Goal: Information Seeking & Learning: Learn about a topic

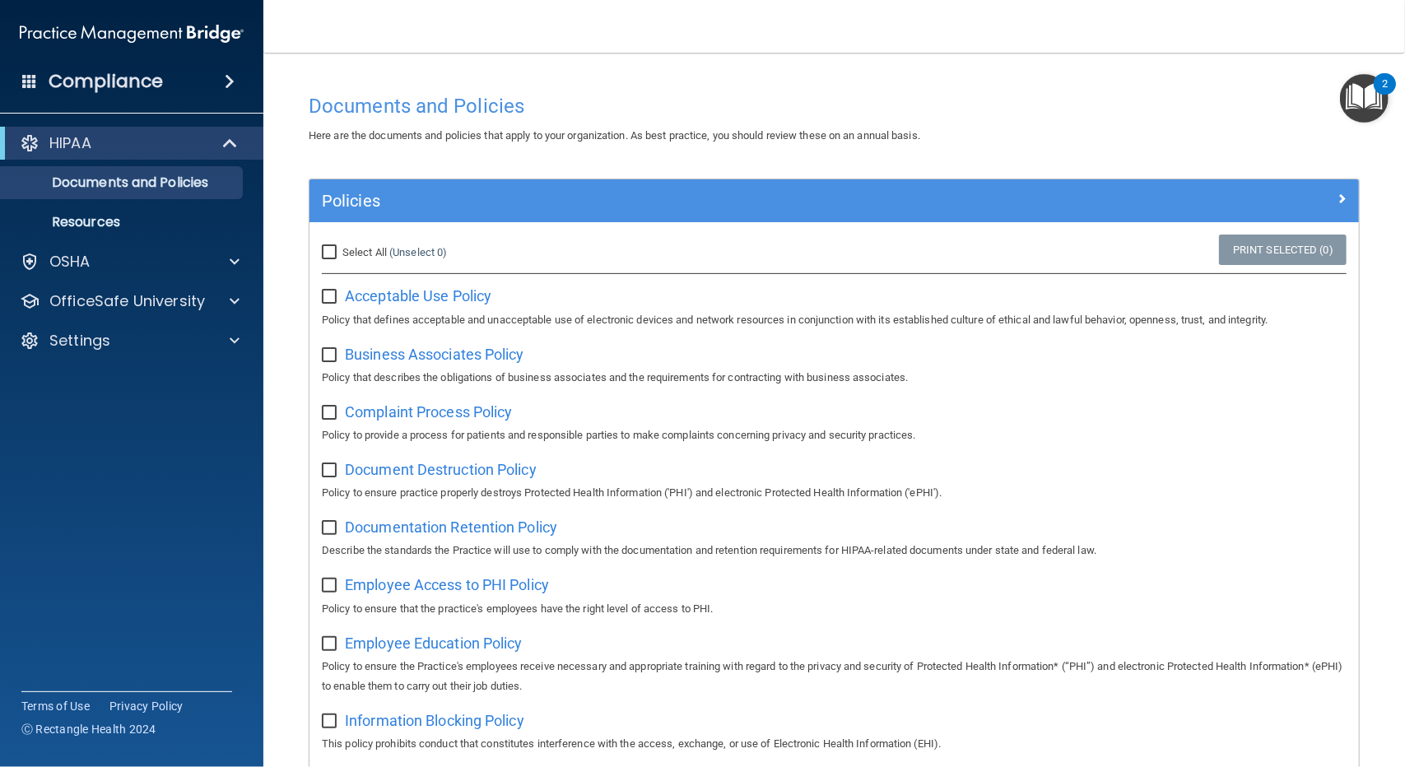
click at [323, 300] on input "checkbox" at bounding box center [331, 297] width 19 height 13
click at [325, 292] on input "checkbox" at bounding box center [331, 297] width 19 height 13
checkbox input "false"
click at [360, 354] on span "Business Associates Policy" at bounding box center [434, 354] width 179 height 17
click at [107, 295] on p "OfficeSafe University" at bounding box center [127, 301] width 156 height 20
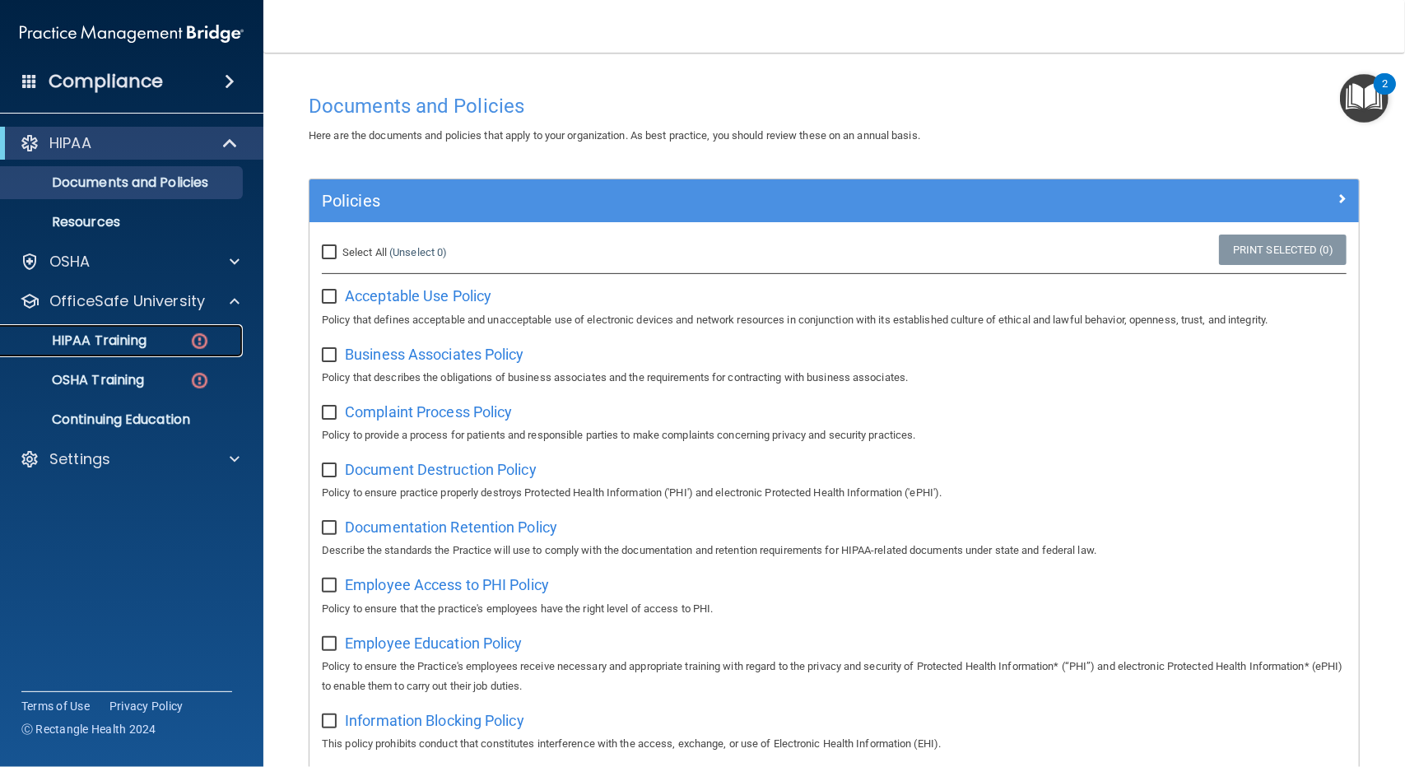
click at [116, 335] on p "HIPAA Training" at bounding box center [79, 341] width 136 height 16
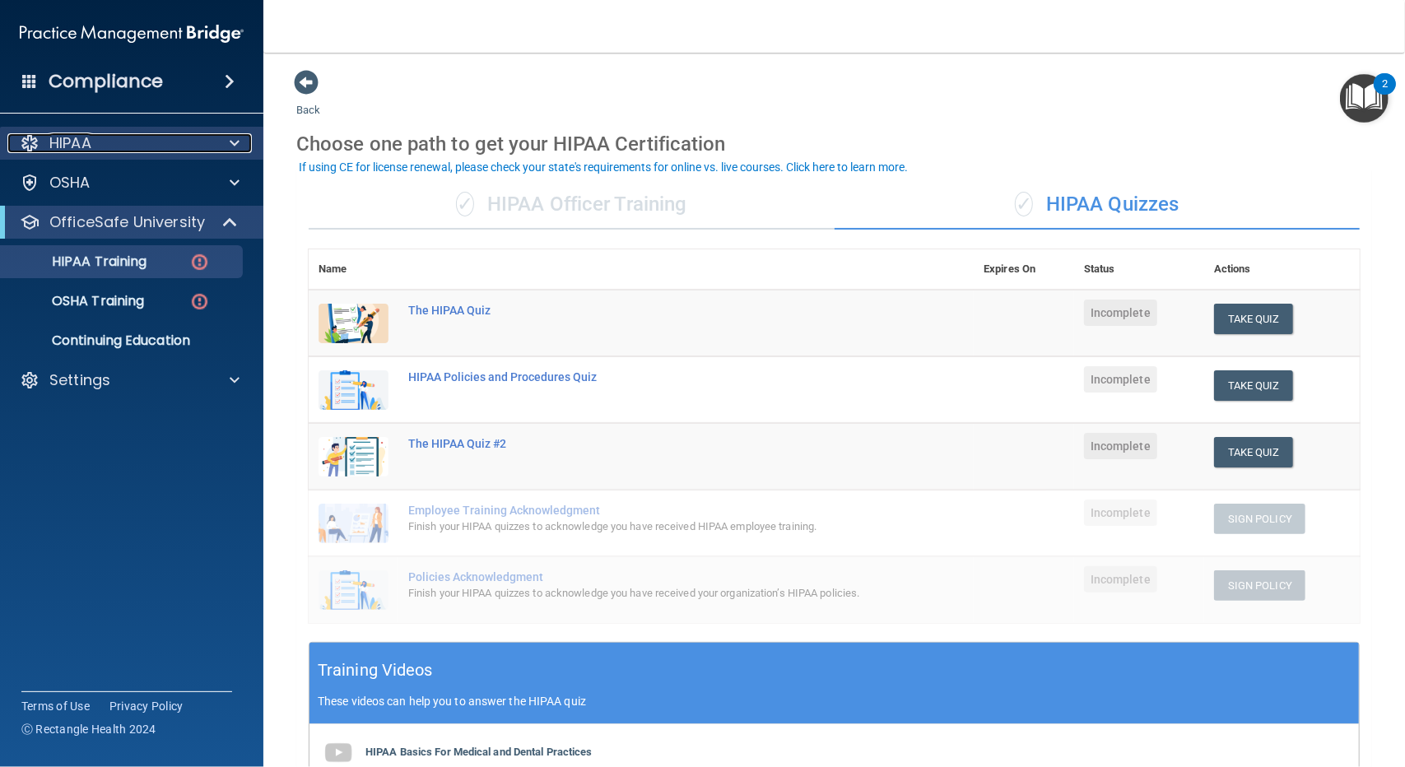
click at [97, 144] on div "HIPAA" at bounding box center [109, 143] width 204 height 20
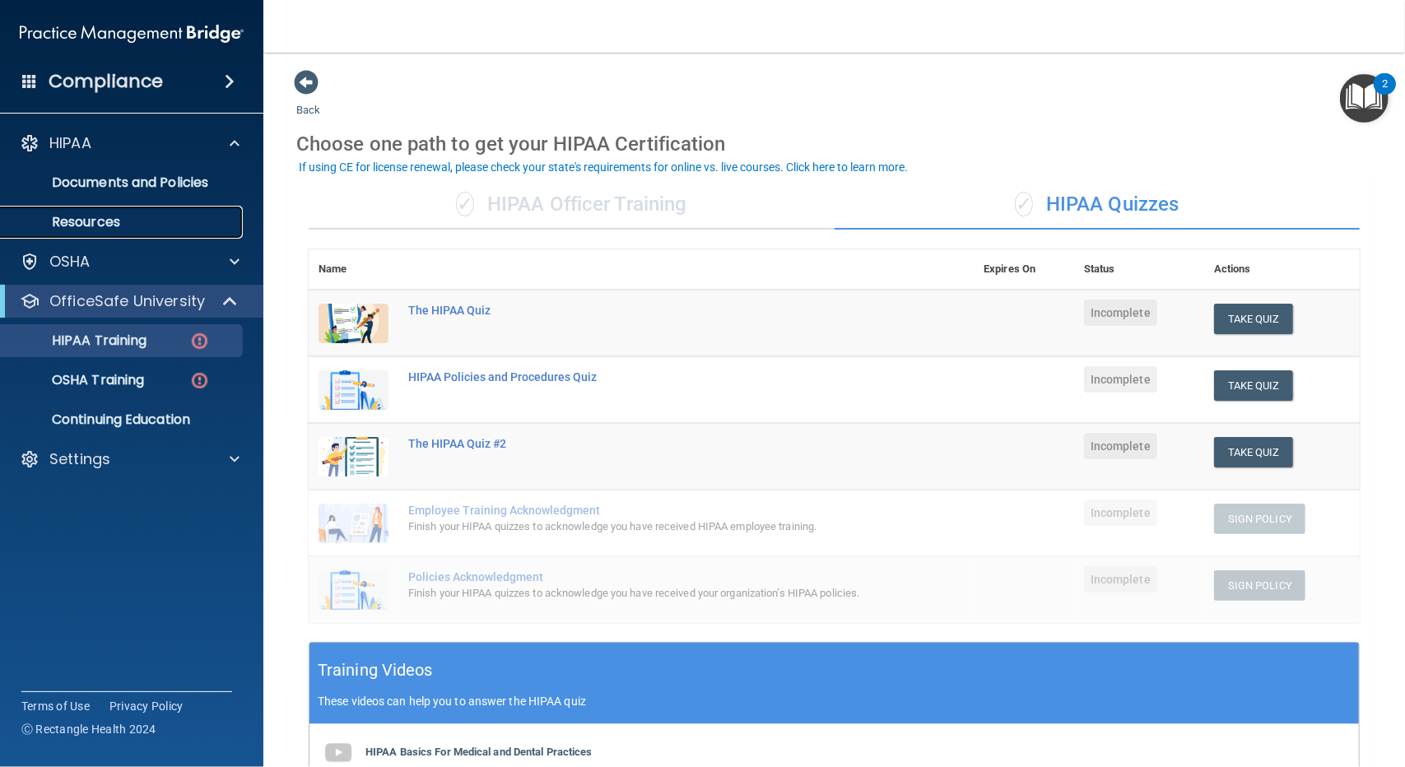
click at [105, 221] on p "Resources" at bounding box center [123, 222] width 225 height 16
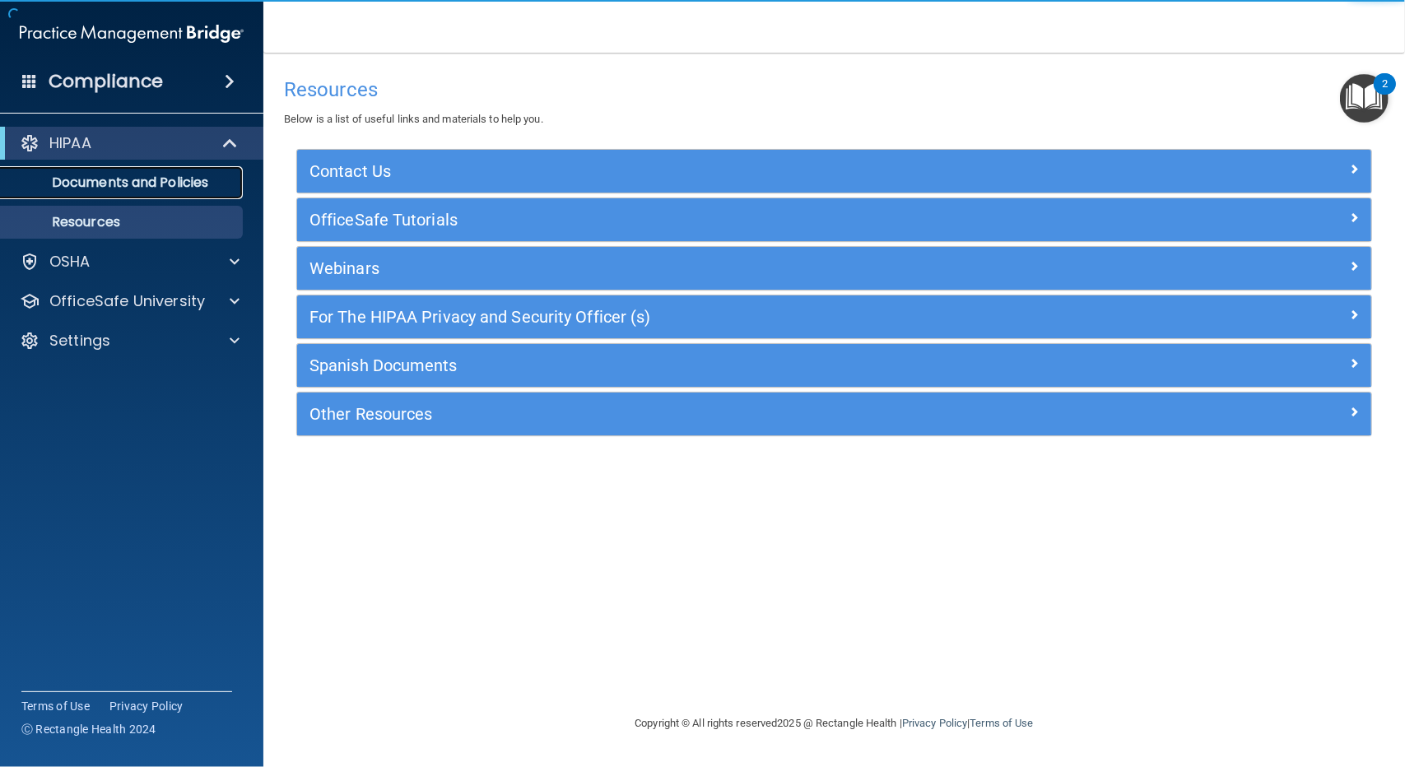
click at [121, 179] on p "Documents and Policies" at bounding box center [123, 182] width 225 height 16
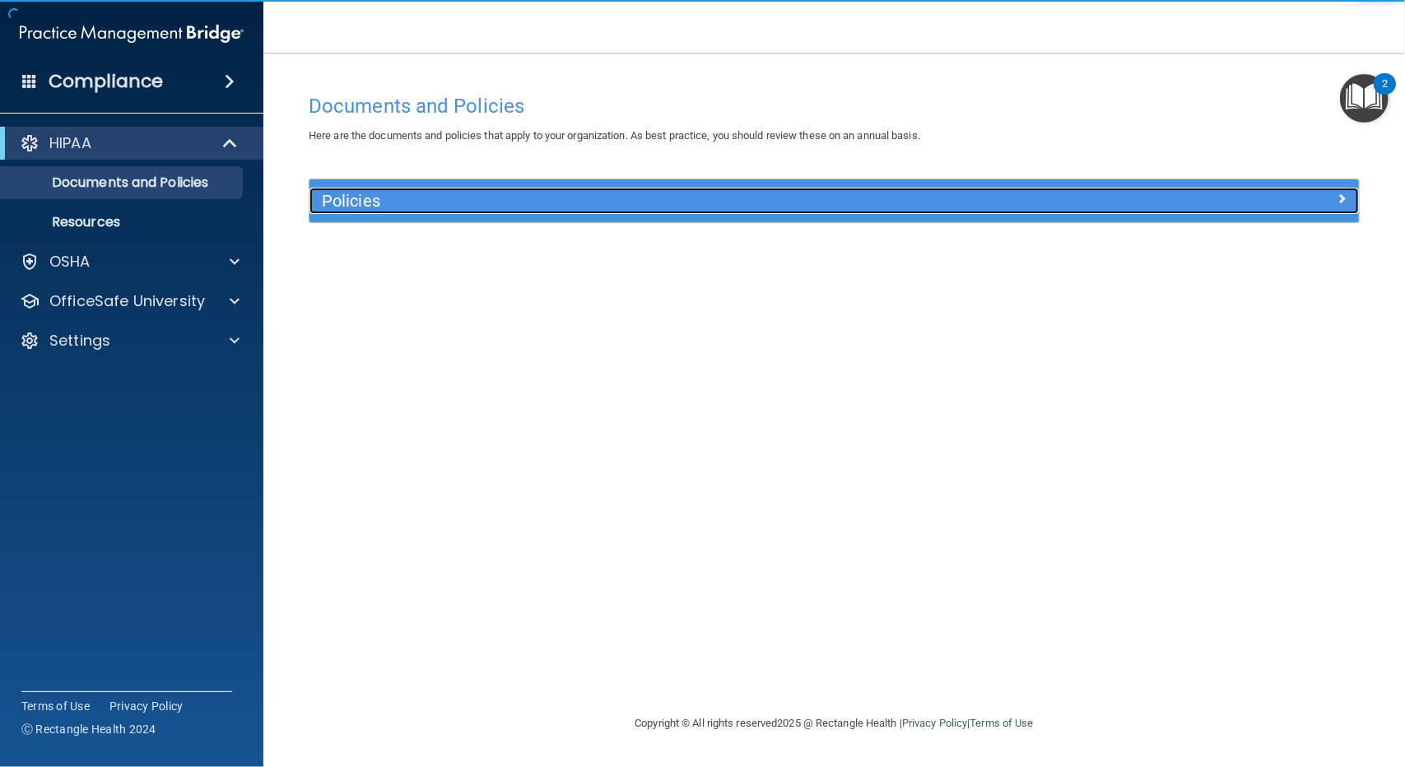
click at [344, 204] on h5 "Policies" at bounding box center [703, 201] width 762 height 18
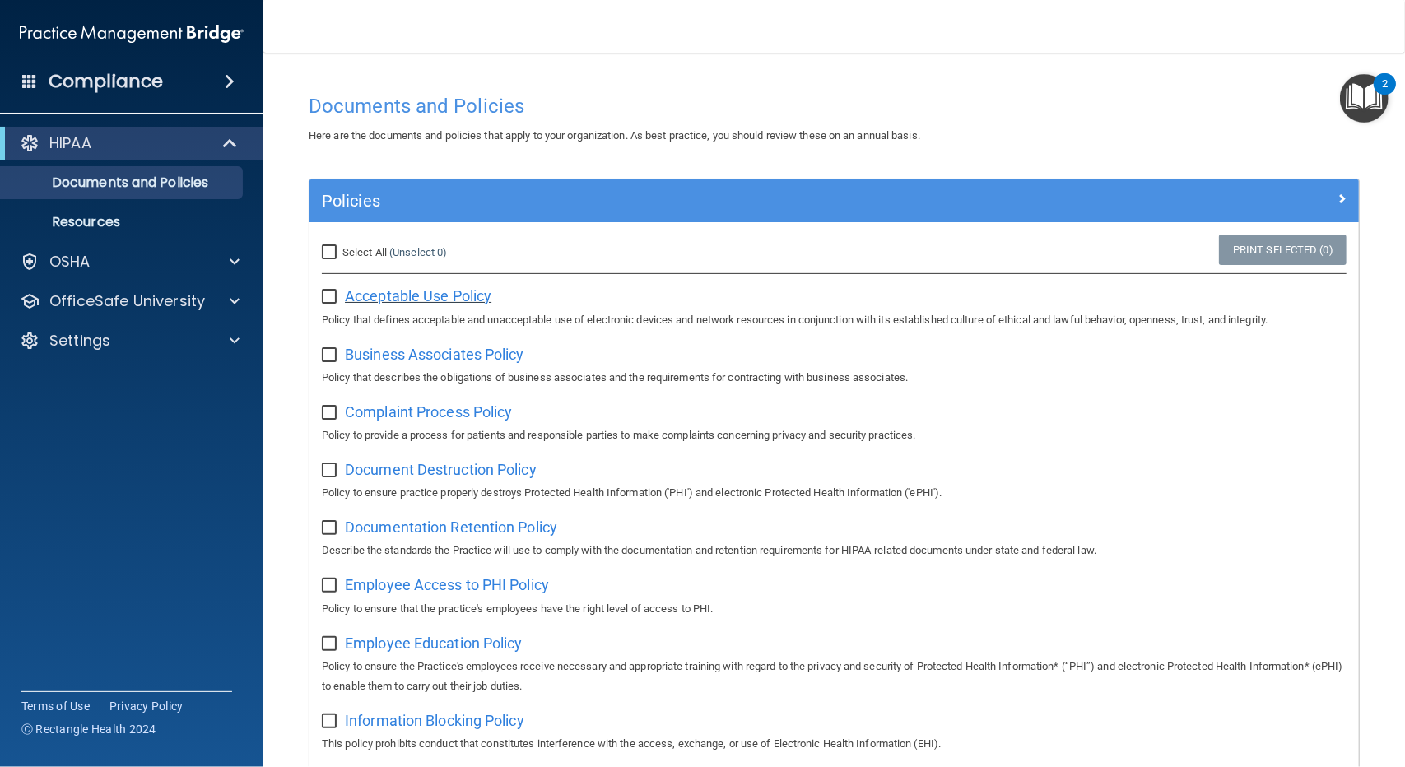
click at [382, 297] on span "Acceptable Use Policy" at bounding box center [418, 295] width 147 height 17
click at [413, 408] on span "Complaint Process Policy" at bounding box center [428, 411] width 167 height 17
click at [393, 463] on span "Document Destruction Policy" at bounding box center [441, 469] width 192 height 17
click at [402, 527] on span "Documentation Retention Policy" at bounding box center [451, 527] width 212 height 17
click at [394, 585] on span "Employee Access to PHI Policy" at bounding box center [447, 584] width 204 height 17
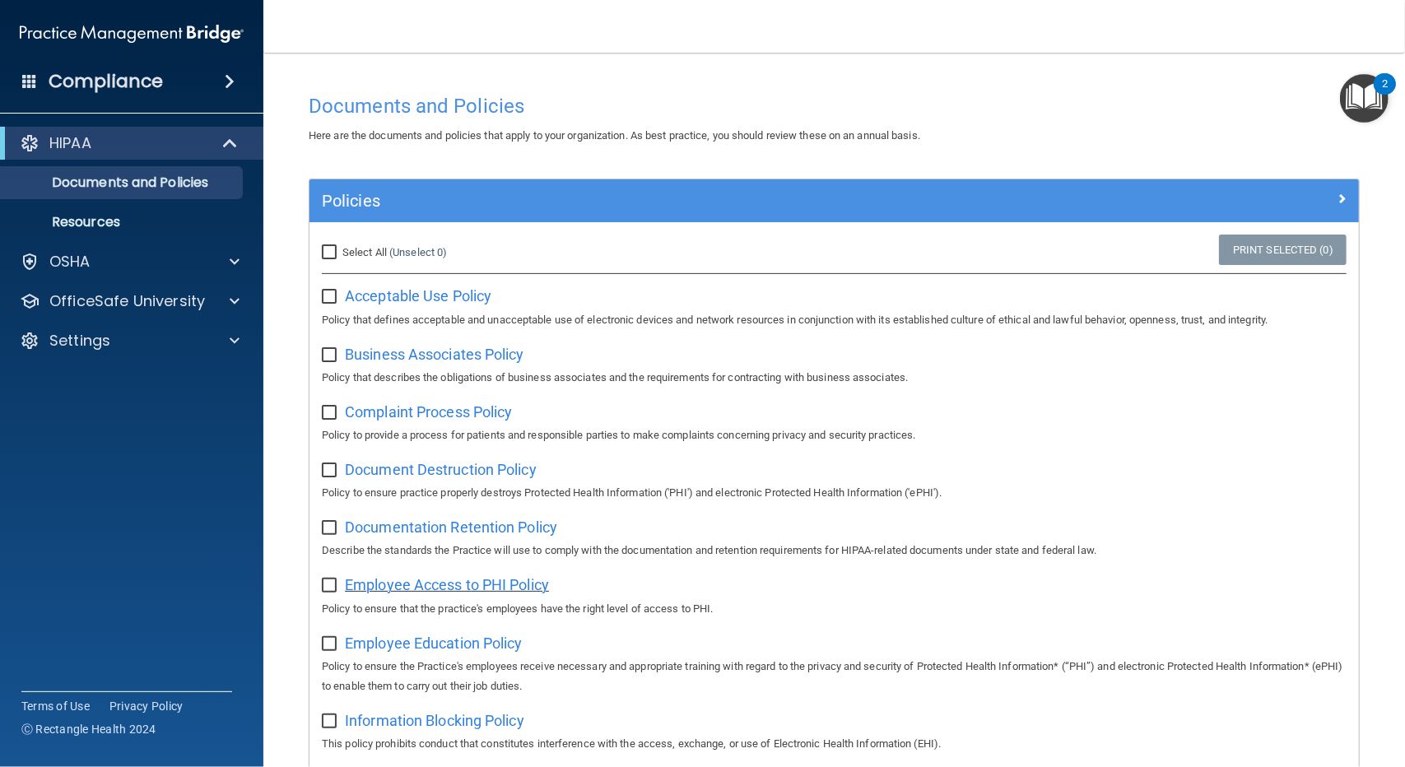
click at [451, 588] on span "Employee Access to PHI Policy" at bounding box center [447, 584] width 204 height 17
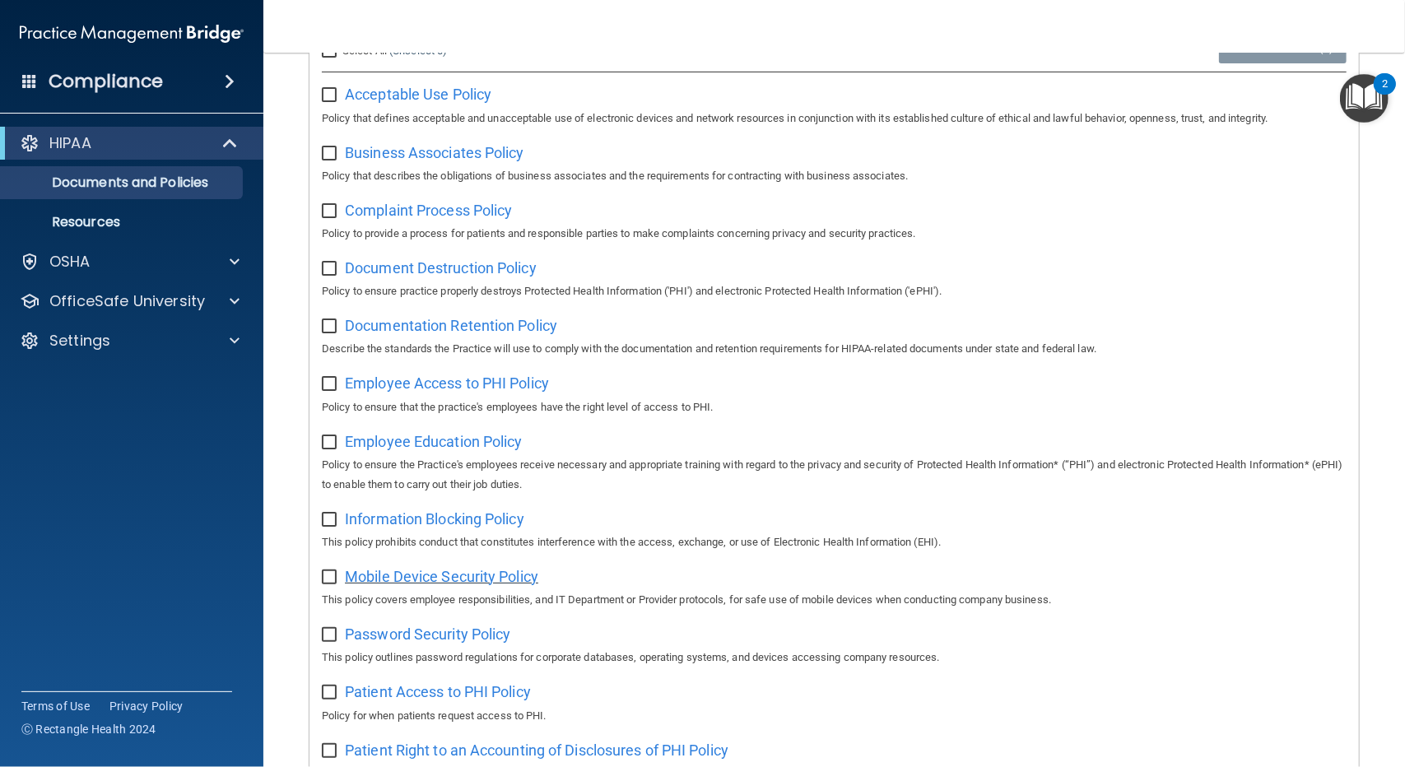
scroll to position [247, 0]
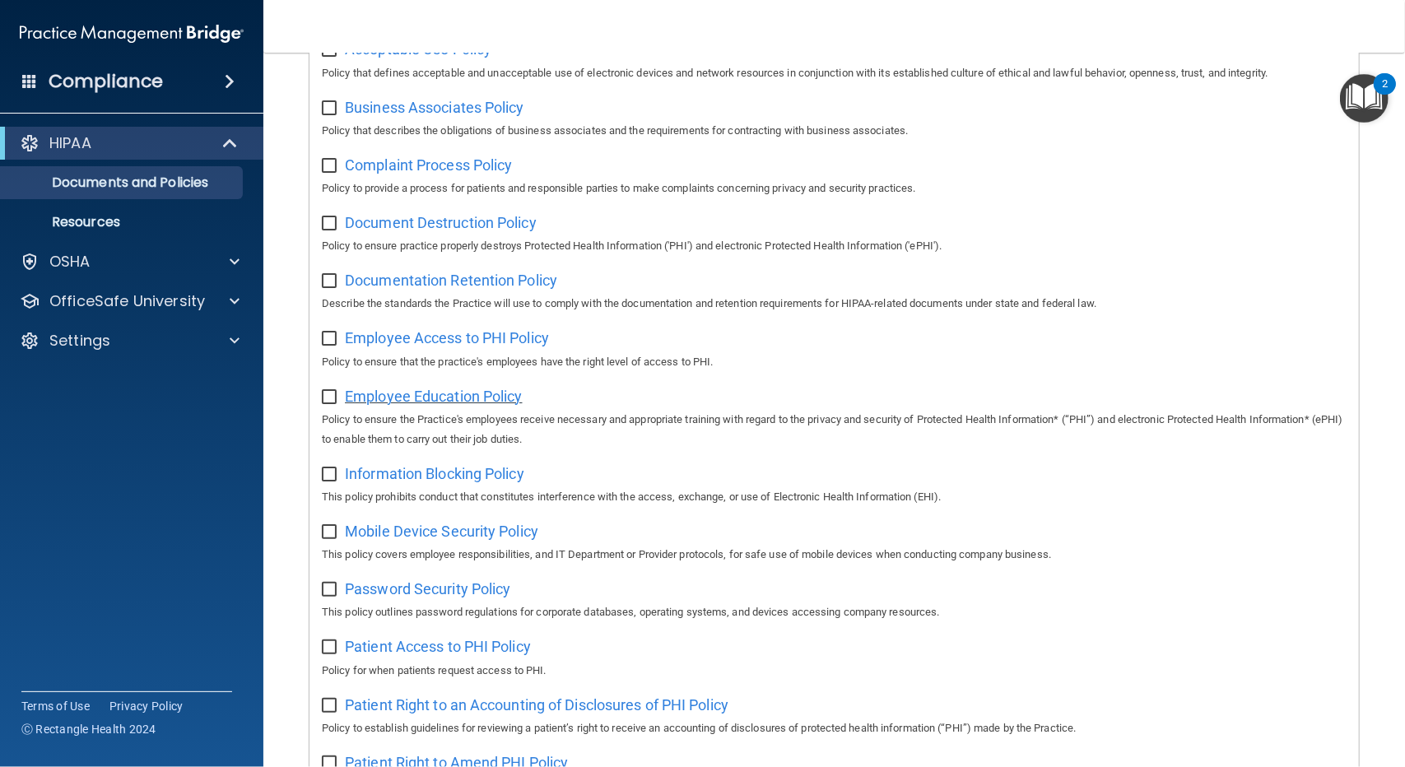
click at [379, 393] on span "Employee Education Policy" at bounding box center [434, 396] width 178 height 17
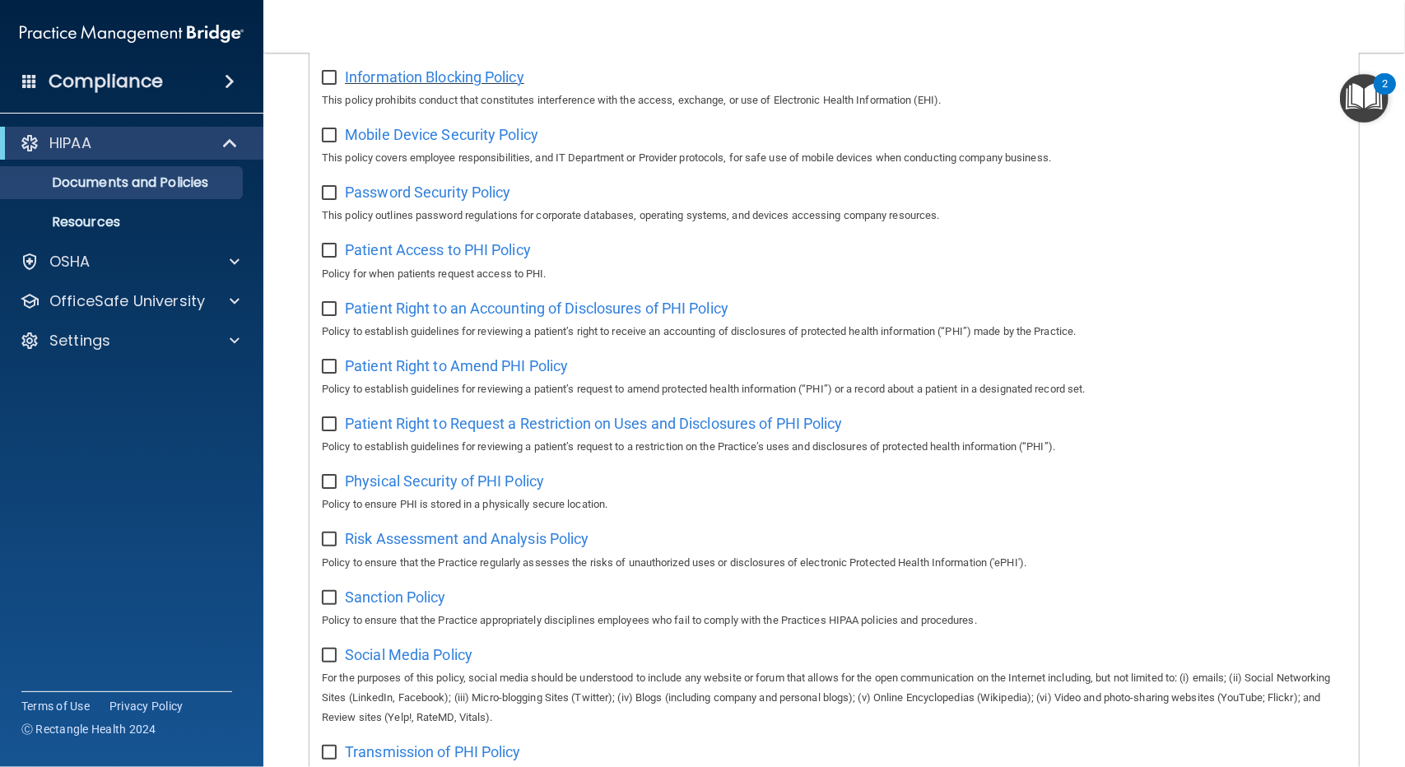
scroll to position [314, 0]
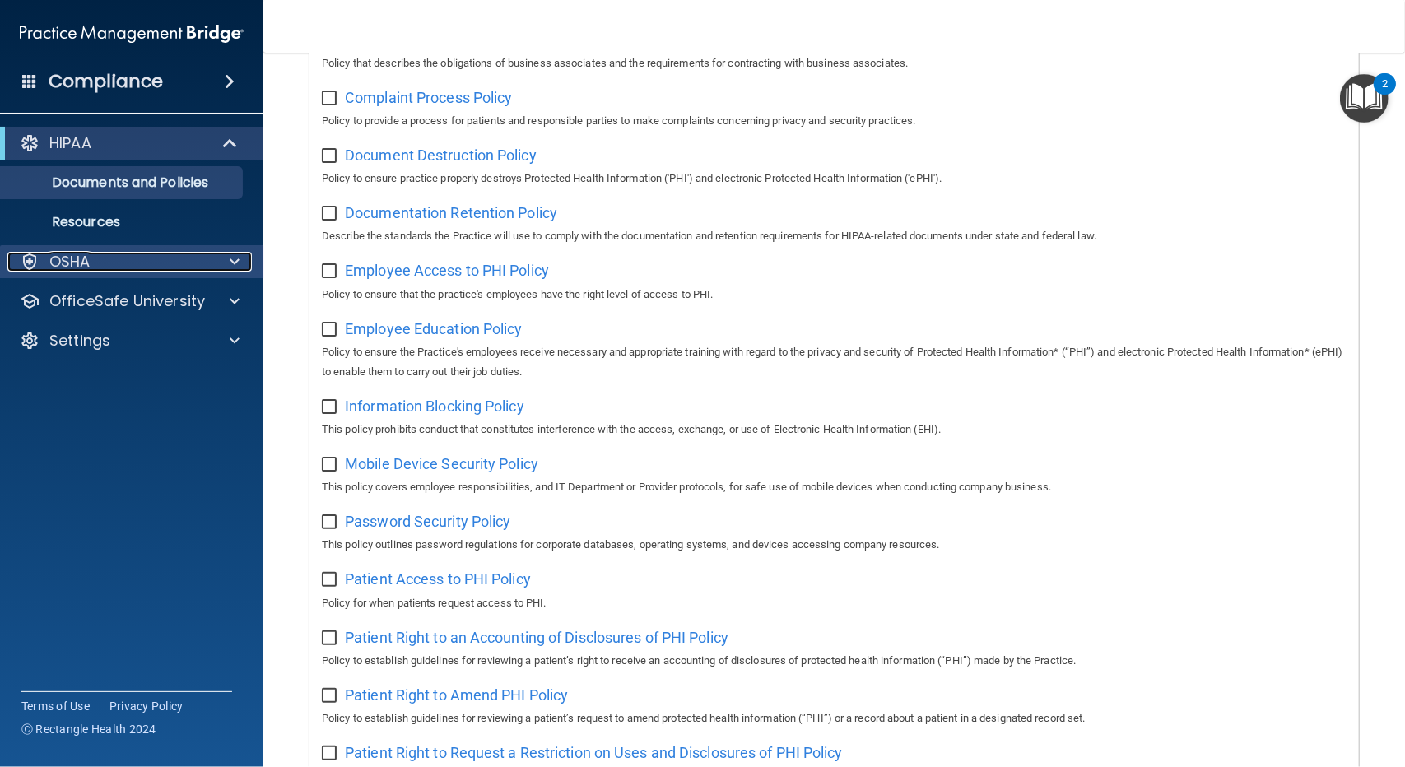
click at [94, 266] on div "OSHA" at bounding box center [109, 262] width 204 height 20
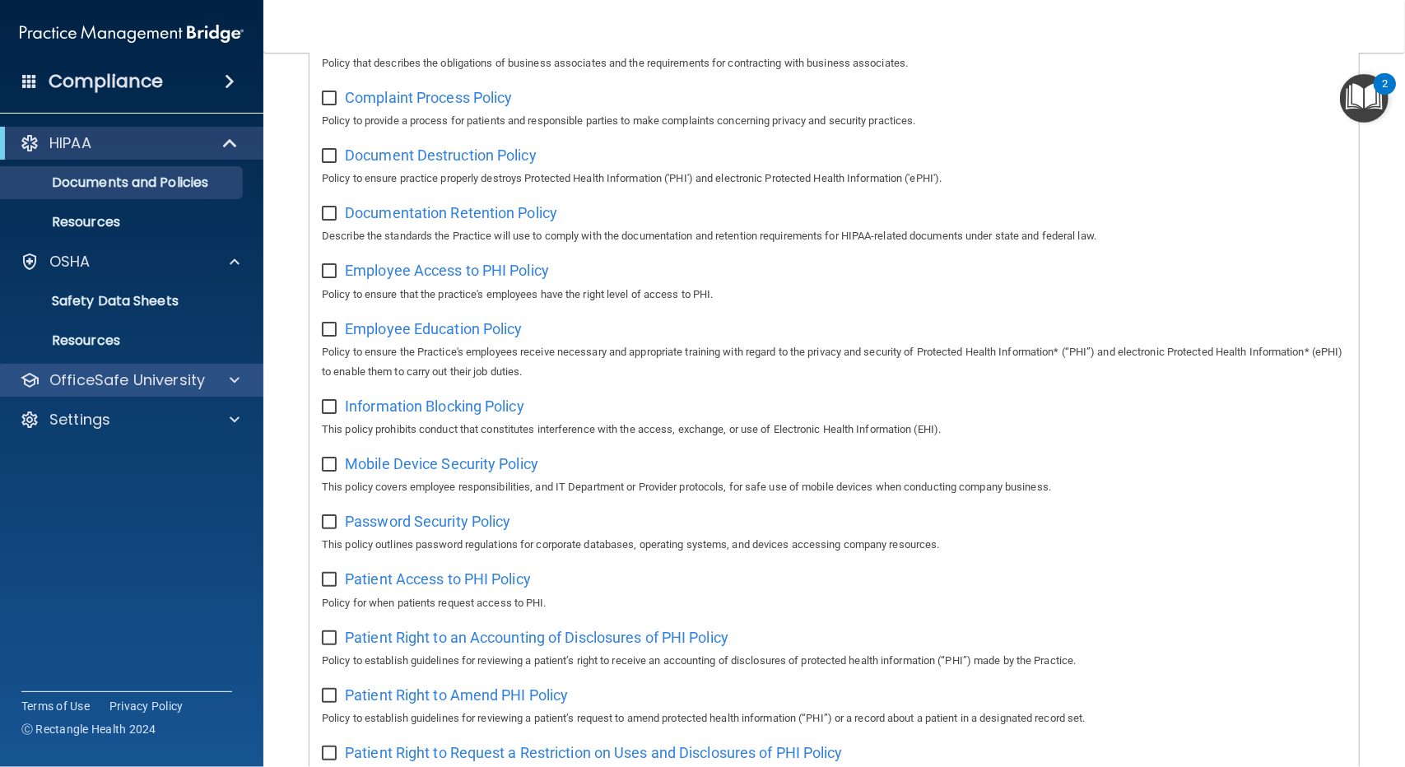
click at [122, 368] on div "OfficeSafe University" at bounding box center [132, 380] width 264 height 33
click at [120, 381] on p "OfficeSafe University" at bounding box center [127, 380] width 156 height 20
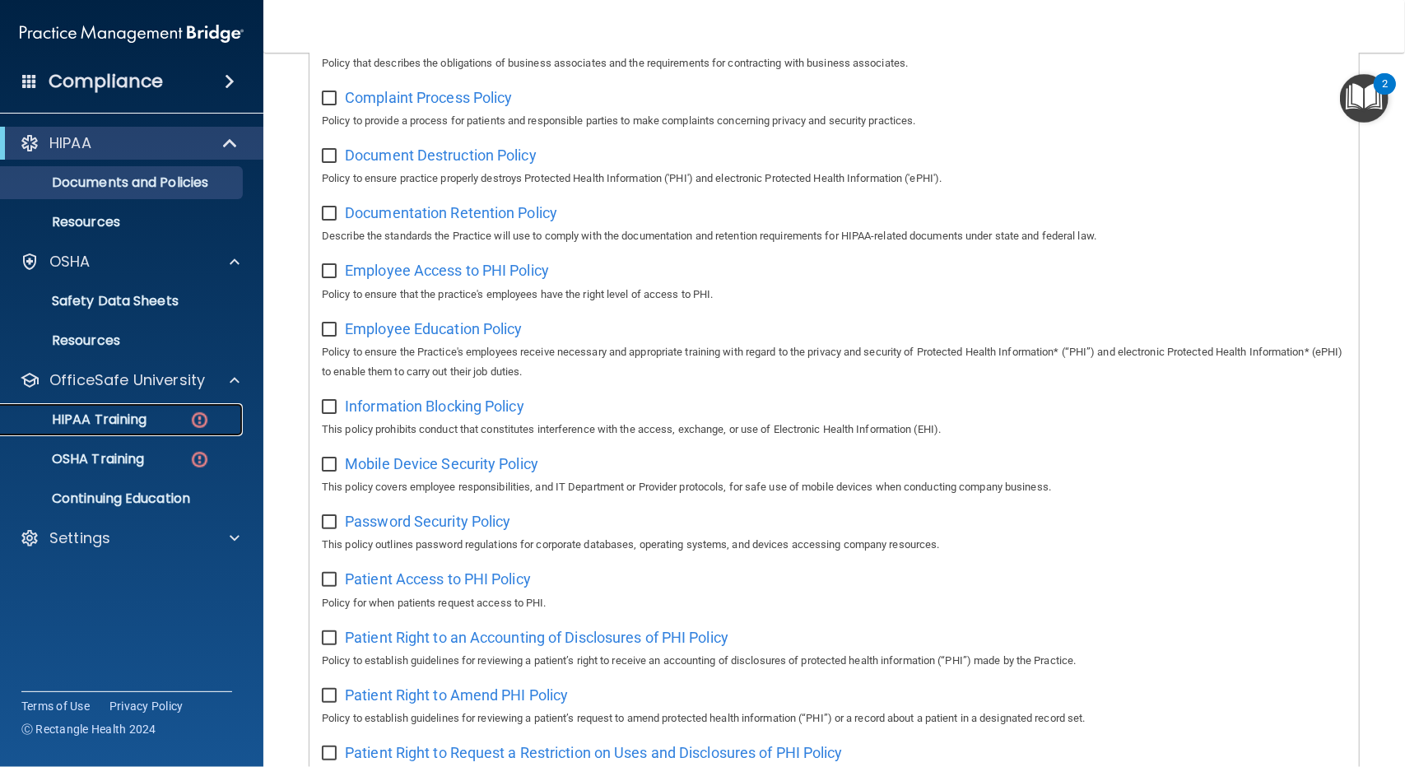
click at [114, 415] on p "HIPAA Training" at bounding box center [79, 420] width 136 height 16
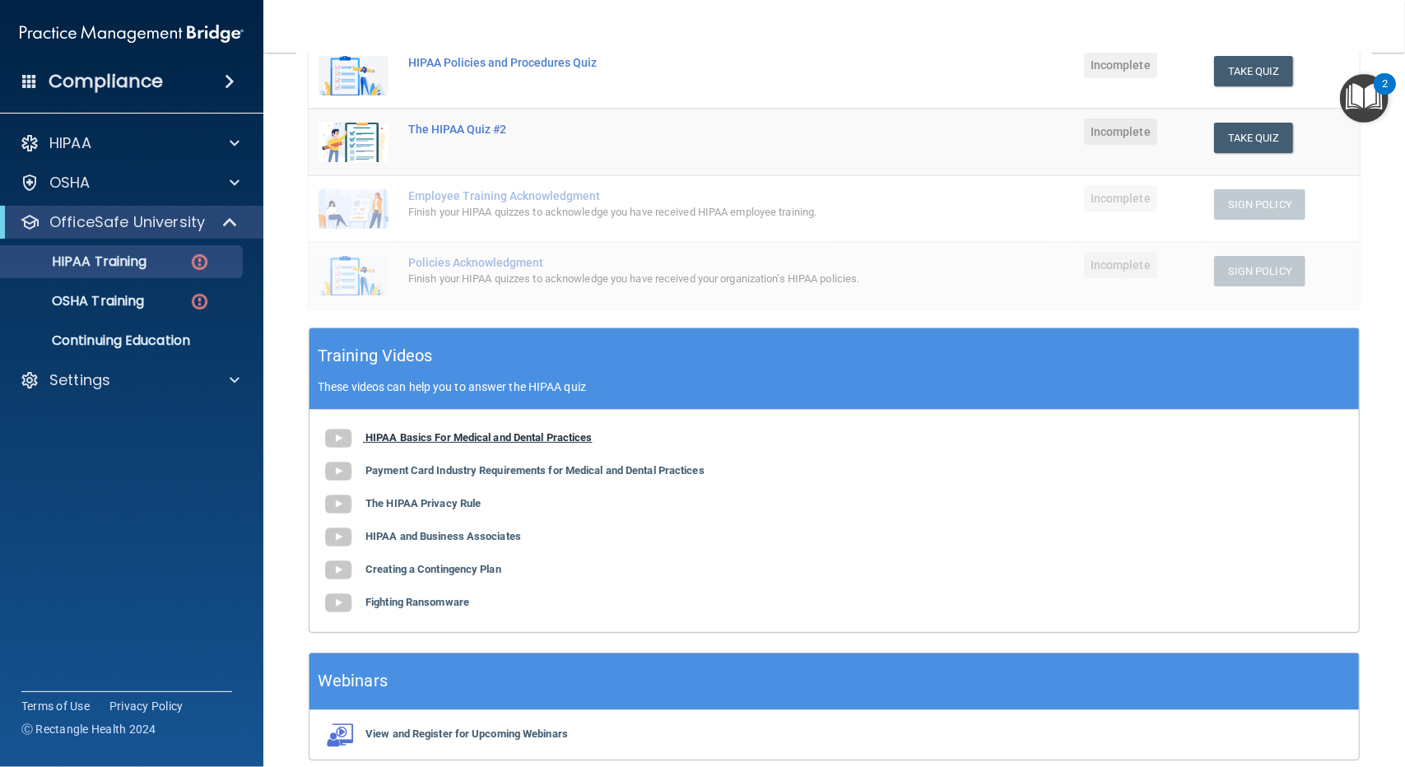
click at [391, 433] on b "HIPAA Basics For Medical and Dental Practices" at bounding box center [478, 437] width 227 height 12
click at [438, 467] on b "Payment Card Industry Requirements for Medical and Dental Practices" at bounding box center [534, 470] width 339 height 12
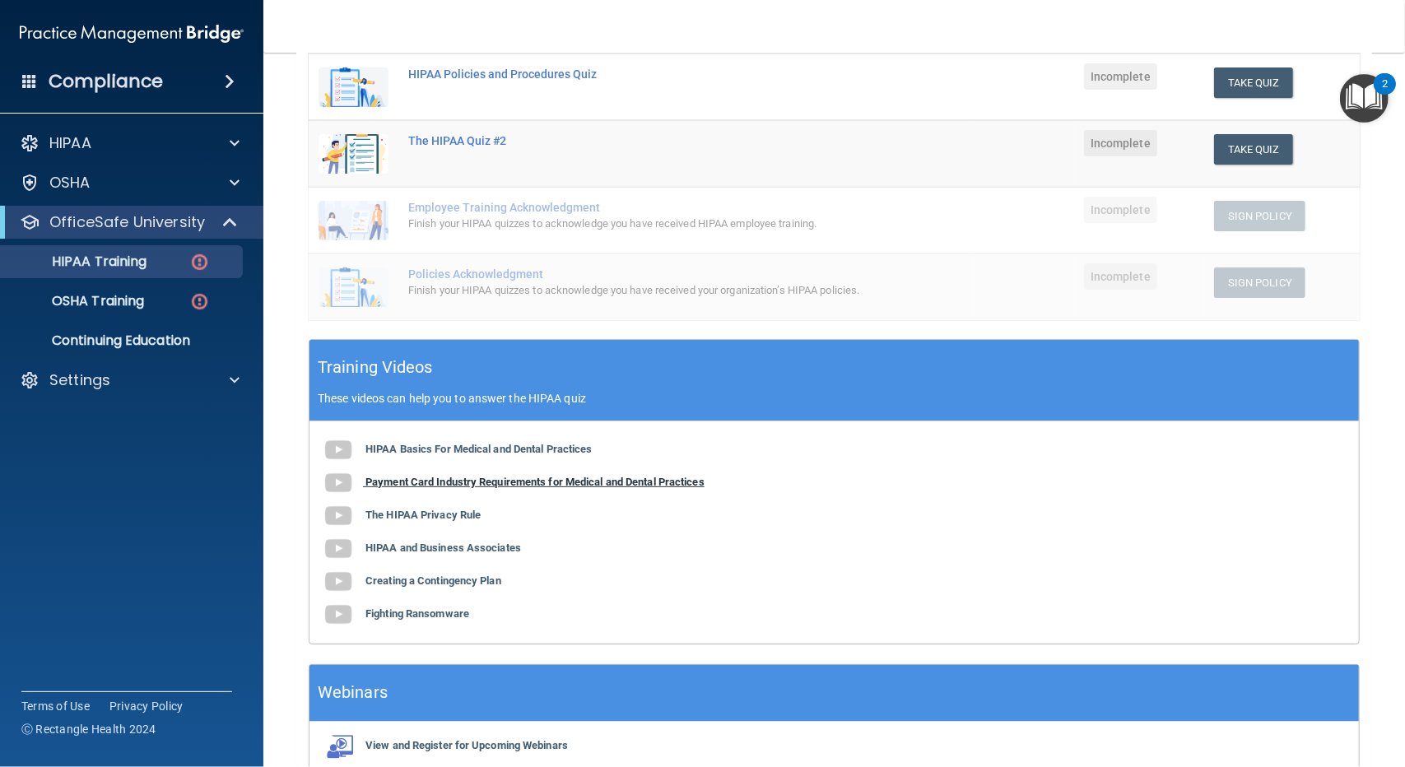
scroll to position [300, 0]
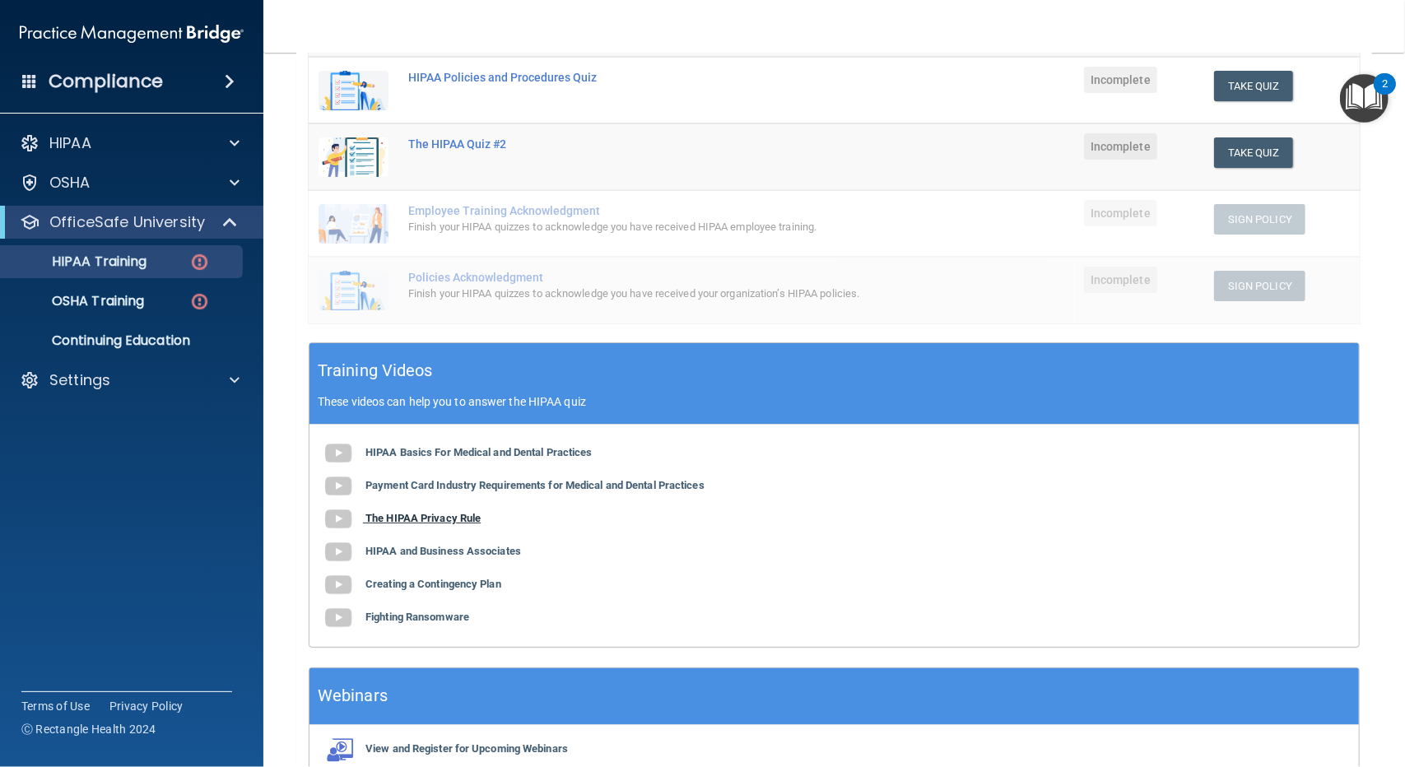
click at [425, 516] on b "The HIPAA Privacy Rule" at bounding box center [422, 518] width 115 height 12
click at [460, 512] on b "The HIPAA Privacy Rule" at bounding box center [422, 518] width 115 height 12
click at [418, 545] on b "HIPAA and Business Associates" at bounding box center [443, 551] width 156 height 12
click at [487, 583] on b "Creating a Contingency Plan" at bounding box center [433, 584] width 136 height 12
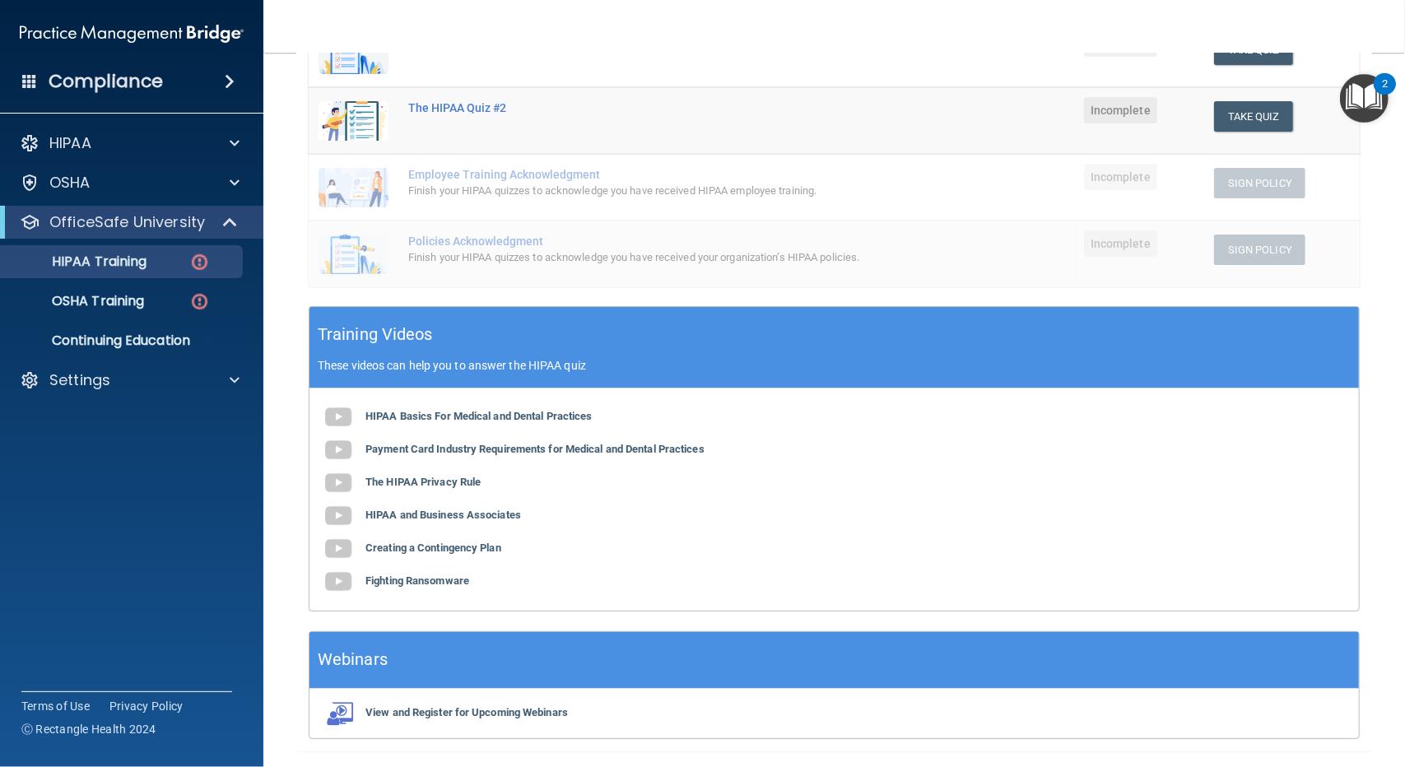
scroll to position [382, 0]
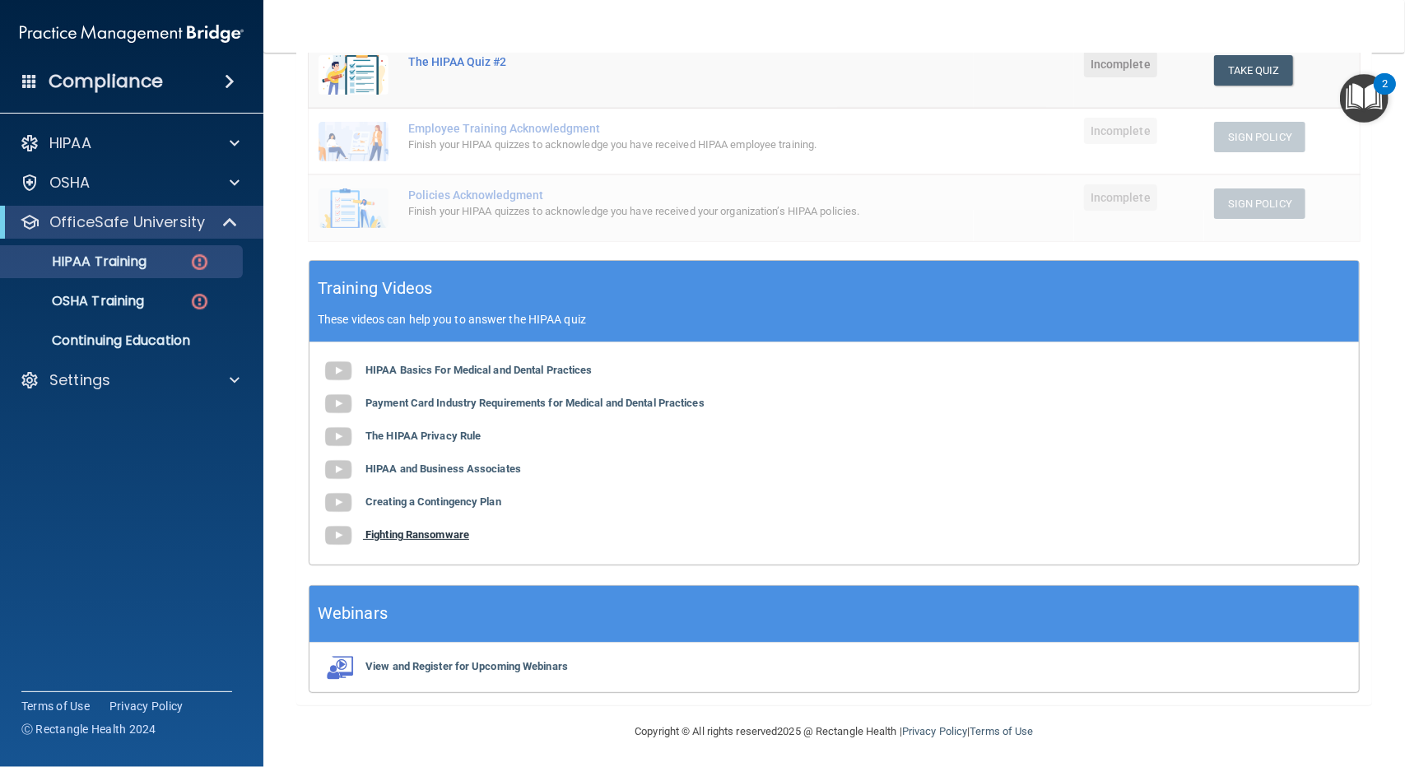
click at [421, 532] on b "Fighting Ransomware" at bounding box center [417, 534] width 104 height 12
click at [110, 258] on p "HIPAA Training" at bounding box center [79, 261] width 136 height 16
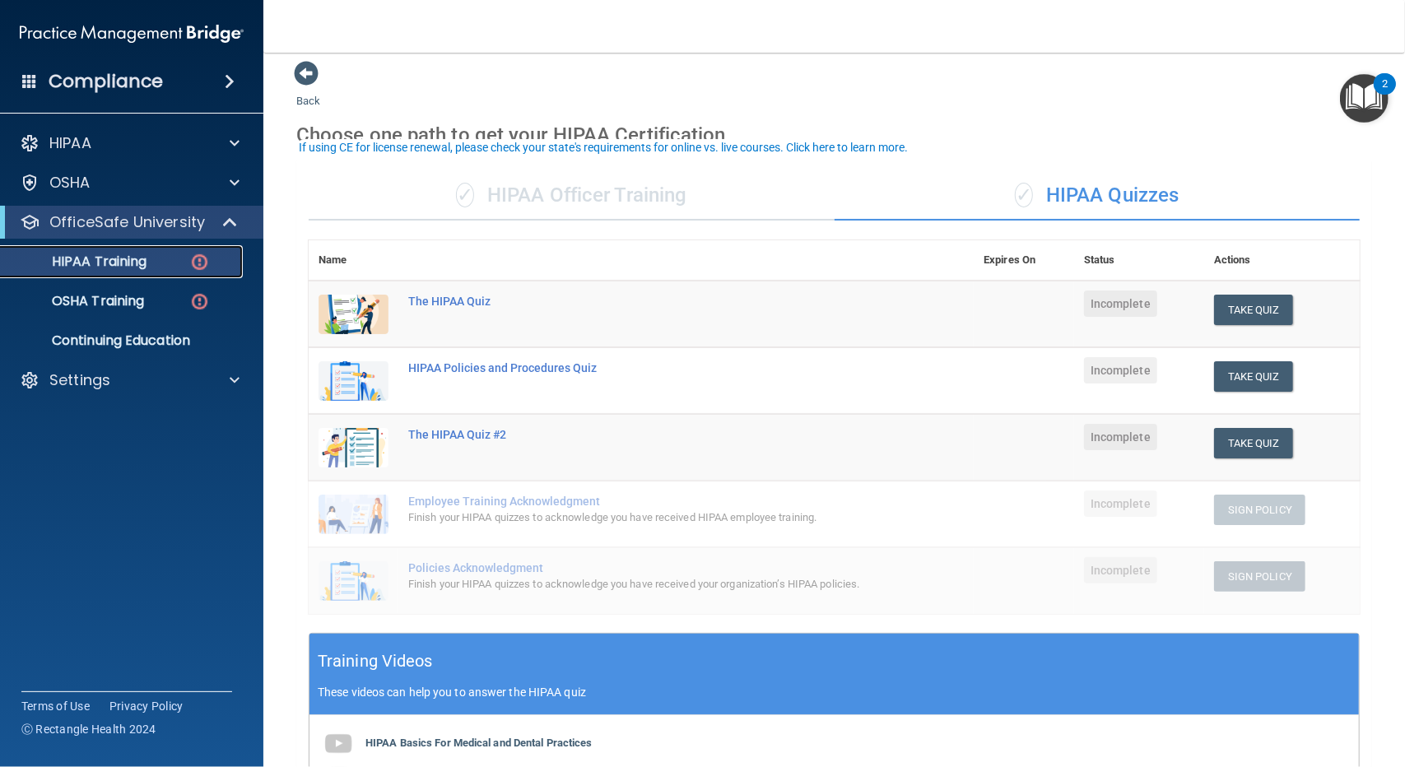
scroll to position [0, 0]
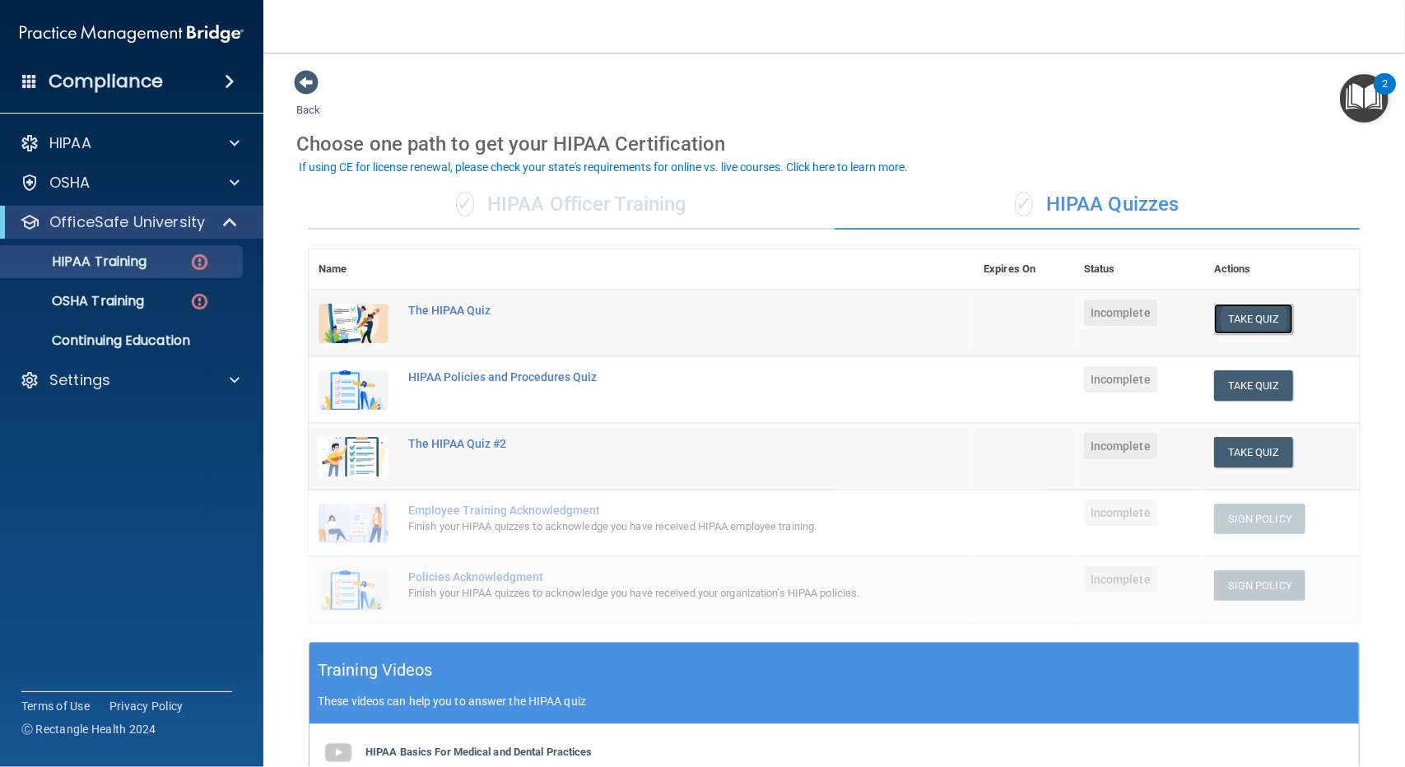
click at [1261, 323] on button "Take Quiz" at bounding box center [1253, 319] width 79 height 30
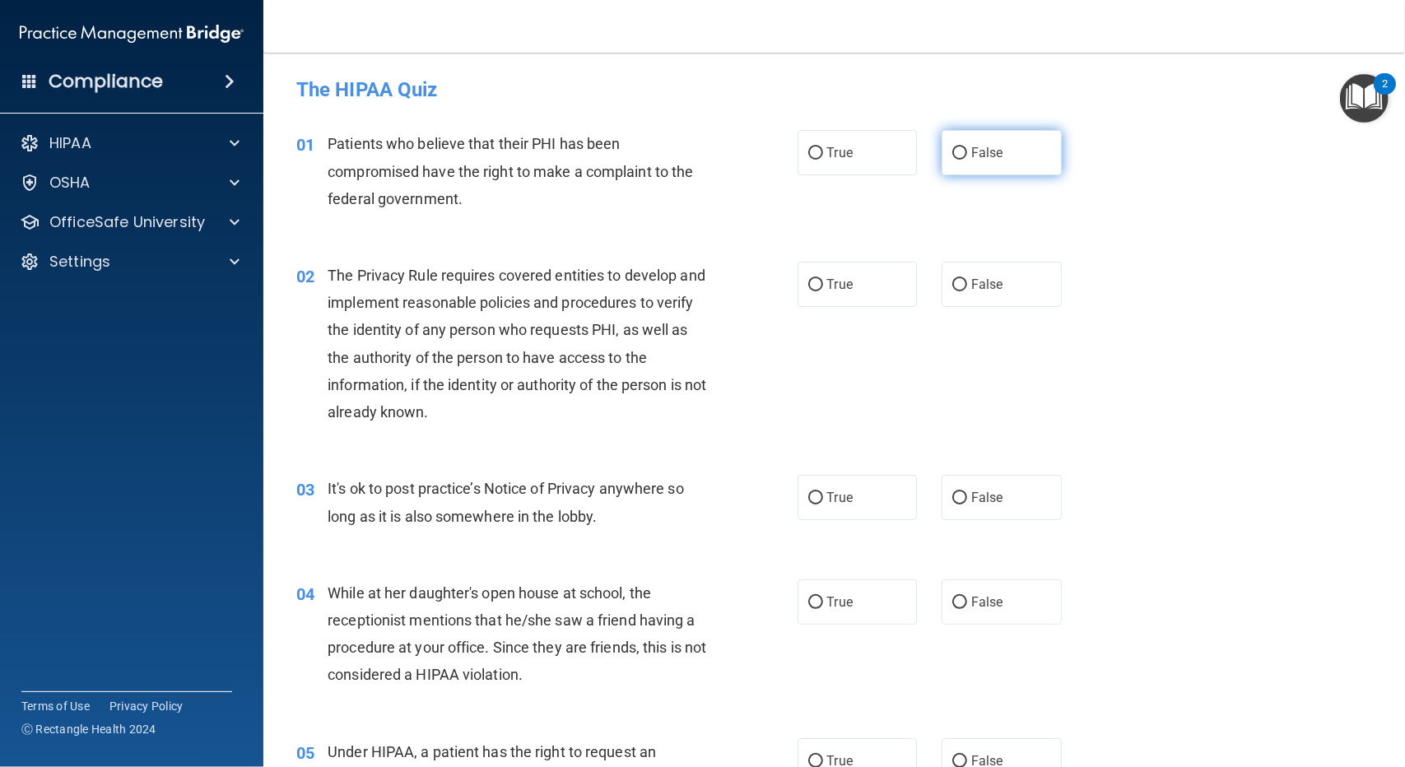
click at [956, 157] on input "False" at bounding box center [959, 153] width 15 height 12
radio input "true"
click at [952, 494] on input "False" at bounding box center [959, 498] width 15 height 12
radio input "true"
click at [813, 277] on label "True" at bounding box center [858, 284] width 120 height 45
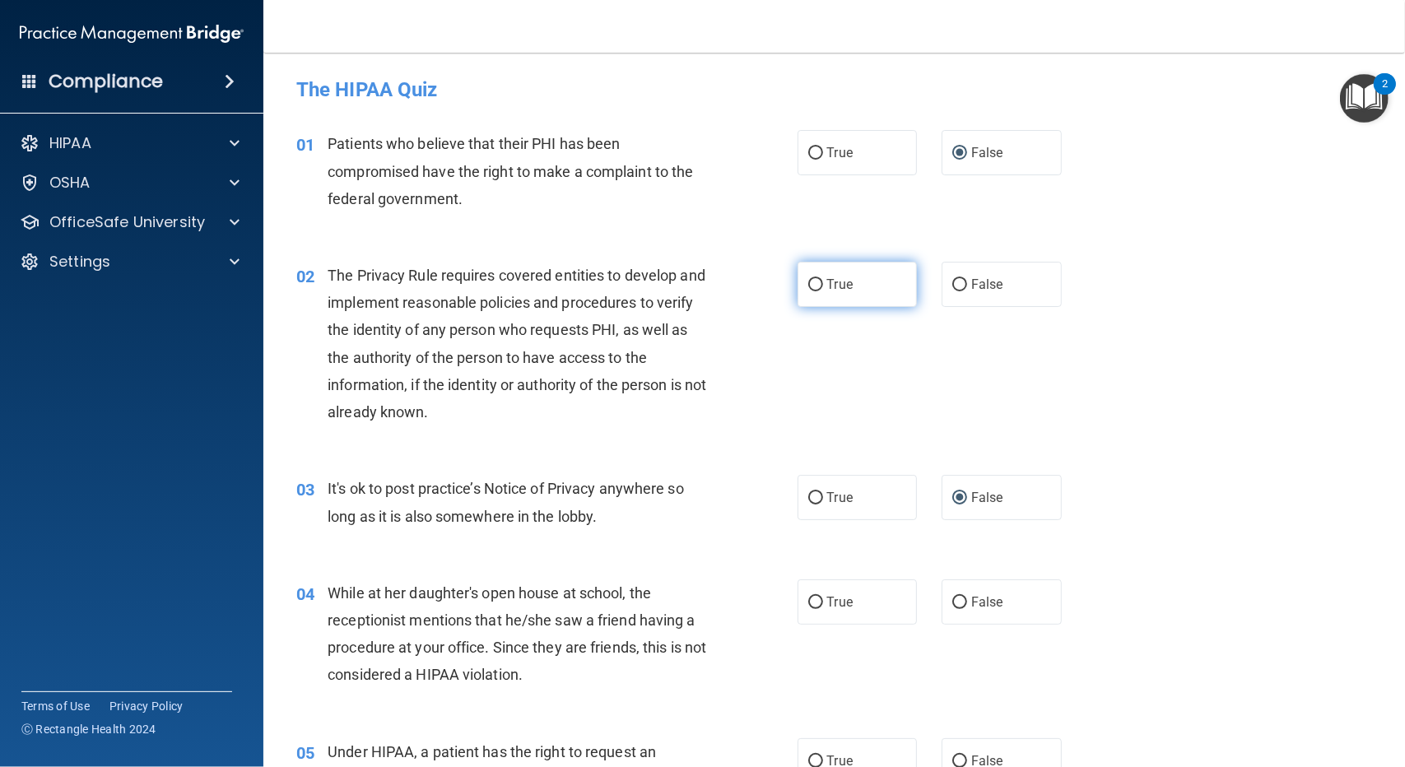
click at [813, 279] on input "True" at bounding box center [815, 285] width 15 height 12
radio input "true"
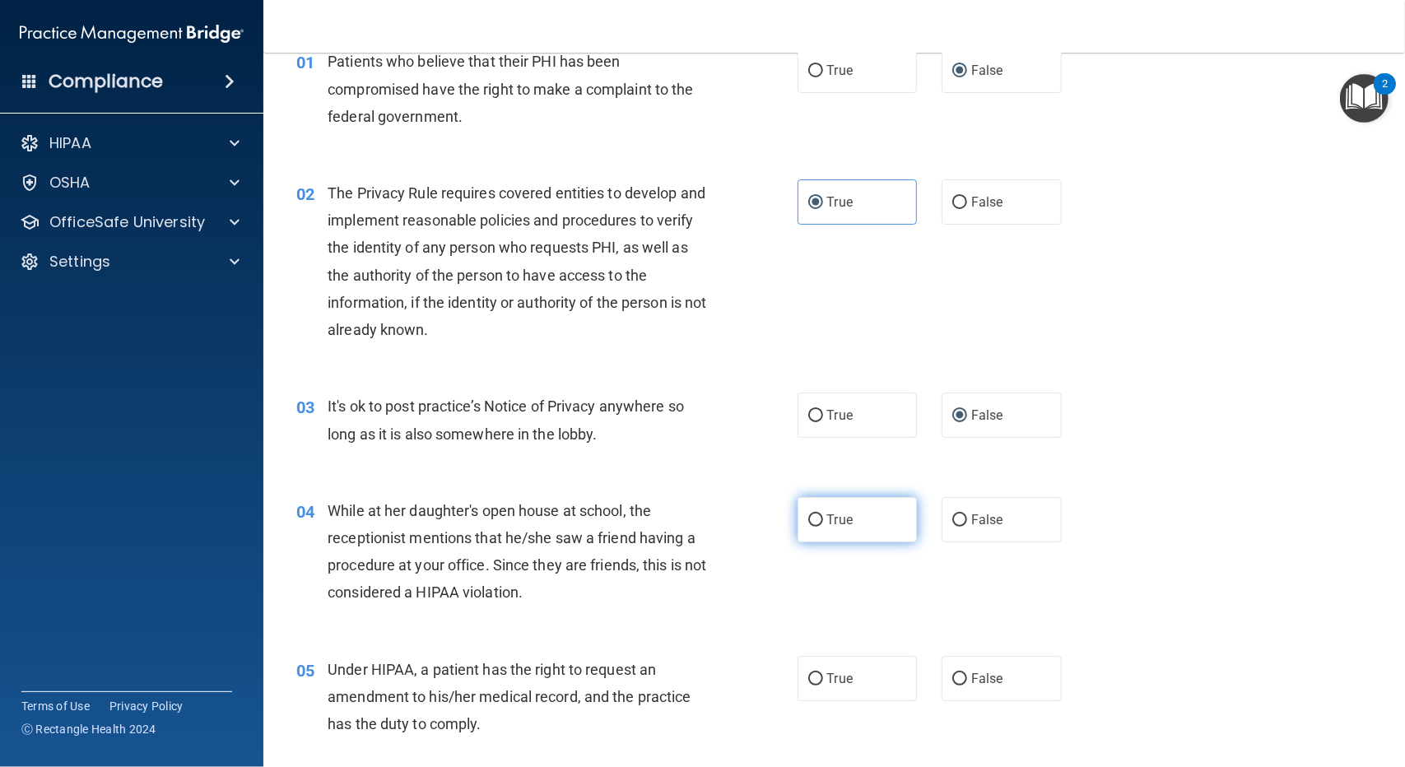
click at [808, 519] on input "True" at bounding box center [815, 520] width 15 height 12
radio input "true"
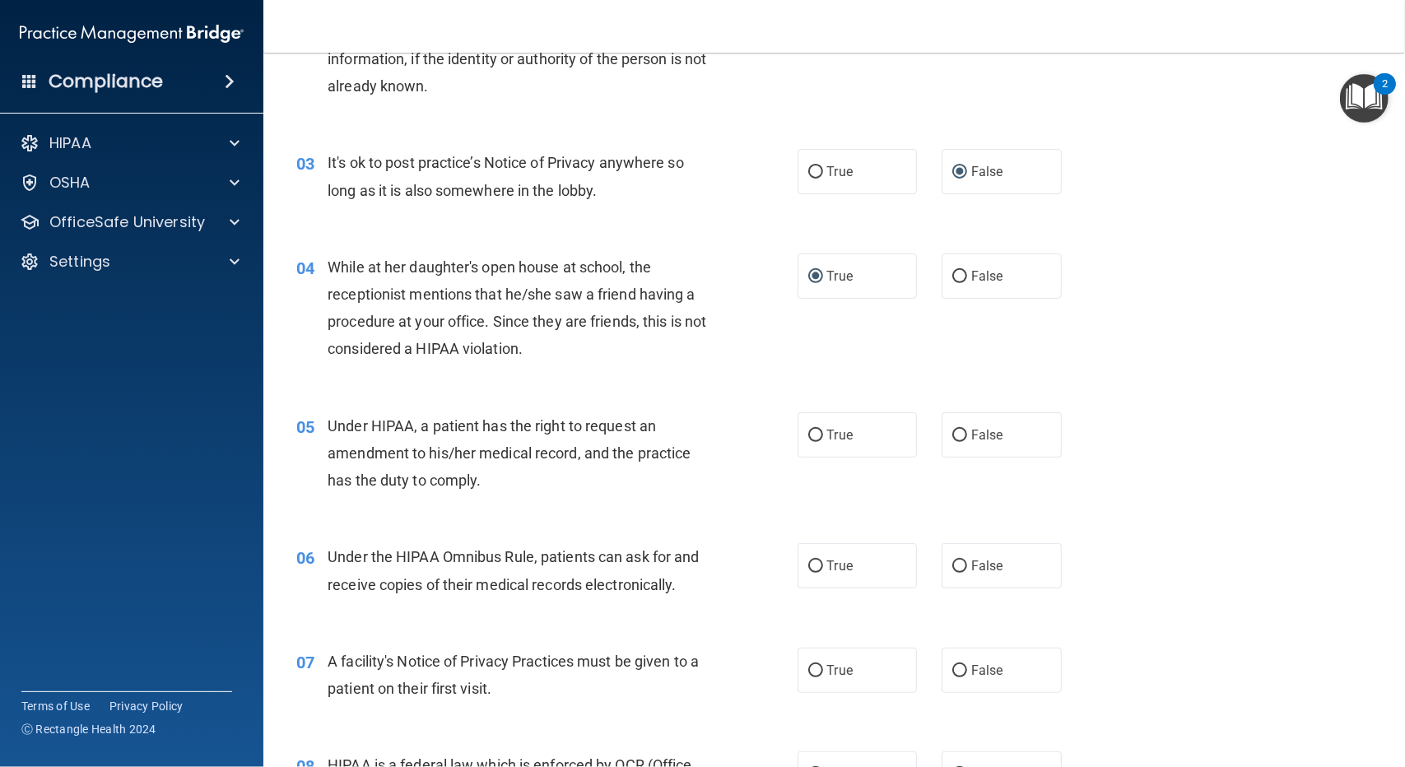
scroll to position [329, 0]
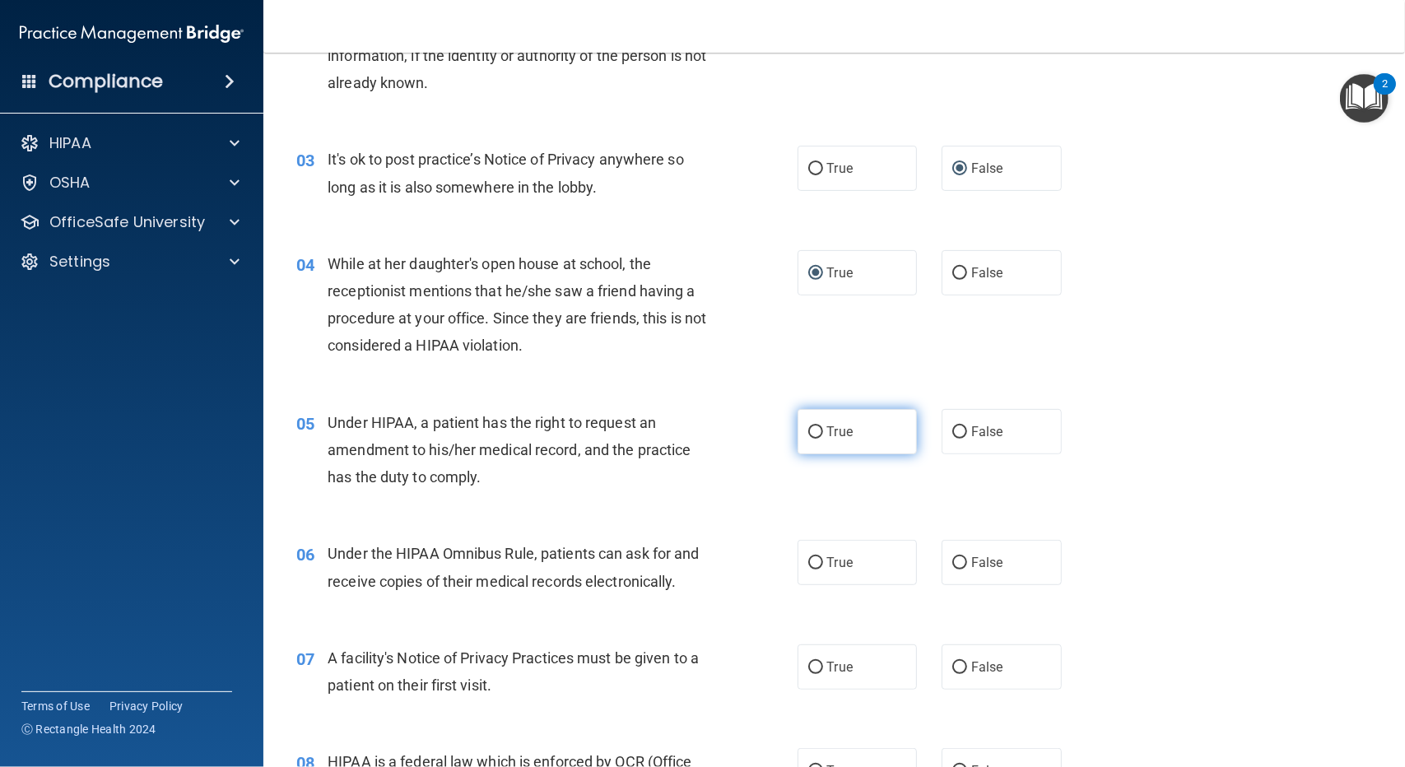
click at [816, 435] on input "True" at bounding box center [815, 432] width 15 height 12
radio input "true"
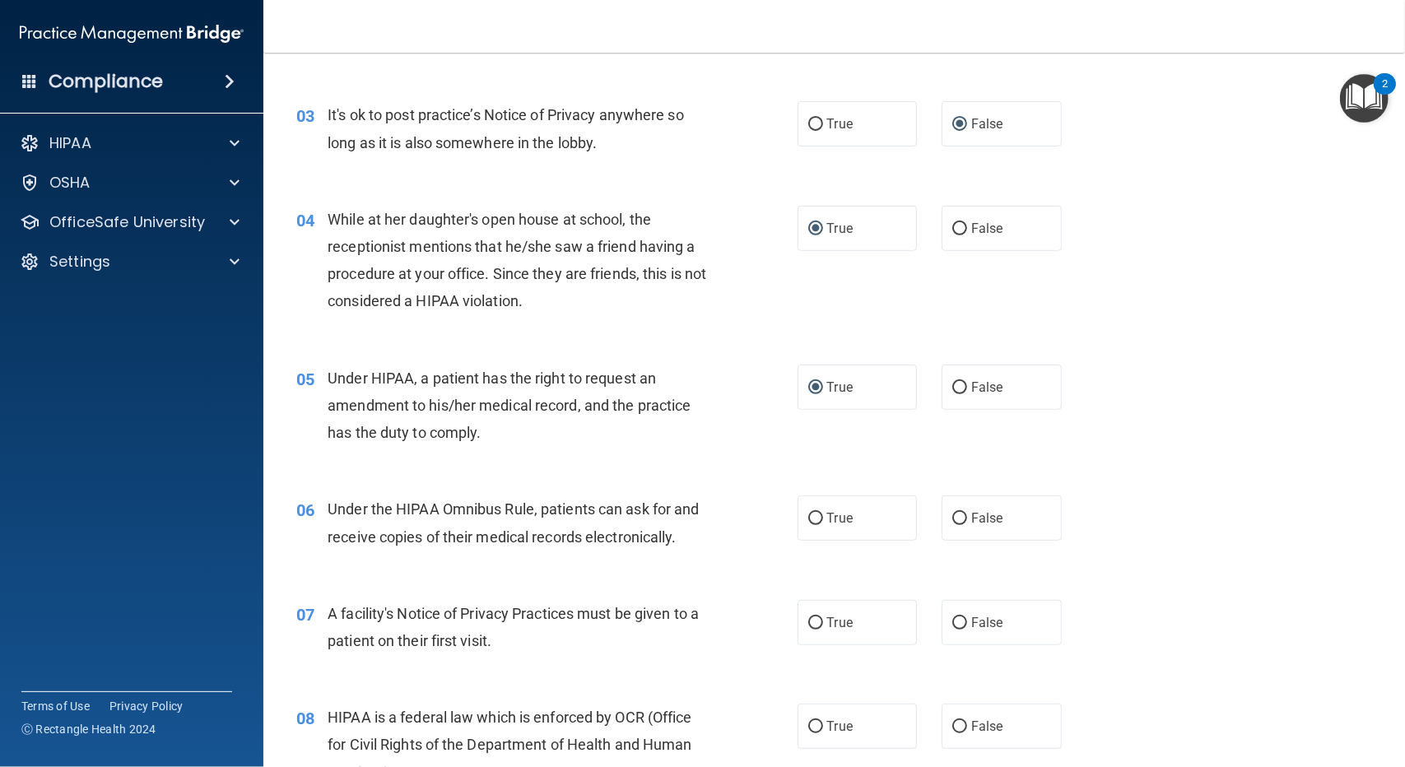
scroll to position [412, 0]
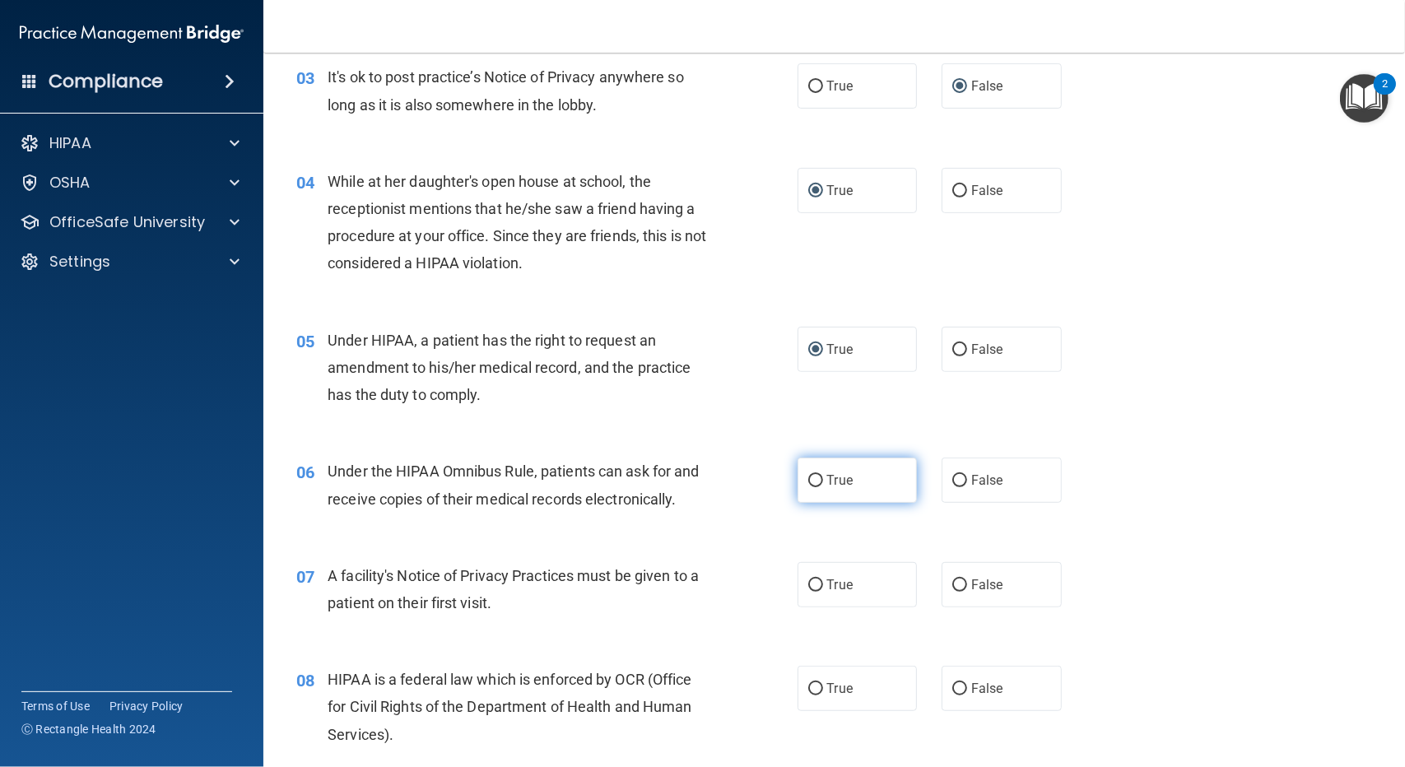
click at [808, 485] on input "True" at bounding box center [815, 481] width 15 height 12
radio input "true"
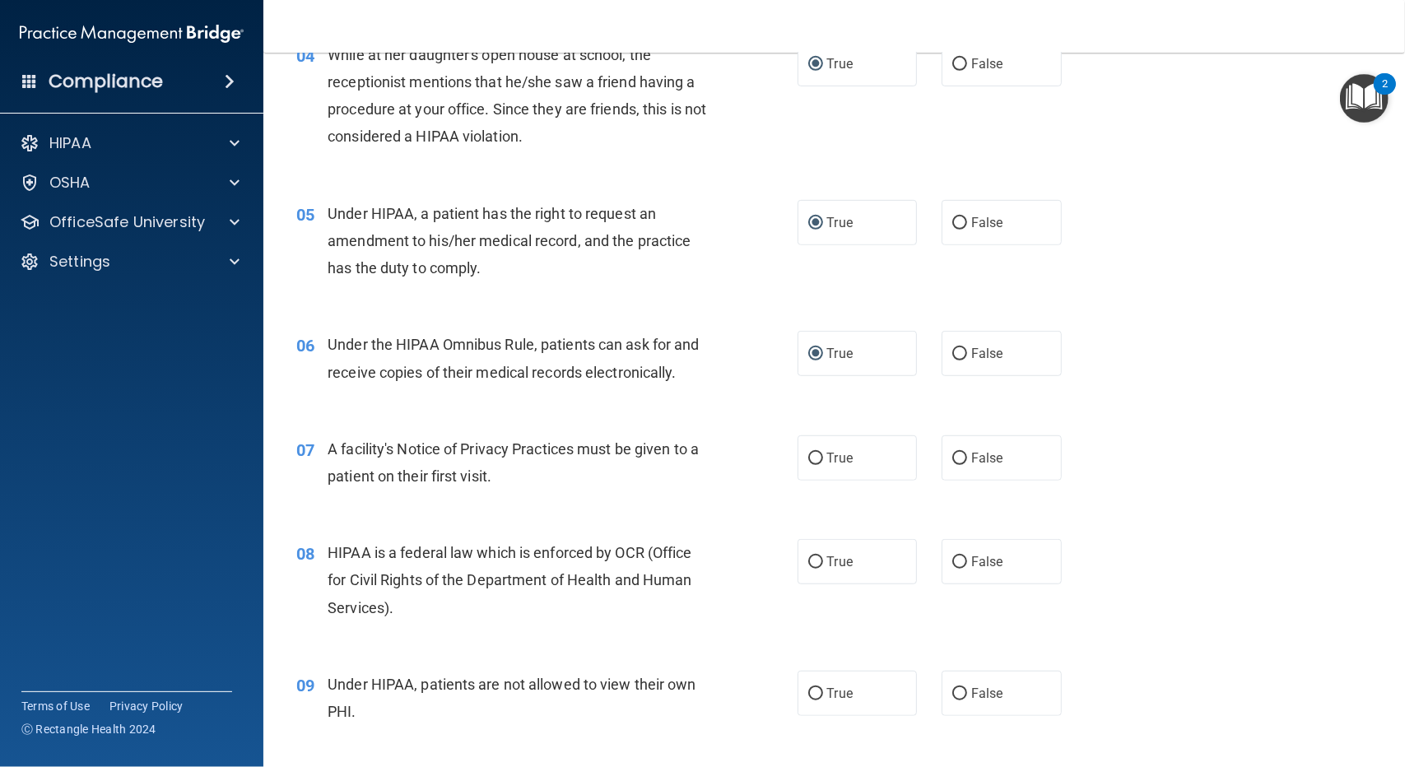
scroll to position [576, 0]
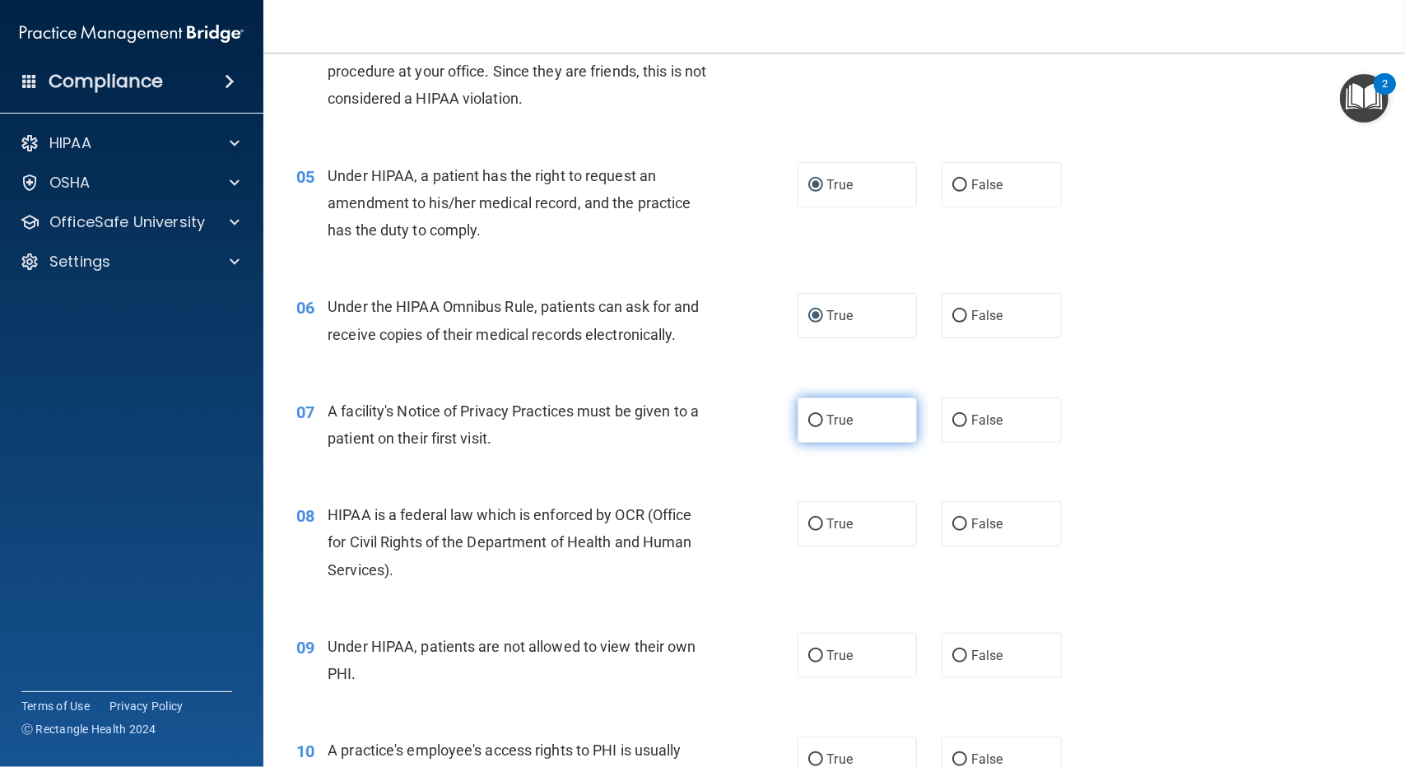
click at [827, 425] on span "True" at bounding box center [840, 420] width 26 height 16
click at [823, 425] on input "True" at bounding box center [815, 421] width 15 height 12
radio input "true"
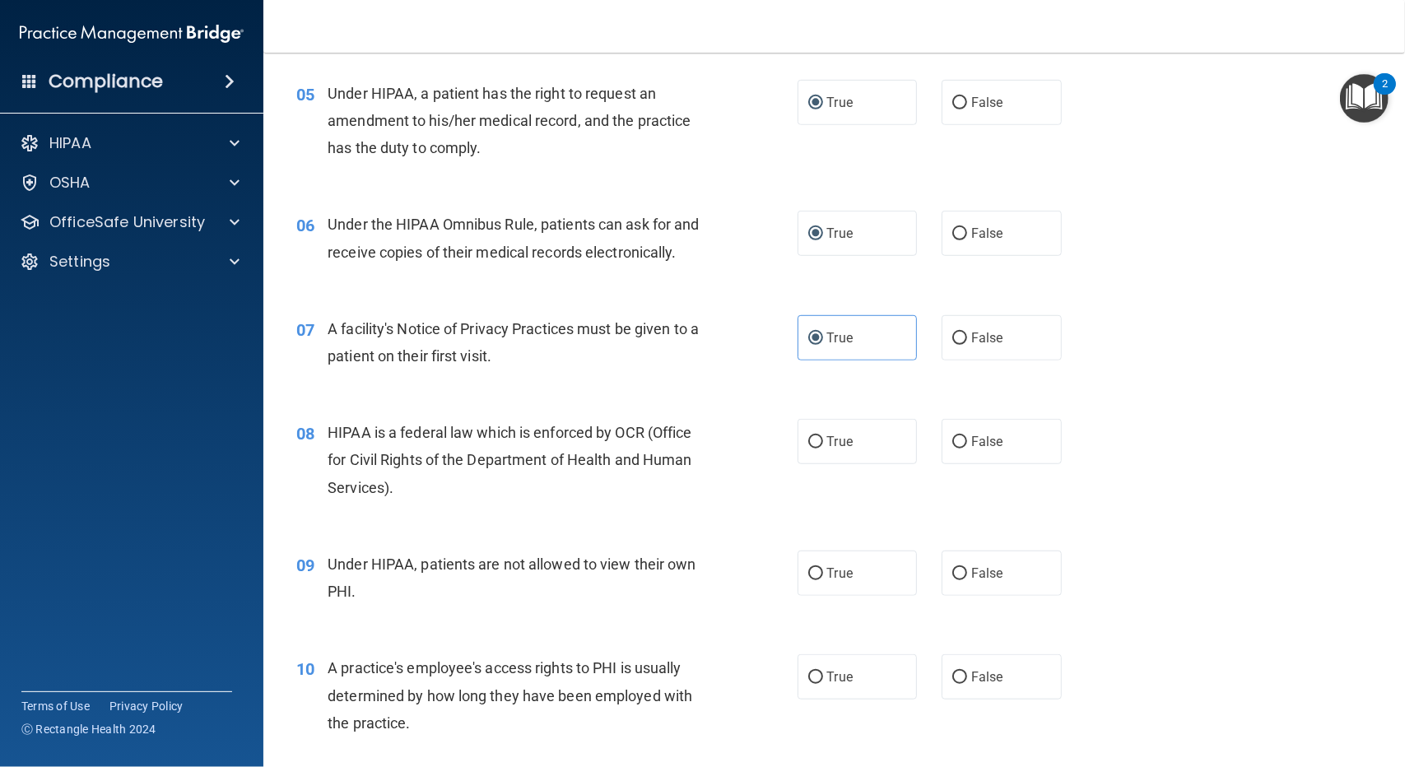
scroll to position [741, 0]
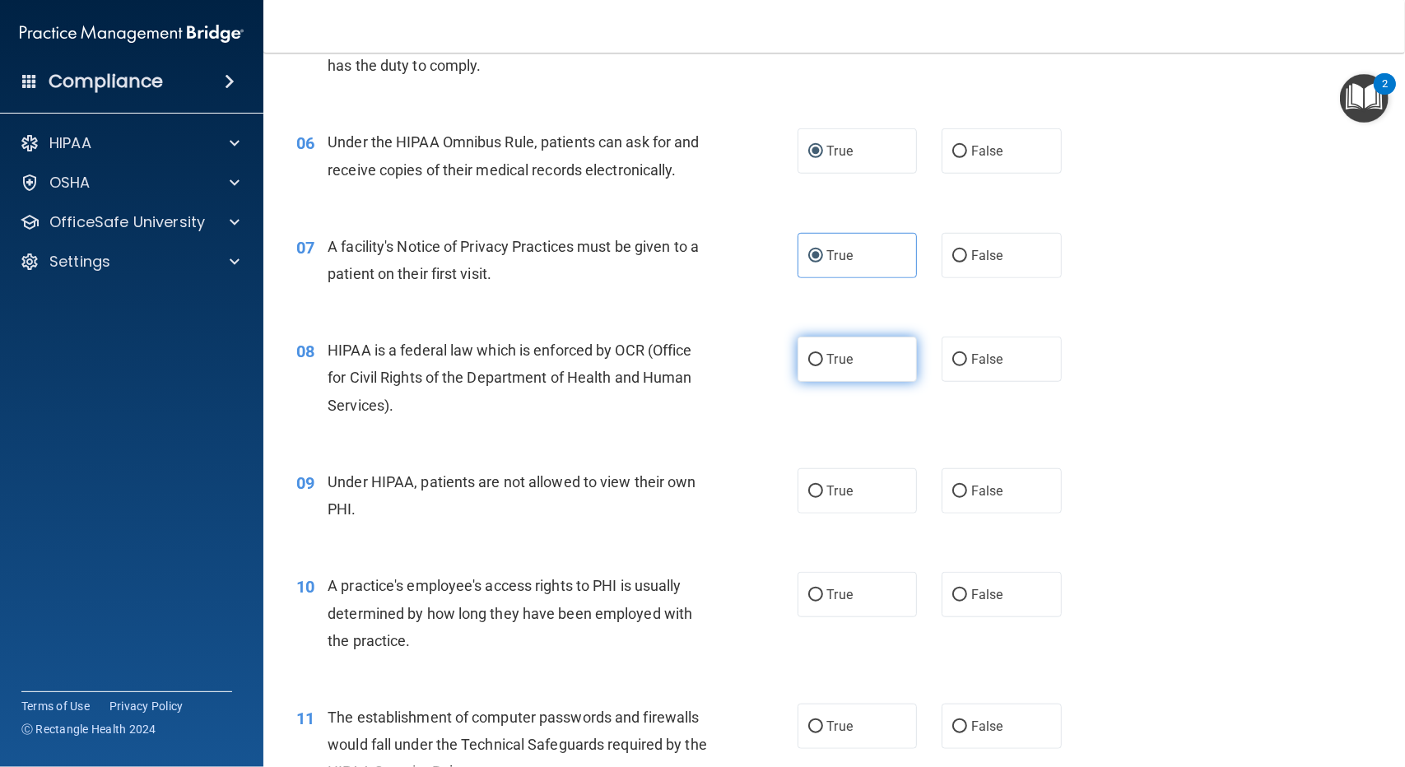
click at [815, 356] on input "True" at bounding box center [815, 360] width 15 height 12
radio input "true"
click at [958, 497] on input "False" at bounding box center [959, 492] width 15 height 12
radio input "true"
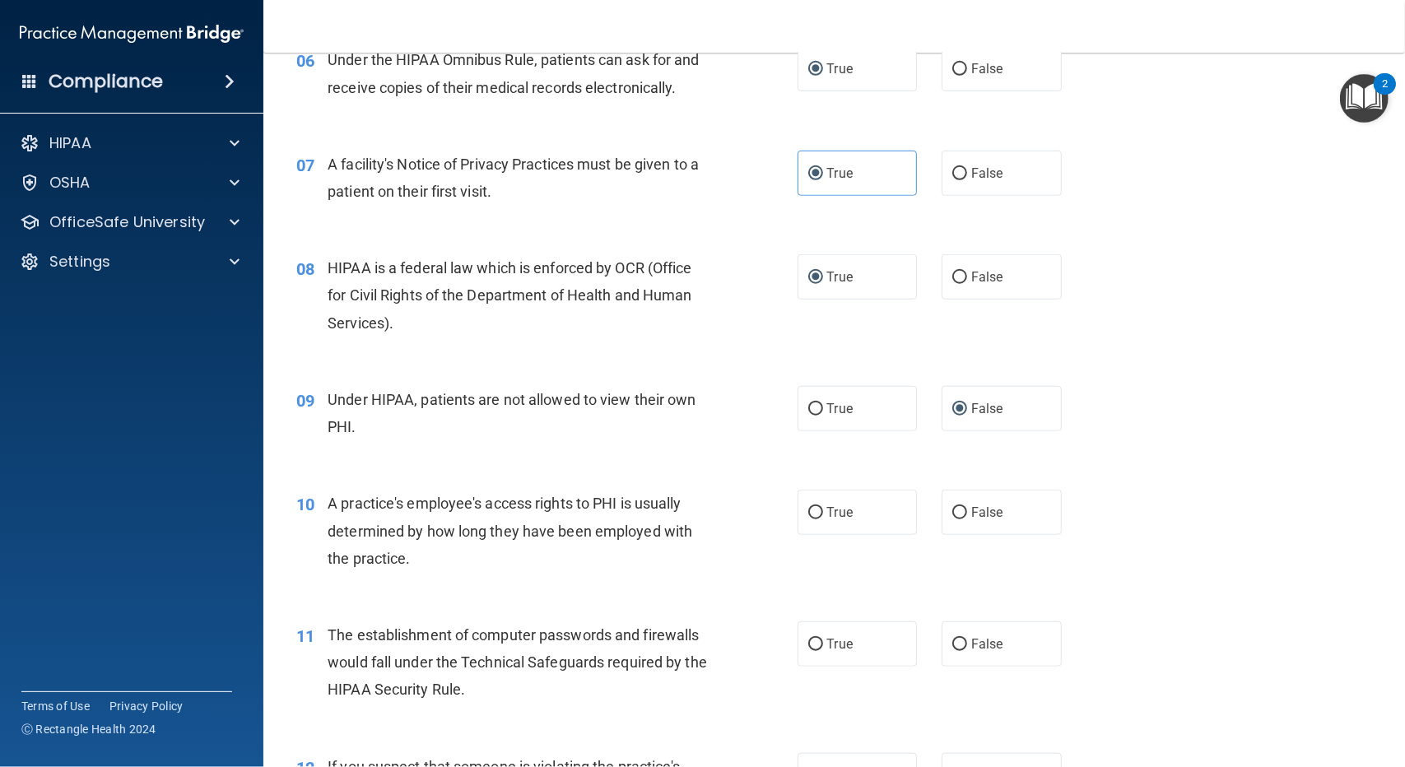
scroll to position [905, 0]
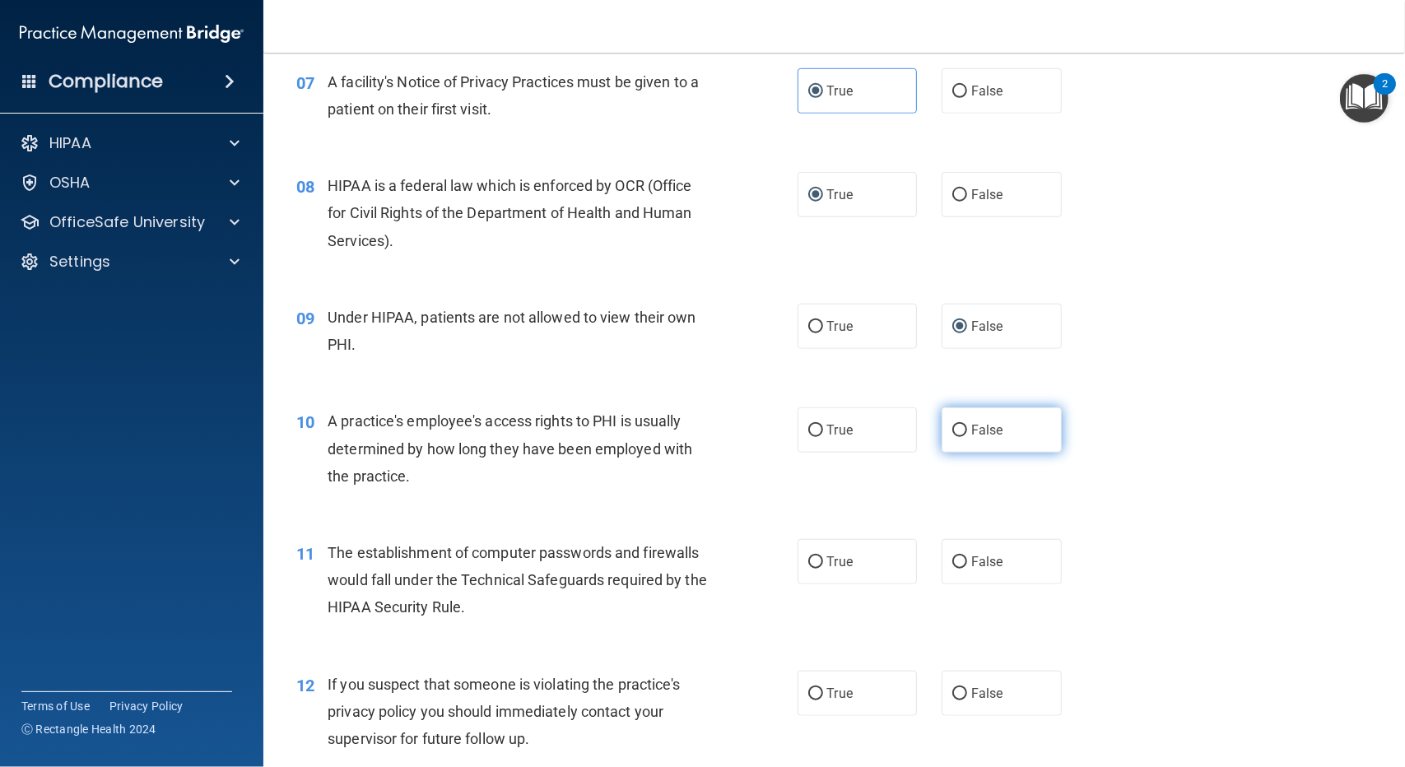
click at [952, 426] on input "False" at bounding box center [959, 431] width 15 height 12
radio input "true"
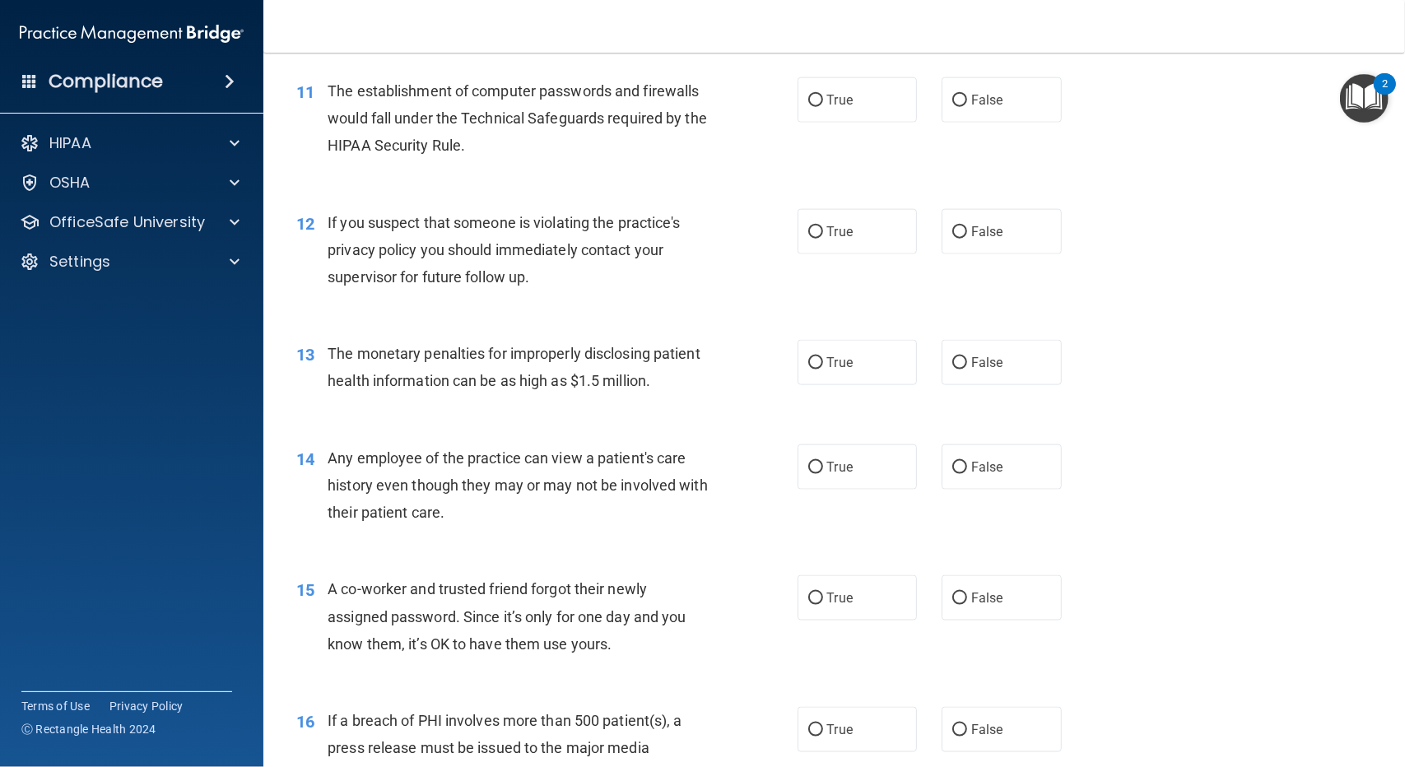
scroll to position [1317, 0]
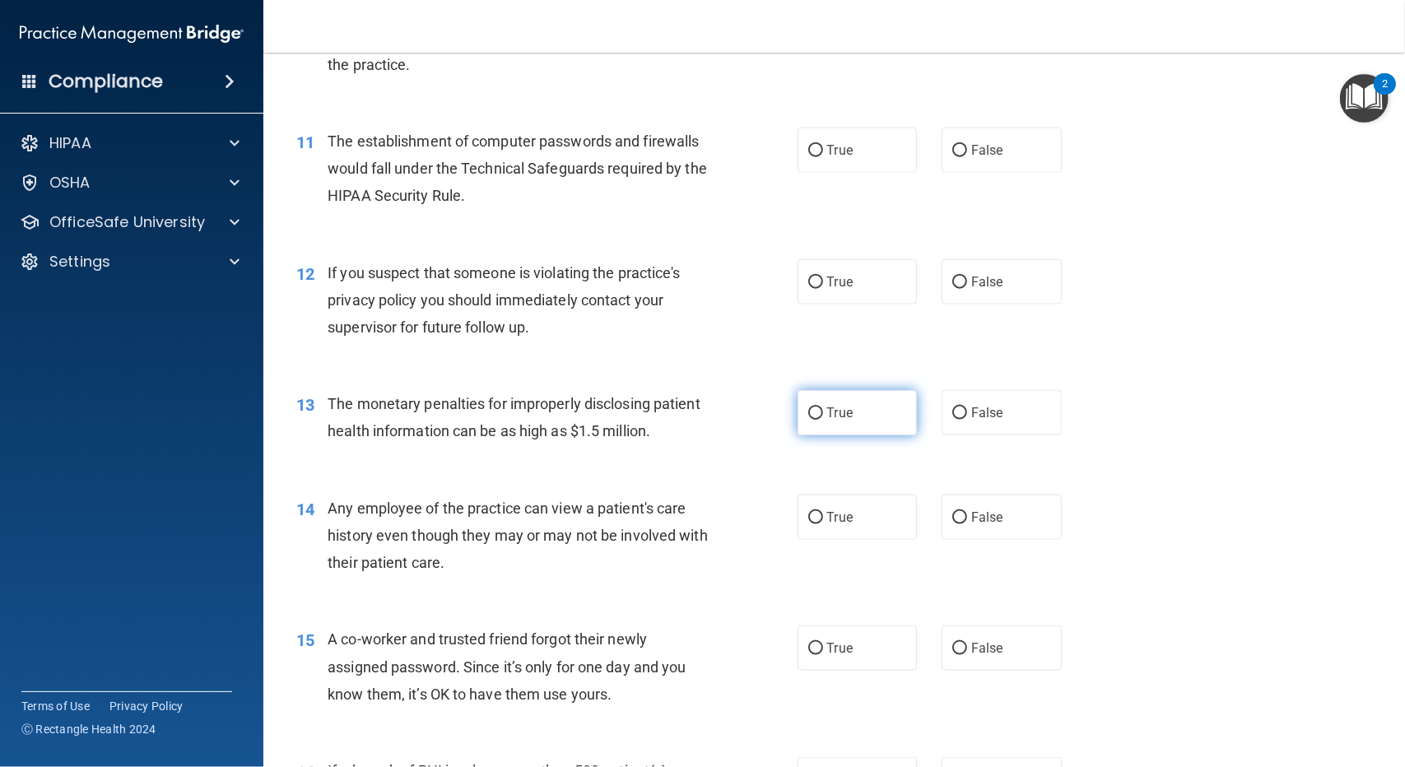
click at [815, 412] on input "True" at bounding box center [815, 413] width 15 height 12
radio input "true"
click at [808, 145] on input "True" at bounding box center [815, 151] width 15 height 12
radio input "true"
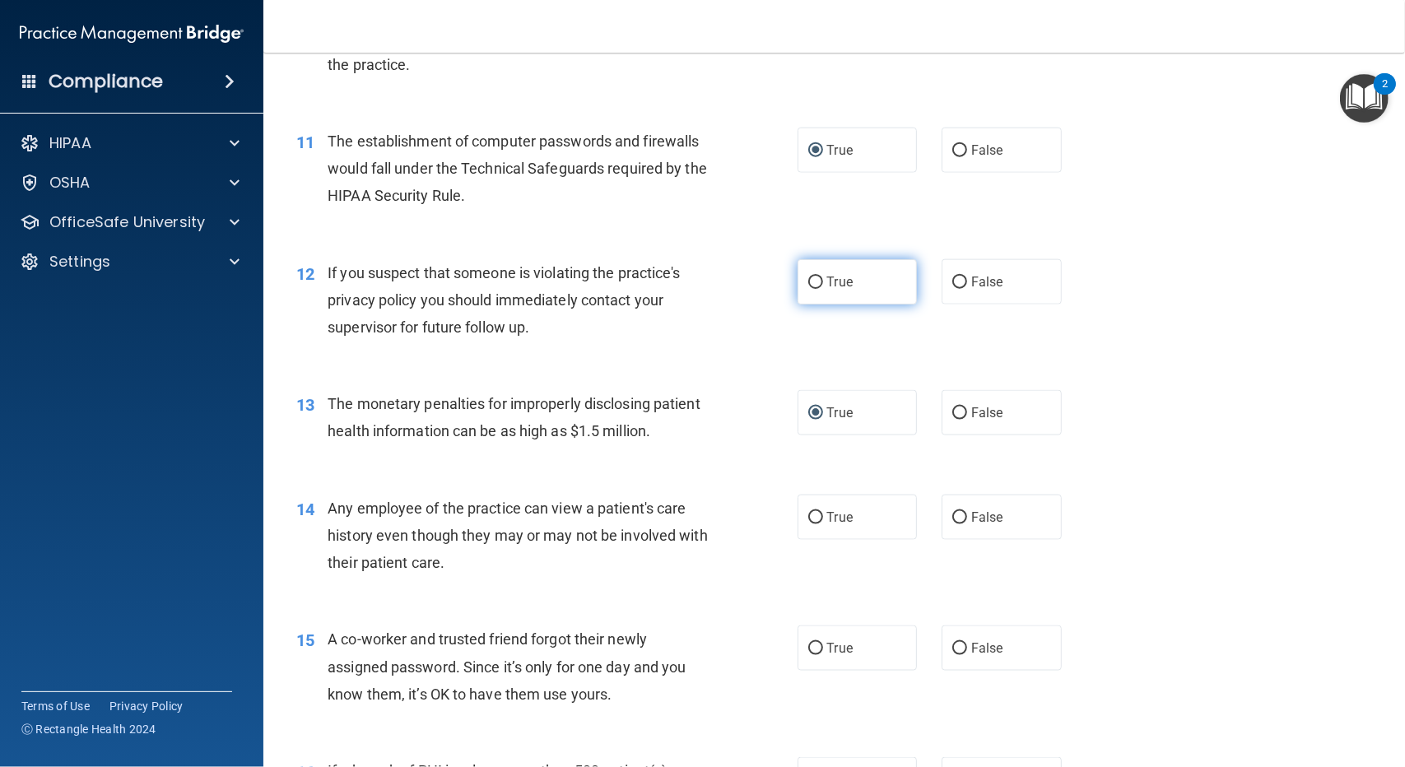
click at [808, 277] on input "True" at bounding box center [815, 283] width 15 height 12
radio input "true"
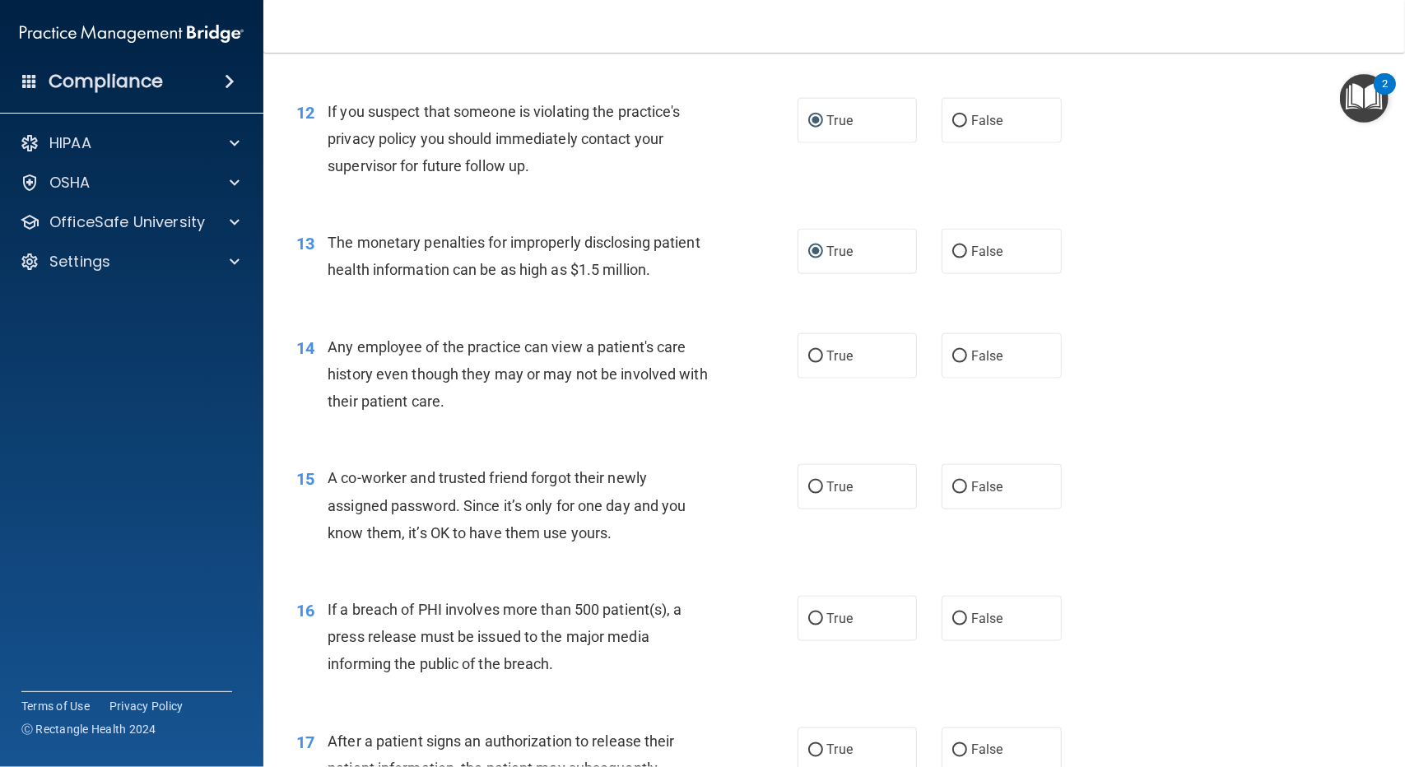
scroll to position [1481, 0]
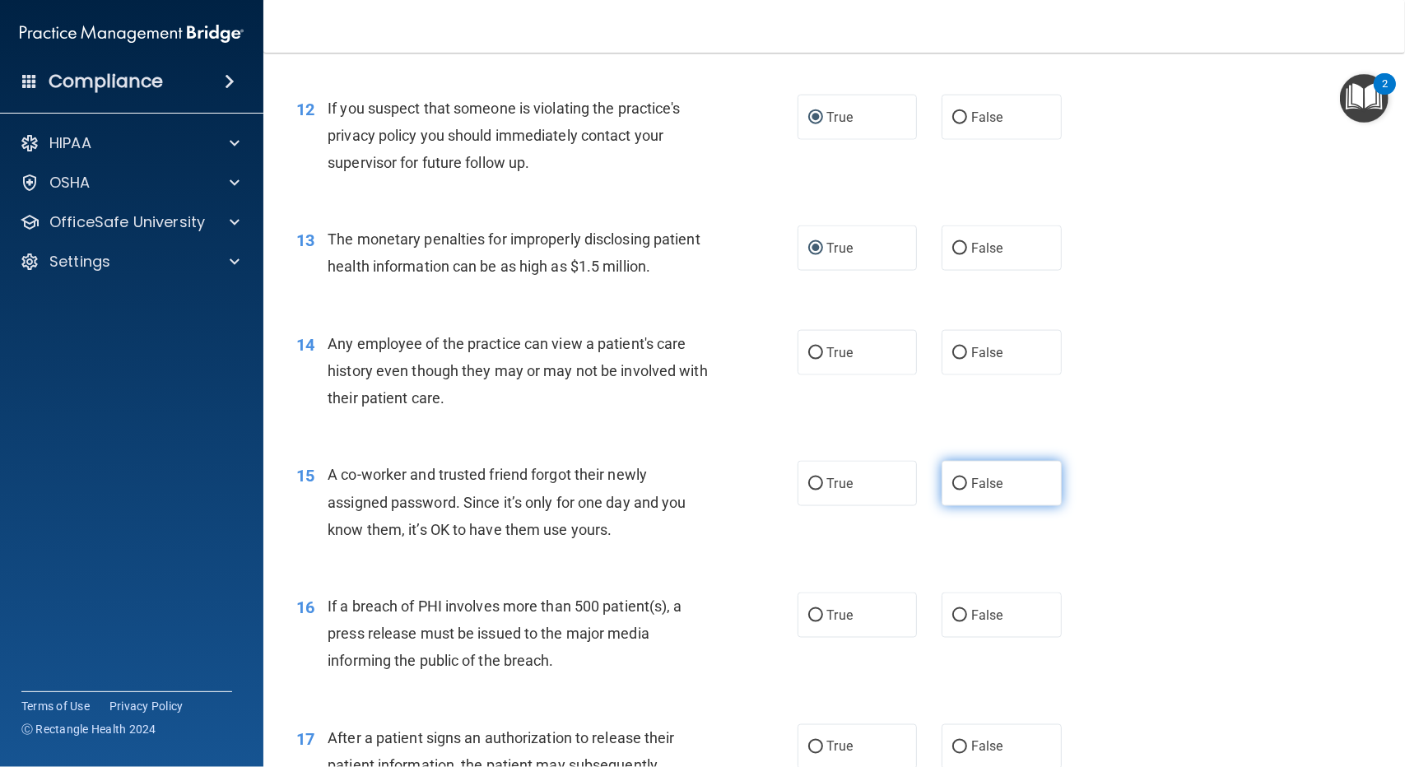
click at [953, 483] on input "False" at bounding box center [959, 484] width 15 height 12
radio input "true"
click at [955, 350] on input "False" at bounding box center [959, 353] width 15 height 12
radio input "true"
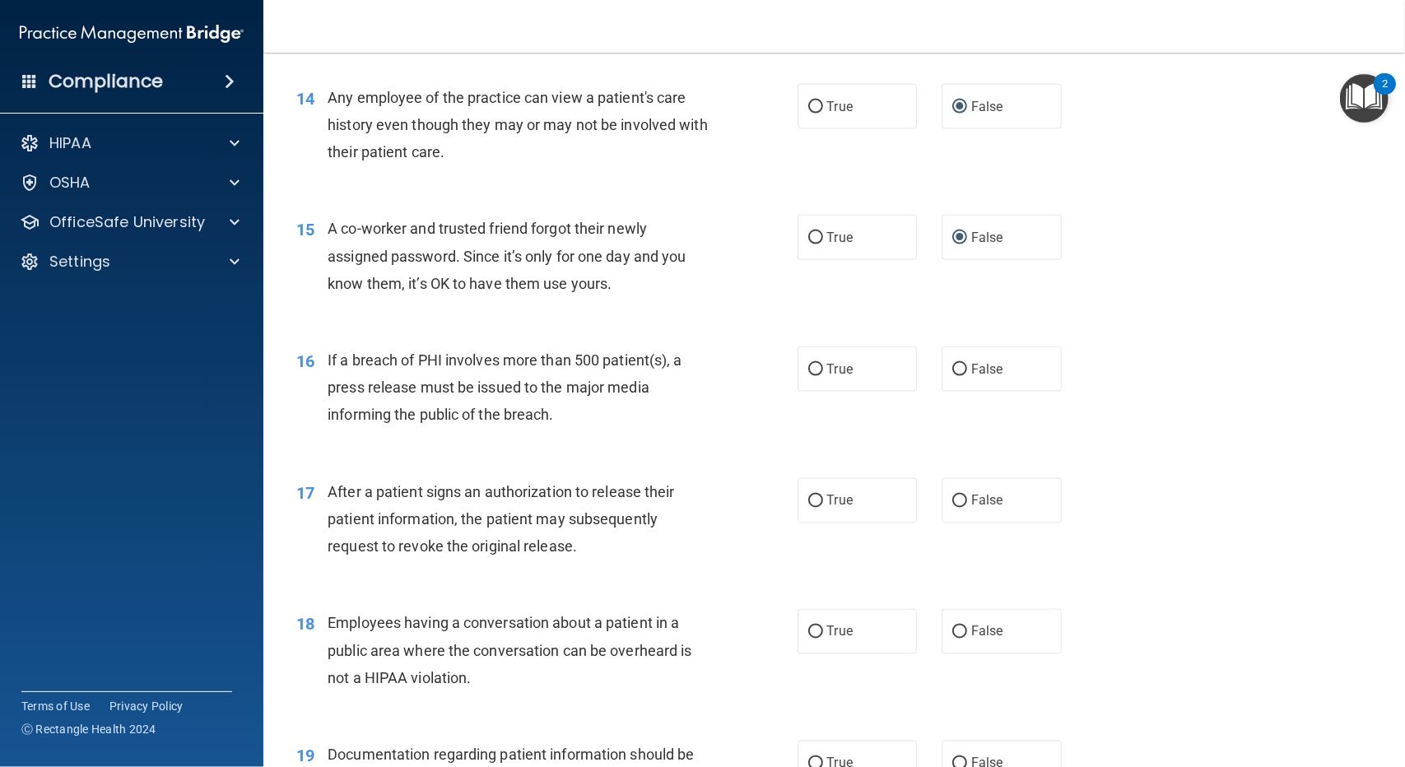
scroll to position [1728, 0]
click at [808, 495] on input "True" at bounding box center [815, 501] width 15 height 12
radio input "true"
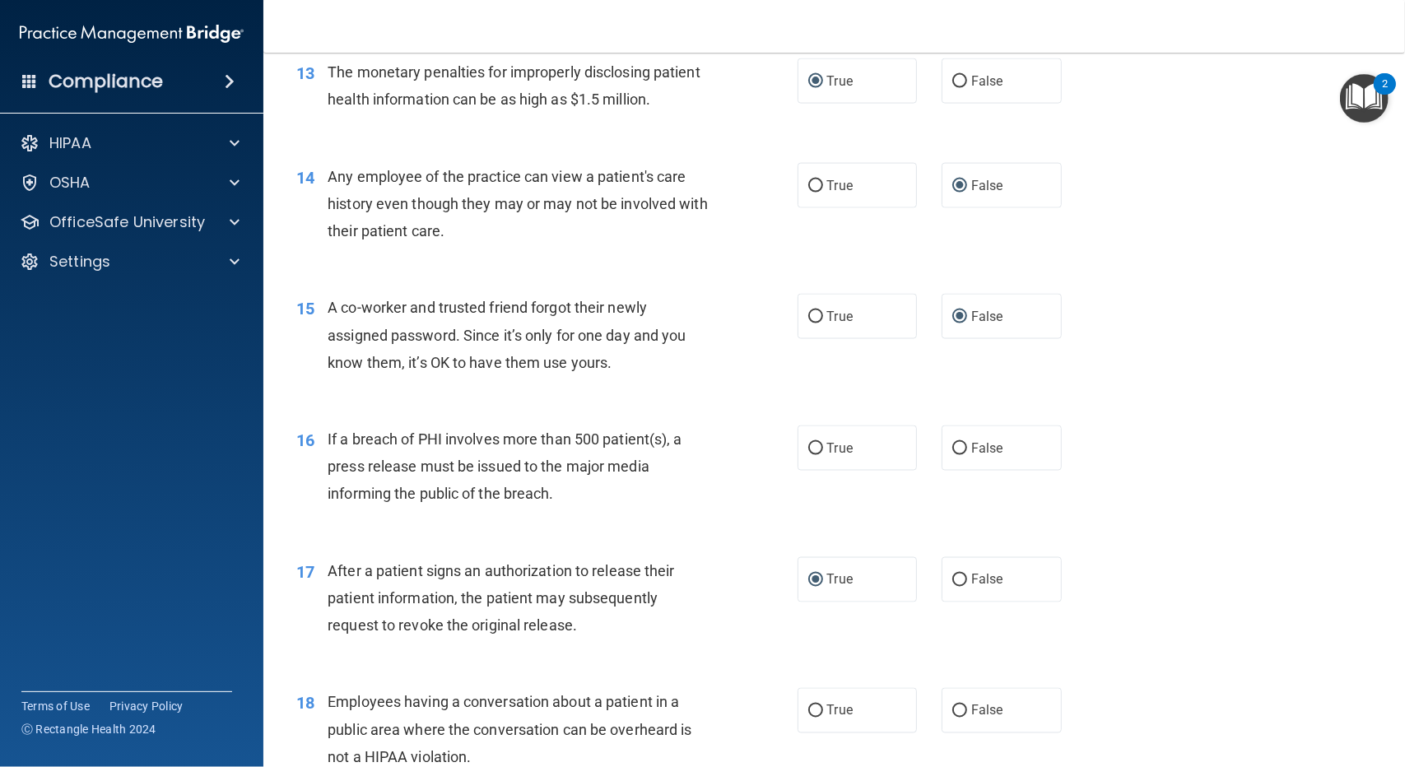
scroll to position [1646, 0]
click at [815, 450] on input "True" at bounding box center [815, 451] width 15 height 12
radio input "true"
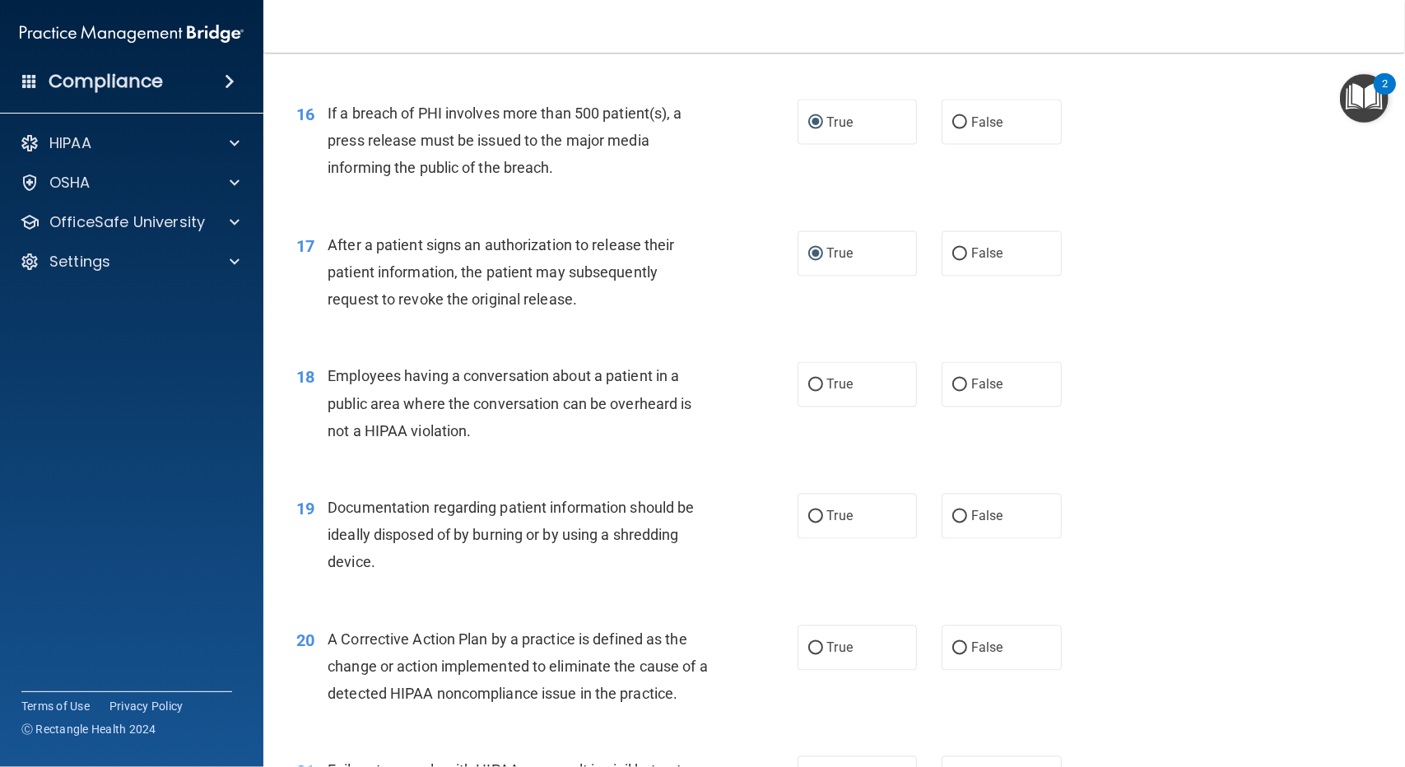
scroll to position [1975, 0]
click at [808, 388] on input "True" at bounding box center [815, 385] width 15 height 12
radio input "true"
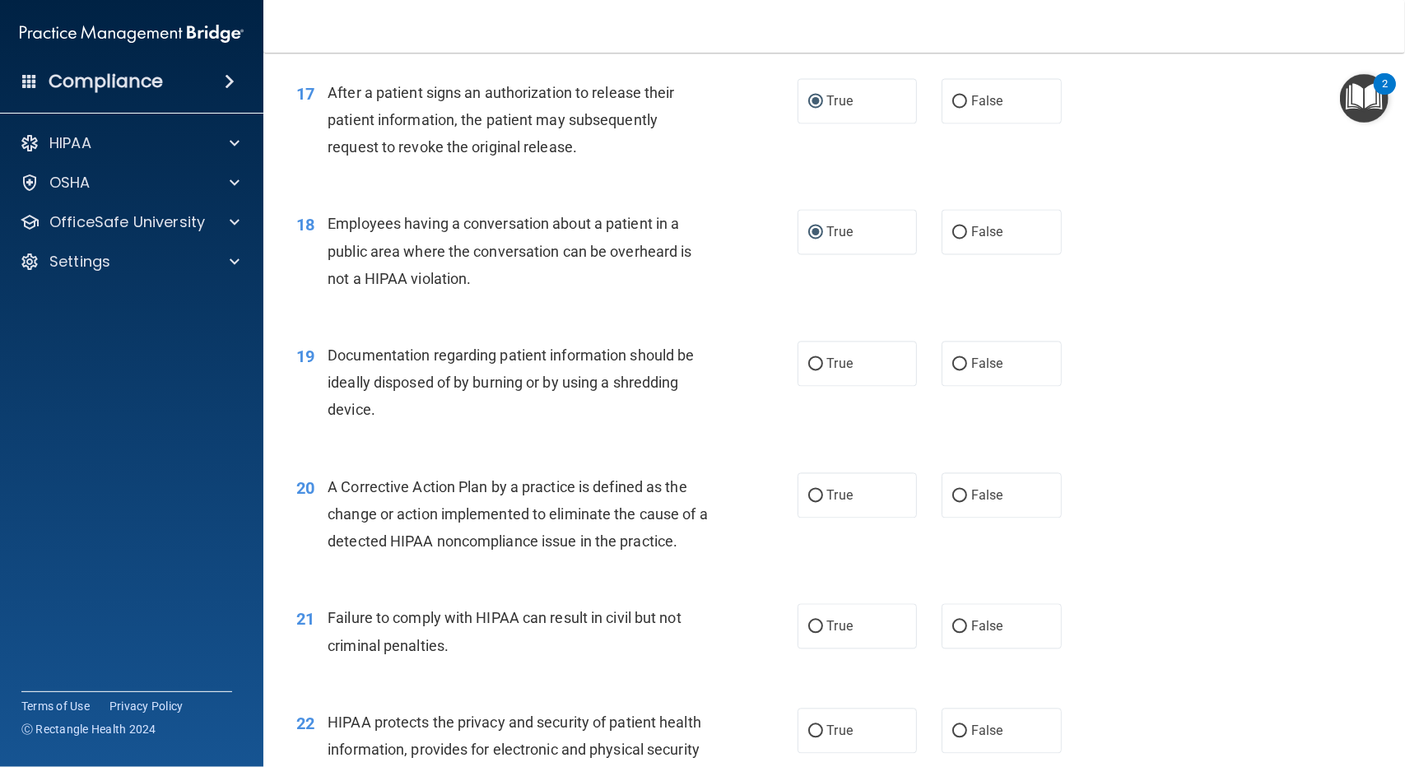
scroll to position [2140, 0]
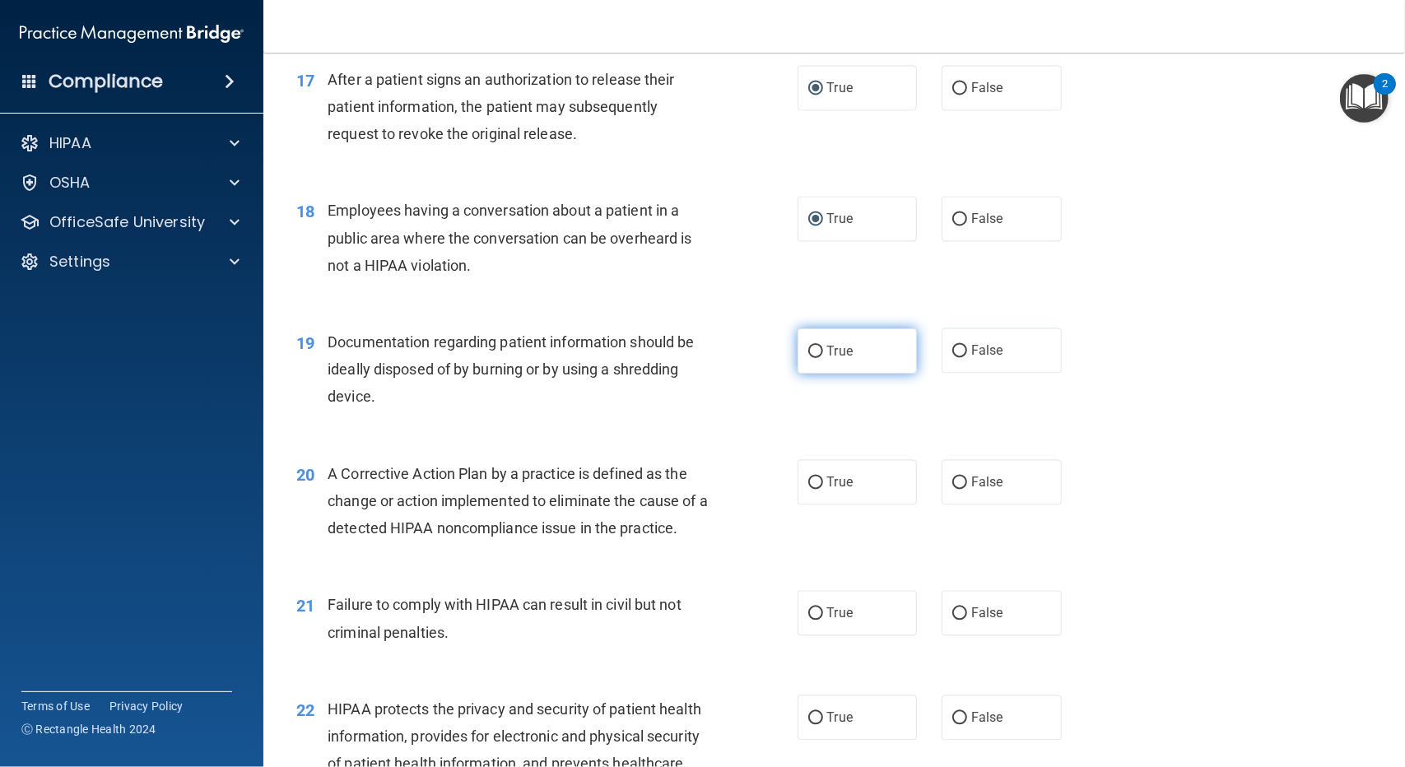
click at [814, 337] on label "True" at bounding box center [858, 350] width 120 height 45
click at [814, 346] on input "True" at bounding box center [815, 352] width 15 height 12
radio input "true"
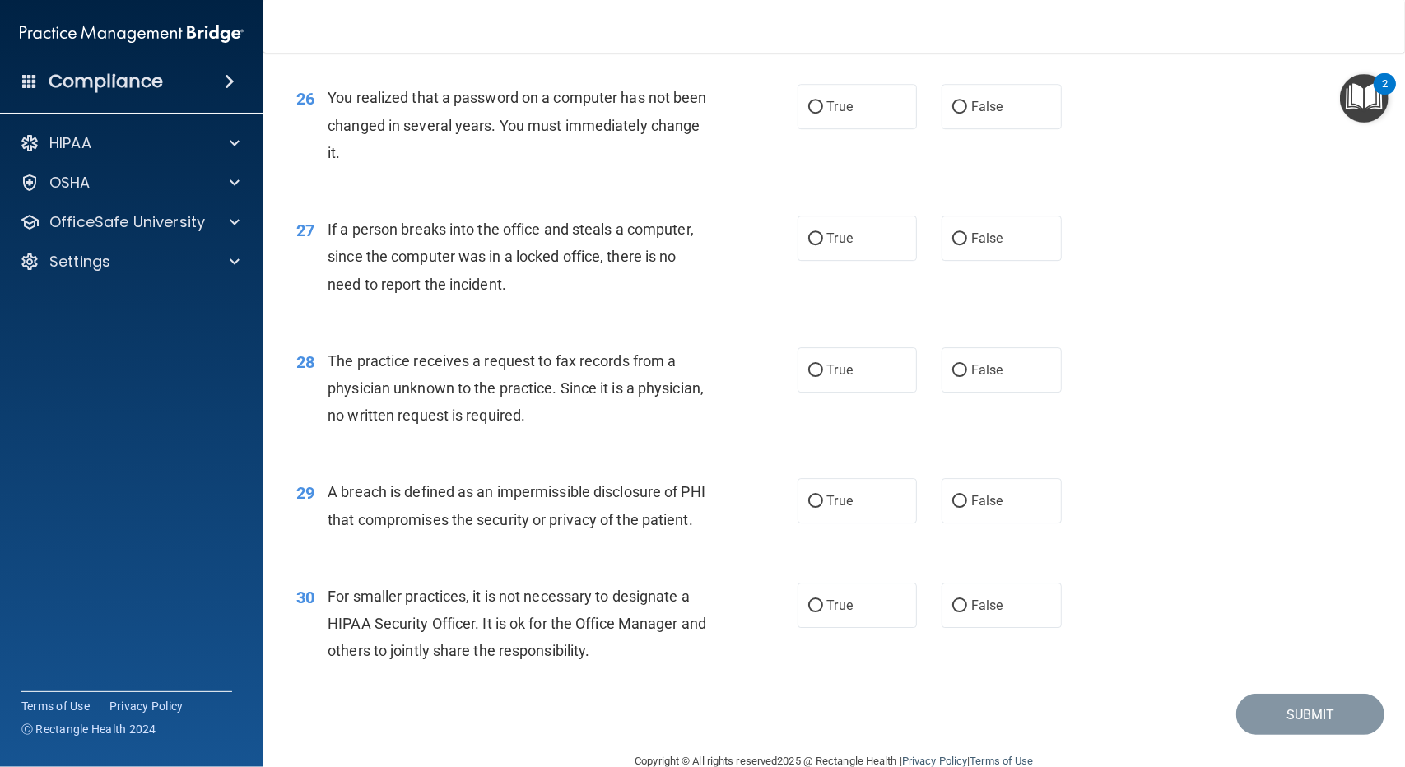
scroll to position [3473, 0]
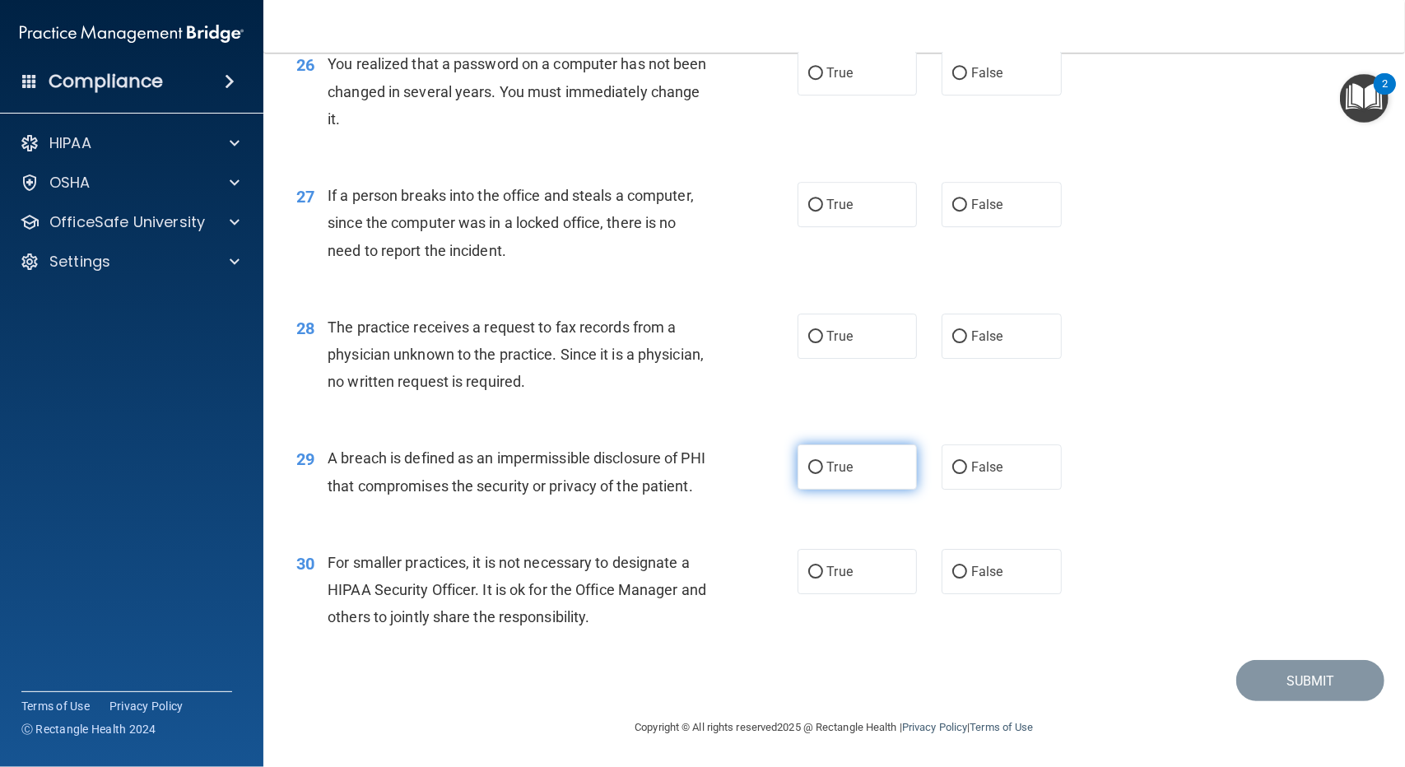
click at [816, 444] on label "True" at bounding box center [858, 466] width 120 height 45
click at [816, 462] on input "True" at bounding box center [815, 468] width 15 height 12
radio input "true"
click at [952, 199] on input "False" at bounding box center [959, 205] width 15 height 12
radio input "true"
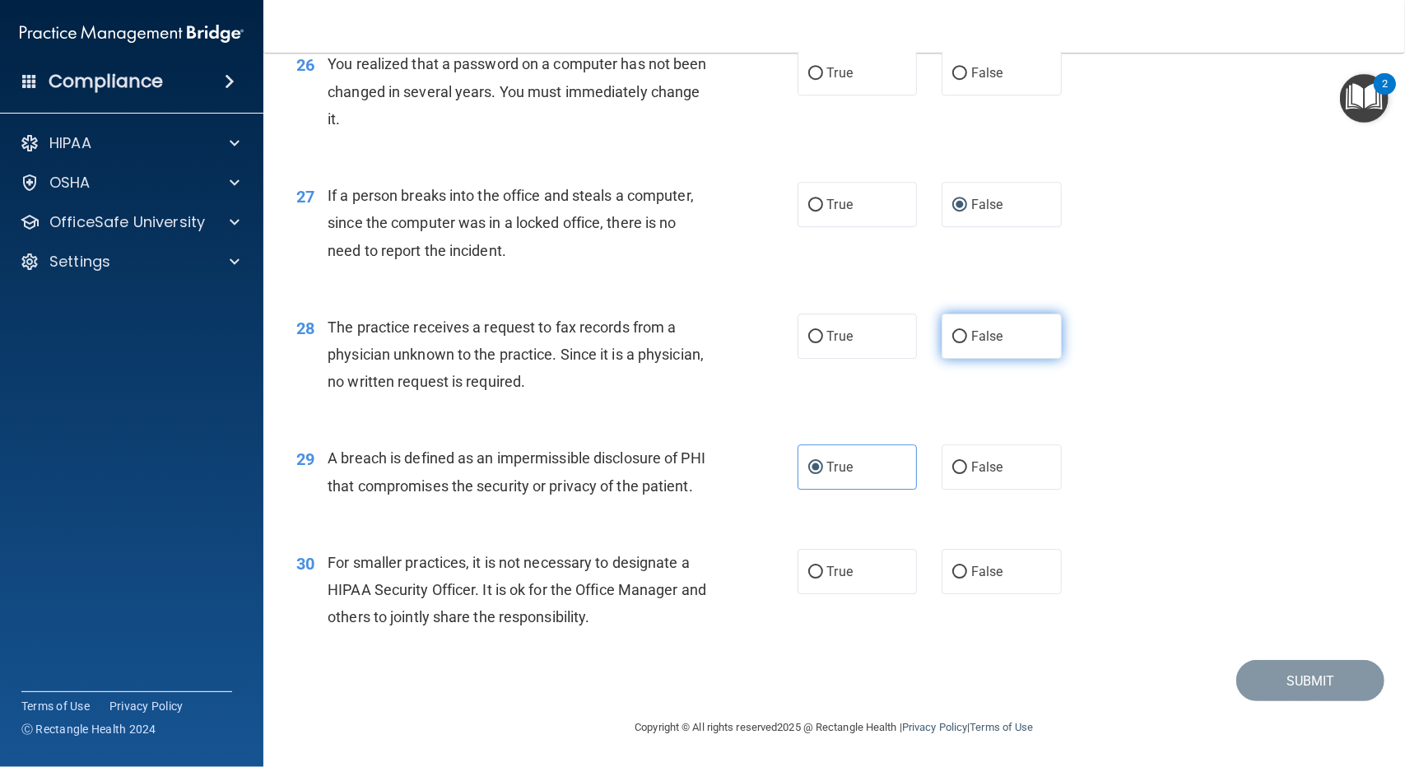
click at [953, 331] on input "False" at bounding box center [959, 337] width 15 height 12
radio input "true"
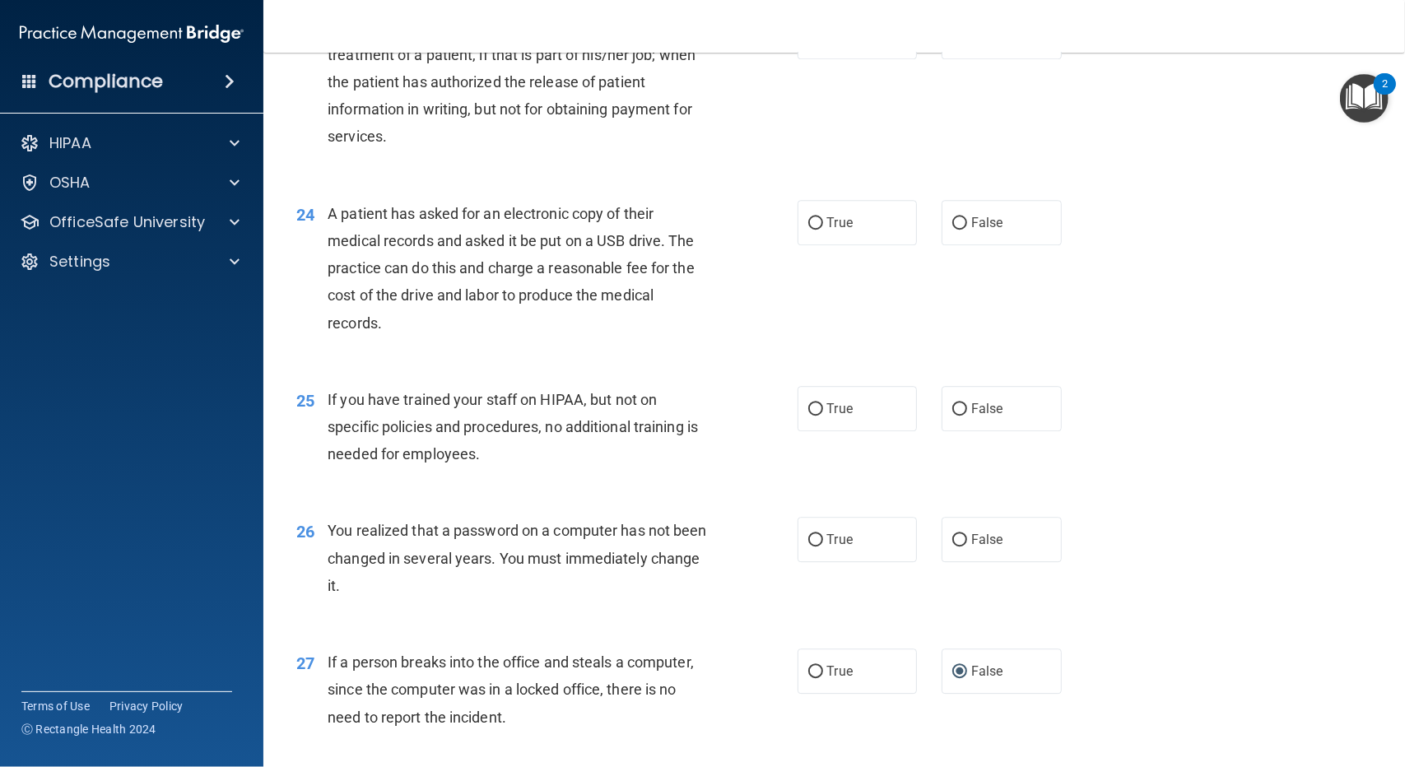
scroll to position [2979, 0]
click at [809, 221] on input "True" at bounding box center [815, 224] width 15 height 12
radio input "true"
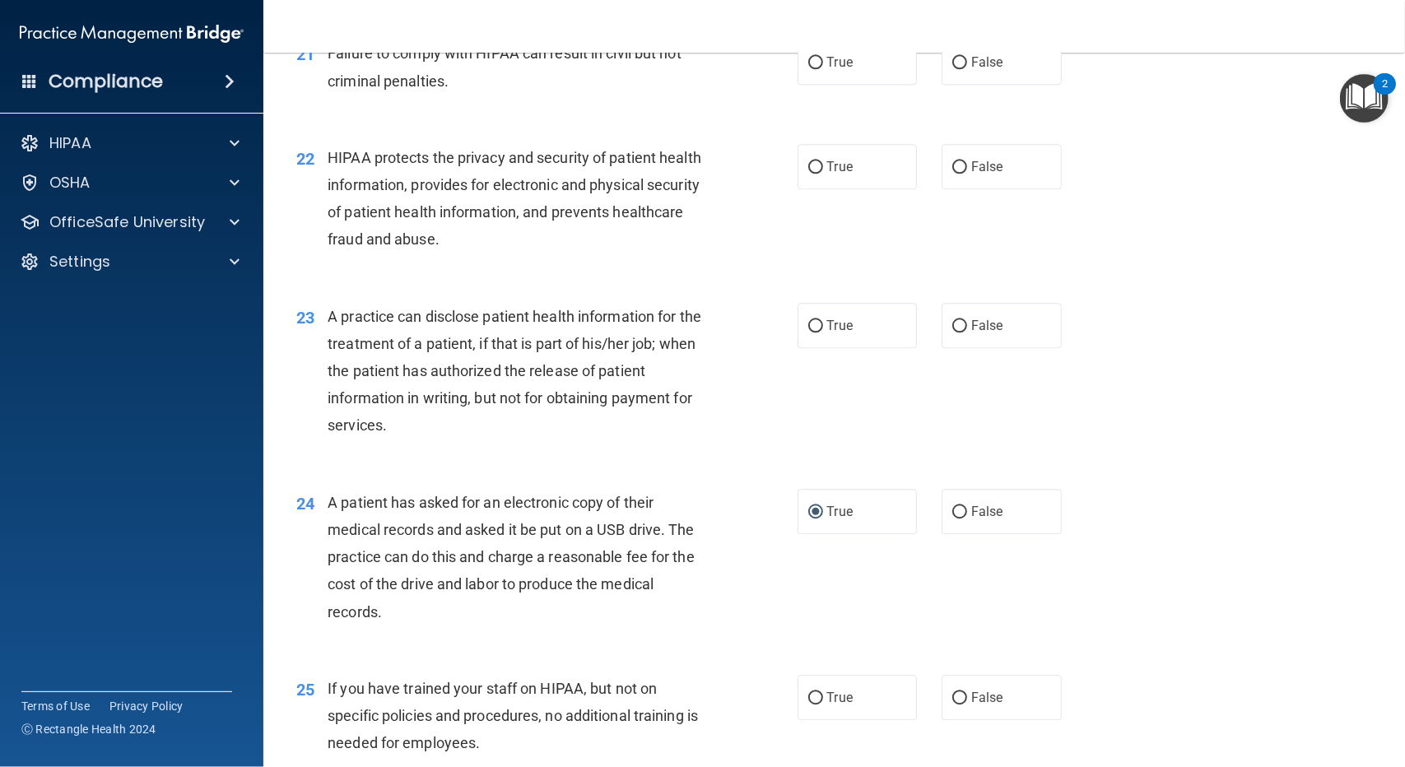
scroll to position [2650, 0]
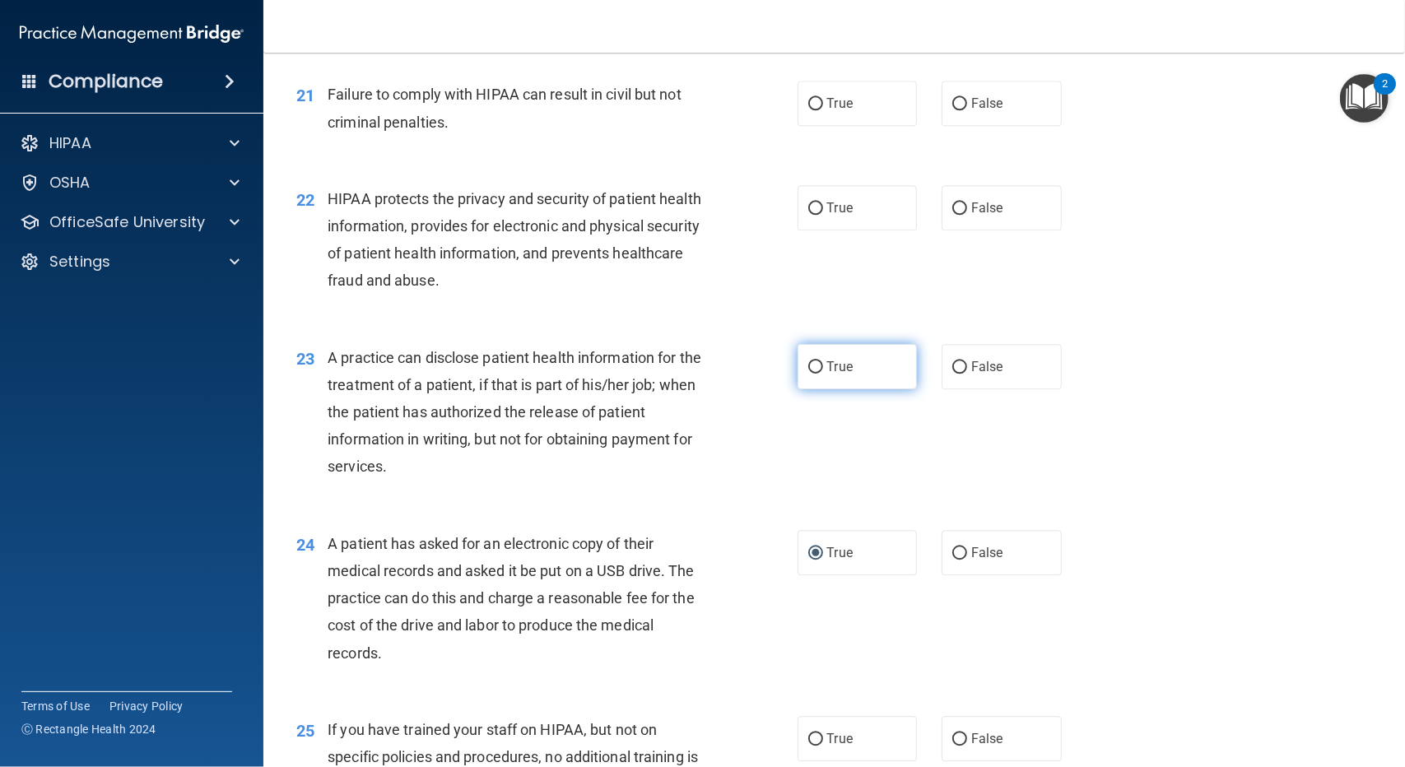
click at [809, 364] on input "True" at bounding box center [815, 367] width 15 height 12
radio input "true"
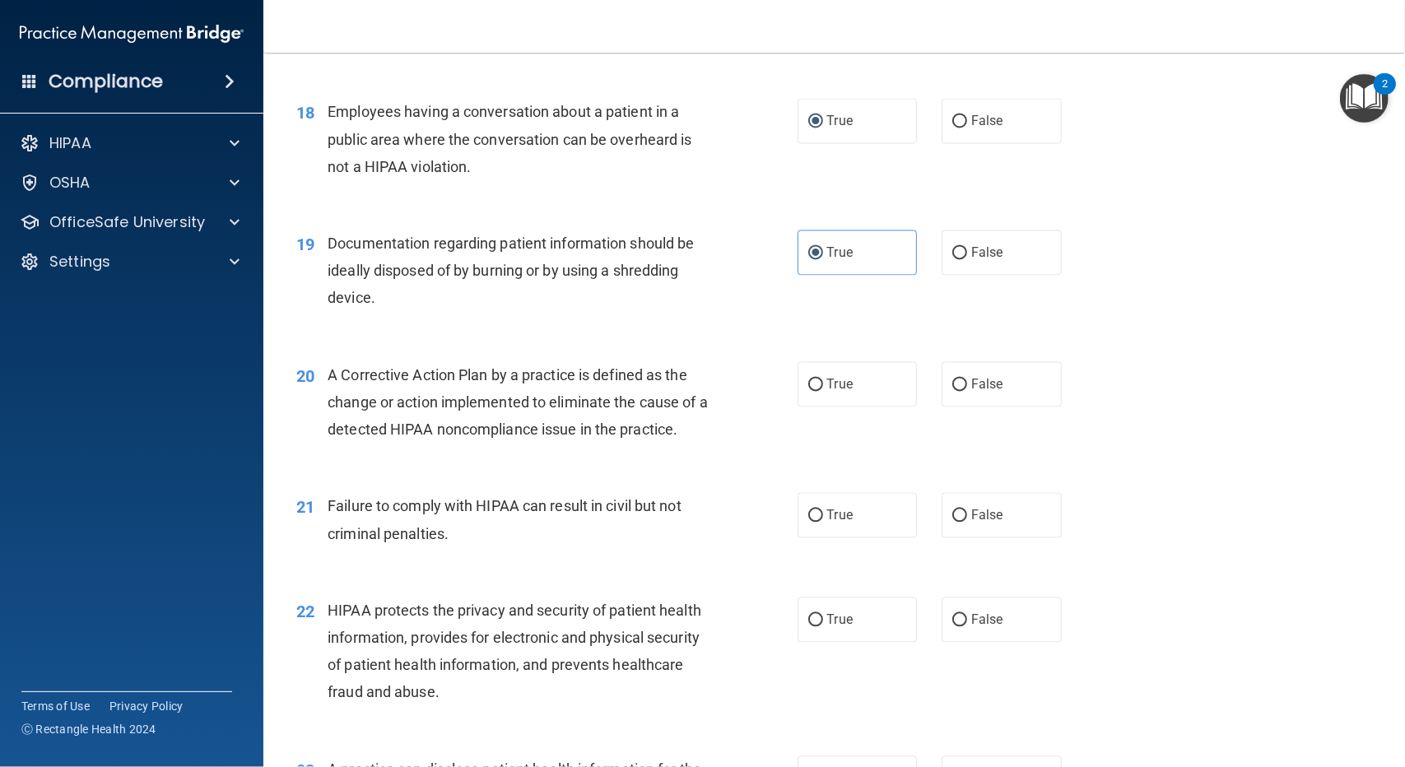
scroll to position [2239, 0]
click at [812, 381] on input "True" at bounding box center [815, 385] width 15 height 12
radio input "true"
click at [86, 147] on p "HIPAA" at bounding box center [70, 143] width 42 height 20
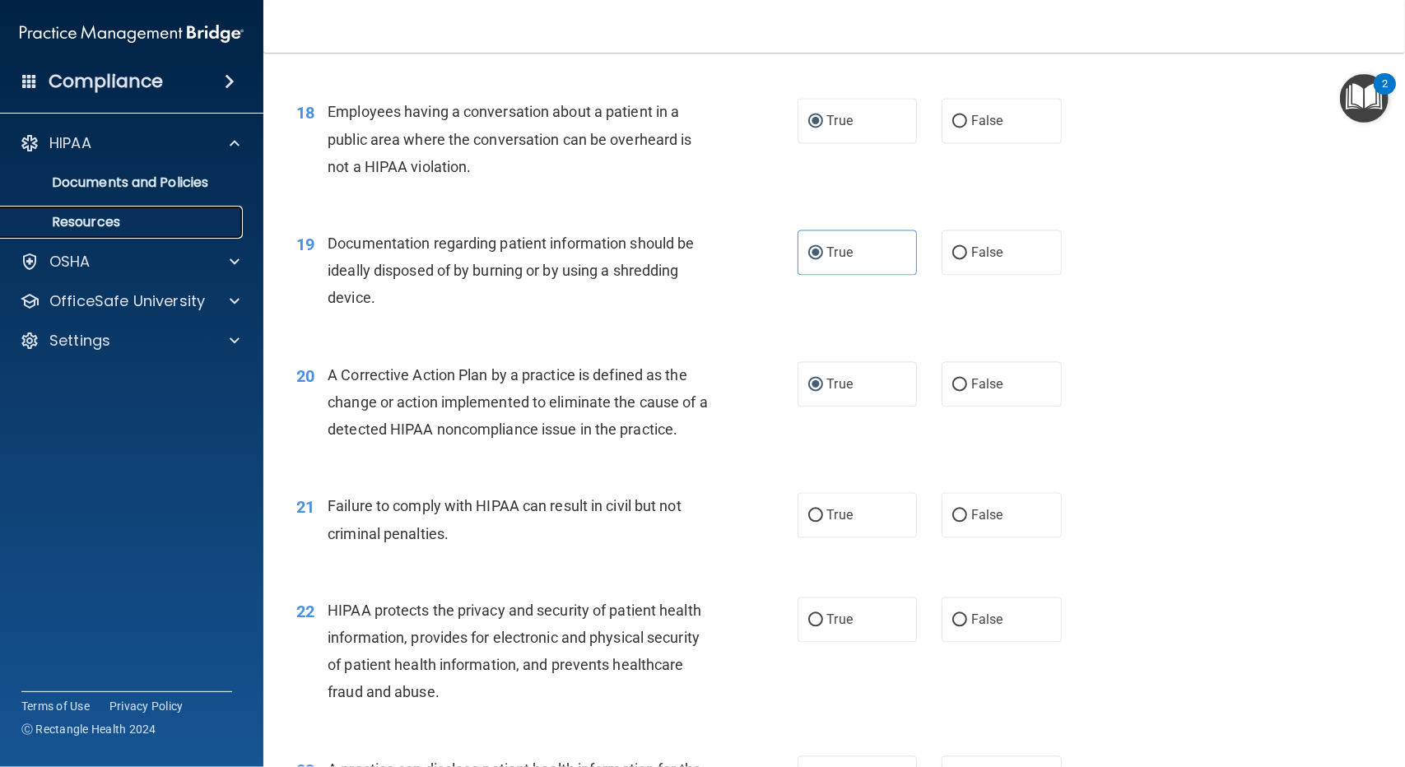
click at [88, 212] on link "Resources" at bounding box center [113, 222] width 259 height 33
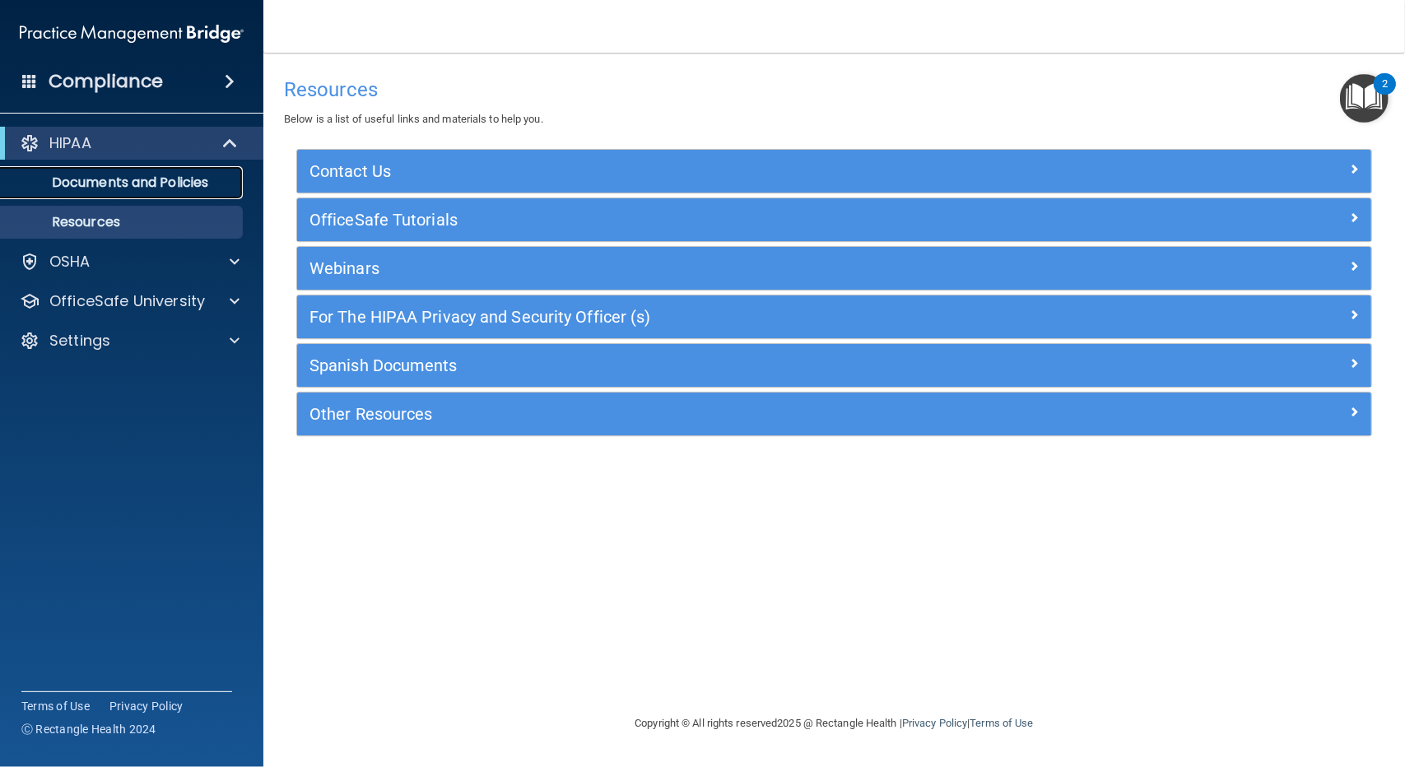
click at [101, 184] on p "Documents and Policies" at bounding box center [123, 182] width 225 height 16
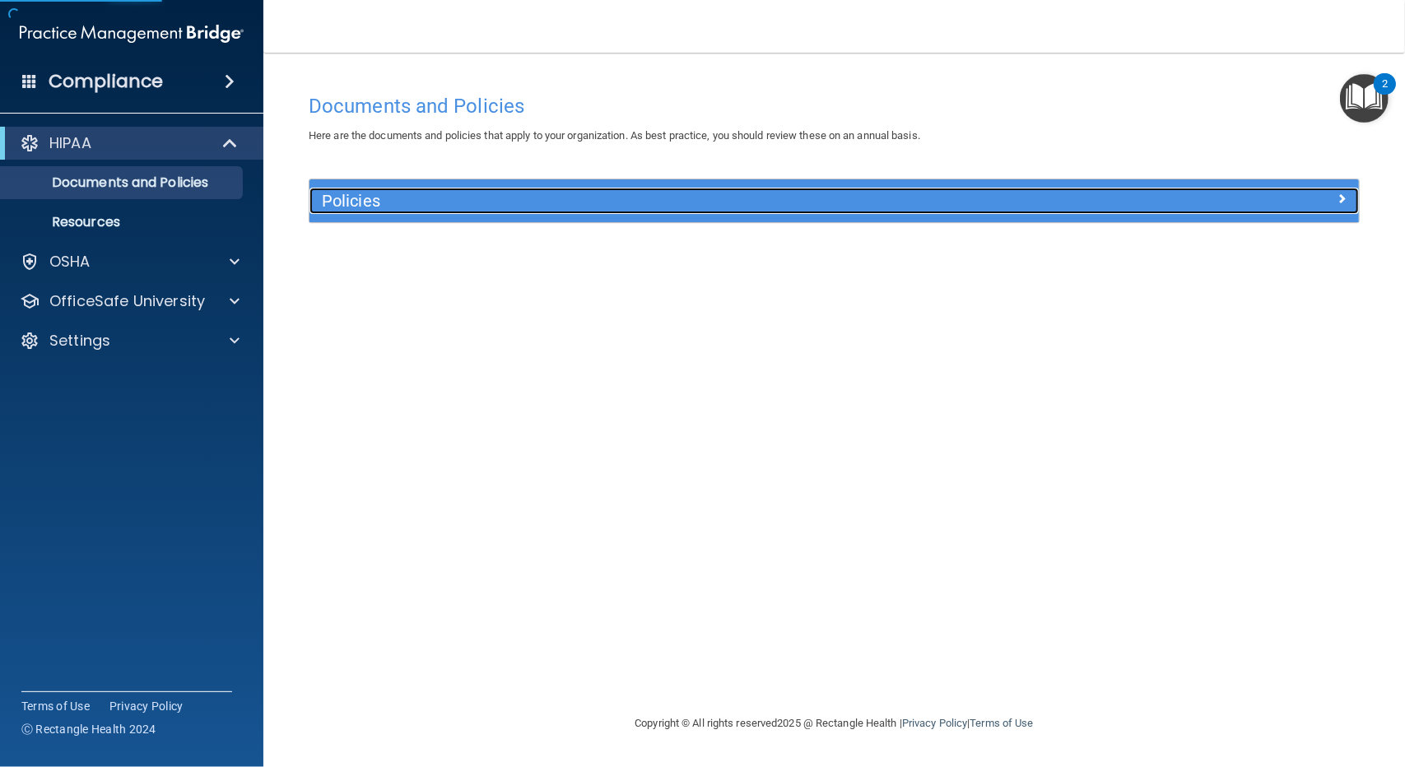
click at [369, 197] on h5 "Policies" at bounding box center [703, 201] width 762 height 18
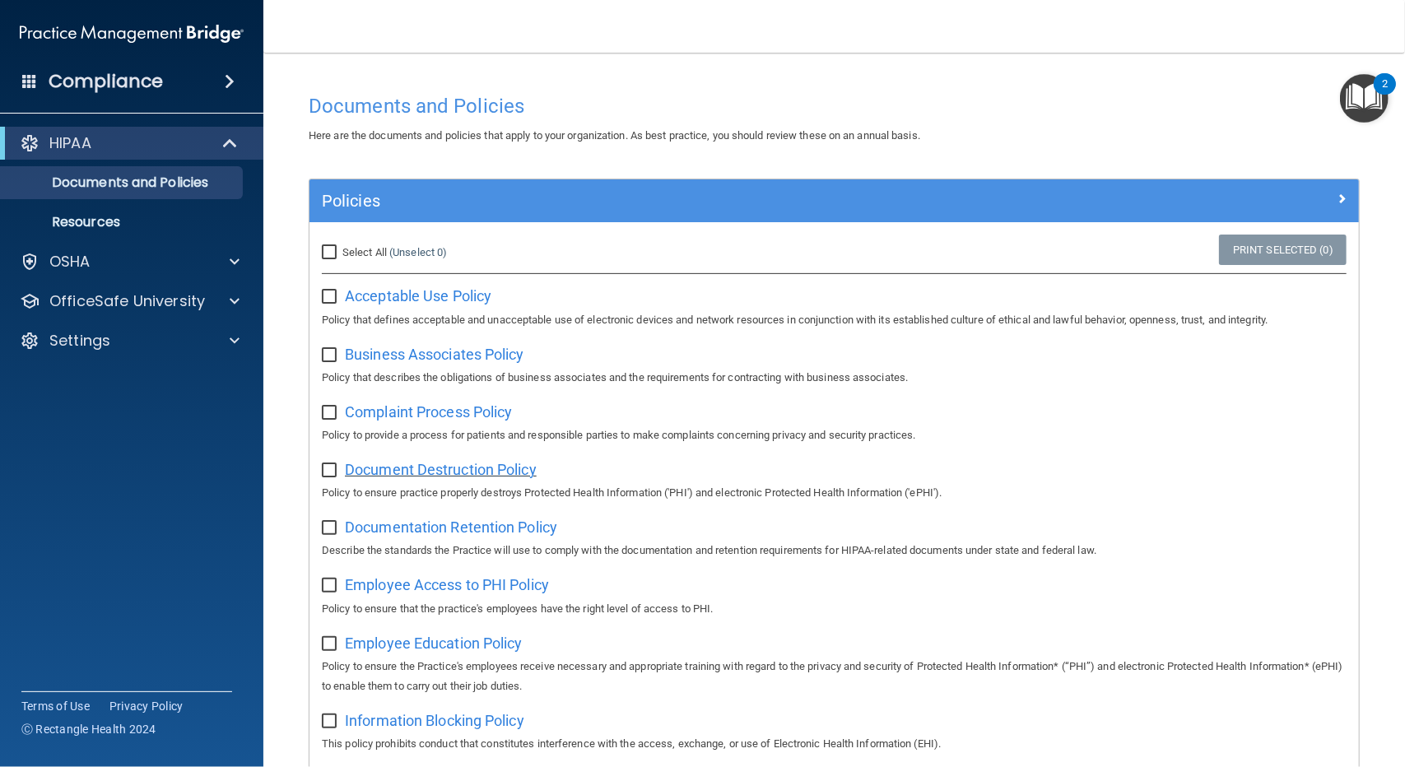
click at [379, 467] on span "Document Destruction Policy" at bounding box center [441, 469] width 192 height 17
click at [234, 295] on span at bounding box center [235, 301] width 10 height 20
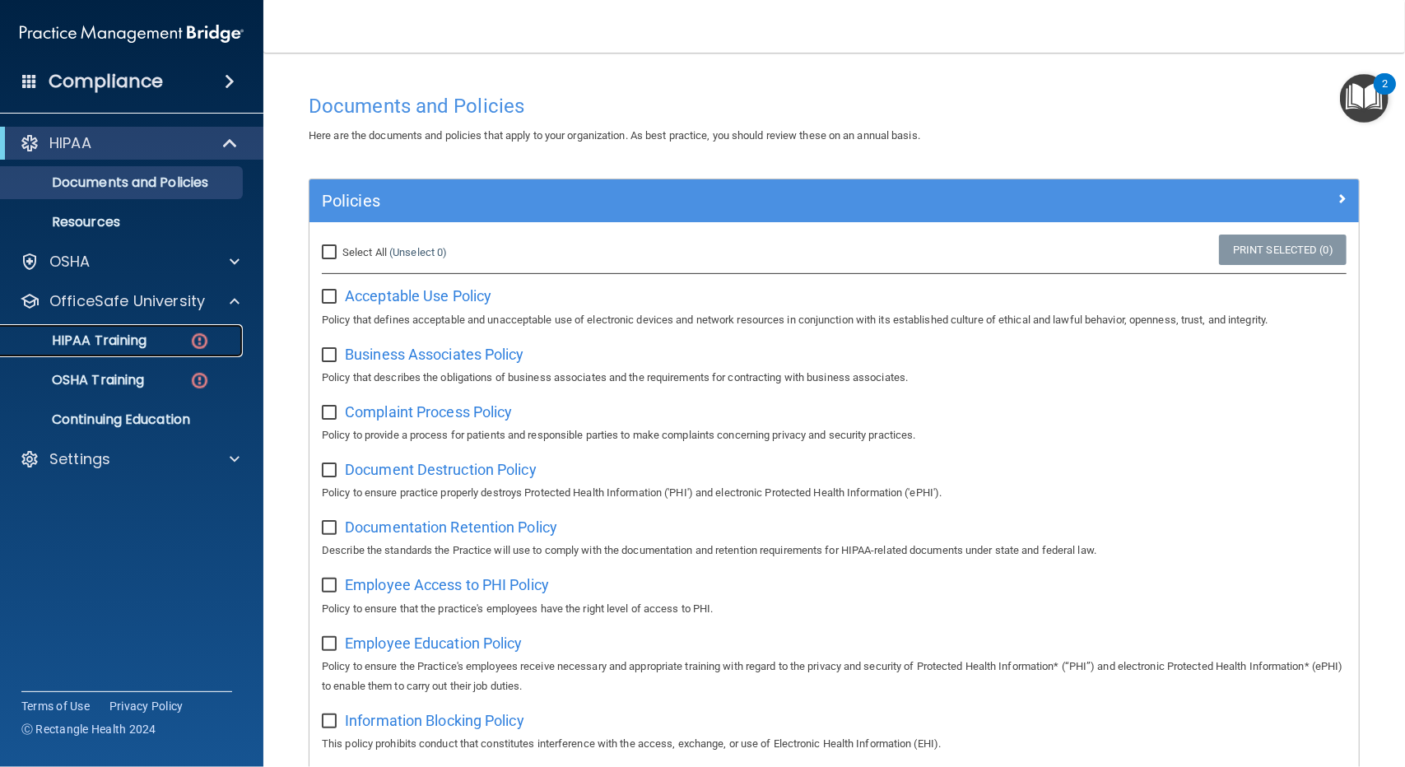
click at [140, 329] on link "HIPAA Training" at bounding box center [113, 340] width 259 height 33
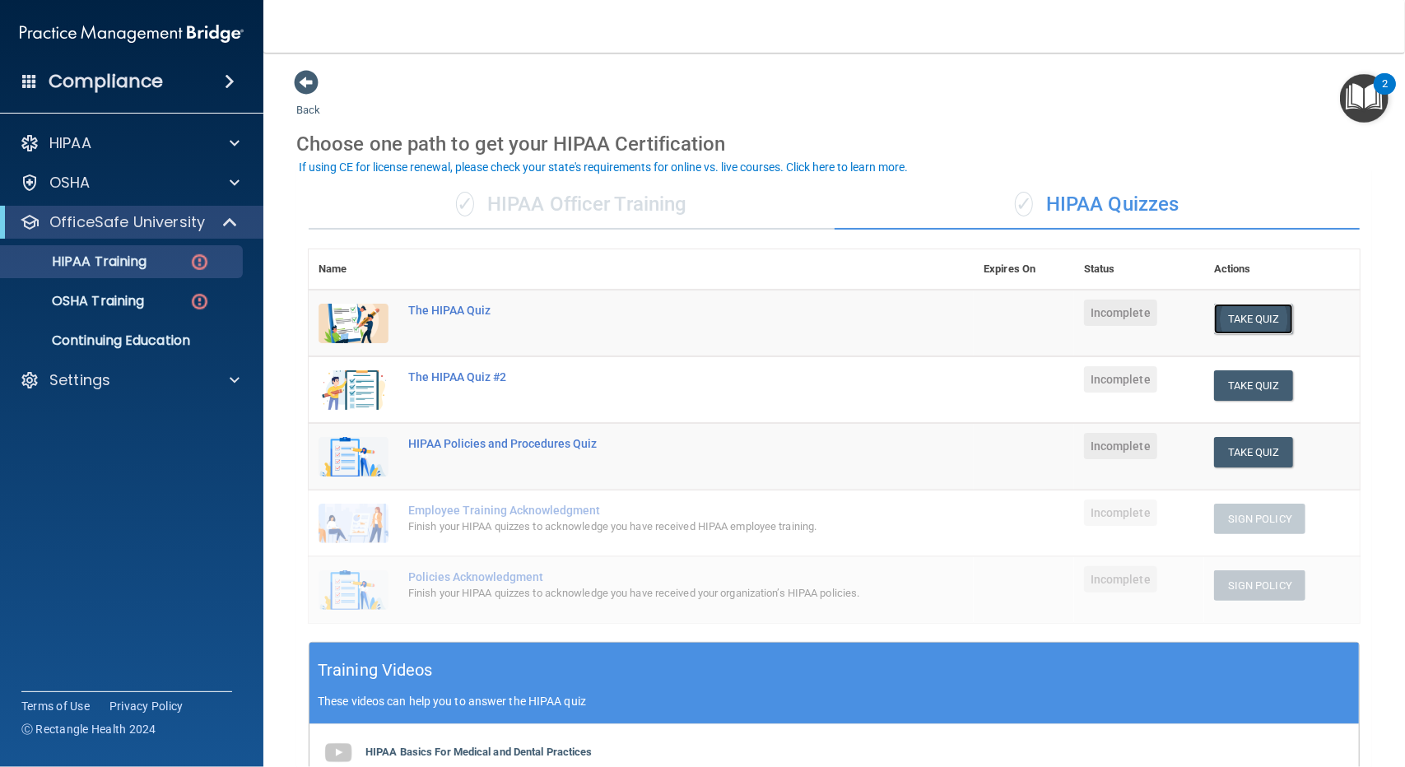
click at [1248, 309] on button "Take Quiz" at bounding box center [1253, 319] width 79 height 30
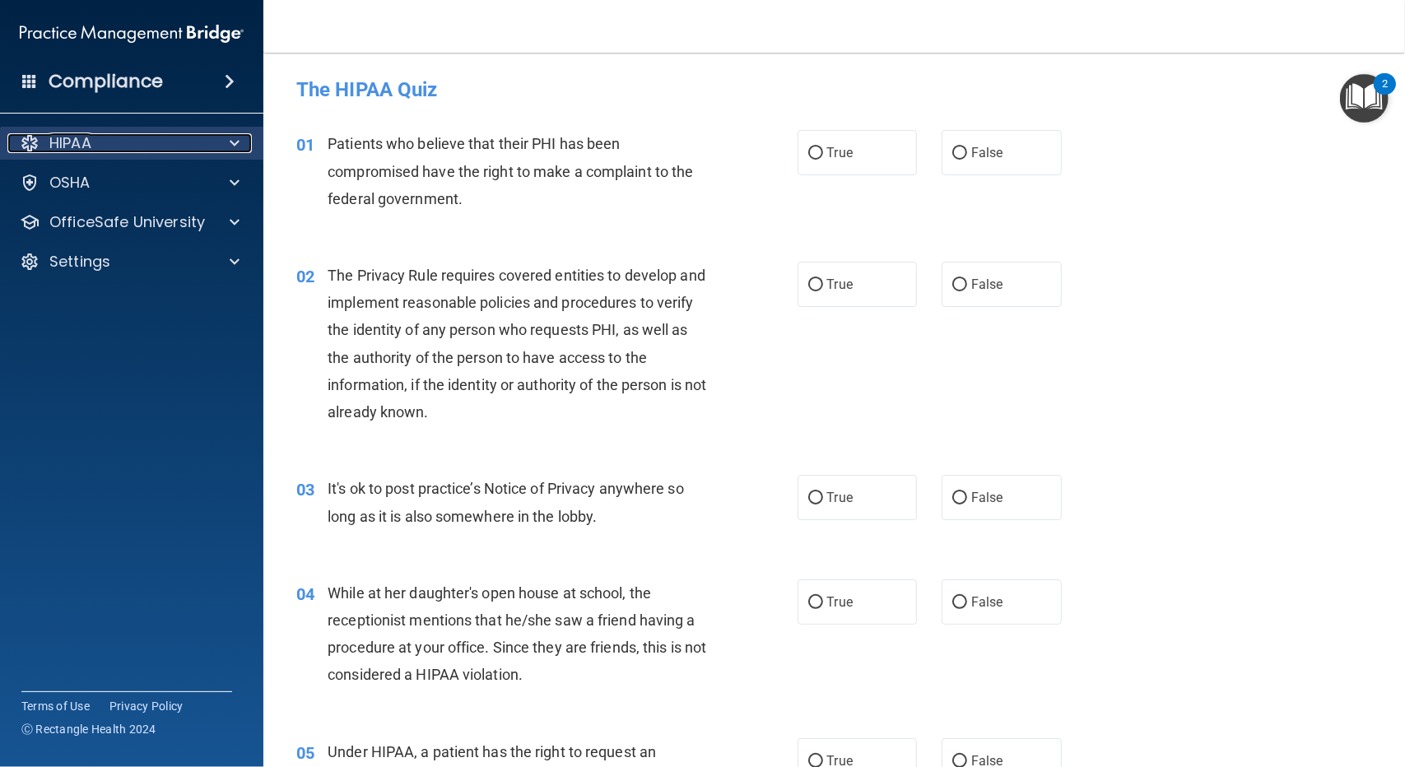
click at [140, 147] on div "HIPAA" at bounding box center [109, 143] width 204 height 20
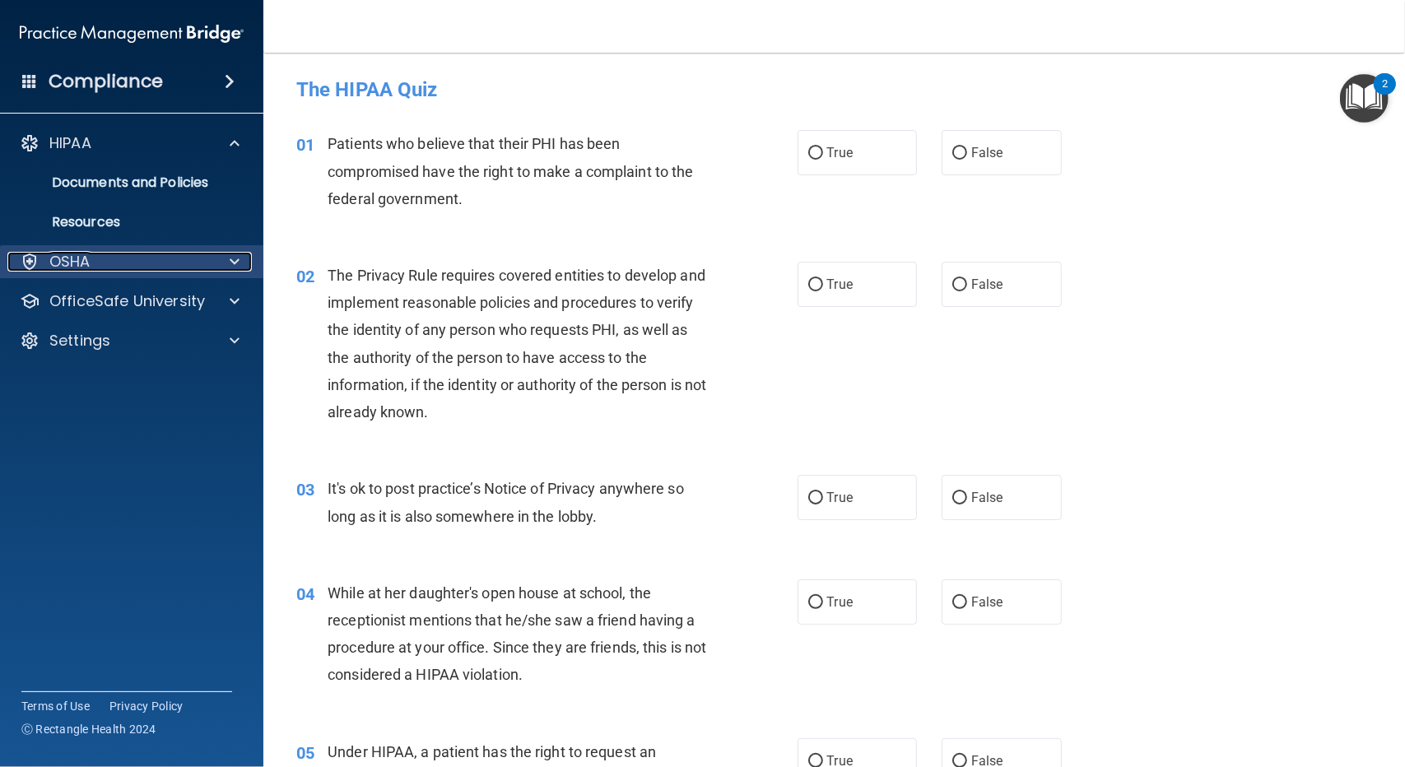
click at [135, 264] on div "OSHA" at bounding box center [109, 262] width 204 height 20
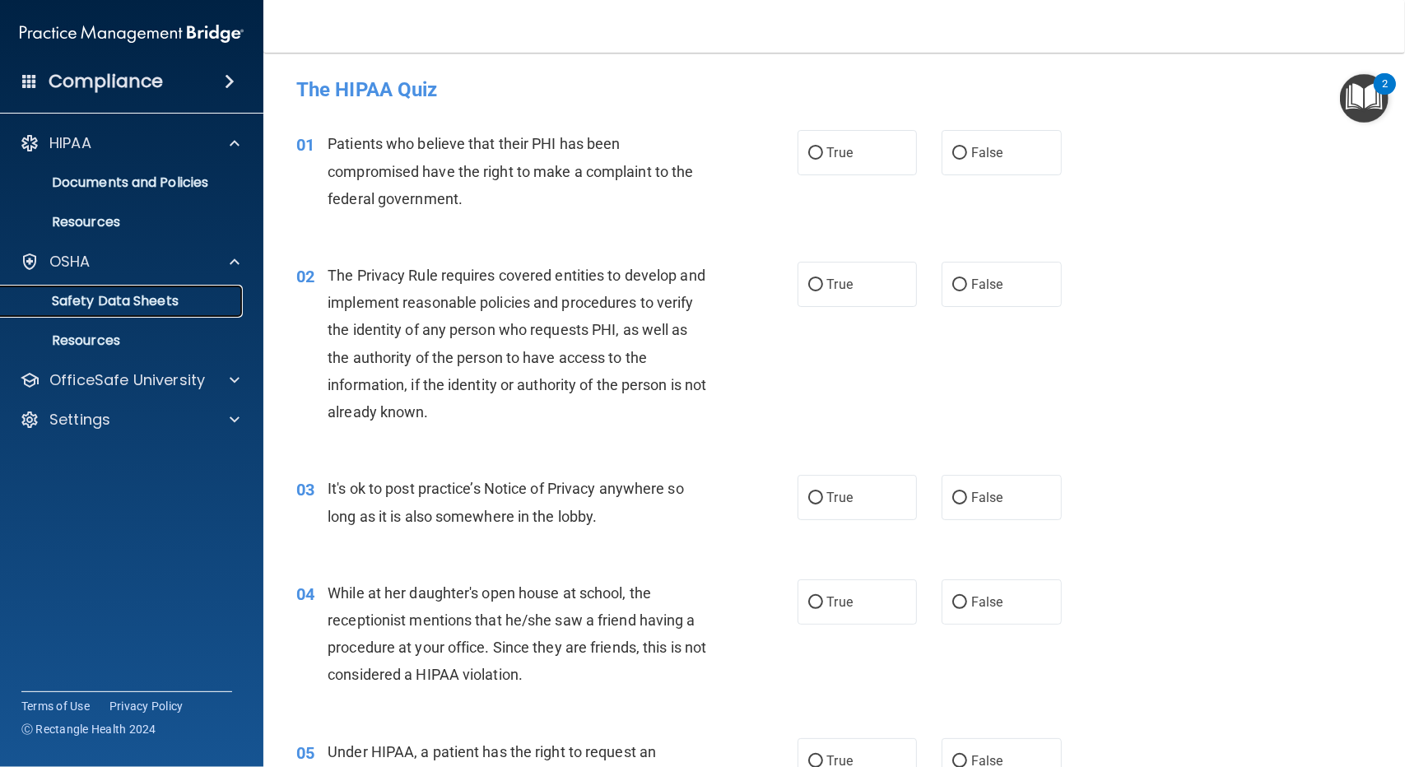
click at [133, 297] on p "Safety Data Sheets" at bounding box center [123, 301] width 225 height 16
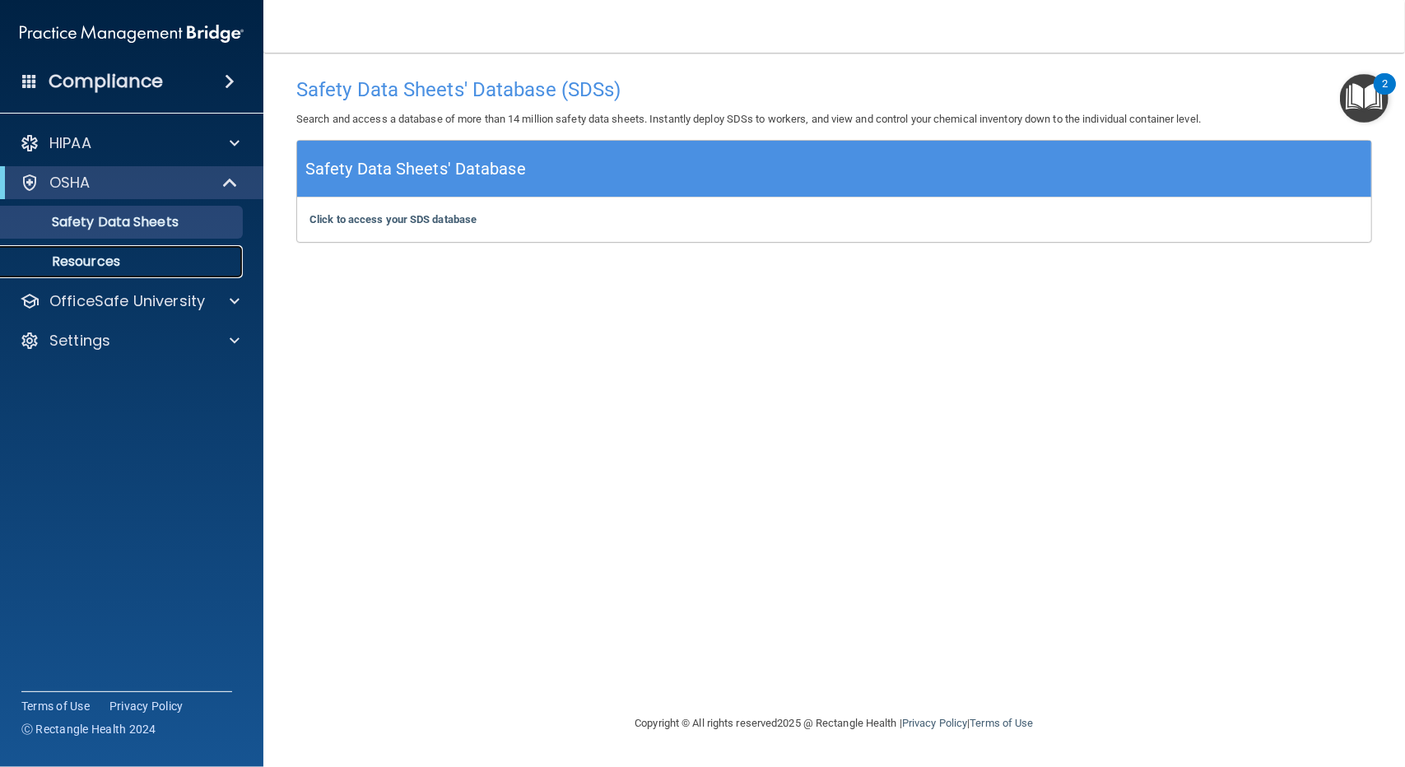
click at [119, 249] on link "Resources" at bounding box center [113, 261] width 259 height 33
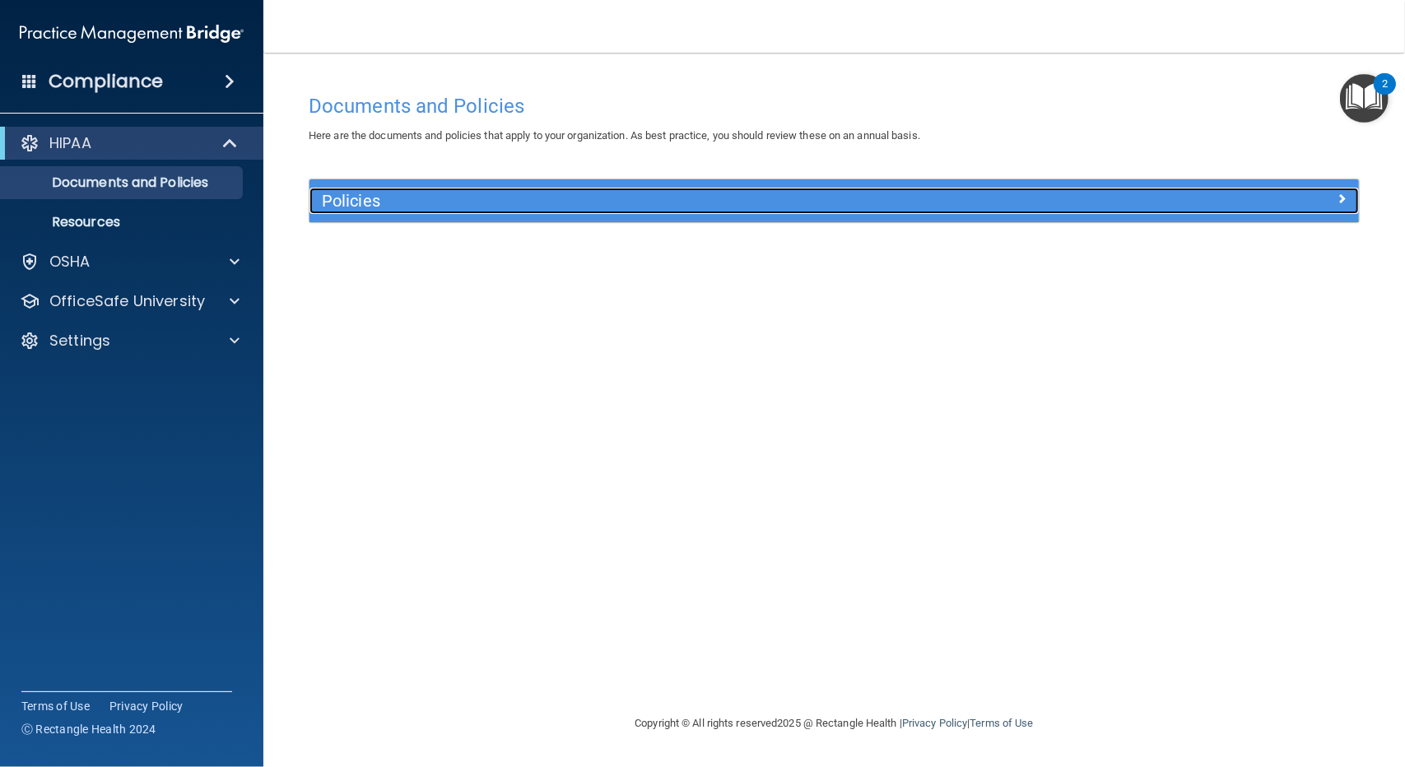
click at [358, 203] on h5 "Policies" at bounding box center [703, 201] width 762 height 18
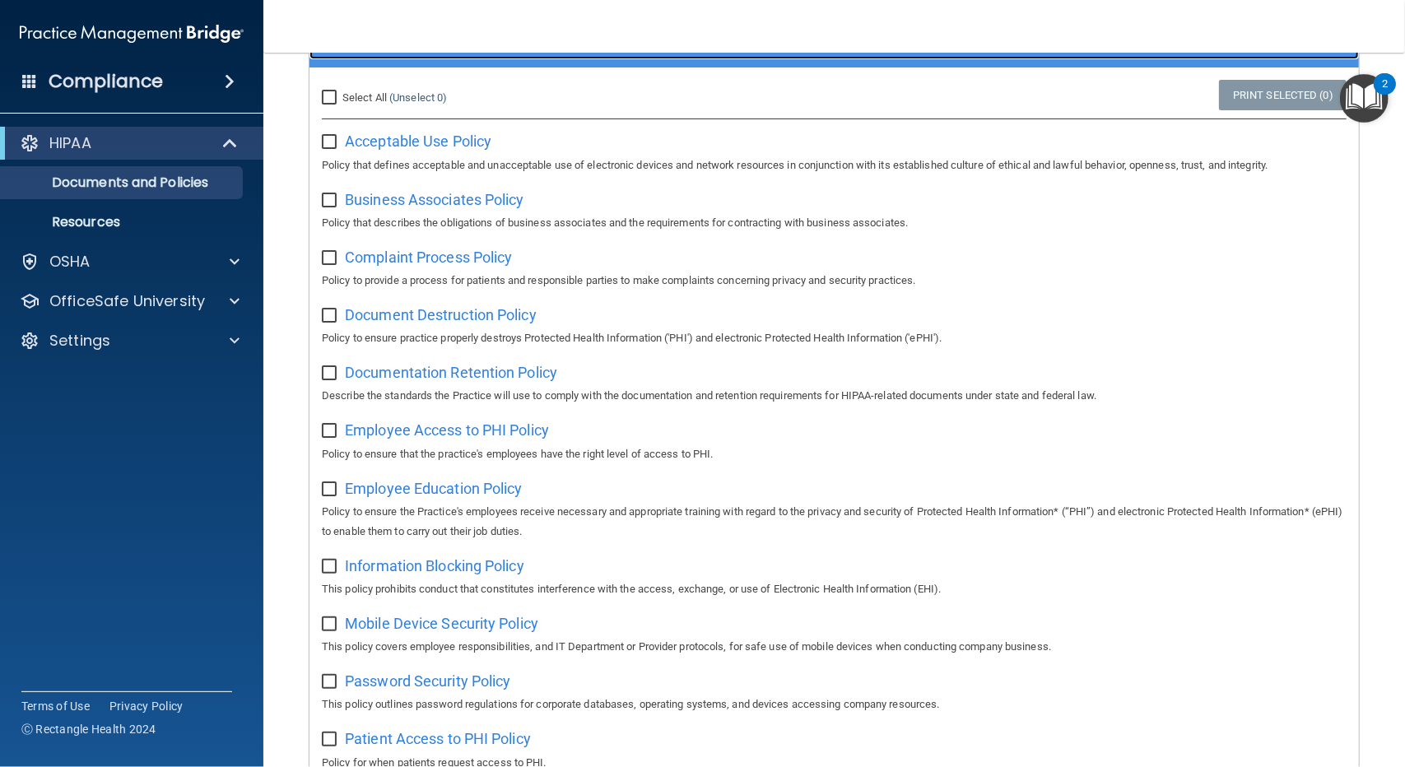
scroll to position [150, 0]
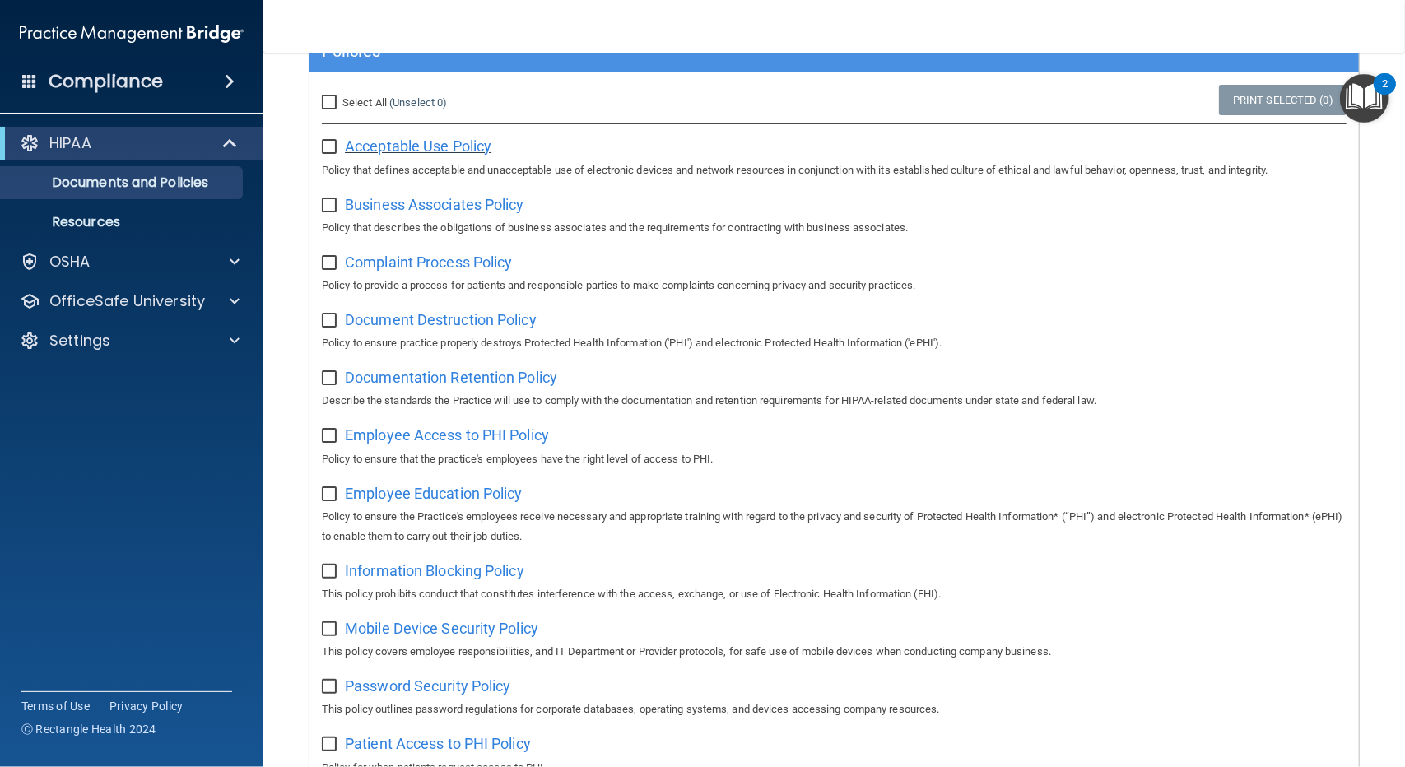
click at [427, 141] on span "Acceptable Use Policy" at bounding box center [418, 145] width 147 height 17
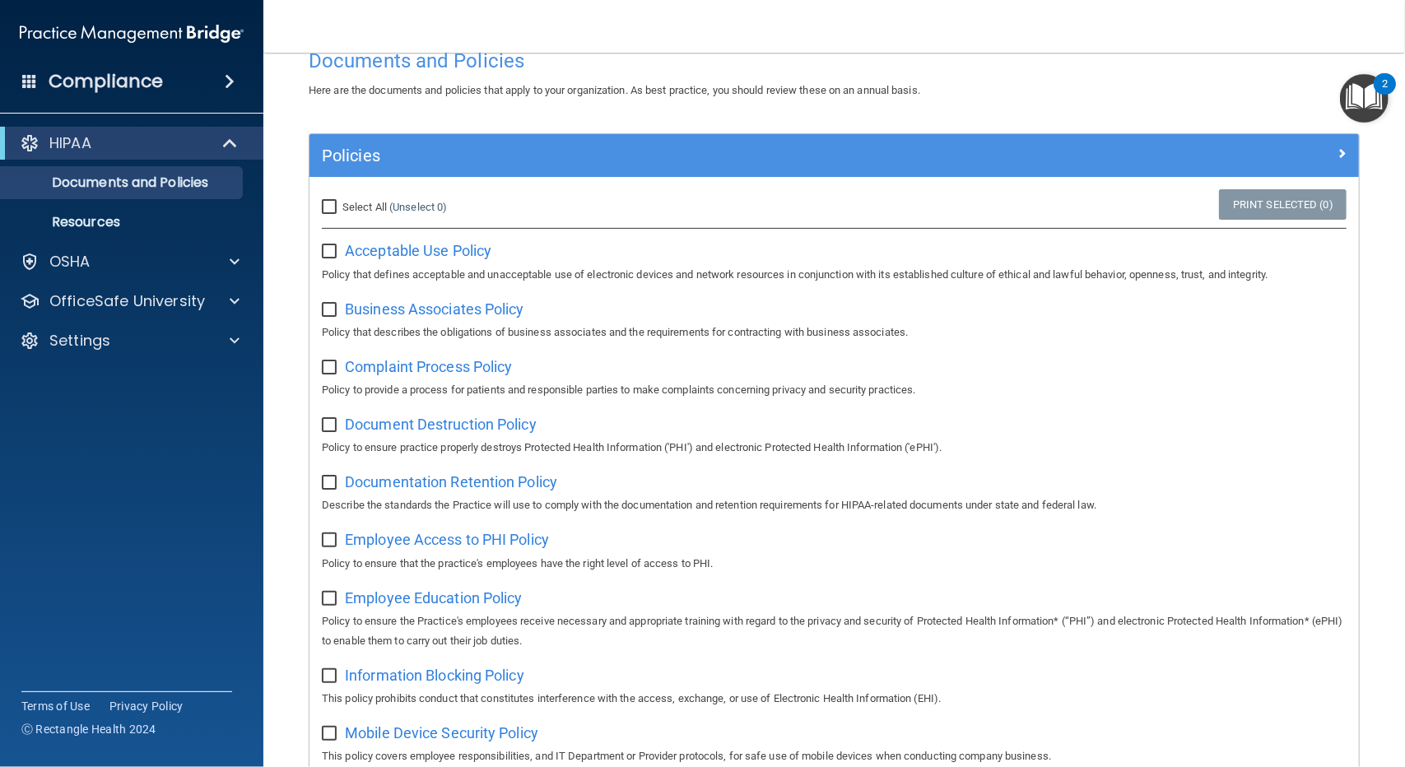
scroll to position [165, 0]
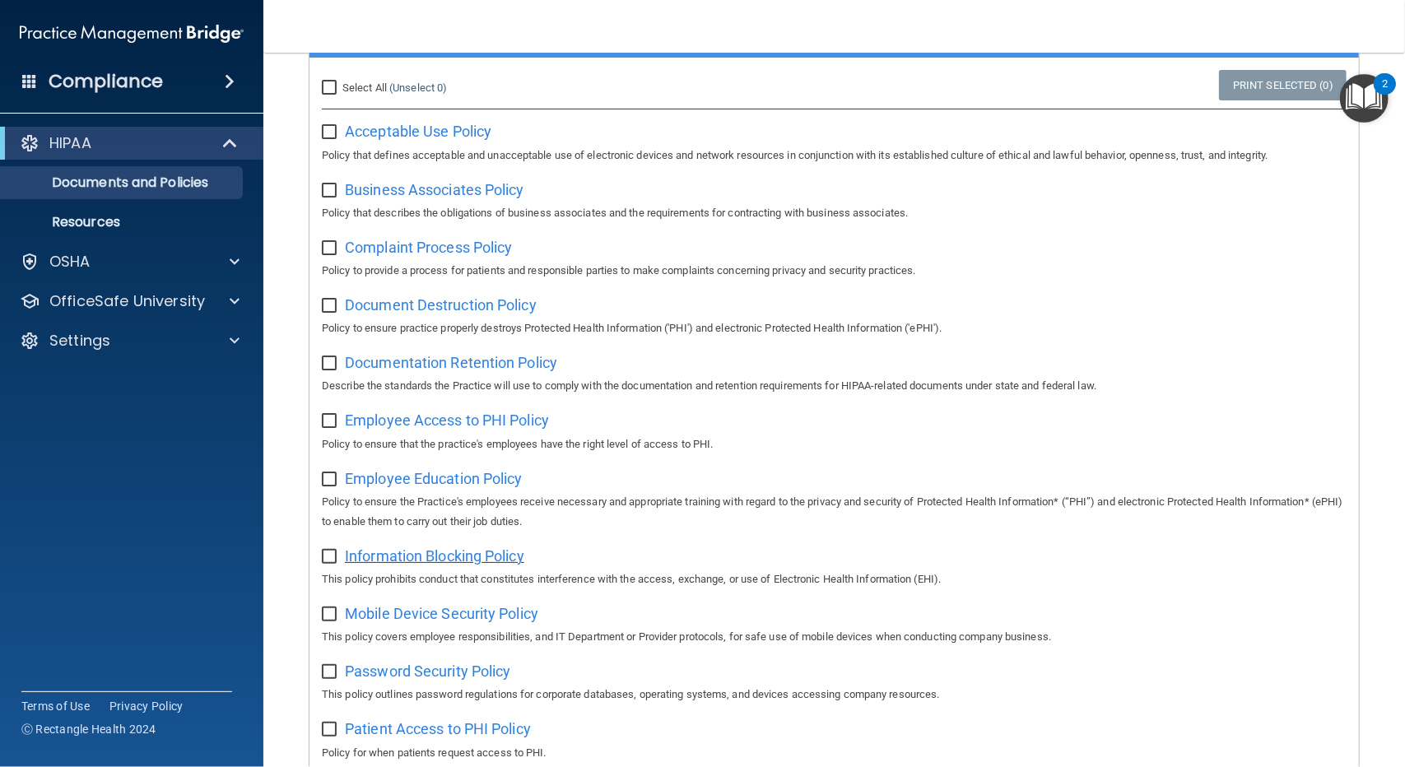
click at [365, 559] on span "Information Blocking Policy" at bounding box center [434, 555] width 179 height 17
click at [415, 619] on span "Mobile Device Security Policy" at bounding box center [441, 613] width 193 height 17
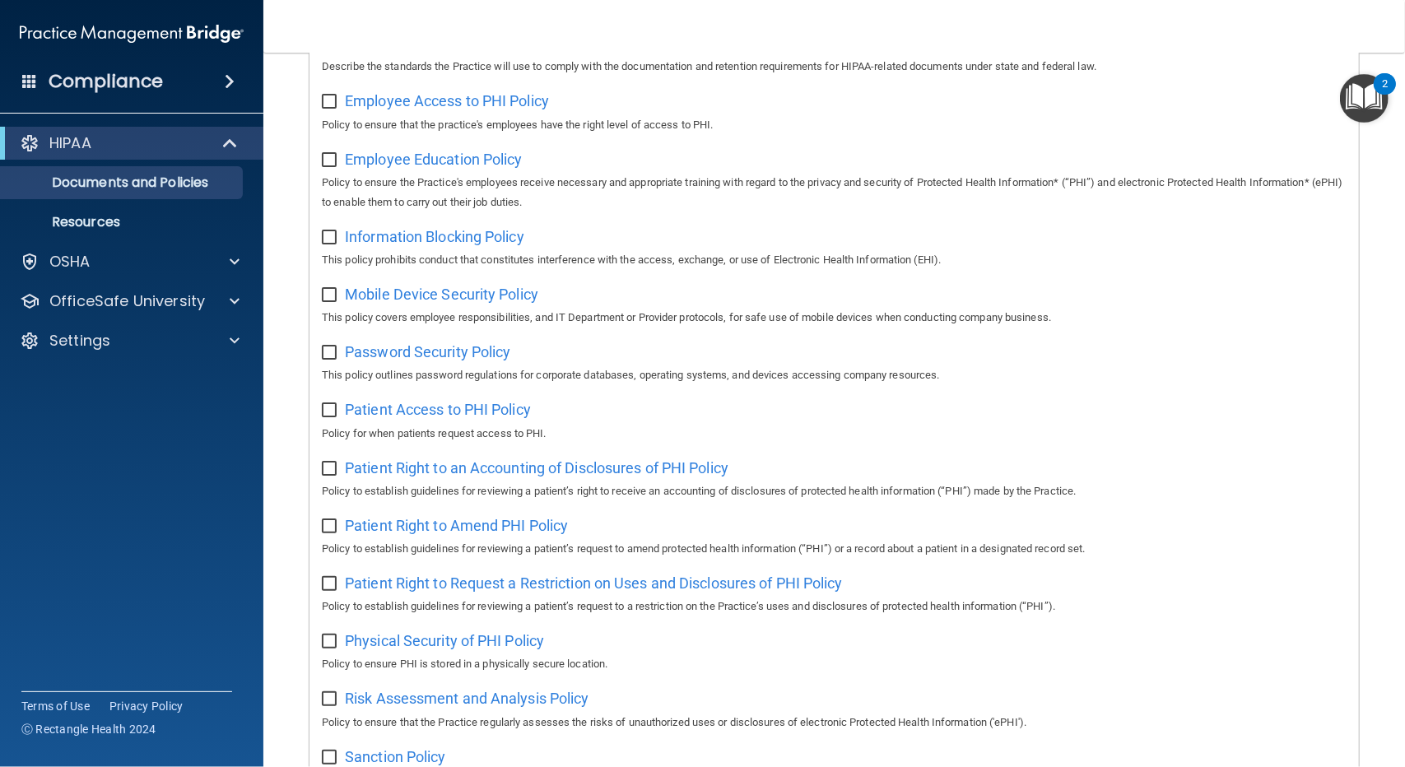
scroll to position [494, 0]
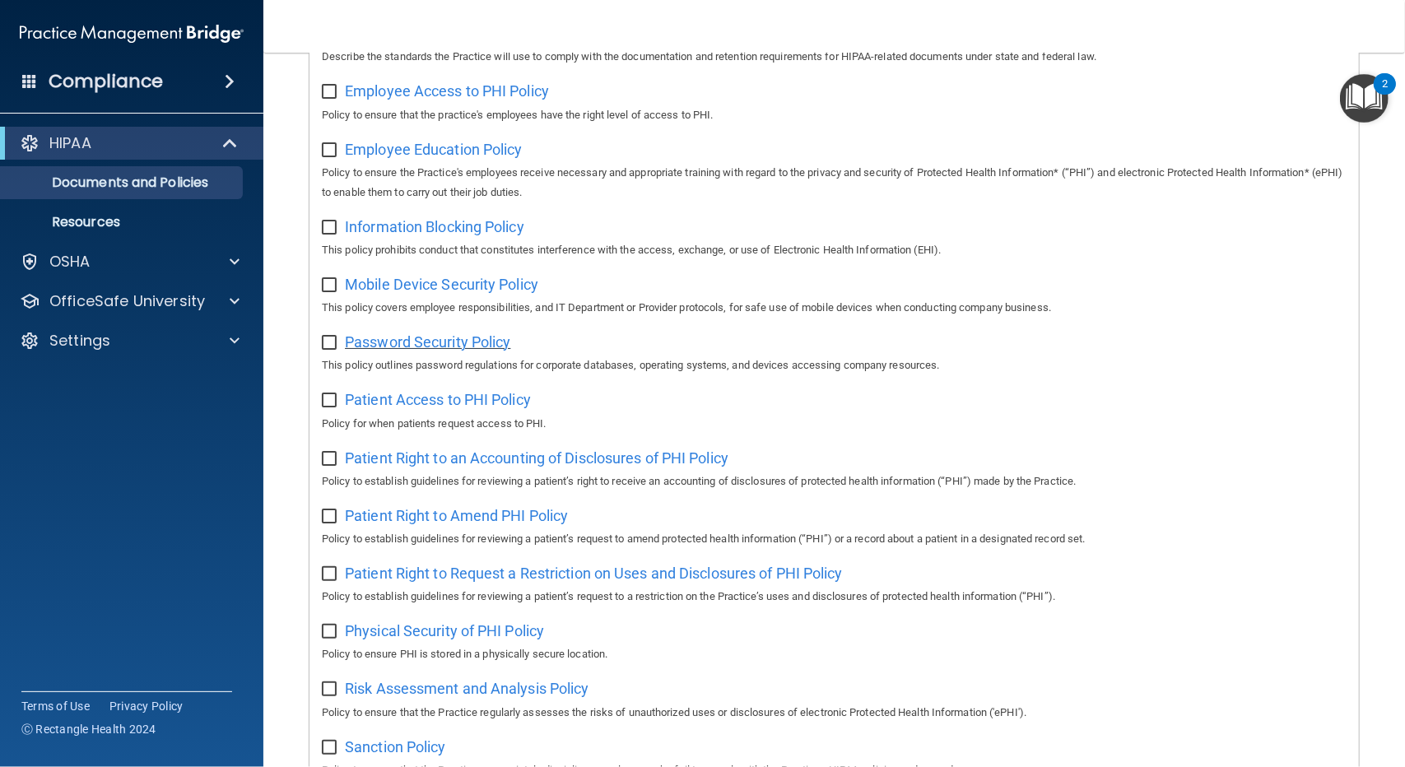
click at [478, 345] on span "Password Security Policy" at bounding box center [427, 341] width 165 height 17
click at [400, 395] on span "Patient Access to PHI Policy" at bounding box center [438, 399] width 186 height 17
click at [402, 574] on span "Patient Right to Request a Restriction on Uses and Disclosures of PHI Policy" at bounding box center [594, 573] width 498 height 17
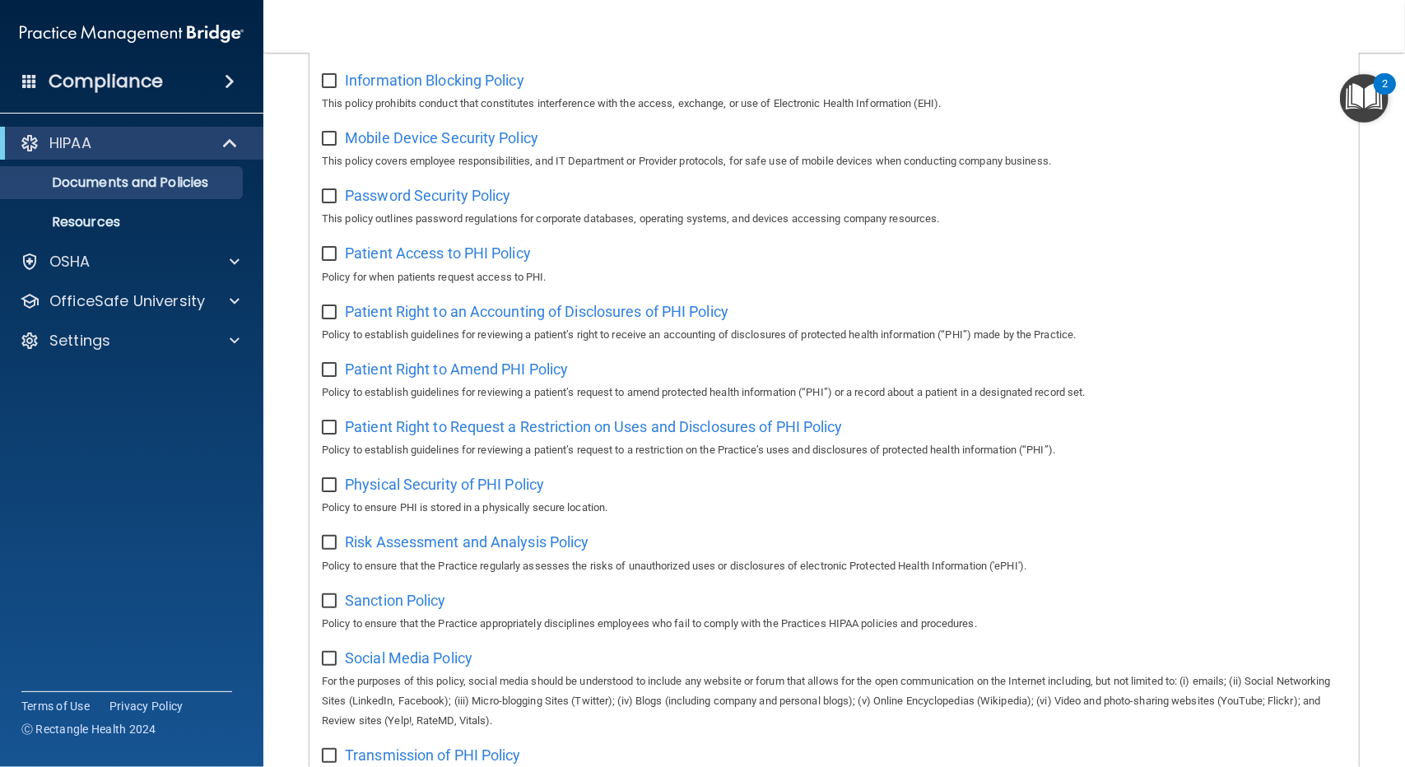
scroll to position [741, 0]
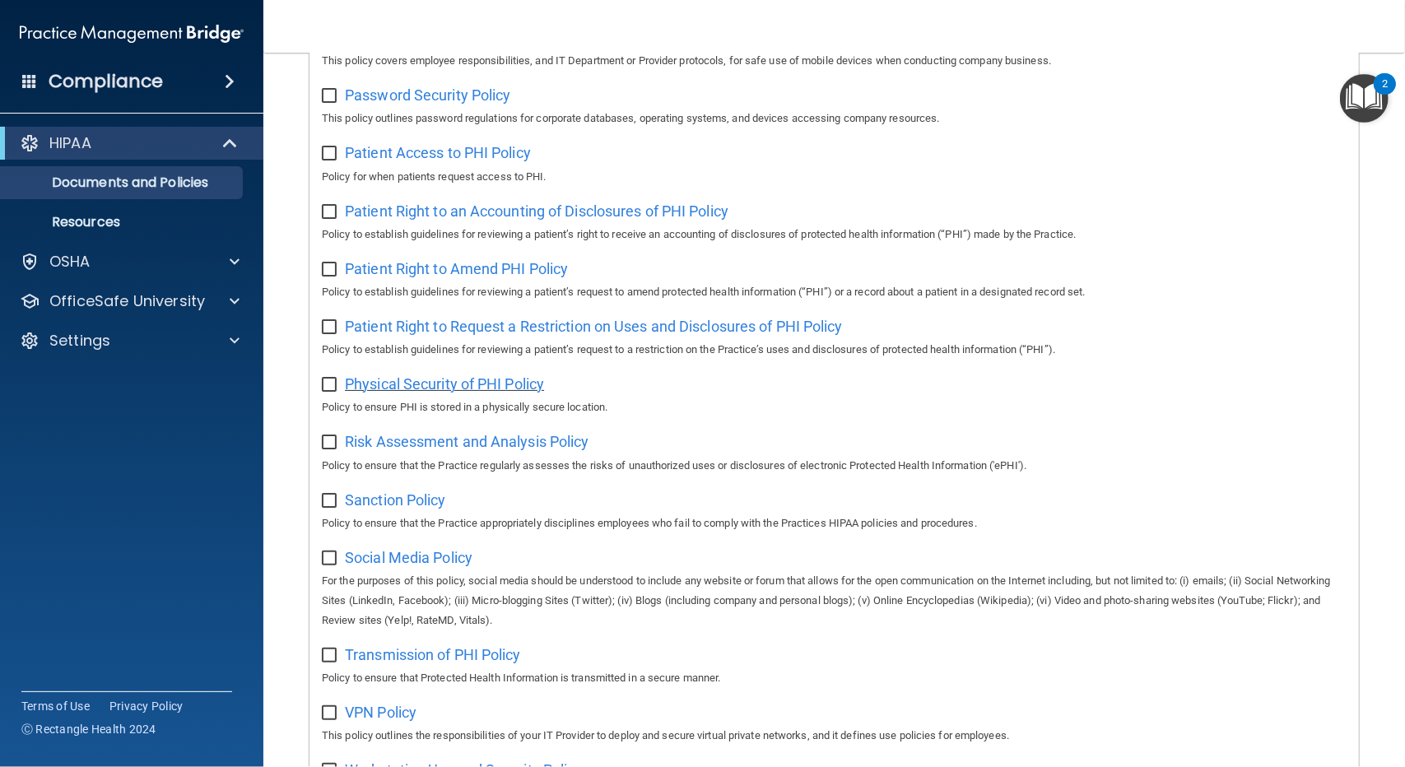
click at [433, 388] on span "Physical Security of PHI Policy" at bounding box center [444, 383] width 199 height 17
click at [448, 450] on span "Risk Assessment and Analysis Policy" at bounding box center [467, 441] width 244 height 17
click at [398, 504] on span "Sanction Policy" at bounding box center [395, 499] width 101 height 17
click at [443, 565] on span "Social Media Policy" at bounding box center [409, 557] width 128 height 17
click at [410, 659] on span "Transmission of PHI Policy" at bounding box center [433, 654] width 176 height 17
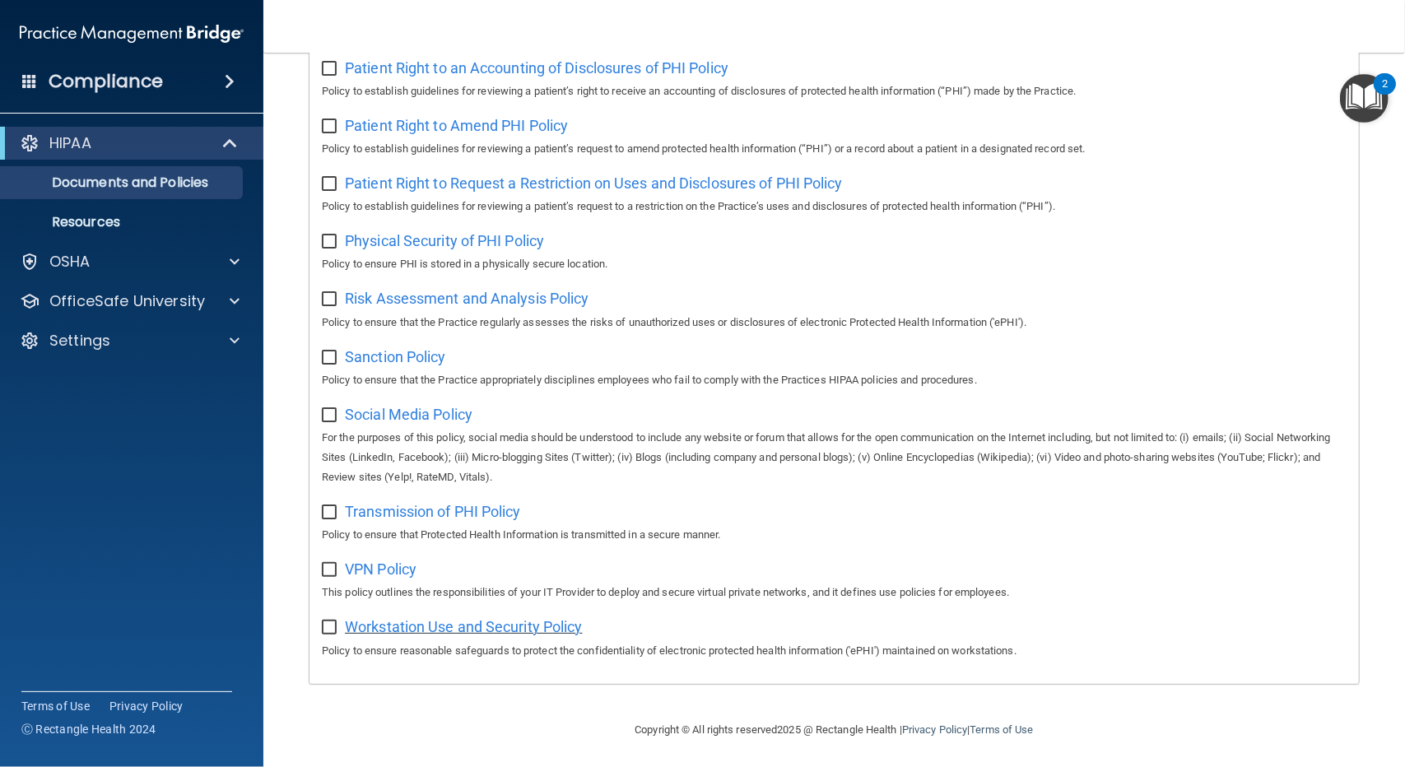
scroll to position [891, 0]
click at [390, 571] on span "VPN Policy" at bounding box center [381, 566] width 72 height 17
click at [375, 622] on span "Workstation Use and Security Policy" at bounding box center [464, 624] width 238 height 17
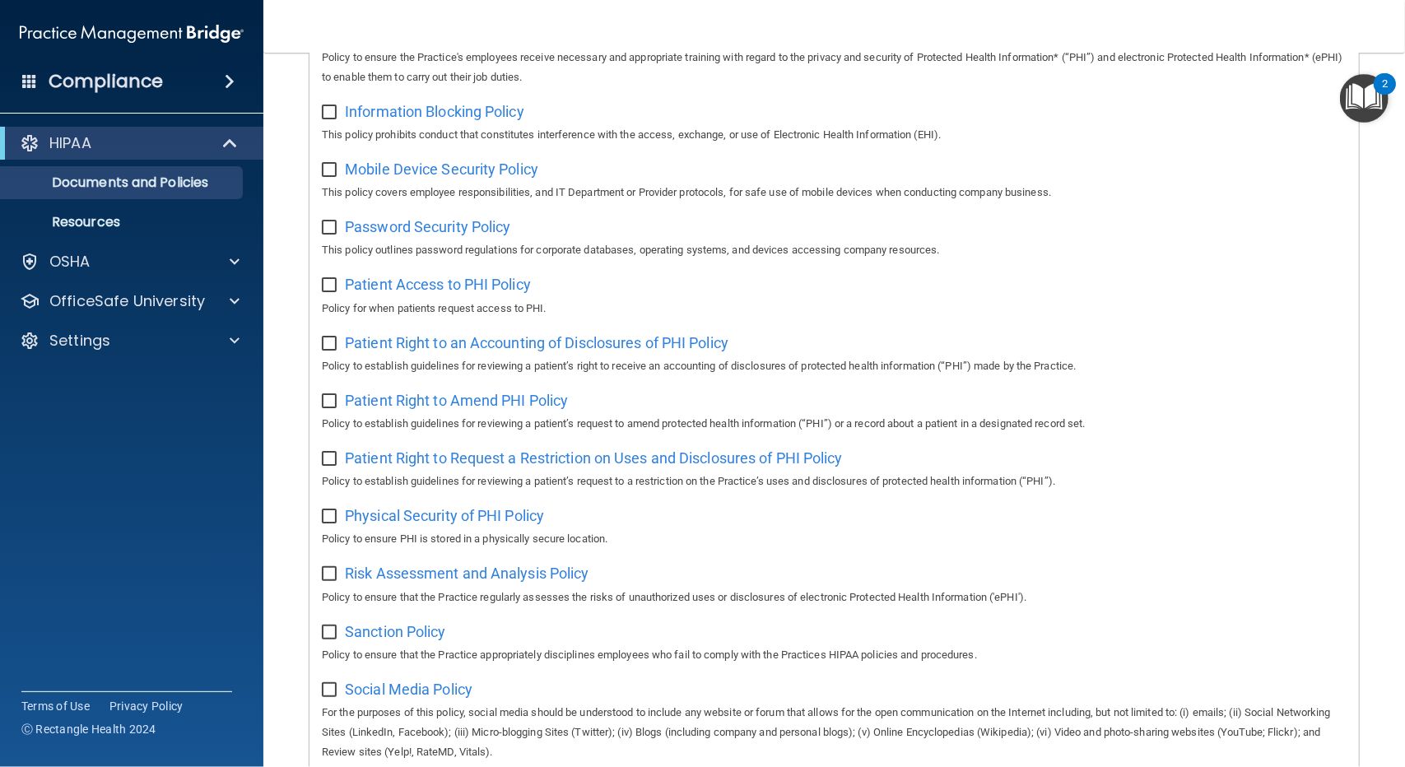
scroll to position [397, 0]
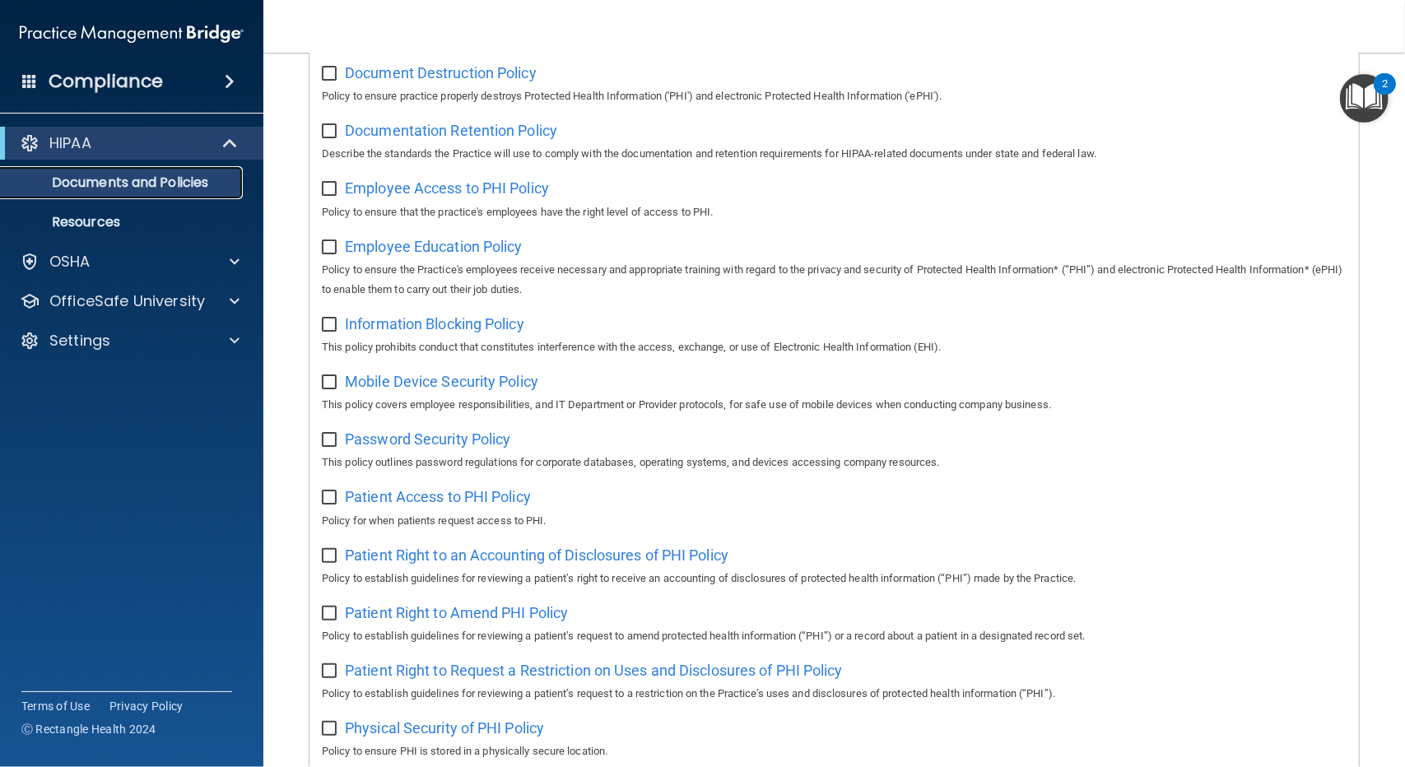
click at [91, 185] on p "Documents and Policies" at bounding box center [123, 182] width 225 height 16
click at [84, 216] on p "Resources" at bounding box center [123, 222] width 225 height 16
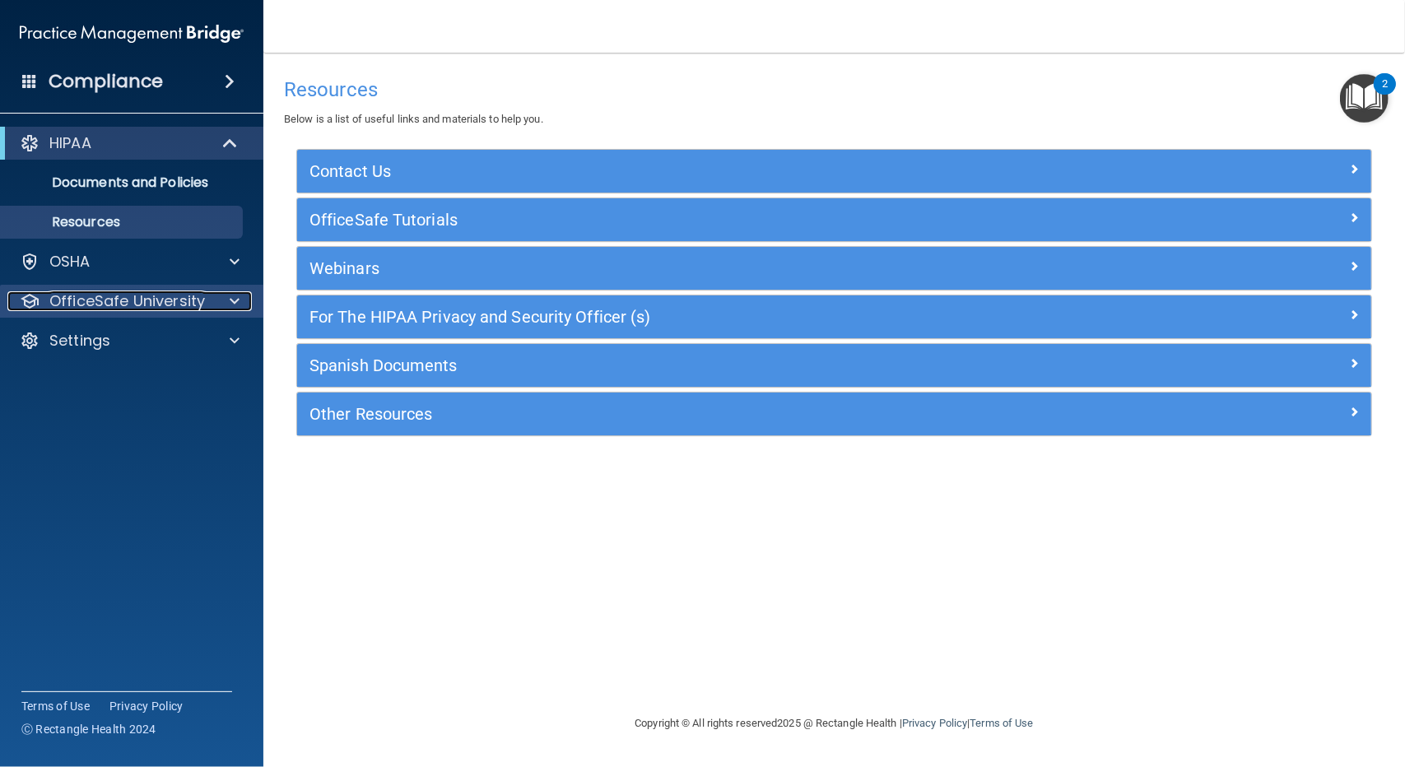
click at [87, 298] on p "OfficeSafe University" at bounding box center [127, 301] width 156 height 20
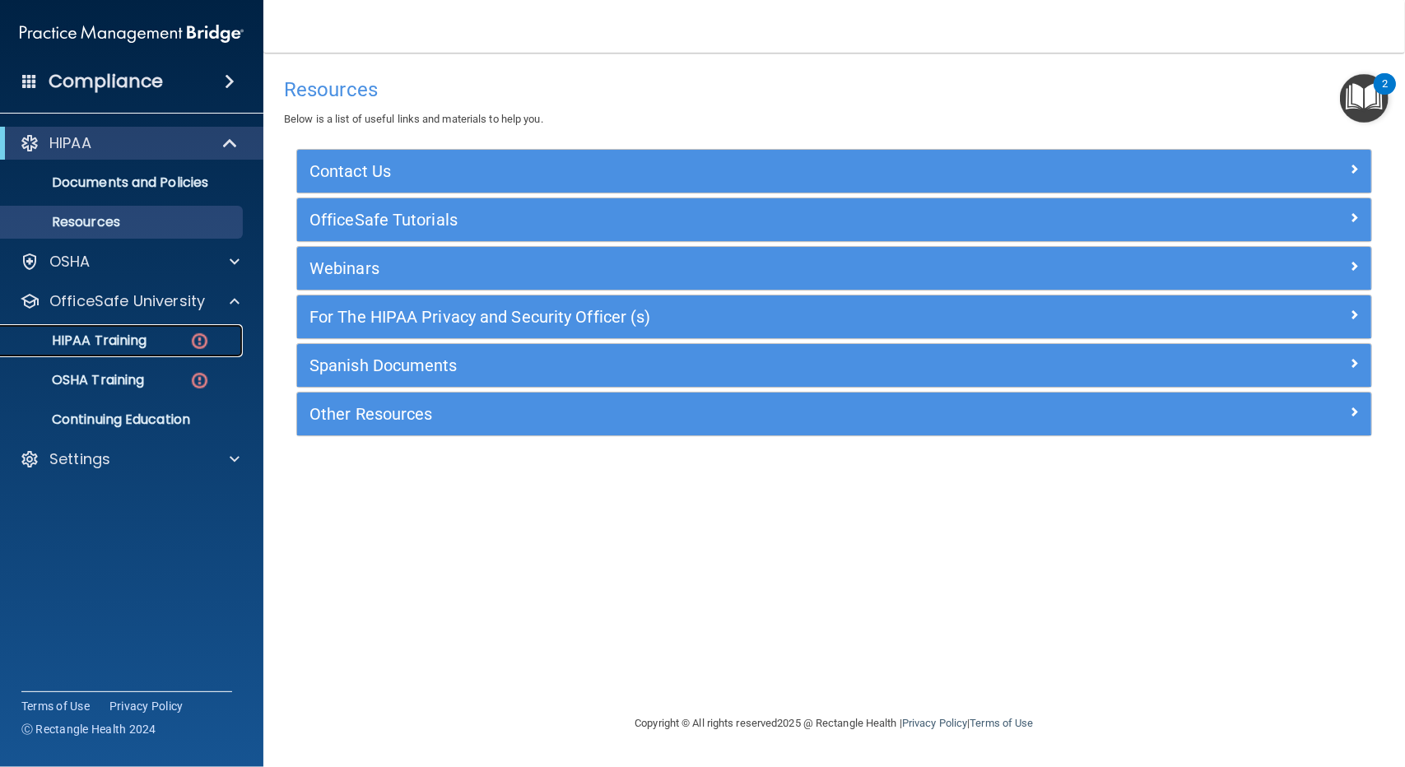
click at [123, 334] on p "HIPAA Training" at bounding box center [79, 341] width 136 height 16
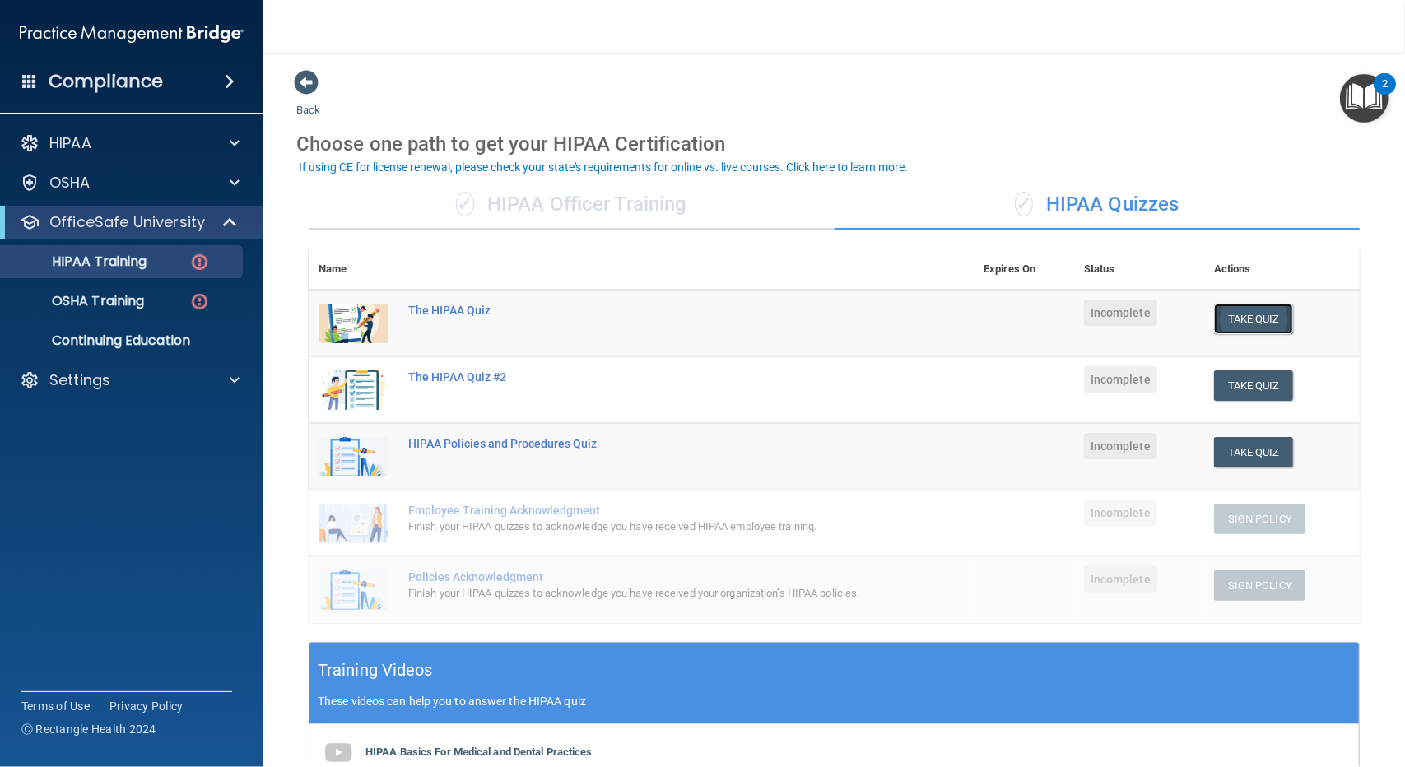
click at [1260, 319] on button "Take Quiz" at bounding box center [1253, 319] width 79 height 30
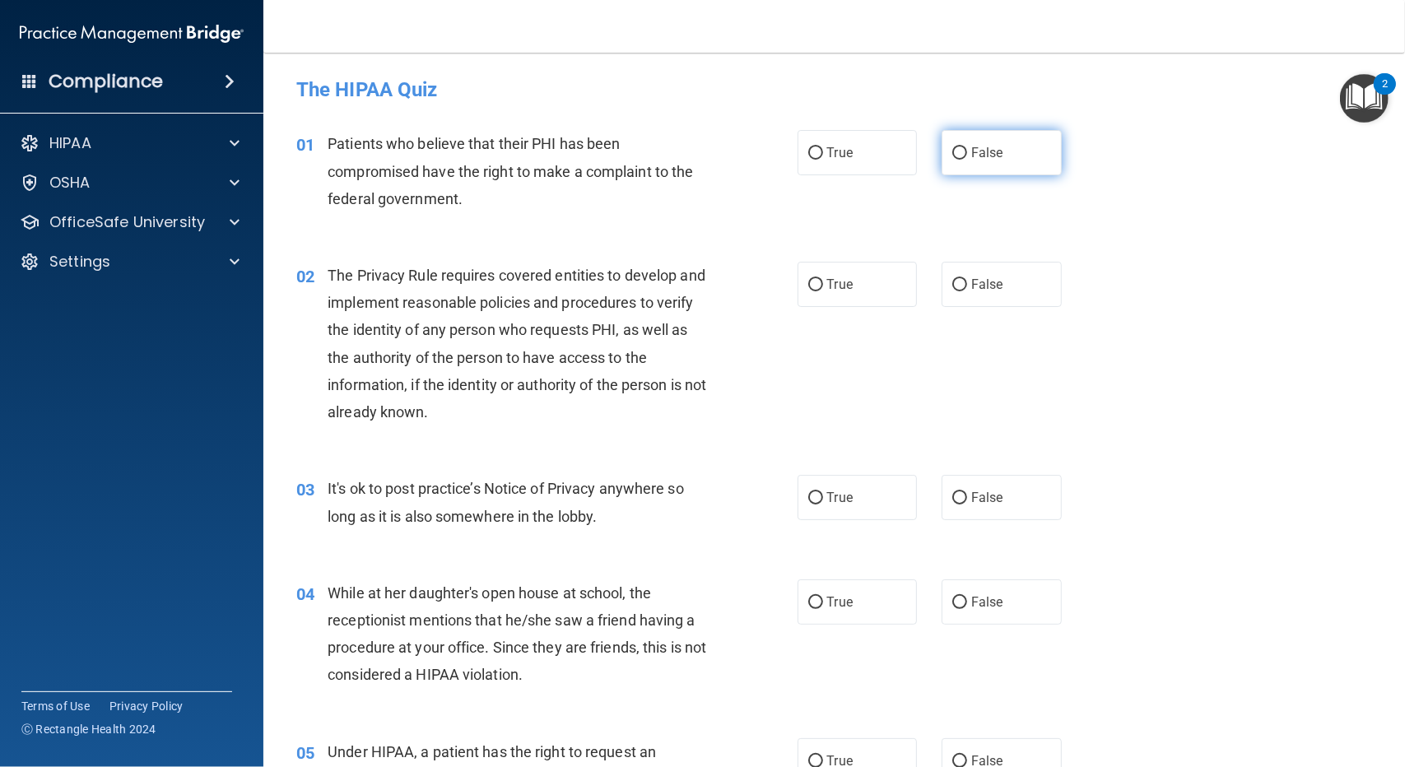
click at [952, 150] on input "False" at bounding box center [959, 153] width 15 height 12
radio input "true"
click at [808, 291] on input "True" at bounding box center [815, 285] width 15 height 12
radio input "true"
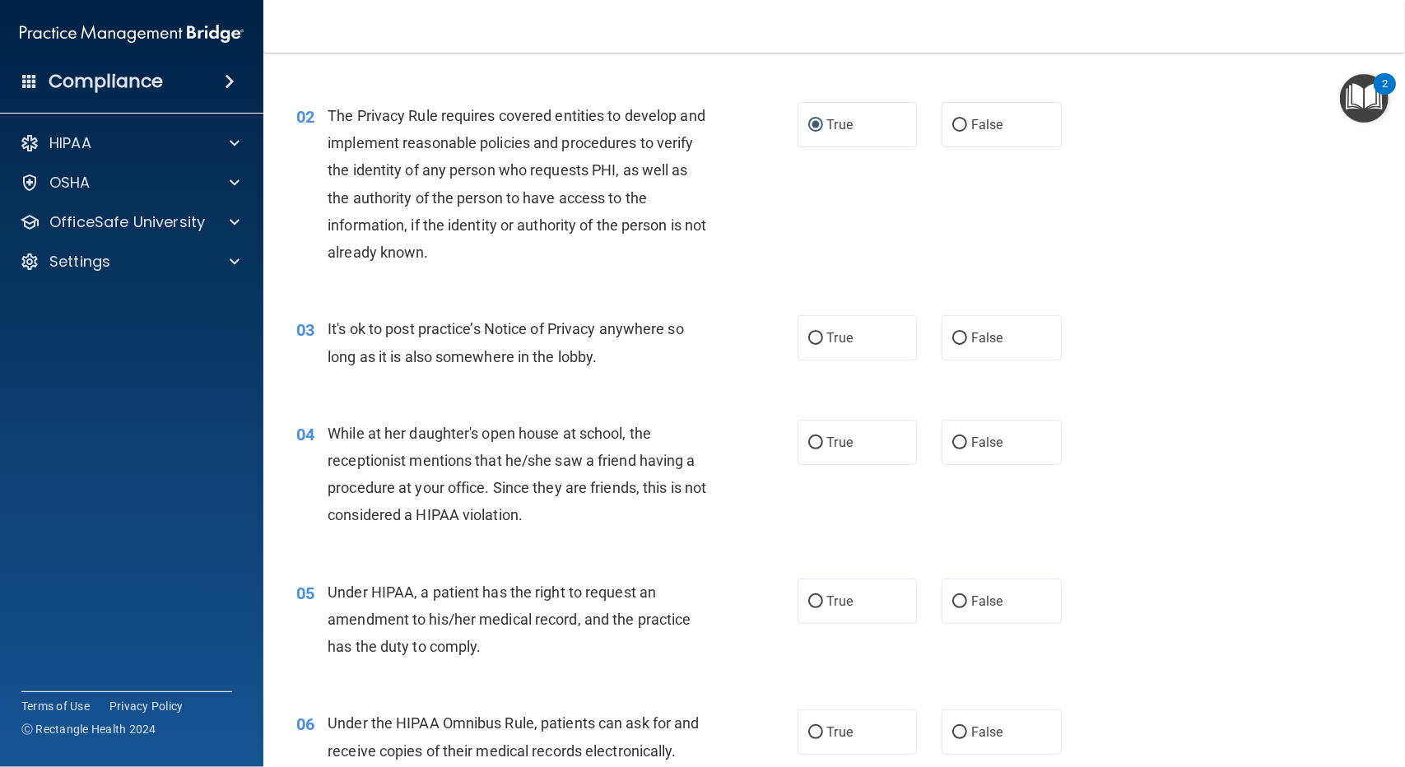
scroll to position [165, 0]
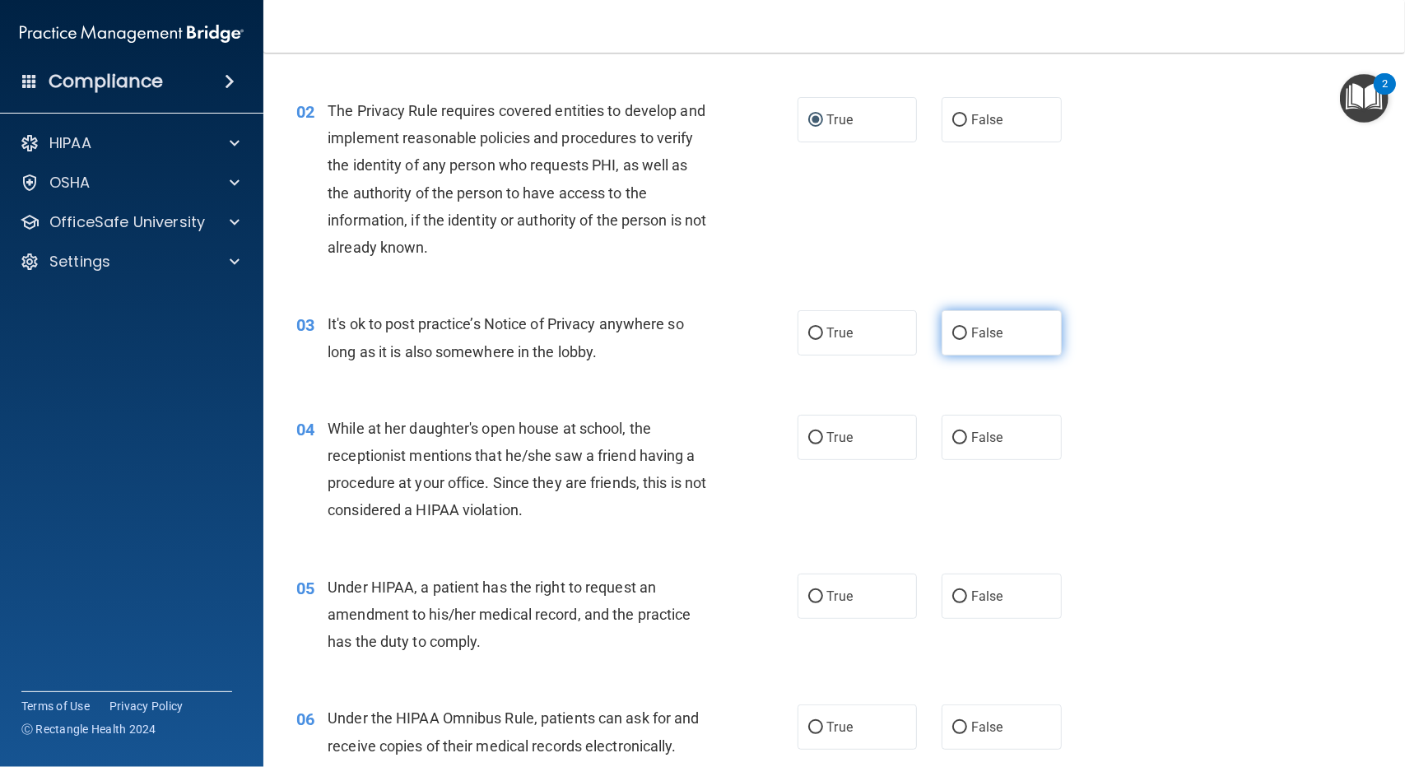
click at [960, 333] on label "False" at bounding box center [1002, 332] width 120 height 45
click at [960, 333] on input "False" at bounding box center [959, 334] width 15 height 12
radio input "true"
click at [827, 437] on span "True" at bounding box center [840, 438] width 26 height 16
click at [820, 437] on input "True" at bounding box center [815, 438] width 15 height 12
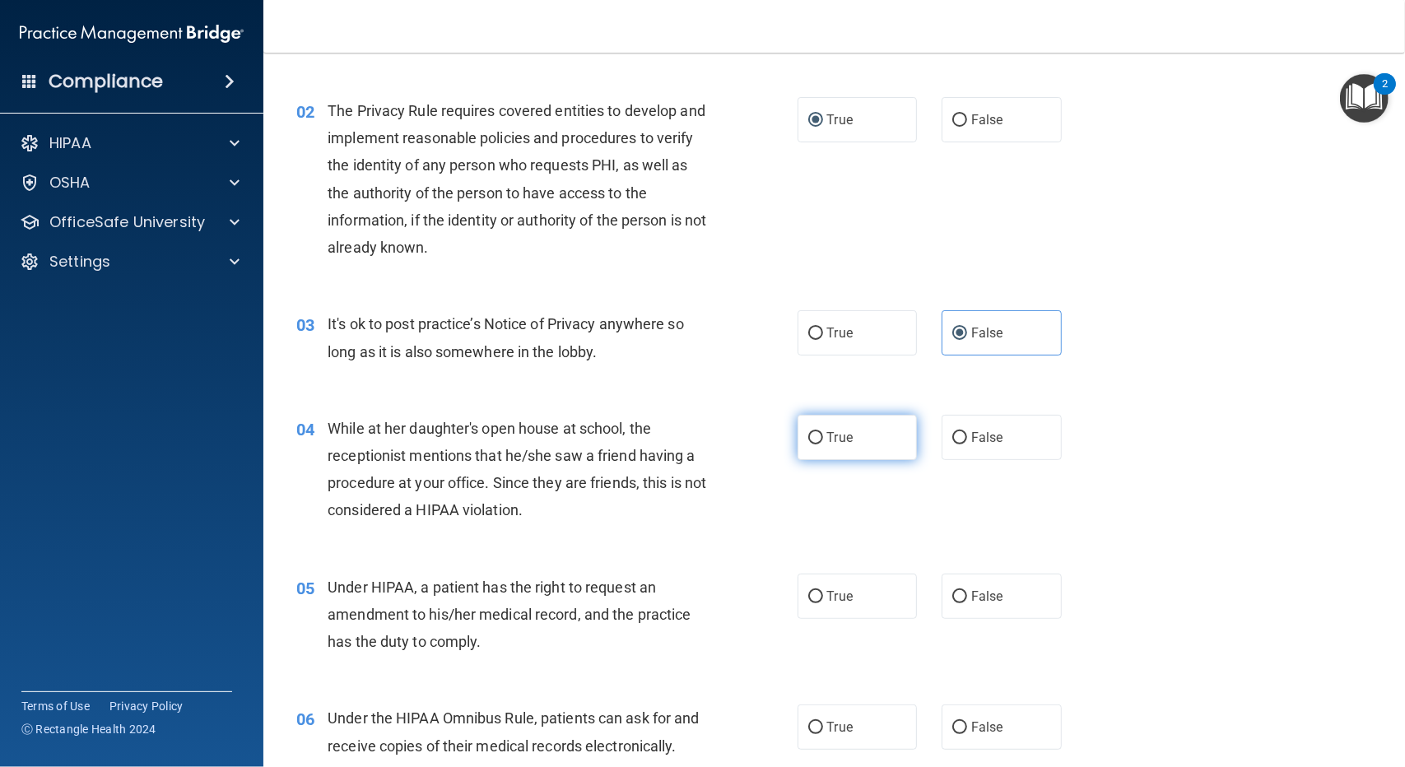
radio input "true"
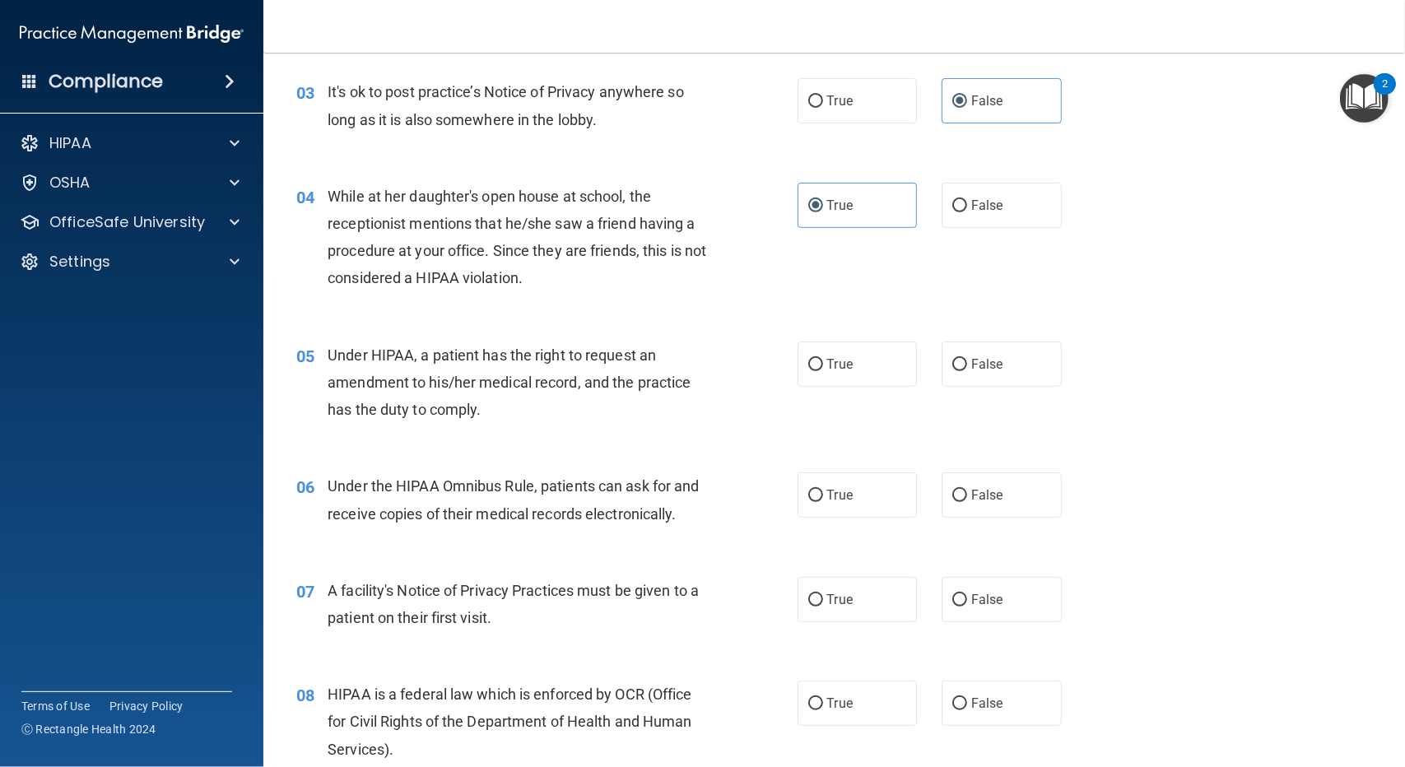
scroll to position [412, 0]
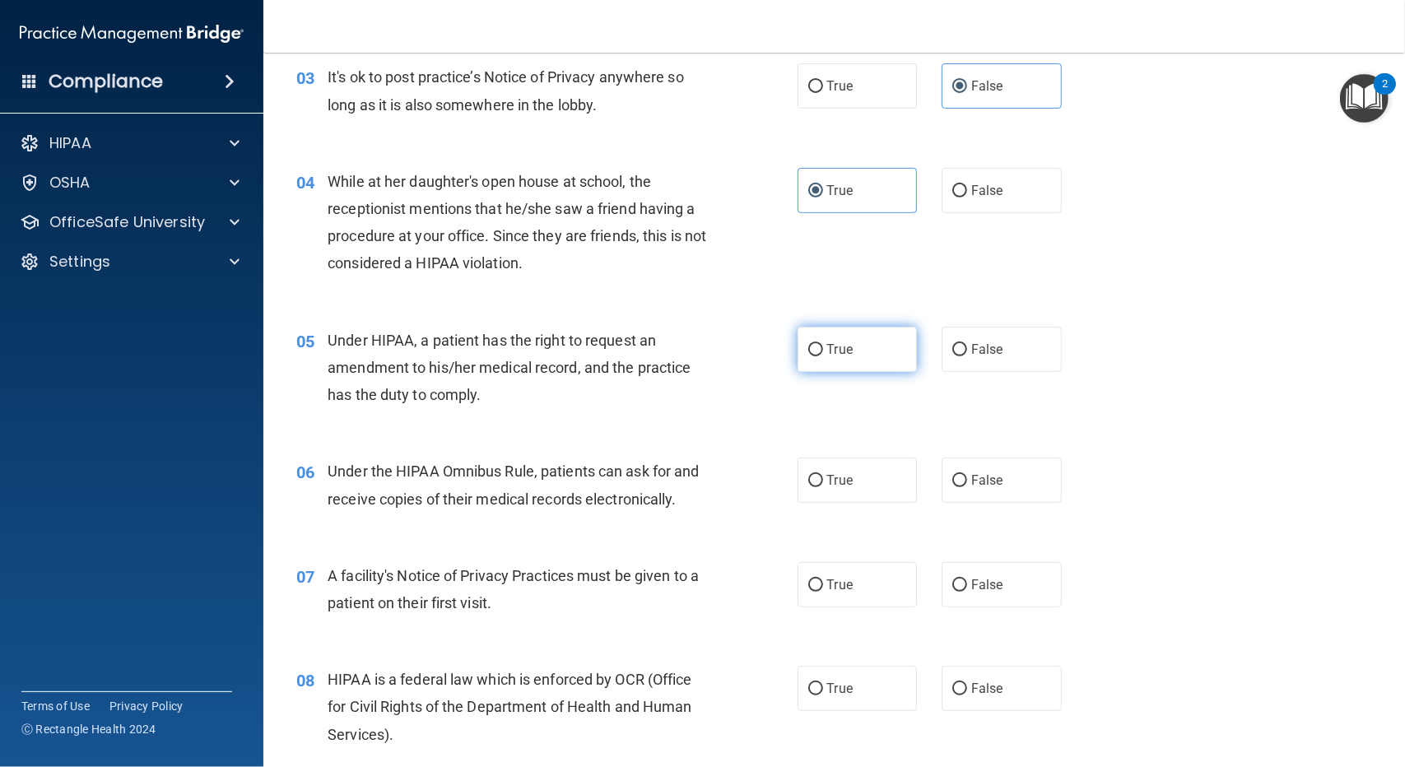
click at [808, 351] on input "True" at bounding box center [815, 350] width 15 height 12
radio input "true"
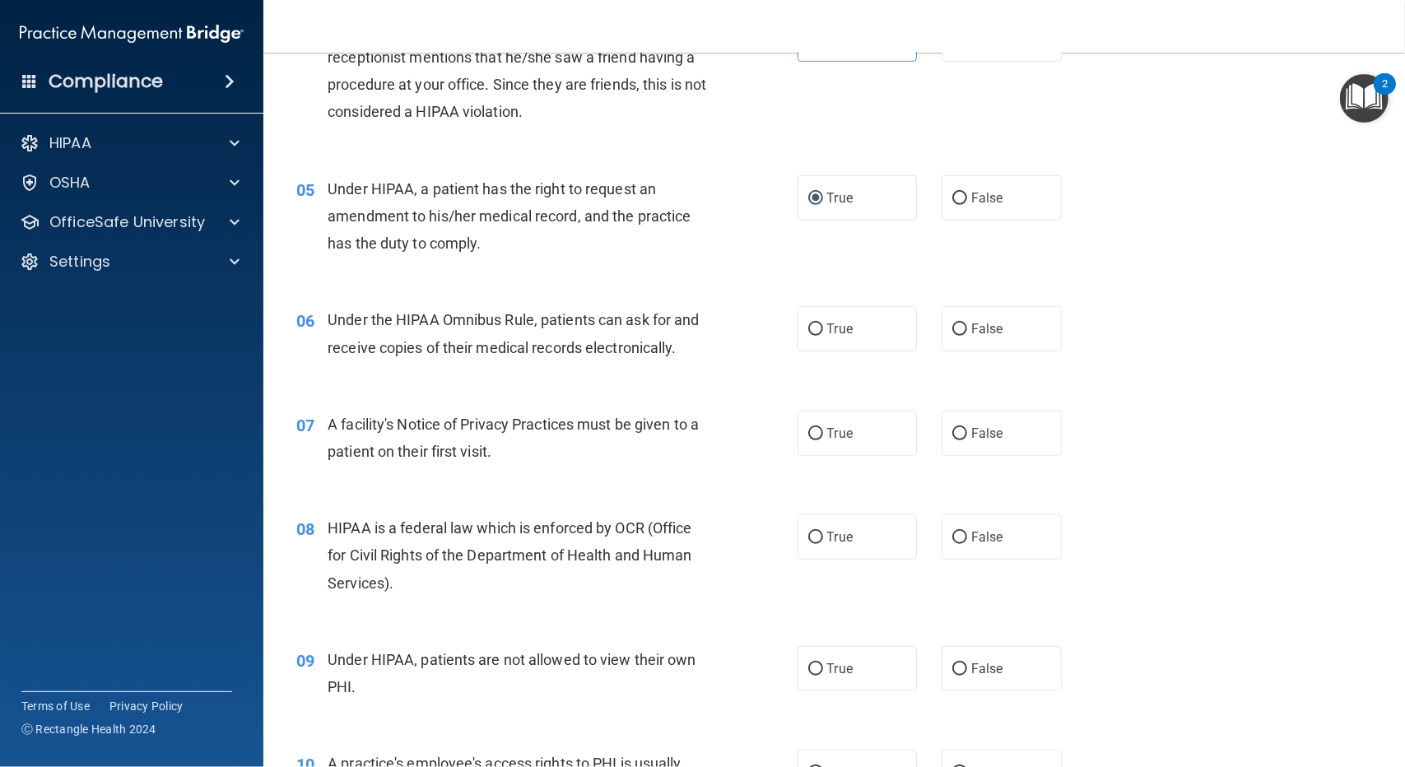
scroll to position [576, 0]
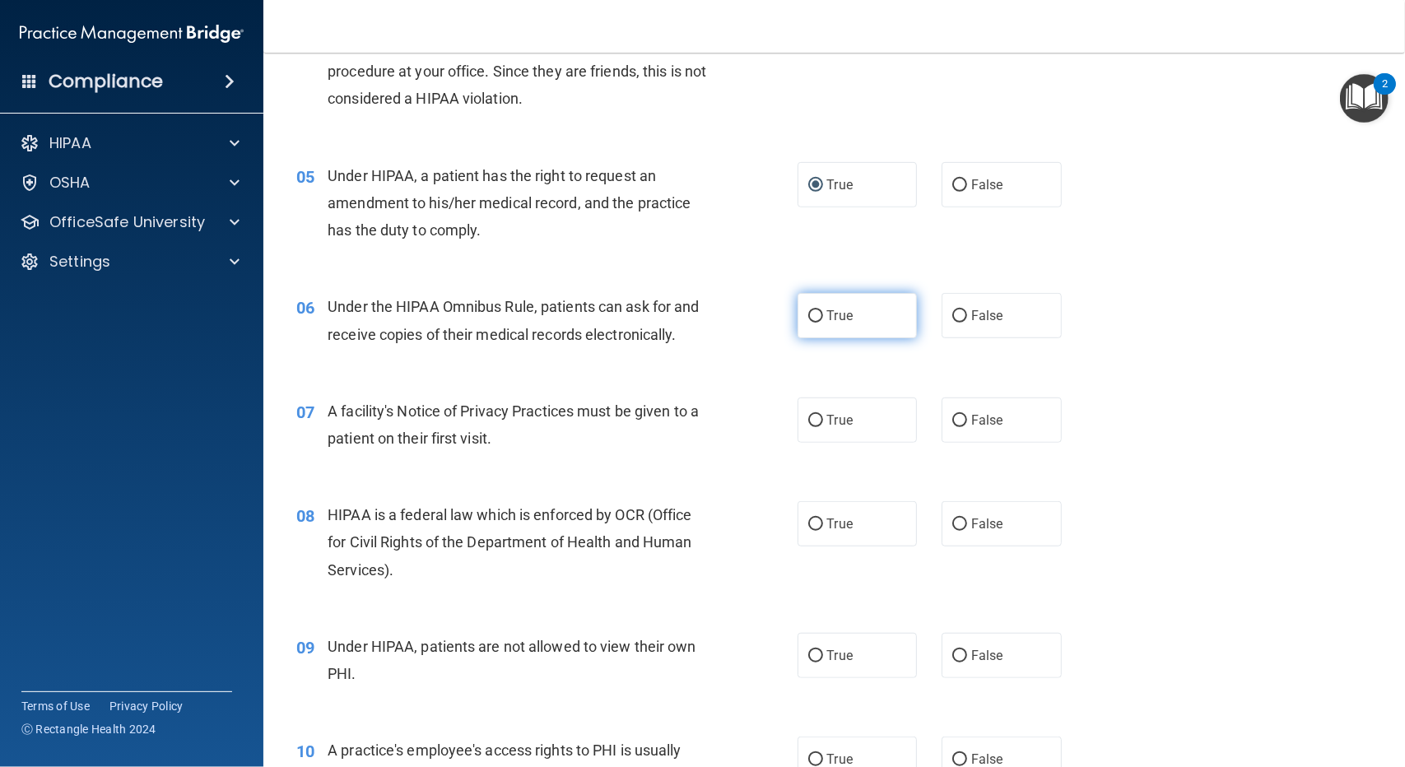
click at [812, 311] on input "True" at bounding box center [815, 316] width 15 height 12
radio input "true"
click at [816, 424] on label "True" at bounding box center [858, 420] width 120 height 45
click at [816, 424] on input "True" at bounding box center [815, 421] width 15 height 12
radio input "true"
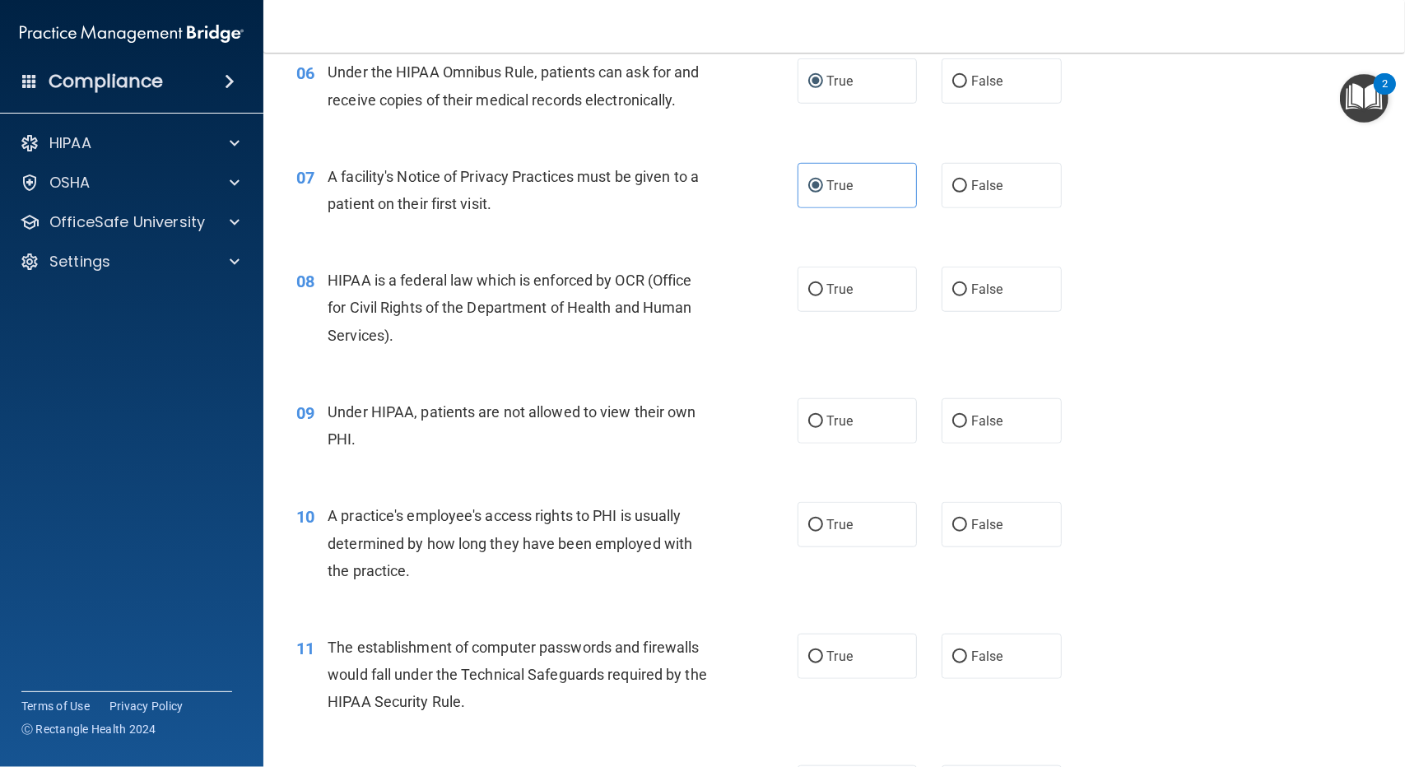
scroll to position [823, 0]
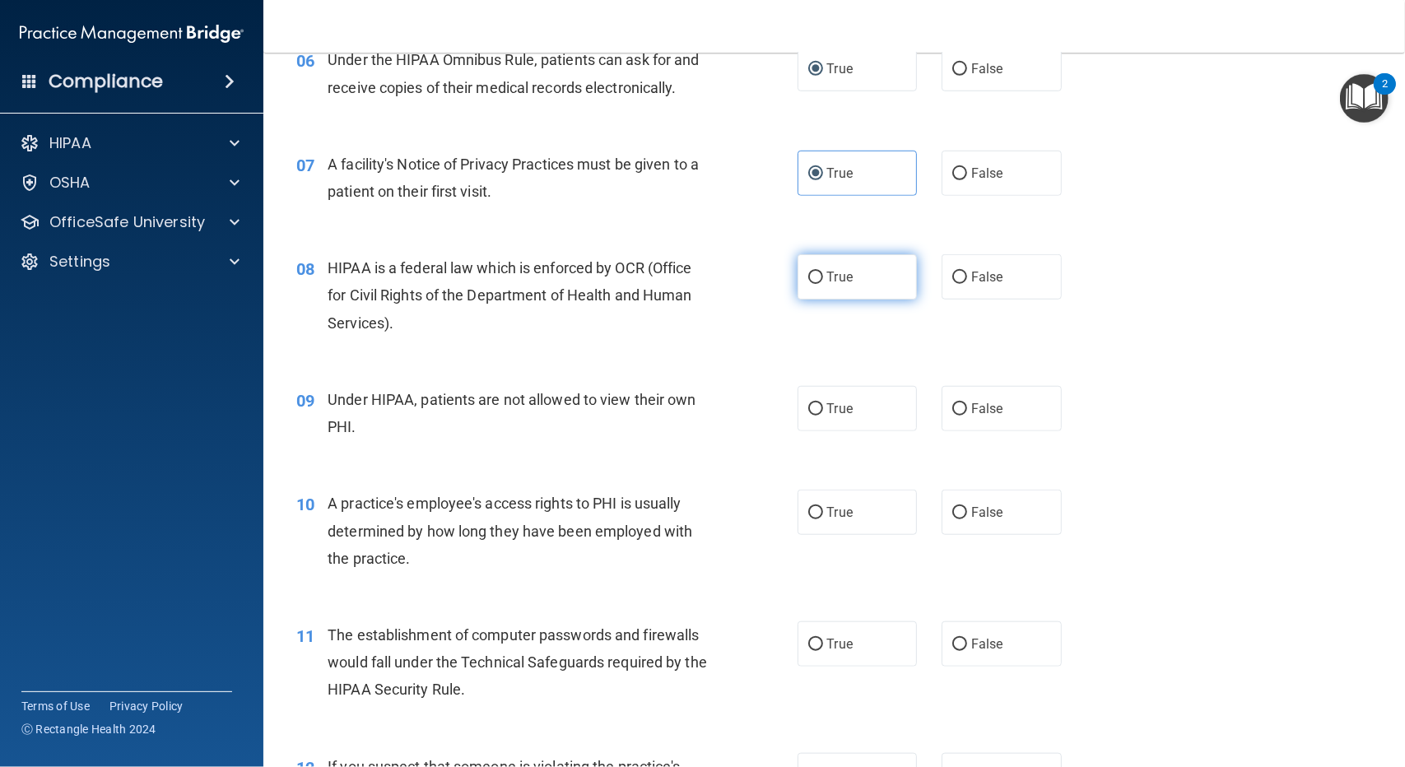
click at [817, 272] on label "True" at bounding box center [858, 276] width 120 height 45
click at [817, 272] on input "True" at bounding box center [815, 278] width 15 height 12
radio input "true"
click at [952, 411] on input "False" at bounding box center [959, 409] width 15 height 12
radio input "true"
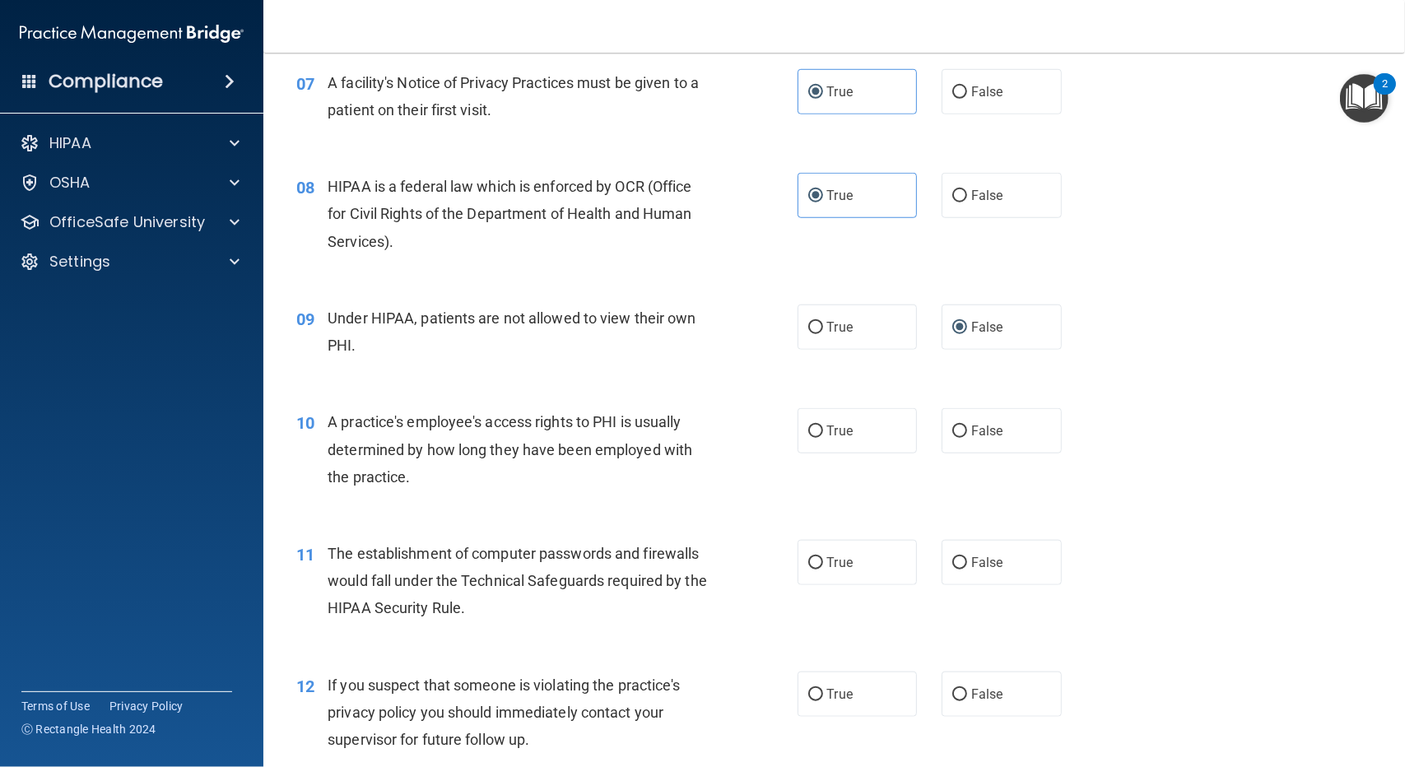
scroll to position [905, 0]
click at [954, 425] on input "False" at bounding box center [959, 431] width 15 height 12
radio input "true"
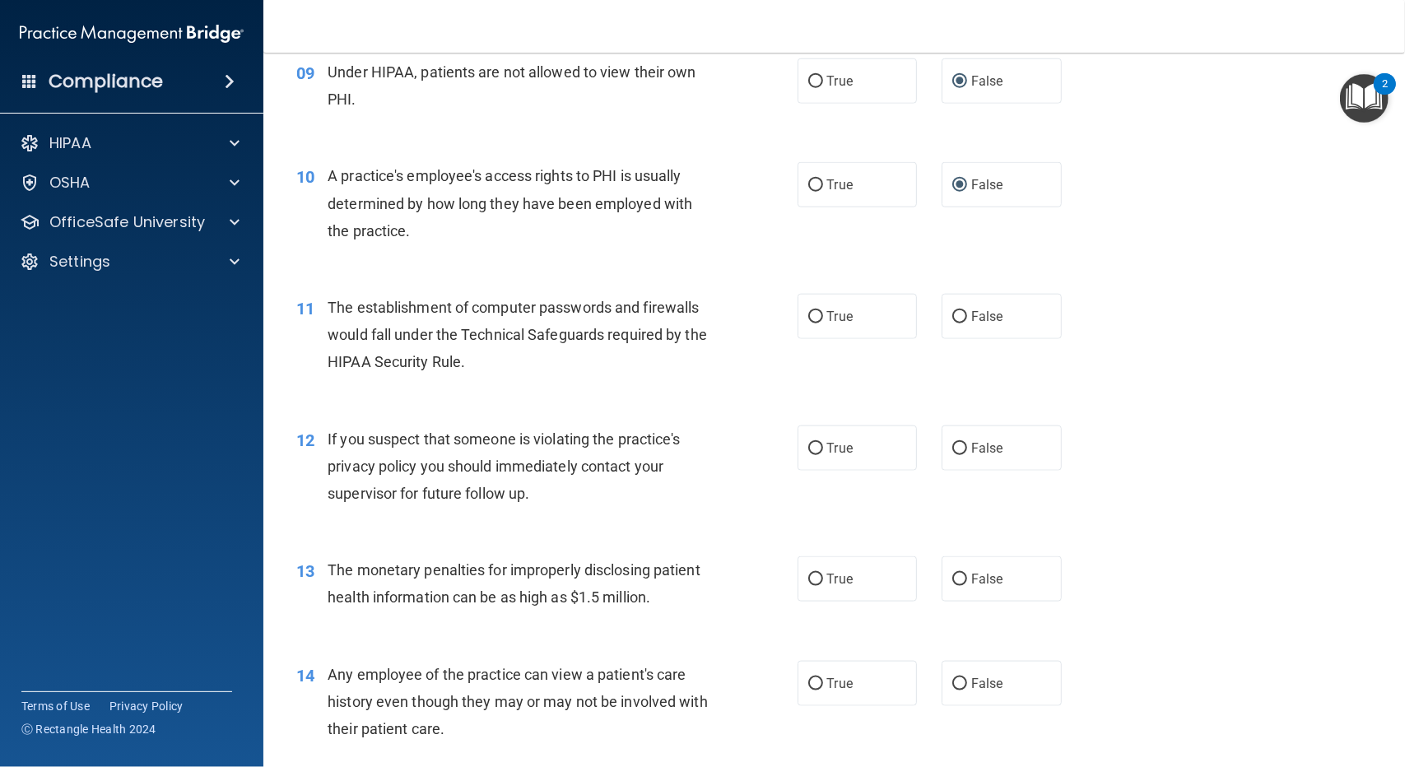
scroll to position [1152, 0]
click at [817, 317] on label "True" at bounding box center [858, 314] width 120 height 45
click at [817, 317] on input "True" at bounding box center [815, 315] width 15 height 12
radio input "true"
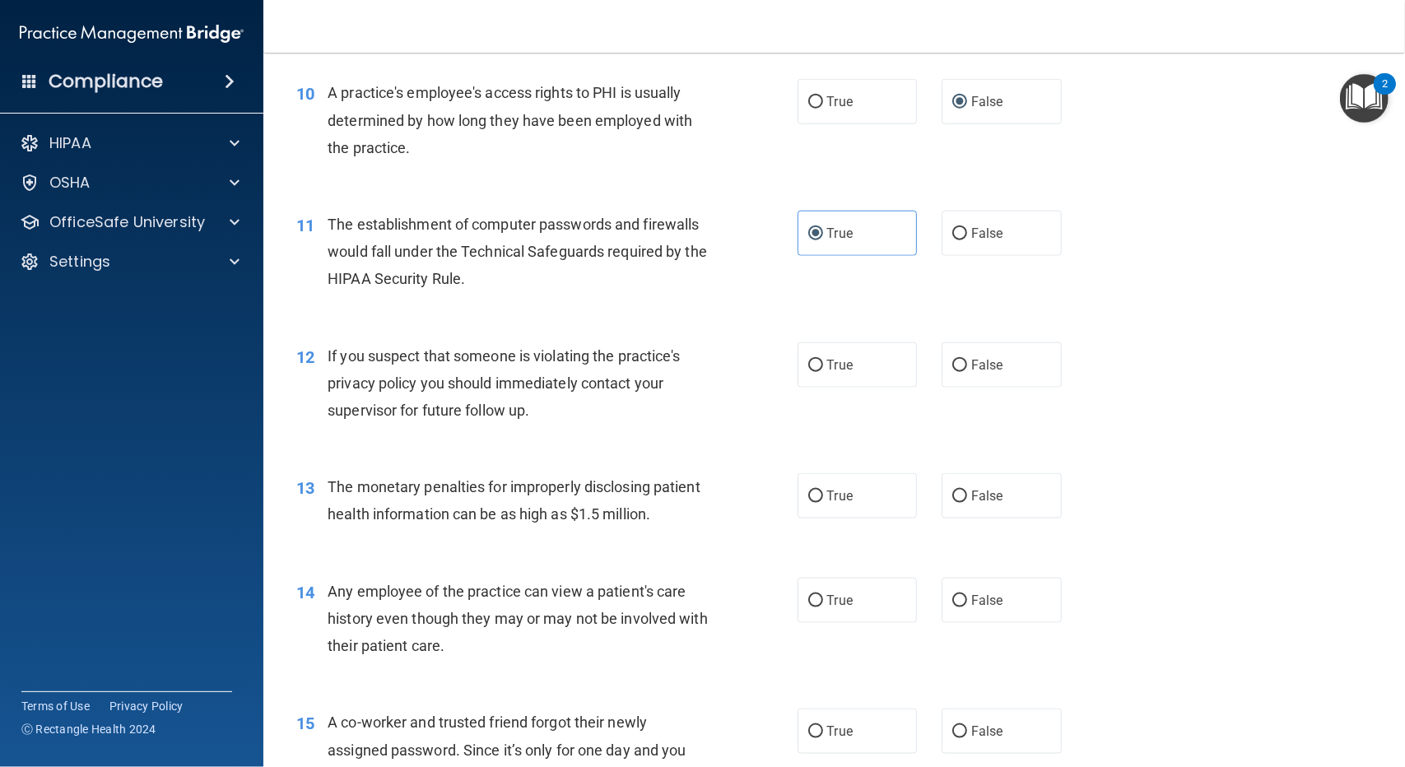
scroll to position [1235, 0]
click at [812, 363] on input "True" at bounding box center [815, 365] width 15 height 12
radio input "true"
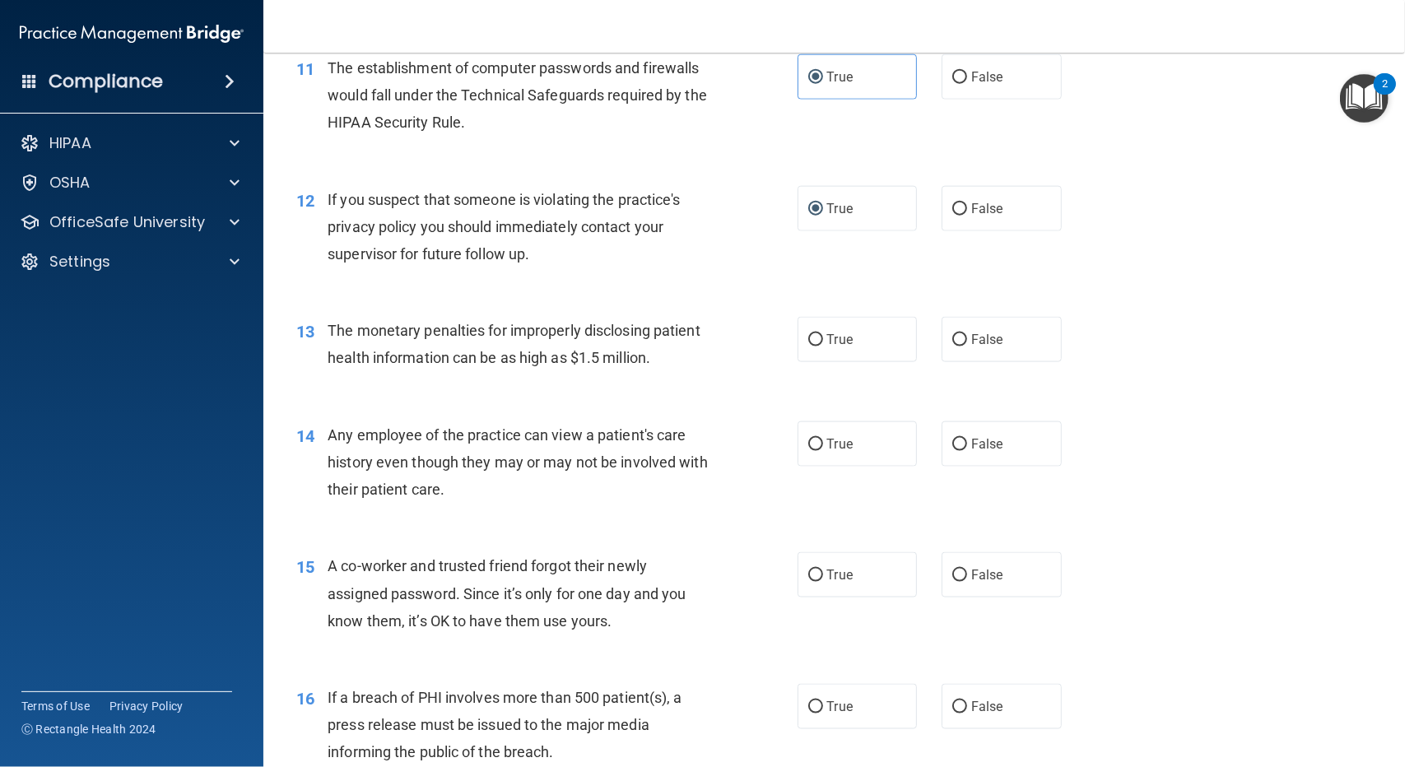
scroll to position [1399, 0]
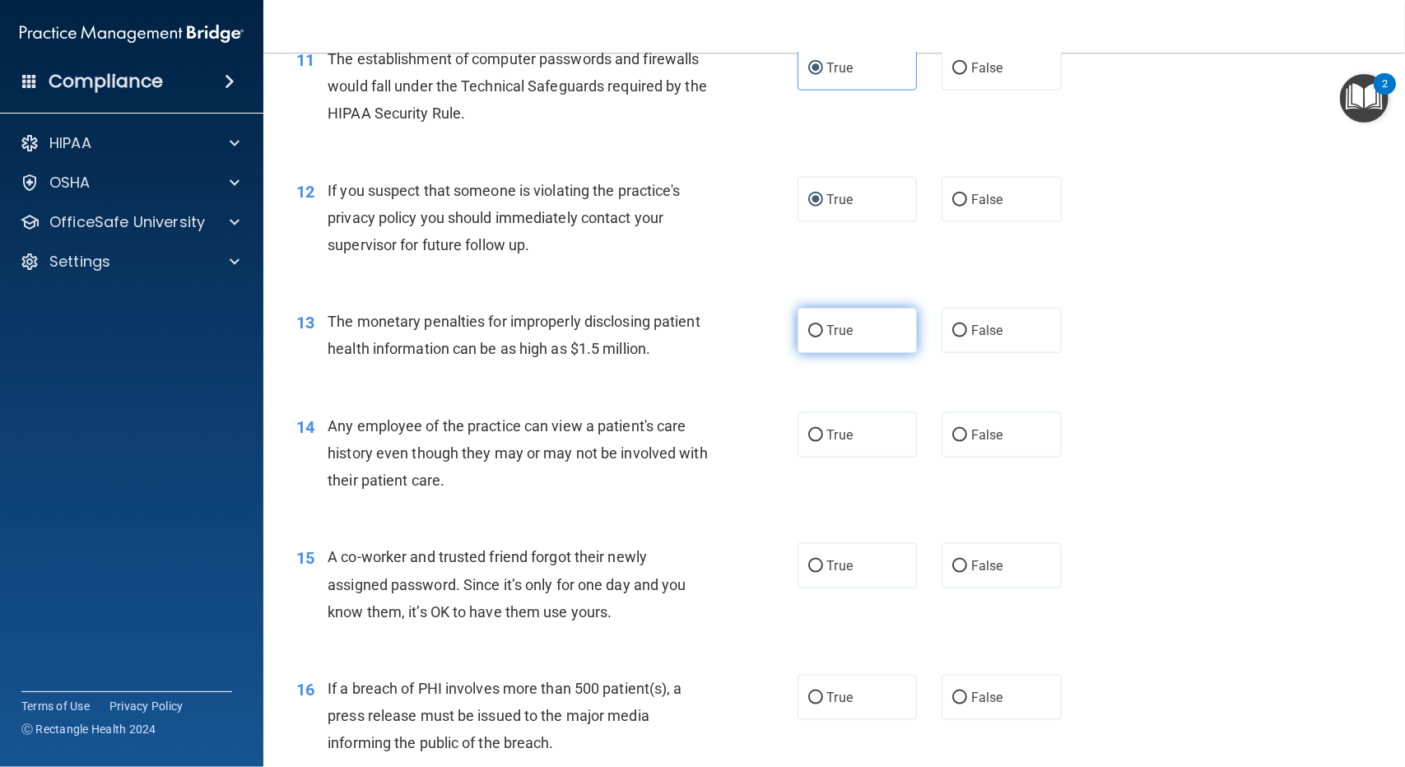
click at [808, 326] on input "True" at bounding box center [815, 331] width 15 height 12
radio input "true"
click at [952, 434] on input "False" at bounding box center [959, 436] width 15 height 12
radio input "true"
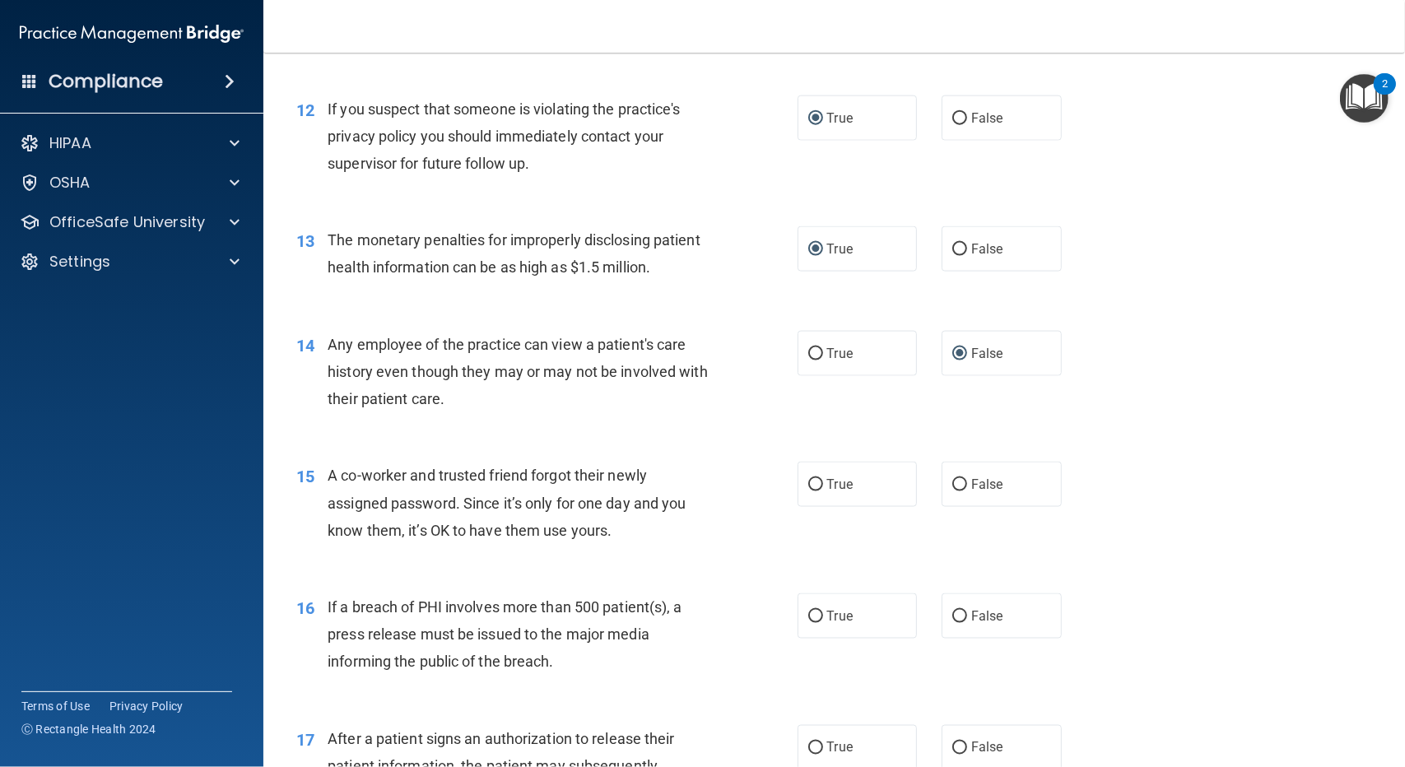
scroll to position [1481, 0]
click at [957, 474] on label "False" at bounding box center [1002, 483] width 120 height 45
click at [957, 478] on input "False" at bounding box center [959, 484] width 15 height 12
radio input "true"
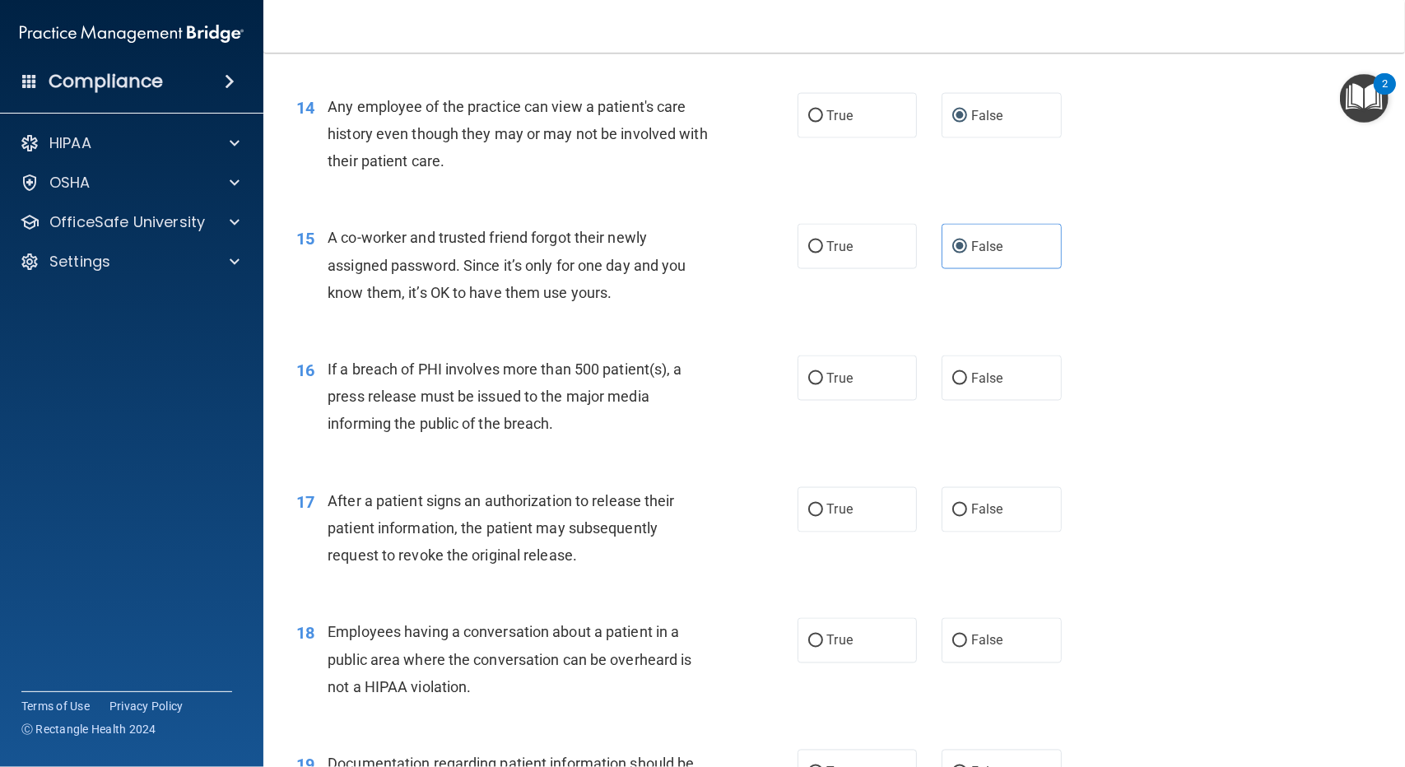
scroll to position [1728, 0]
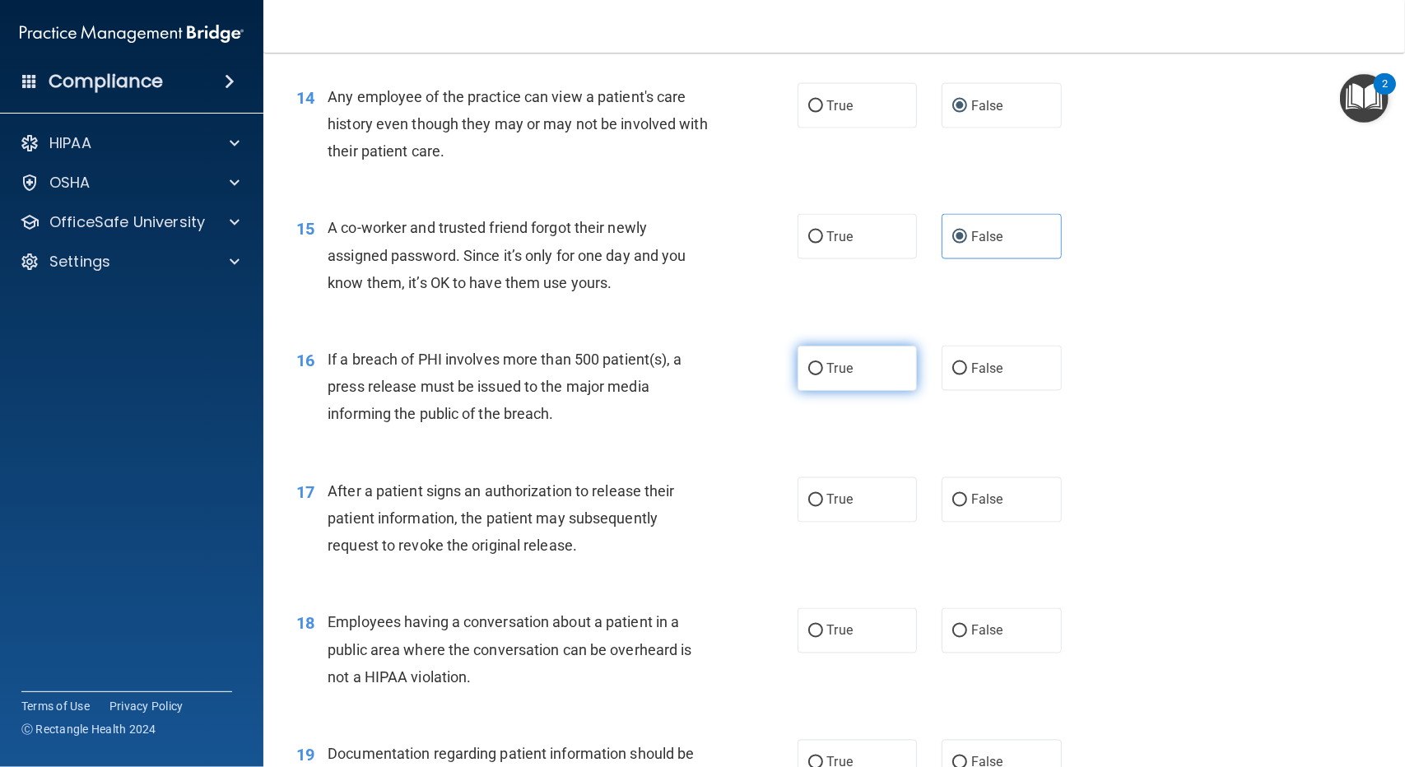
click at [816, 368] on label "True" at bounding box center [858, 368] width 120 height 45
click at [816, 368] on input "True" at bounding box center [815, 369] width 15 height 12
radio input "true"
click at [815, 500] on input "True" at bounding box center [815, 501] width 15 height 12
radio input "true"
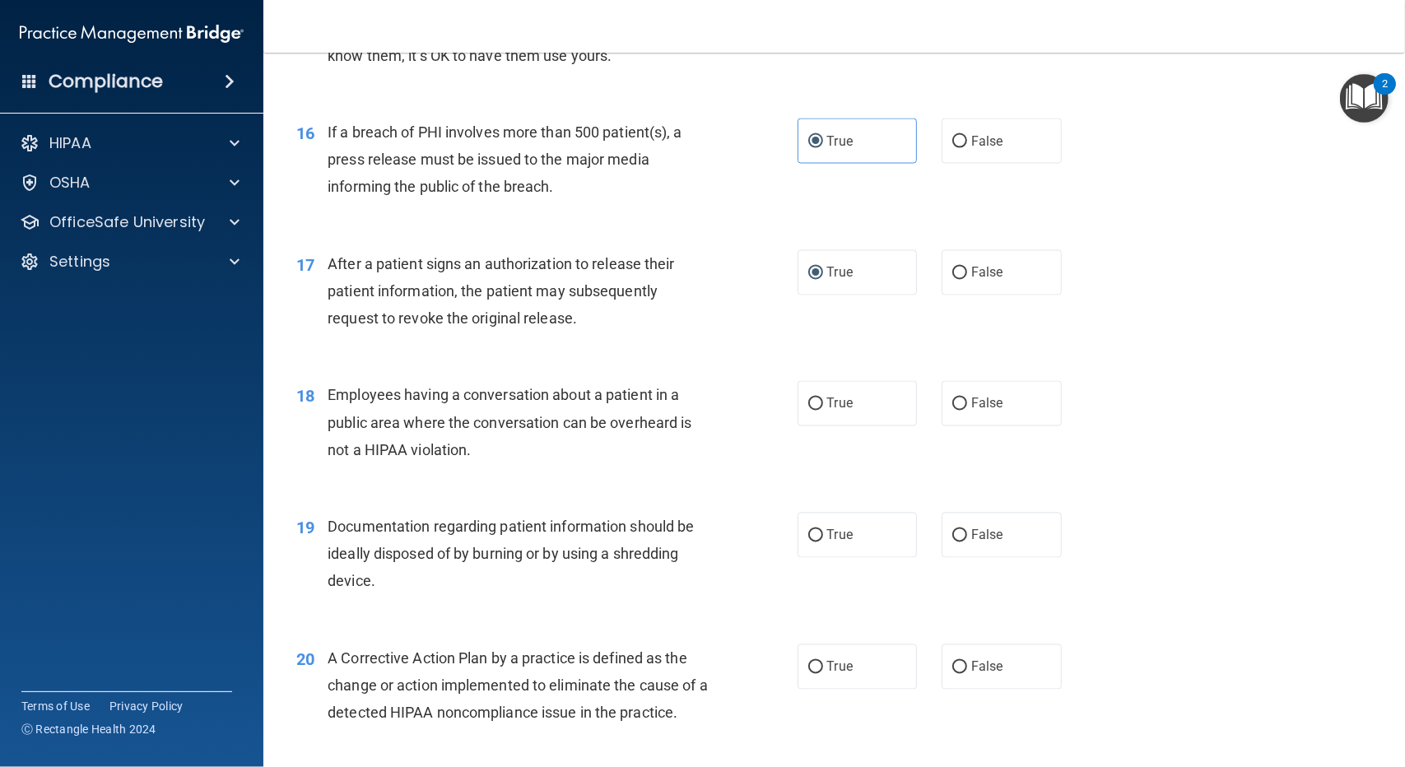
scroll to position [1975, 0]
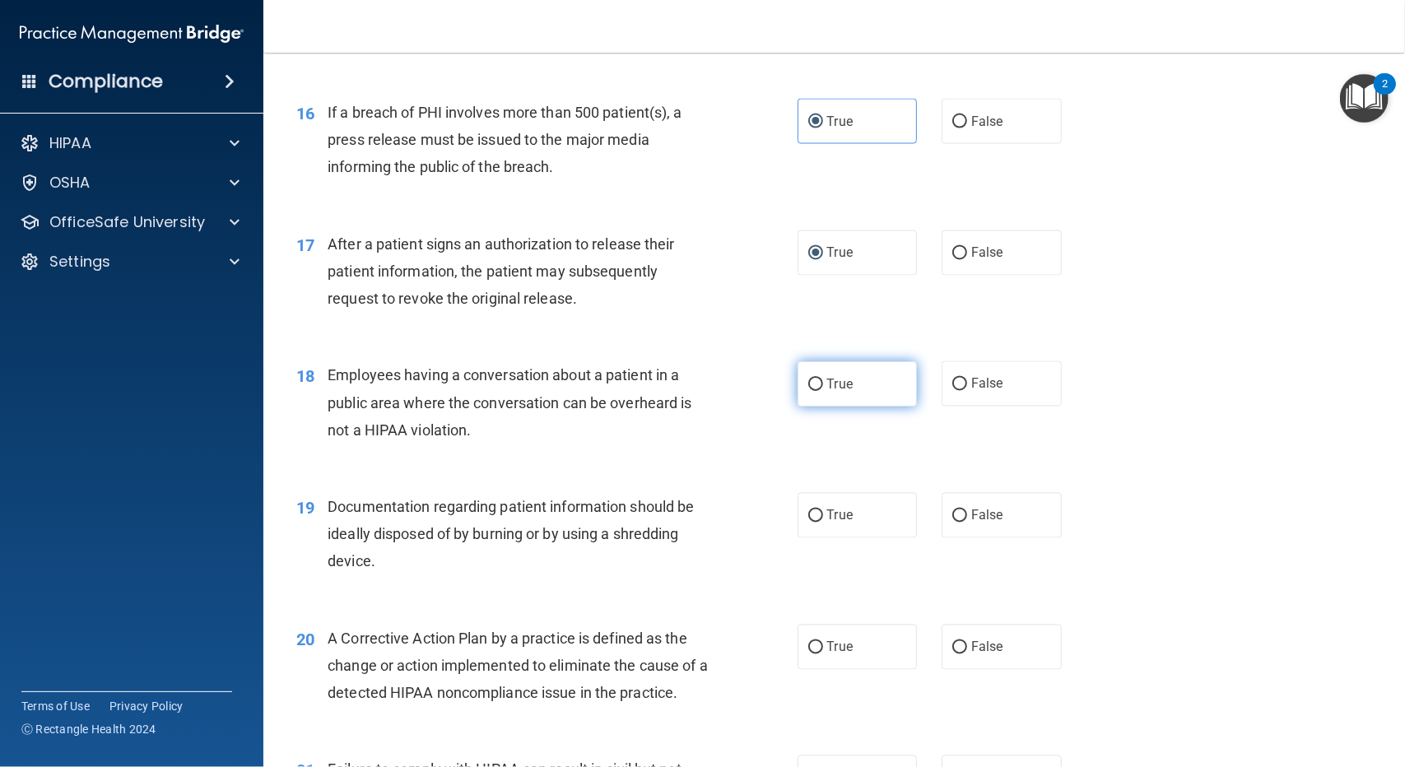
click at [816, 388] on label "True" at bounding box center [858, 383] width 120 height 45
click at [816, 388] on input "True" at bounding box center [815, 385] width 15 height 12
radio input "true"
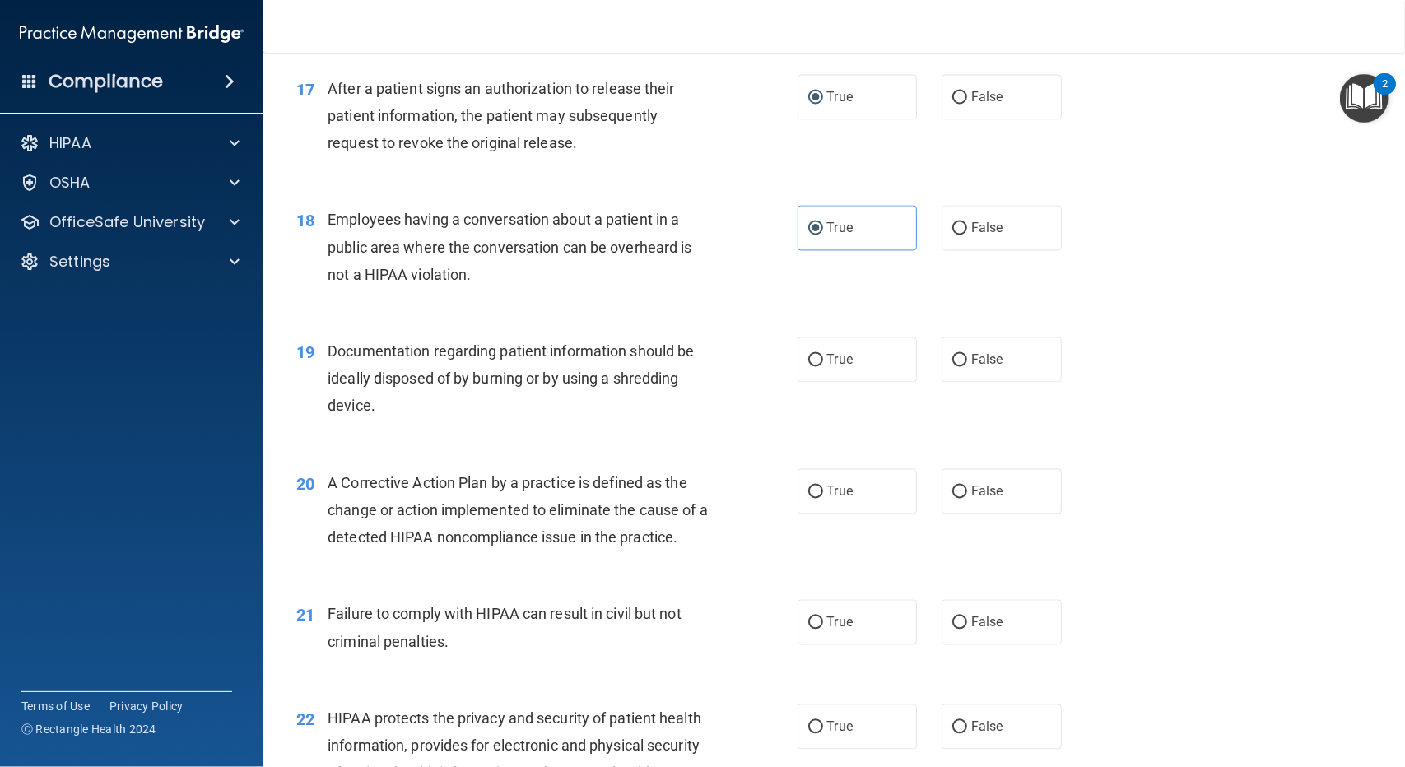
scroll to position [2140, 0]
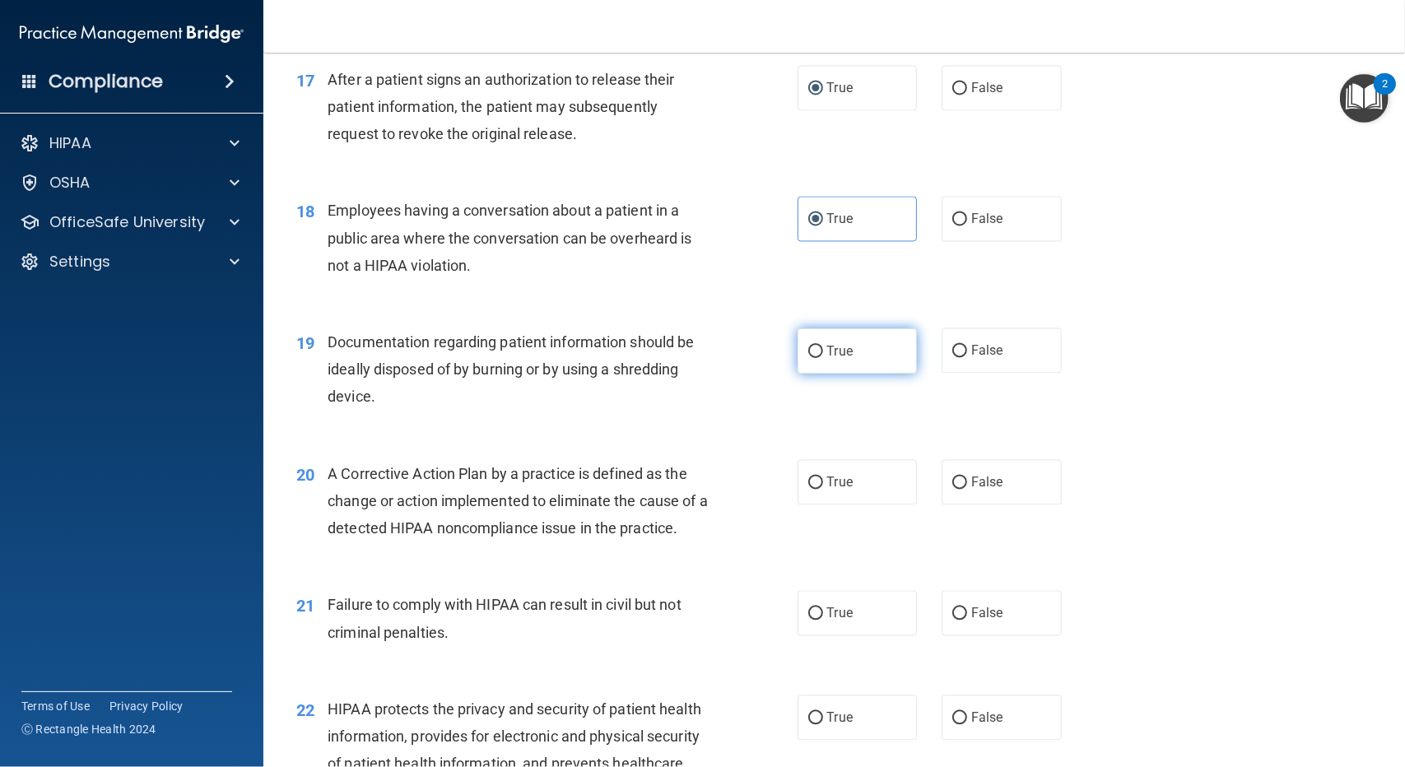
click at [813, 353] on input "True" at bounding box center [815, 352] width 15 height 12
radio input "true"
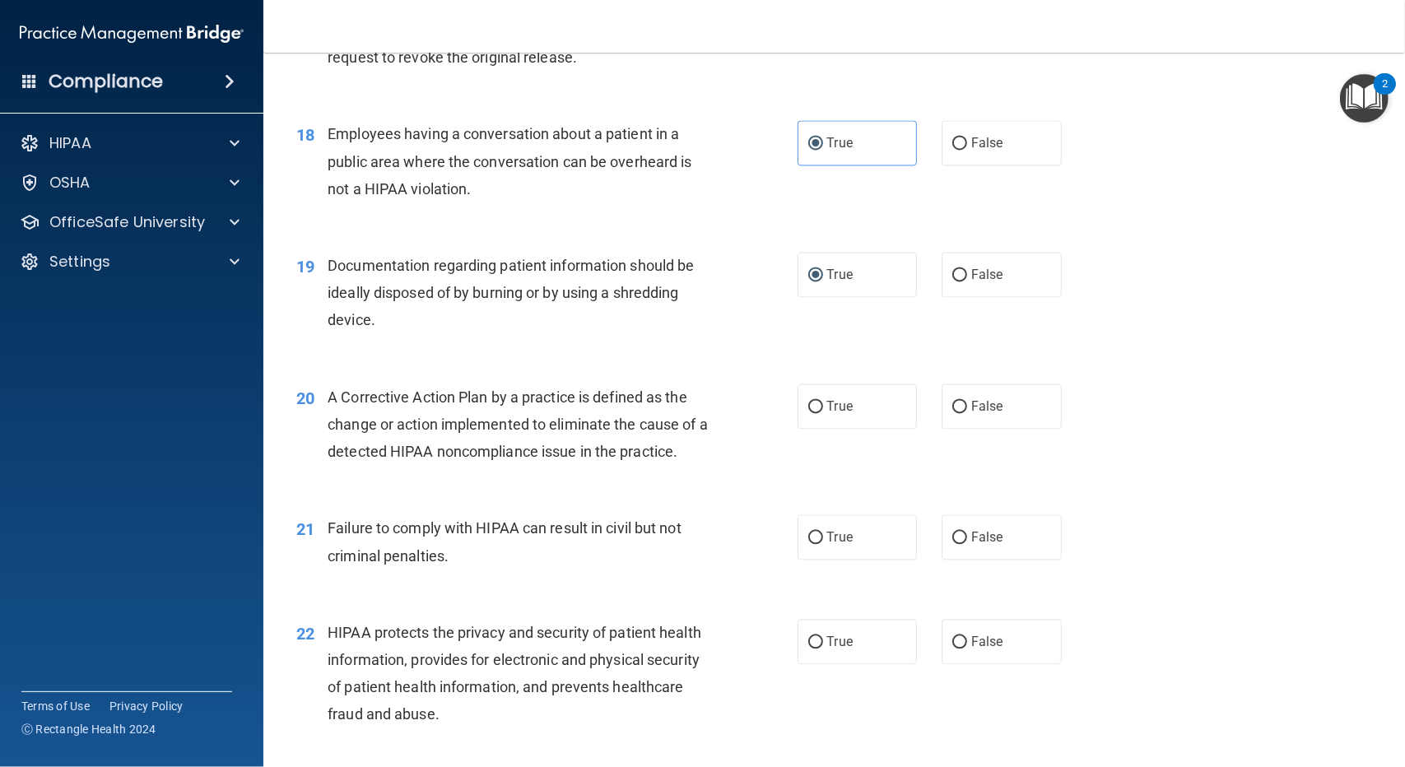
scroll to position [2222, 0]
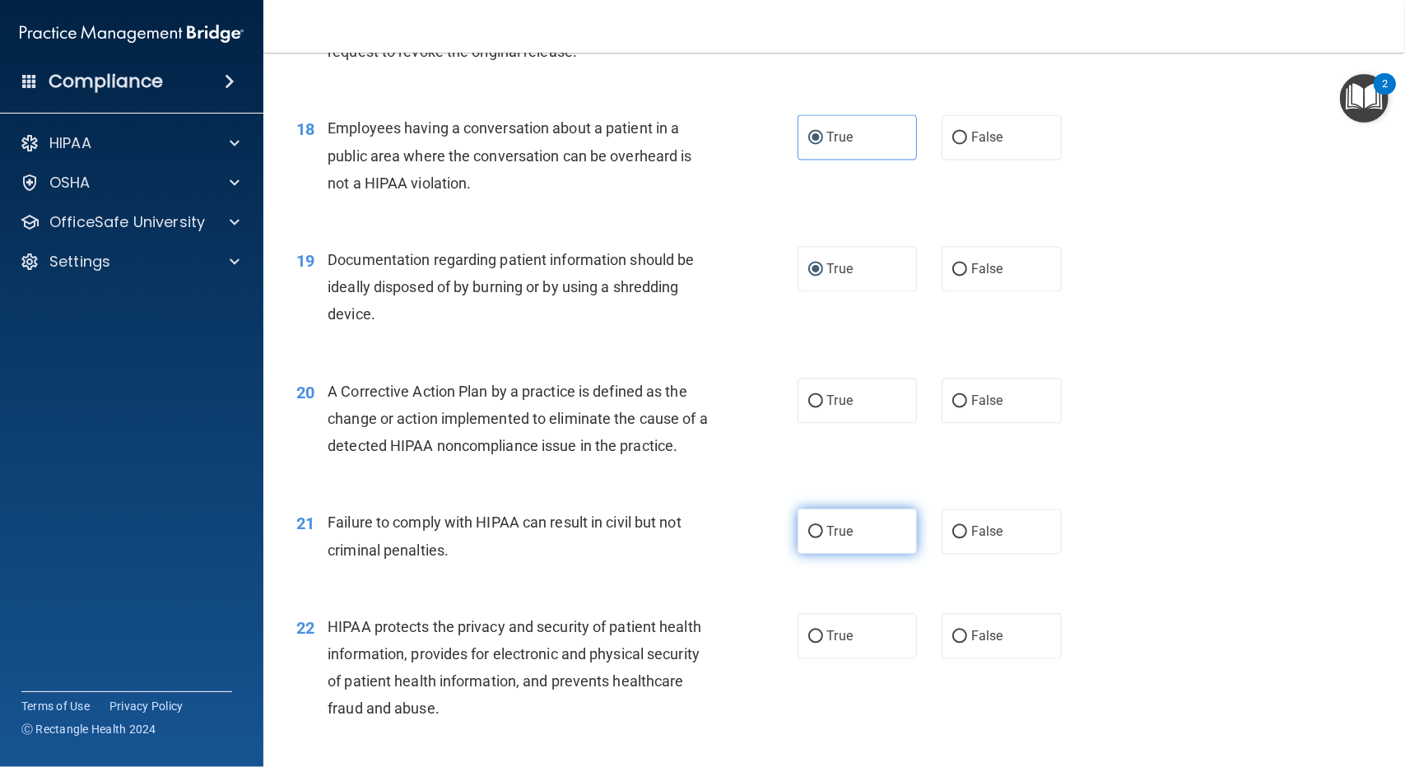
click at [811, 527] on input "True" at bounding box center [815, 532] width 15 height 12
radio input "true"
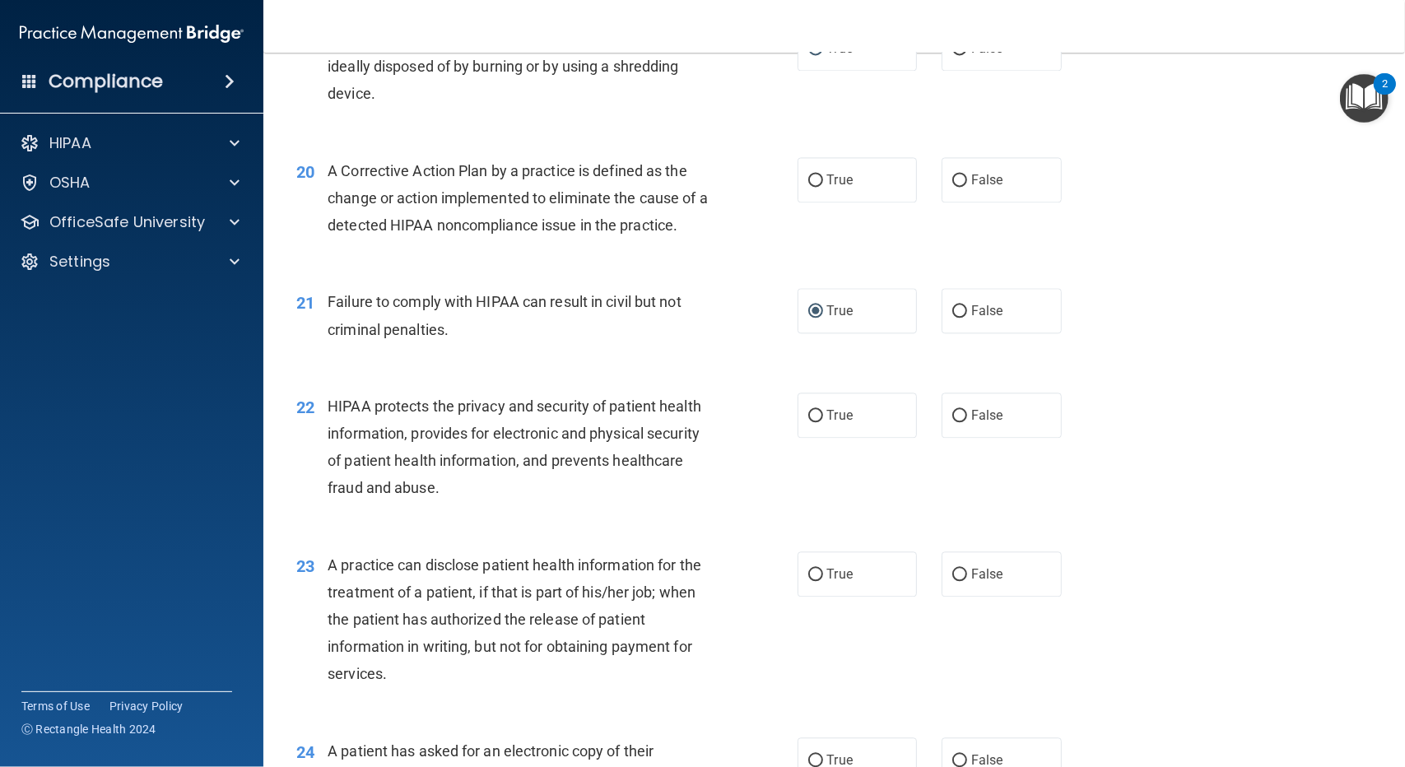
scroll to position [2469, 0]
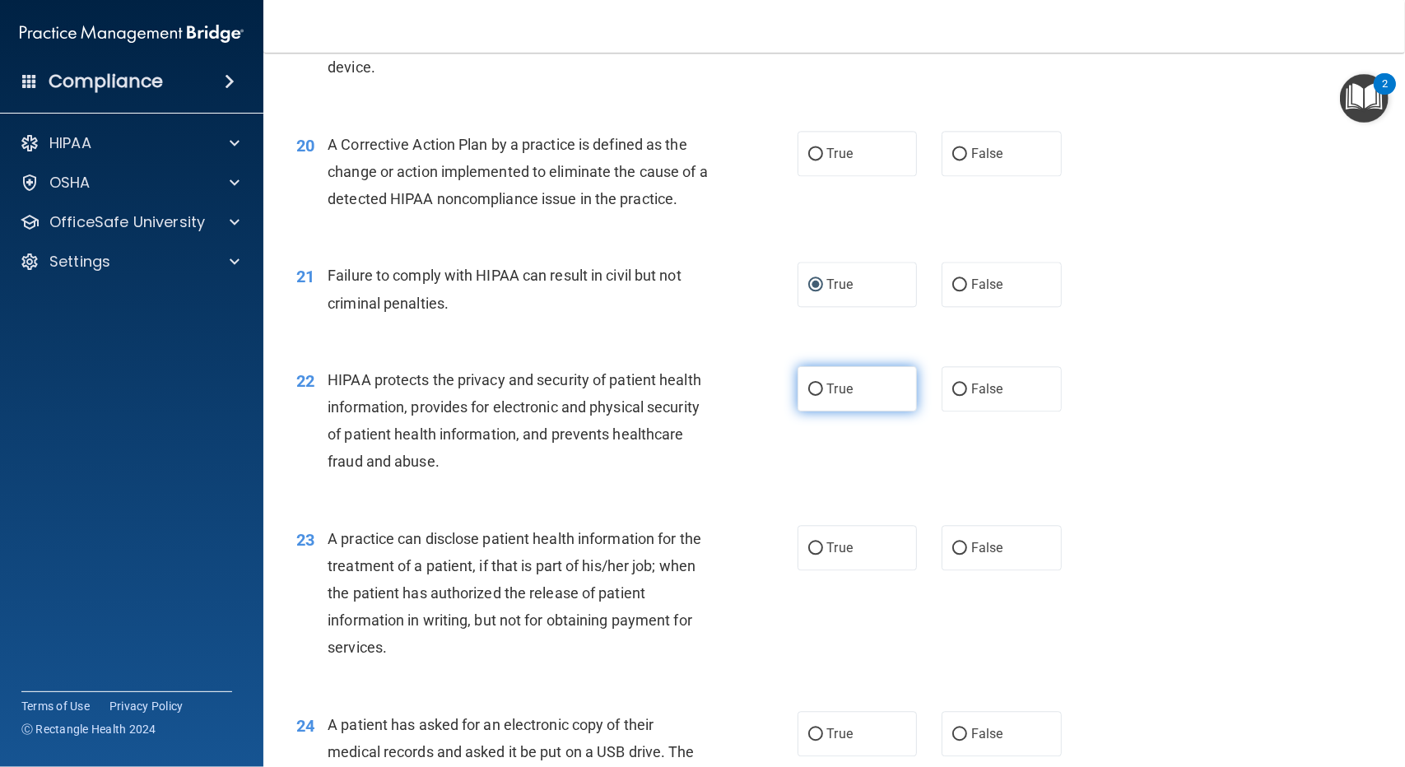
click at [808, 393] on input "True" at bounding box center [815, 390] width 15 height 12
radio input "true"
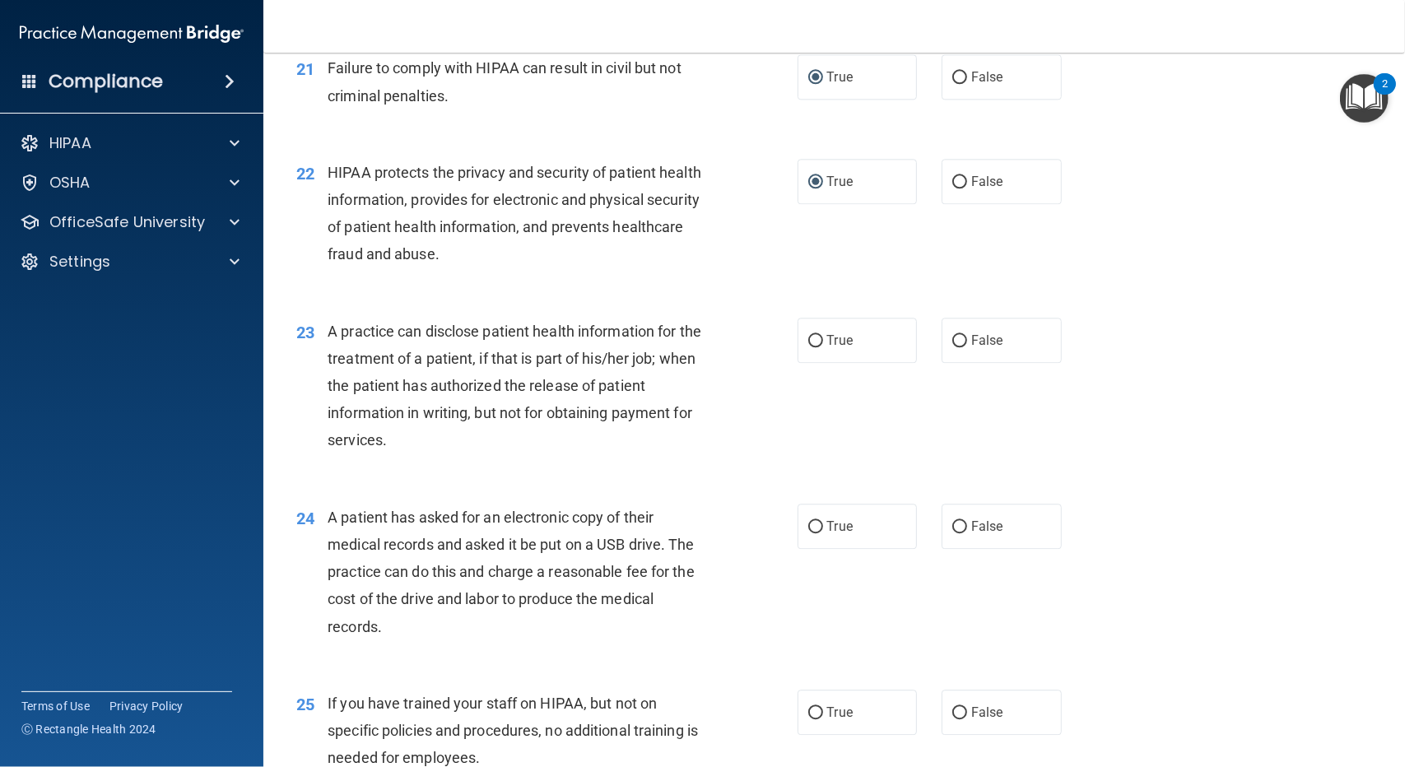
scroll to position [2716, 0]
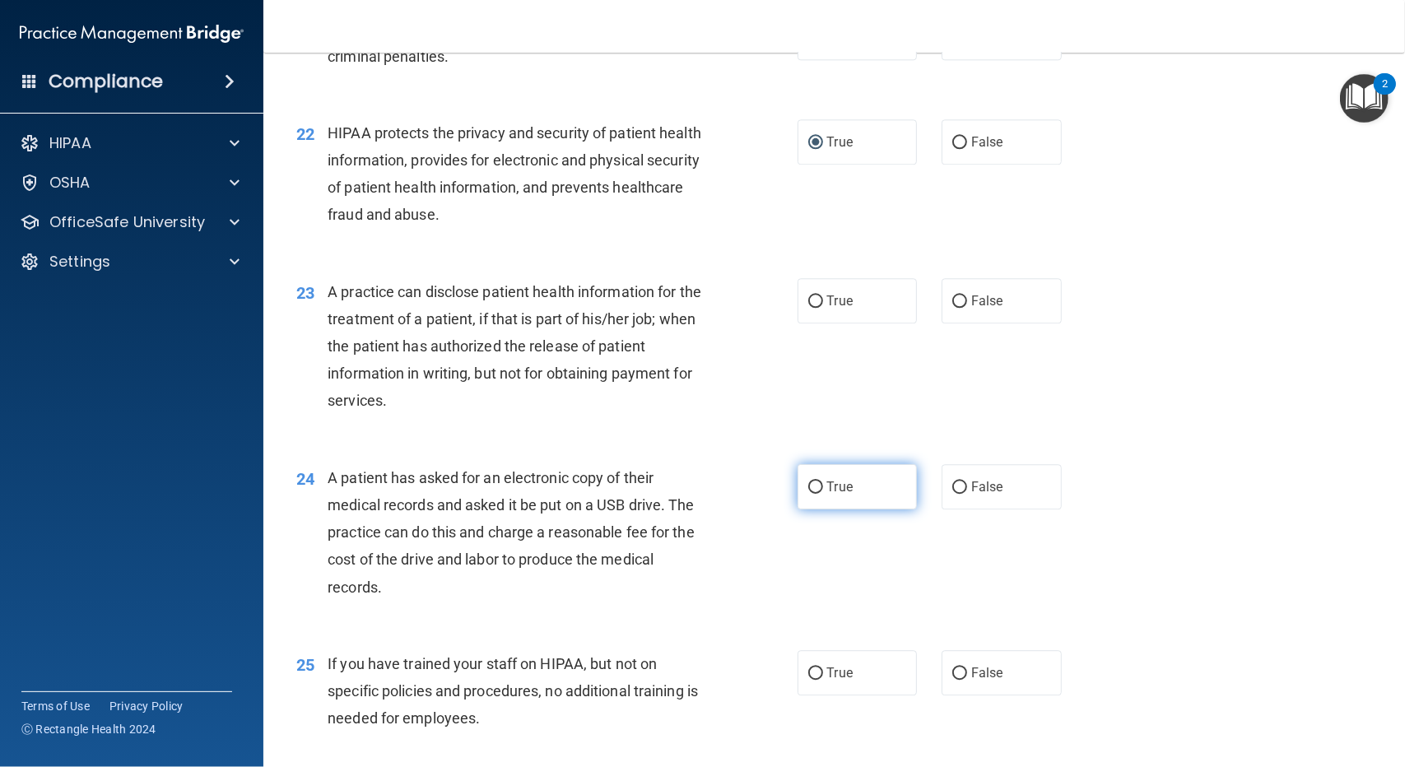
click at [808, 488] on input "True" at bounding box center [815, 487] width 15 height 12
radio input "true"
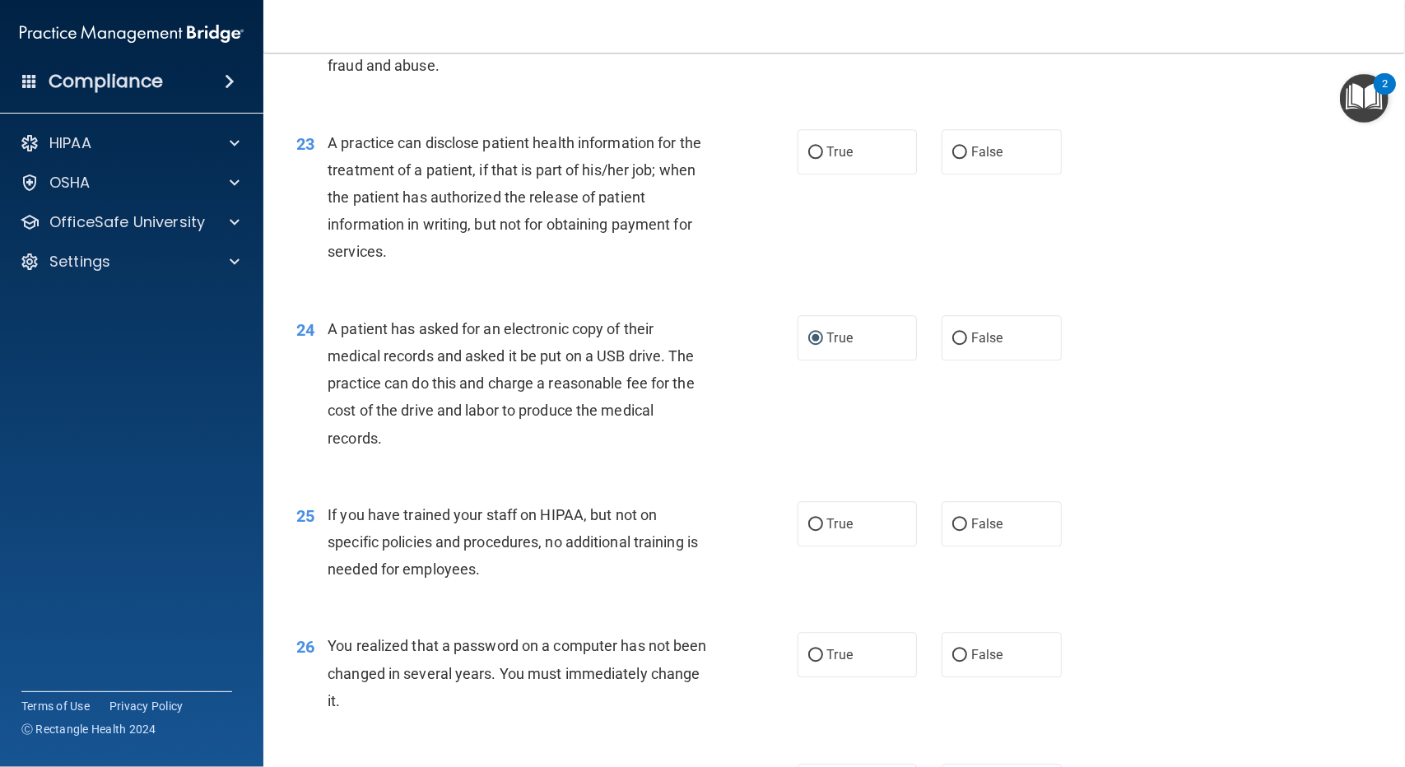
scroll to position [2881, 0]
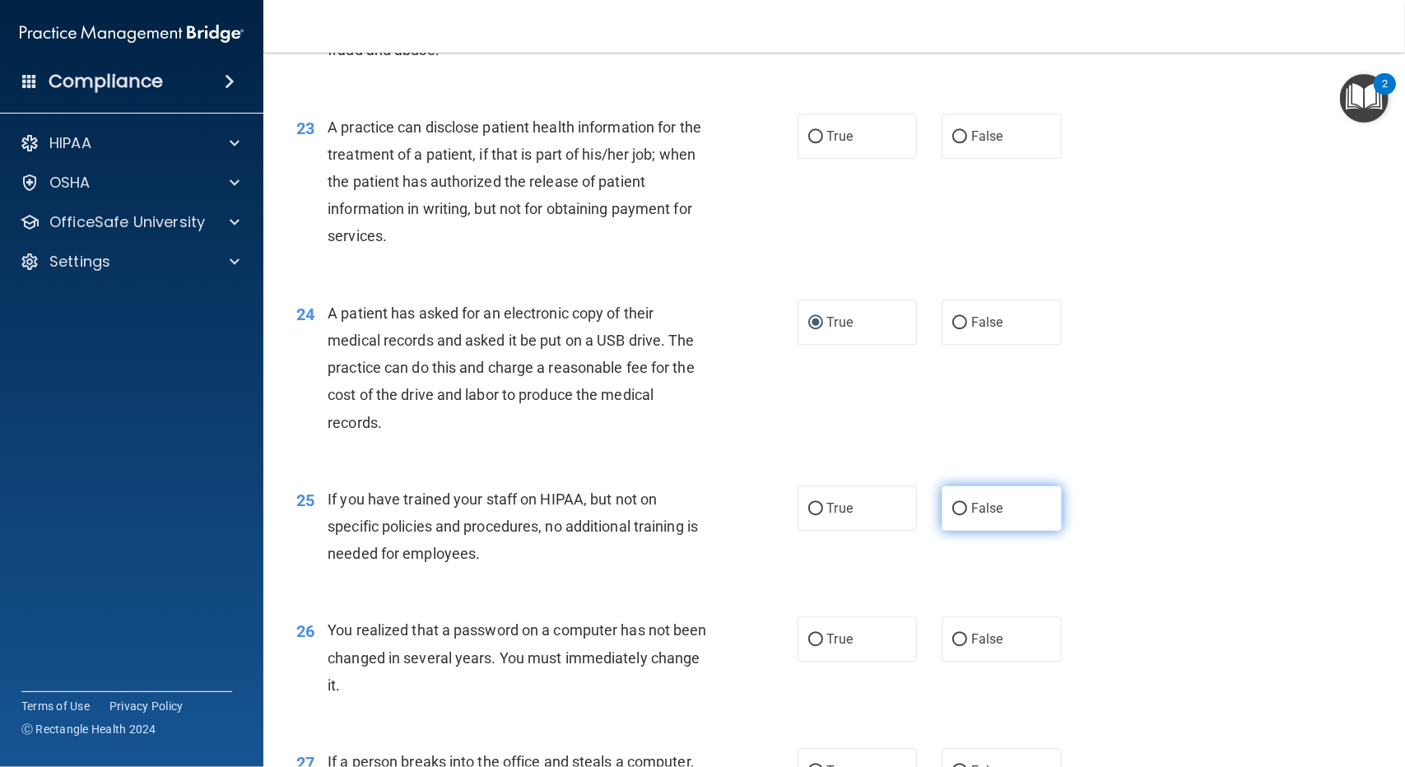
click at [958, 508] on input "False" at bounding box center [959, 509] width 15 height 12
radio input "true"
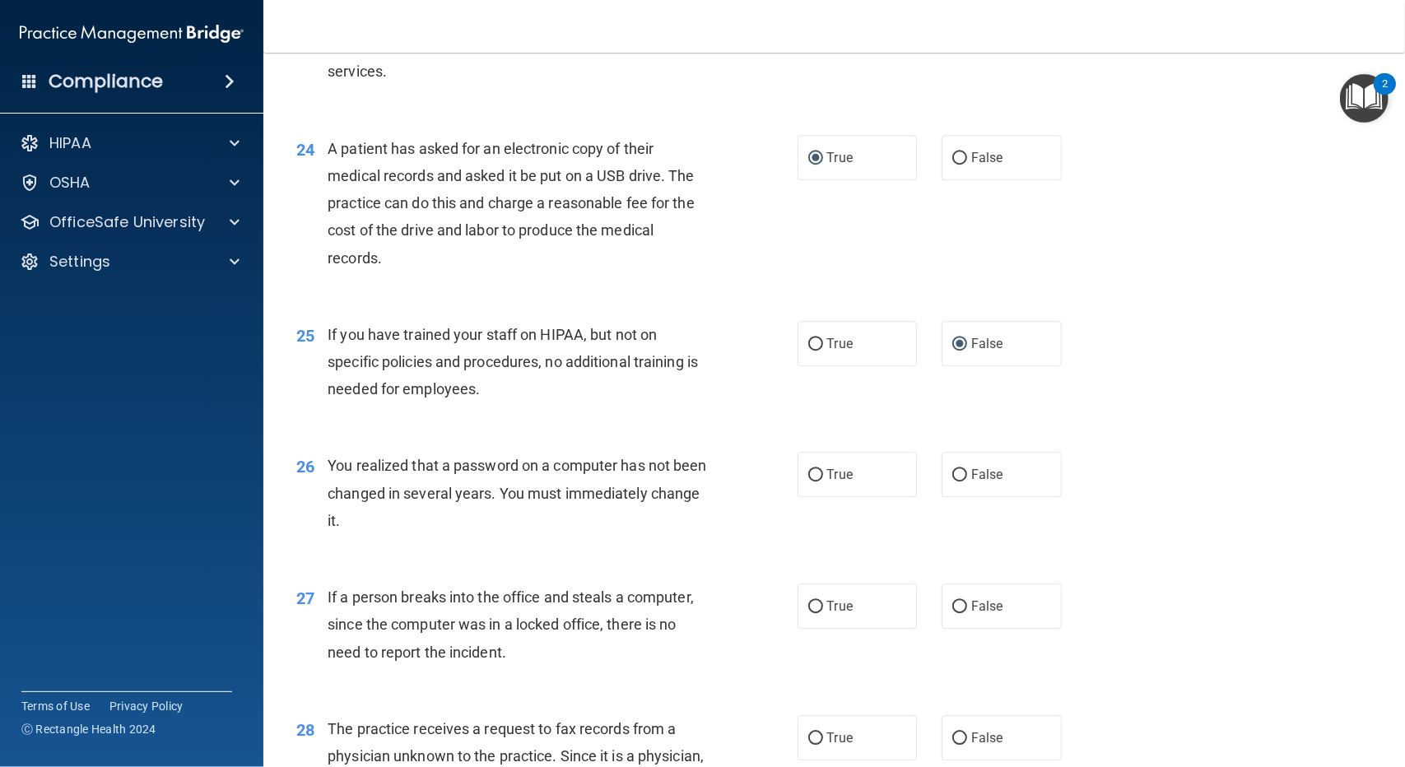
scroll to position [3128, 0]
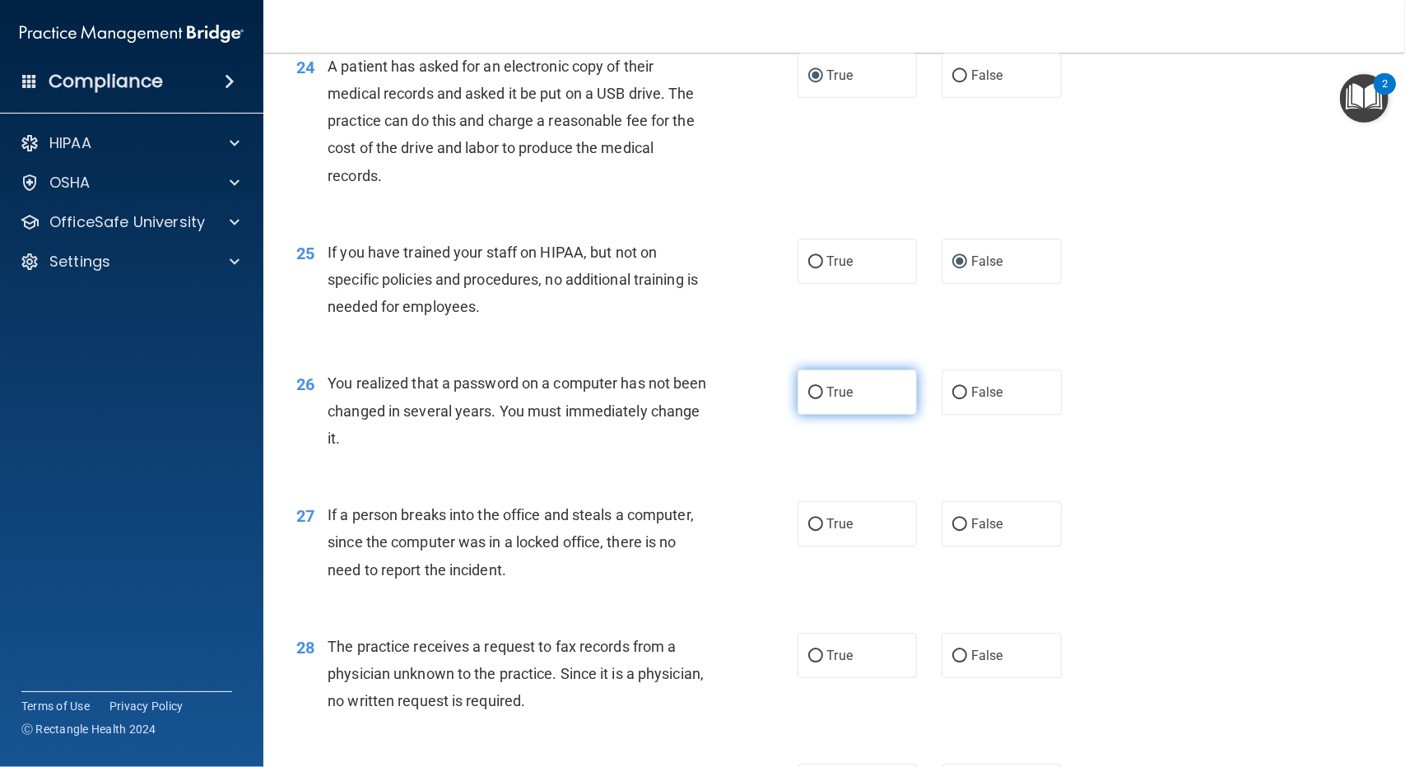
click at [813, 392] on input "True" at bounding box center [815, 393] width 15 height 12
radio input "true"
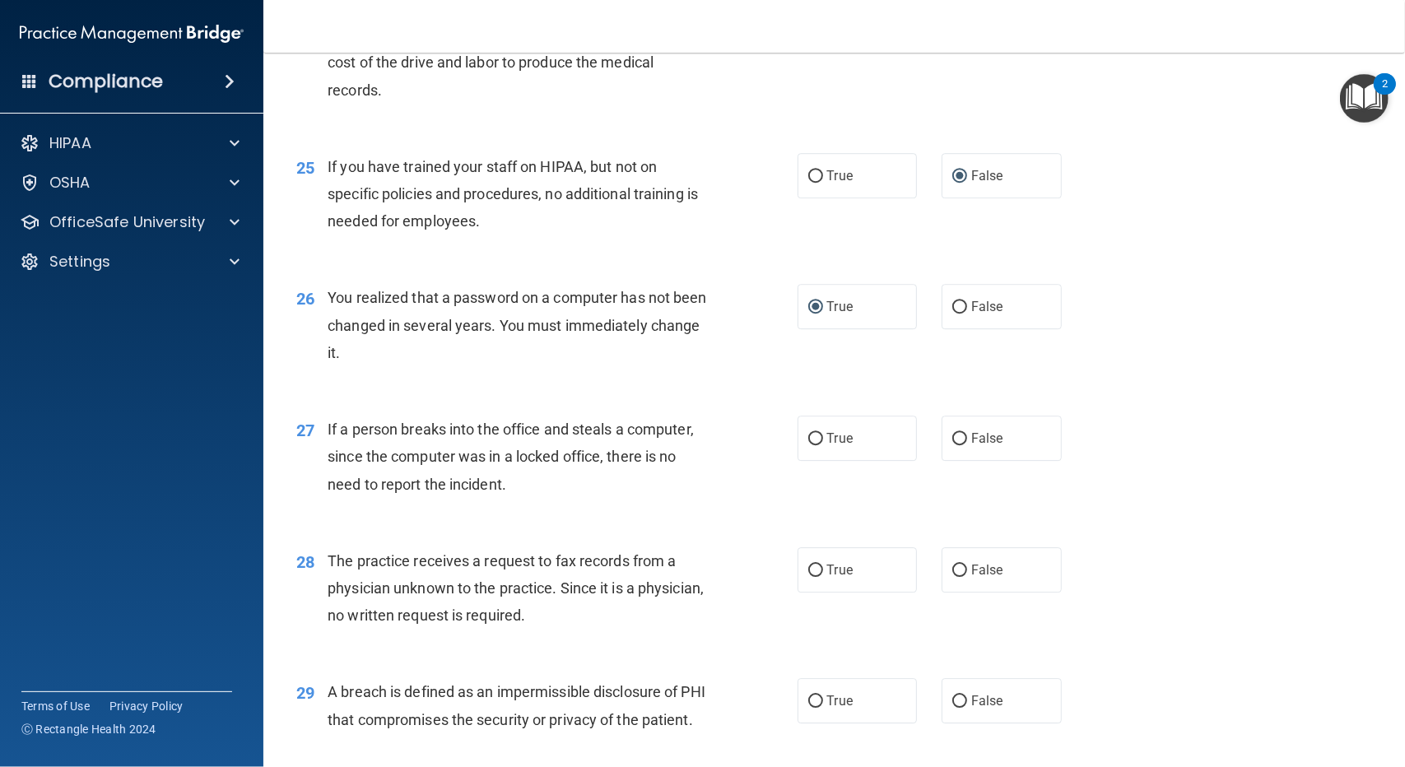
scroll to position [3210, 0]
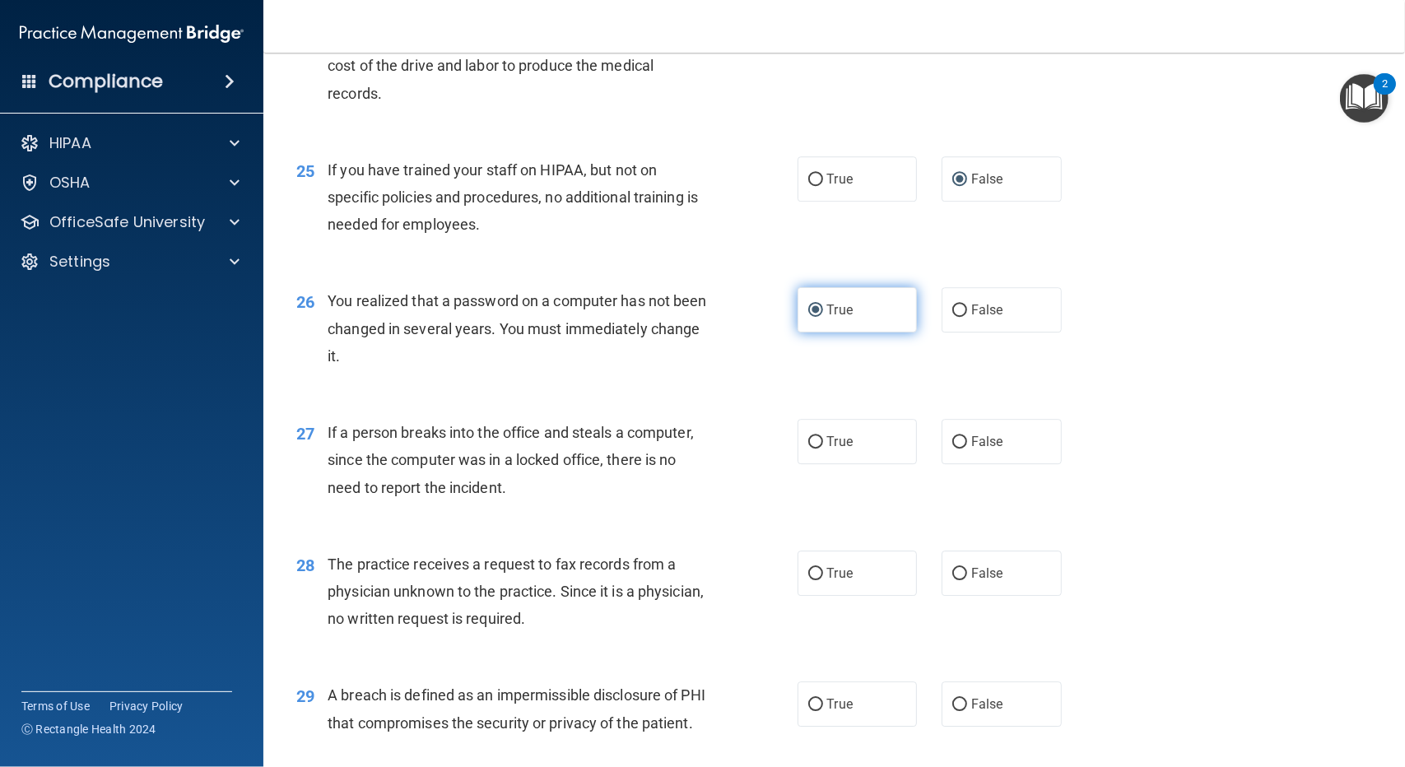
click at [809, 310] on input "True" at bounding box center [815, 311] width 15 height 12
click at [952, 439] on input "False" at bounding box center [959, 442] width 15 height 12
radio input "true"
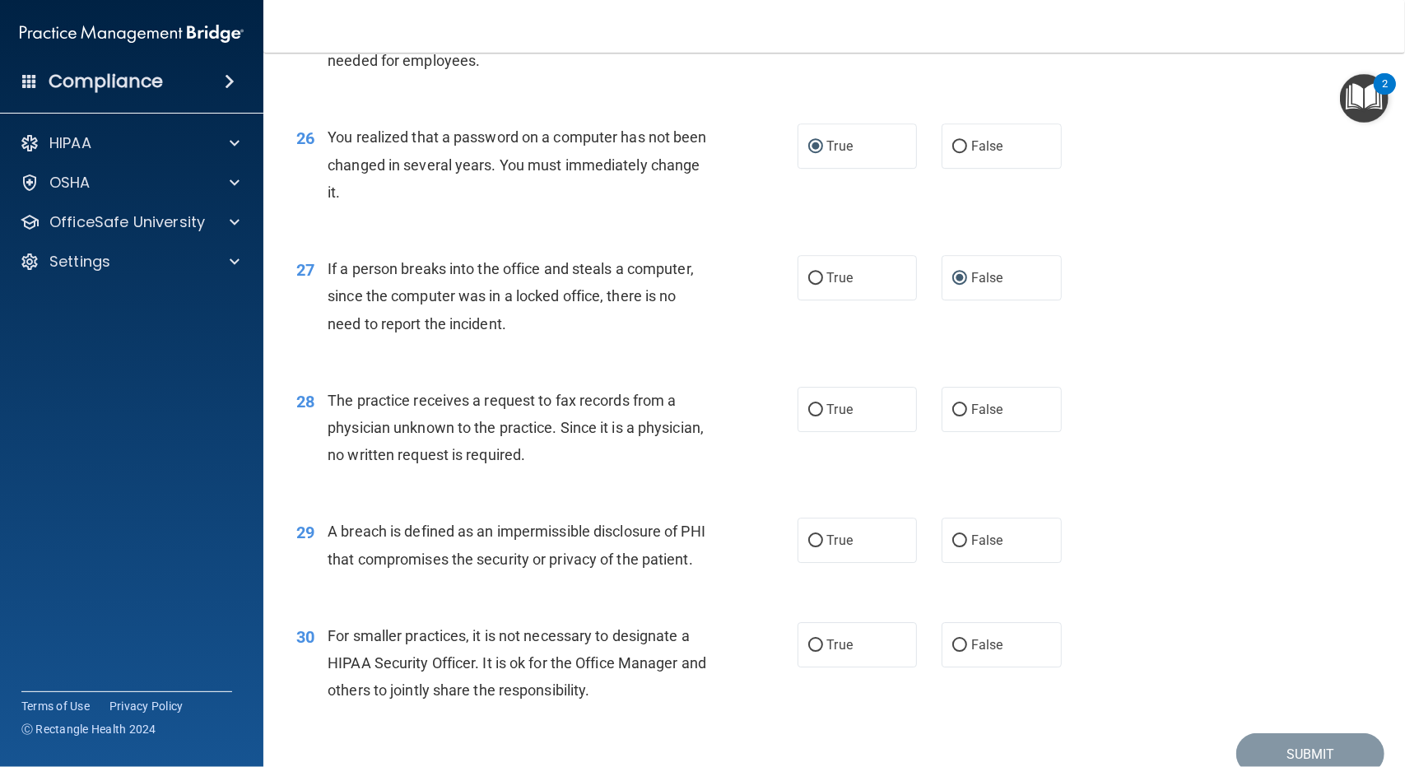
scroll to position [3374, 0]
click at [957, 411] on input "False" at bounding box center [959, 409] width 15 height 12
radio input "true"
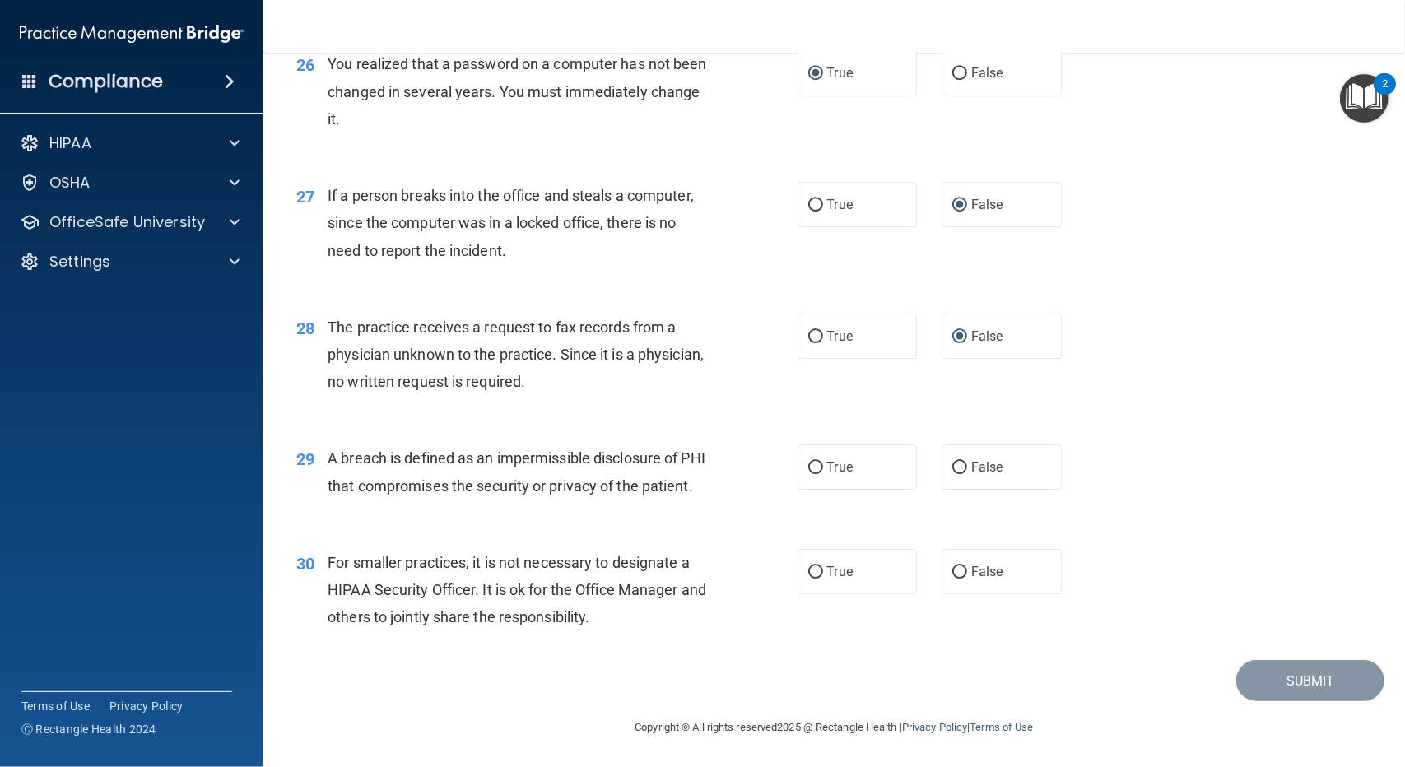
scroll to position [3473, 0]
click at [810, 462] on input "True" at bounding box center [815, 468] width 15 height 12
radio input "true"
click at [819, 573] on label "True" at bounding box center [858, 571] width 120 height 45
click at [819, 573] on input "True" at bounding box center [815, 572] width 15 height 12
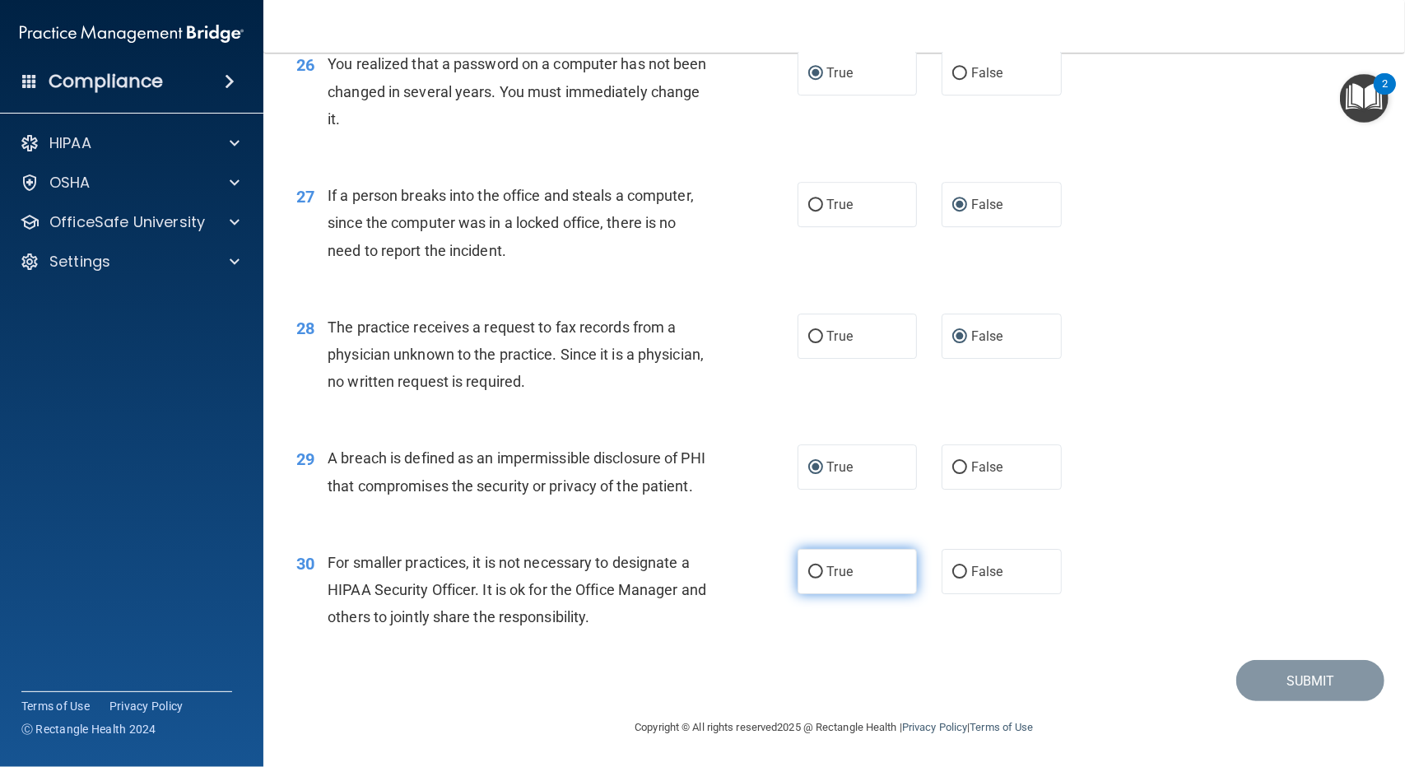
radio input "true"
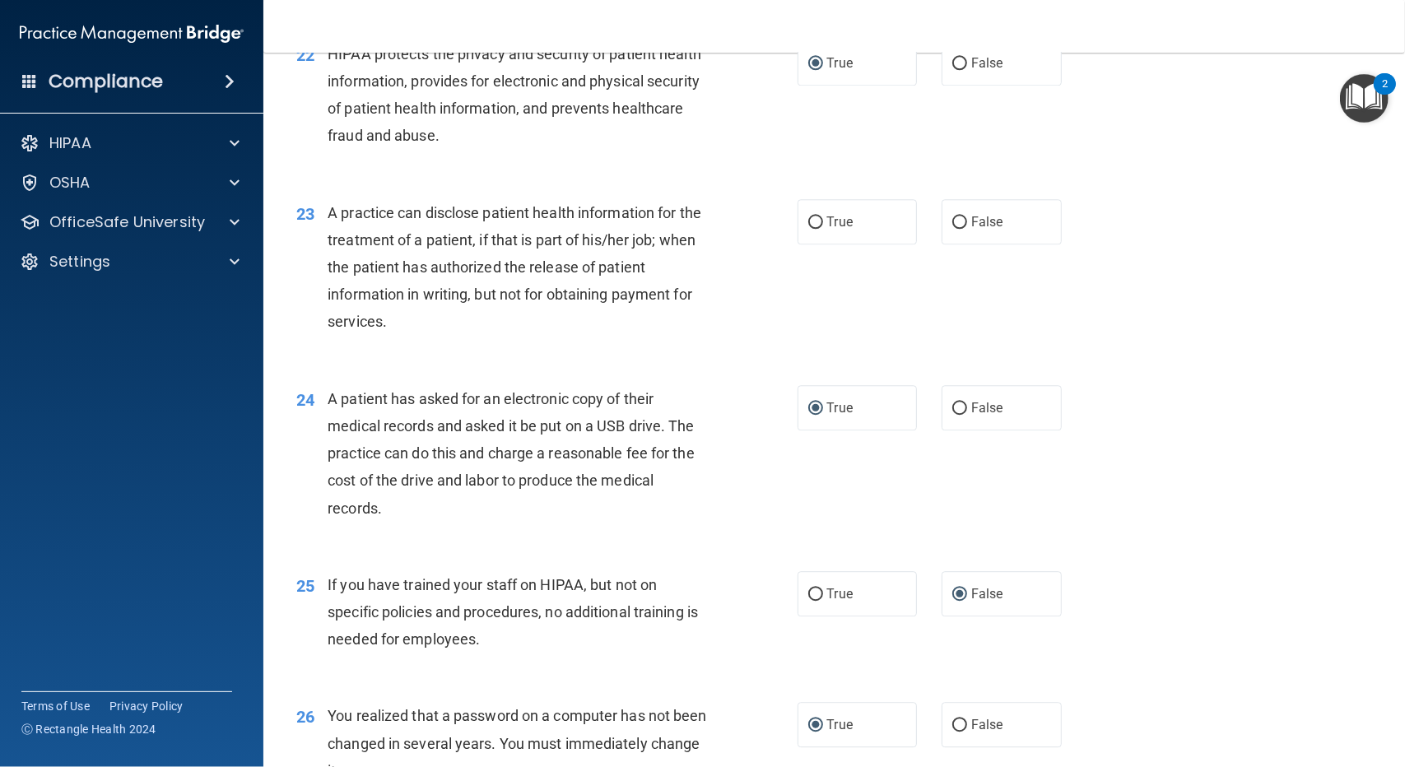
scroll to position [2733, 0]
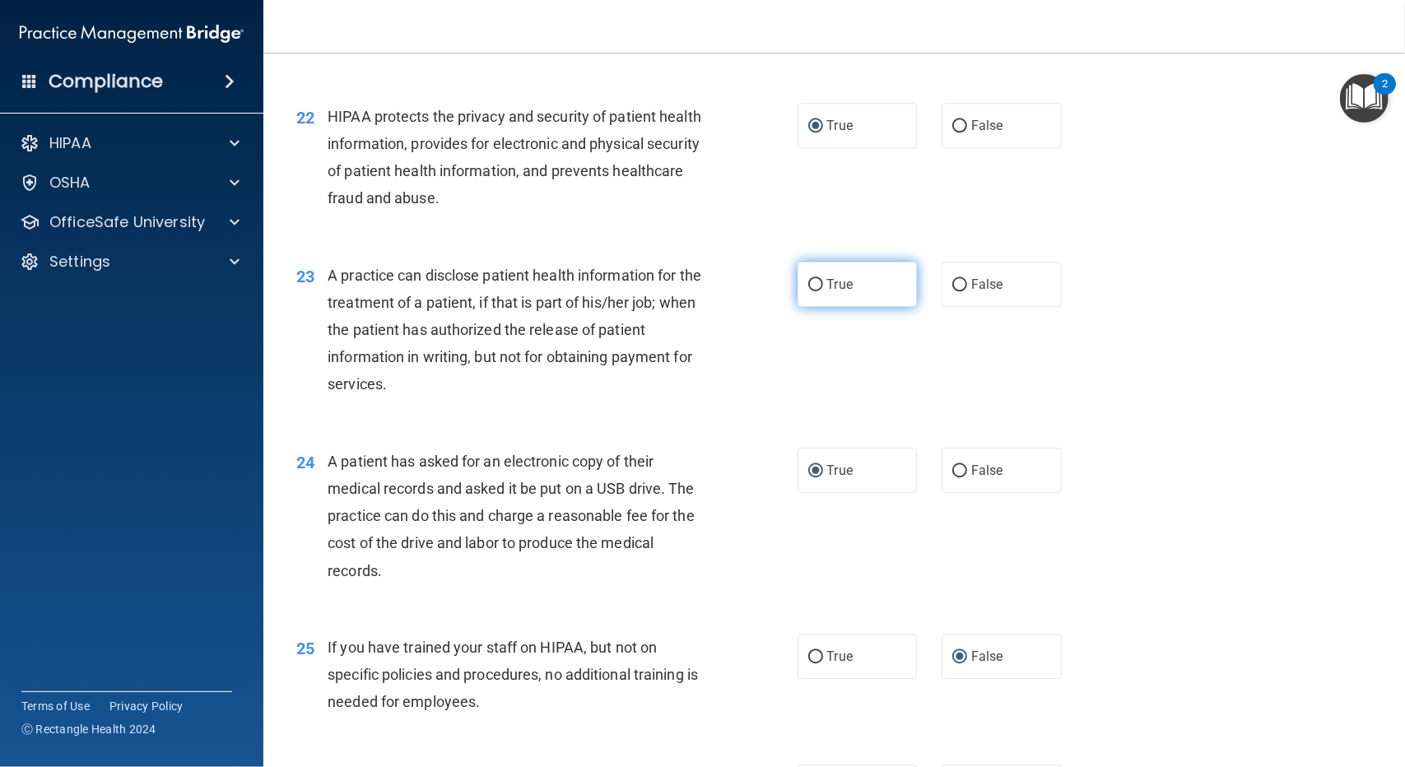
click at [806, 274] on label "True" at bounding box center [858, 284] width 120 height 45
click at [808, 279] on input "True" at bounding box center [815, 285] width 15 height 12
radio input "true"
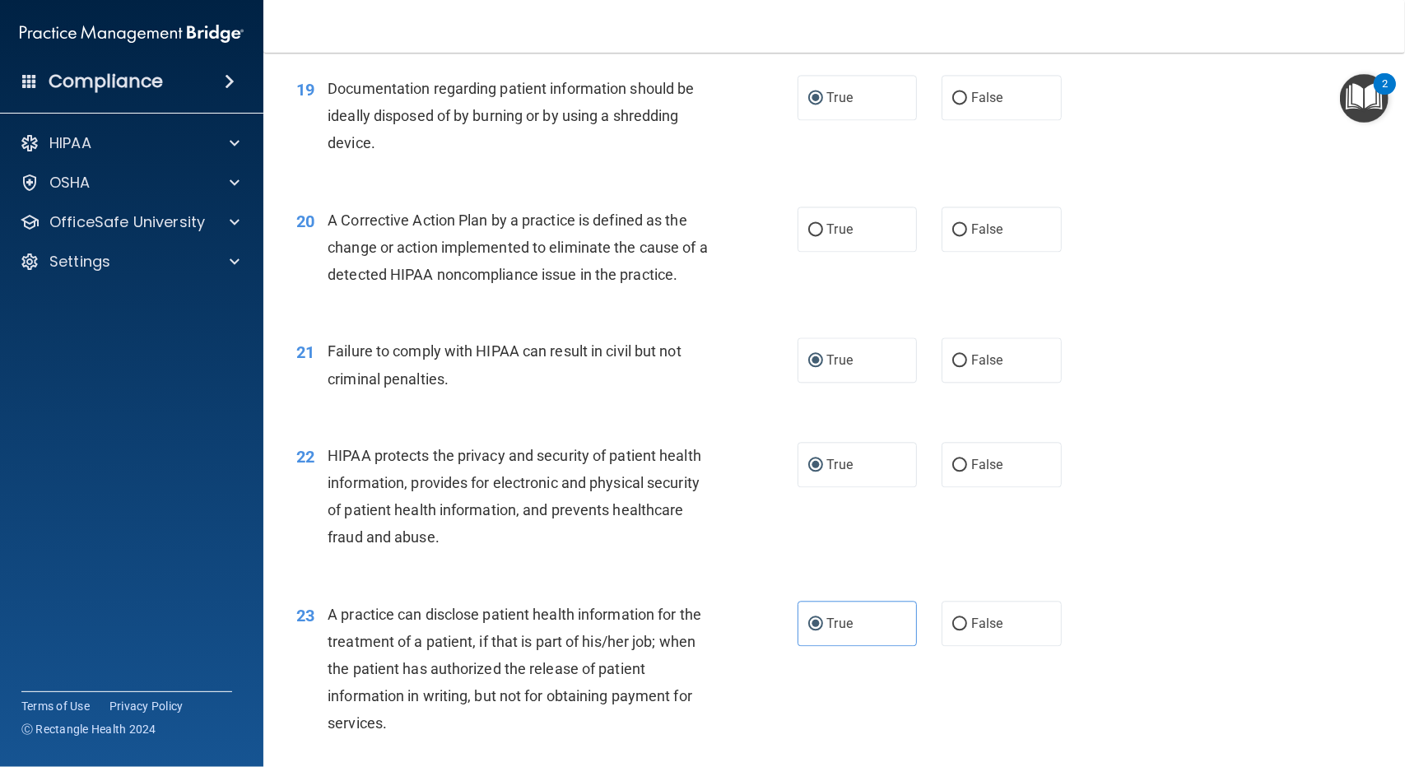
scroll to position [2321, 0]
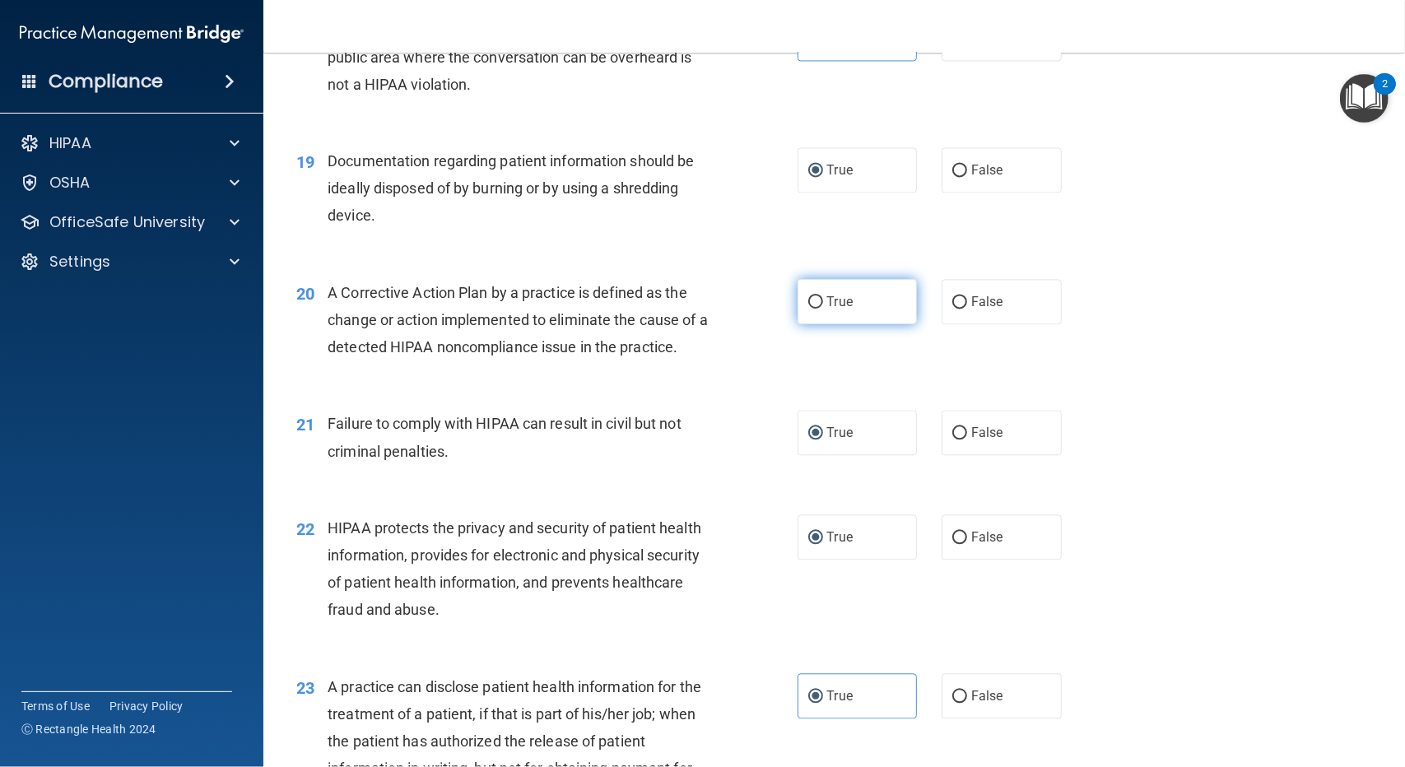
click at [812, 296] on input "True" at bounding box center [815, 302] width 15 height 12
radio input "true"
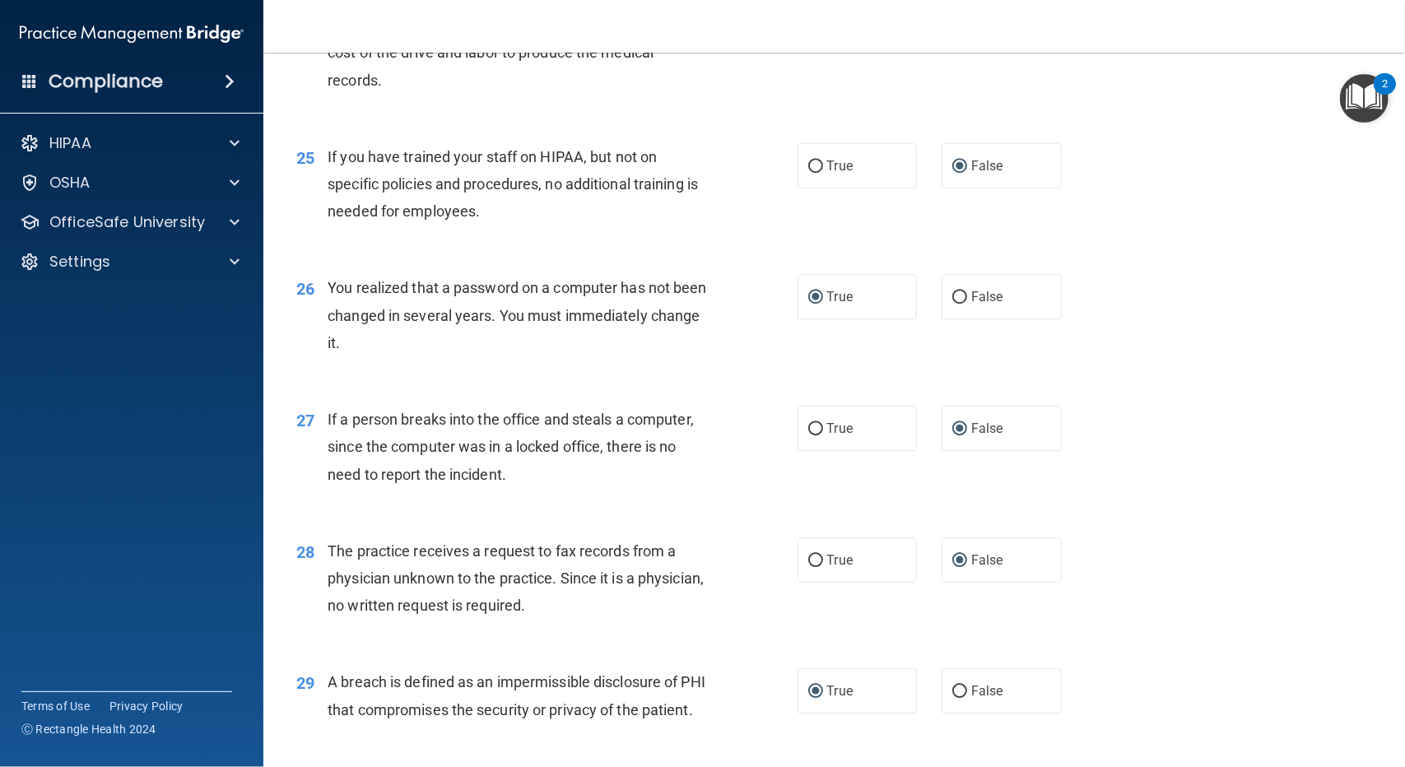
scroll to position [3473, 0]
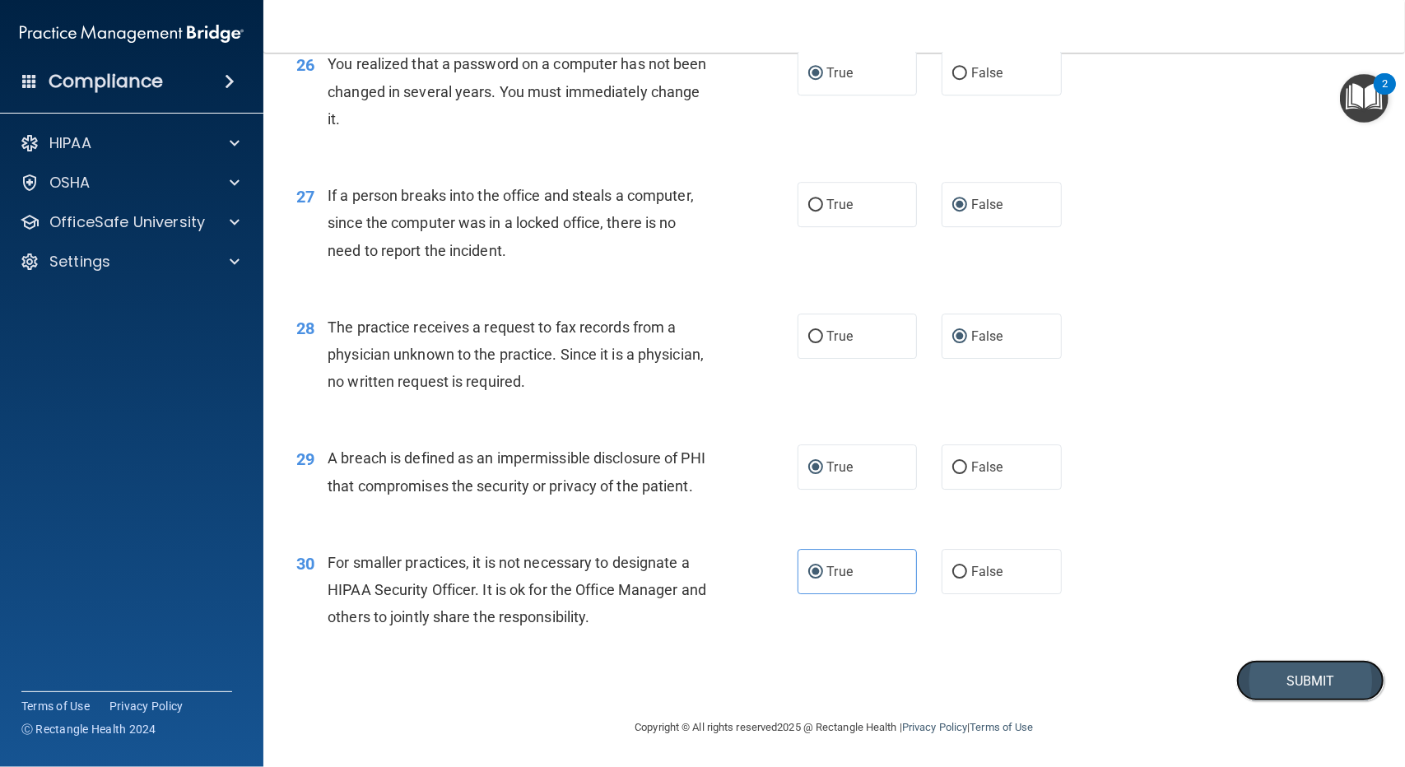
click at [1309, 680] on button "Submit" at bounding box center [1310, 681] width 148 height 42
click at [1274, 681] on button "Submit" at bounding box center [1310, 681] width 148 height 42
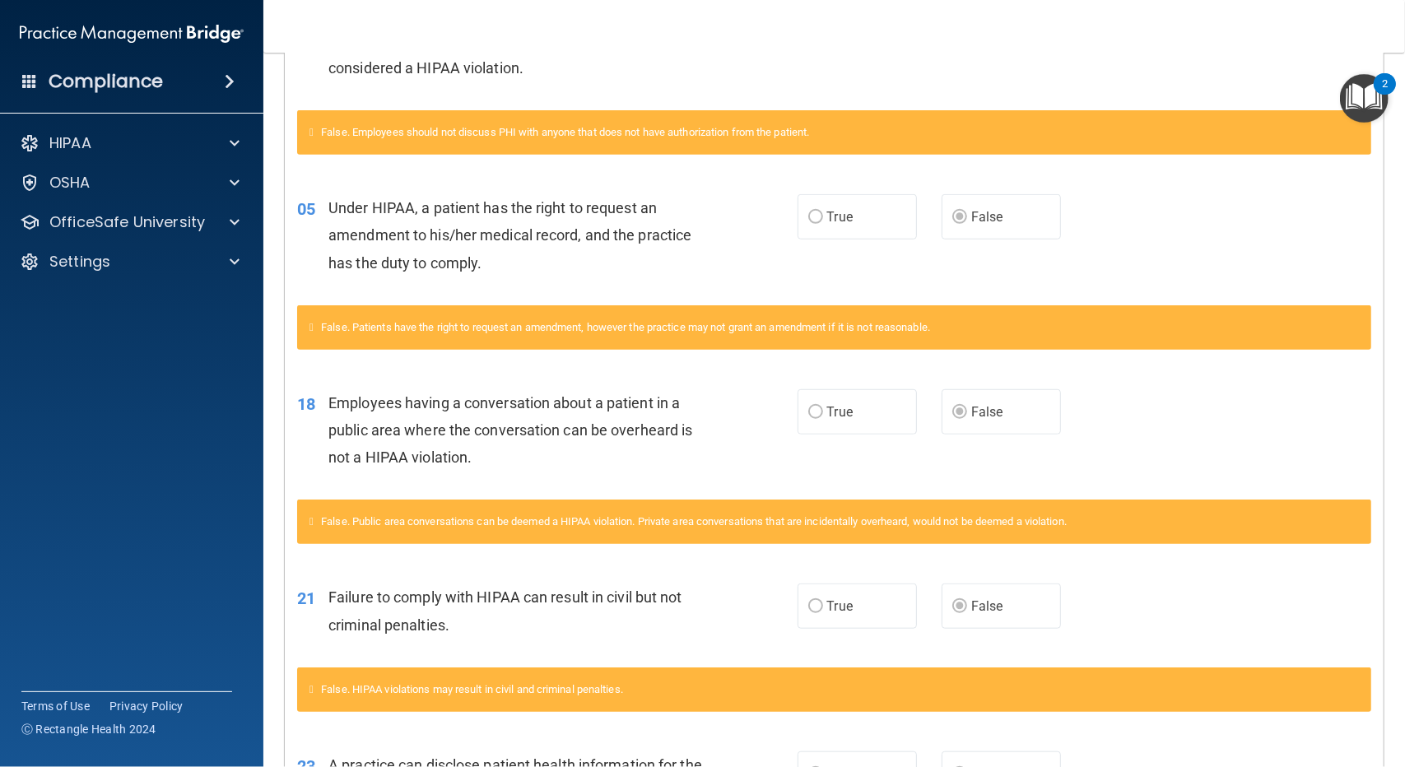
scroll to position [677, 0]
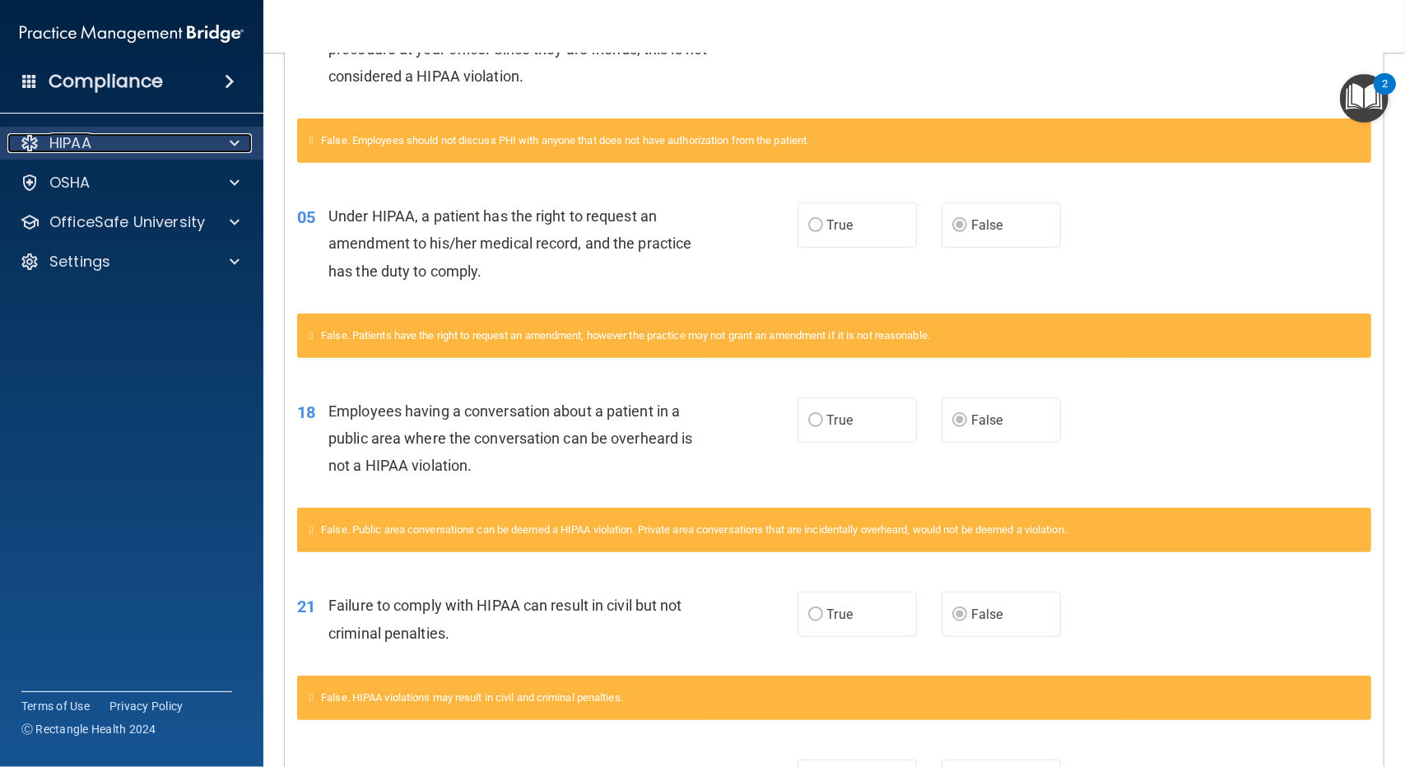
click at [83, 147] on p "HIPAA" at bounding box center [70, 143] width 42 height 20
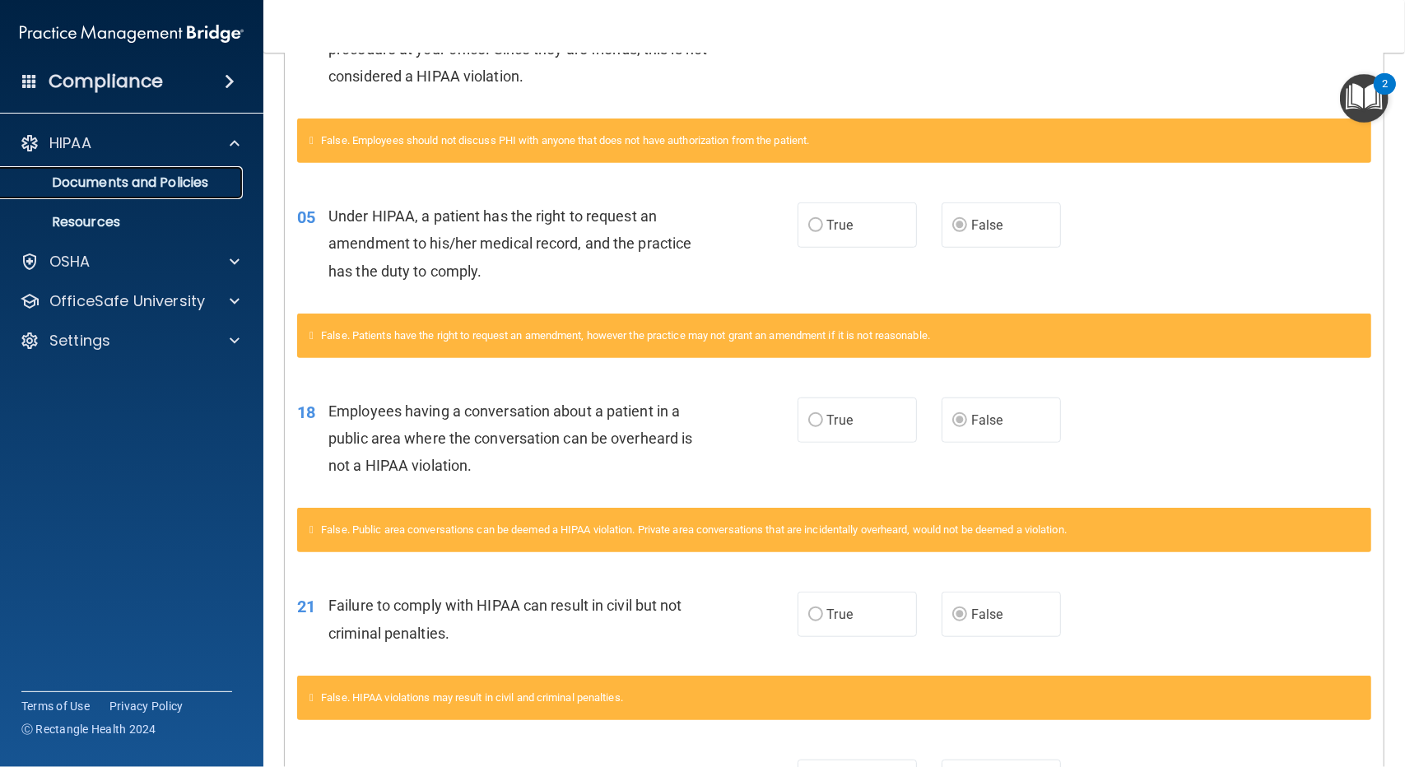
click at [99, 187] on p "Documents and Policies" at bounding box center [123, 182] width 225 height 16
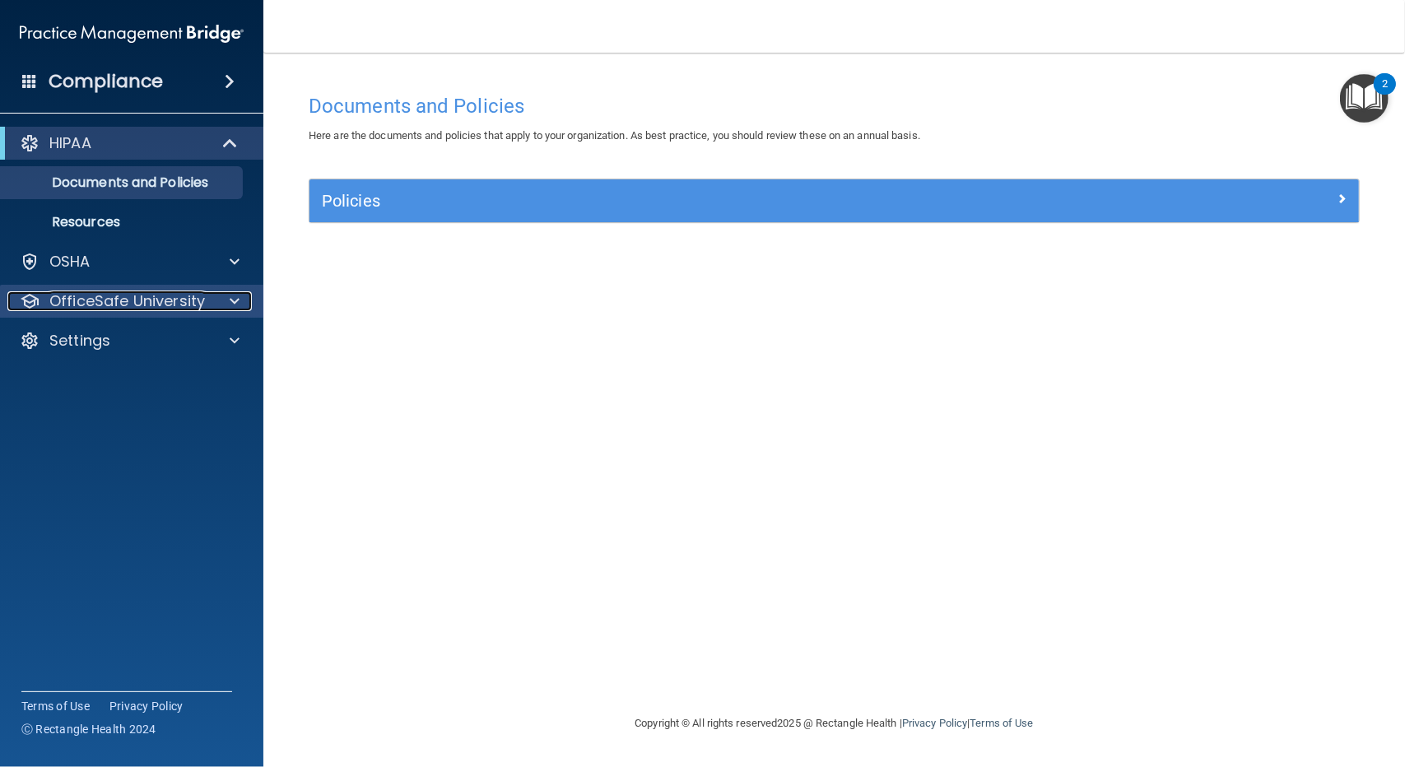
click at [104, 295] on p "OfficeSafe University" at bounding box center [127, 301] width 156 height 20
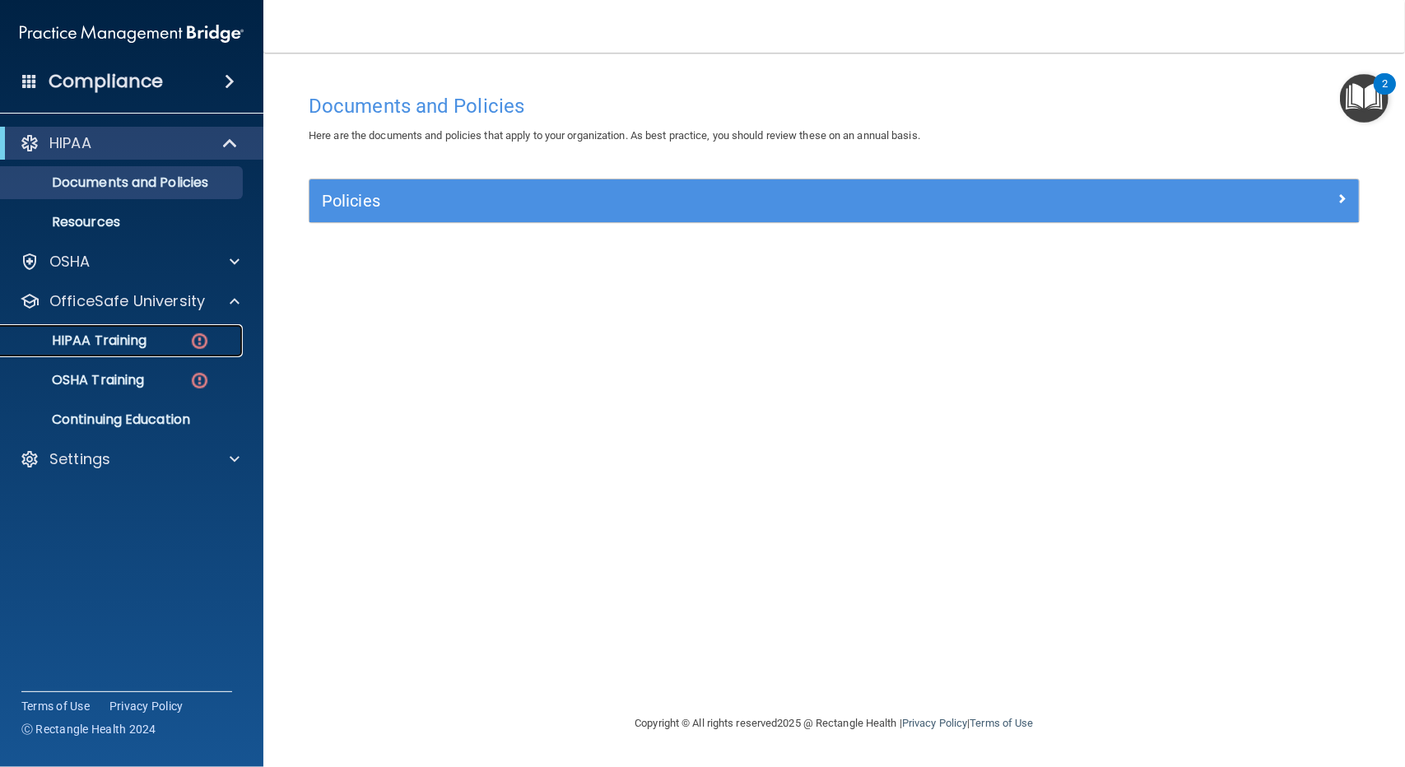
click at [114, 330] on link "HIPAA Training" at bounding box center [113, 340] width 259 height 33
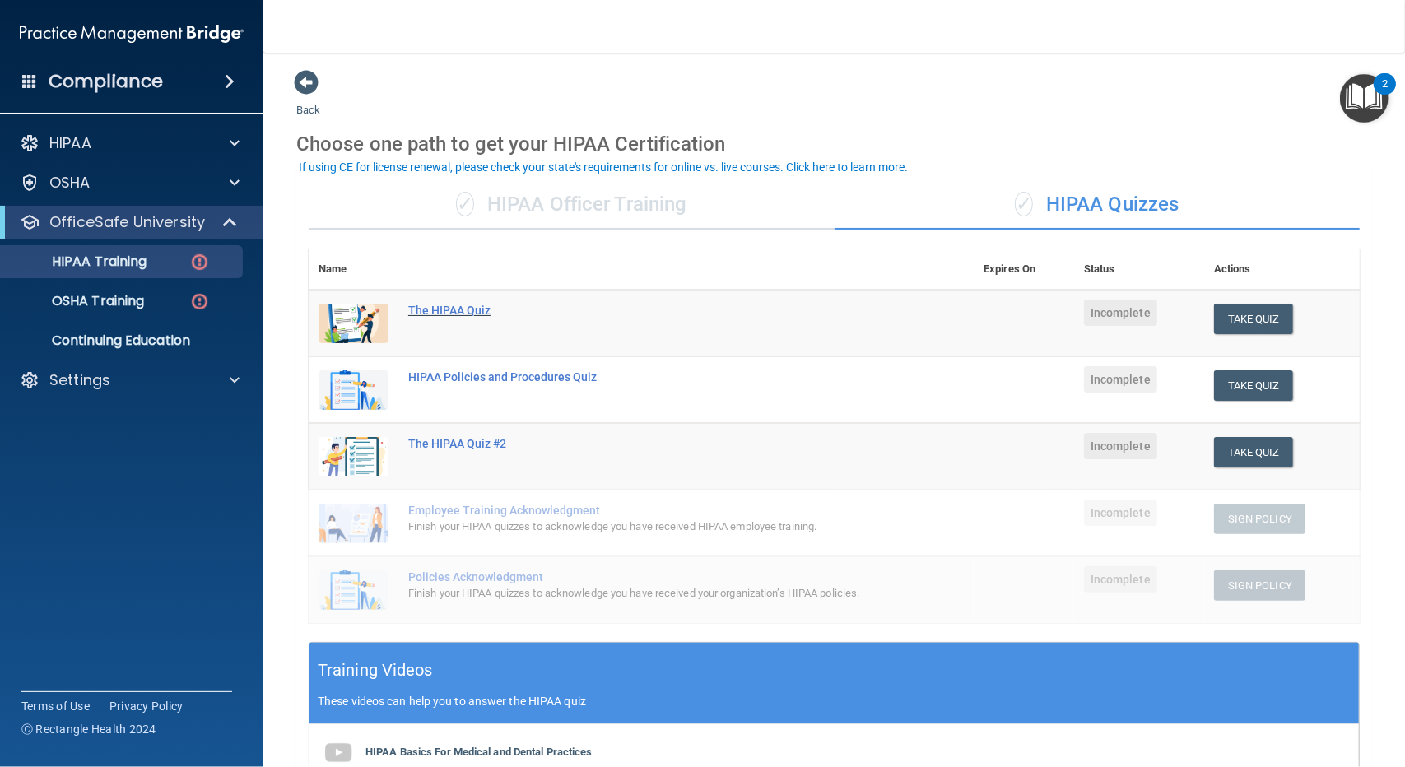
click at [444, 304] on div "The HIPAA Quiz" at bounding box center [649, 310] width 483 height 13
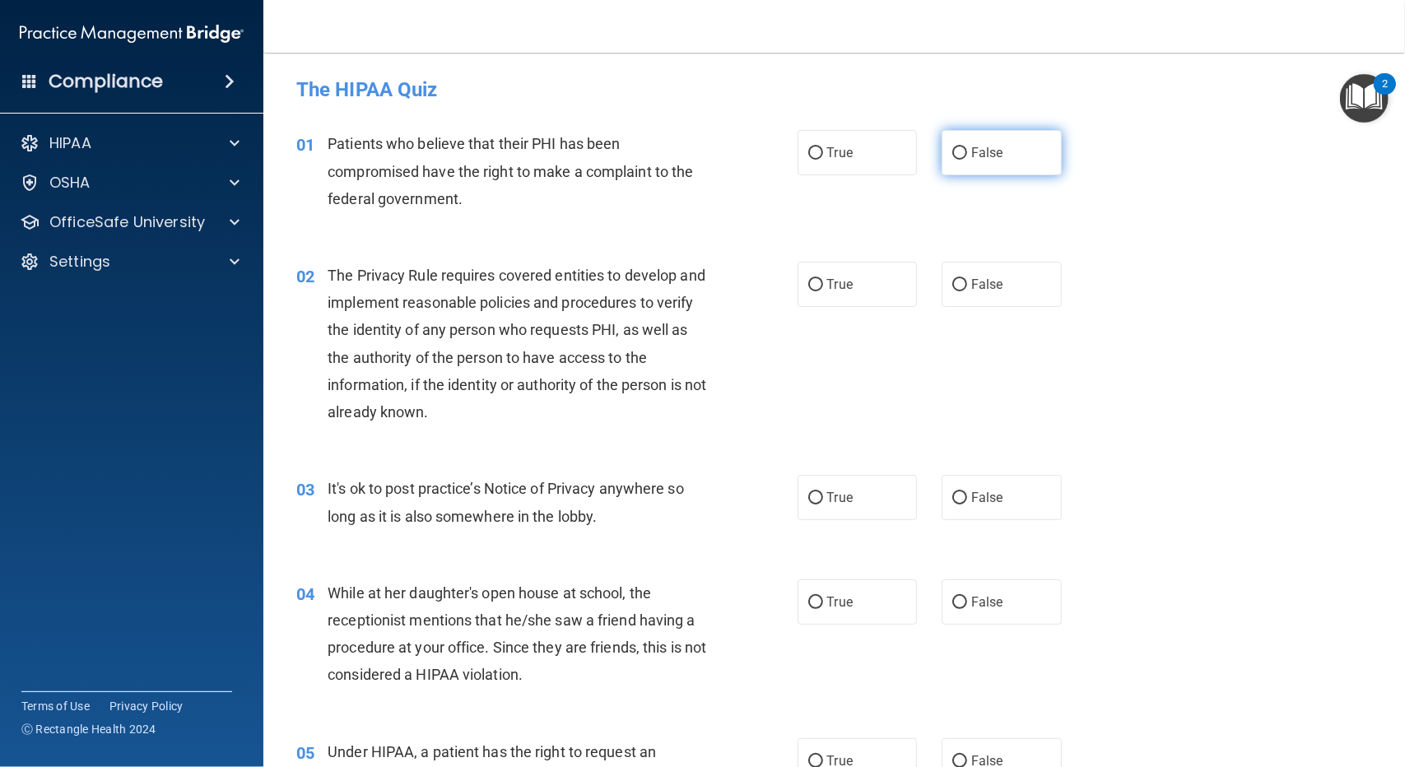
click at [954, 149] on input "False" at bounding box center [959, 153] width 15 height 12
radio input "true"
click at [808, 287] on input "True" at bounding box center [815, 285] width 15 height 12
radio input "true"
click at [953, 494] on input "False" at bounding box center [959, 498] width 15 height 12
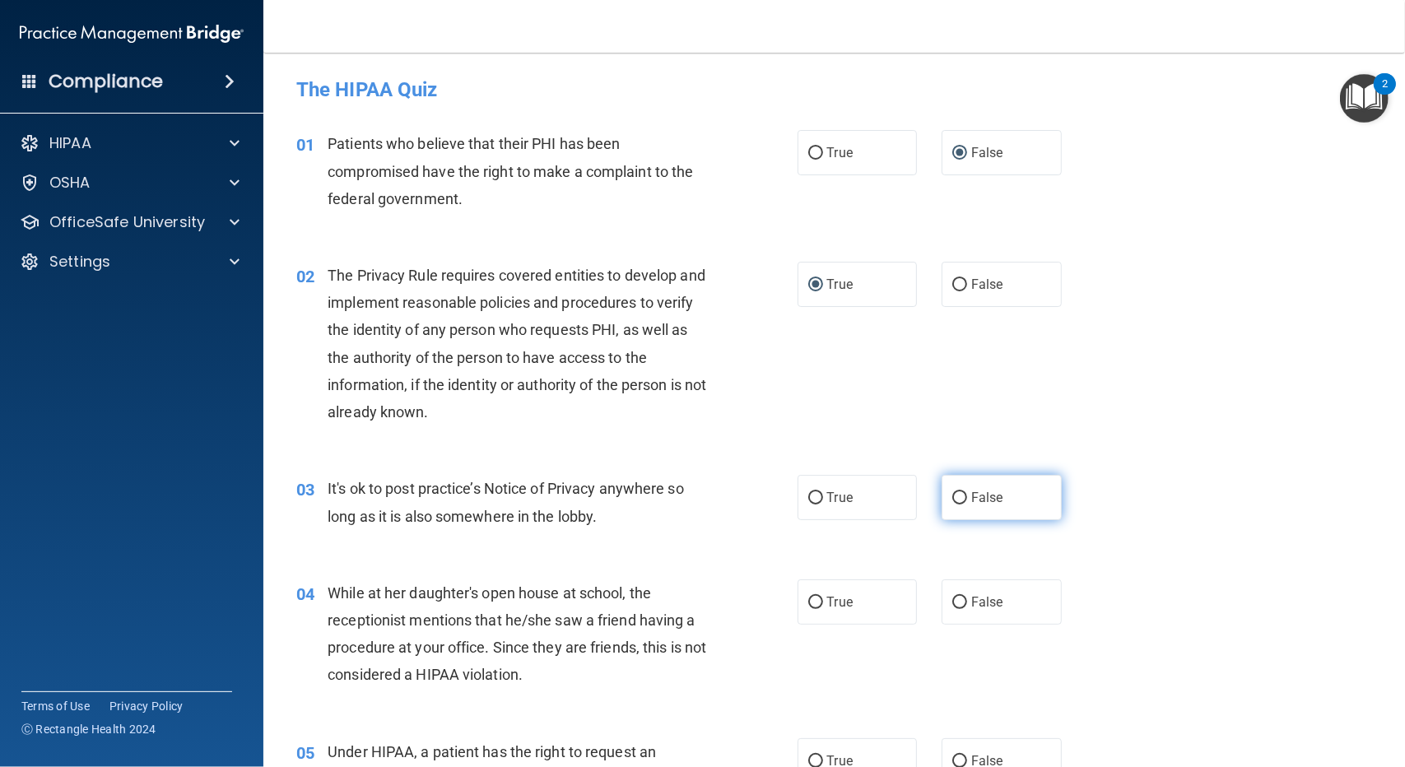
radio input "true"
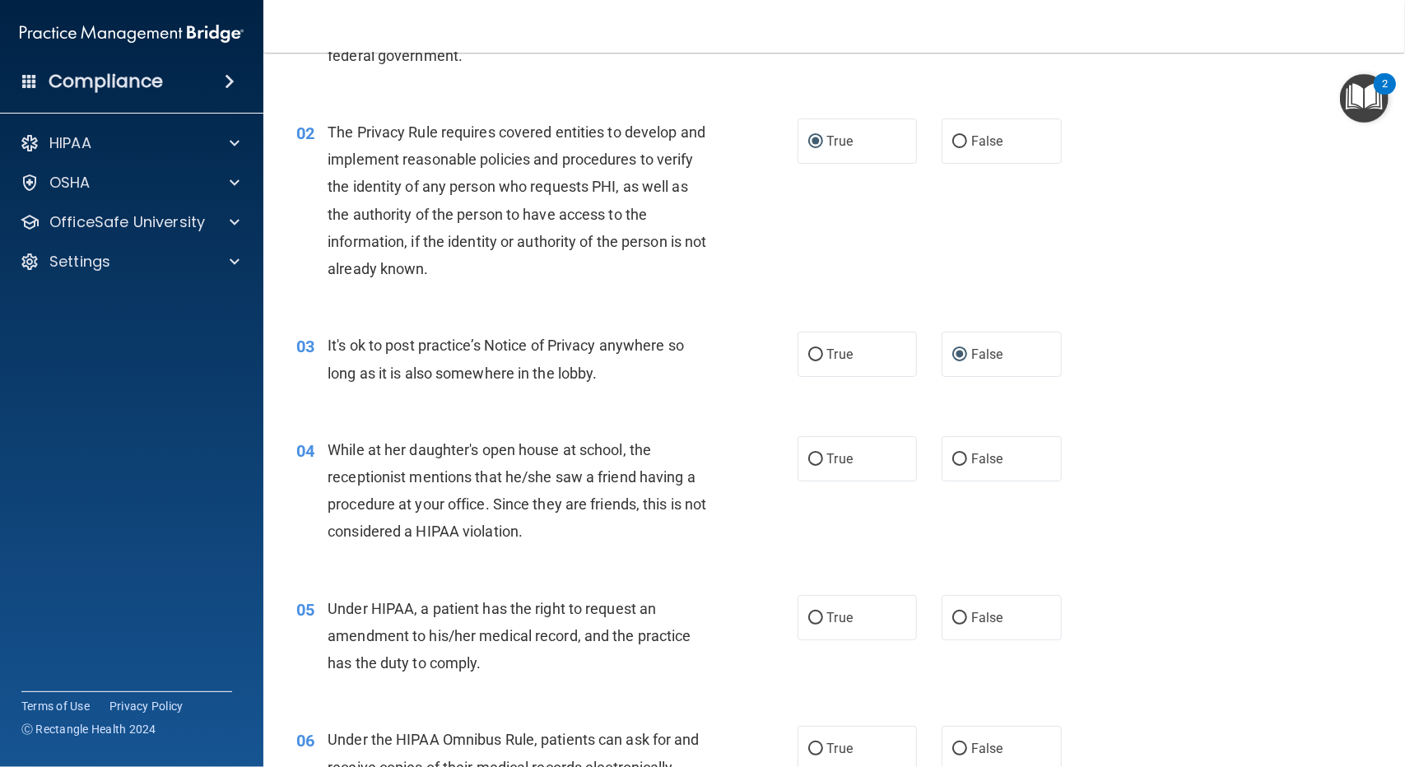
scroll to position [165, 0]
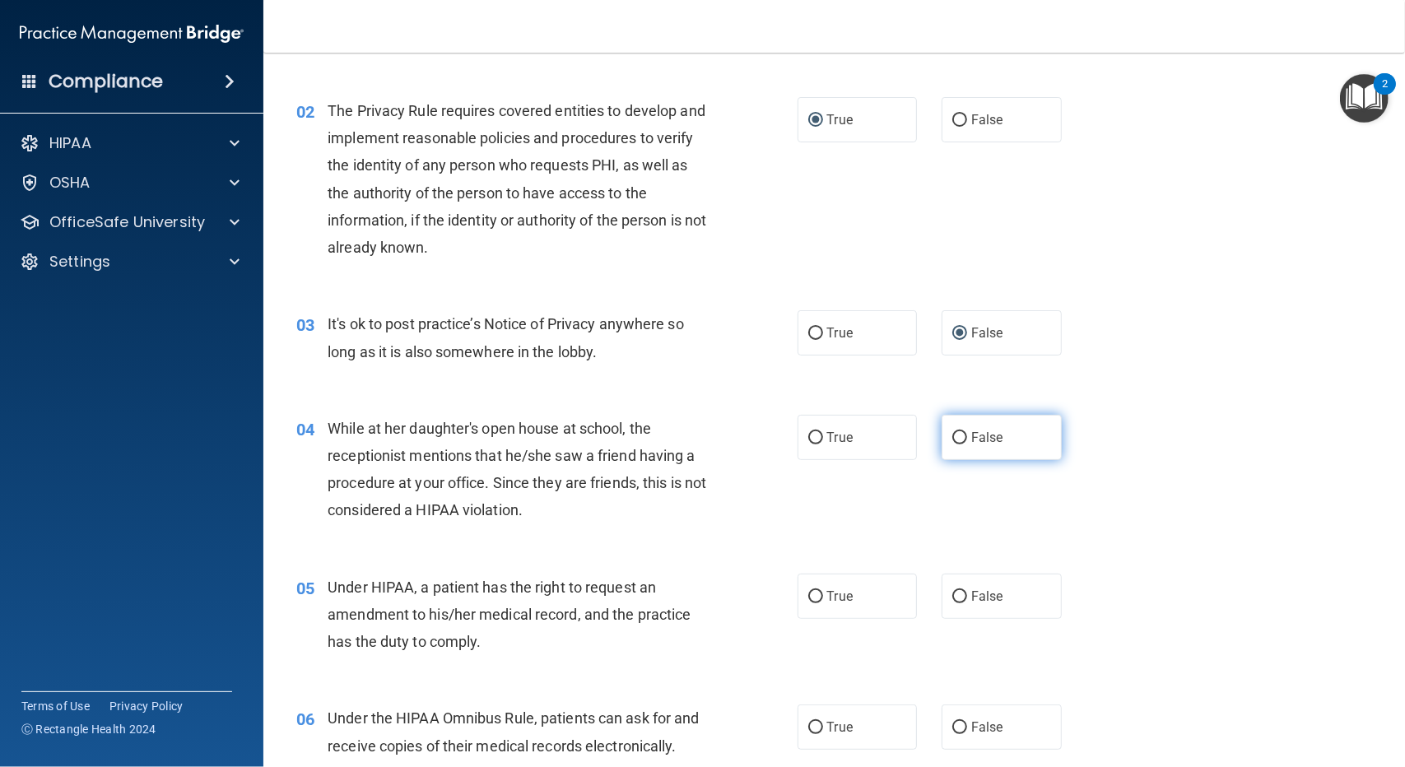
click at [943, 430] on label "False" at bounding box center [1002, 437] width 120 height 45
click at [952, 432] on input "False" at bounding box center [959, 438] width 15 height 12
radio input "true"
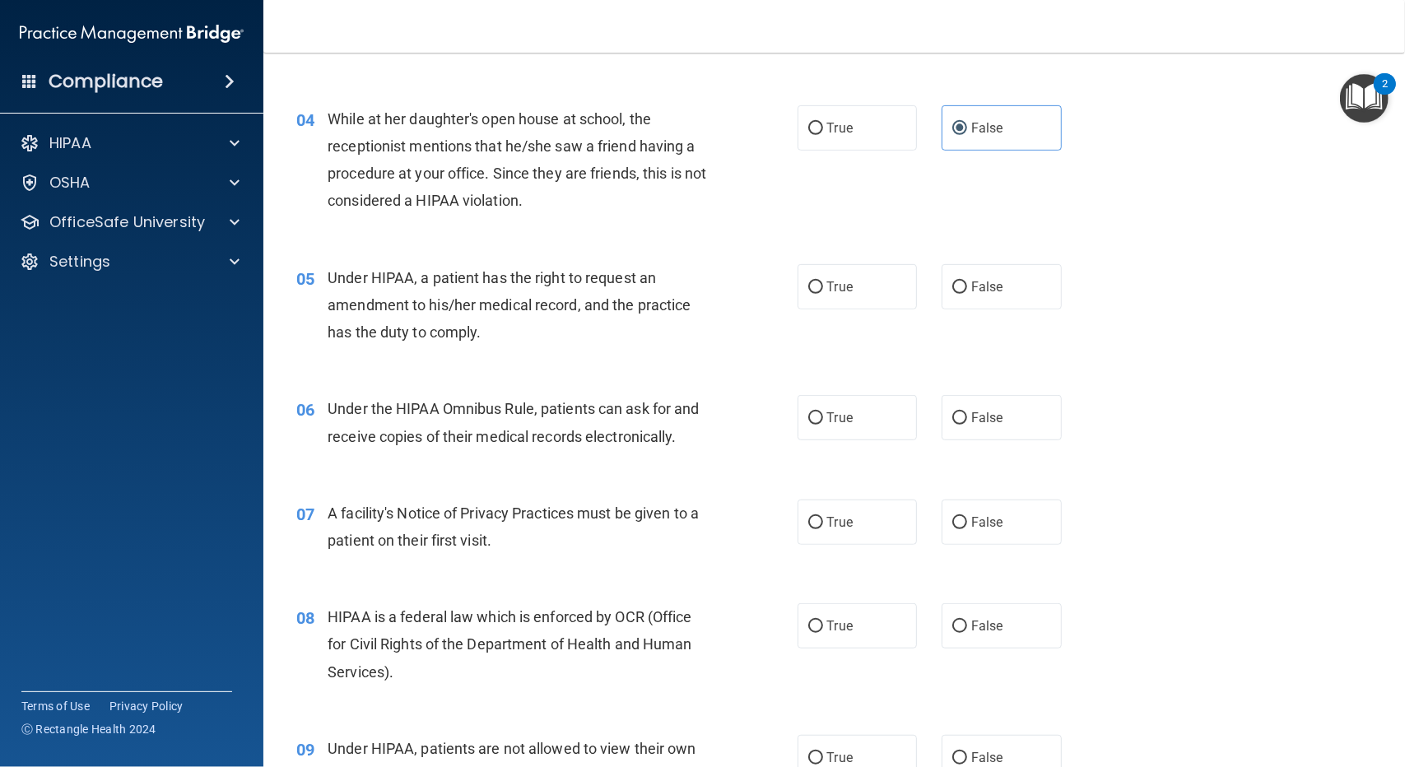
scroll to position [510, 0]
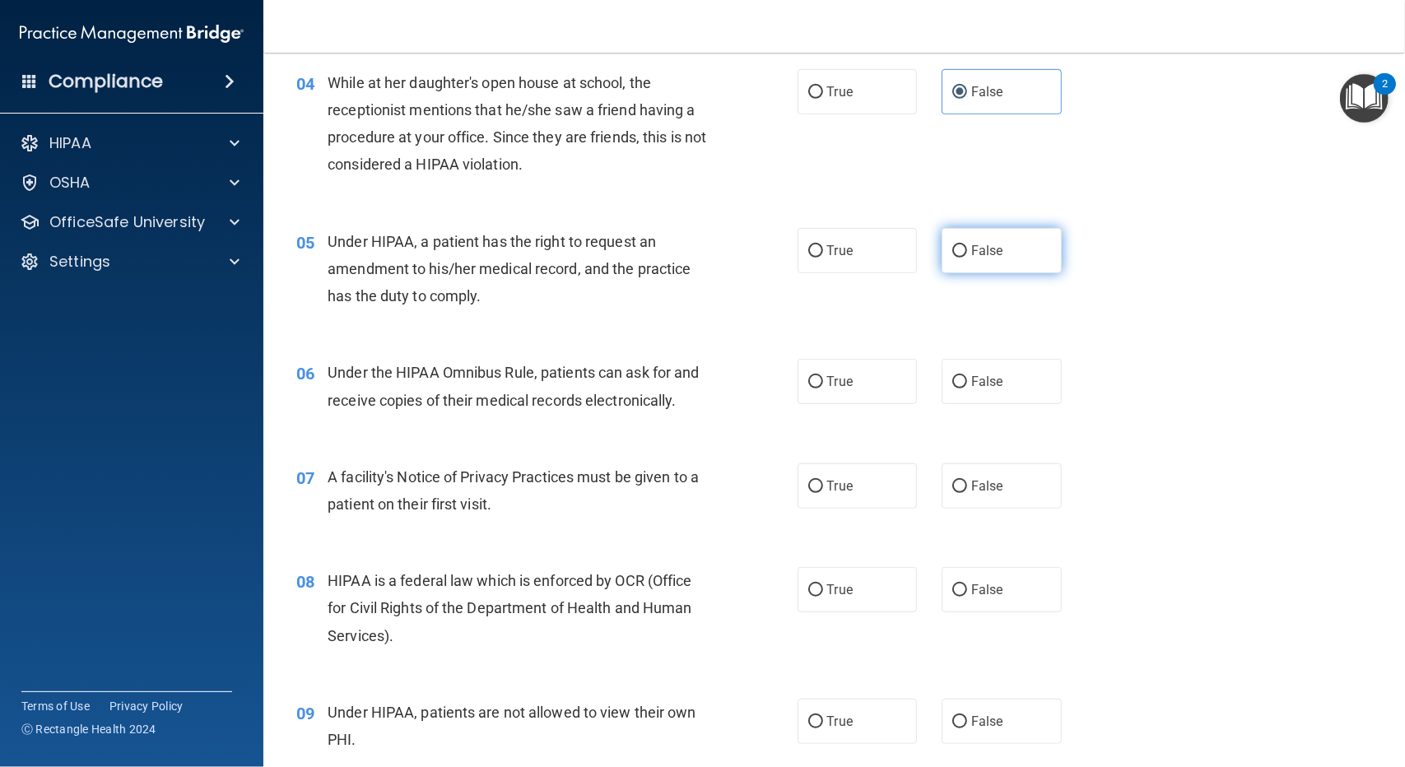
click at [956, 251] on input "False" at bounding box center [959, 251] width 15 height 12
radio input "true"
click at [808, 378] on input "True" at bounding box center [815, 382] width 15 height 12
radio input "true"
click at [808, 481] on input "True" at bounding box center [815, 487] width 15 height 12
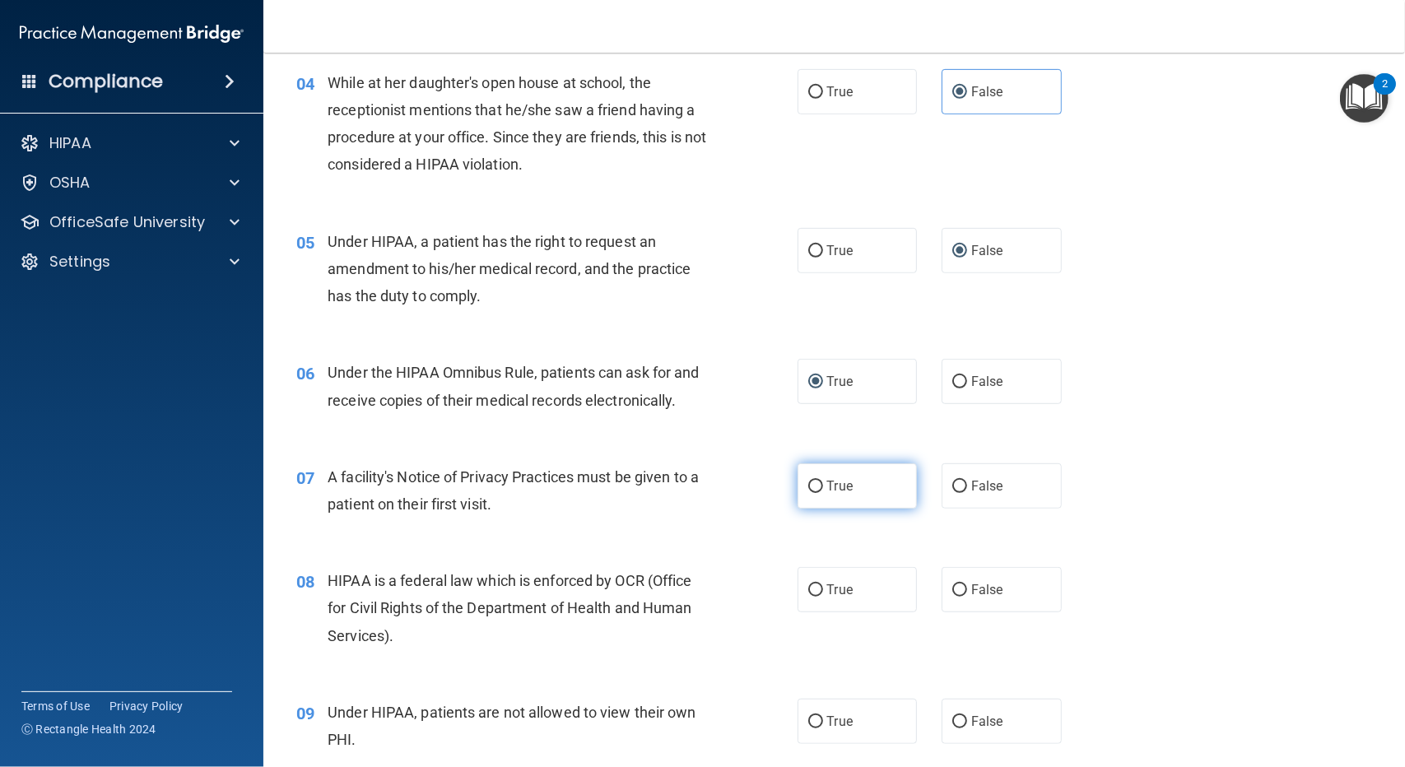
radio input "true"
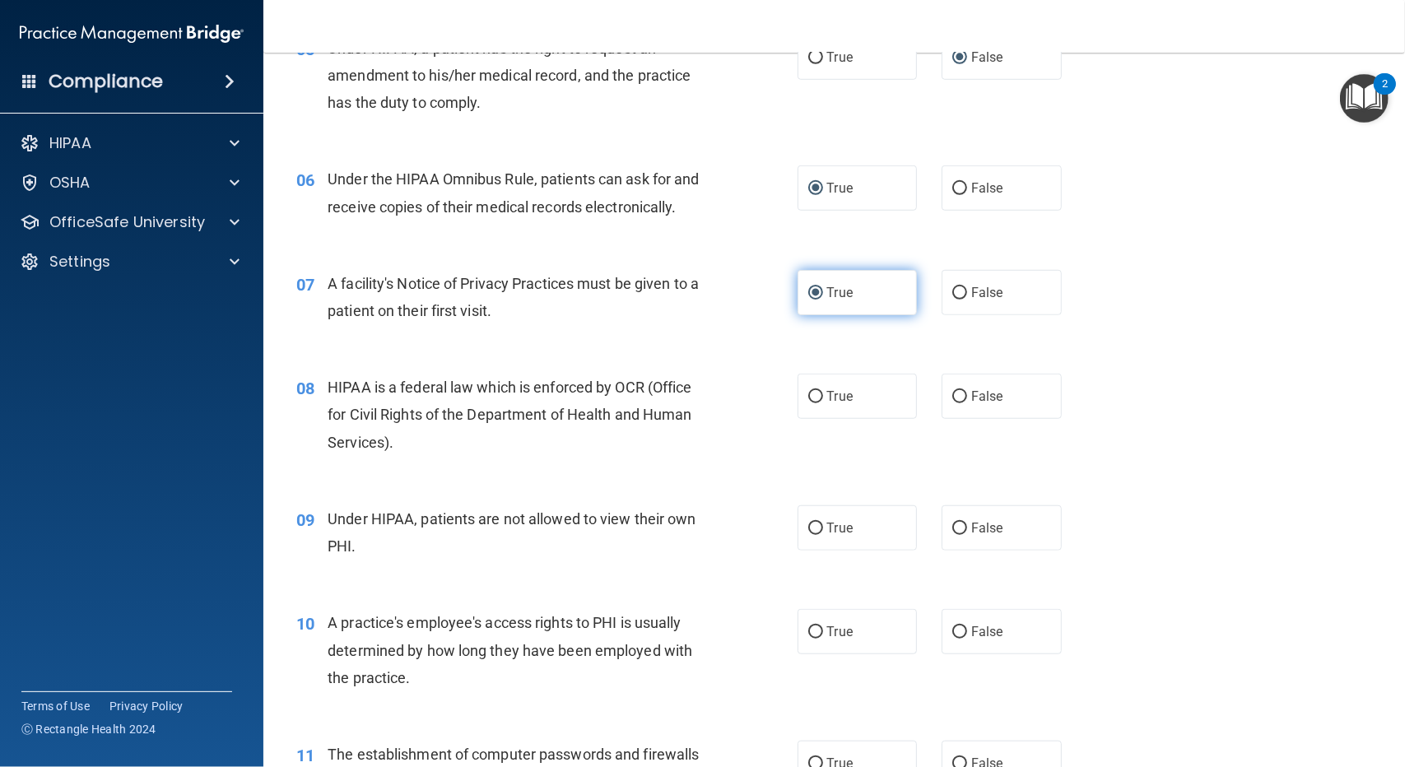
scroll to position [757, 0]
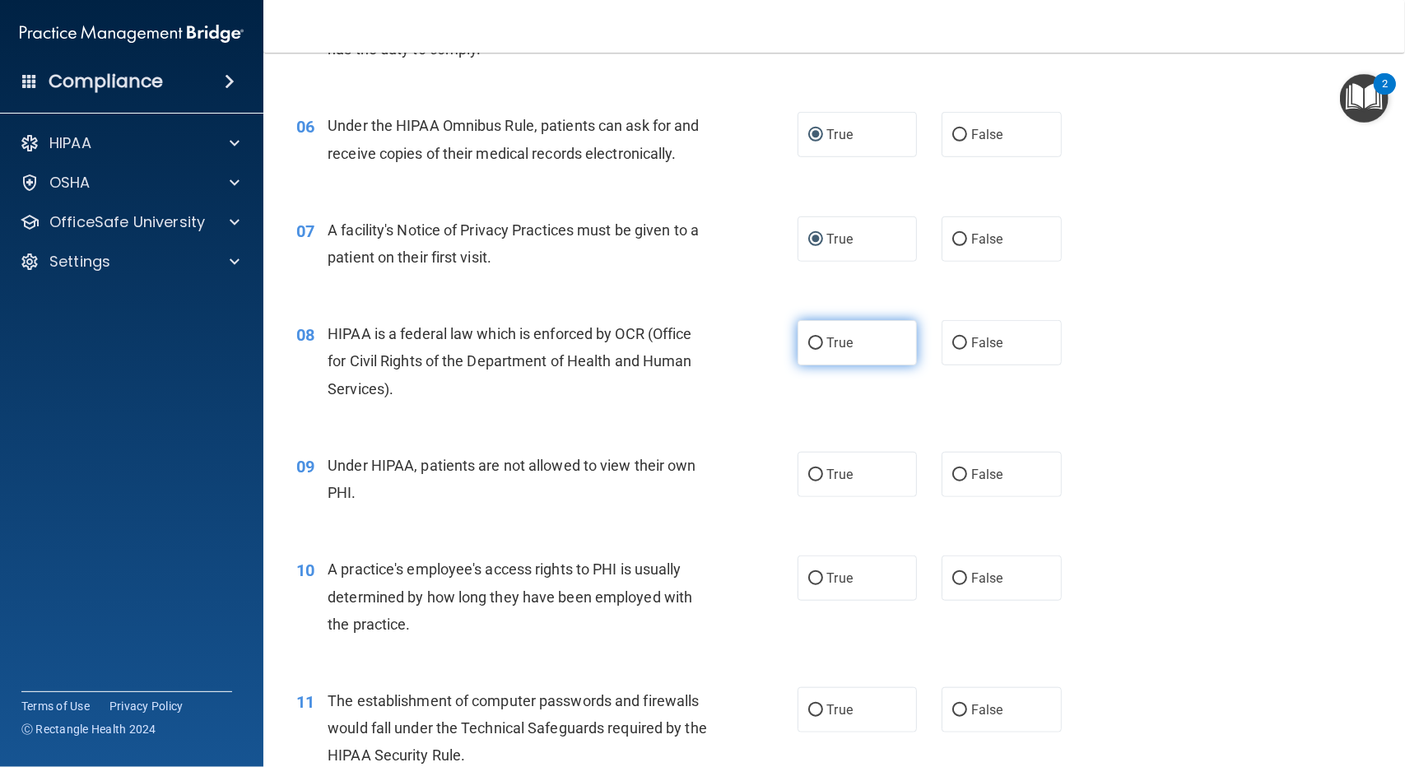
click at [803, 335] on label "True" at bounding box center [858, 342] width 120 height 45
click at [808, 337] on input "True" at bounding box center [815, 343] width 15 height 12
radio input "true"
click at [815, 470] on input "True" at bounding box center [815, 475] width 15 height 12
radio input "true"
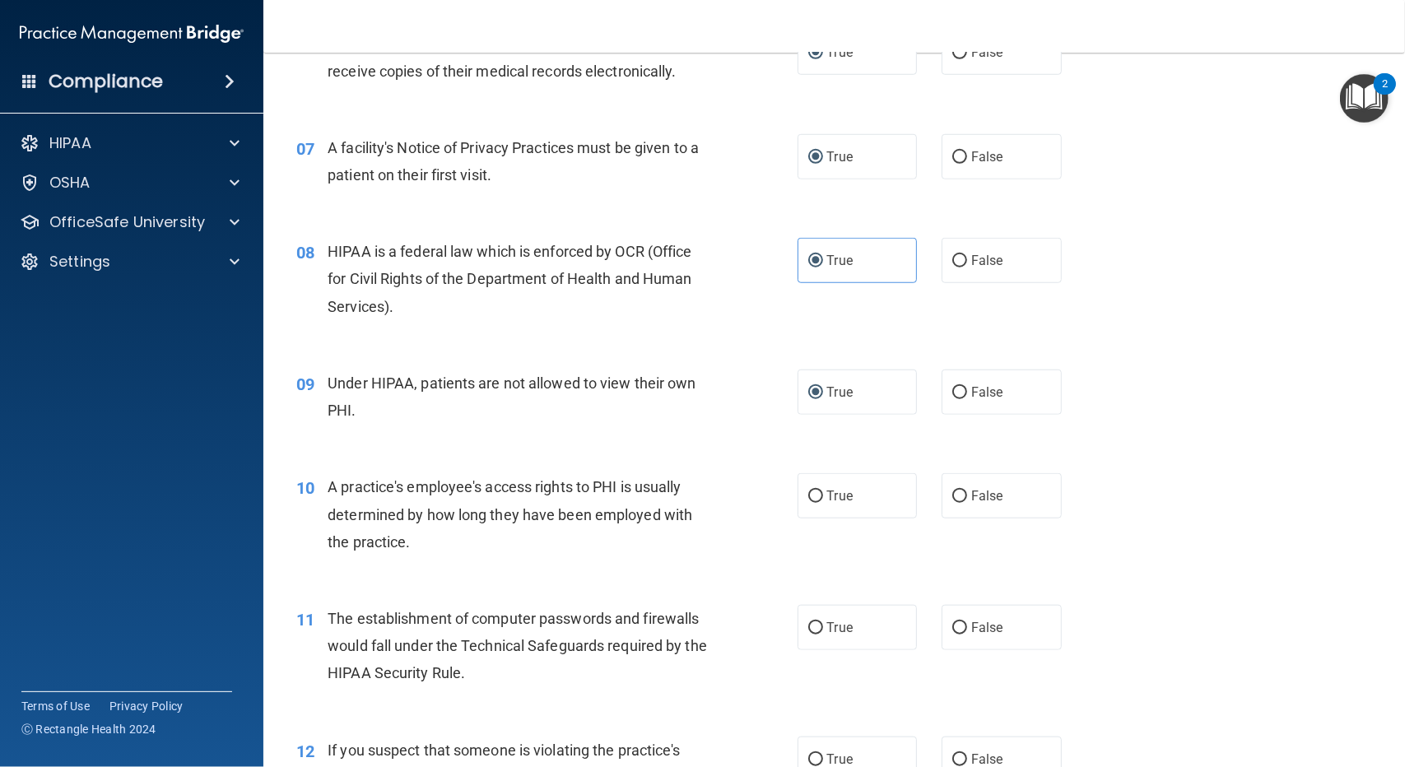
scroll to position [840, 0]
click at [953, 495] on input "False" at bounding box center [959, 497] width 15 height 12
radio input "true"
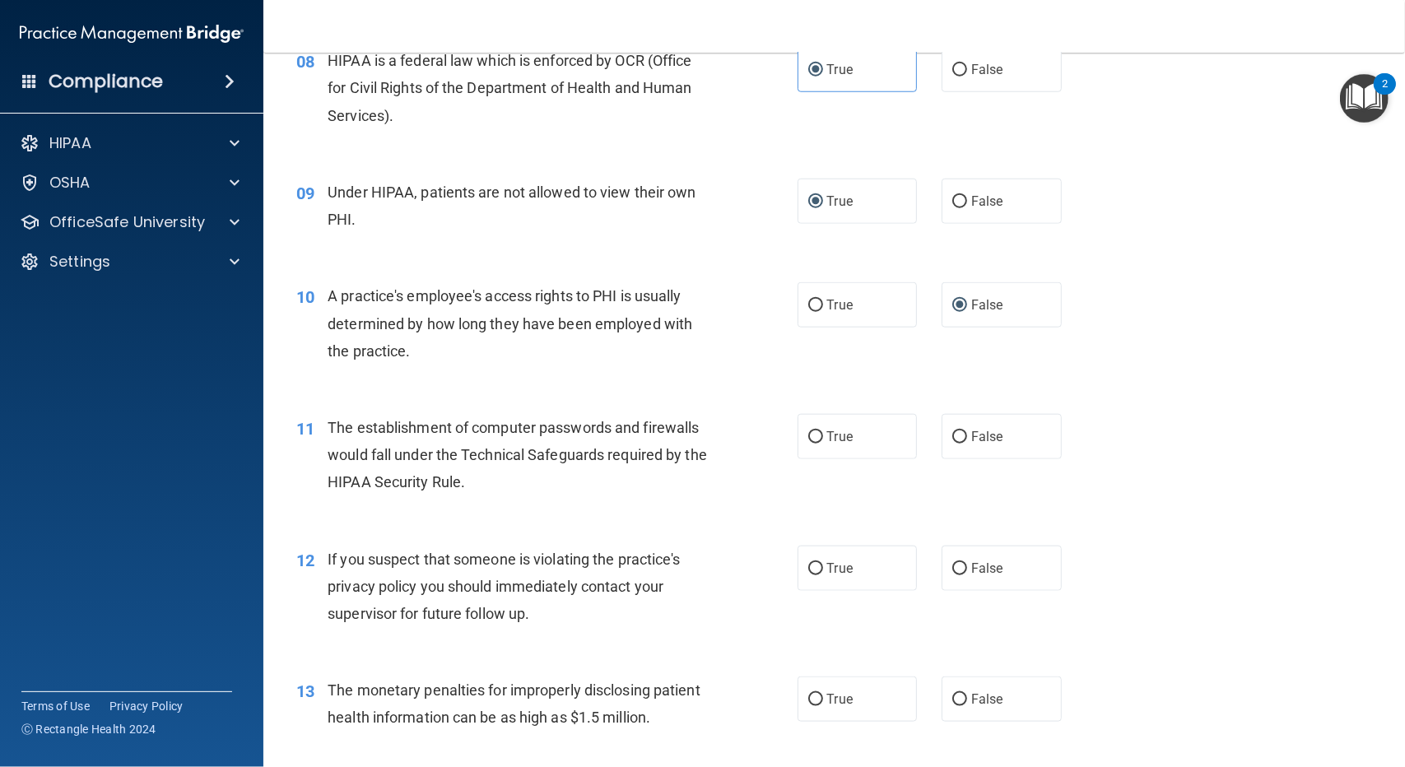
scroll to position [1086, 0]
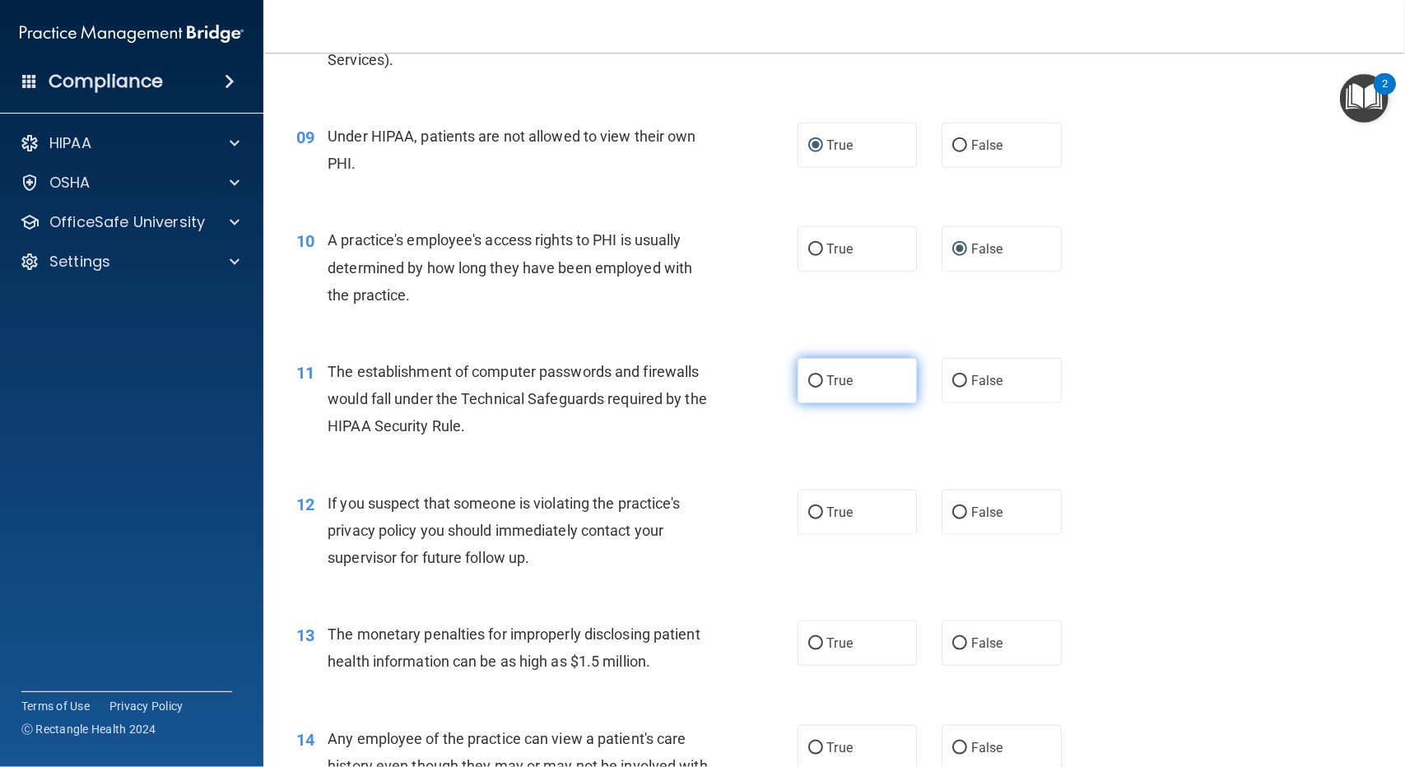
click at [810, 375] on input "True" at bounding box center [815, 381] width 15 height 12
radio input "true"
click at [808, 509] on input "True" at bounding box center [815, 513] width 15 height 12
radio input "true"
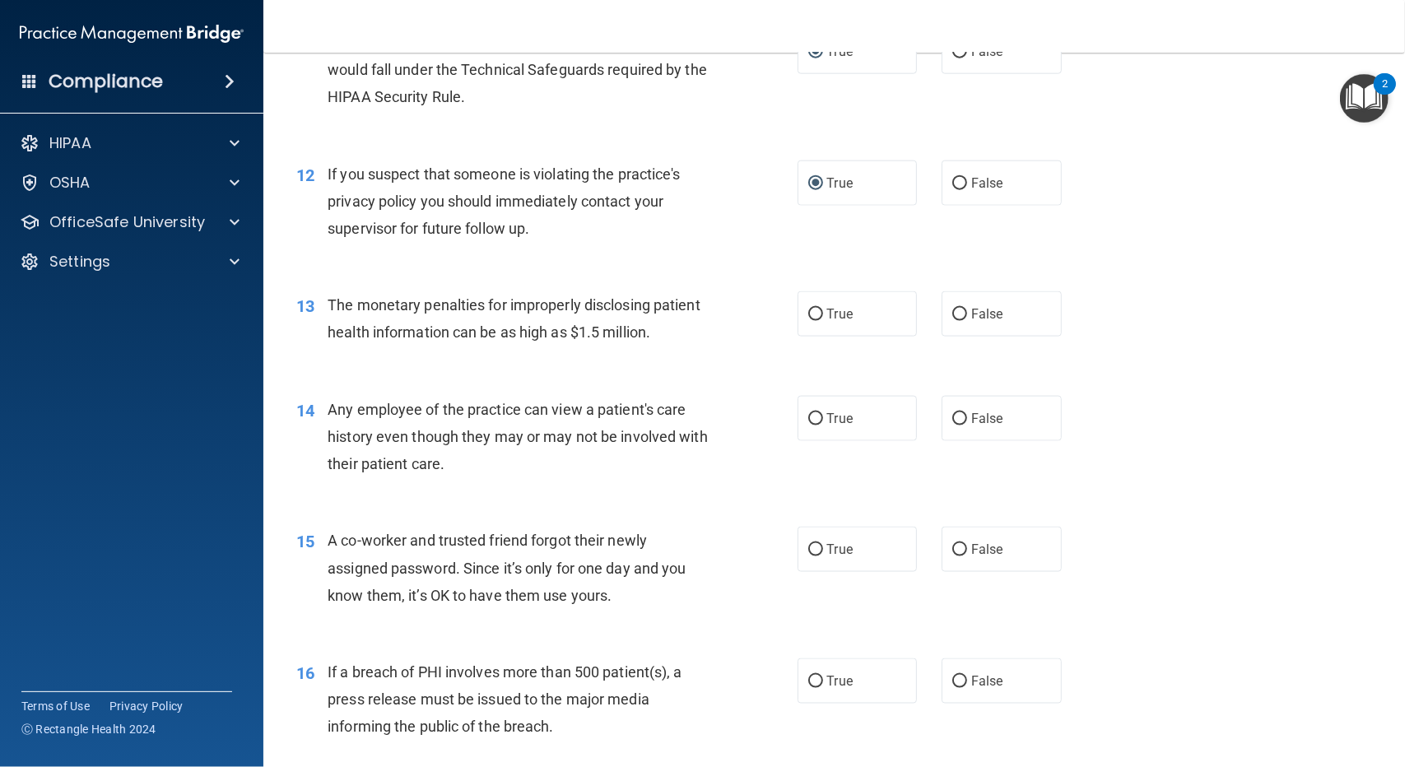
scroll to position [1416, 0]
click at [808, 314] on input "True" at bounding box center [815, 315] width 15 height 12
radio input "true"
click at [952, 424] on input "False" at bounding box center [959, 419] width 15 height 12
radio input "true"
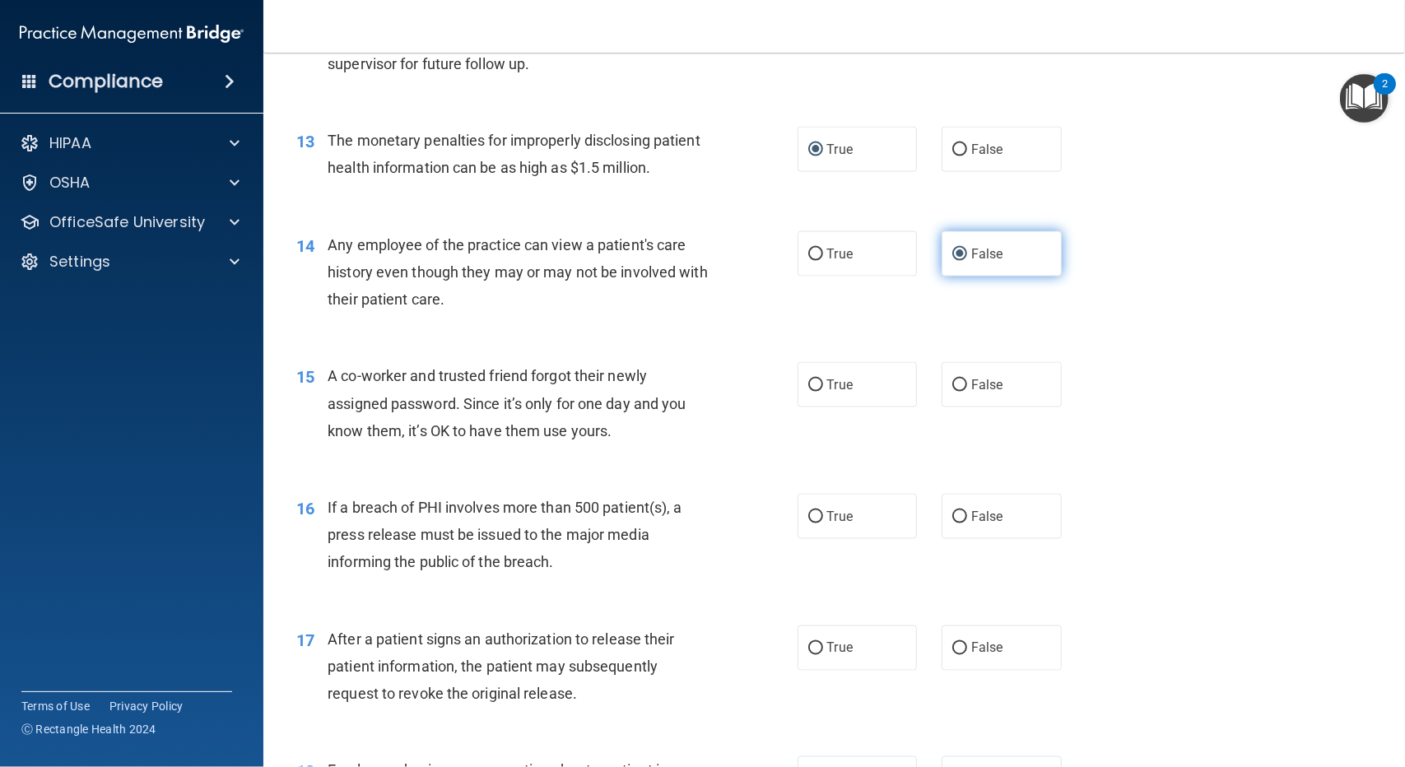
scroll to position [1580, 0]
click at [952, 379] on input "False" at bounding box center [959, 385] width 15 height 12
radio input "true"
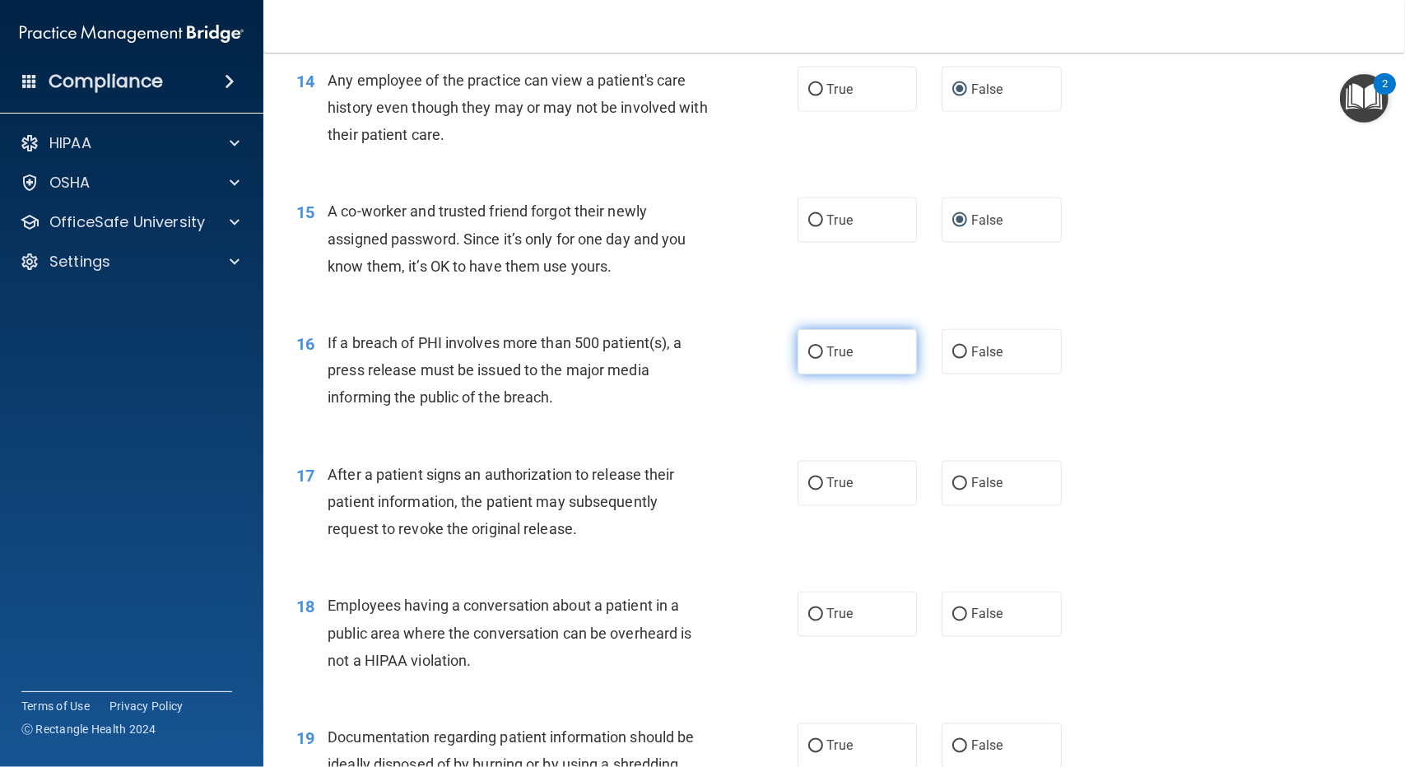
click at [813, 347] on input "True" at bounding box center [815, 353] width 15 height 12
radio input "true"
click at [808, 480] on input "True" at bounding box center [815, 484] width 15 height 12
radio input "true"
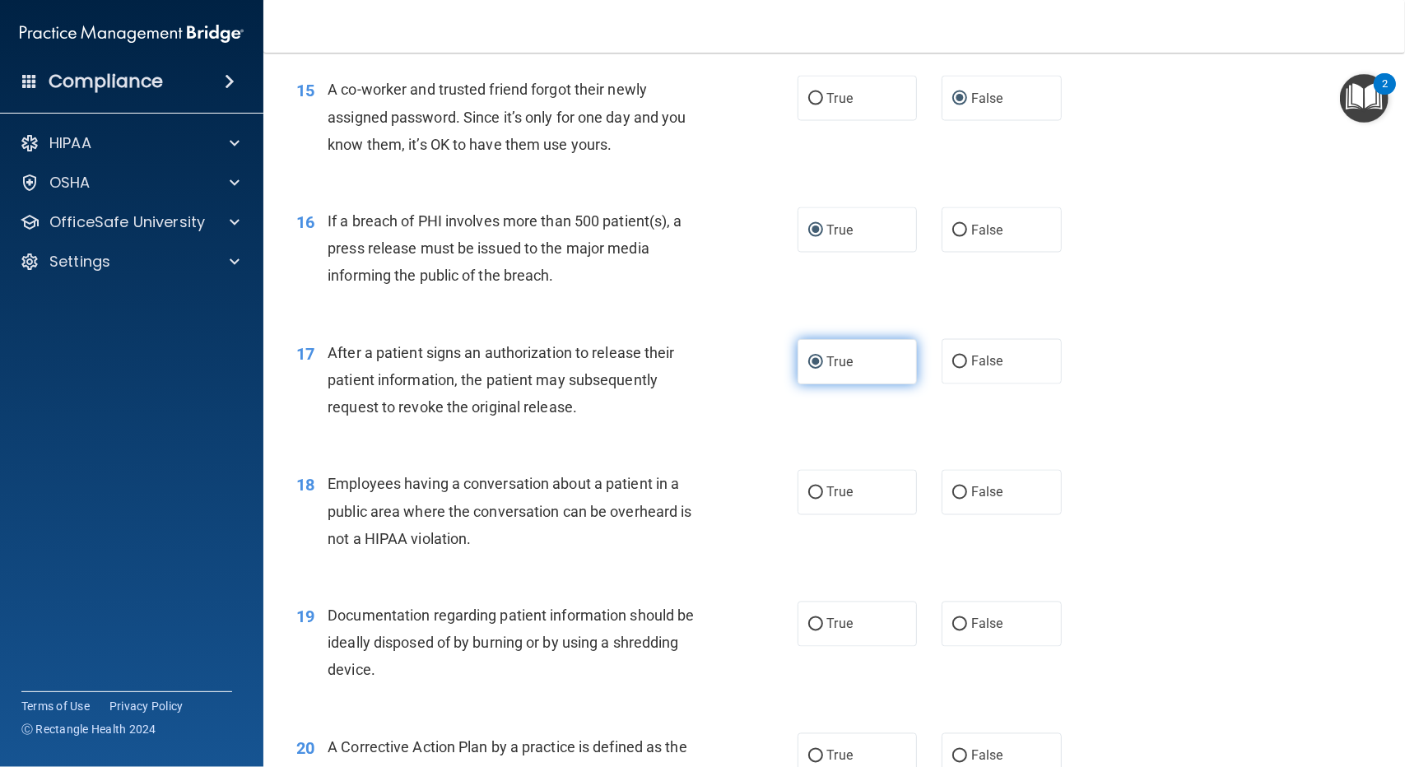
scroll to position [1909, 0]
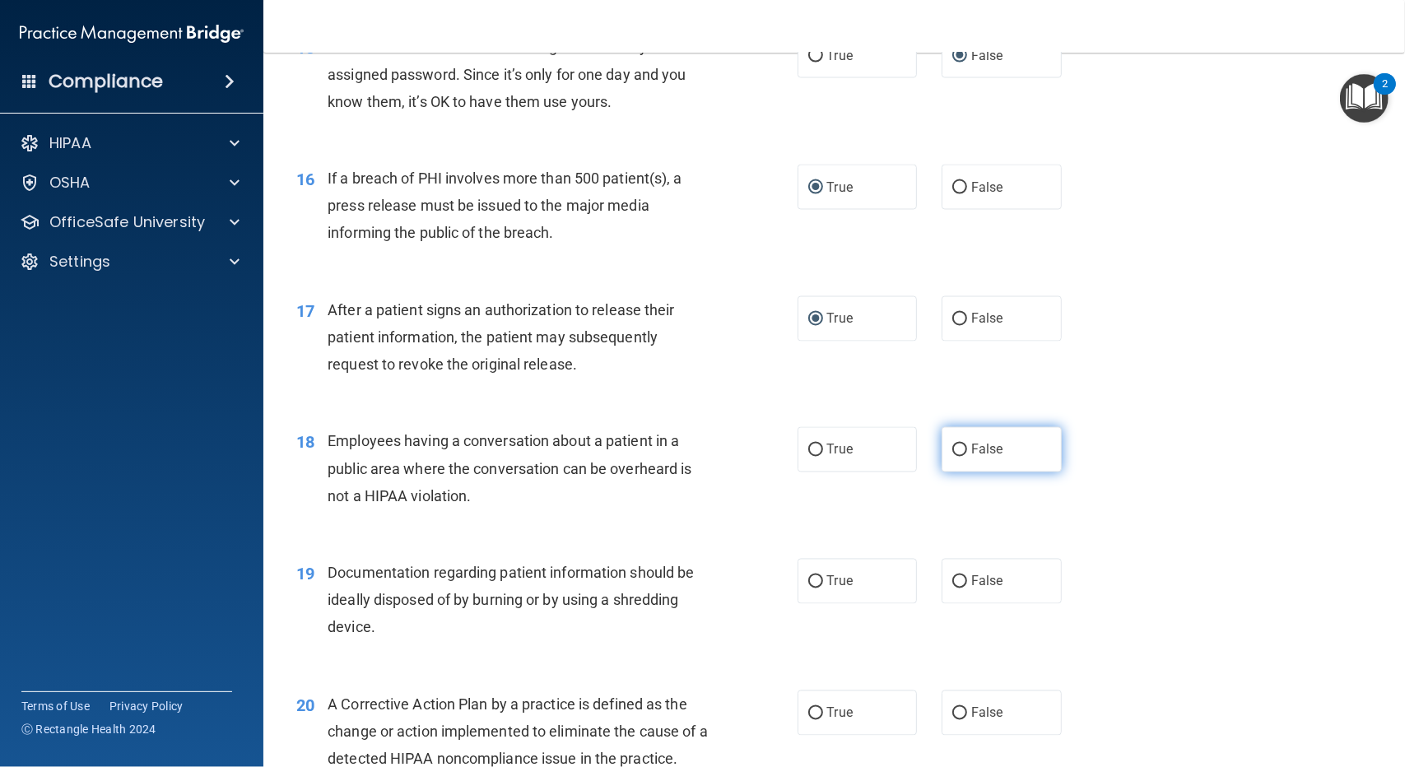
click at [952, 444] on input "False" at bounding box center [959, 450] width 15 height 12
radio input "true"
click at [808, 579] on input "True" at bounding box center [815, 582] width 15 height 12
radio input "true"
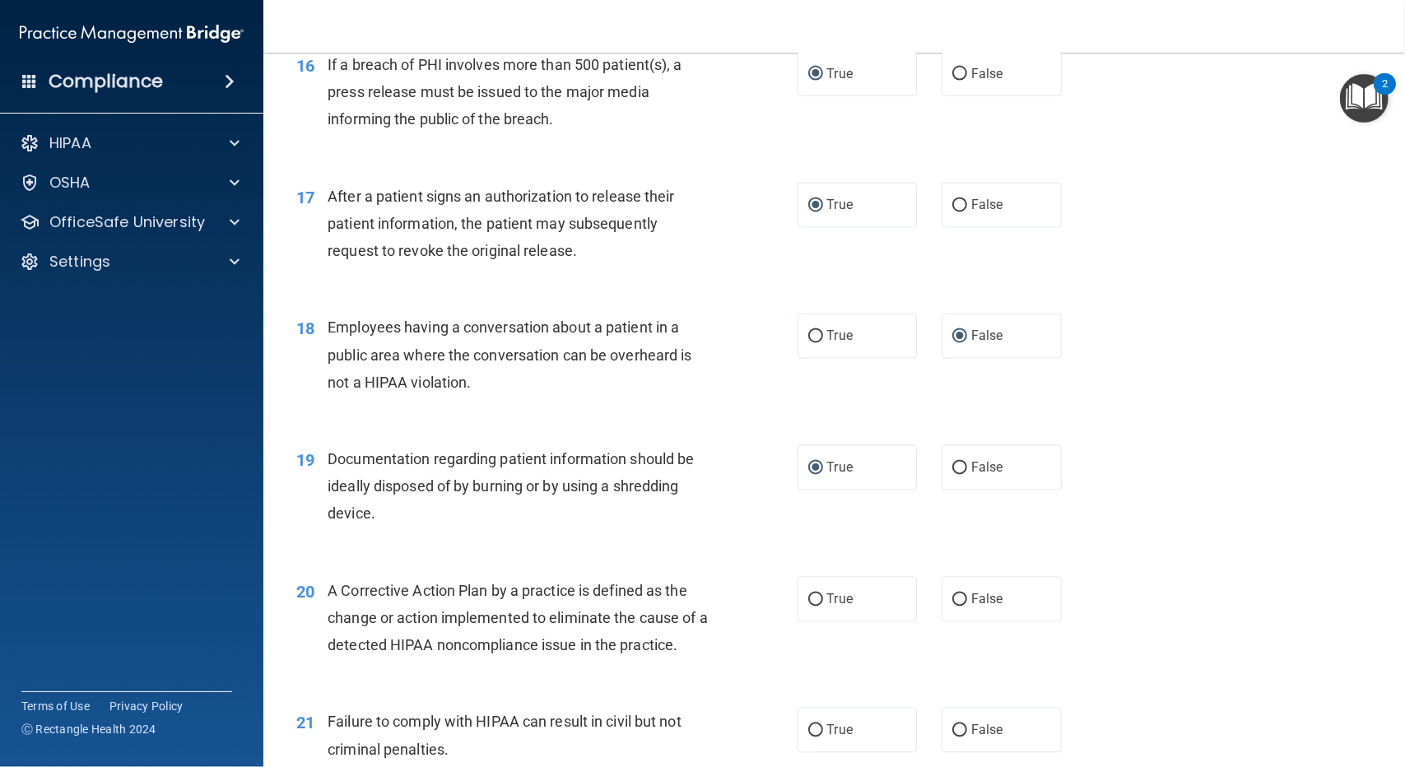
scroll to position [2074, 0]
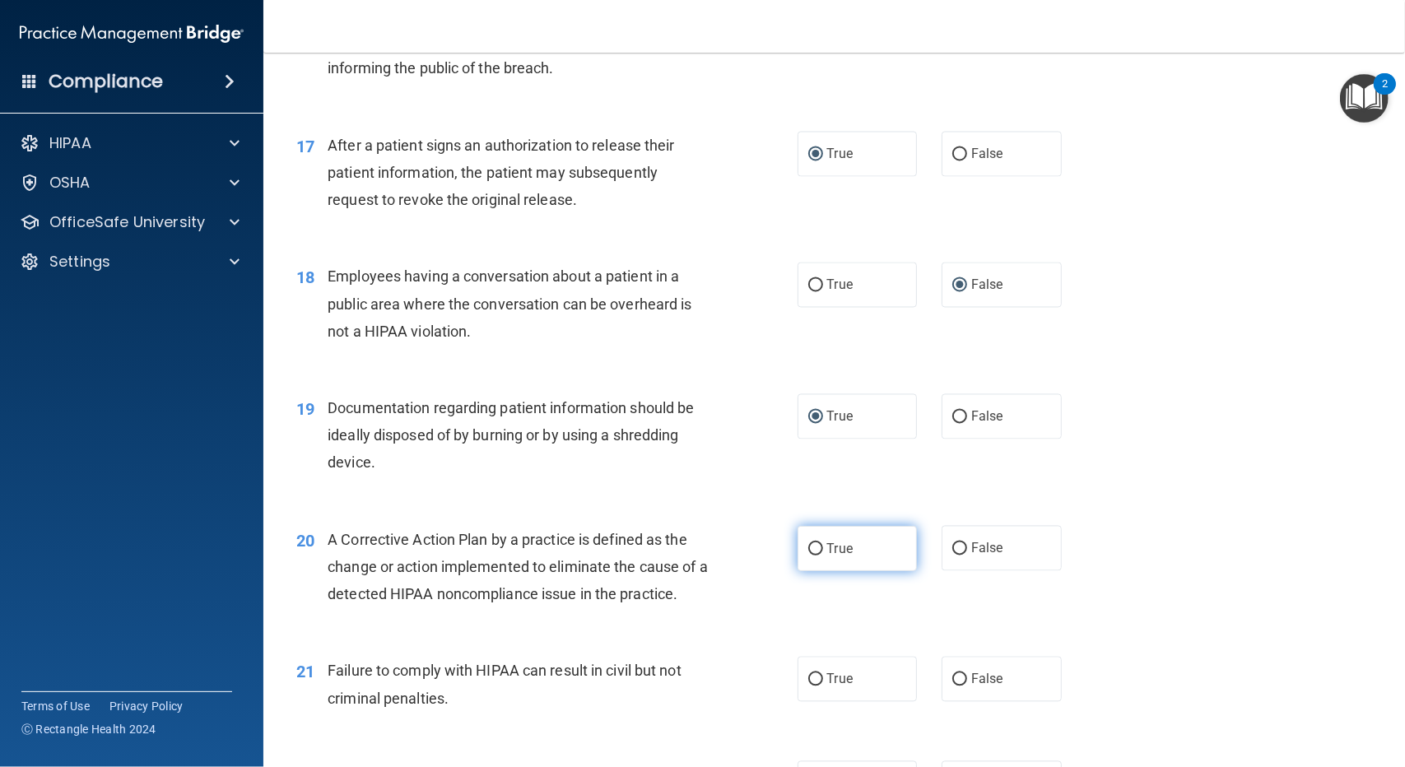
click at [808, 544] on input "True" at bounding box center [815, 549] width 15 height 12
radio input "true"
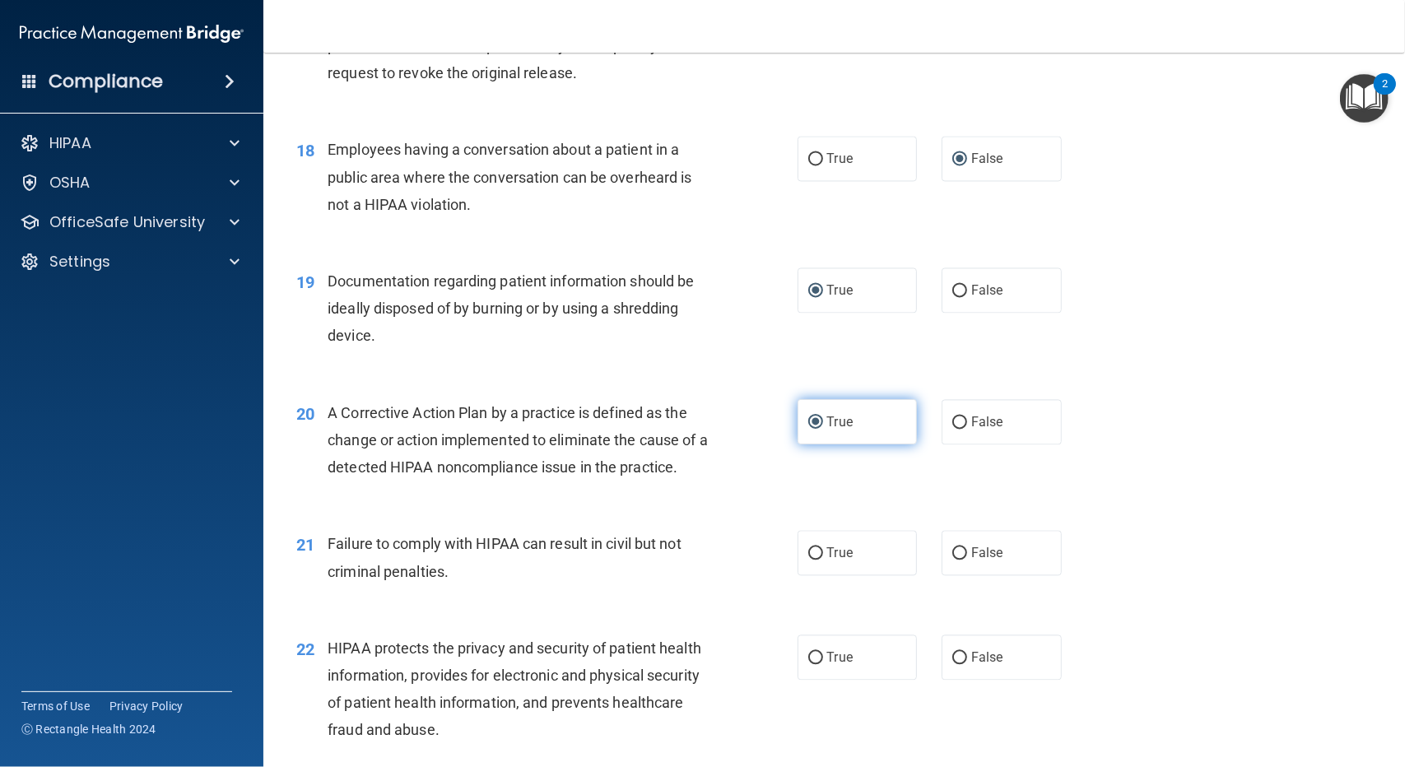
scroll to position [2239, 0]
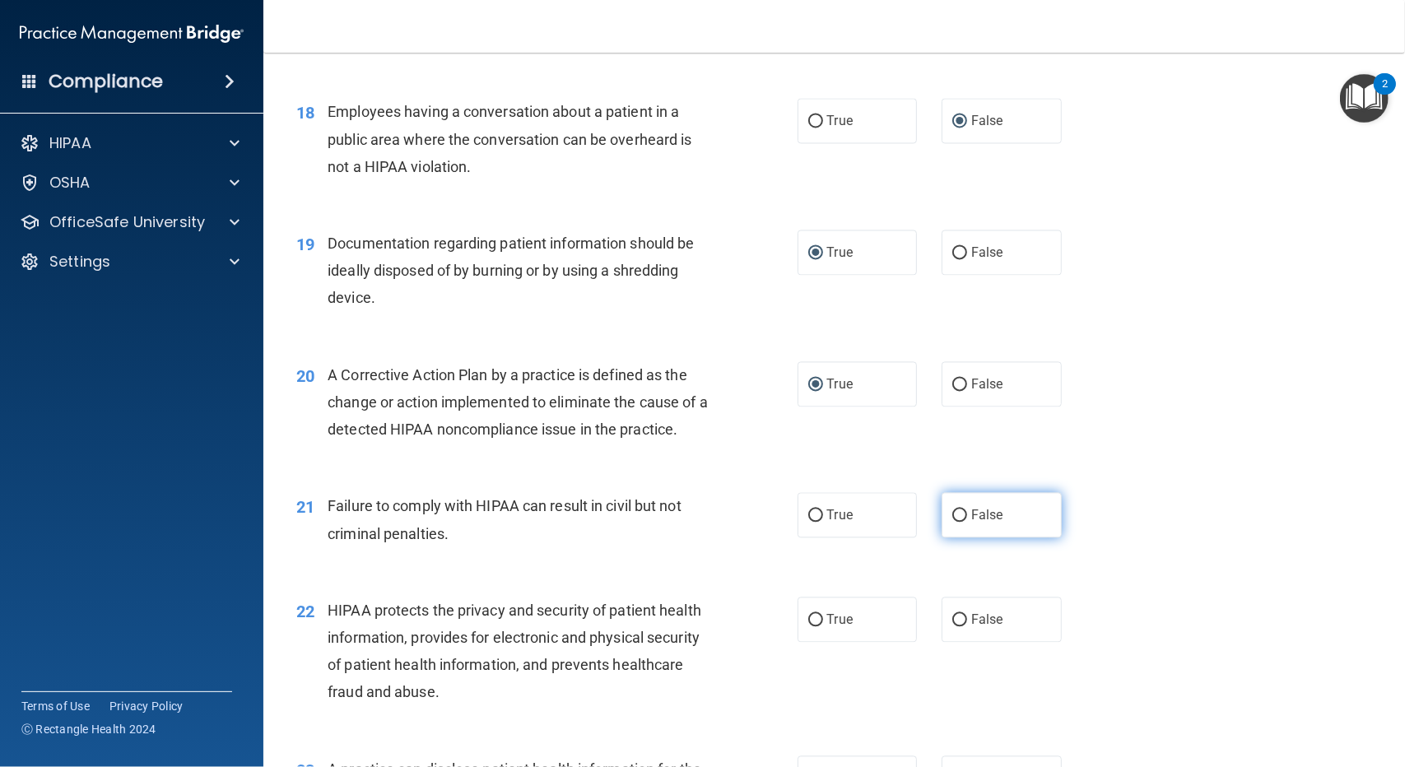
click at [952, 510] on input "False" at bounding box center [959, 515] width 15 height 12
radio input "true"
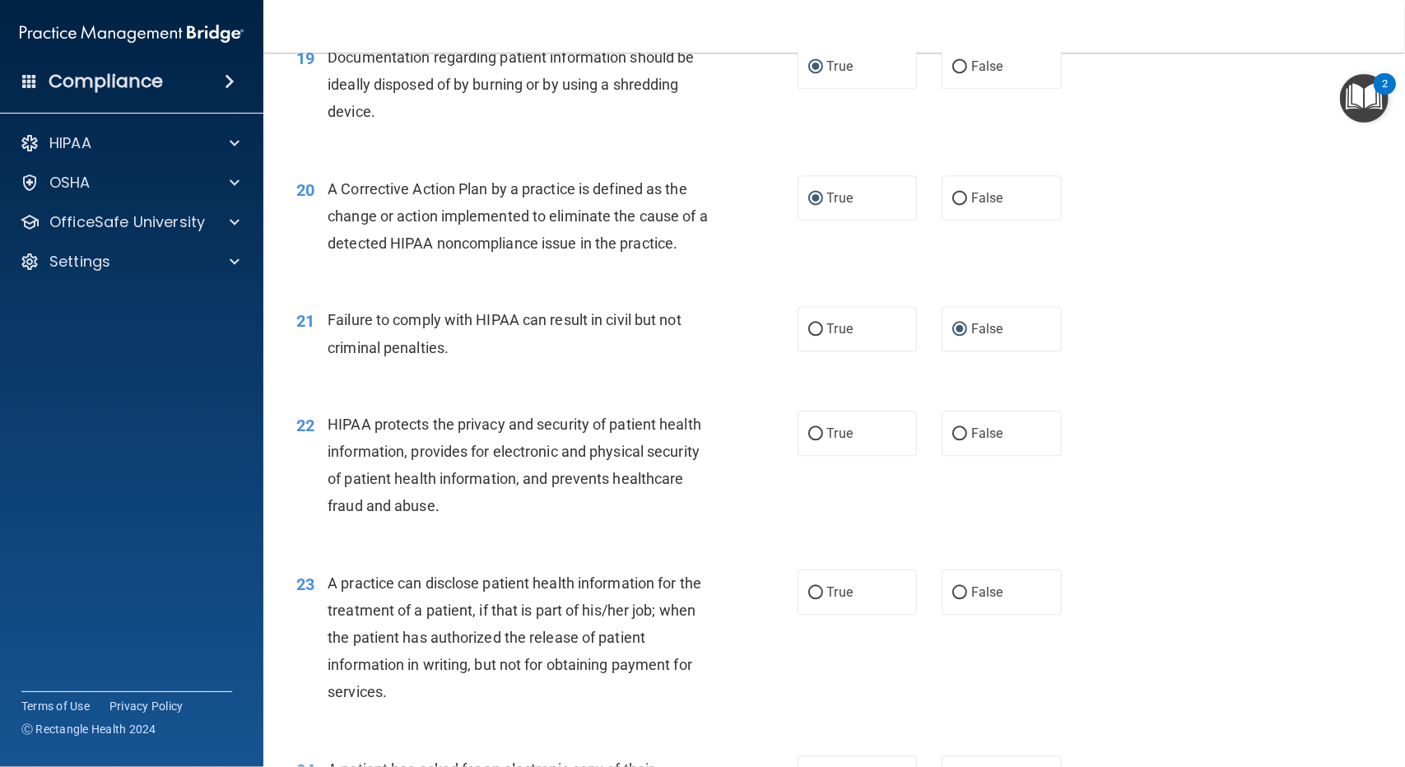
scroll to position [2486, 0]
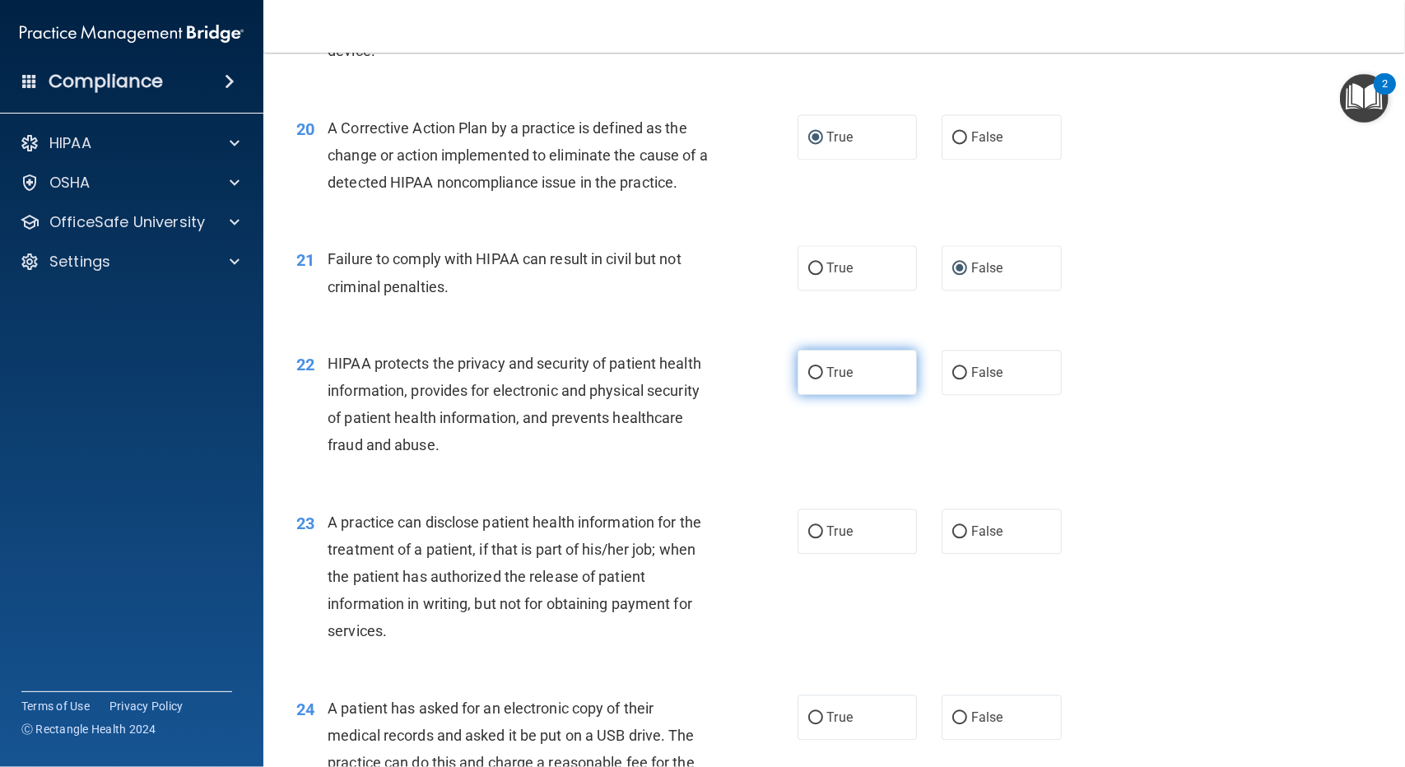
click at [827, 370] on span "True" at bounding box center [840, 373] width 26 height 16
click at [823, 370] on input "True" at bounding box center [815, 373] width 15 height 12
radio input "true"
click at [952, 533] on input "False" at bounding box center [959, 532] width 15 height 12
radio input "true"
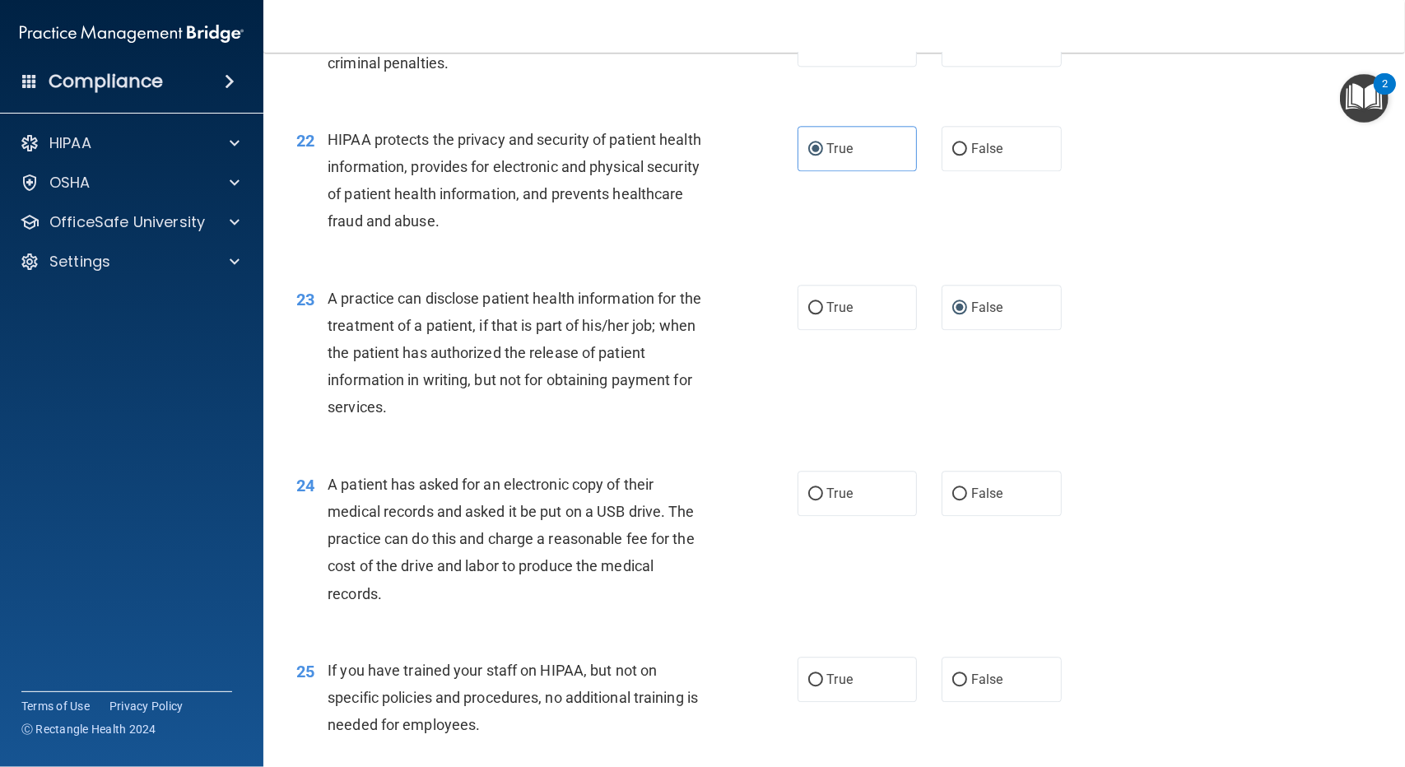
scroll to position [2733, 0]
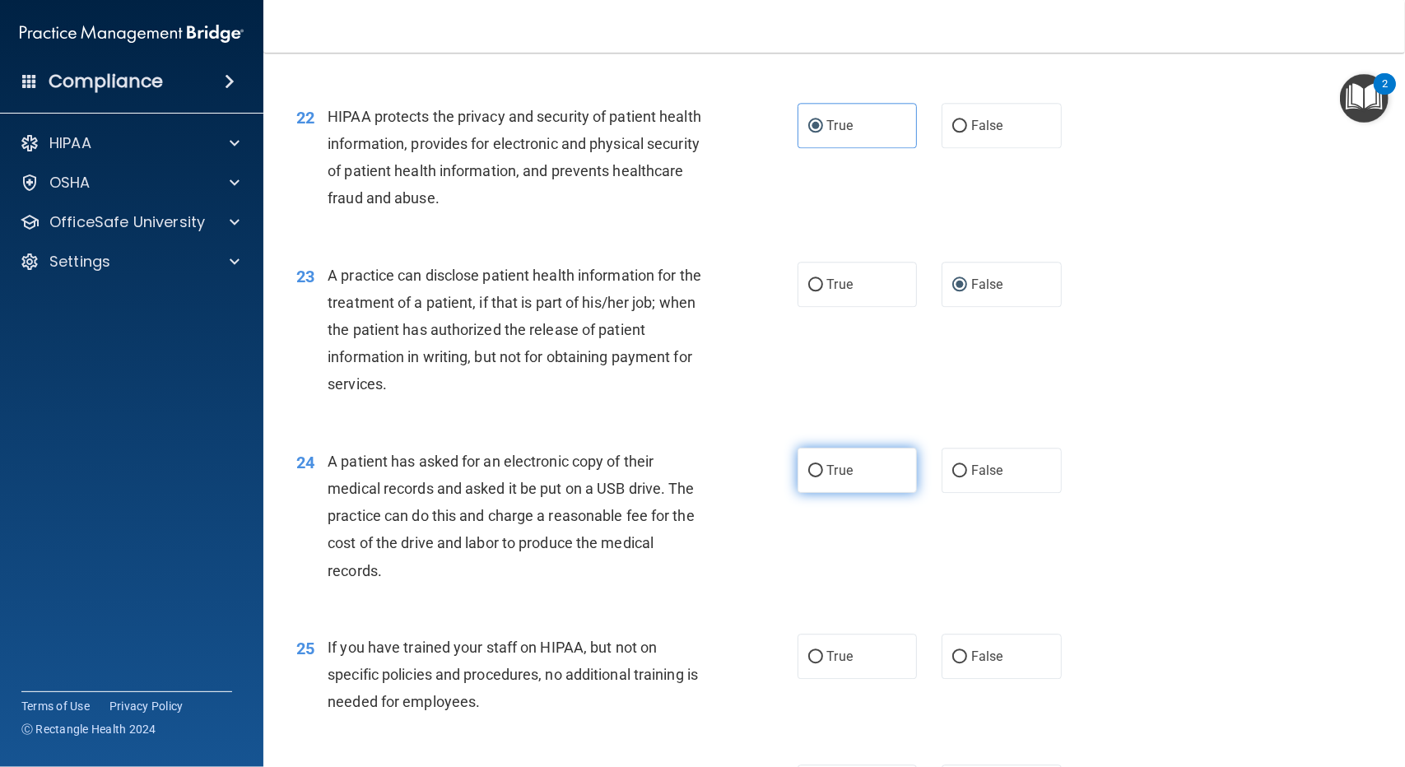
click at [808, 467] on input "True" at bounding box center [815, 471] width 15 height 12
radio input "true"
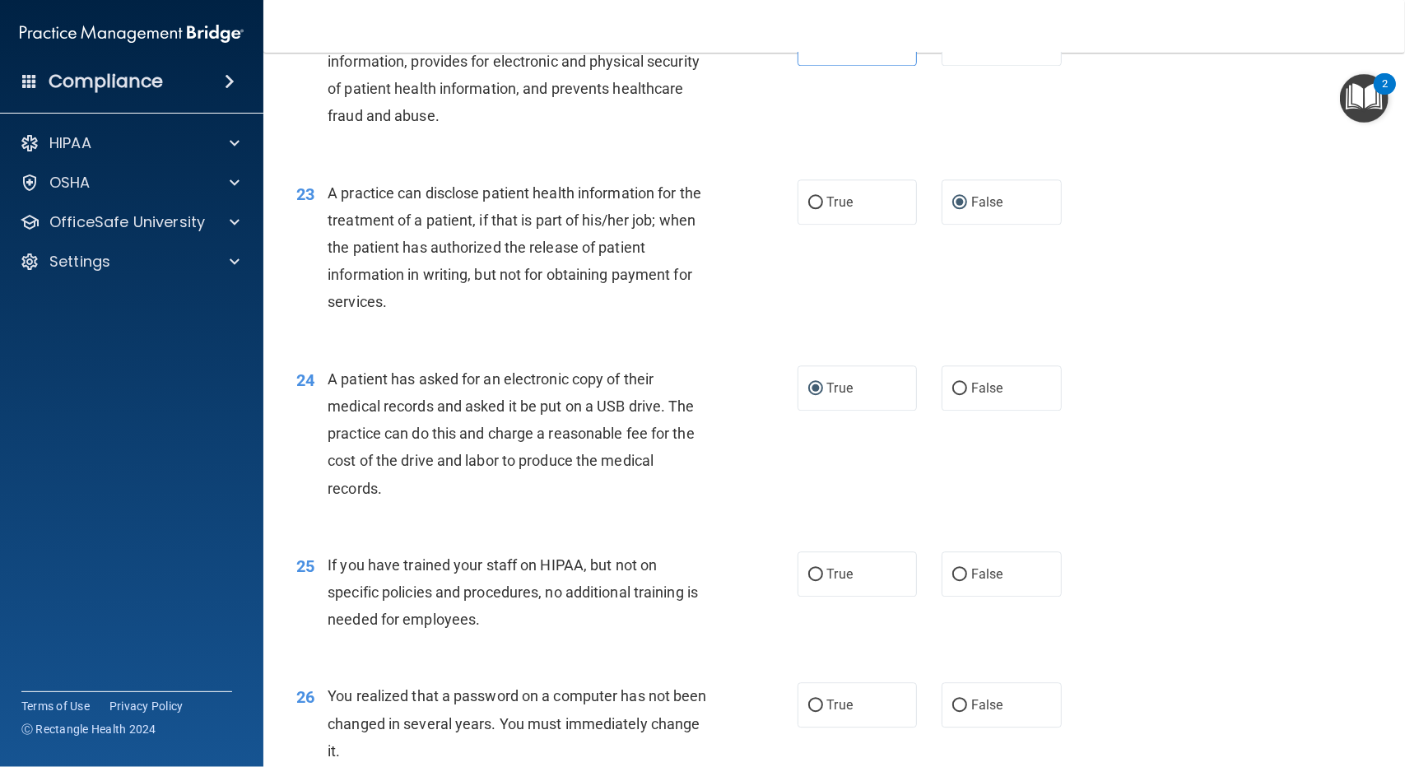
scroll to position [2897, 0]
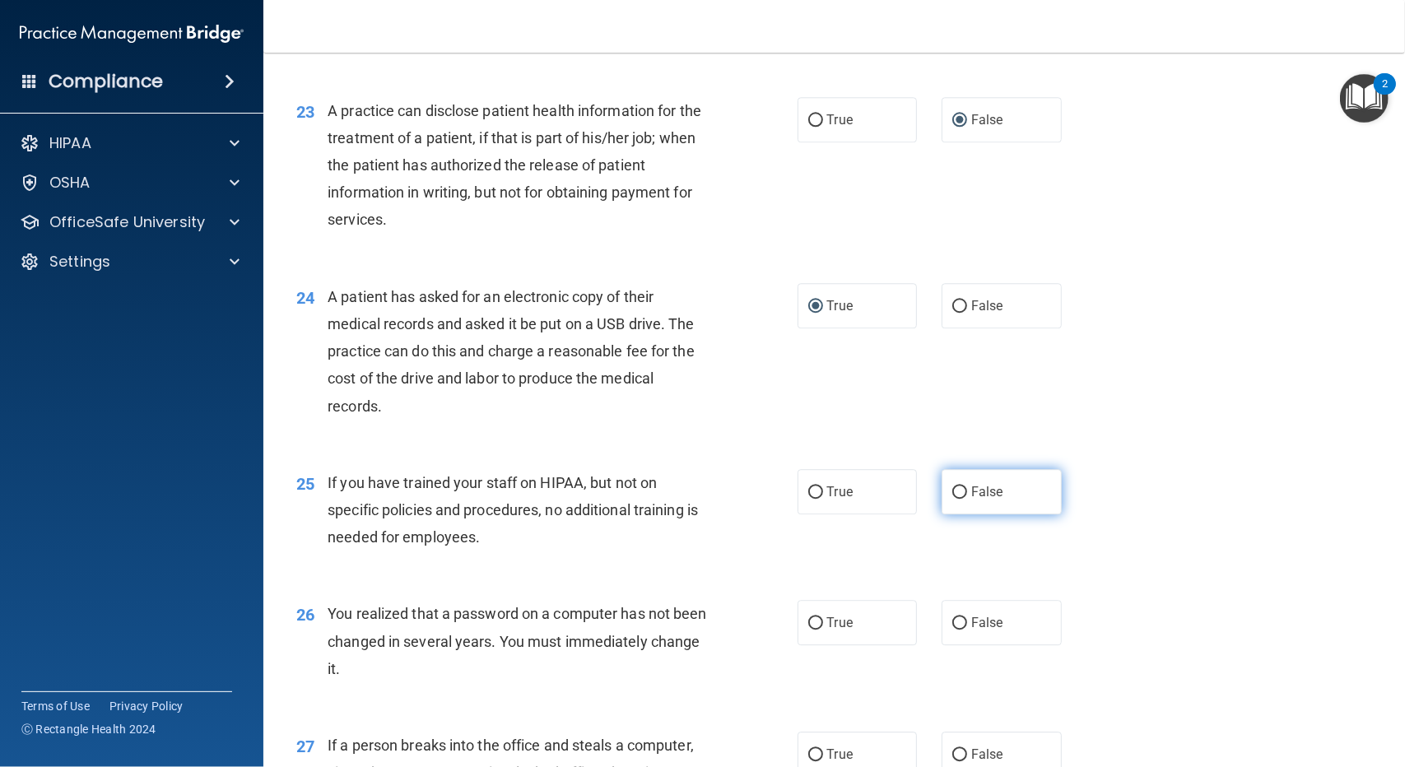
click at [960, 488] on label "False" at bounding box center [1002, 491] width 120 height 45
click at [960, 488] on input "False" at bounding box center [959, 492] width 15 height 12
radio input "true"
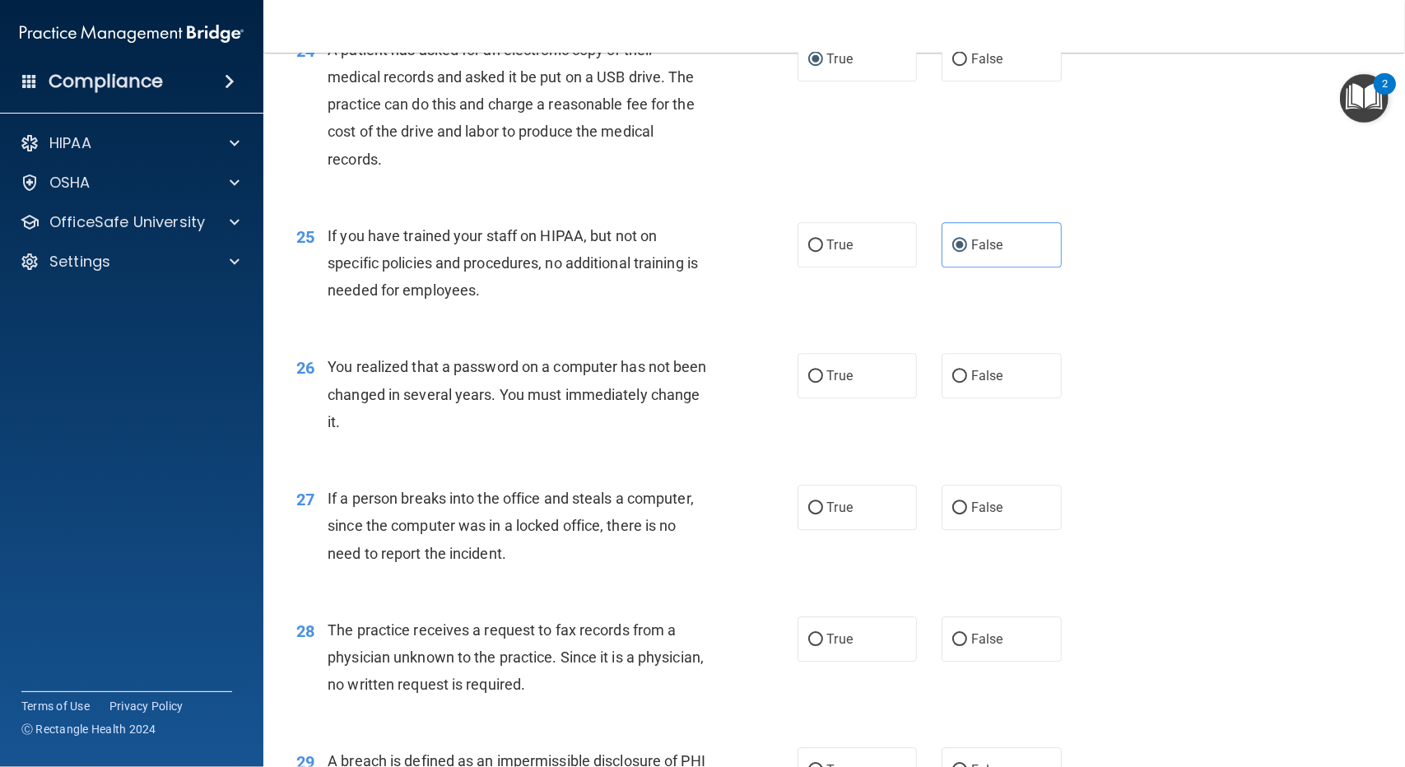
scroll to position [3226, 0]
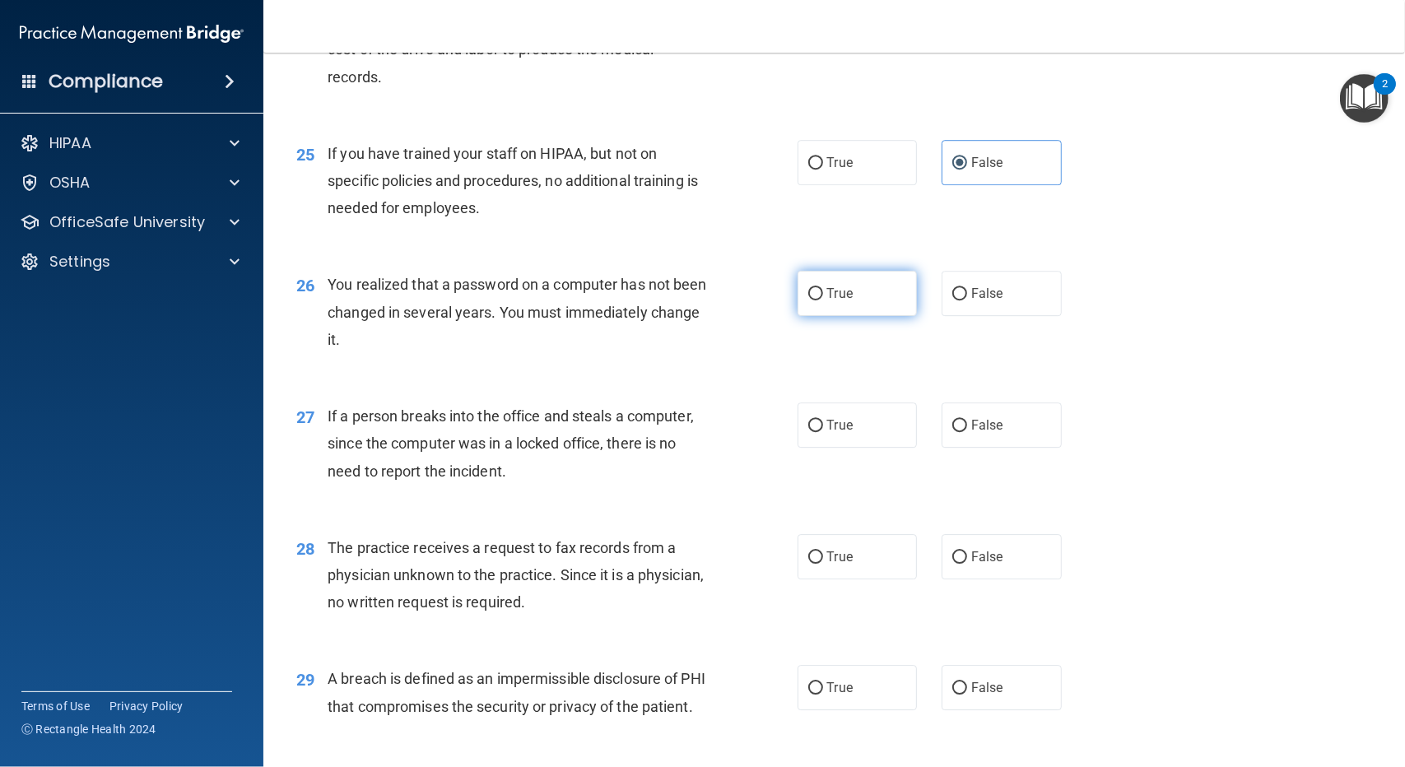
click at [808, 294] on input "True" at bounding box center [815, 294] width 15 height 12
radio input "true"
click at [960, 422] on label "False" at bounding box center [1002, 424] width 120 height 45
click at [960, 422] on input "False" at bounding box center [959, 426] width 15 height 12
radio input "true"
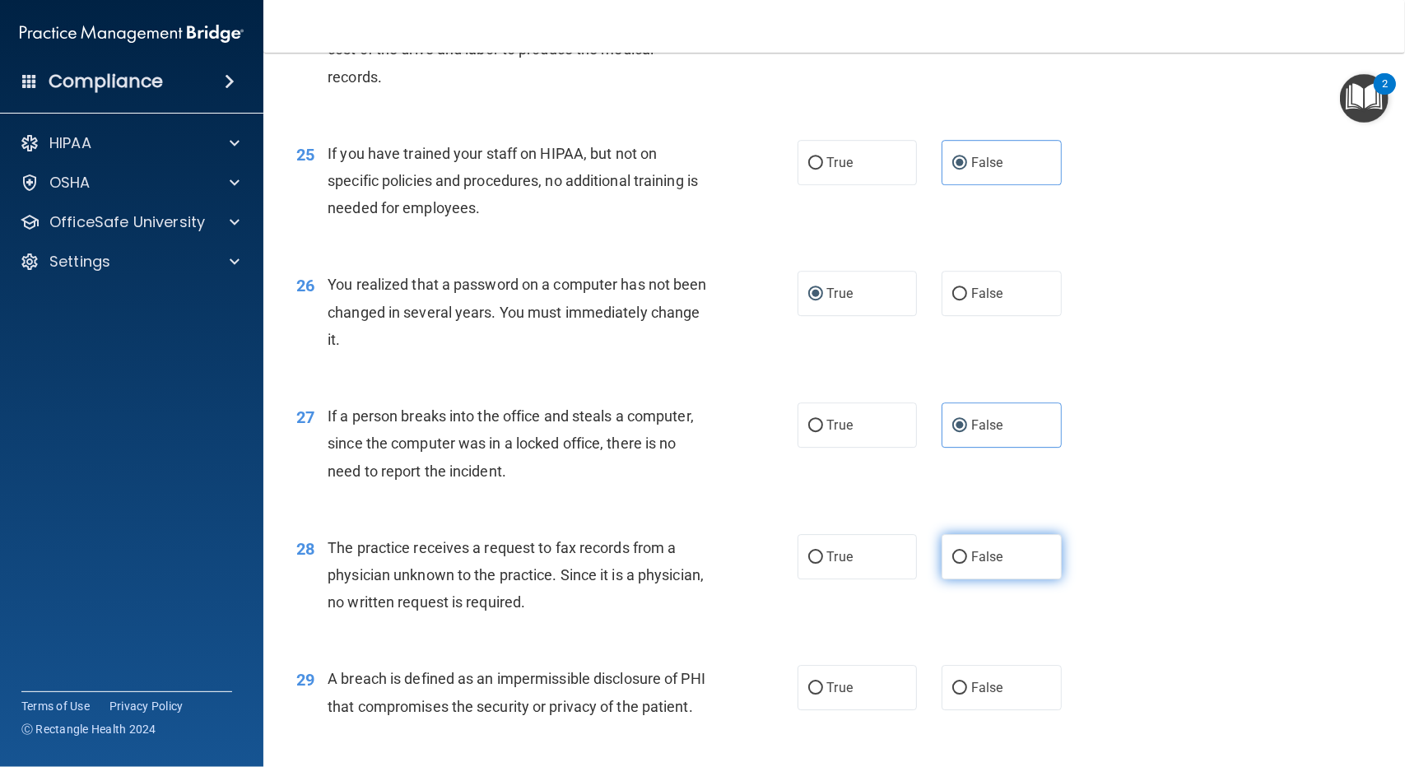
click at [952, 554] on input "False" at bounding box center [959, 557] width 15 height 12
radio input "true"
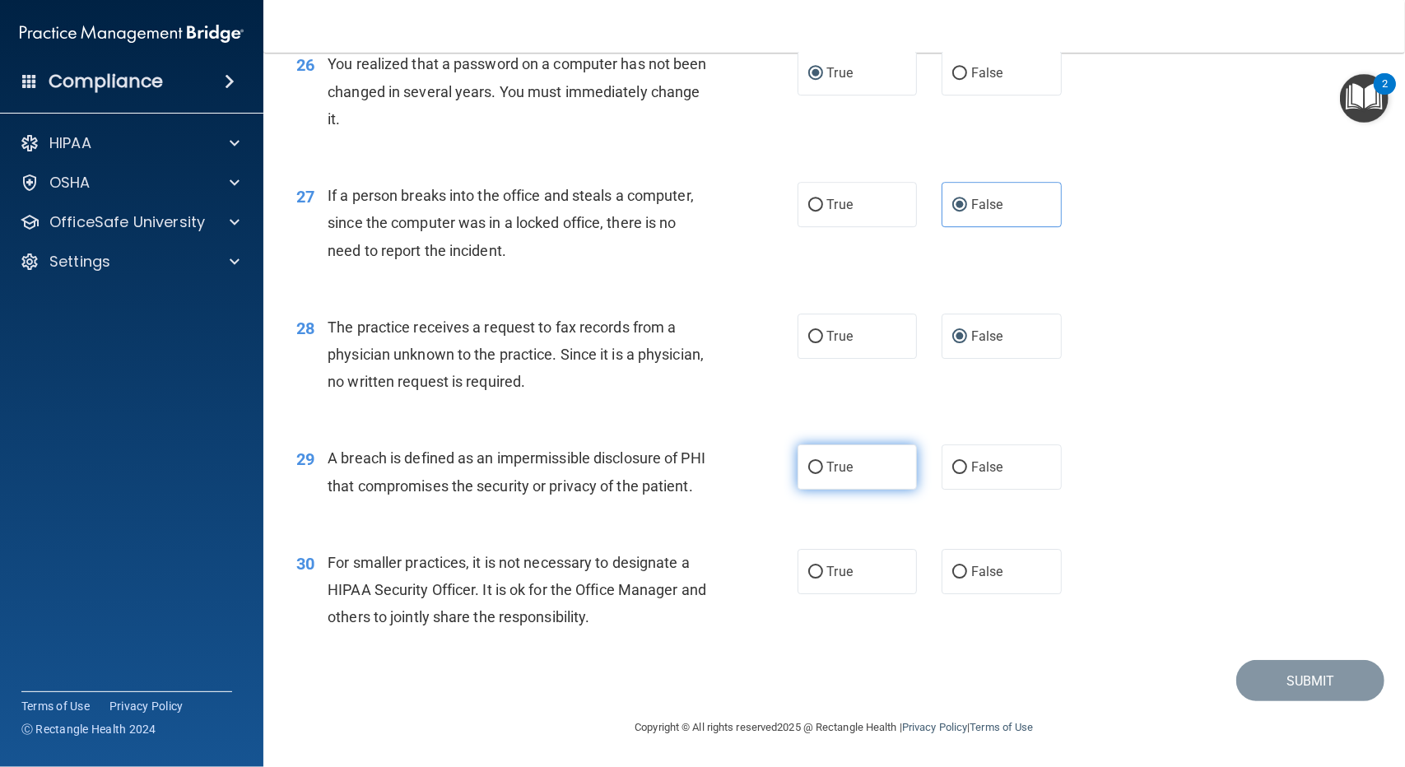
click at [811, 462] on input "True" at bounding box center [815, 468] width 15 height 12
radio input "true"
click at [952, 573] on input "False" at bounding box center [959, 572] width 15 height 12
radio input "true"
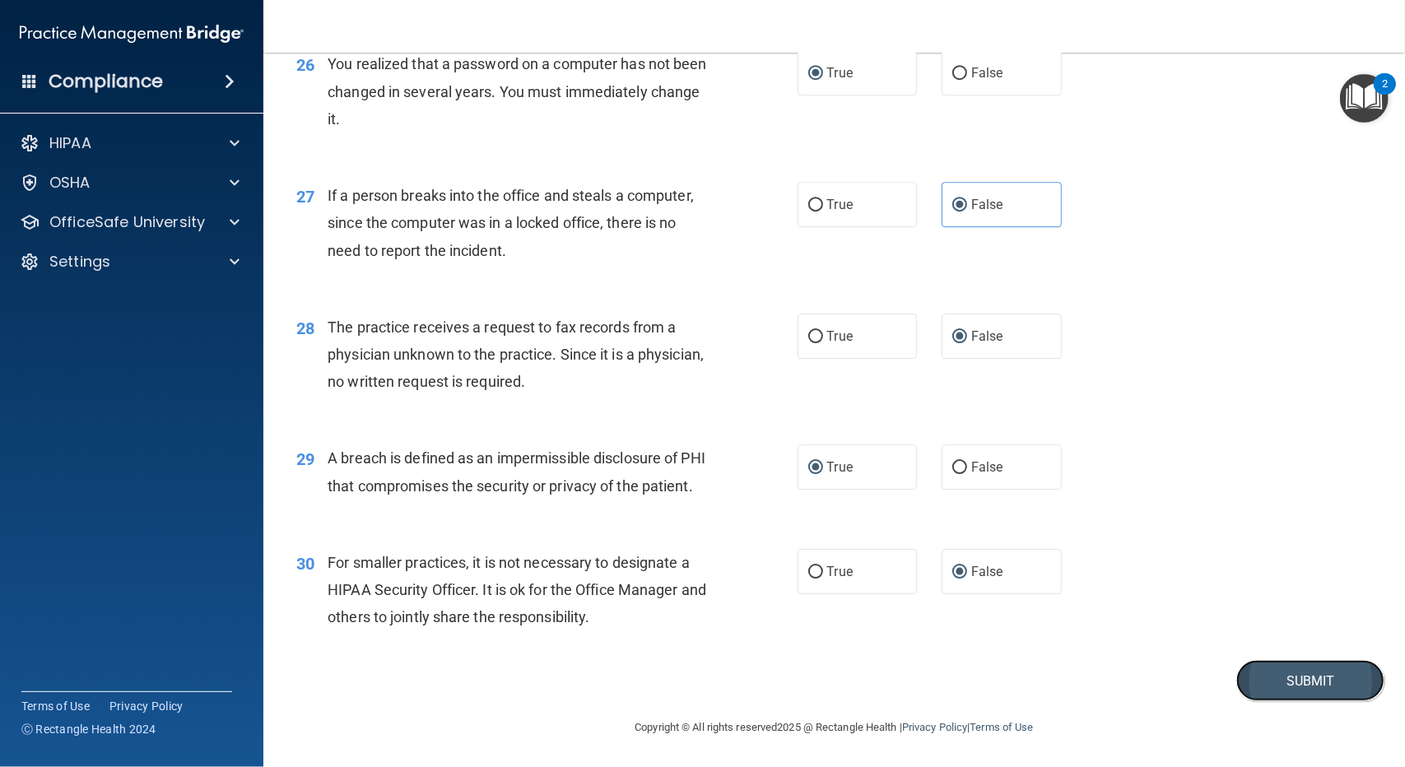
click at [1288, 673] on button "Submit" at bounding box center [1310, 681] width 148 height 42
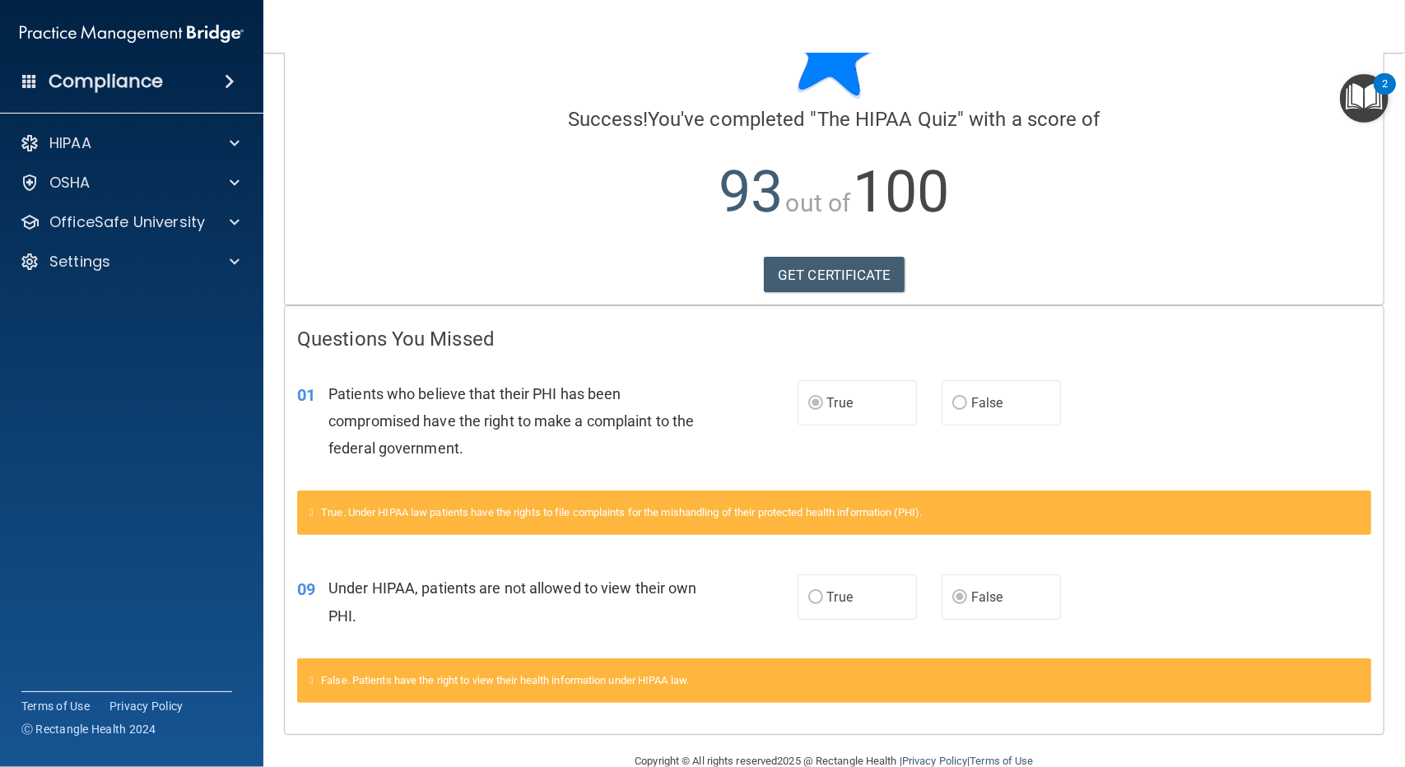
scroll to position [114, 0]
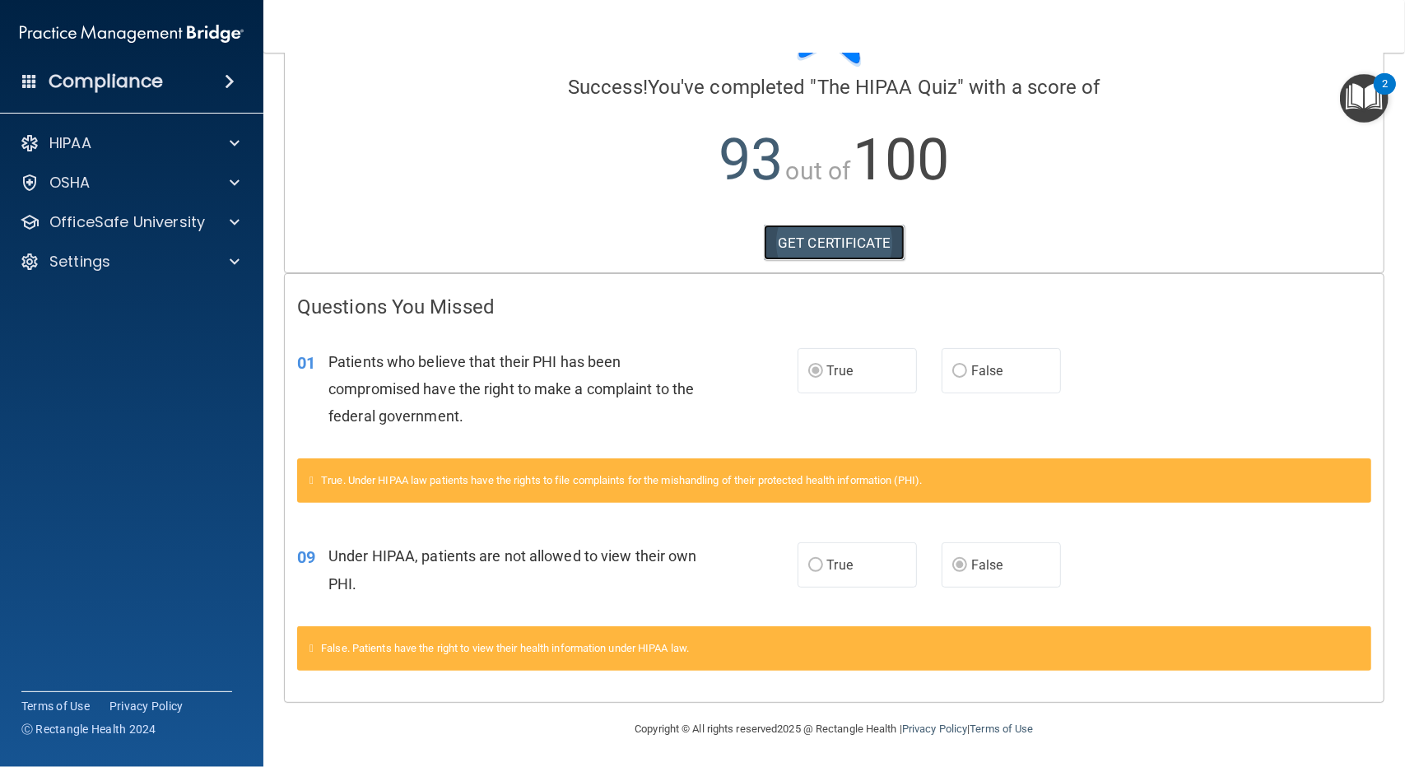
click at [846, 235] on link "GET CERTIFICATE" at bounding box center [834, 243] width 141 height 36
click at [61, 137] on p "HIPAA" at bounding box center [70, 143] width 42 height 20
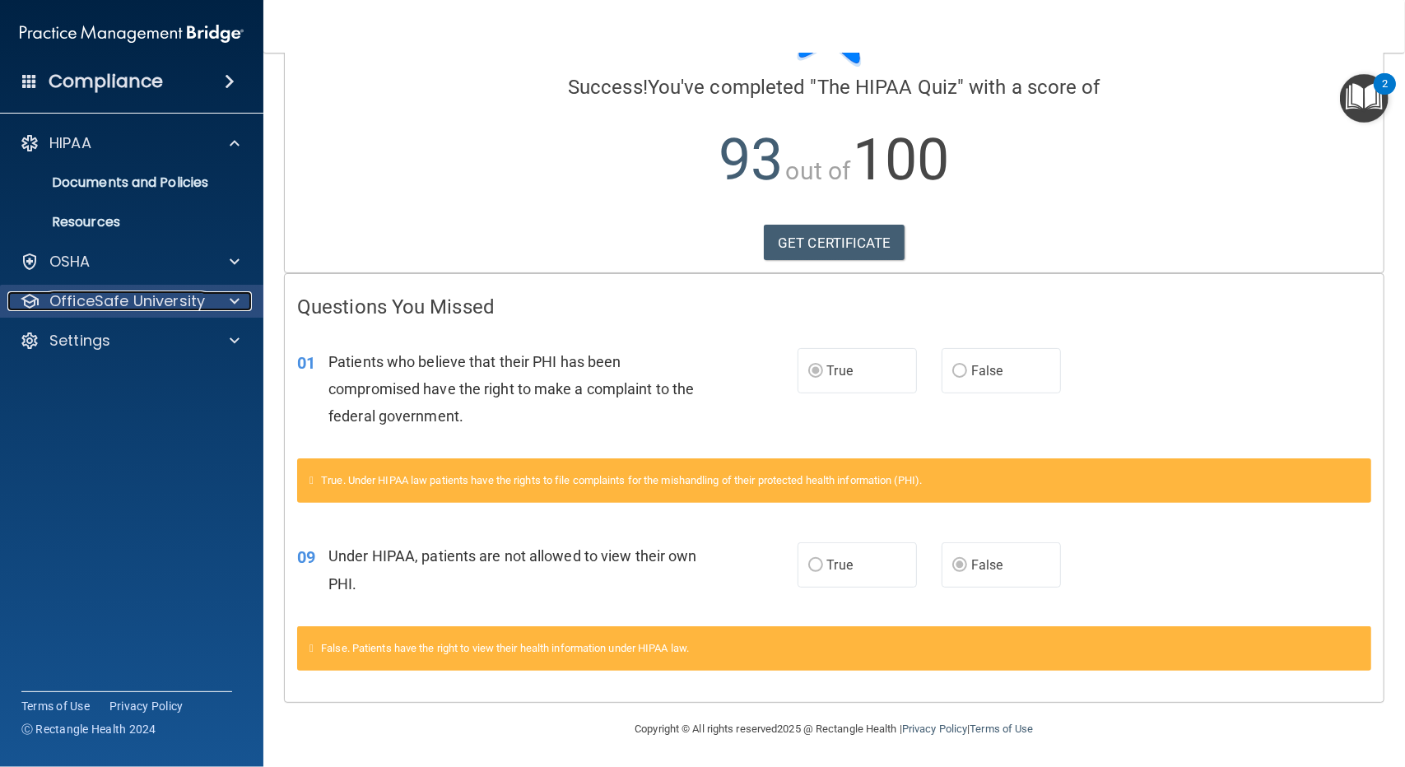
click at [92, 307] on p "OfficeSafe University" at bounding box center [127, 301] width 156 height 20
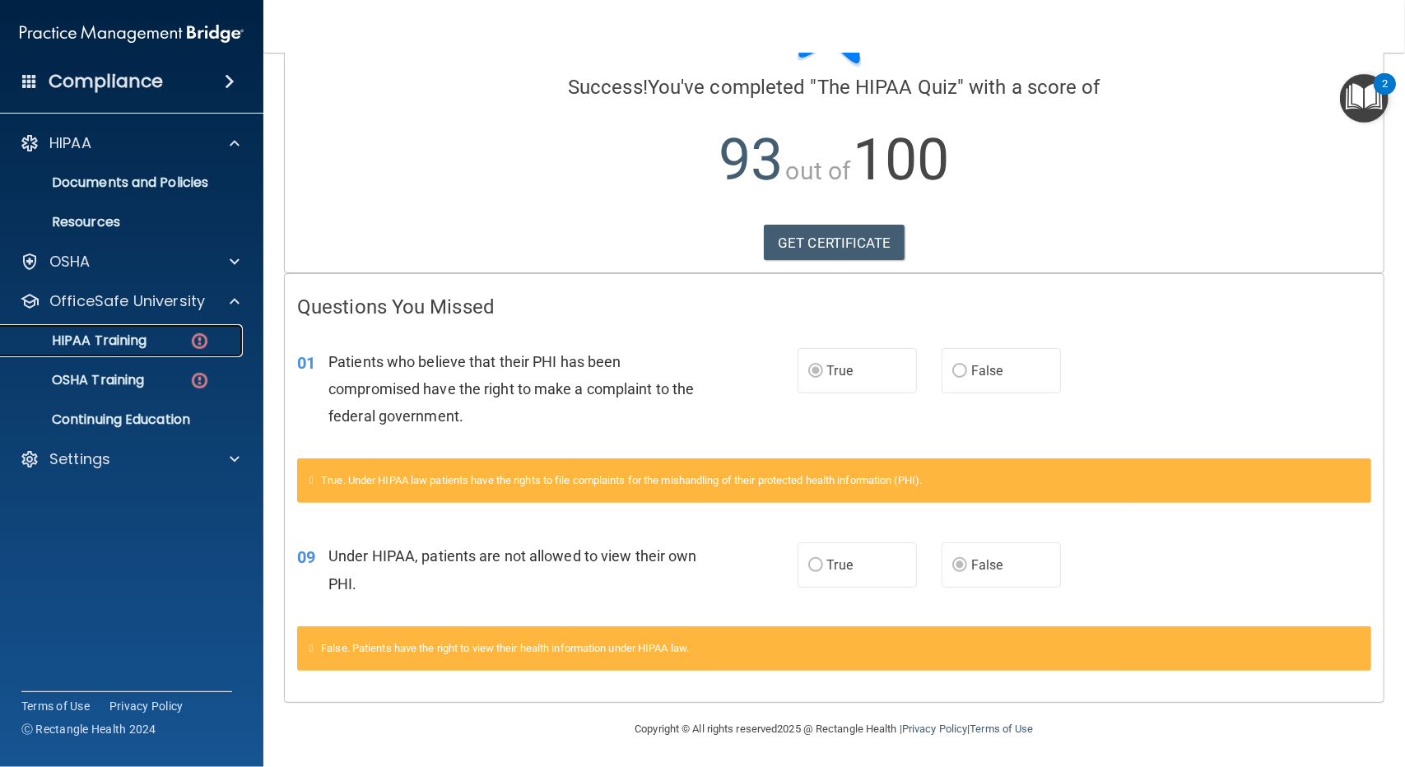
click at [115, 338] on p "HIPAA Training" at bounding box center [79, 341] width 136 height 16
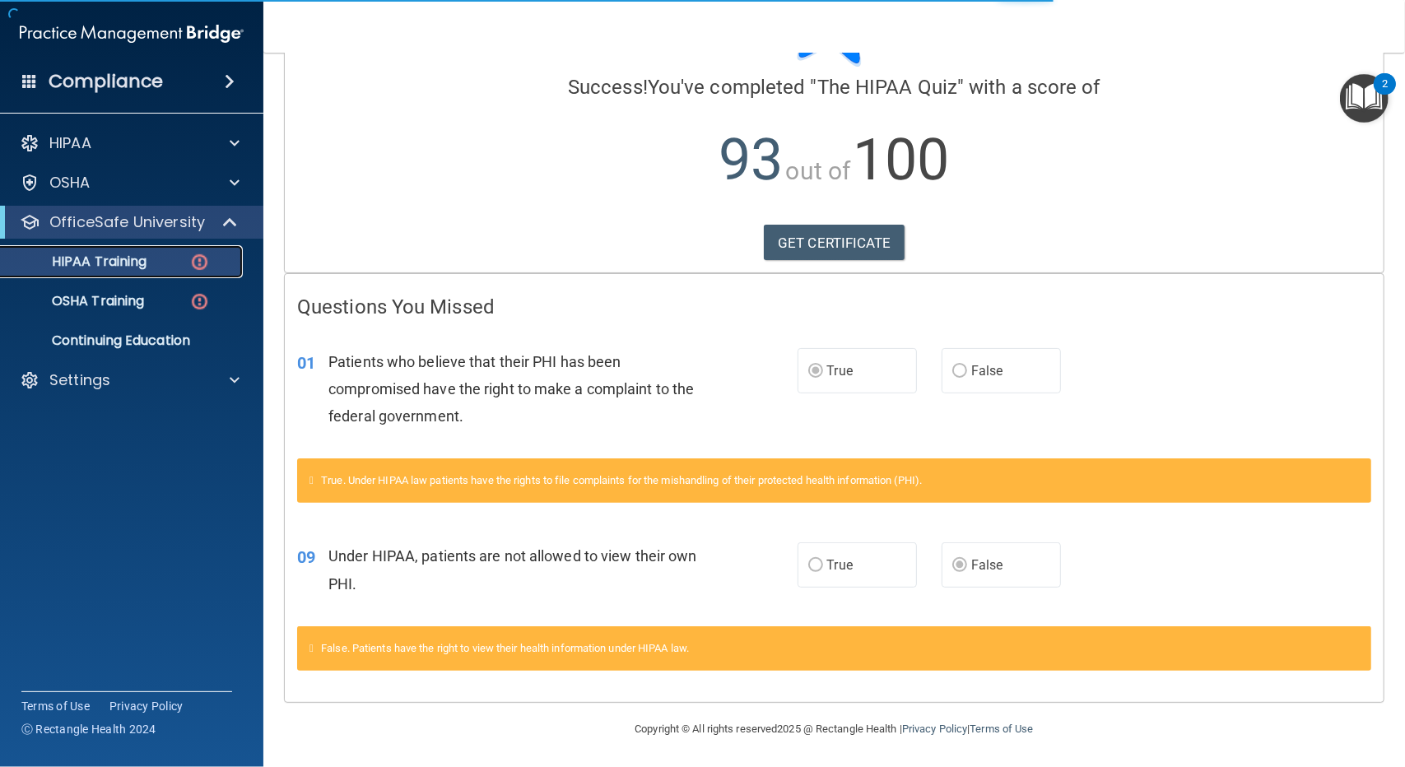
scroll to position [399, 0]
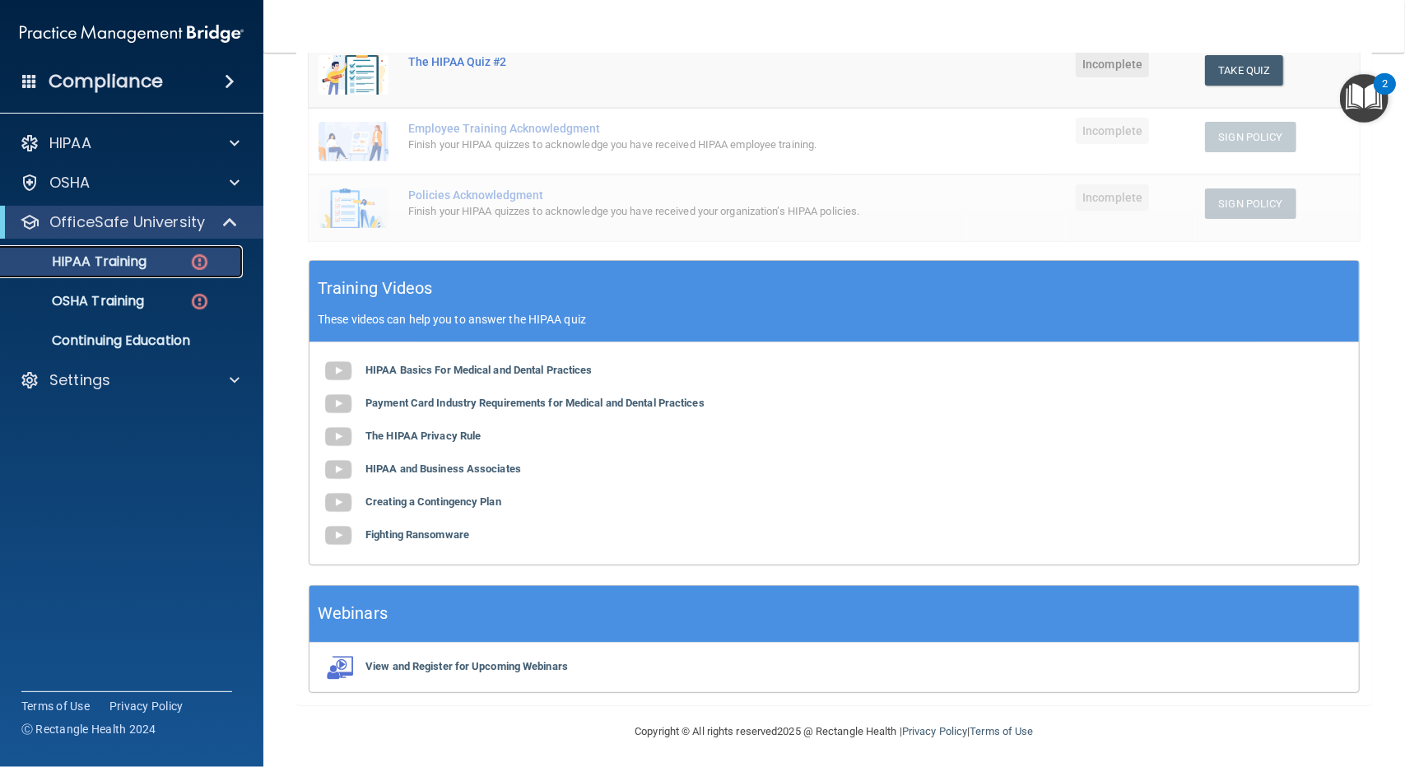
click at [198, 264] on img at bounding box center [199, 262] width 21 height 21
click at [72, 387] on p "Settings" at bounding box center [79, 380] width 61 height 20
click at [107, 264] on p "HIPAA Training" at bounding box center [79, 261] width 136 height 16
click at [202, 259] on img at bounding box center [199, 262] width 21 height 21
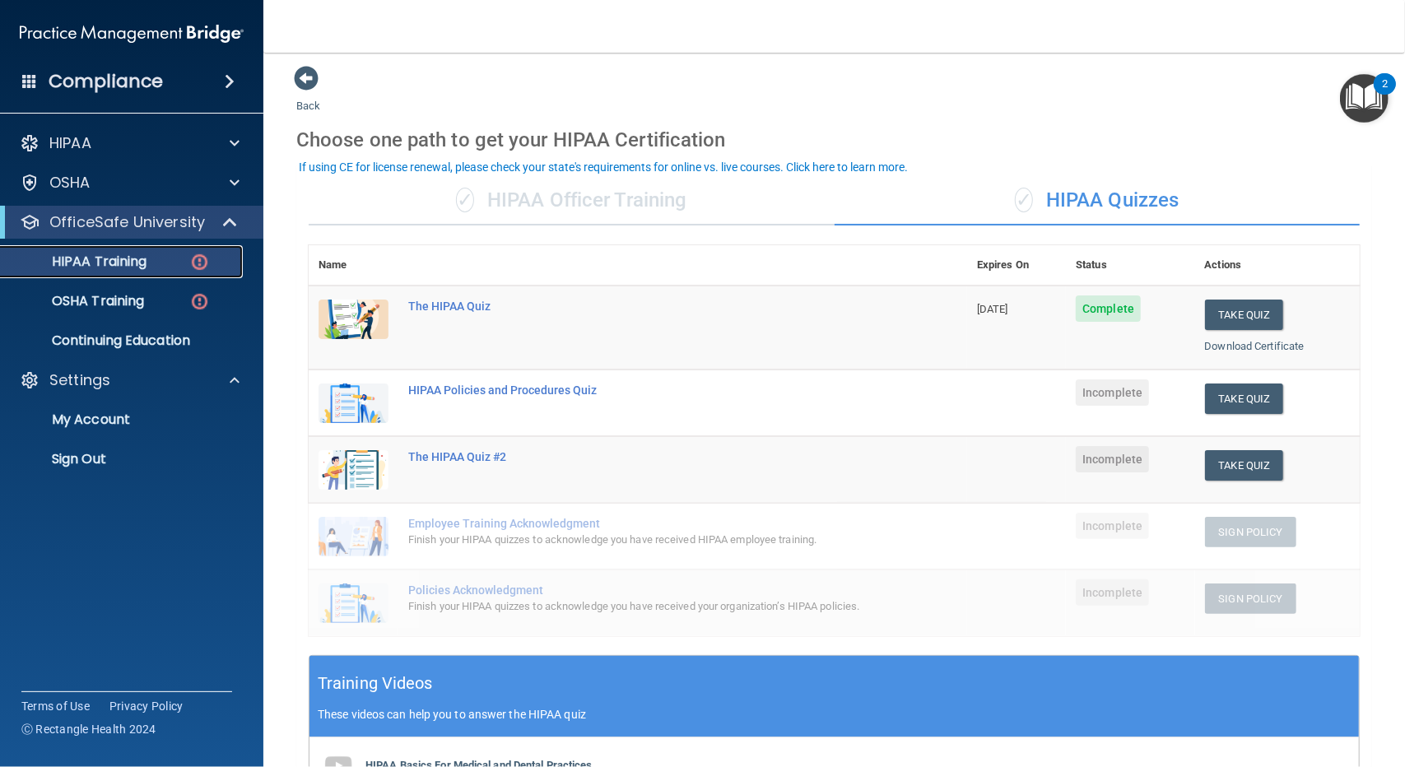
scroll to position [0, 0]
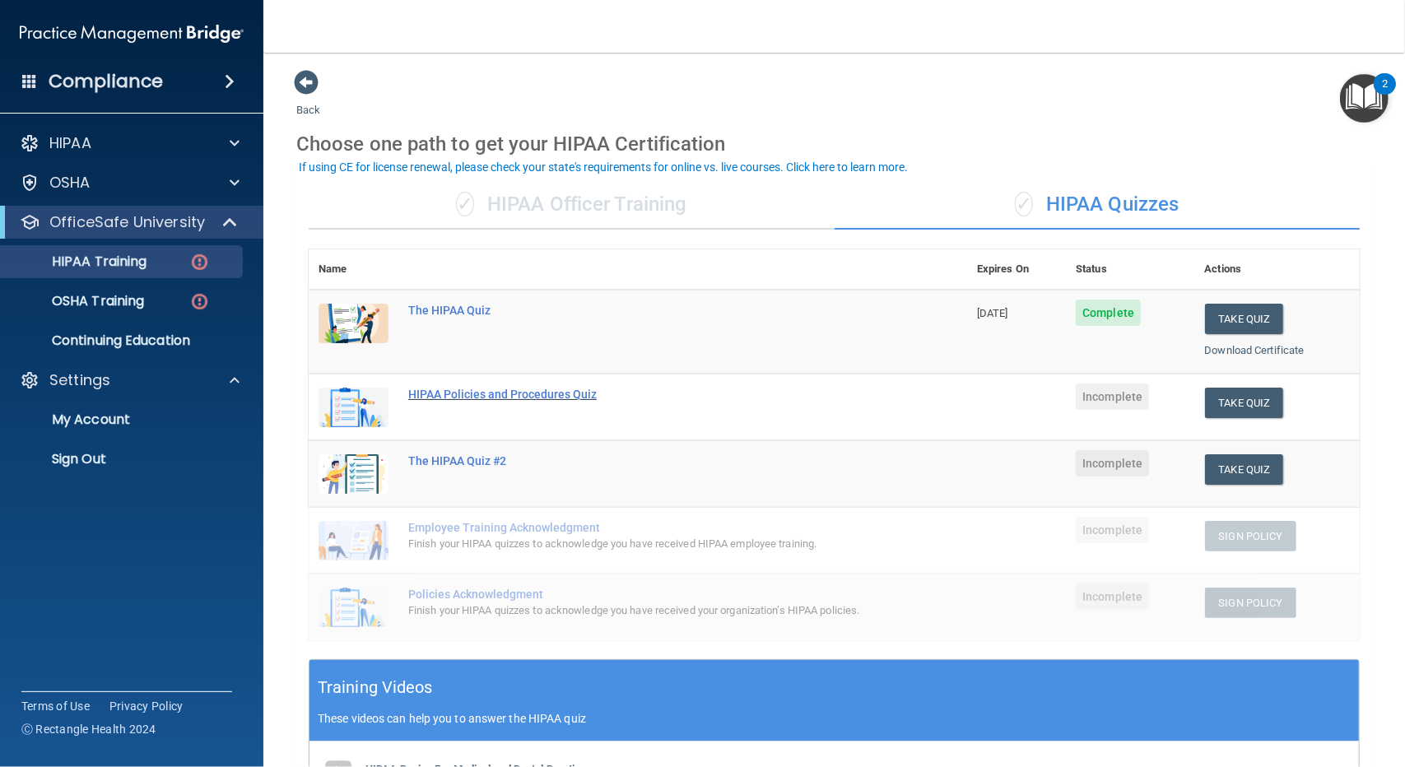
click at [495, 396] on div "HIPAA Policies and Procedures Quiz" at bounding box center [646, 394] width 477 height 13
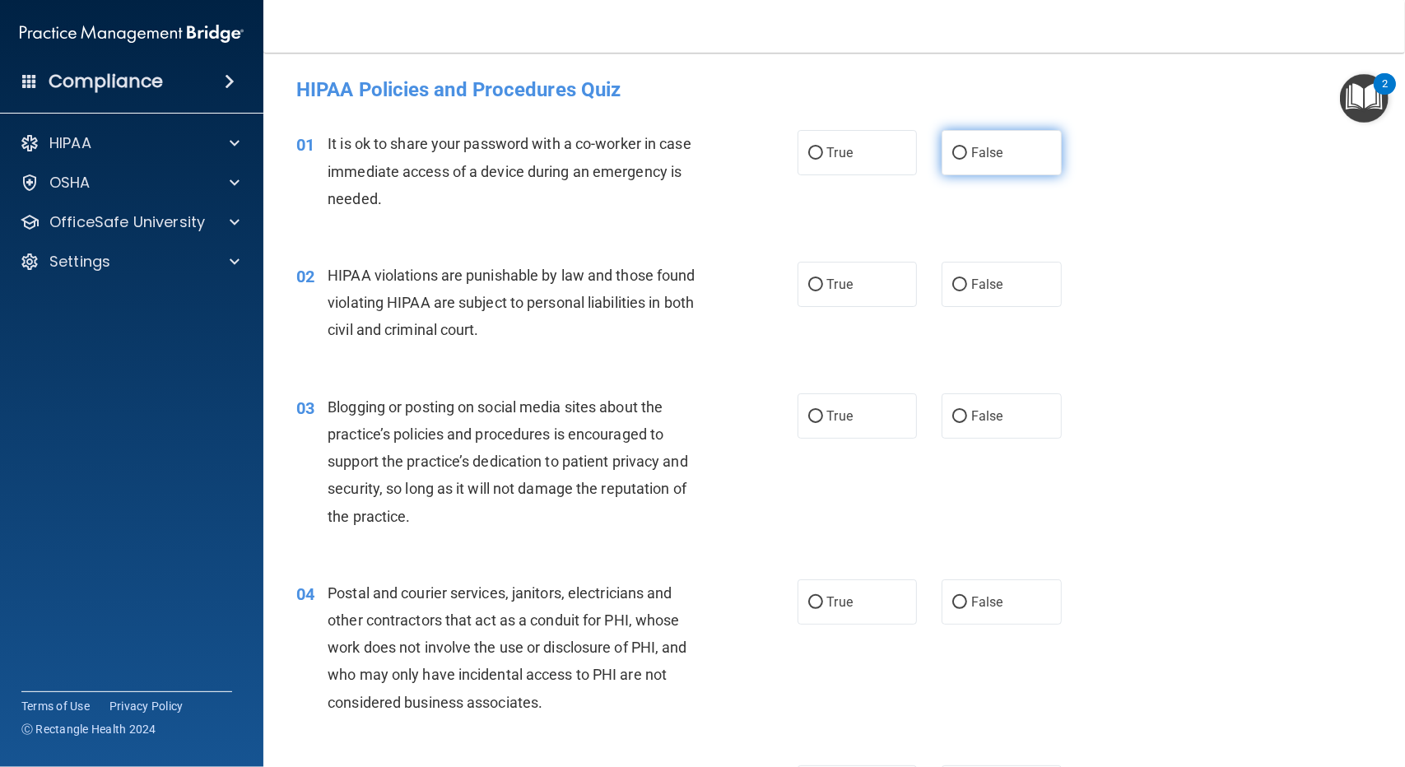
click at [952, 151] on input "False" at bounding box center [959, 153] width 15 height 12
radio input "true"
click at [808, 282] on input "True" at bounding box center [815, 285] width 15 height 12
radio input "true"
click at [808, 413] on input "True" at bounding box center [815, 417] width 15 height 12
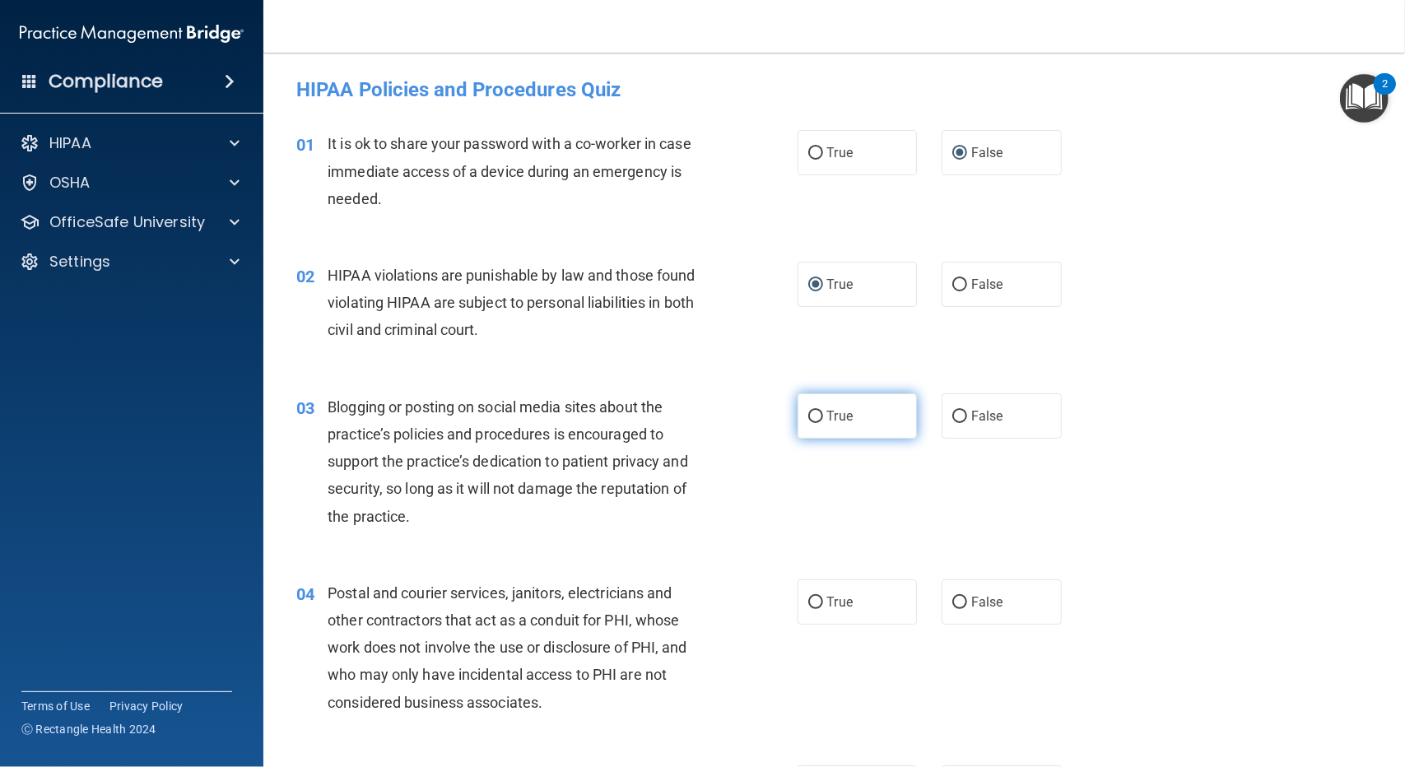
radio input "true"
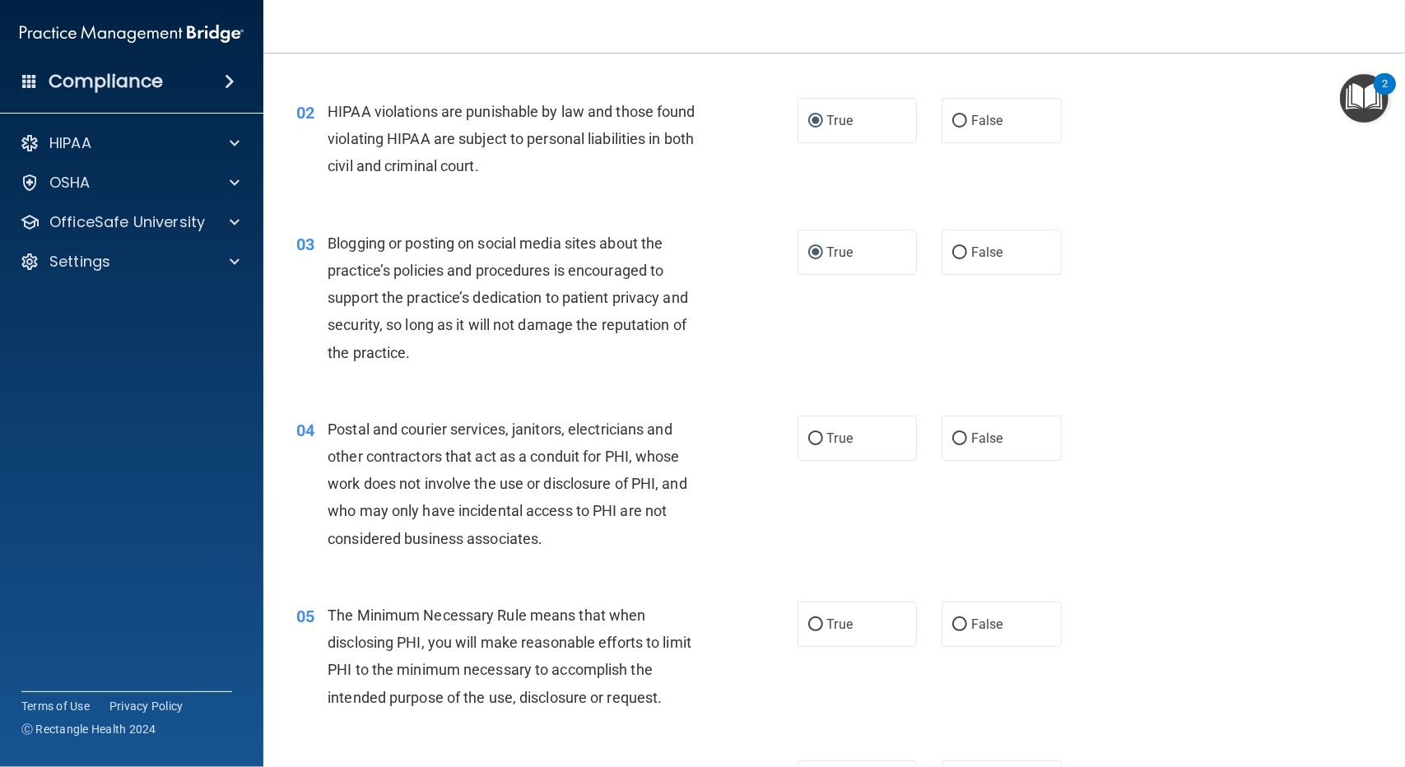
scroll to position [165, 0]
click at [800, 429] on label "True" at bounding box center [858, 437] width 120 height 45
click at [808, 432] on input "True" at bounding box center [815, 438] width 15 height 12
radio input "true"
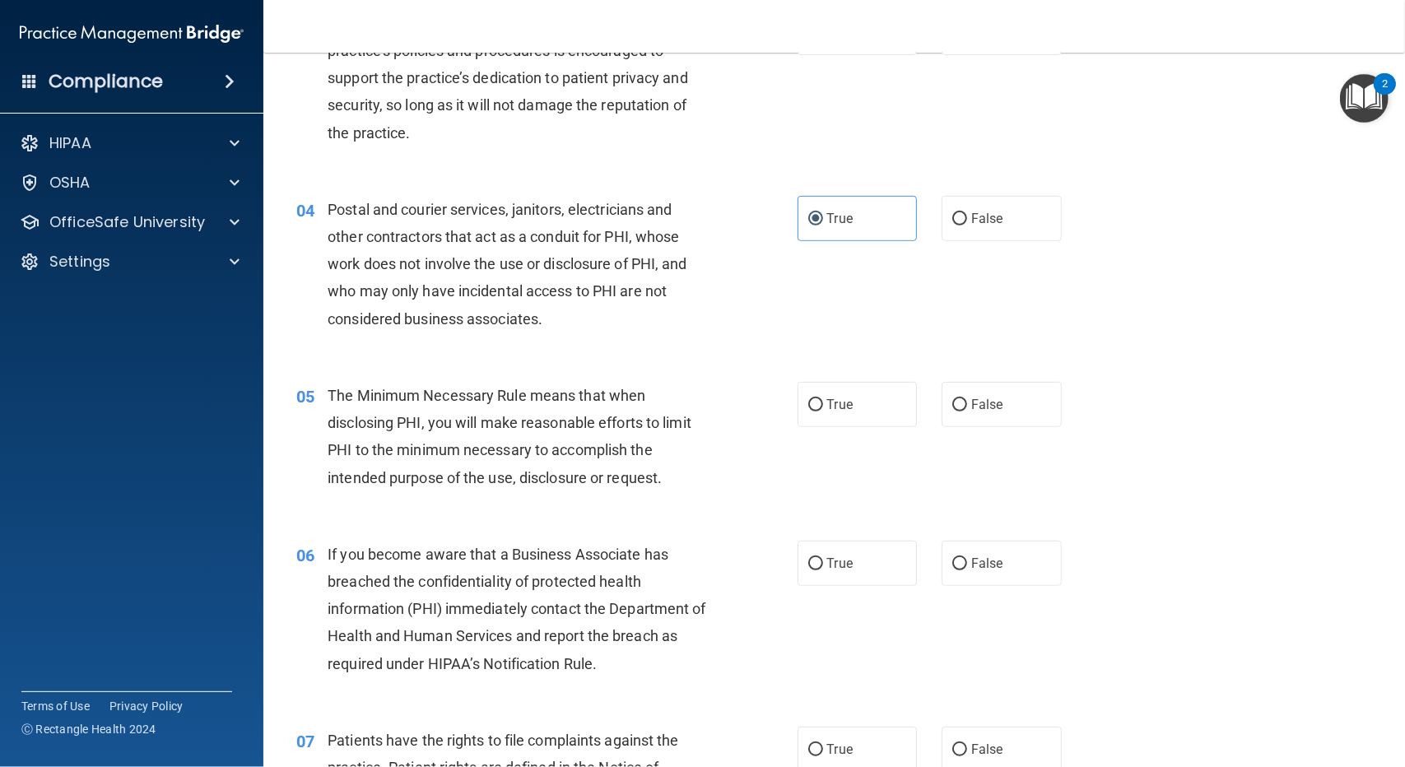
scroll to position [412, 0]
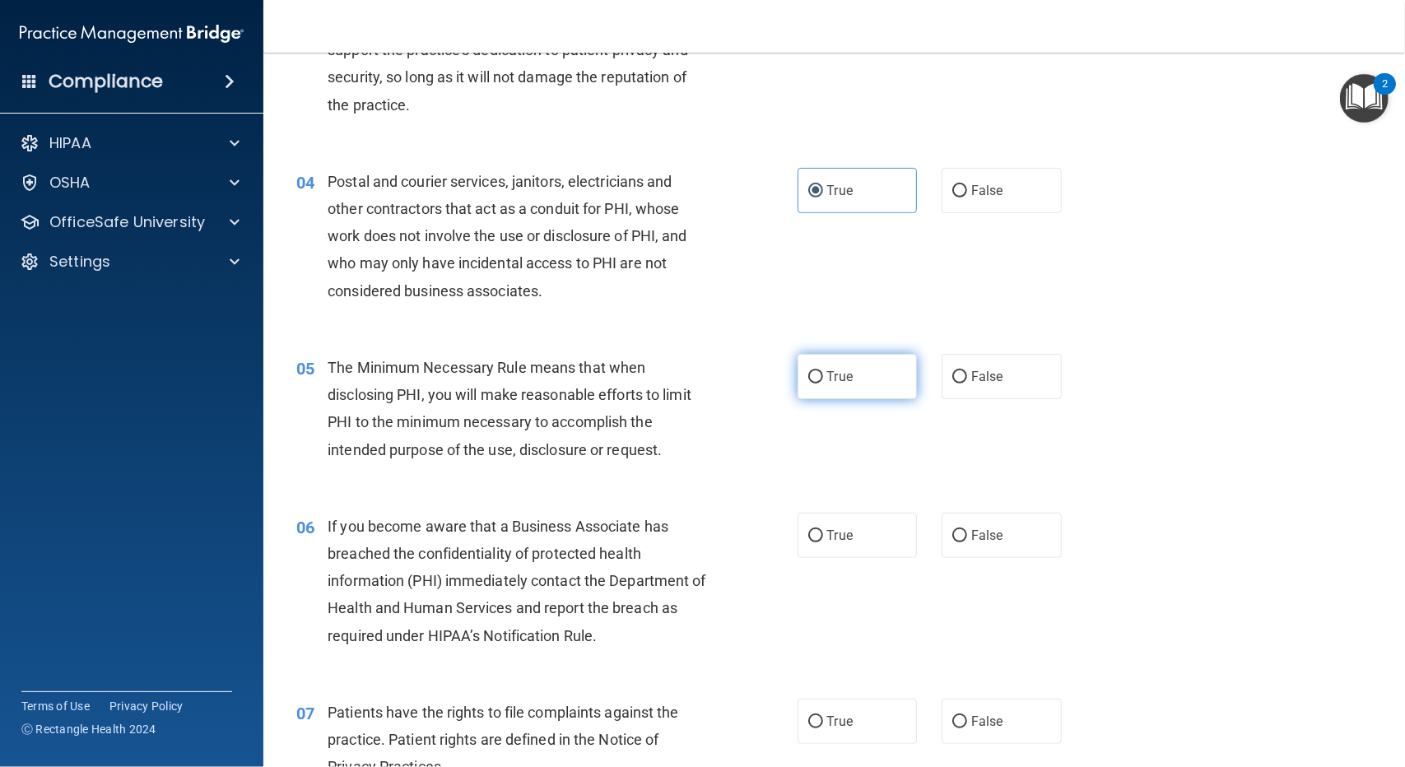
click at [816, 371] on input "True" at bounding box center [815, 377] width 15 height 12
radio input "true"
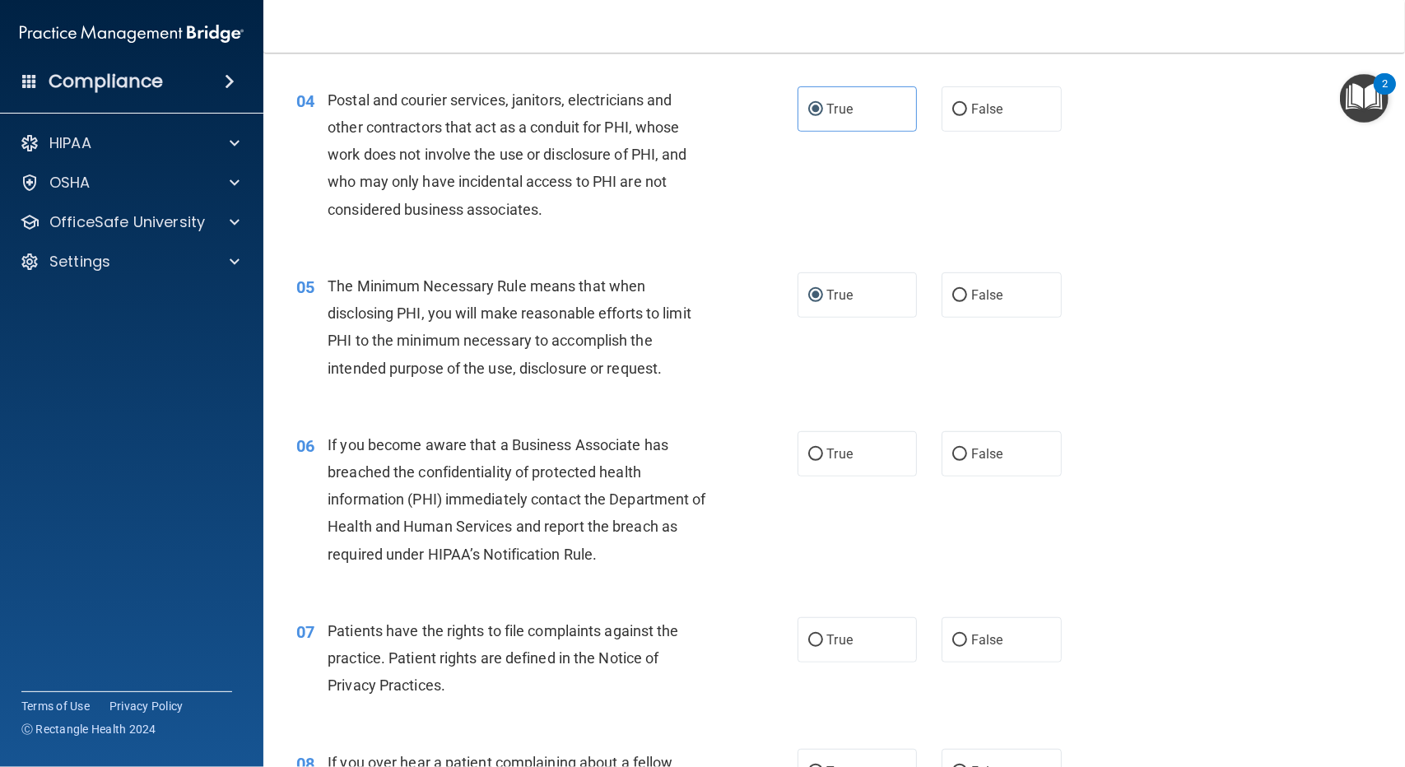
scroll to position [494, 0]
click at [799, 449] on label "True" at bounding box center [858, 452] width 120 height 45
click at [808, 449] on input "True" at bounding box center [815, 454] width 15 height 12
radio input "true"
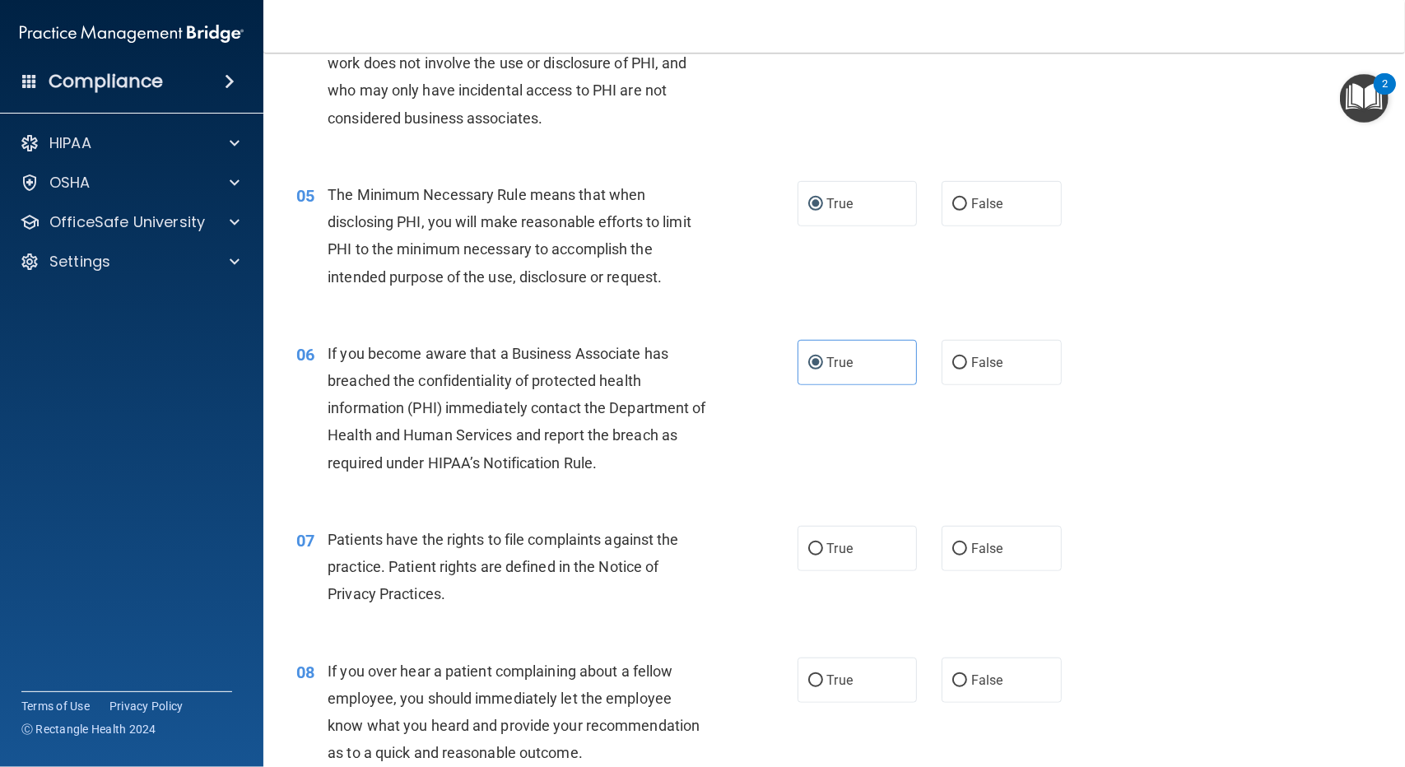
scroll to position [658, 0]
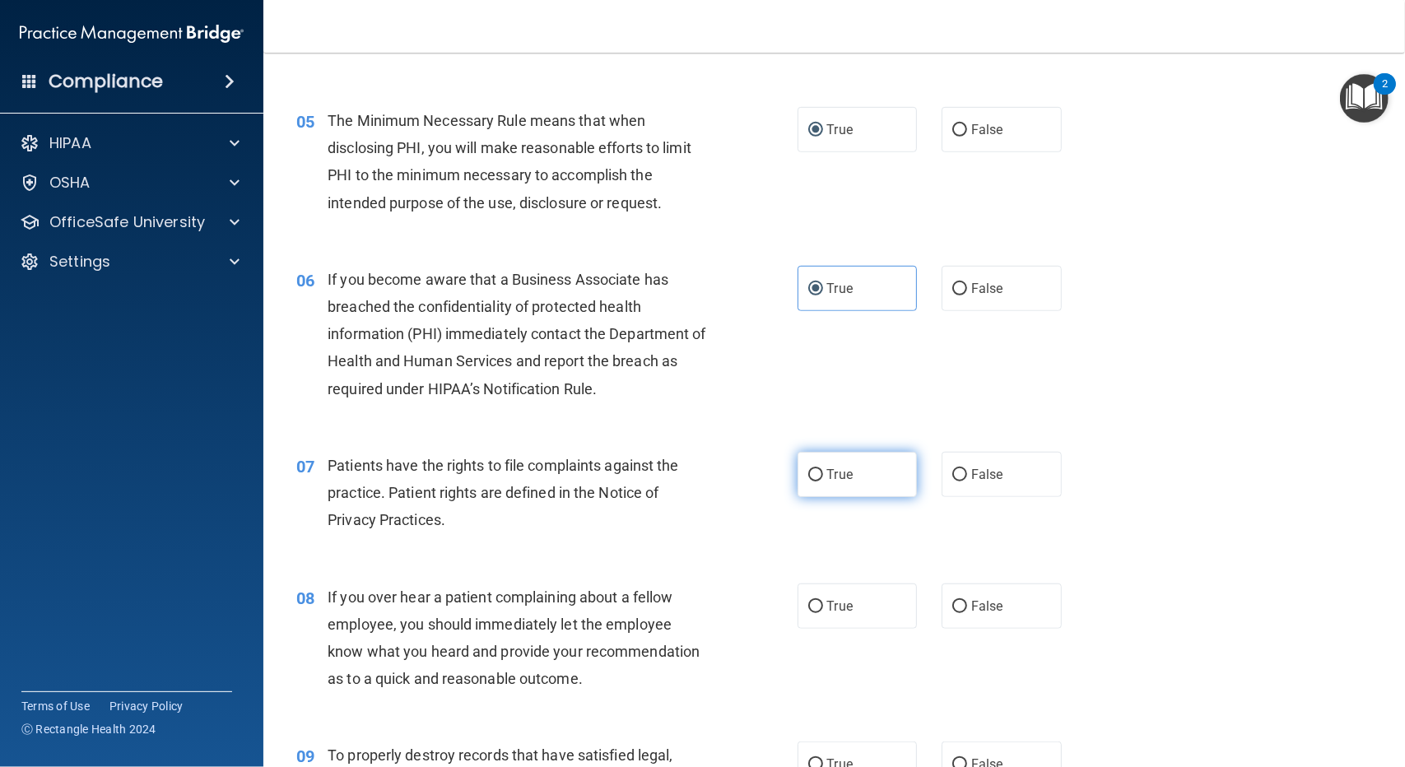
click at [815, 478] on input "True" at bounding box center [815, 475] width 15 height 12
radio input "true"
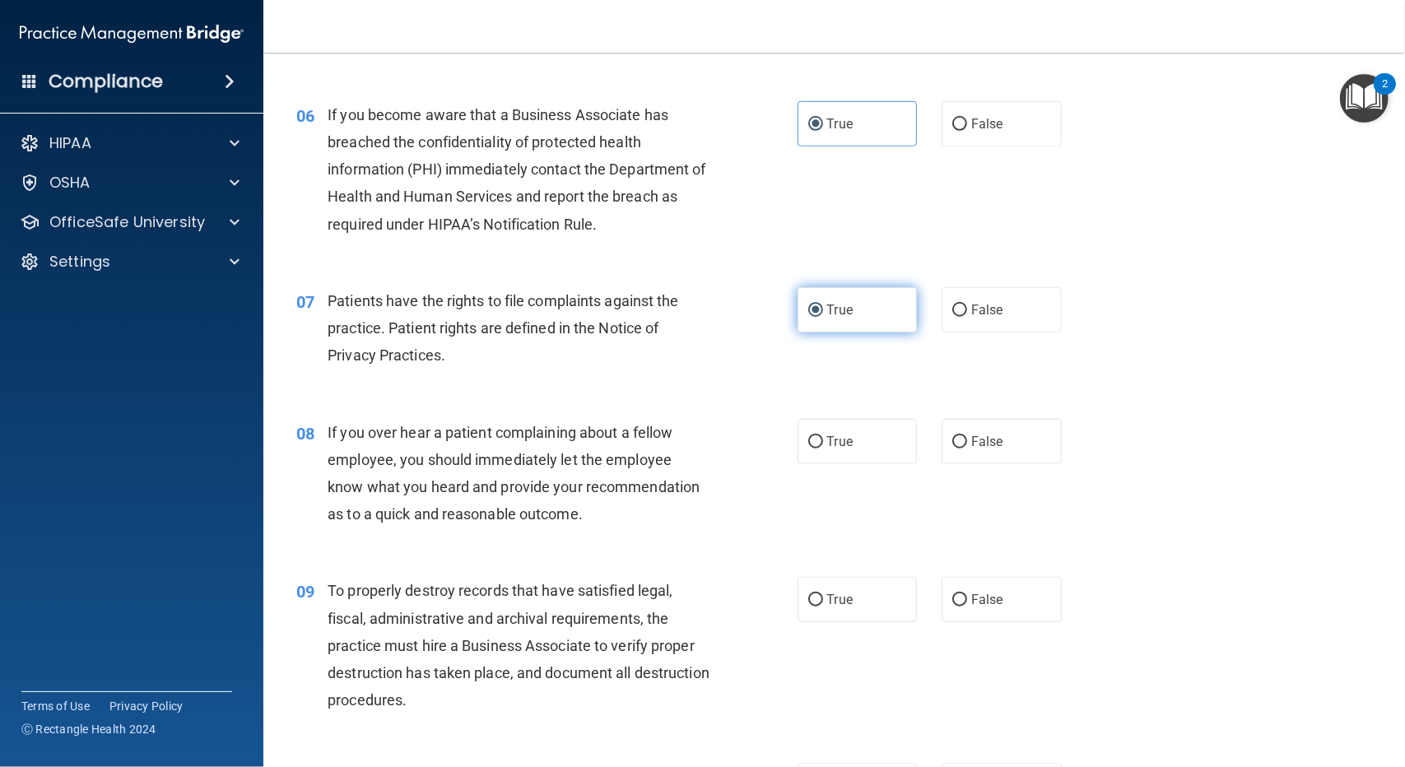
scroll to position [905, 0]
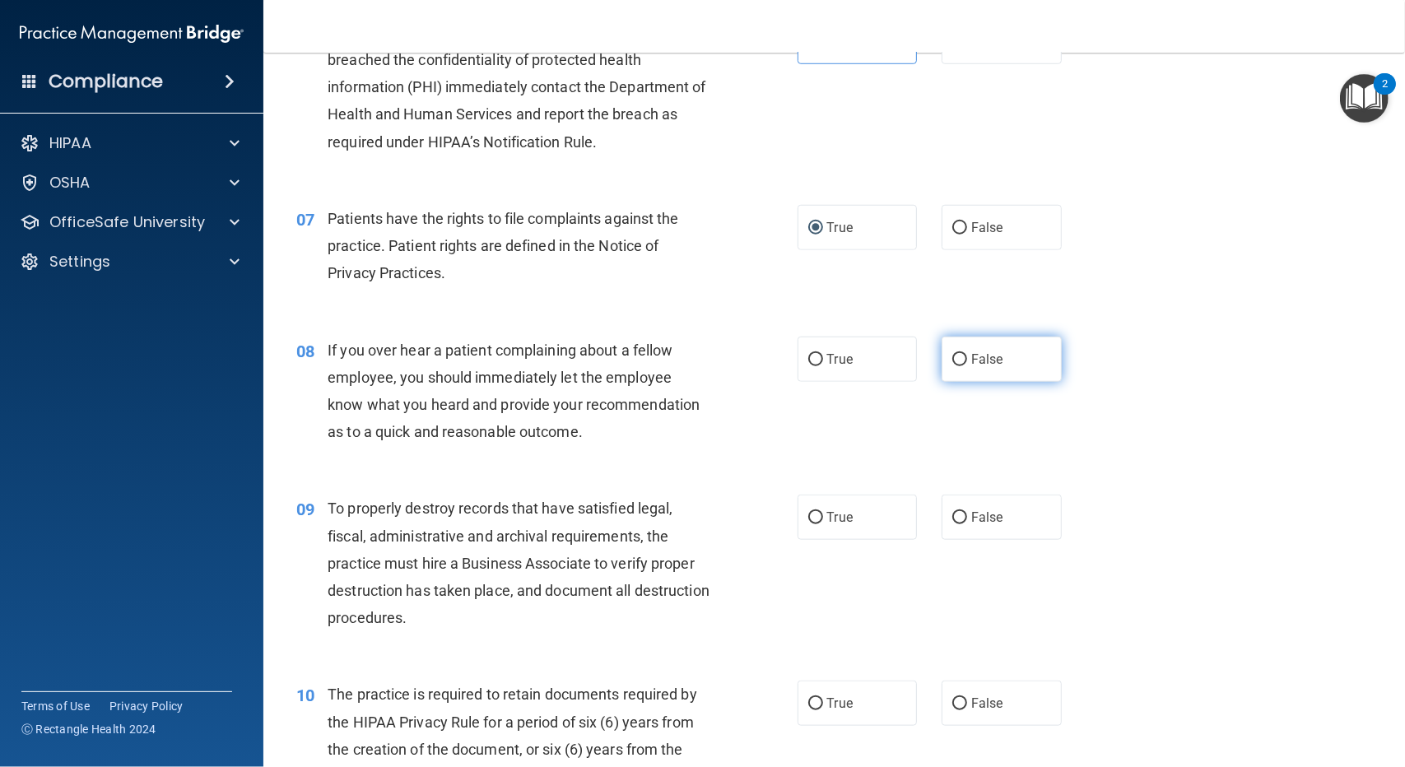
click at [956, 359] on input "False" at bounding box center [959, 360] width 15 height 12
radio input "true"
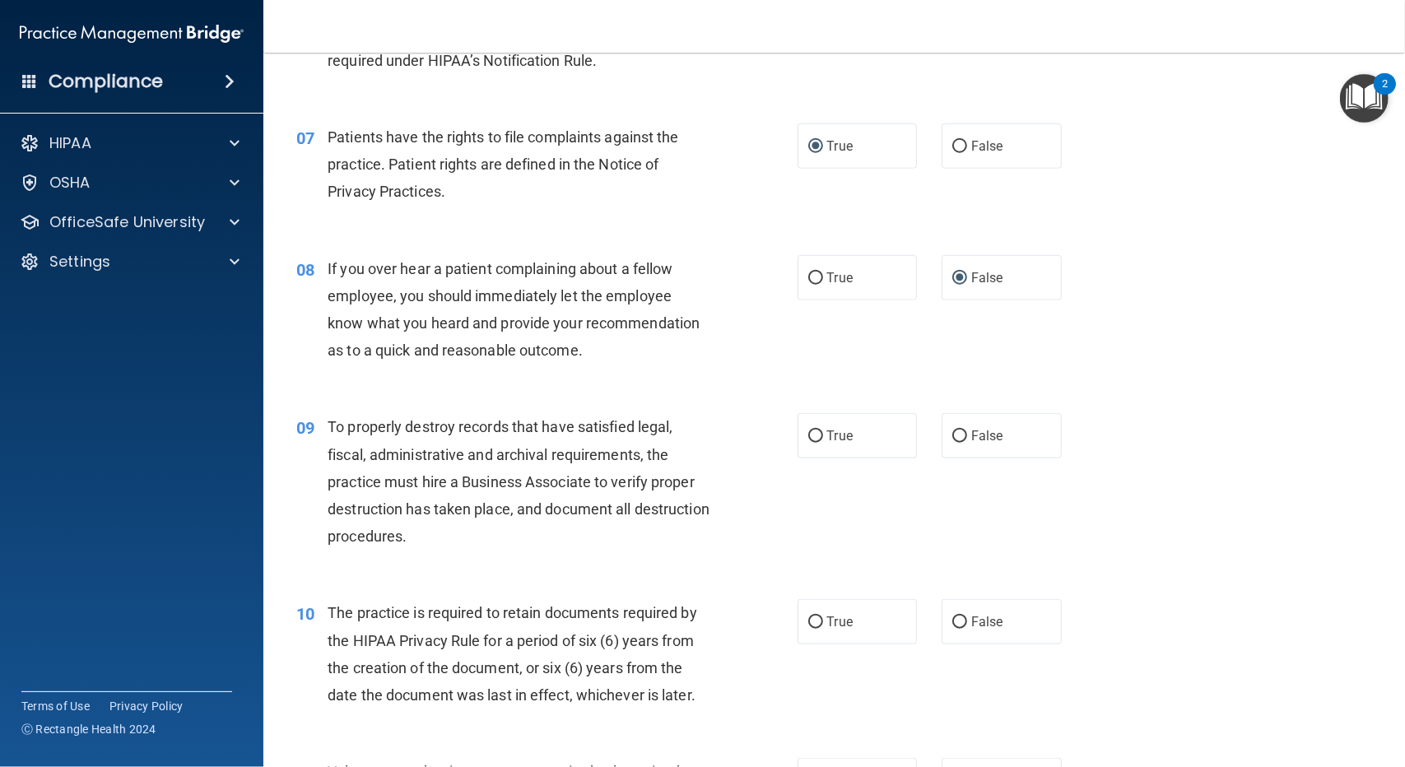
scroll to position [988, 0]
click at [952, 434] on input "False" at bounding box center [959, 436] width 15 height 12
radio input "true"
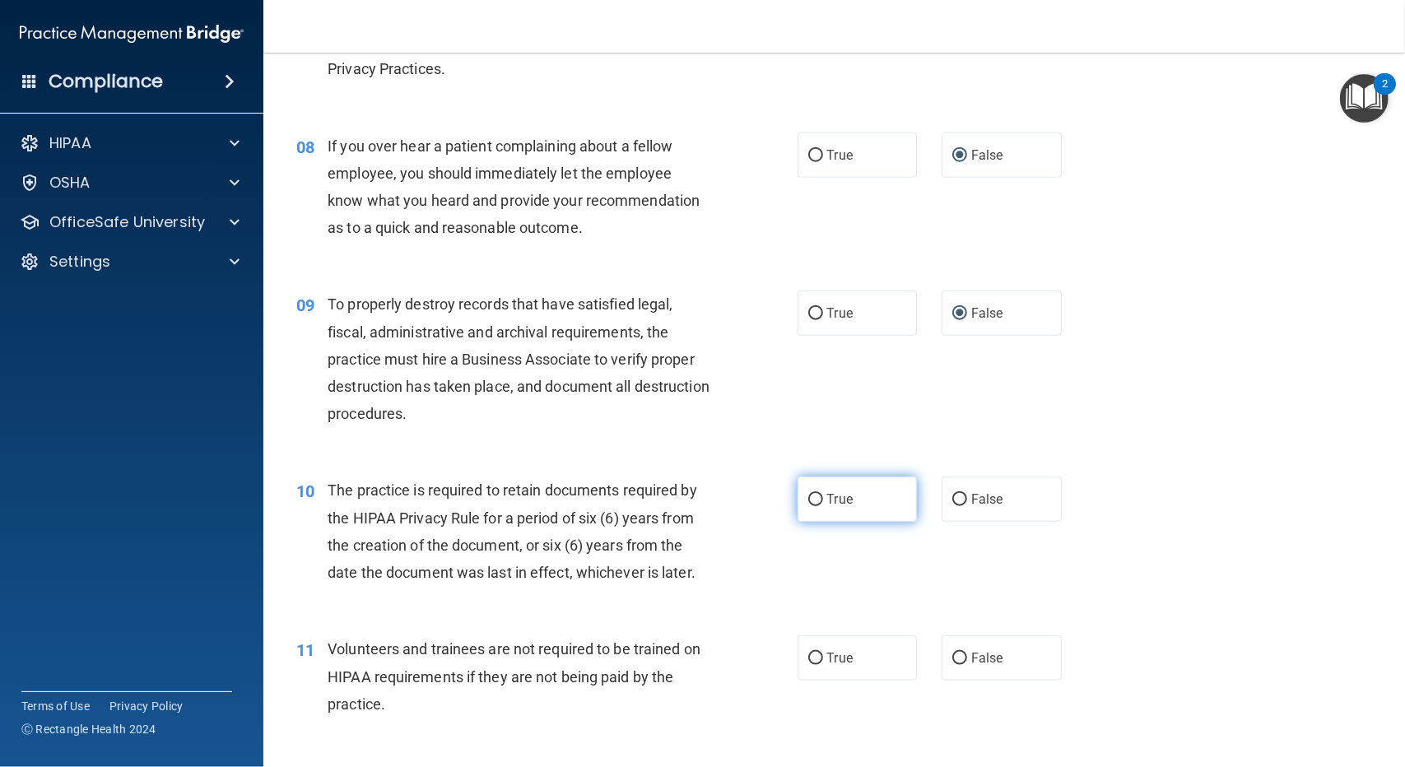
scroll to position [1152, 0]
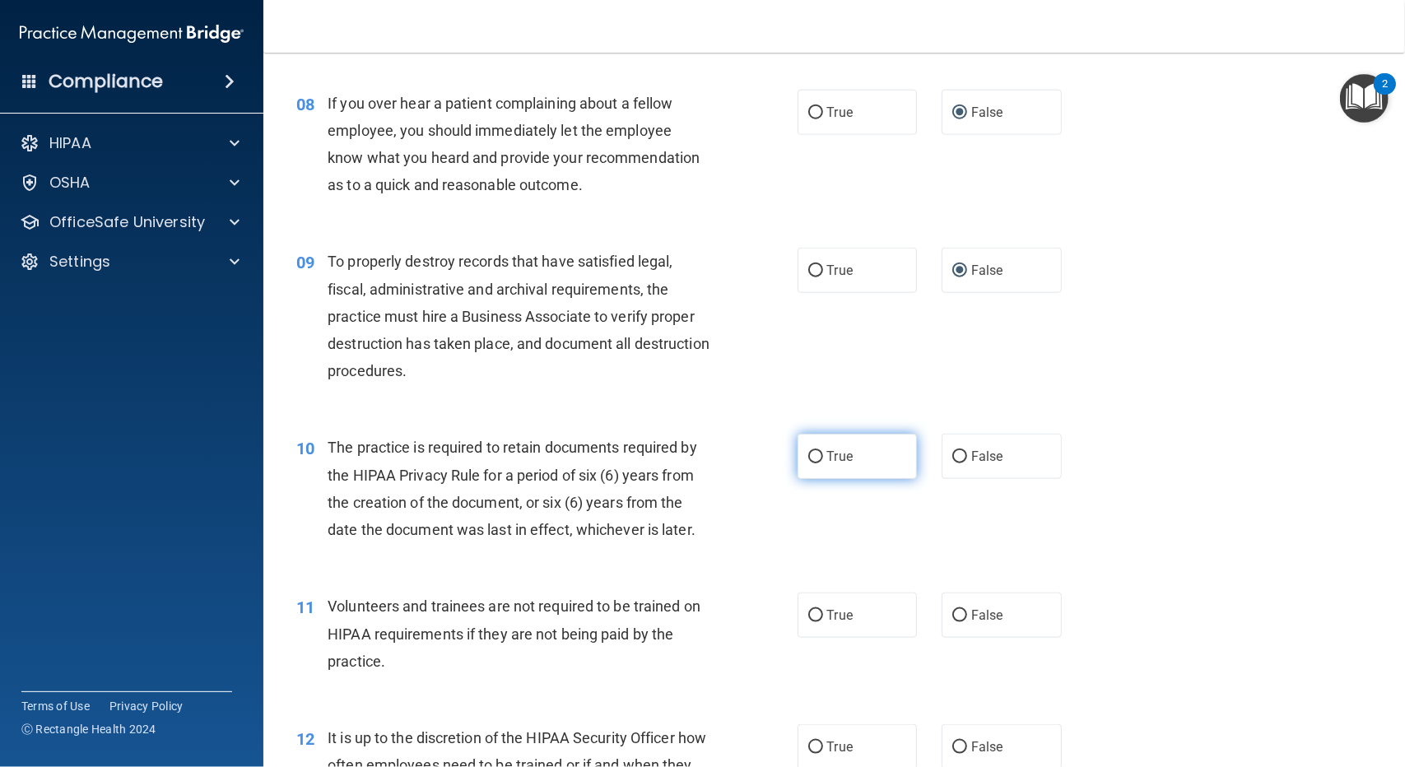
click at [808, 451] on input "True" at bounding box center [815, 457] width 15 height 12
radio input "true"
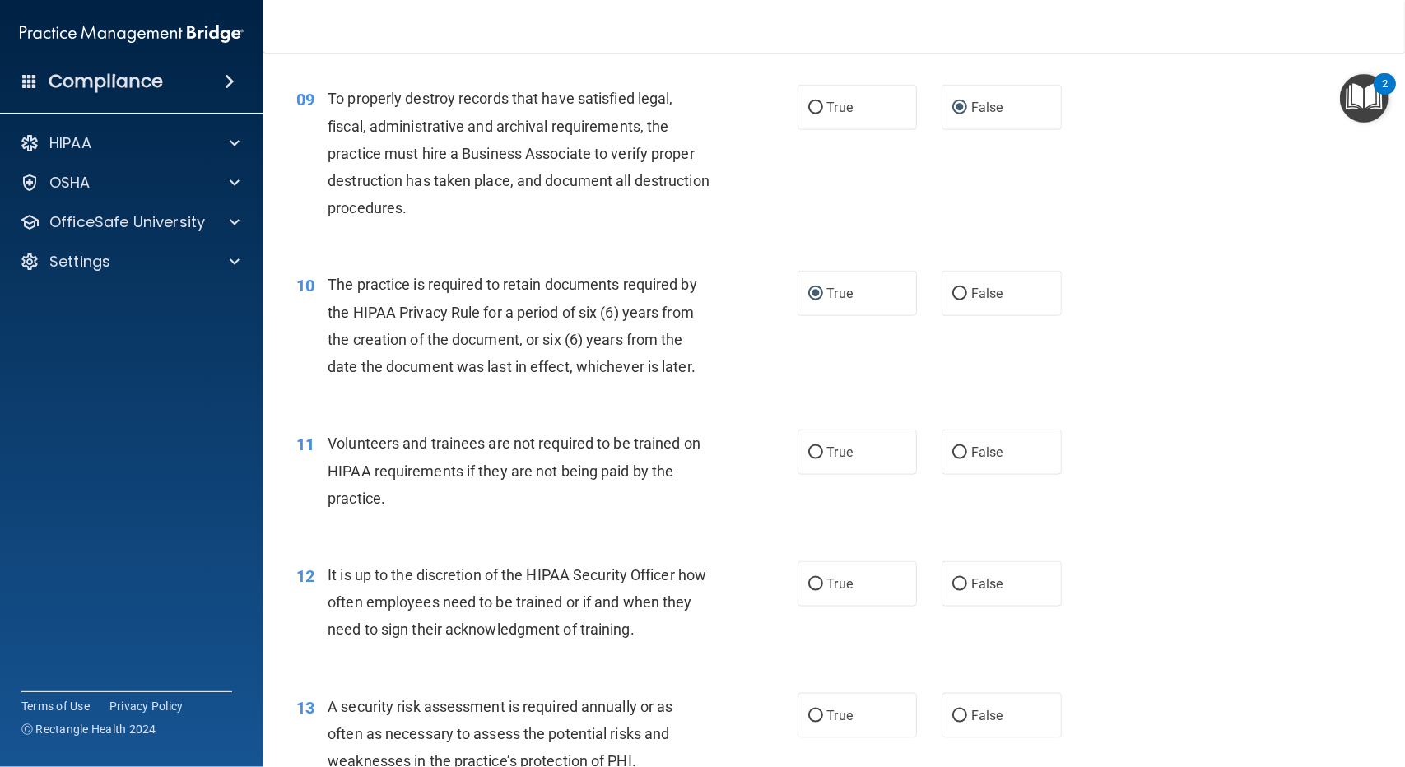
scroll to position [1317, 0]
click at [811, 449] on input "True" at bounding box center [815, 451] width 15 height 12
radio input "true"
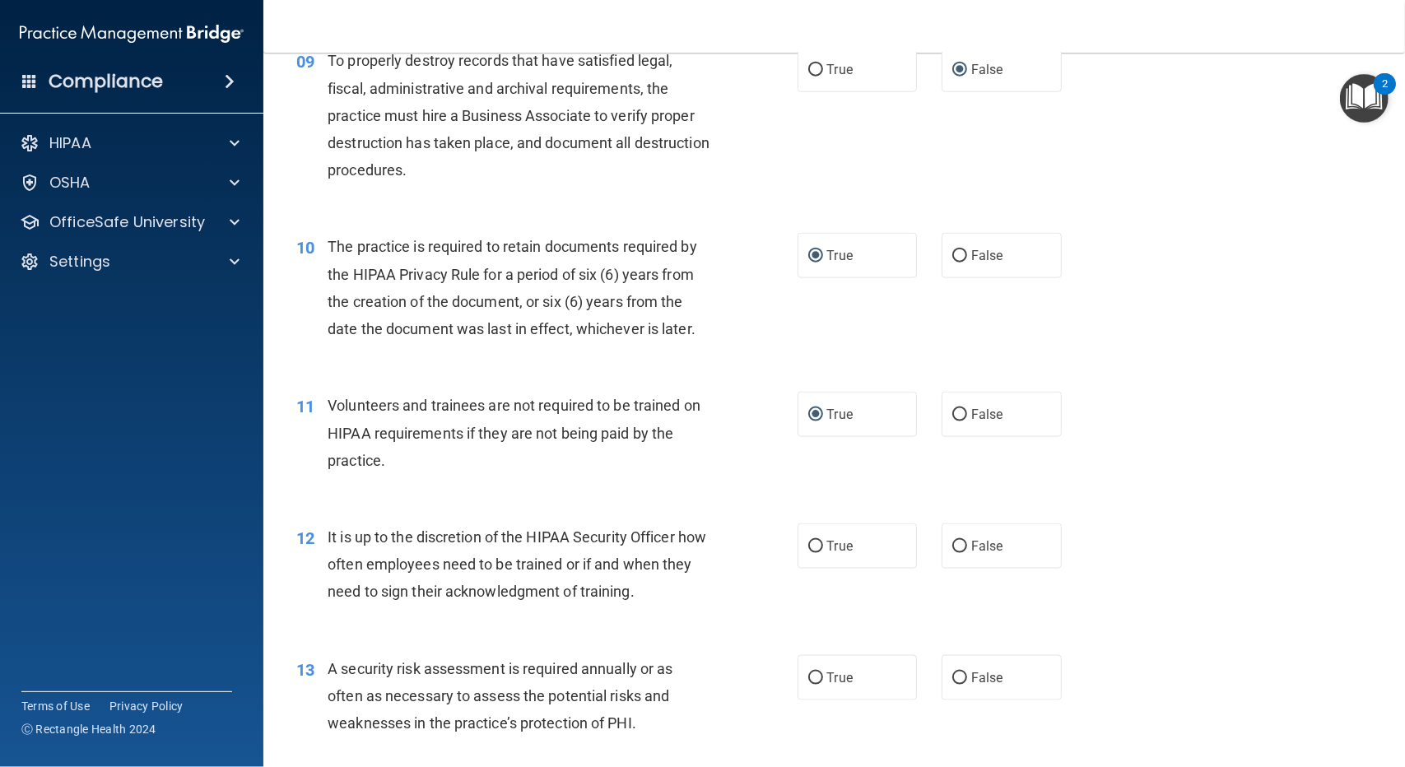
scroll to position [1399, 0]
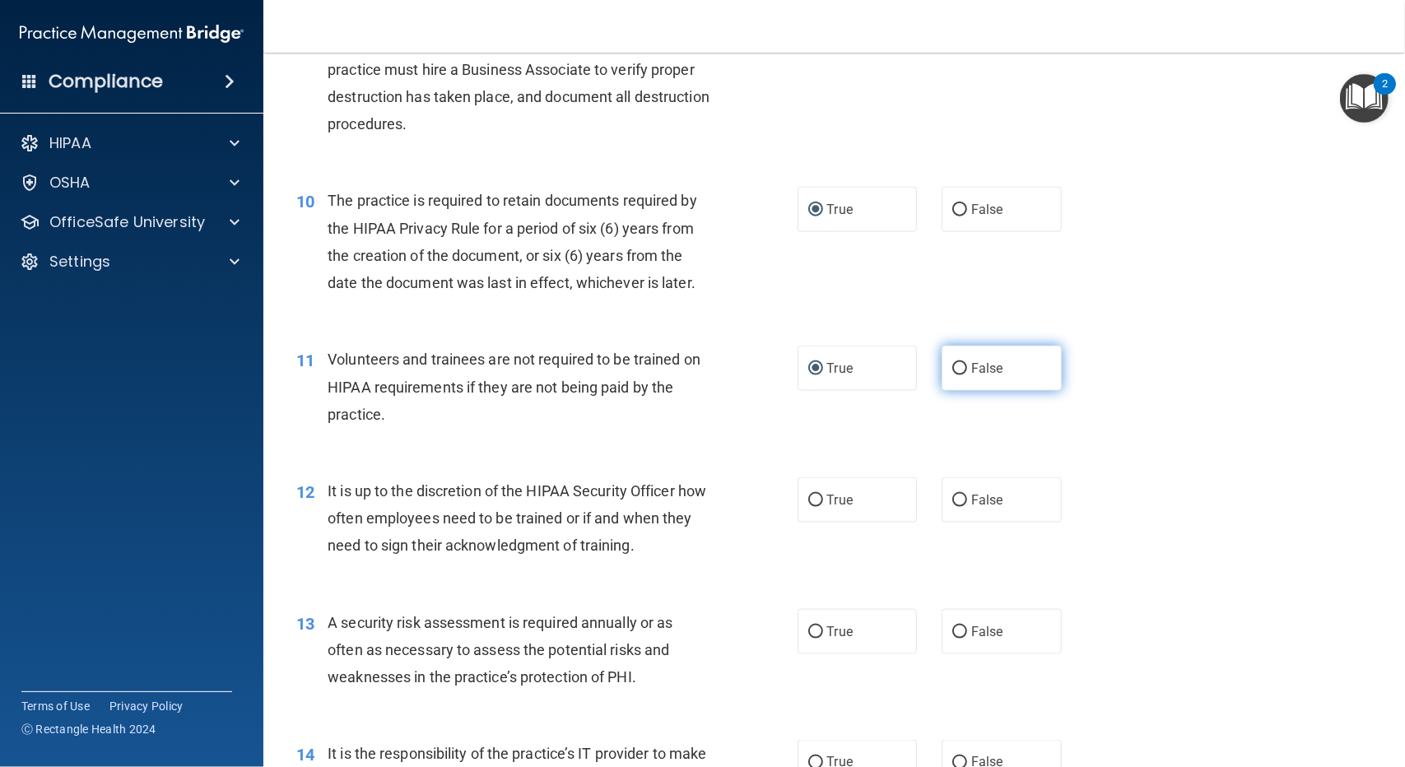
click at [954, 369] on input "False" at bounding box center [959, 369] width 15 height 12
radio input "true"
radio input "false"
click at [816, 501] on input "True" at bounding box center [815, 501] width 15 height 12
radio input "true"
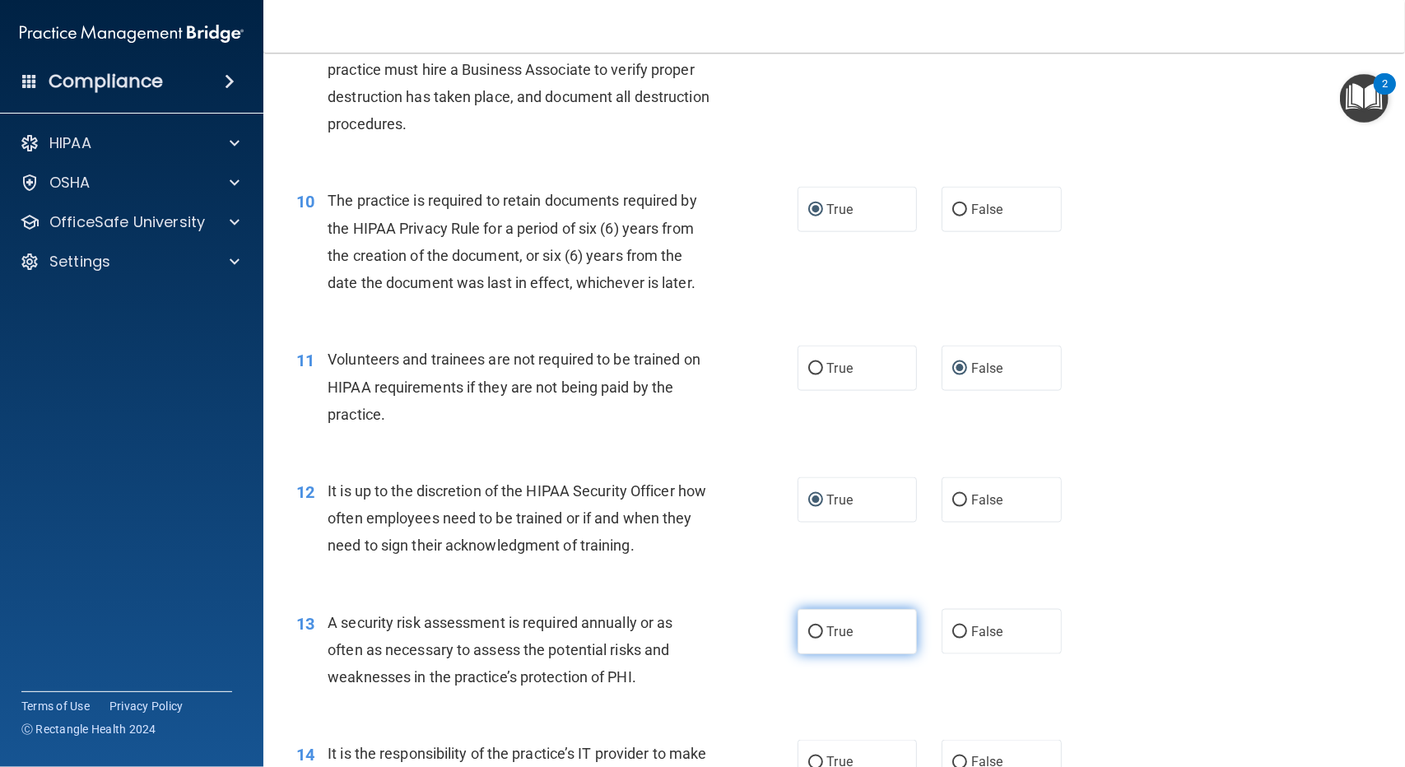
click at [802, 623] on label "True" at bounding box center [858, 631] width 120 height 45
click at [808, 626] on input "True" at bounding box center [815, 632] width 15 height 12
radio input "true"
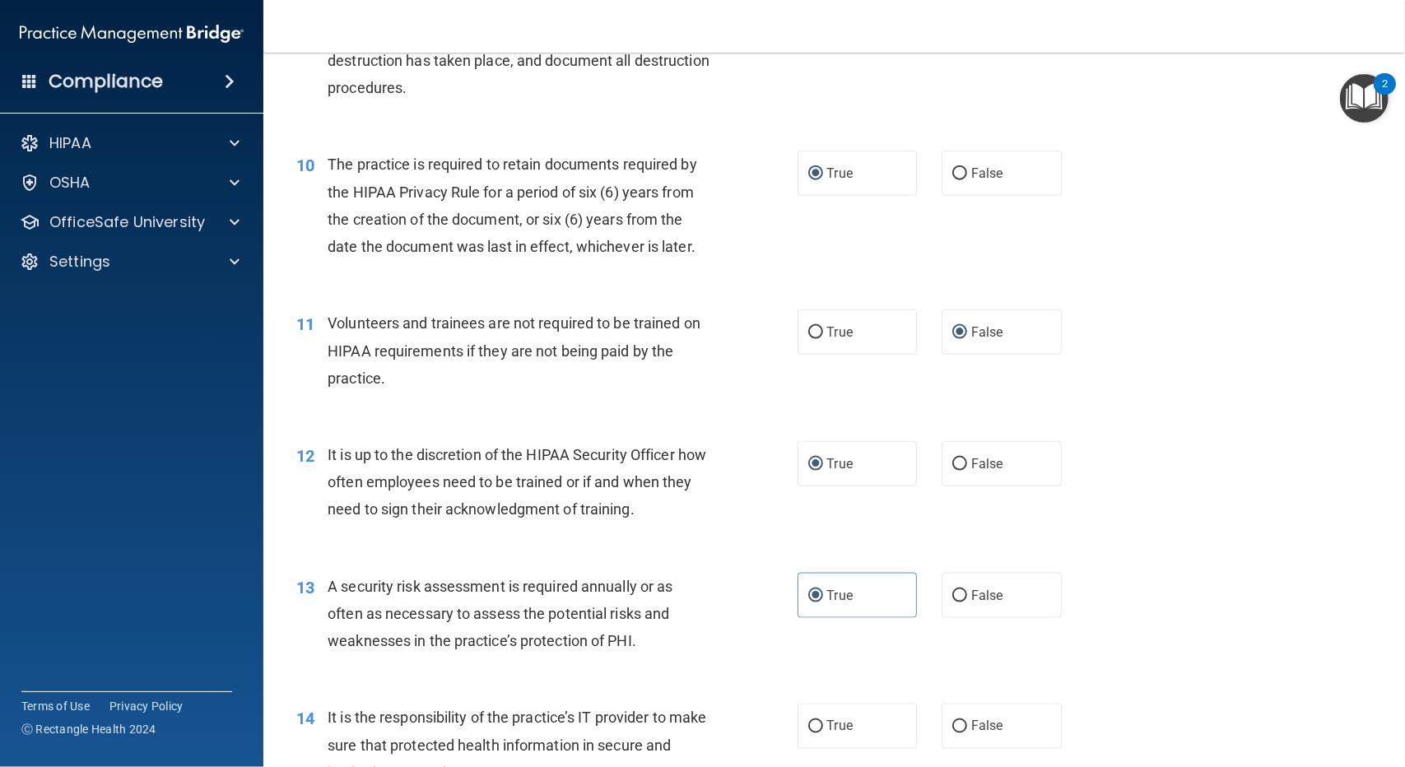
scroll to position [1481, 0]
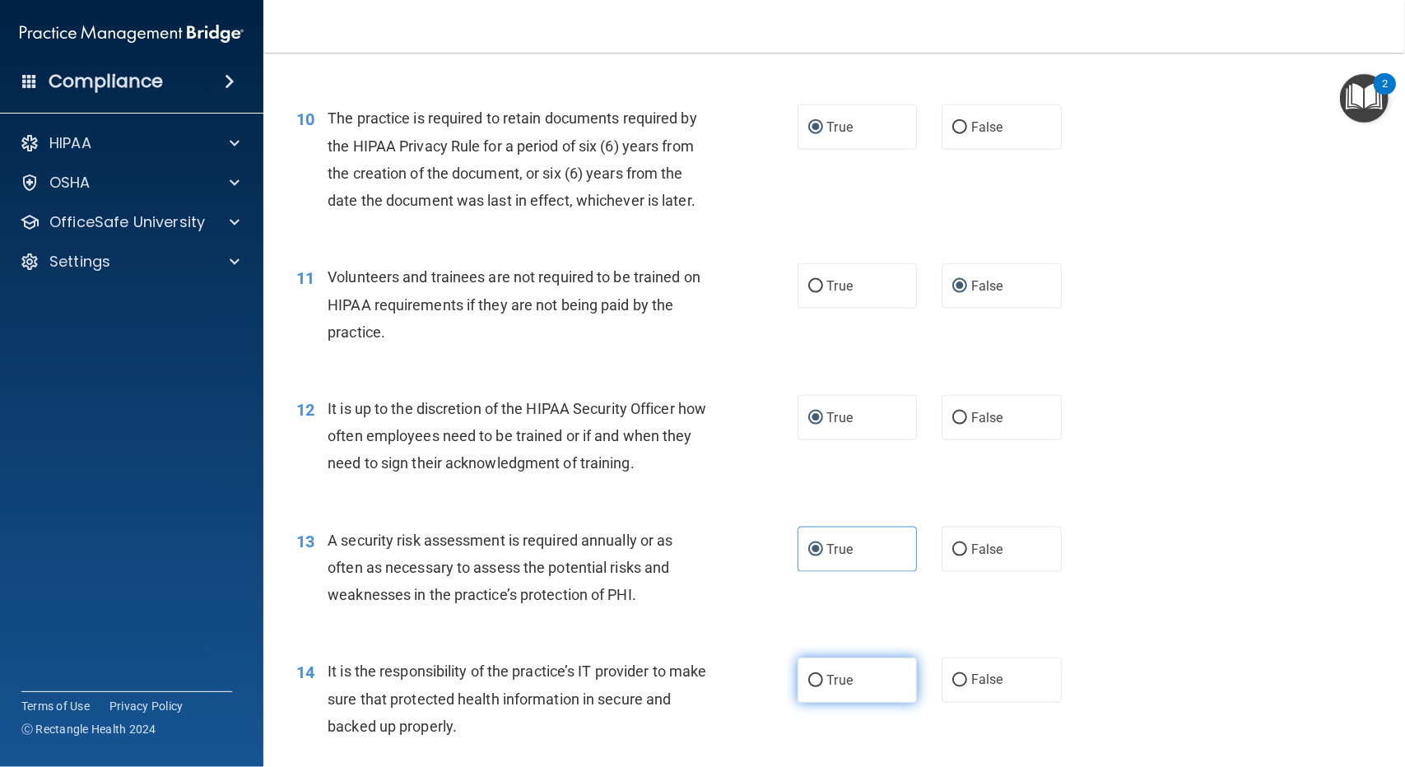
click at [815, 684] on input "True" at bounding box center [815, 681] width 15 height 12
radio input "true"
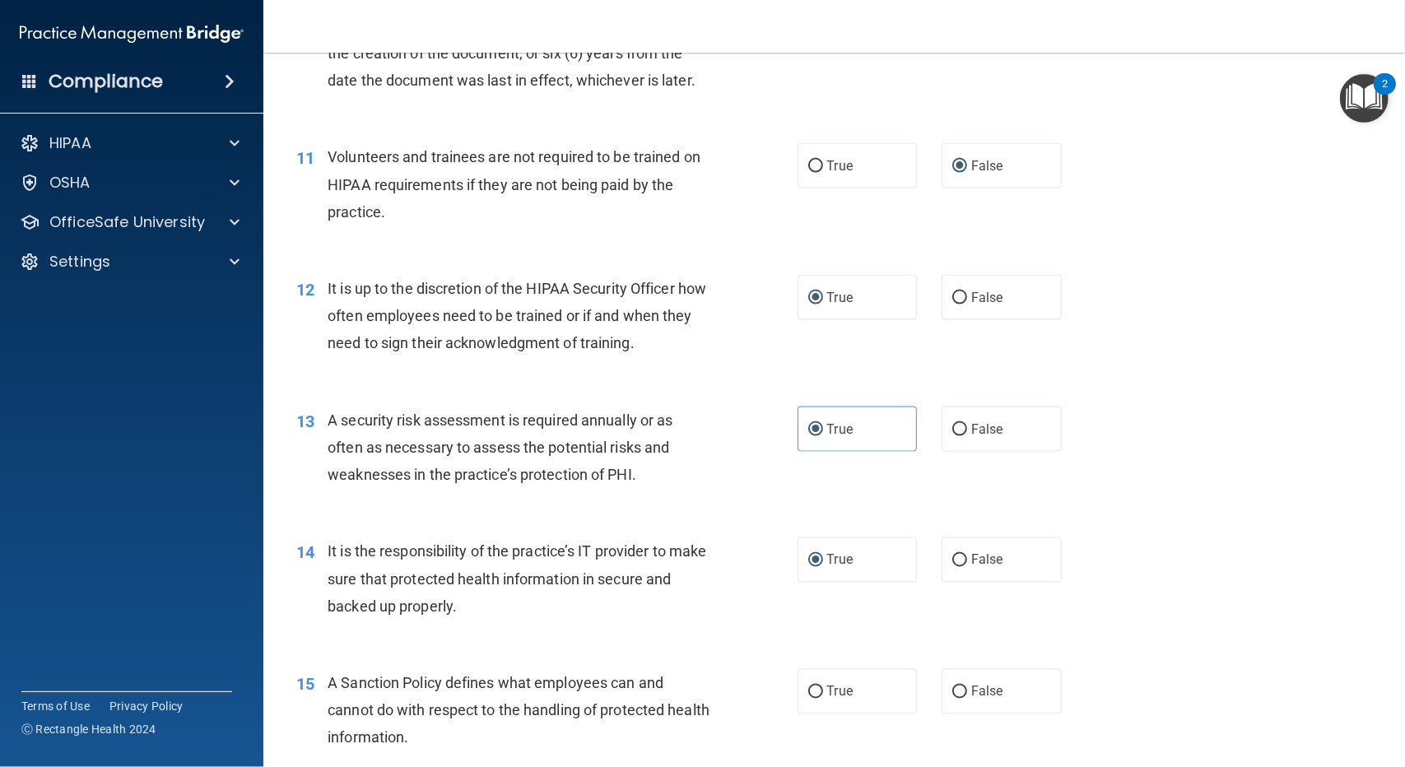
scroll to position [1811, 0]
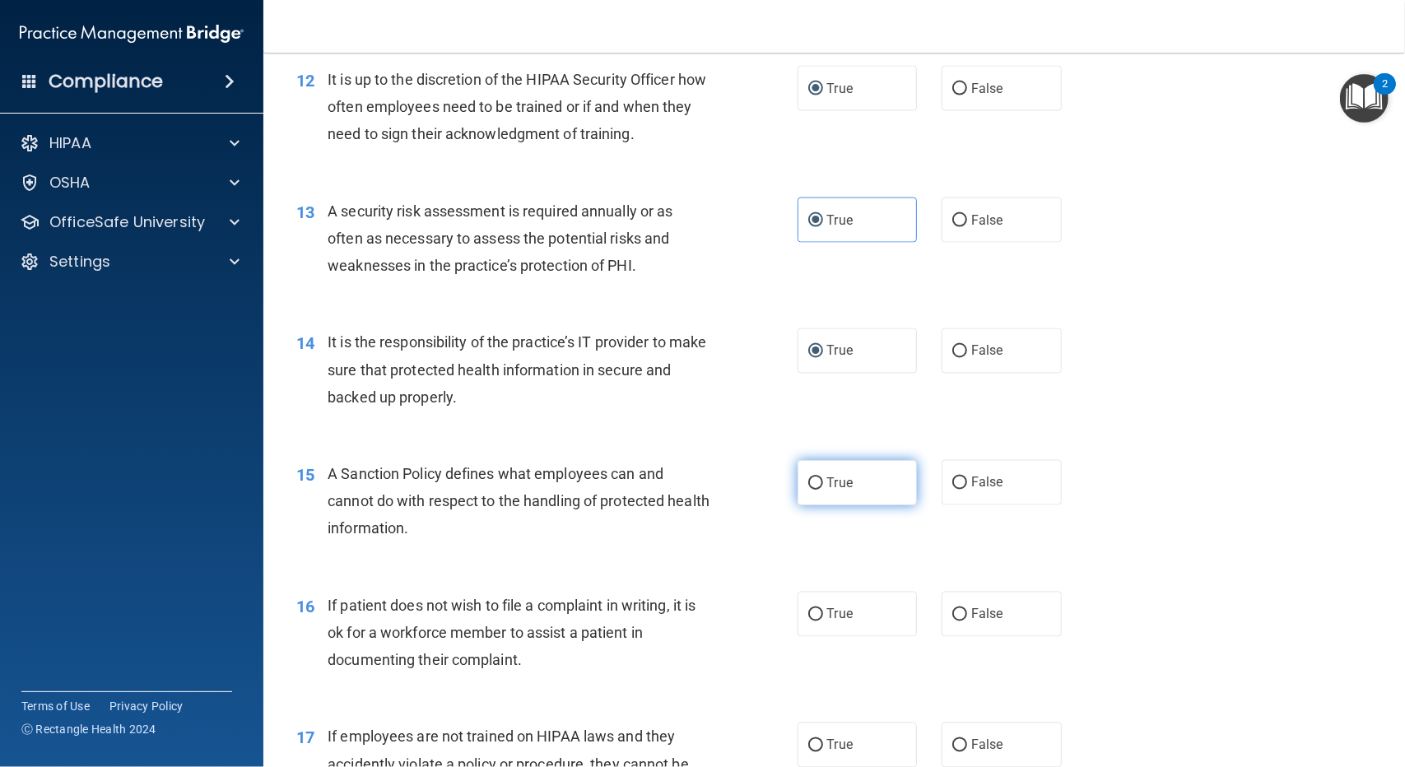
click at [810, 481] on input "True" at bounding box center [815, 483] width 15 height 12
radio input "true"
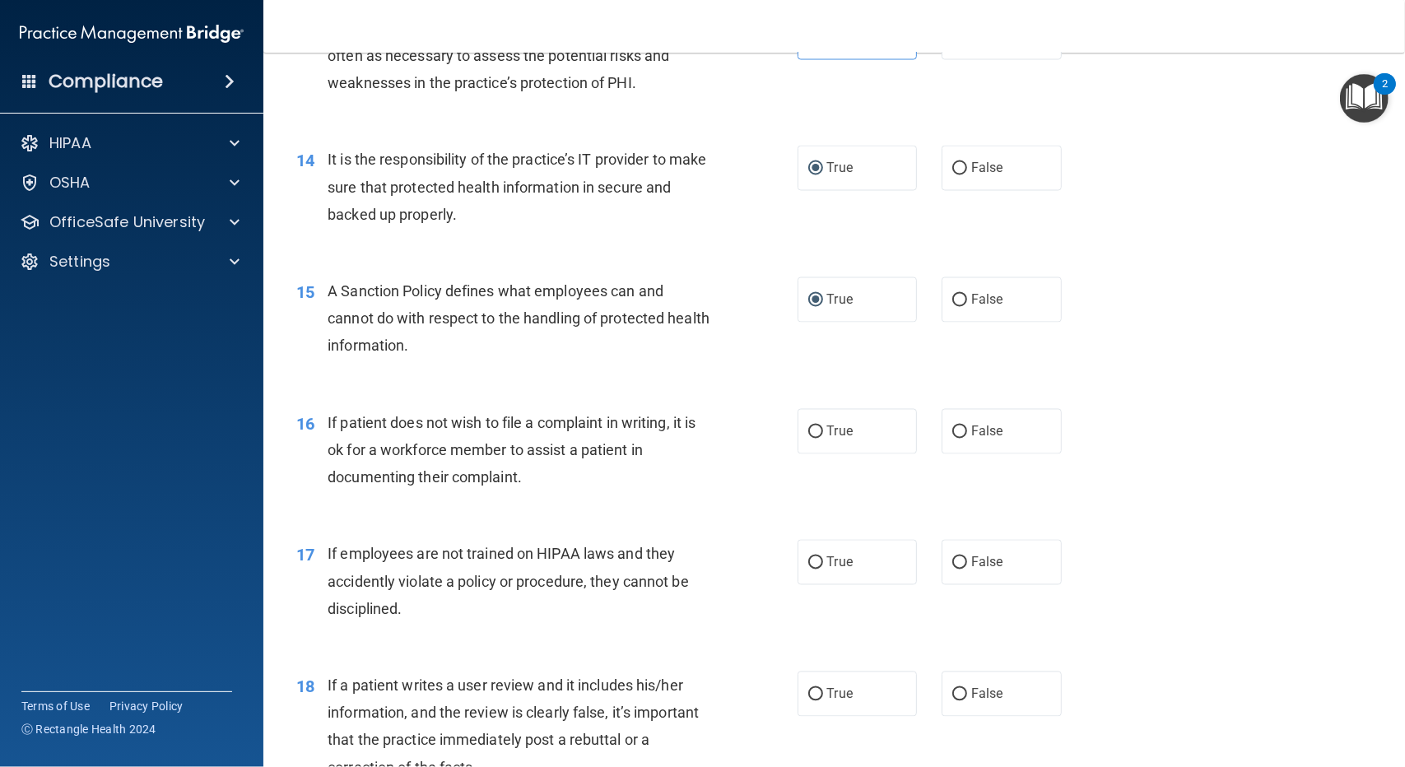
scroll to position [2058, 0]
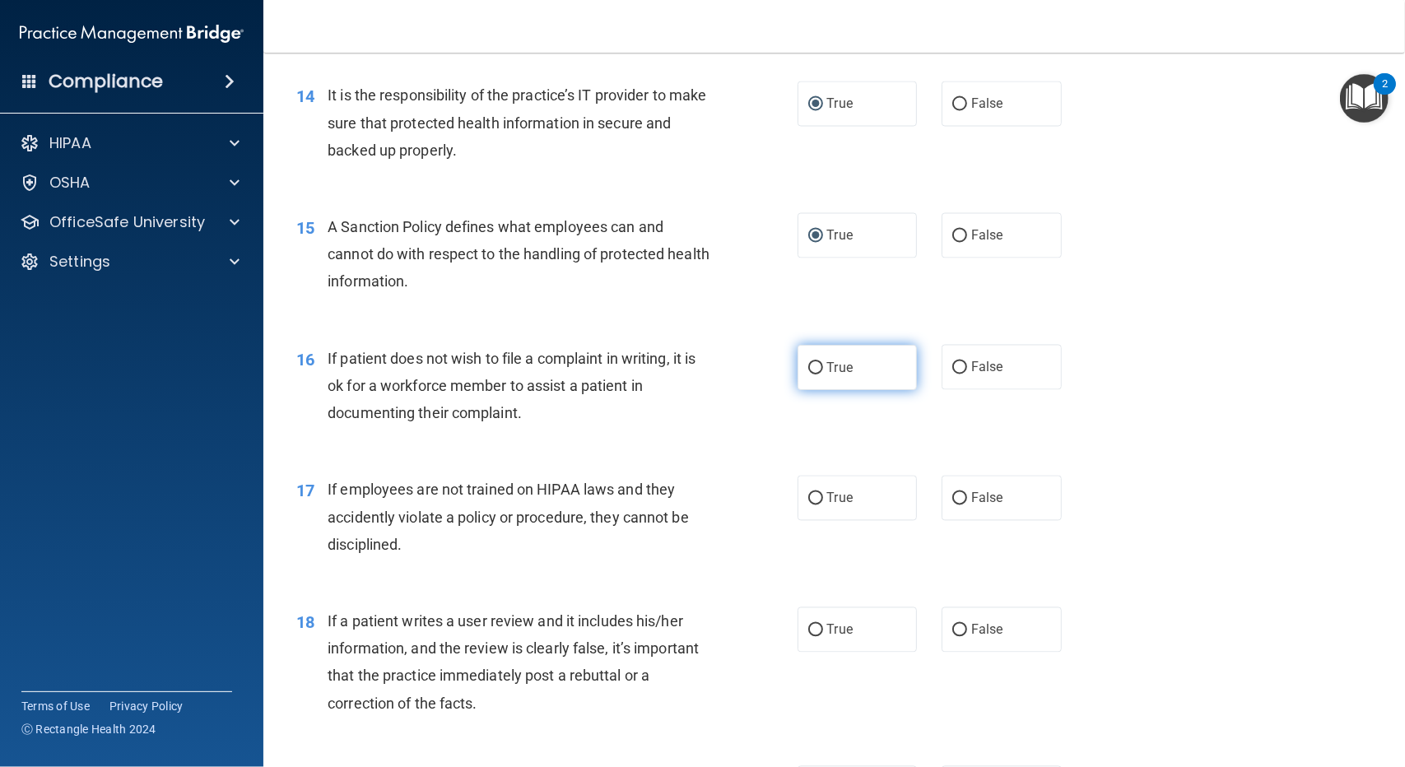
click at [808, 364] on input "True" at bounding box center [815, 368] width 15 height 12
radio input "true"
click at [815, 500] on input "True" at bounding box center [815, 499] width 15 height 12
radio input "true"
click at [959, 496] on input "False" at bounding box center [959, 499] width 15 height 12
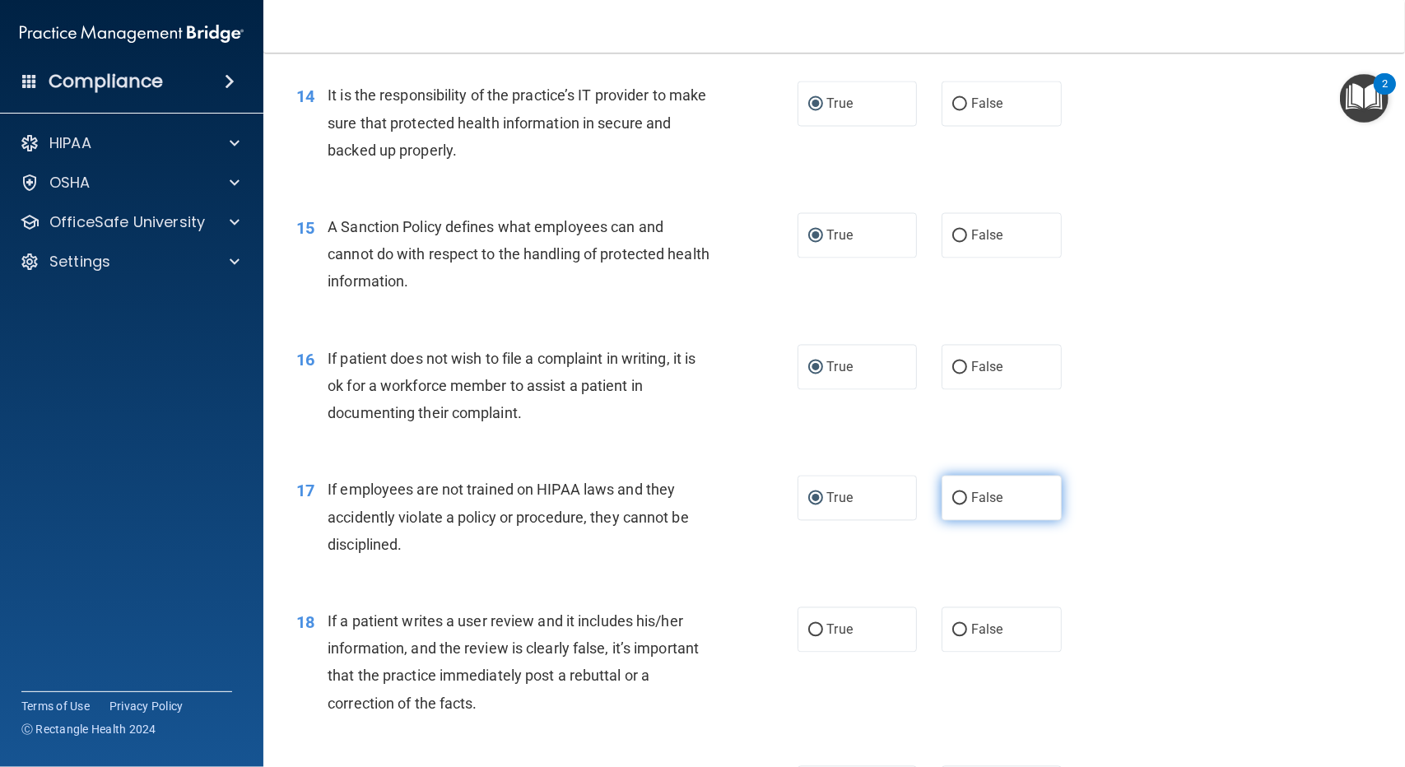
radio input "true"
radio input "false"
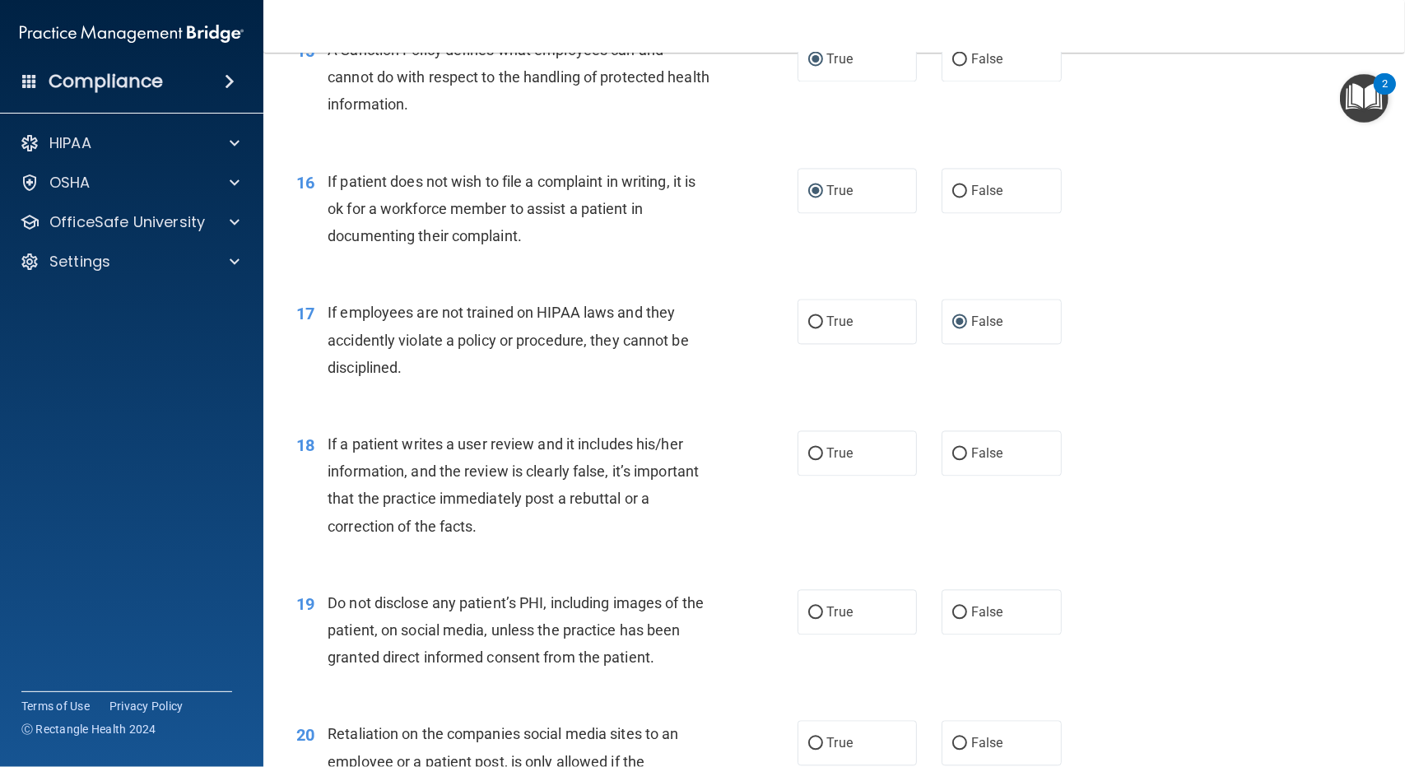
scroll to position [2305, 0]
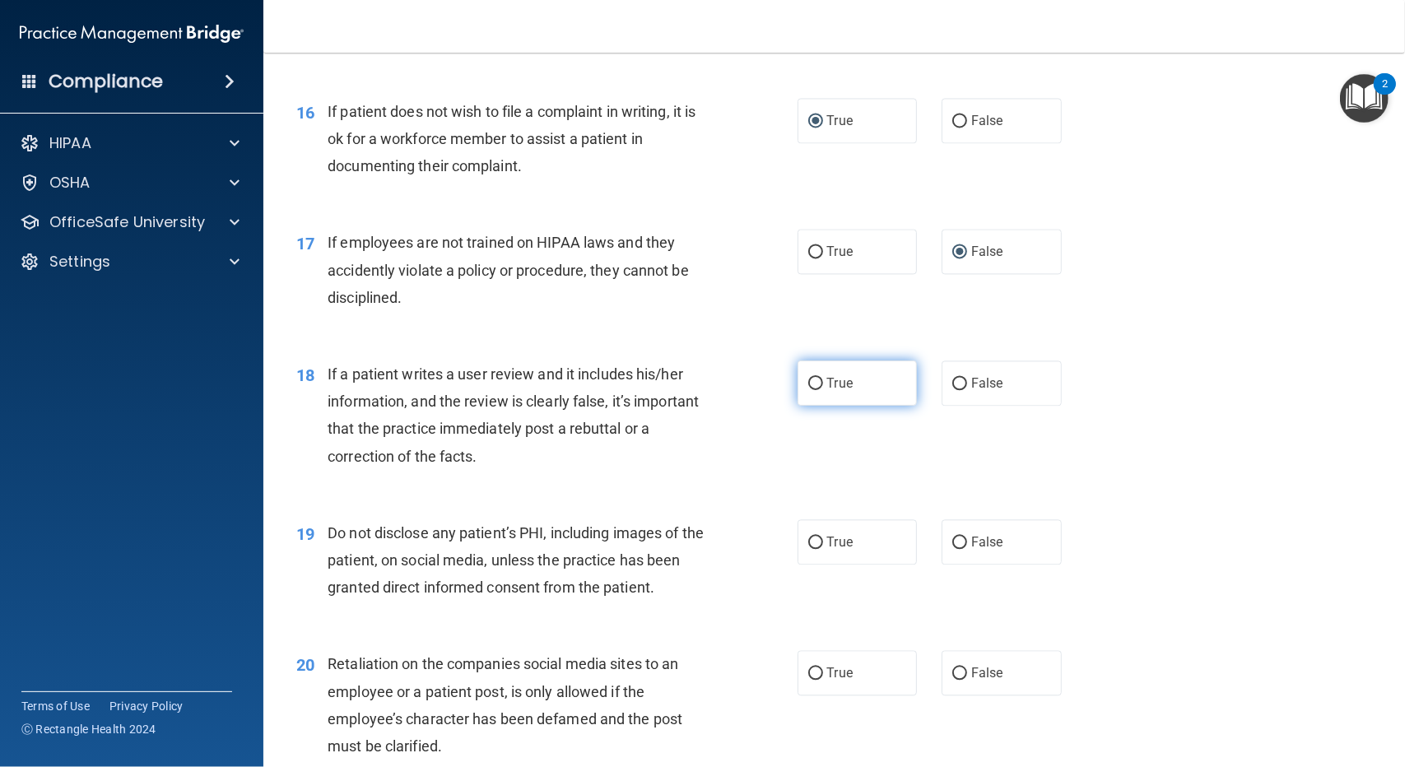
click at [808, 379] on input "True" at bounding box center [815, 384] width 15 height 12
radio input "true"
click at [808, 543] on input "True" at bounding box center [815, 543] width 15 height 12
radio input "true"
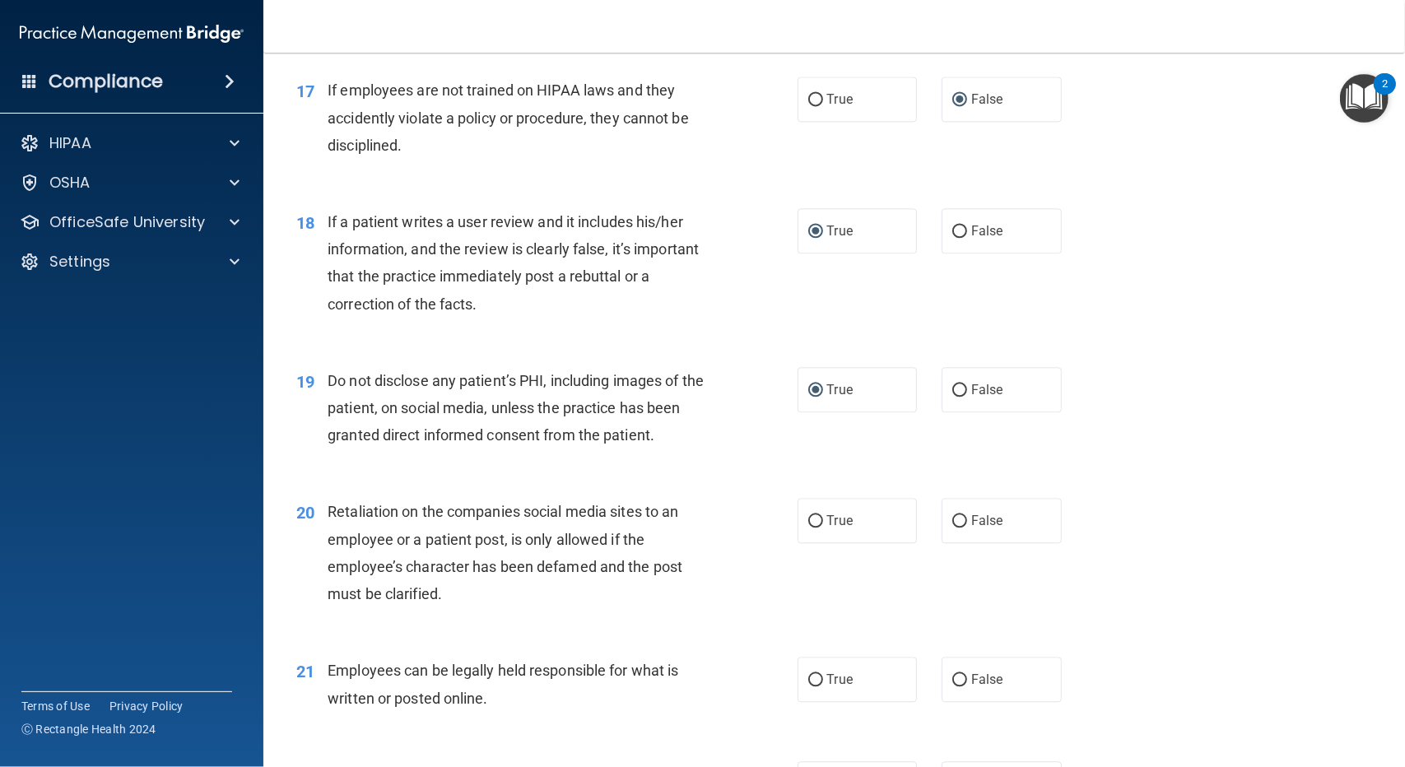
scroll to position [2469, 0]
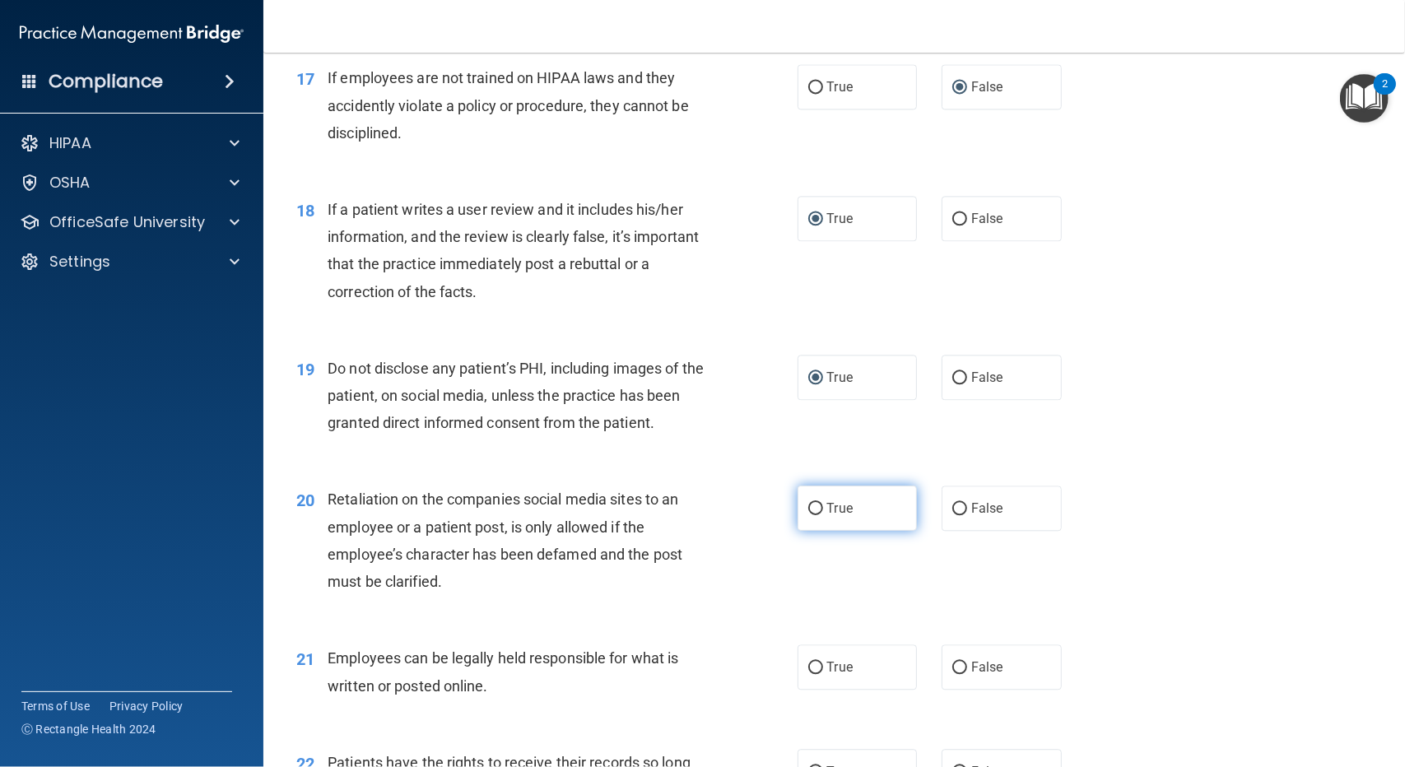
click at [813, 505] on input "True" at bounding box center [815, 509] width 15 height 12
radio input "true"
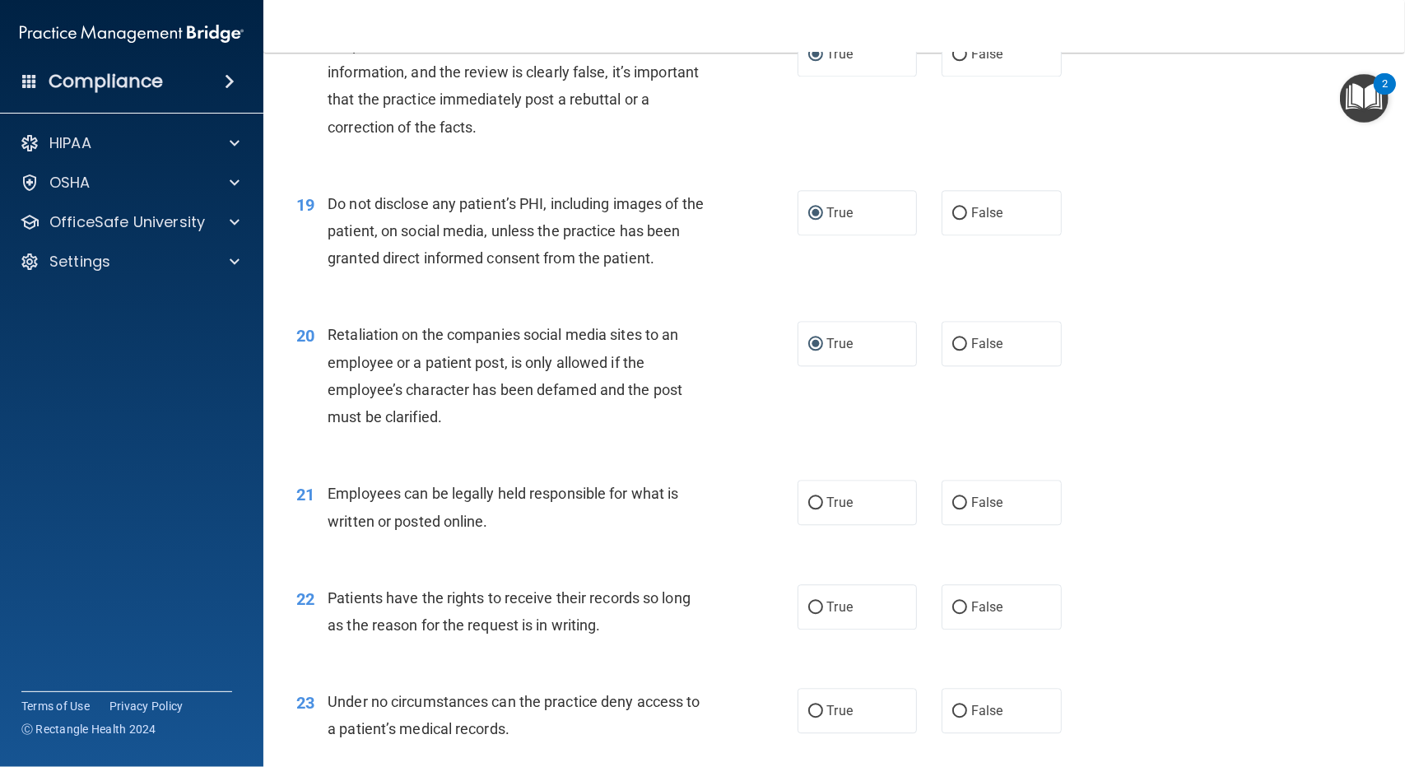
scroll to position [2716, 0]
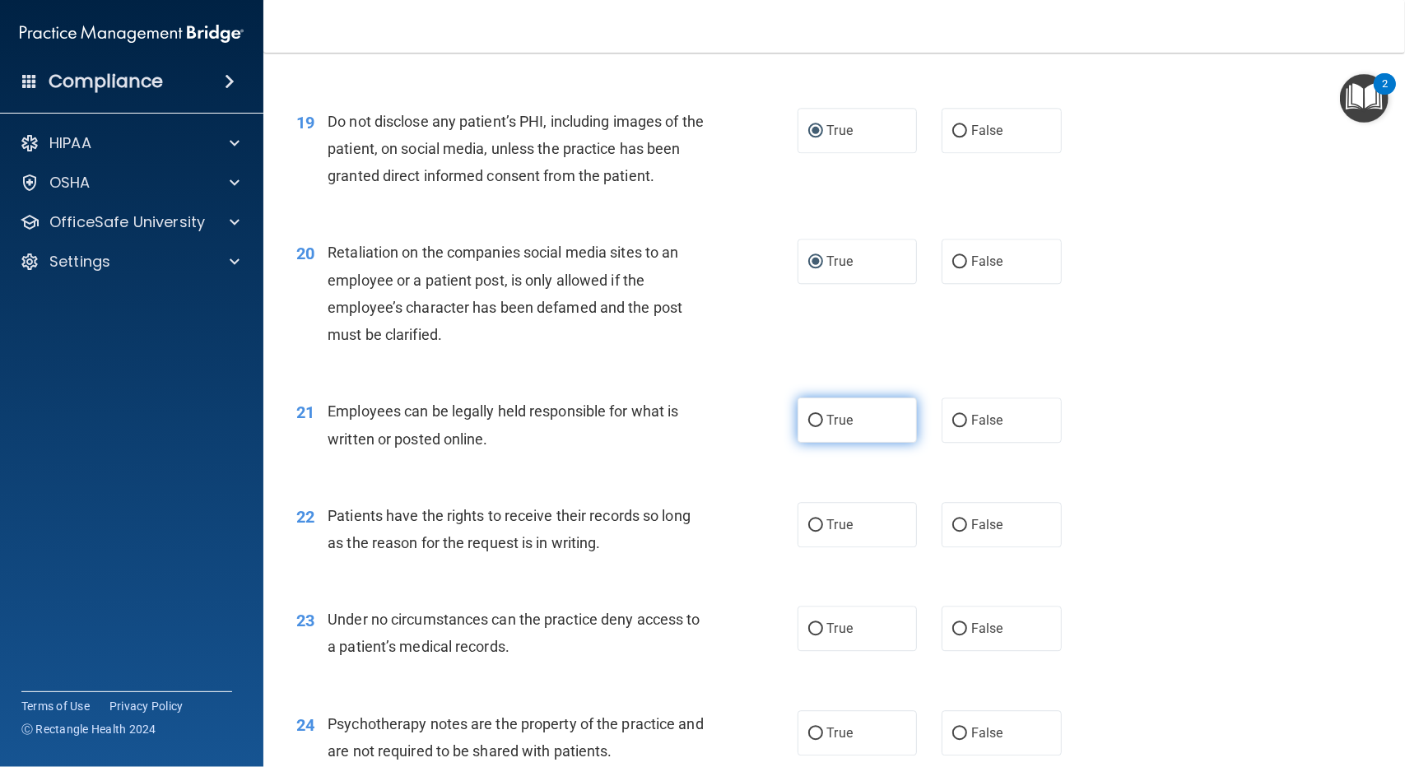
click at [809, 420] on input "True" at bounding box center [815, 421] width 15 height 12
radio input "true"
click at [812, 526] on input "True" at bounding box center [815, 525] width 15 height 12
radio input "true"
click at [811, 627] on input "True" at bounding box center [815, 629] width 15 height 12
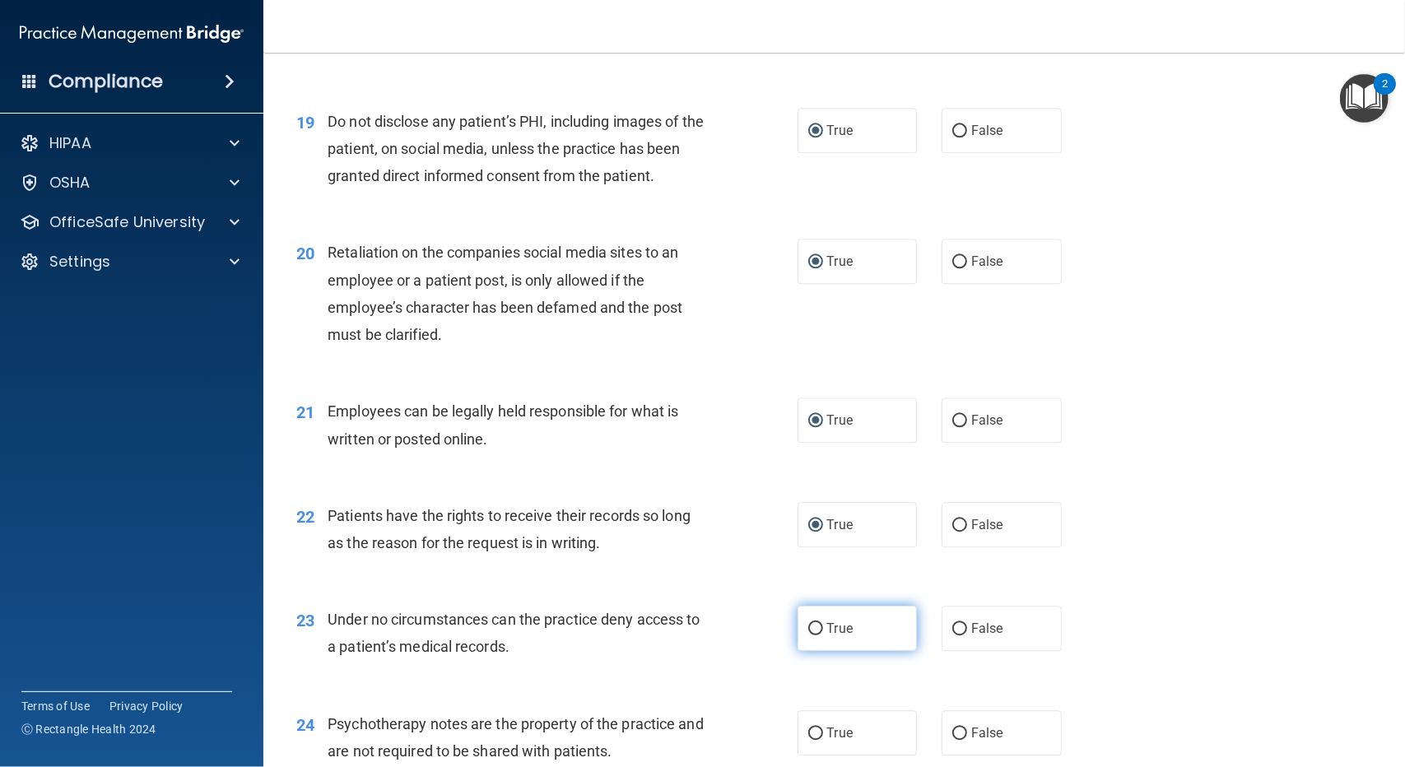
radio input "true"
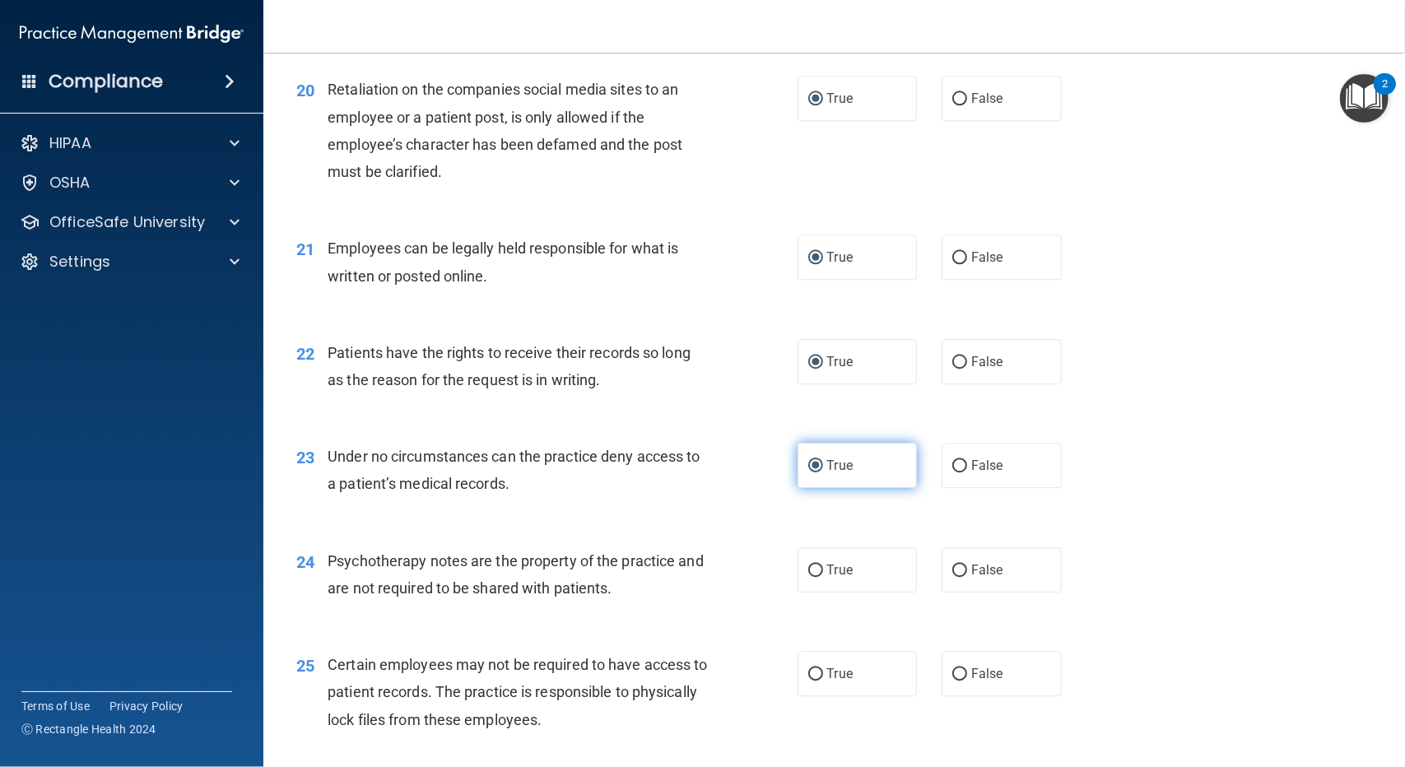
scroll to position [2881, 0]
click at [811, 569] on input "True" at bounding box center [815, 569] width 15 height 12
radio input "true"
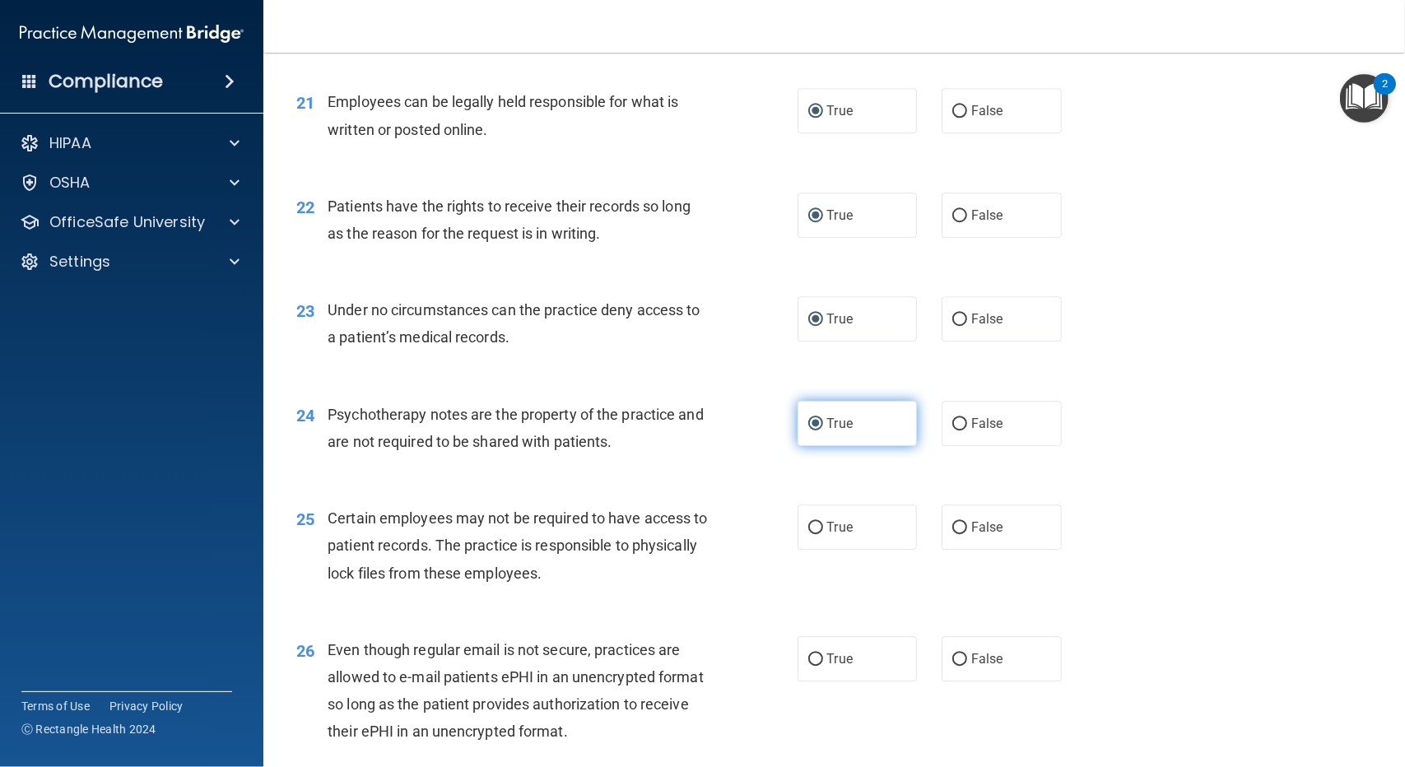
scroll to position [3045, 0]
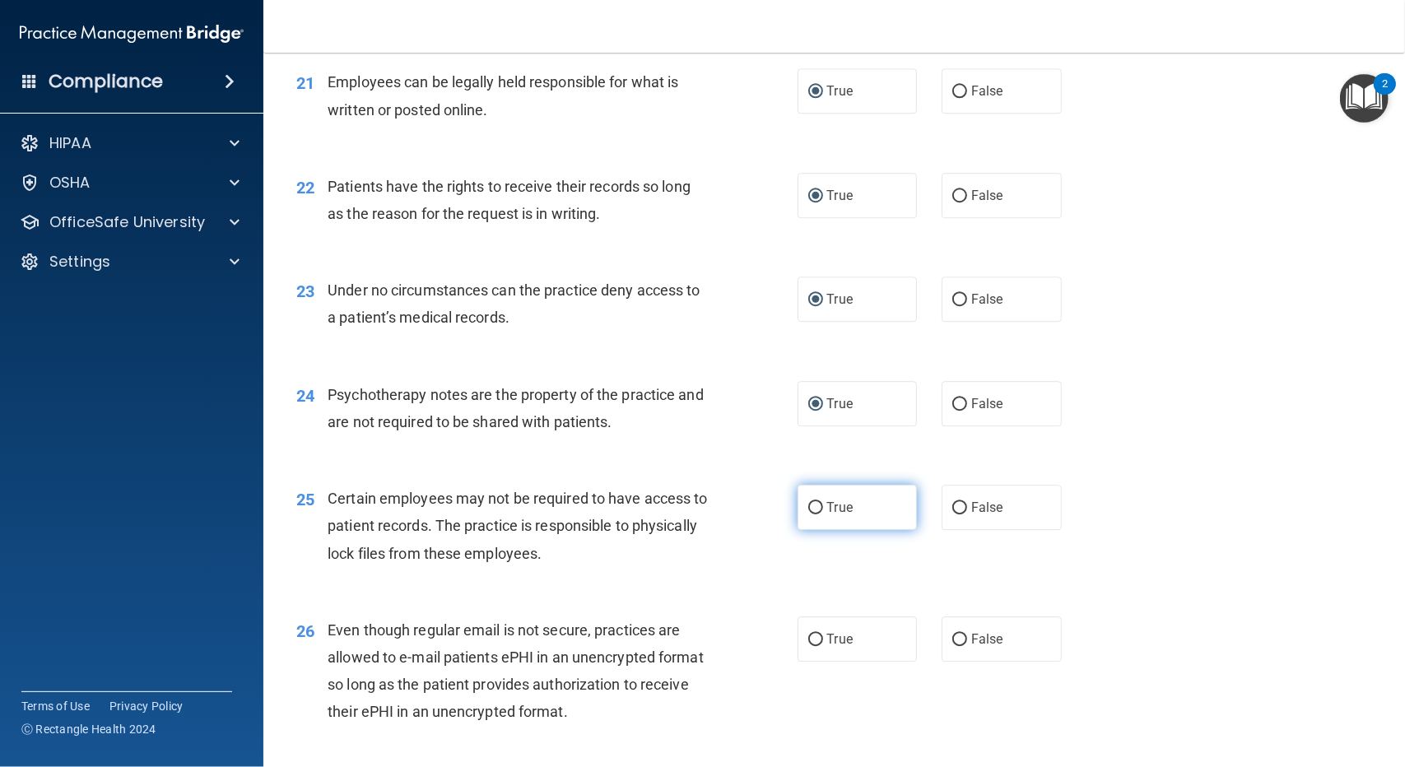
click at [808, 505] on input "True" at bounding box center [815, 508] width 15 height 12
radio input "true"
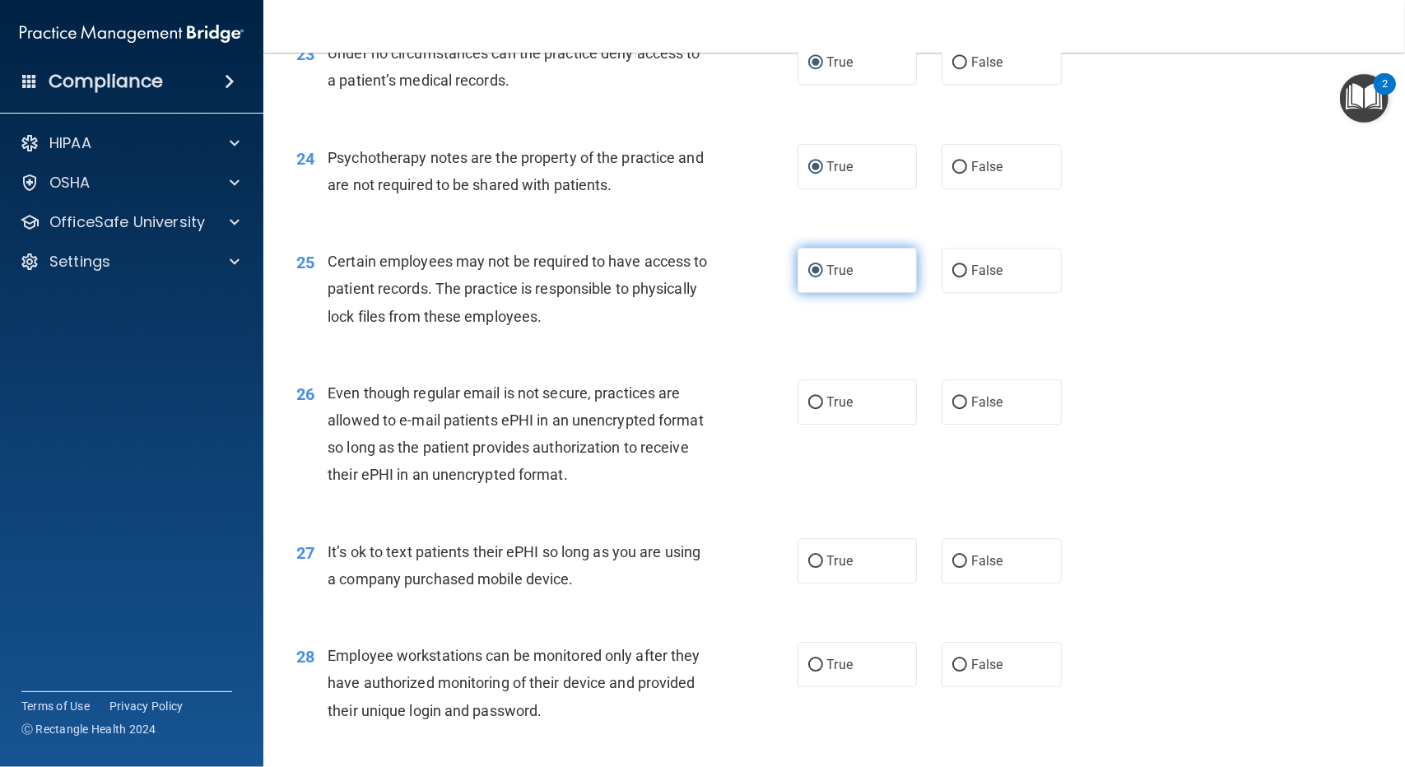
scroll to position [3292, 0]
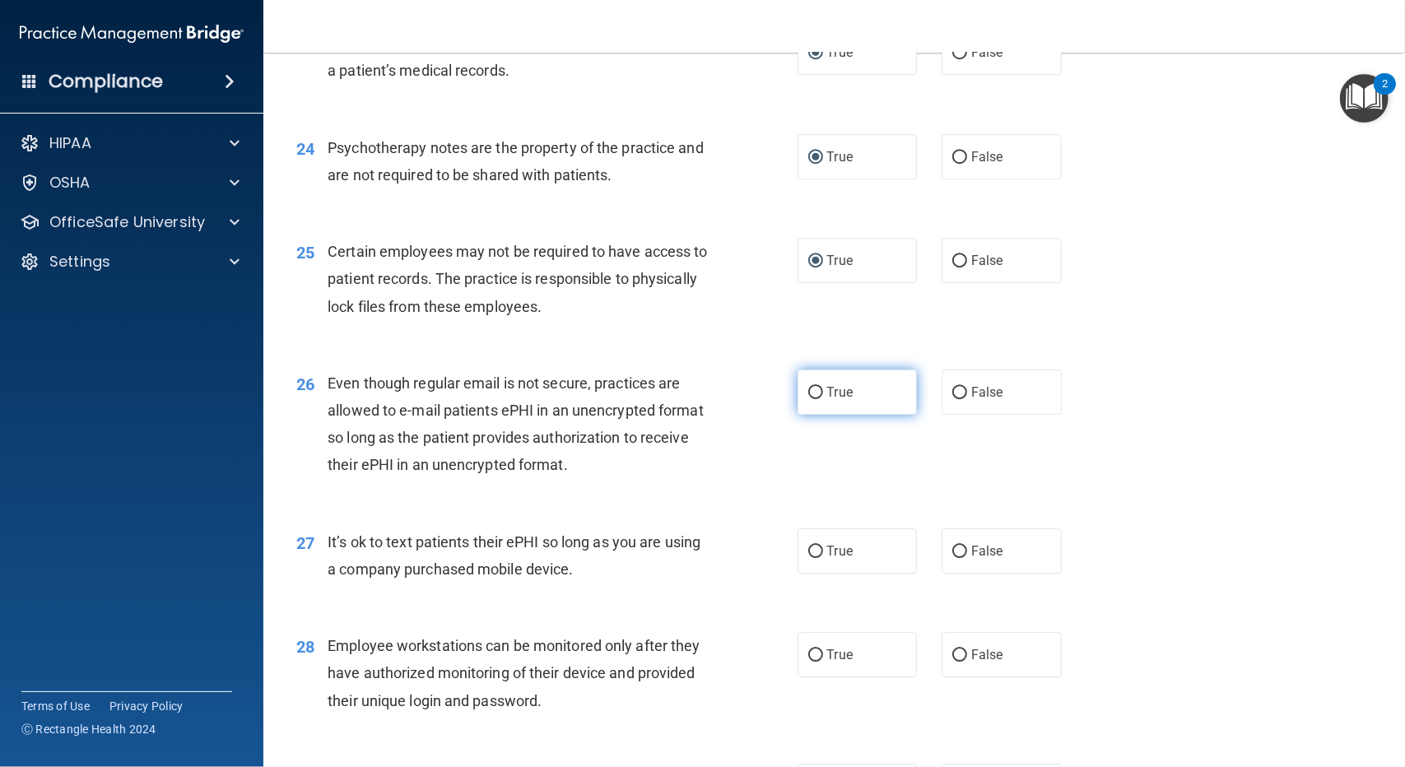
click at [798, 391] on label "True" at bounding box center [858, 392] width 120 height 45
click at [808, 391] on input "True" at bounding box center [815, 393] width 15 height 12
radio input "true"
click at [808, 547] on input "True" at bounding box center [815, 552] width 15 height 12
radio input "true"
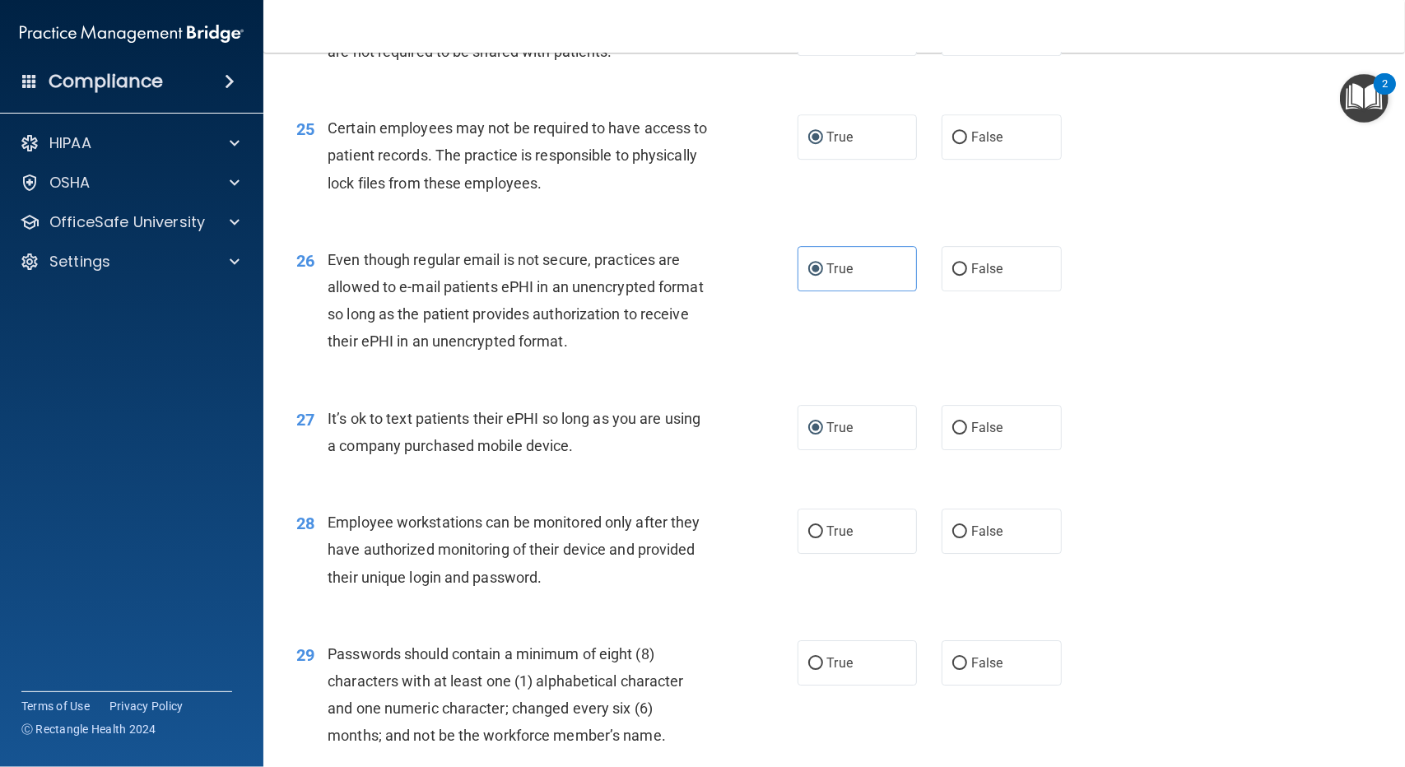
scroll to position [3457, 0]
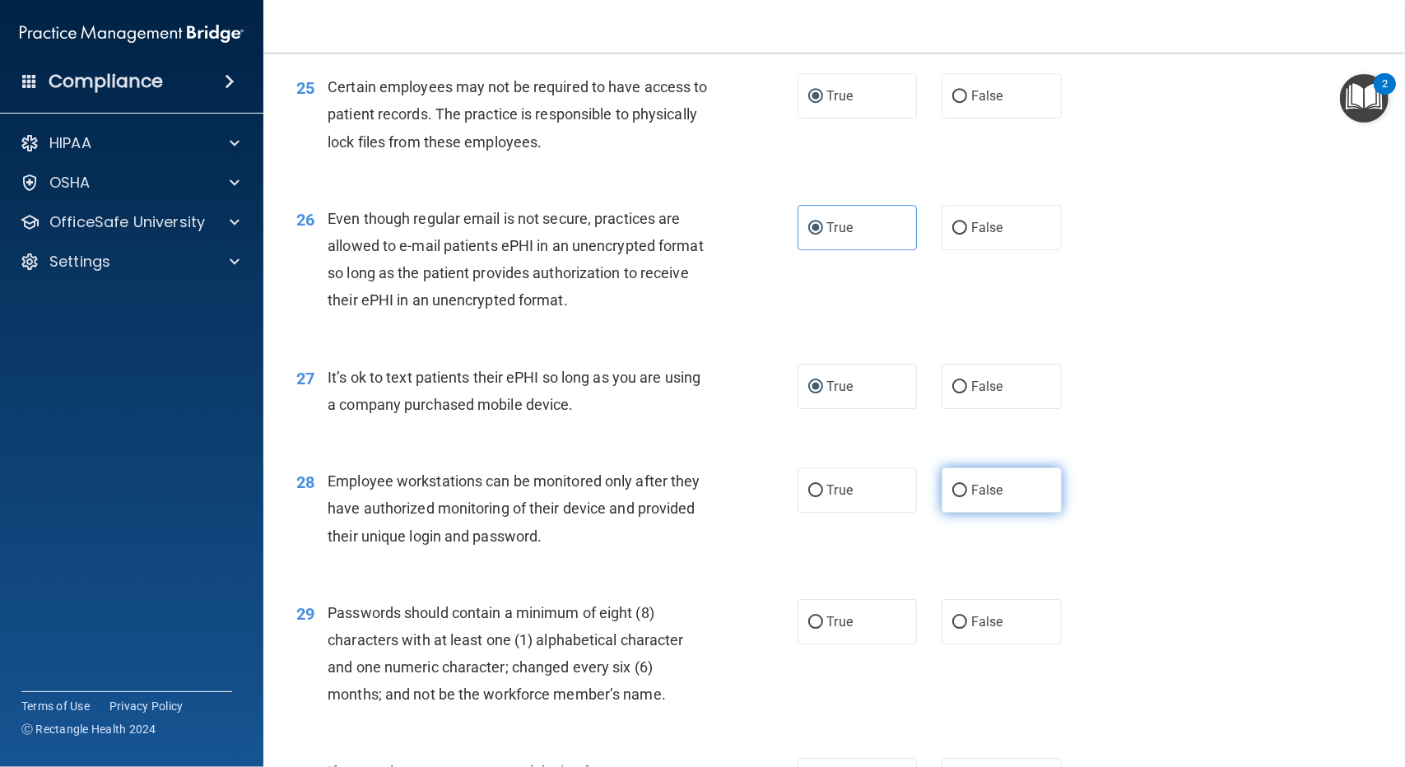
click at [952, 486] on input "False" at bounding box center [959, 491] width 15 height 12
radio input "true"
click at [808, 623] on input "True" at bounding box center [815, 622] width 15 height 12
radio input "true"
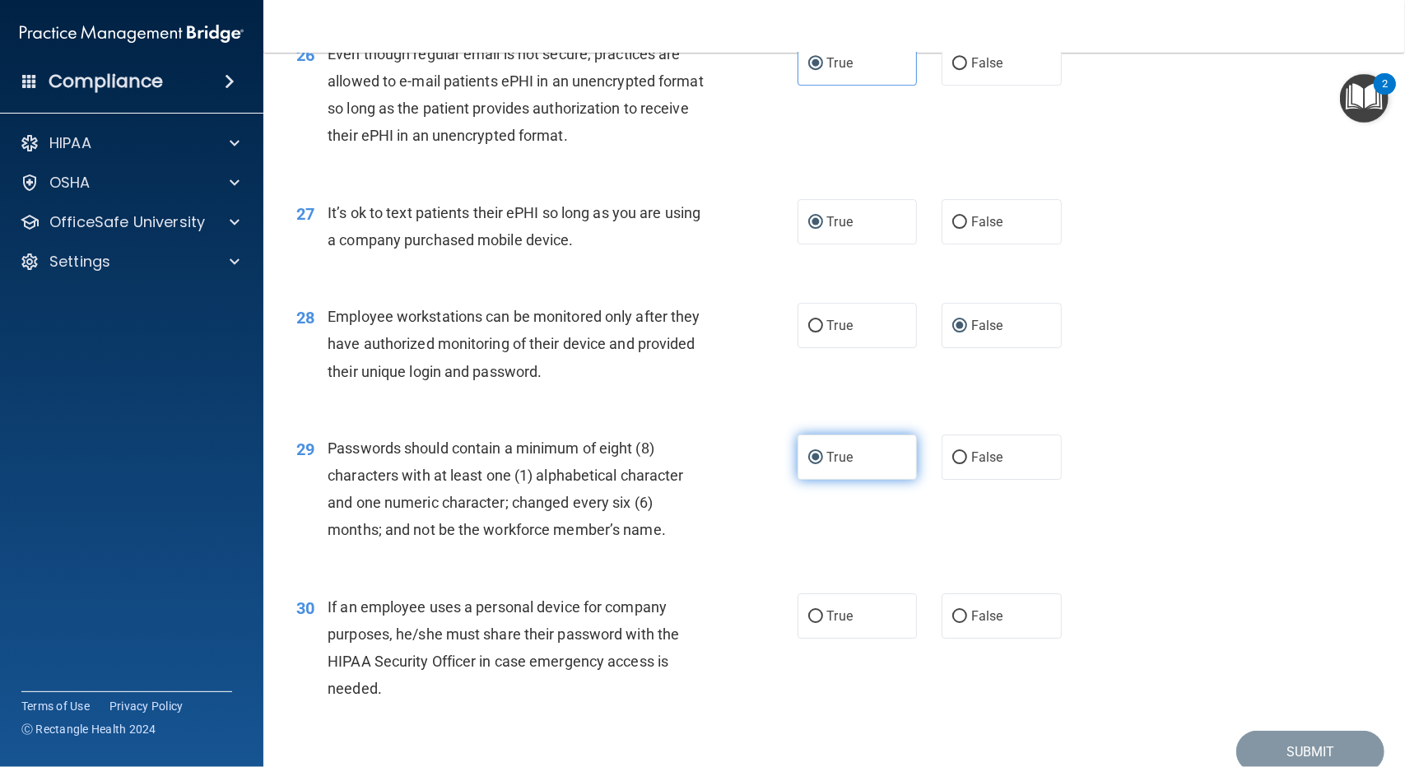
scroll to position [3692, 0]
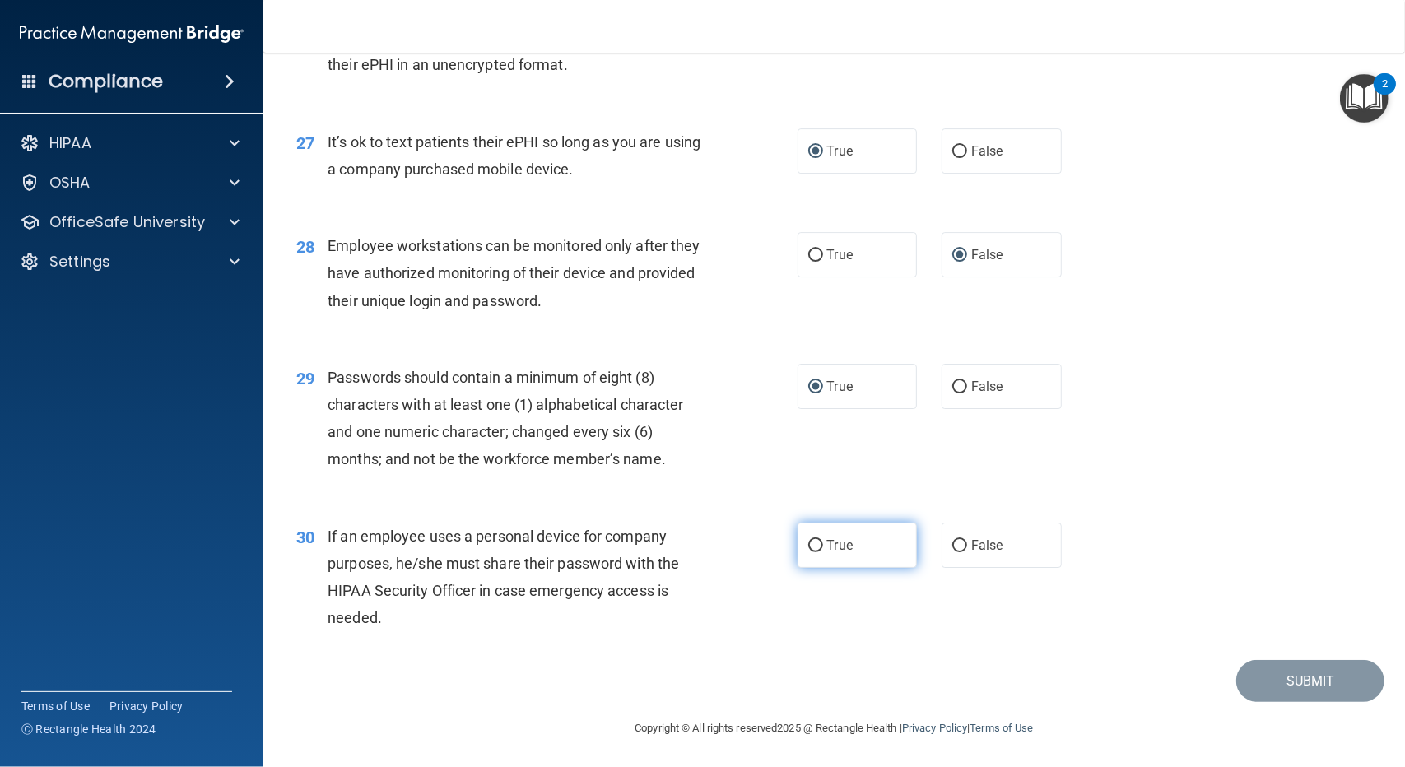
click at [812, 543] on input "True" at bounding box center [815, 546] width 15 height 12
radio input "true"
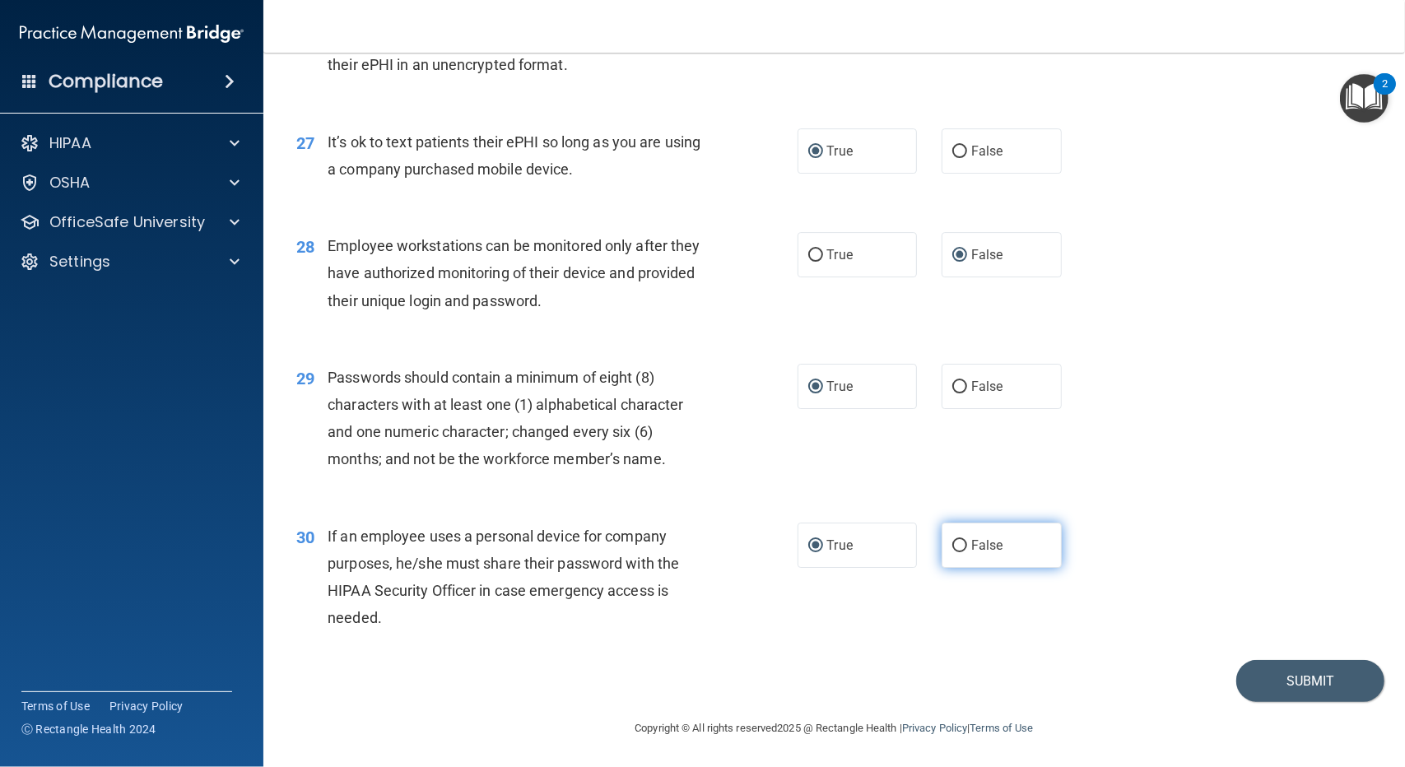
click at [952, 544] on input "False" at bounding box center [959, 546] width 15 height 12
radio input "true"
click at [798, 536] on label "True" at bounding box center [858, 545] width 120 height 45
click at [808, 540] on input "True" at bounding box center [815, 546] width 15 height 12
radio input "true"
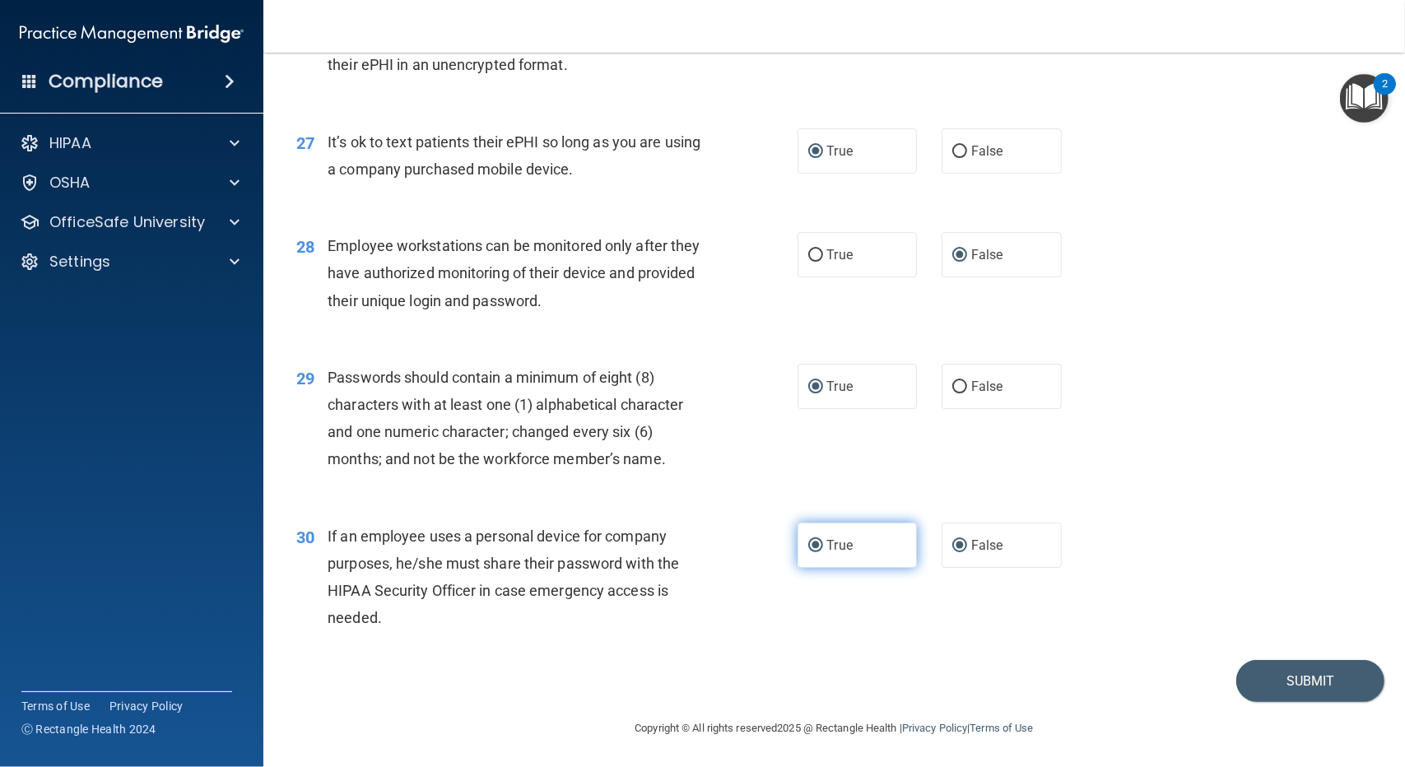
radio input "false"
click at [1278, 693] on button "Submit" at bounding box center [1310, 681] width 148 height 42
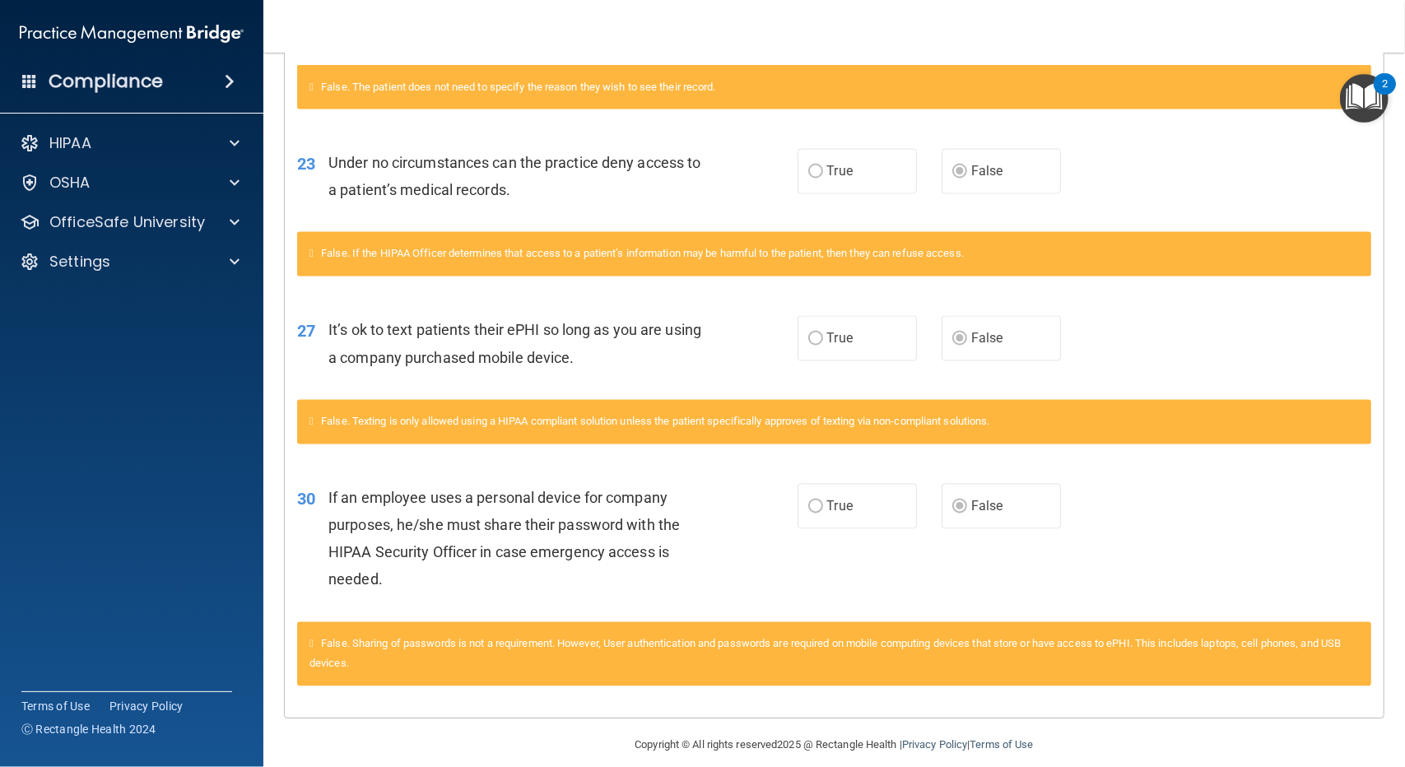
scroll to position [2058, 0]
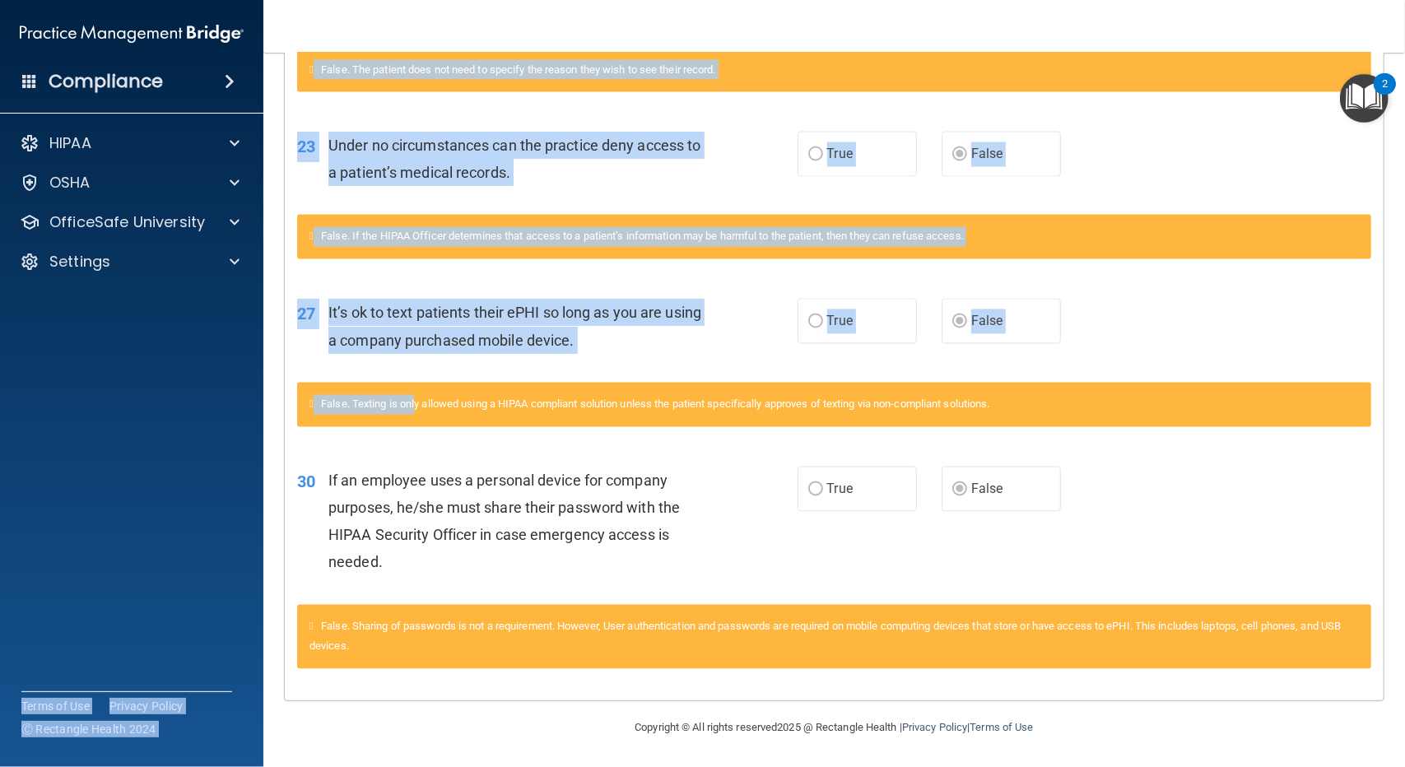
drag, startPoint x: 422, startPoint y: 416, endPoint x: 226, endPoint y: 483, distance: 208.0
click at [226, 483] on div "Compliance HIPAA Documents and Policies Report an Incident Business Associates …" at bounding box center [702, 383] width 1405 height 767
drag, startPoint x: 226, startPoint y: 483, endPoint x: 550, endPoint y: 378, distance: 341.0
click at [550, 378] on div "Compliance HIPAA Documents and Policies Report an Incident Business Associates …" at bounding box center [702, 383] width 1405 height 767
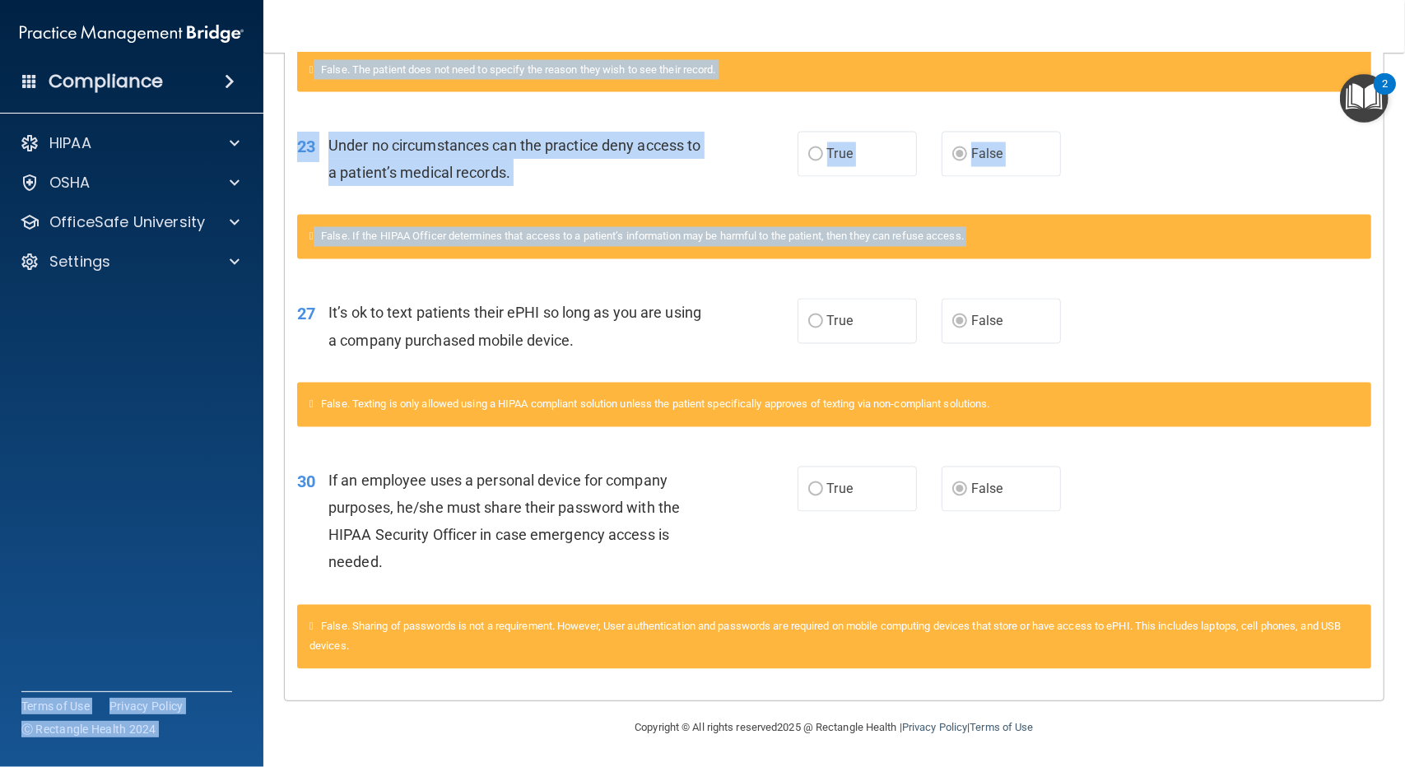
click at [1131, 137] on div "23 Under no circumstances can the practice deny access to a patient’s medical r…" at bounding box center [834, 163] width 1099 height 104
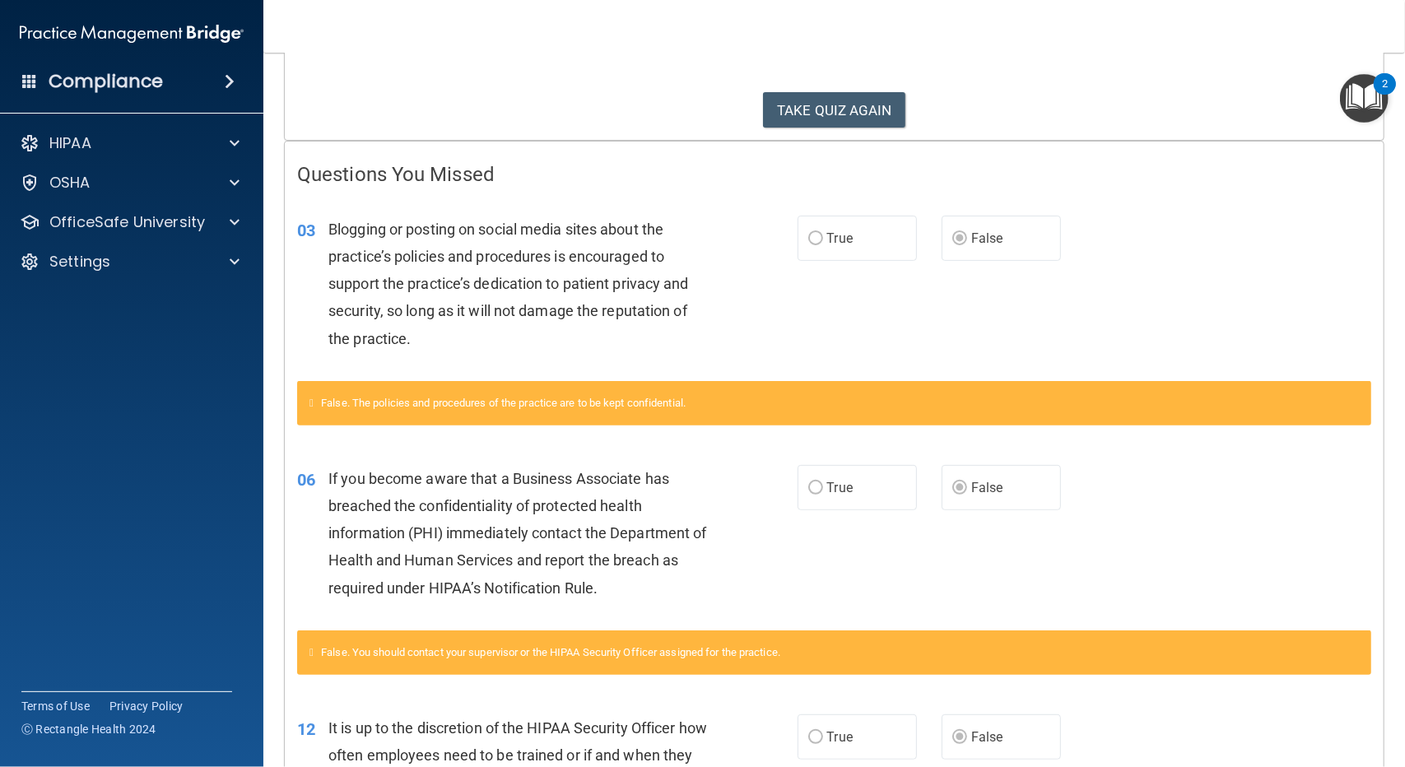
scroll to position [0, 0]
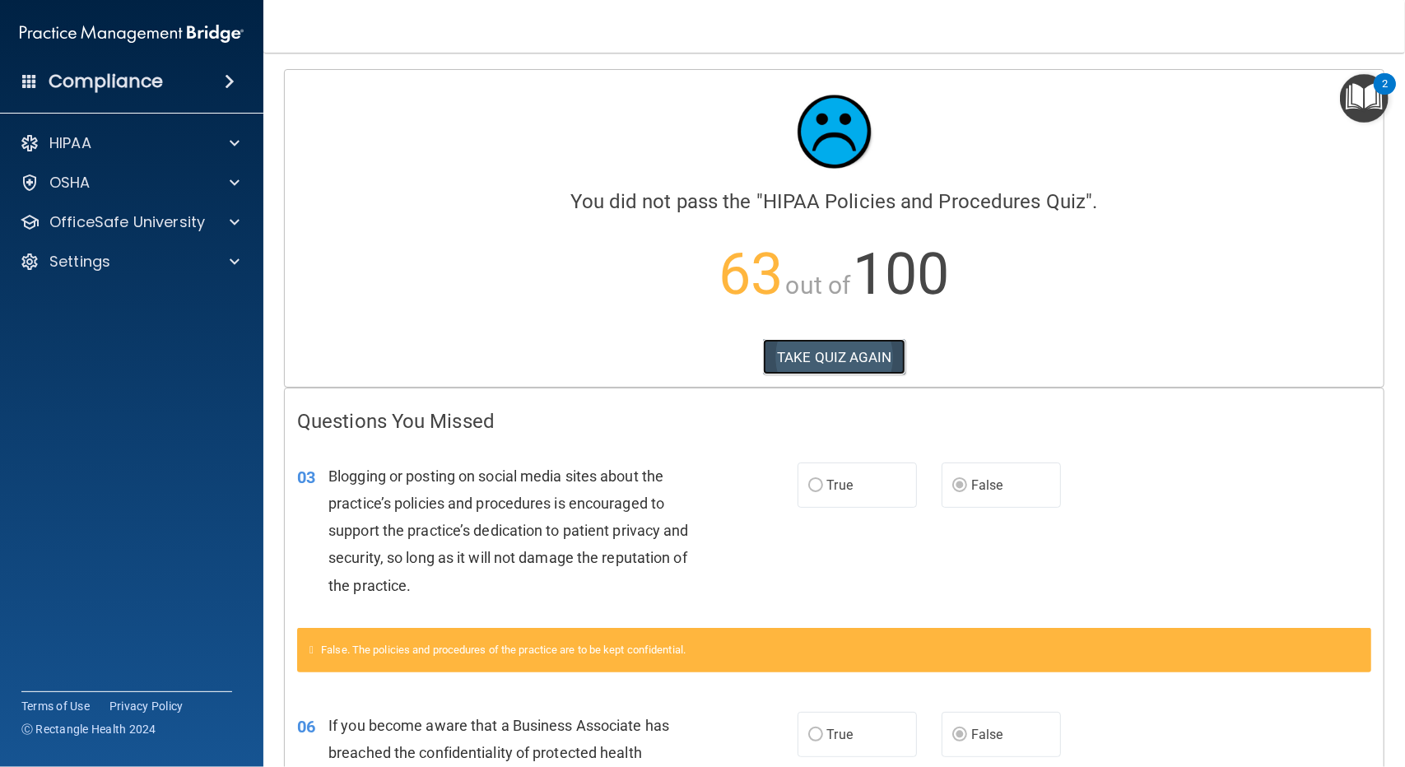
click at [820, 356] on button "TAKE QUIZ AGAIN" at bounding box center [834, 357] width 142 height 36
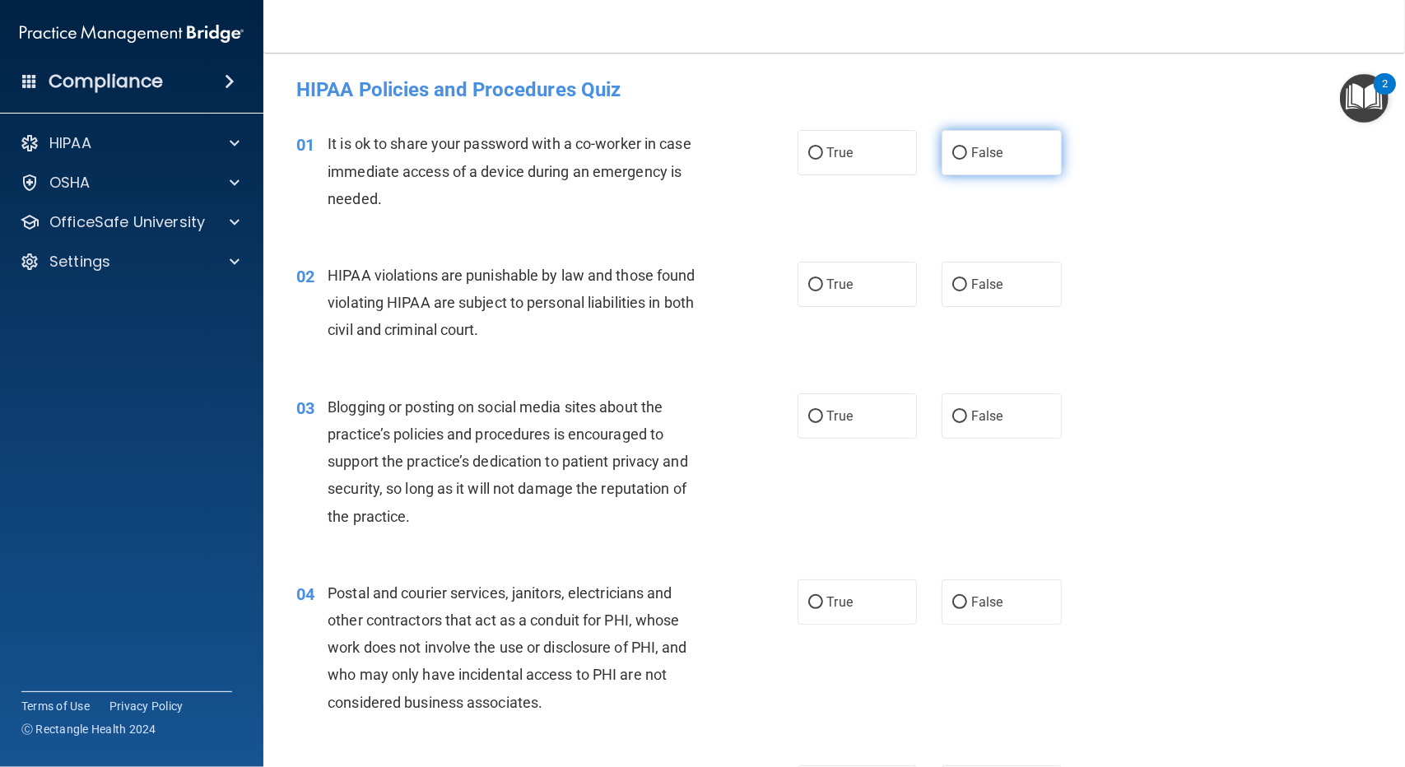
click at [952, 152] on input "False" at bounding box center [959, 153] width 15 height 12
radio input "true"
click at [815, 284] on input "True" at bounding box center [815, 285] width 15 height 12
radio input "true"
click at [968, 426] on label "False" at bounding box center [1002, 415] width 120 height 45
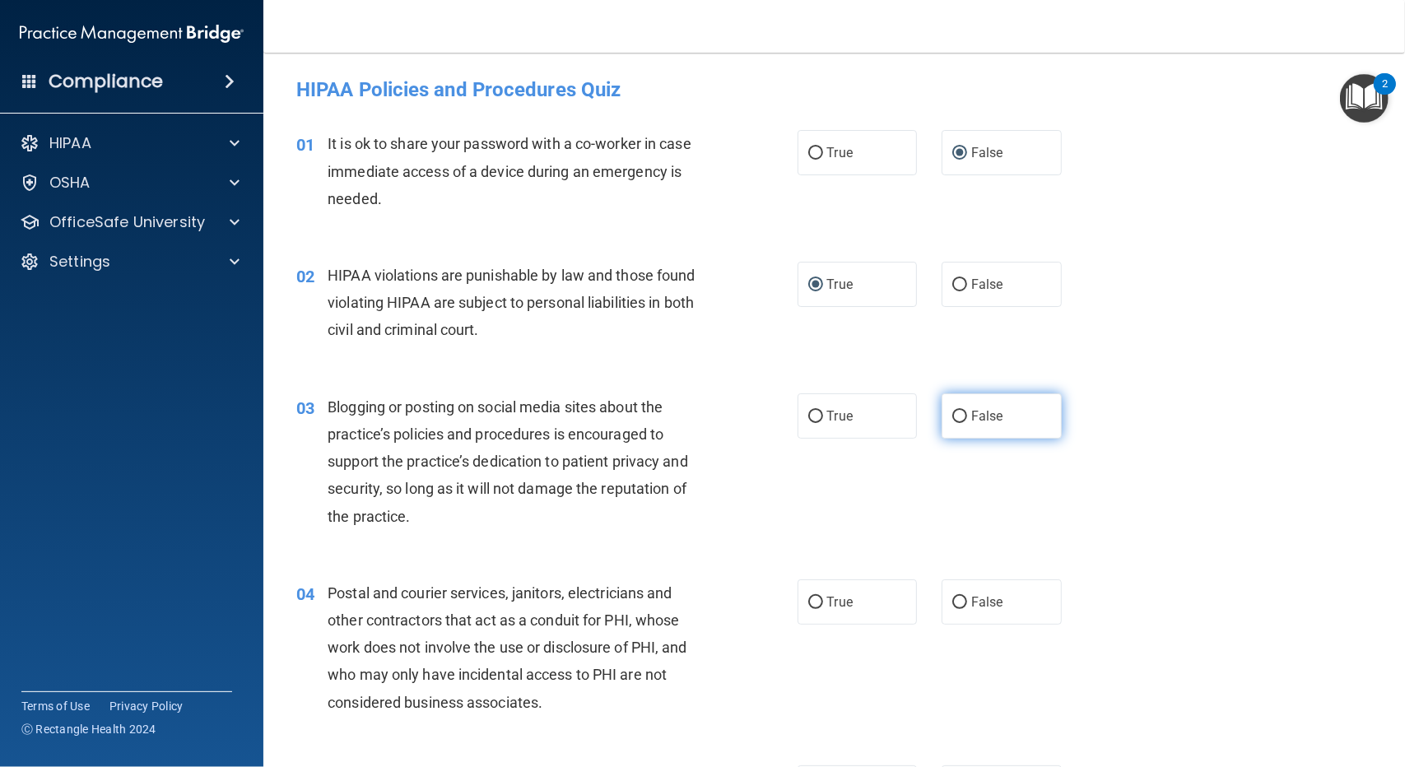
click at [967, 423] on input "False" at bounding box center [959, 417] width 15 height 12
radio input "true"
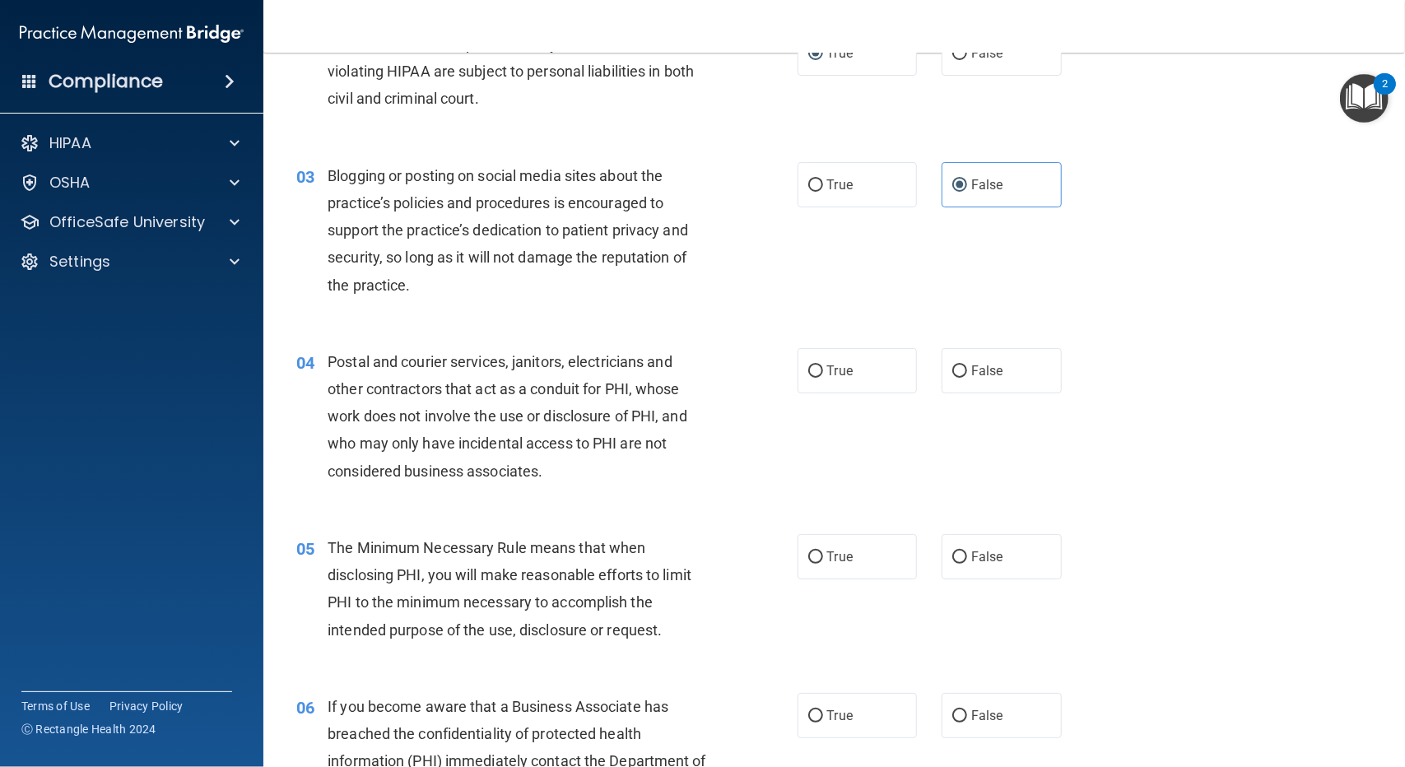
scroll to position [247, 0]
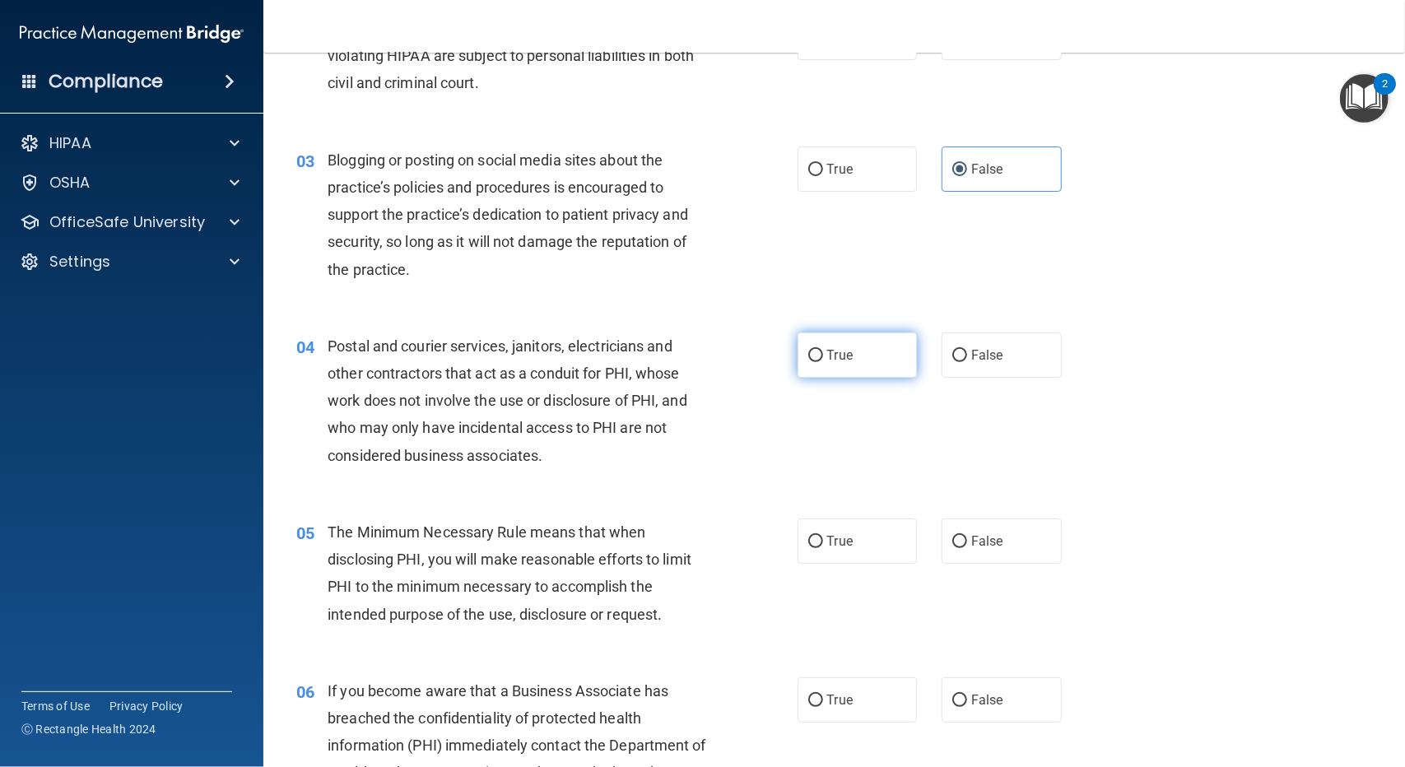
click at [813, 361] on input "True" at bounding box center [815, 356] width 15 height 12
radio input "true"
click at [812, 536] on input "True" at bounding box center [815, 542] width 15 height 12
radio input "true"
click at [947, 688] on label "False" at bounding box center [1002, 699] width 120 height 45
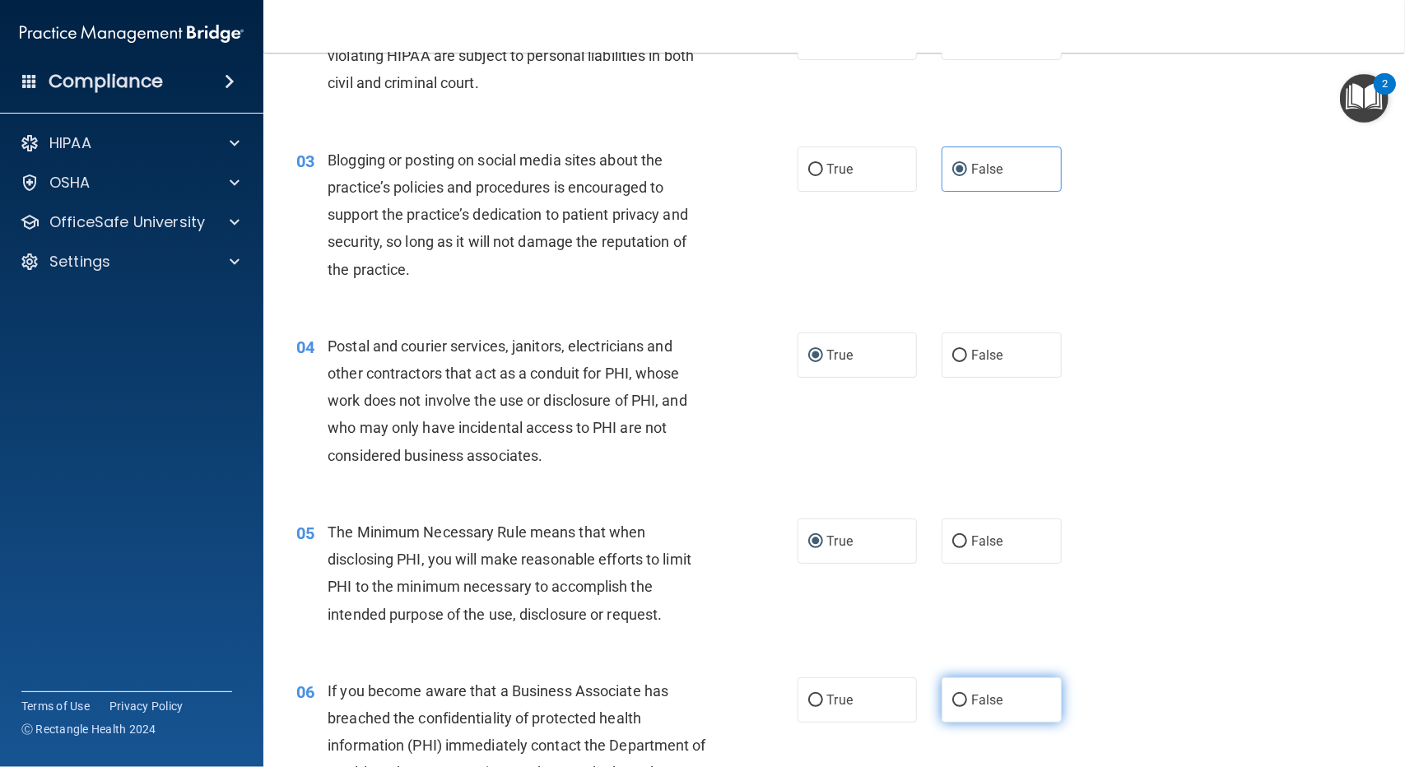
click at [952, 695] on input "False" at bounding box center [959, 701] width 15 height 12
radio input "true"
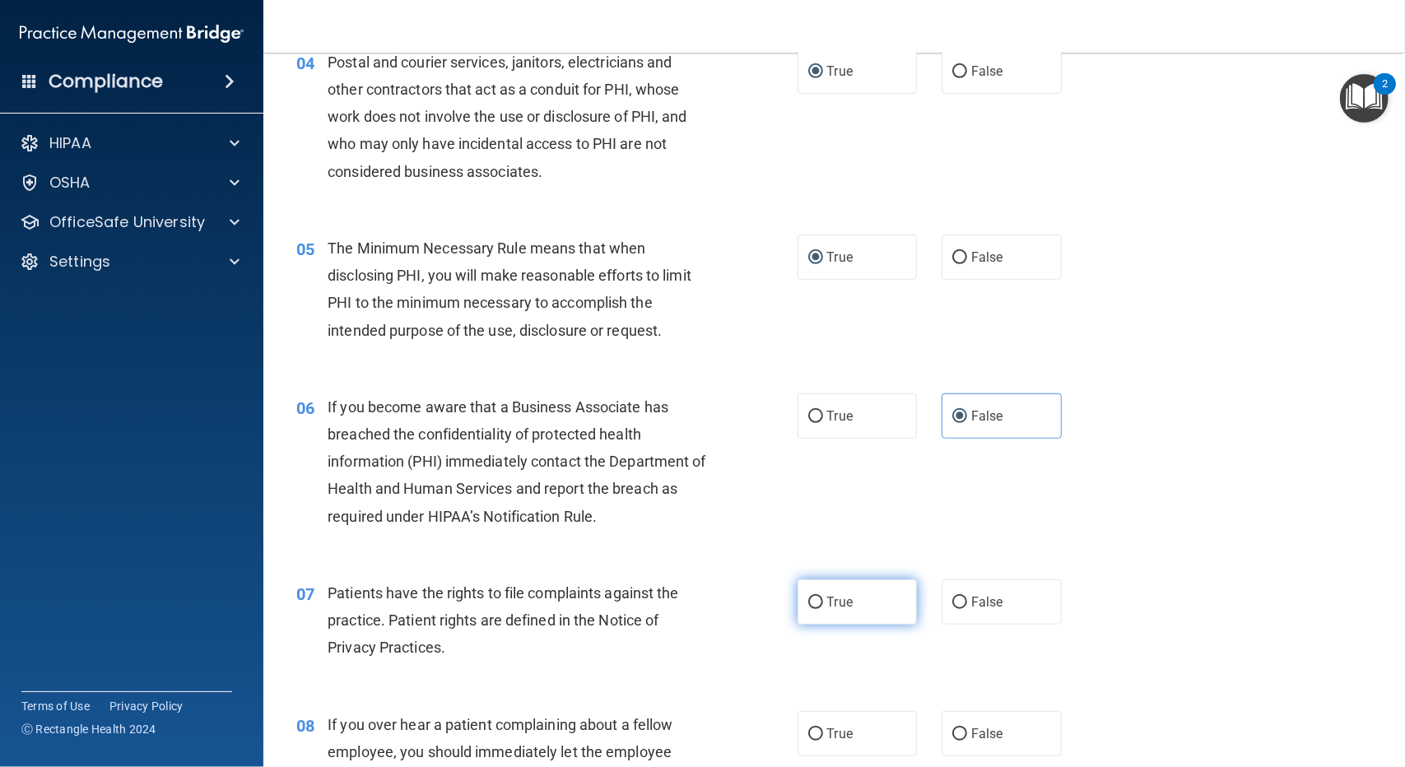
scroll to position [576, 0]
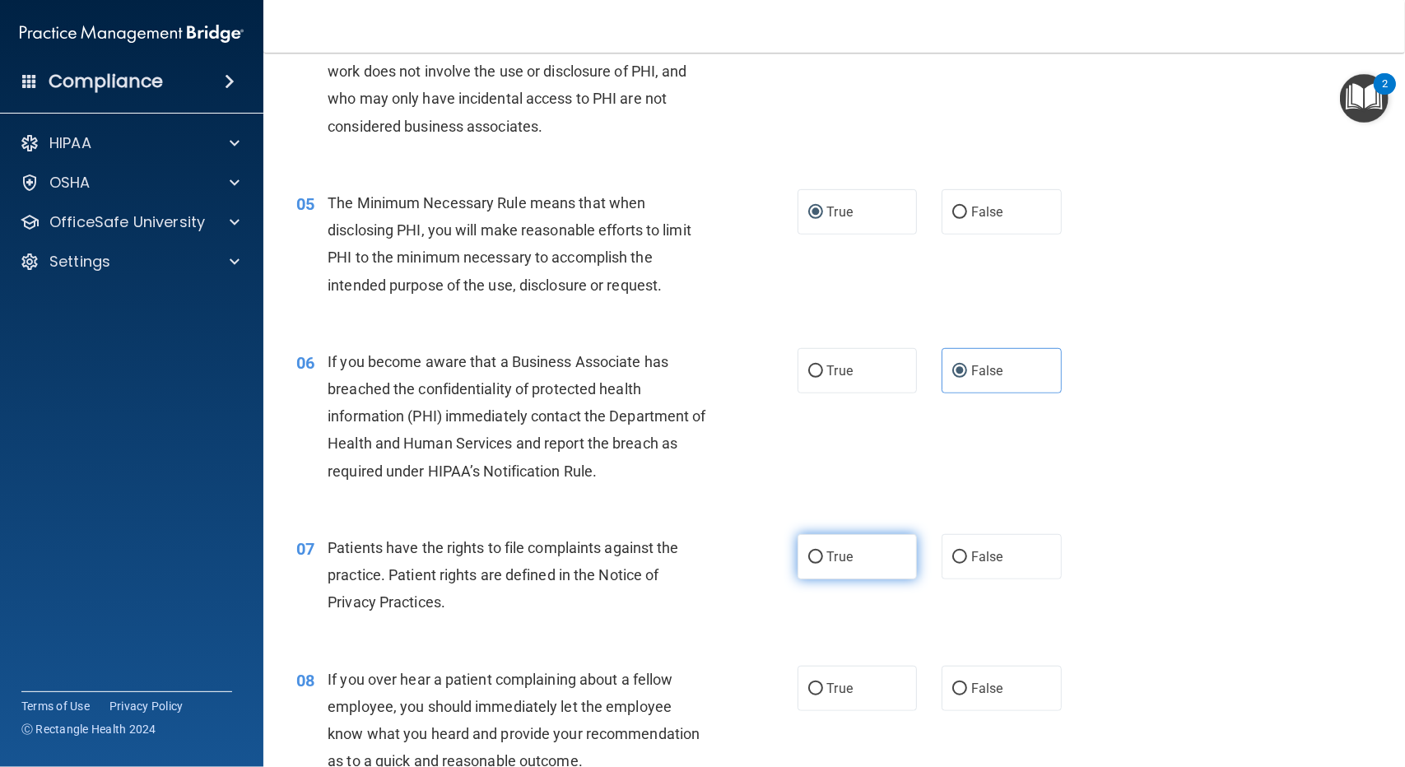
click at [813, 557] on input "True" at bounding box center [815, 557] width 15 height 12
radio input "true"
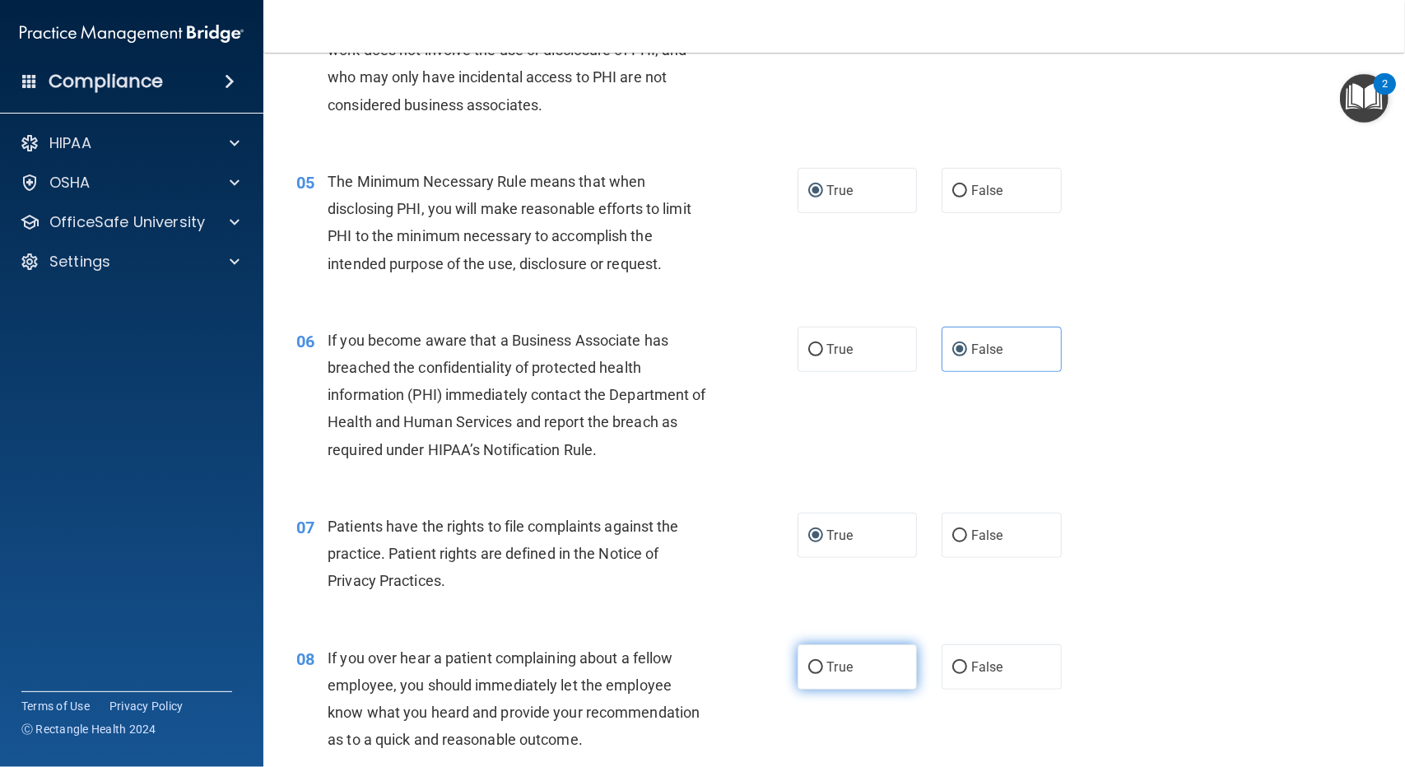
scroll to position [823, 0]
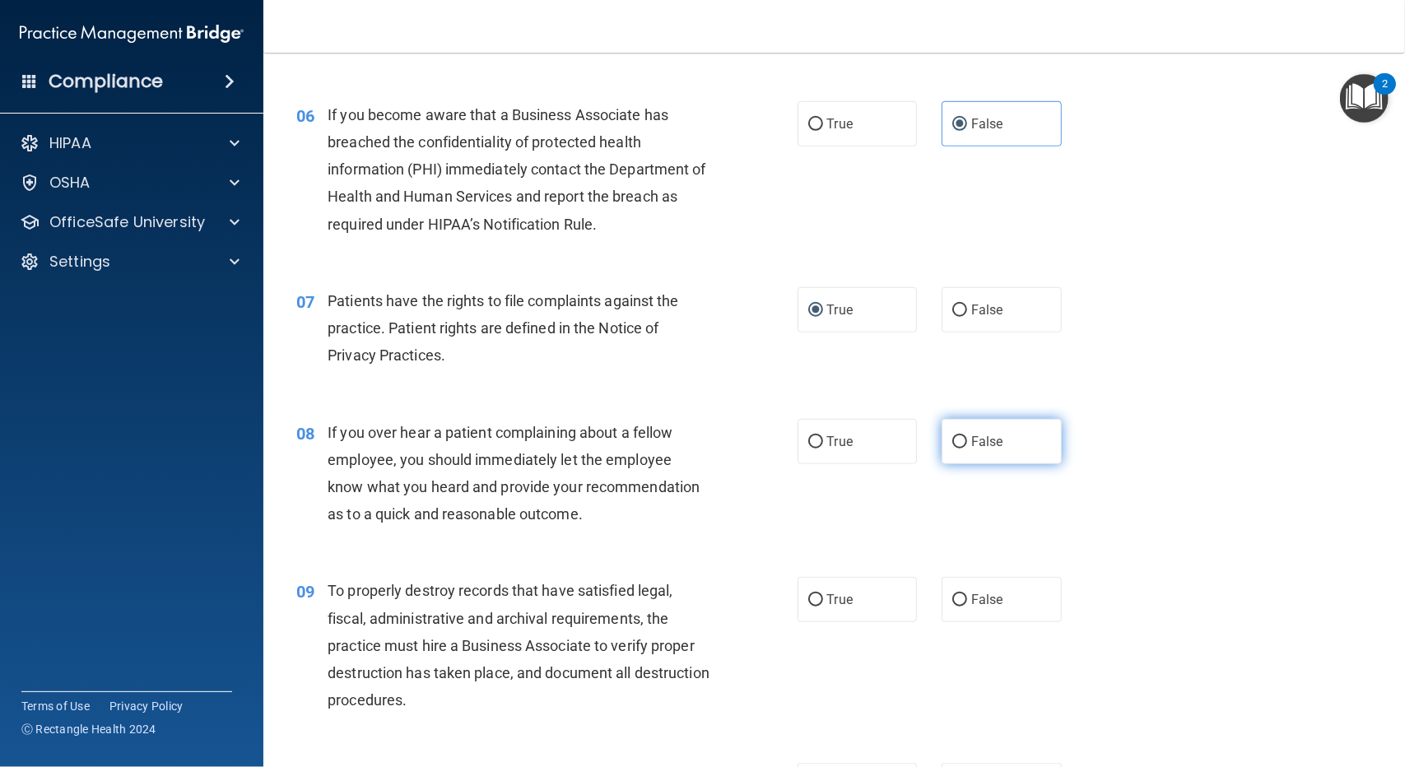
click at [942, 441] on label "False" at bounding box center [1002, 441] width 120 height 45
click at [952, 441] on input "False" at bounding box center [959, 442] width 15 height 12
radio input "true"
click at [954, 595] on input "False" at bounding box center [959, 600] width 15 height 12
radio input "true"
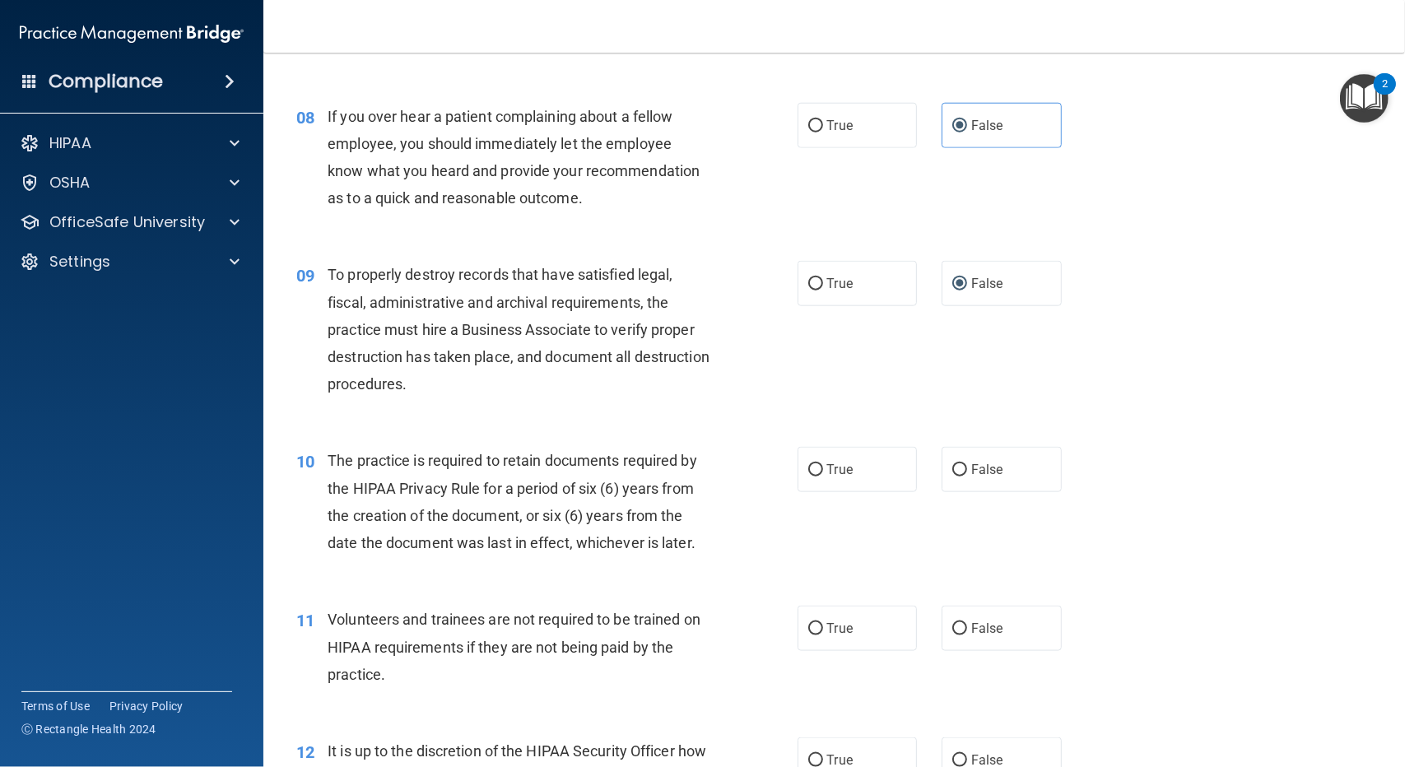
scroll to position [1152, 0]
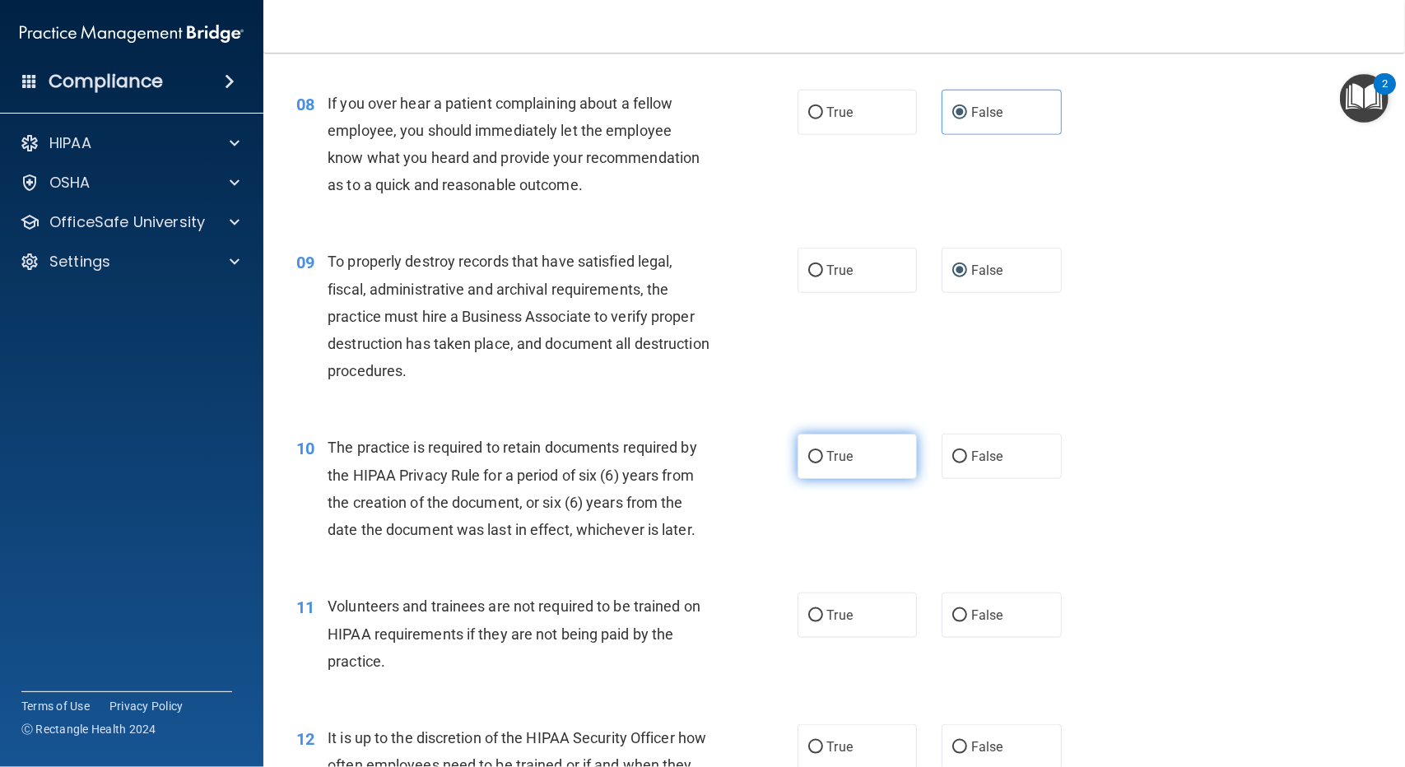
click at [812, 456] on input "True" at bounding box center [815, 457] width 15 height 12
radio input "true"
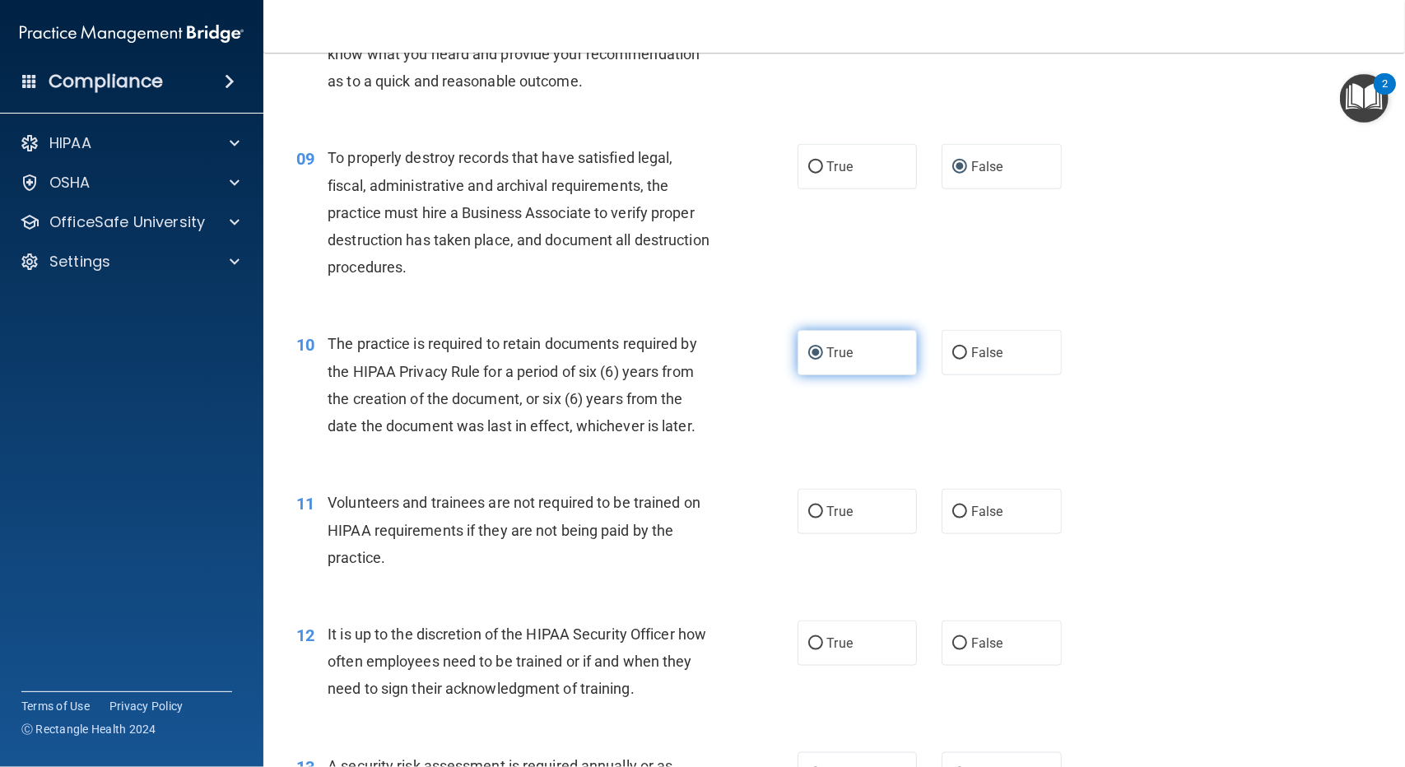
scroll to position [1317, 0]
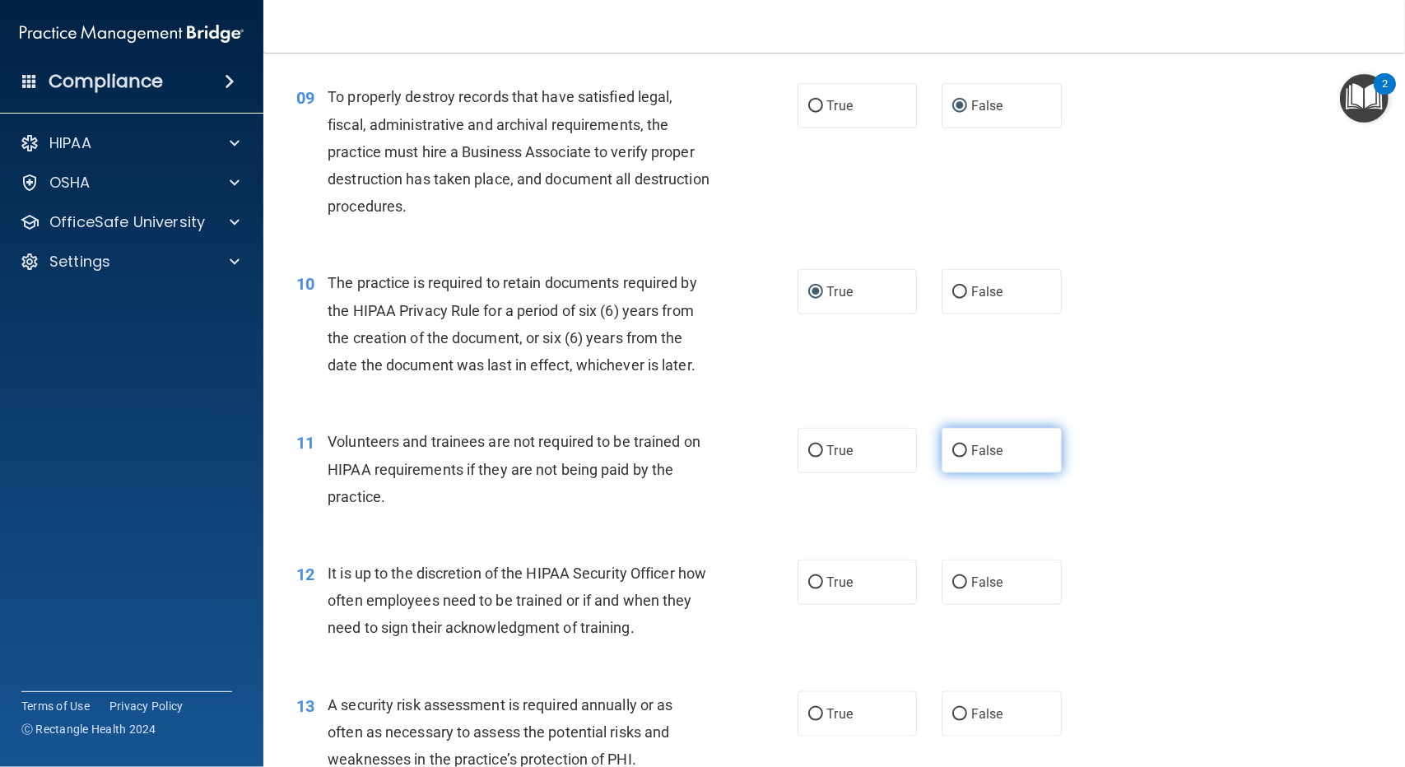
click at [942, 446] on label "False" at bounding box center [1002, 450] width 120 height 45
click at [952, 446] on input "False" at bounding box center [959, 451] width 15 height 12
radio input "true"
click at [952, 580] on input "False" at bounding box center [959, 583] width 15 height 12
radio input "true"
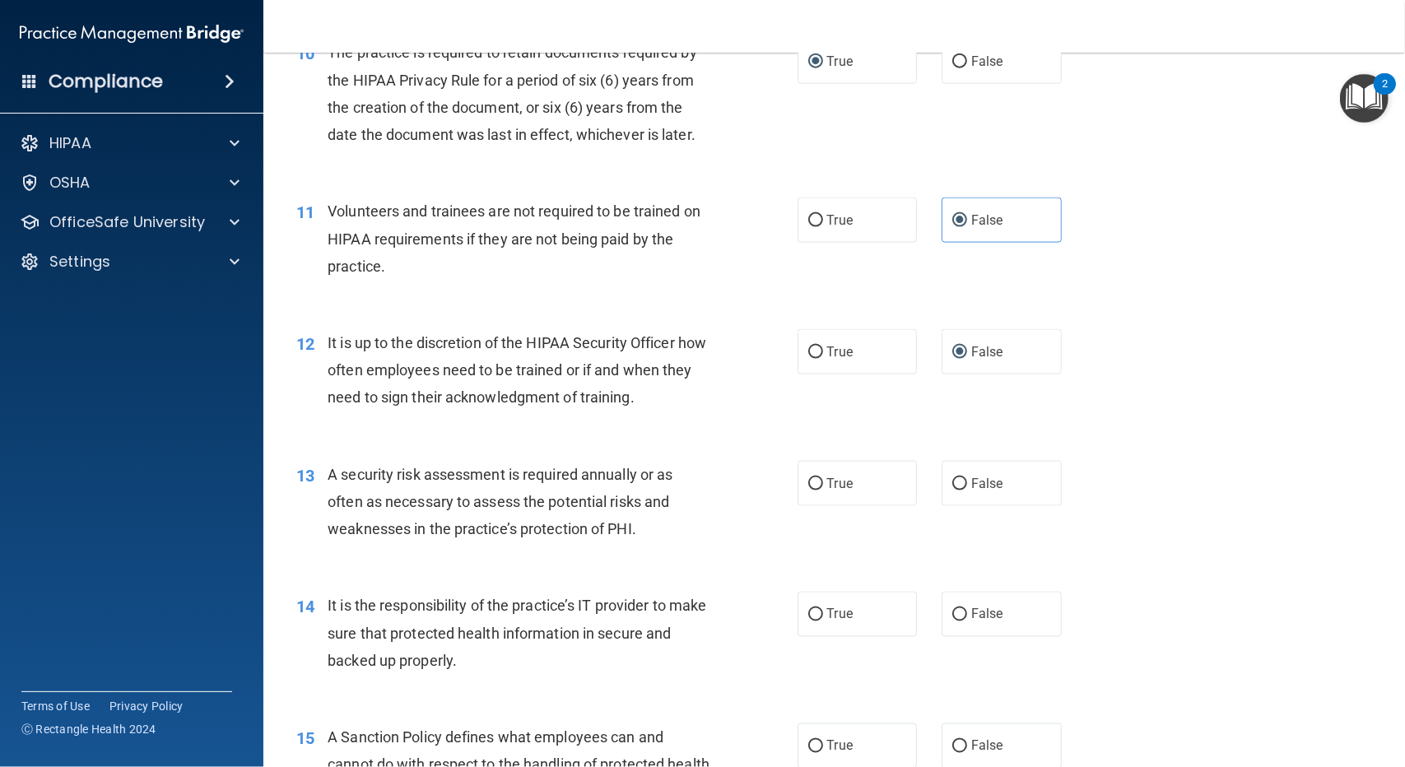
scroll to position [1564, 0]
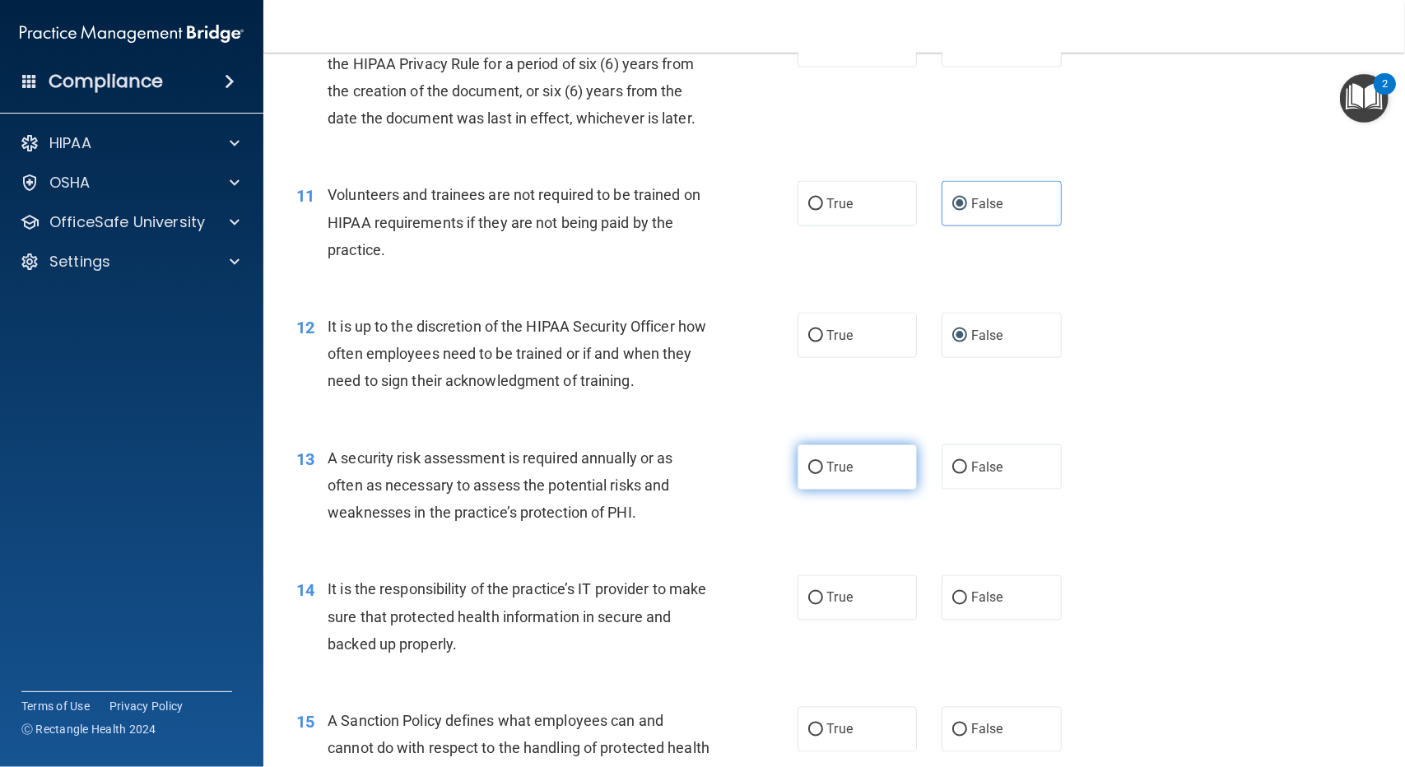
click at [810, 464] on input "True" at bounding box center [815, 468] width 15 height 12
radio input "true"
click at [956, 597] on input "False" at bounding box center [959, 599] width 15 height 12
radio input "true"
click at [957, 725] on input "False" at bounding box center [959, 730] width 15 height 12
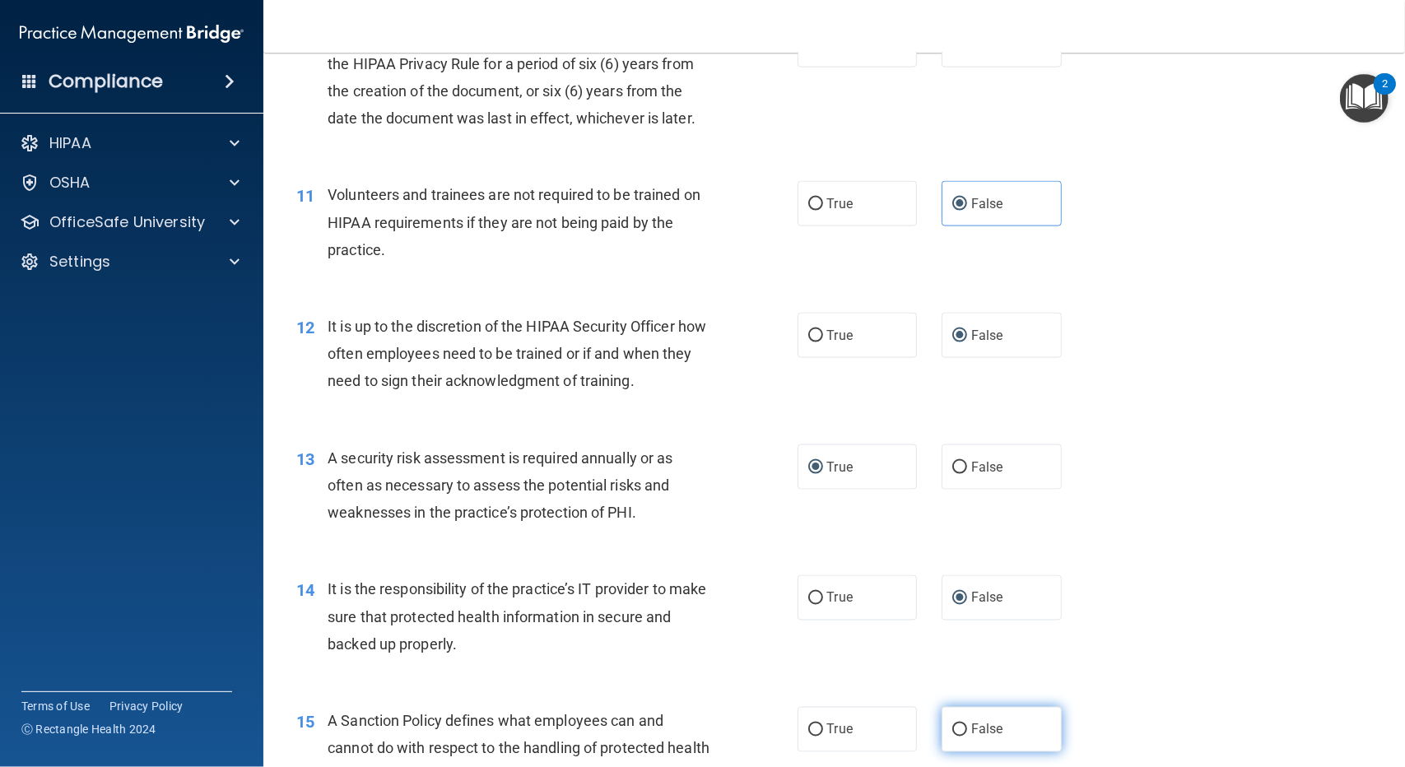
radio input "true"
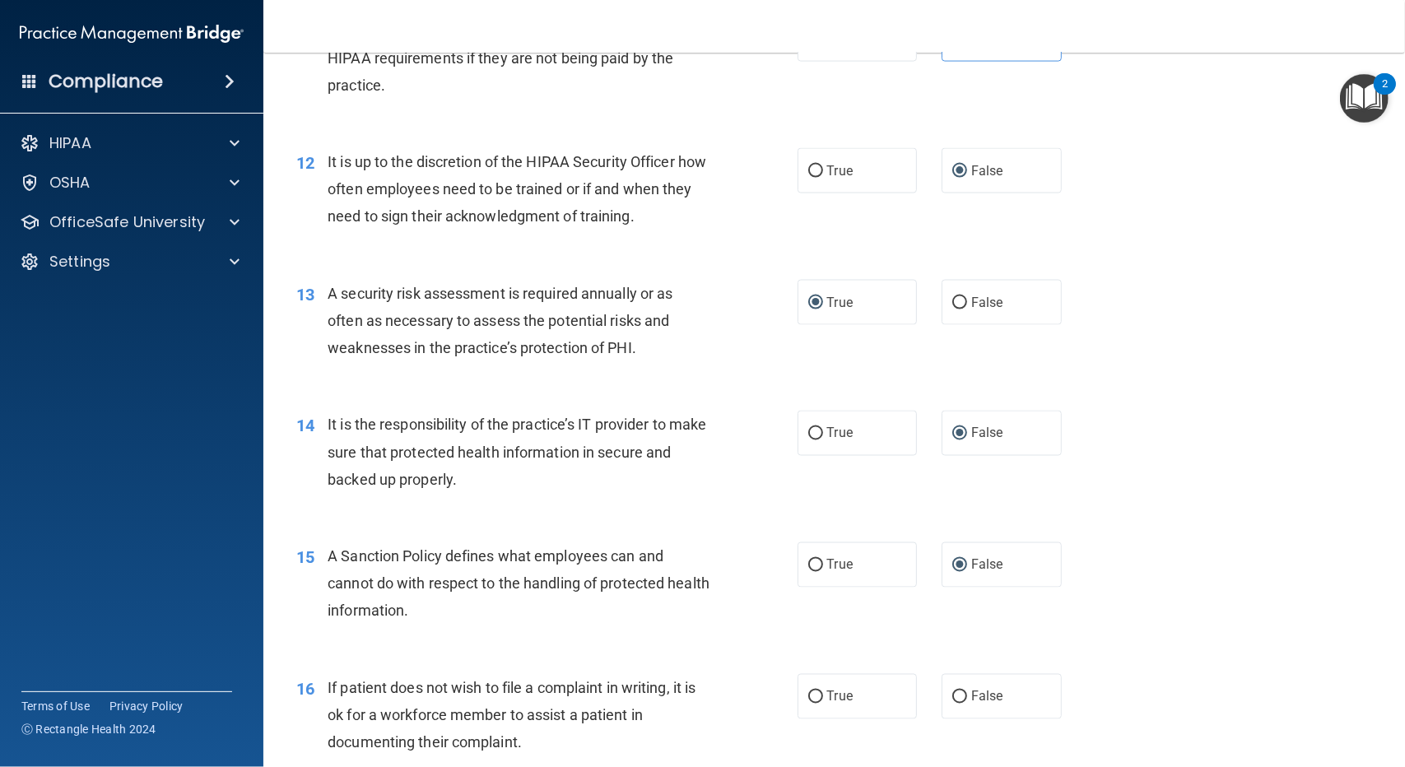
scroll to position [1811, 0]
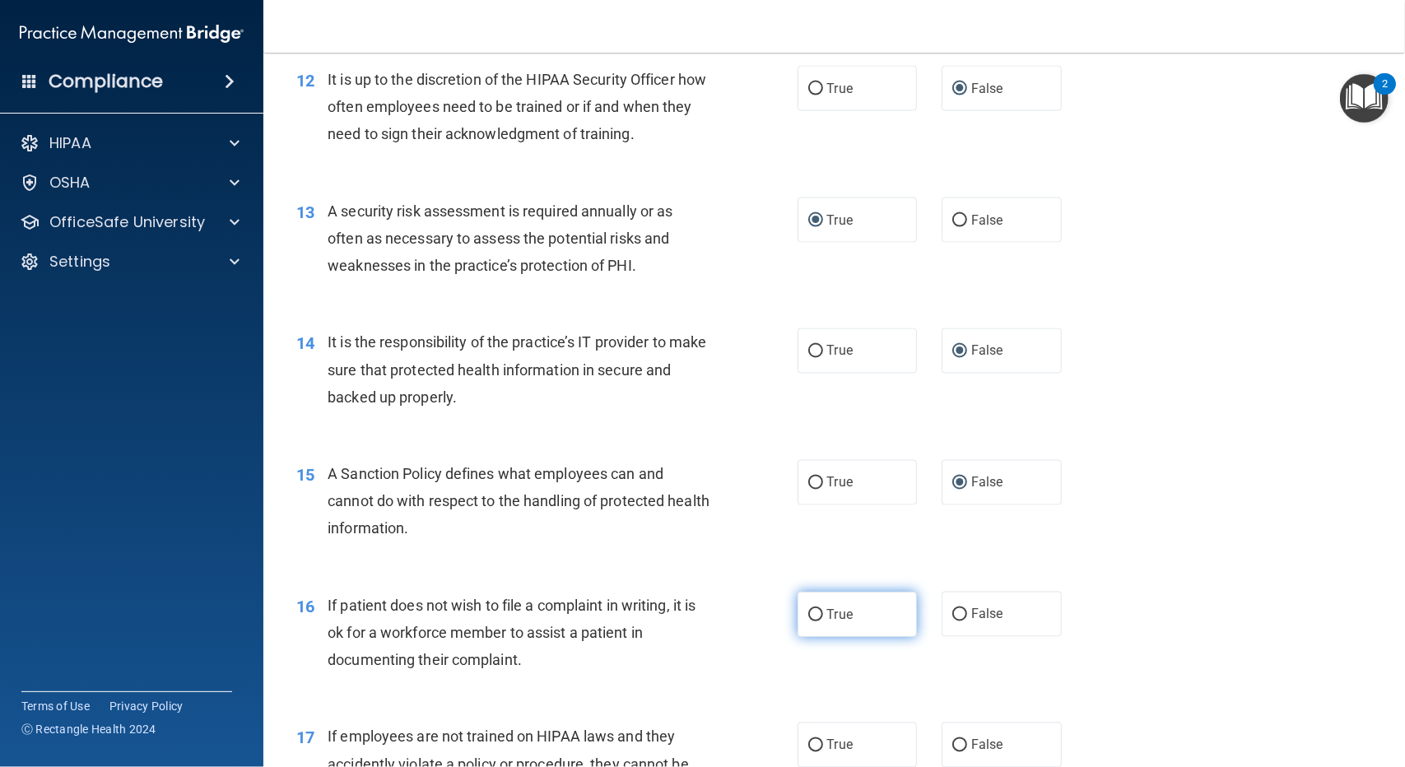
click at [813, 616] on input "True" at bounding box center [815, 615] width 15 height 12
radio input "true"
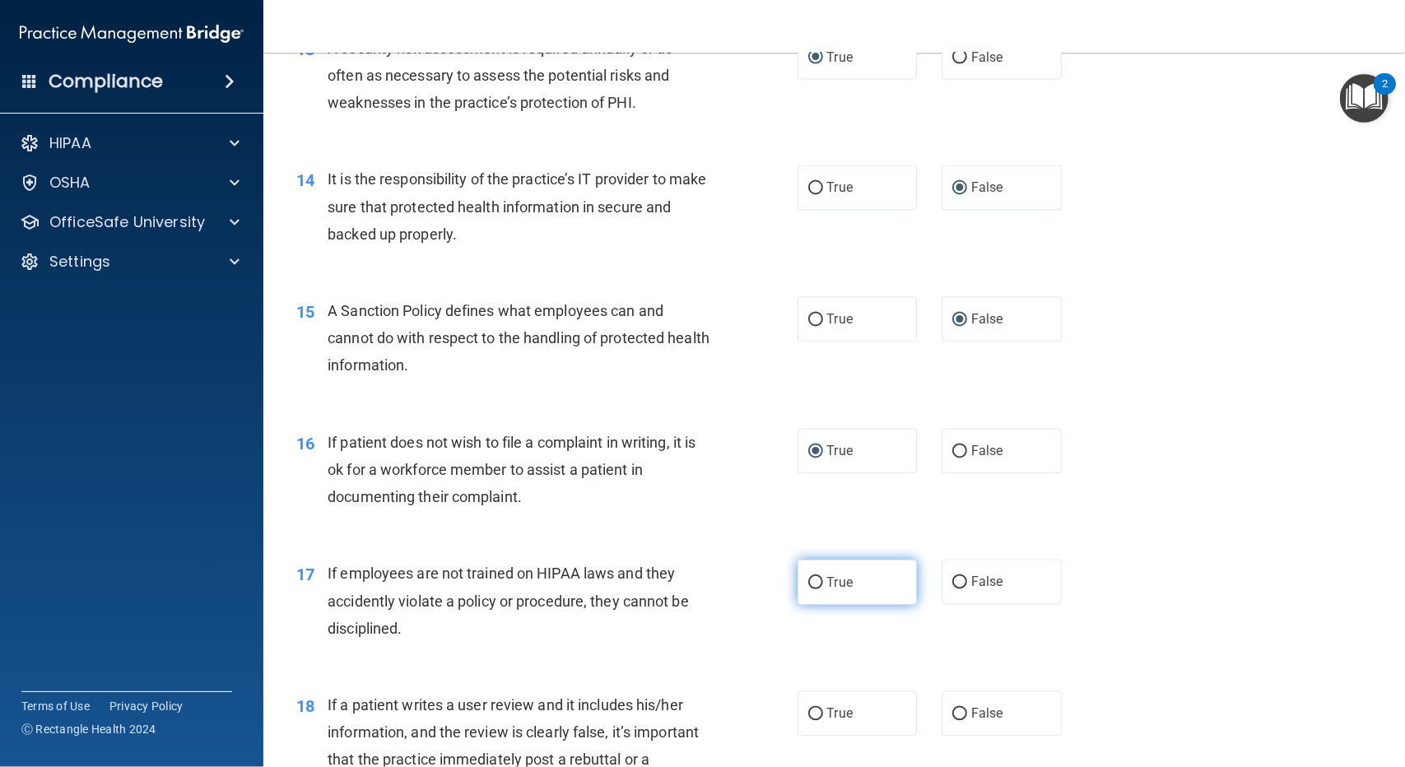
scroll to position [1975, 0]
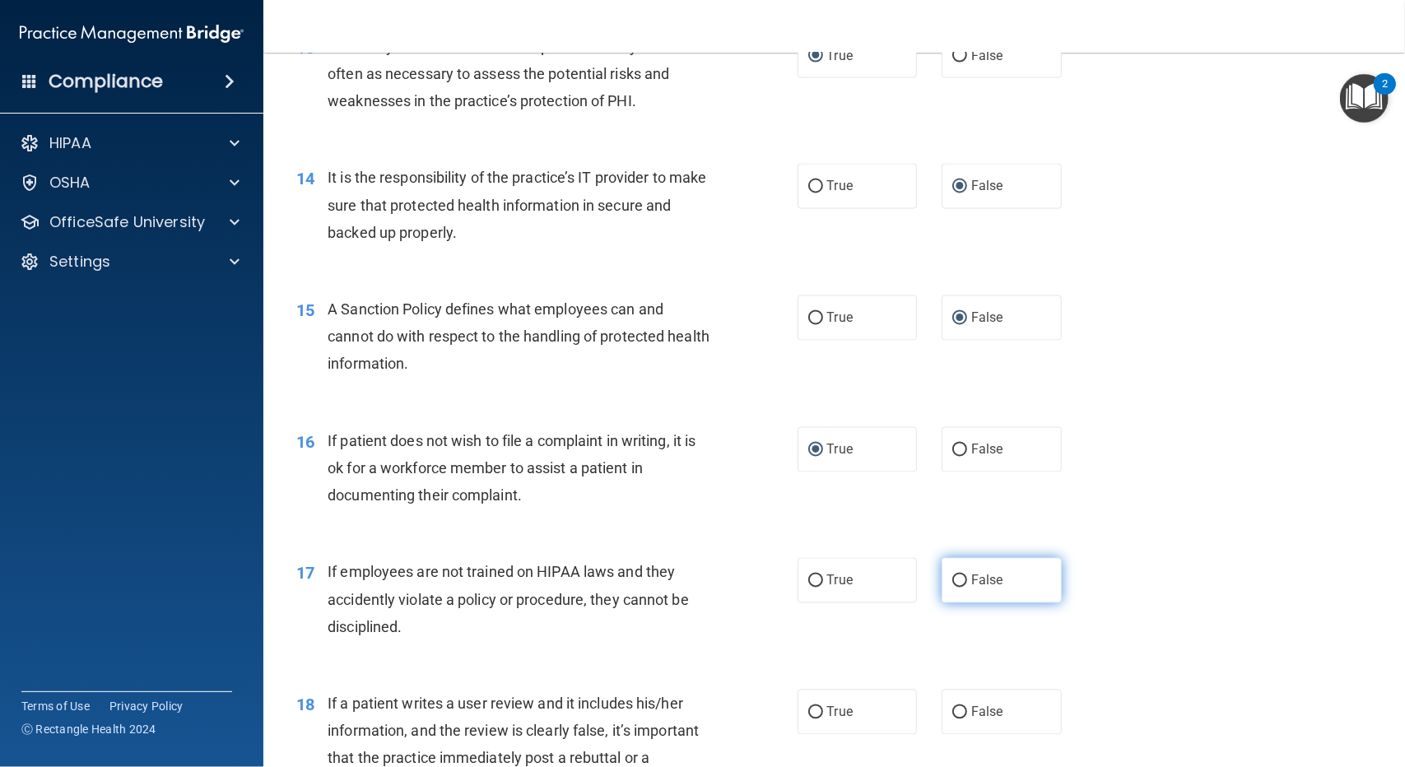
click at [952, 579] on input "False" at bounding box center [959, 581] width 15 height 12
radio input "true"
click at [952, 707] on input "False" at bounding box center [959, 713] width 15 height 12
radio input "true"
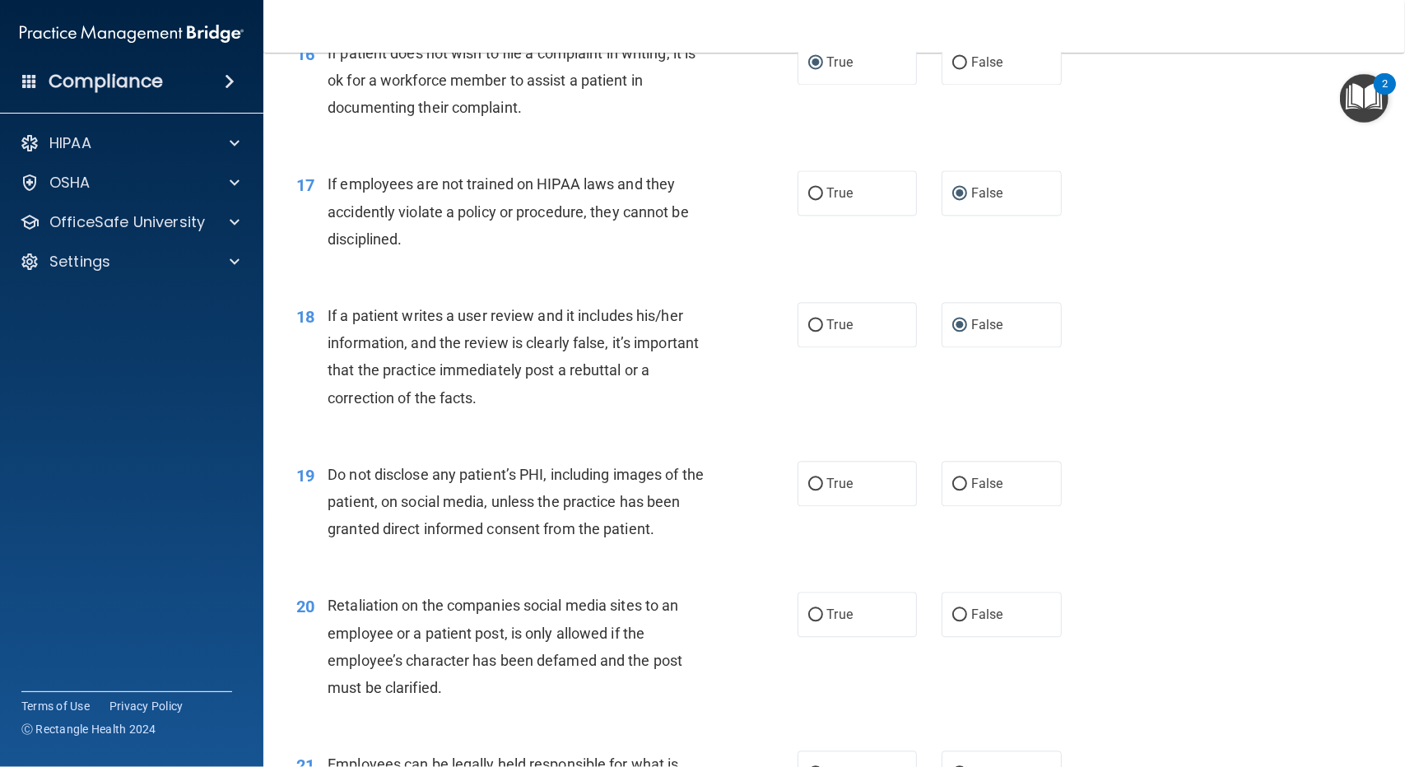
scroll to position [2469, 0]
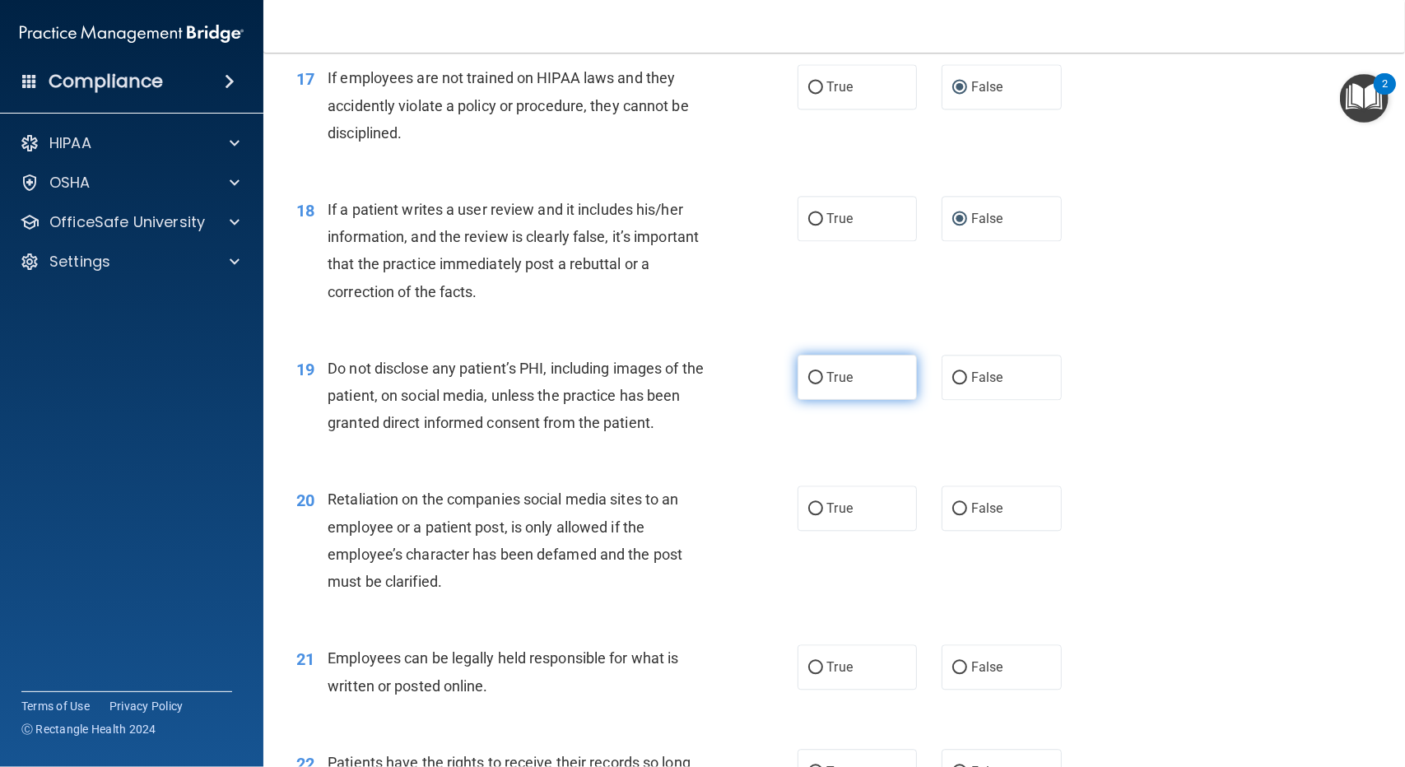
click at [811, 379] on input "True" at bounding box center [815, 378] width 15 height 12
radio input "true"
click at [952, 506] on input "False" at bounding box center [959, 509] width 15 height 12
radio input "true"
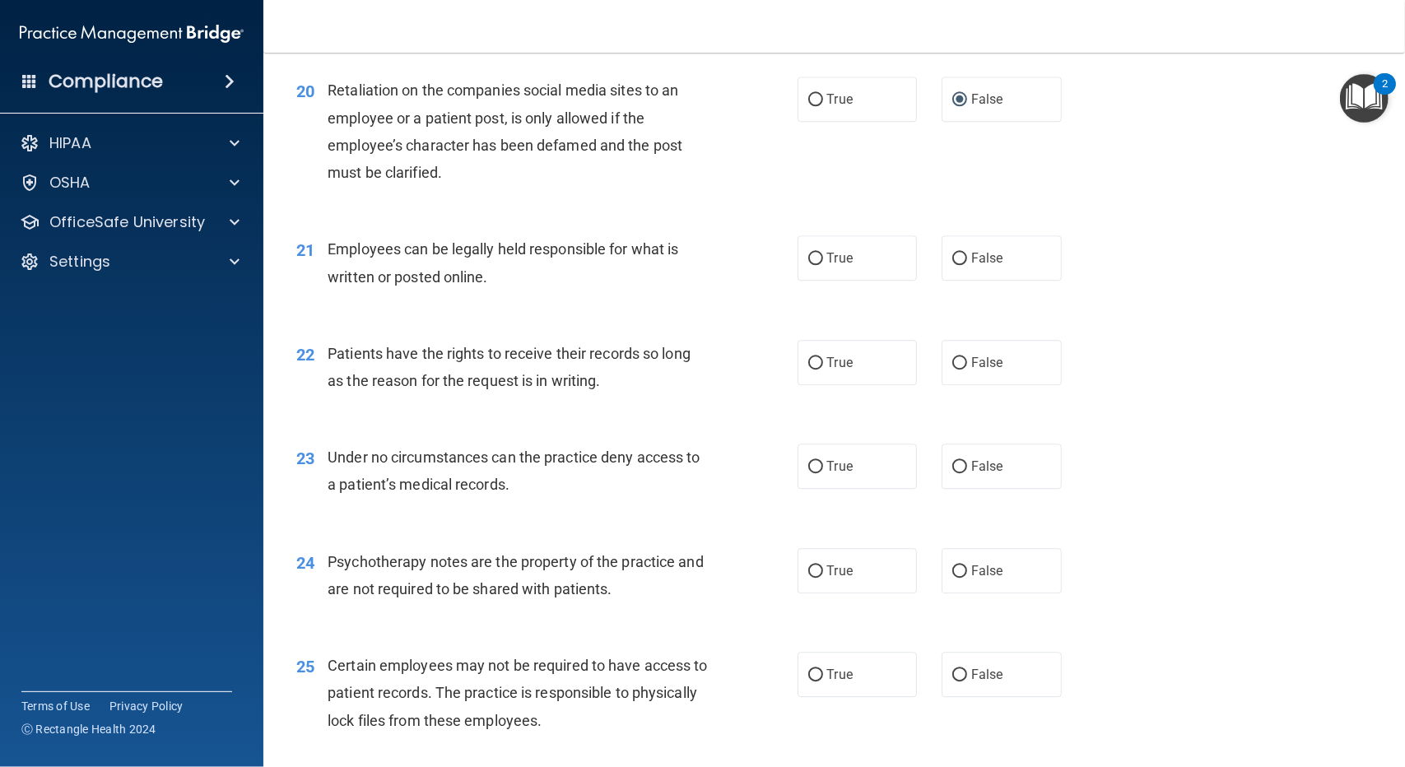
scroll to position [2881, 0]
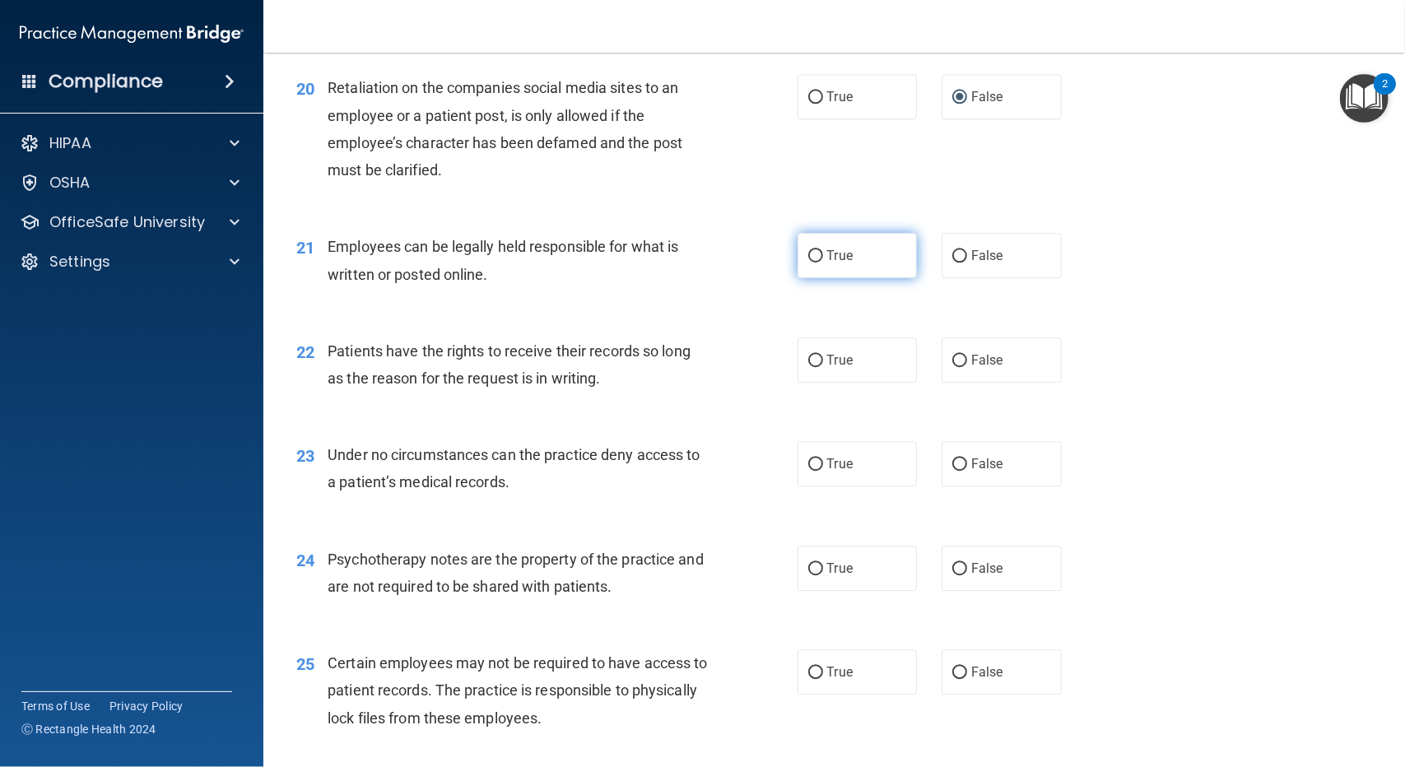
click at [808, 263] on label "True" at bounding box center [858, 255] width 120 height 45
click at [808, 263] on input "True" at bounding box center [815, 256] width 15 height 12
radio input "true"
click at [952, 356] on input "False" at bounding box center [959, 361] width 15 height 12
radio input "true"
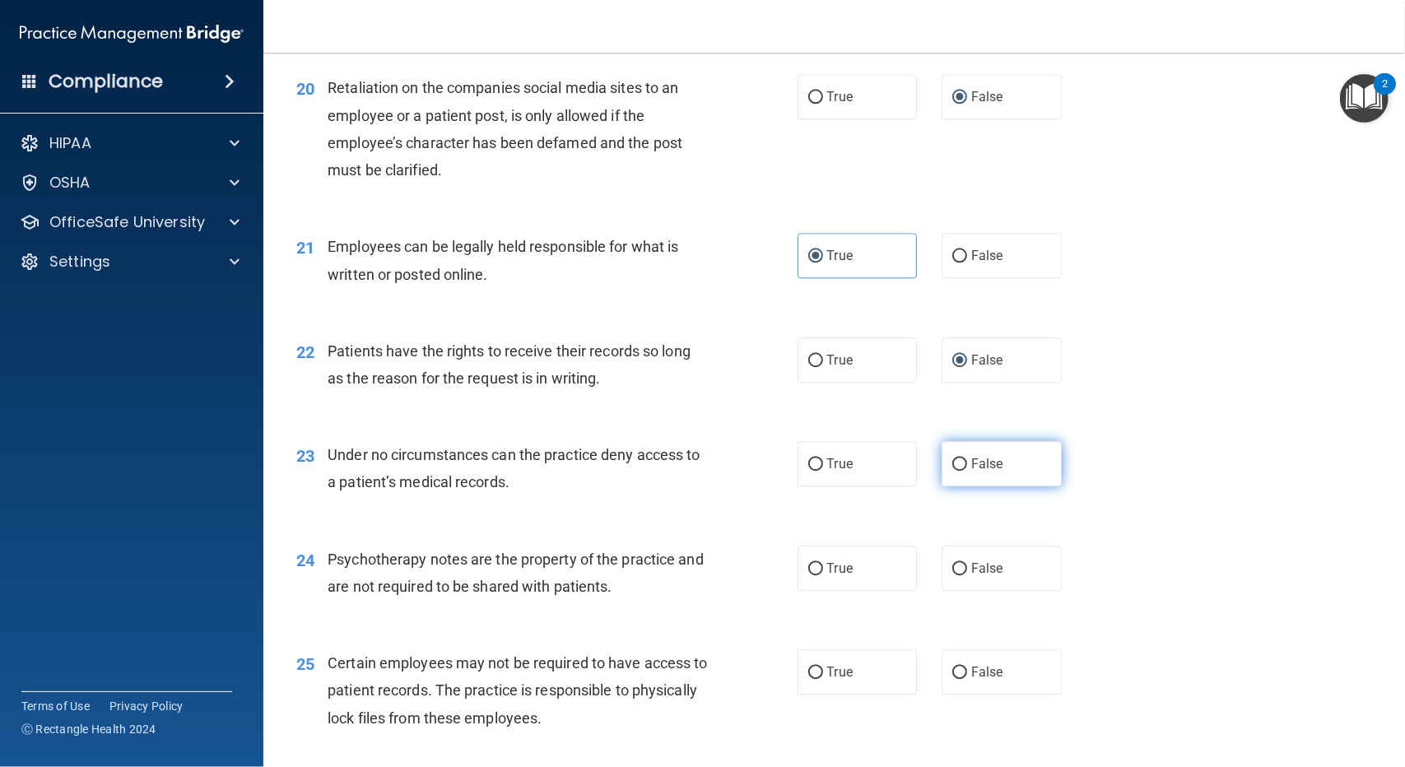
click at [956, 460] on input "False" at bounding box center [959, 464] width 15 height 12
radio input "true"
click at [813, 574] on input "True" at bounding box center [815, 569] width 15 height 12
radio input "true"
click at [809, 667] on input "True" at bounding box center [815, 673] width 15 height 12
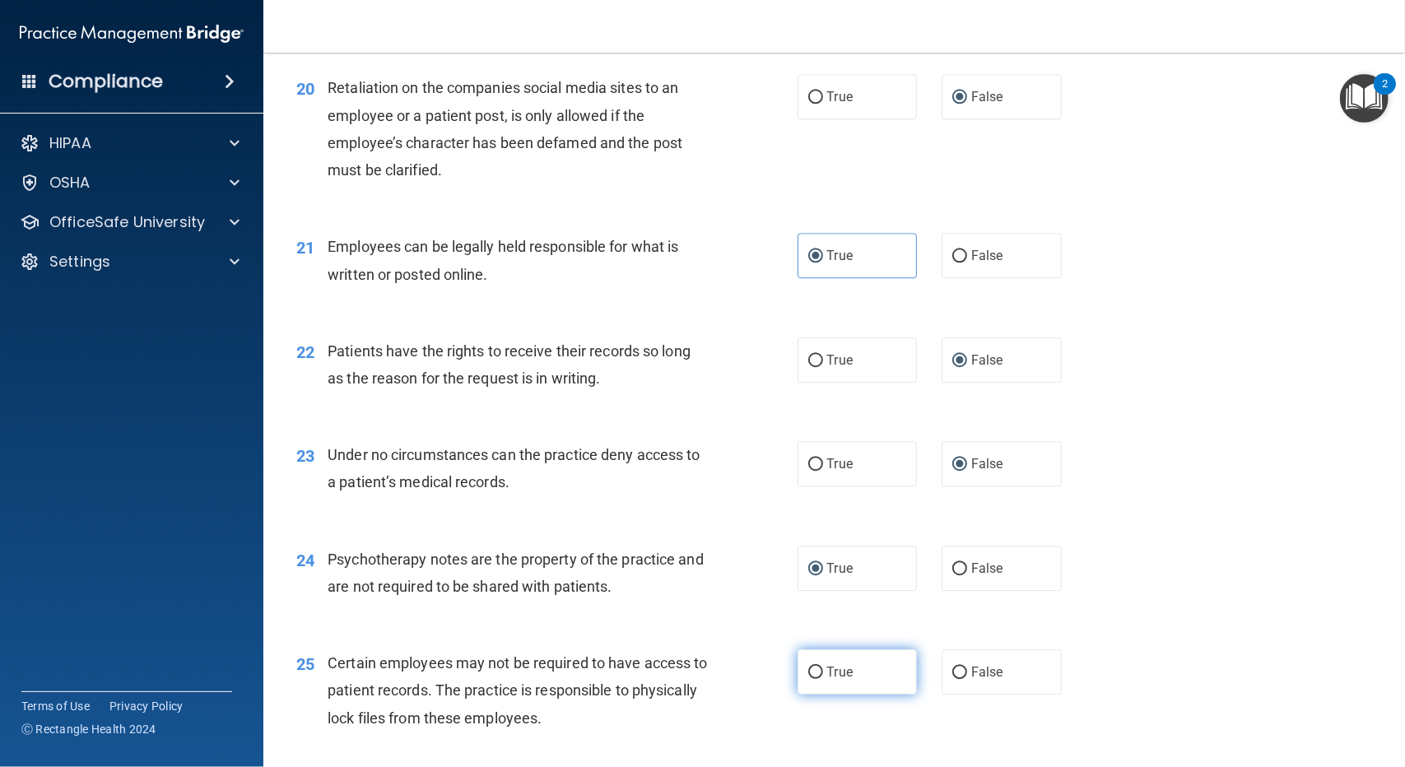
radio input "true"
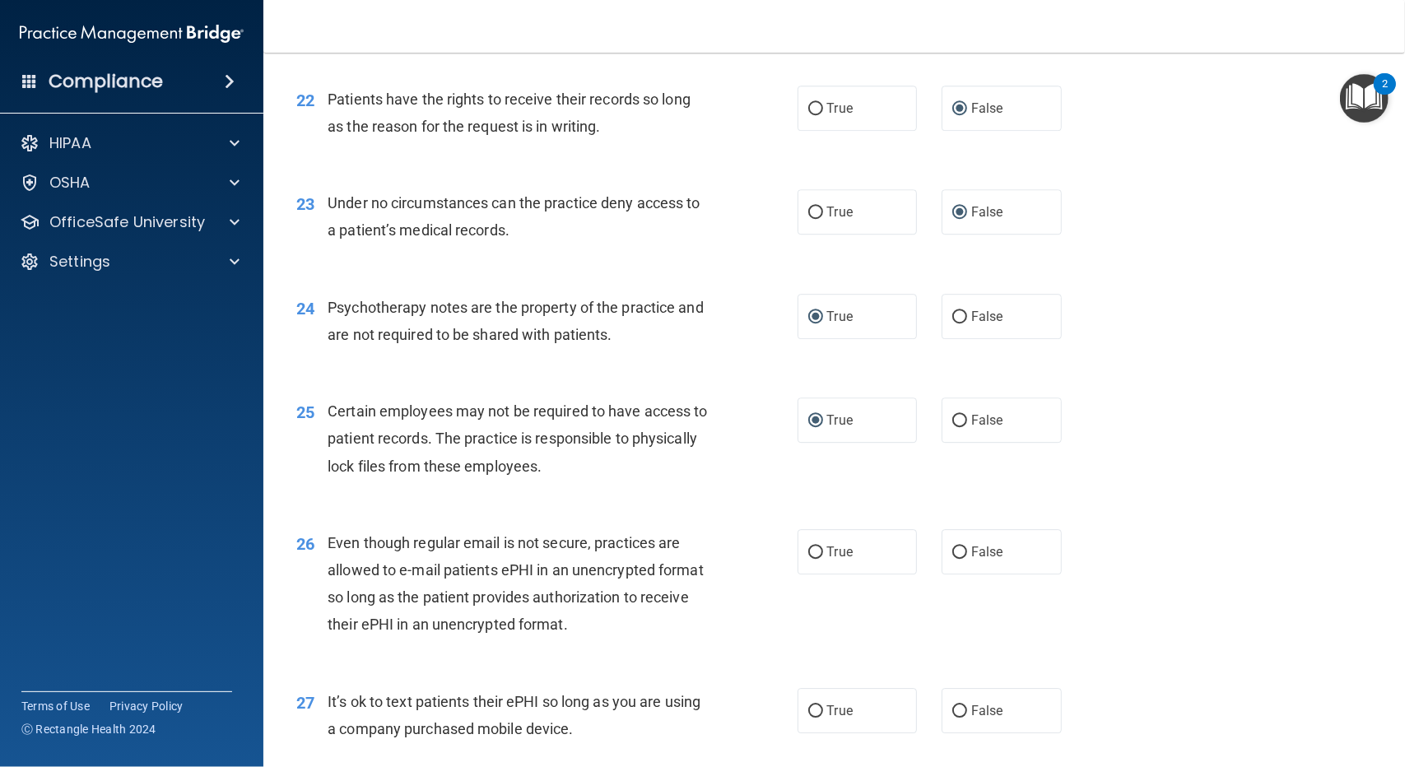
scroll to position [3210, 0]
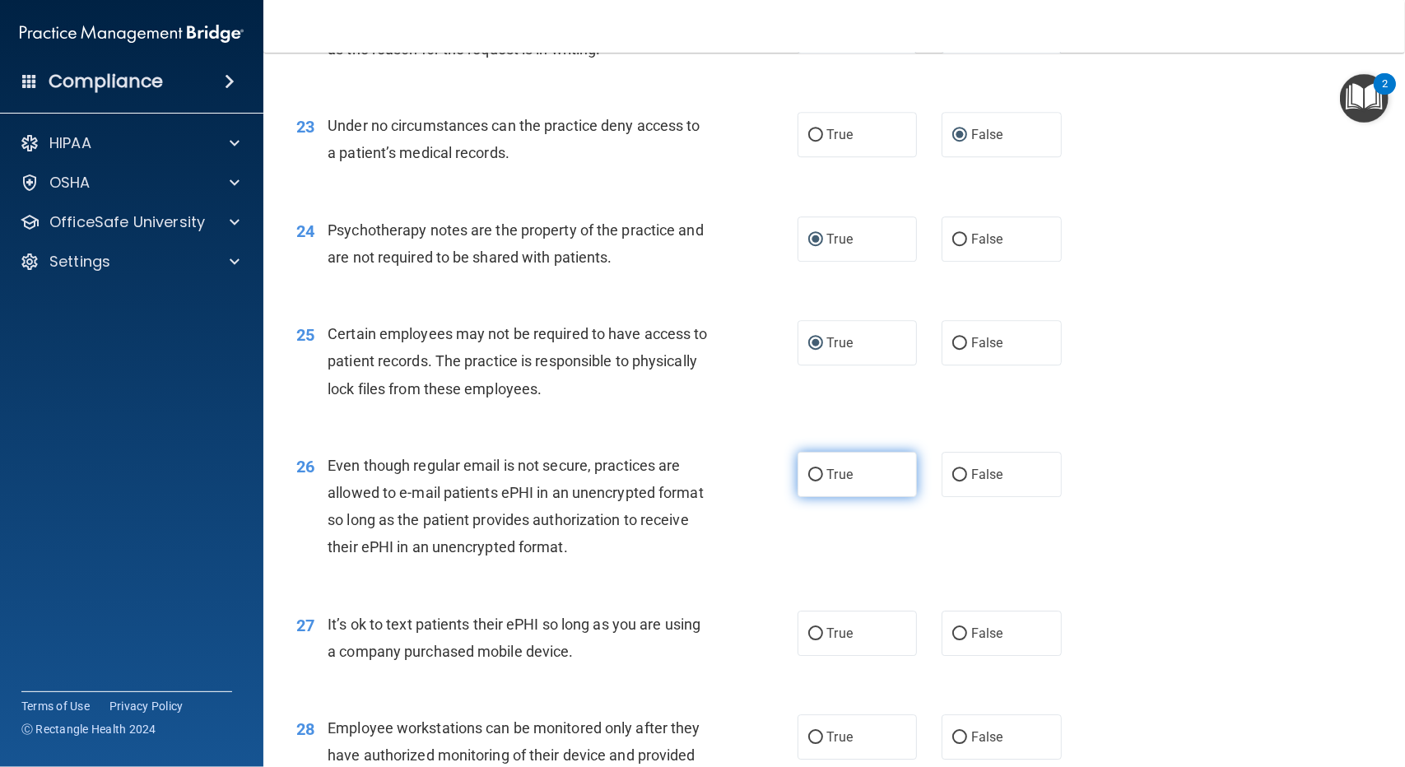
click at [811, 477] on input "True" at bounding box center [815, 475] width 15 height 12
radio input "true"
click at [943, 624] on label "False" at bounding box center [1002, 633] width 120 height 45
click at [952, 628] on input "False" at bounding box center [959, 634] width 15 height 12
radio input "true"
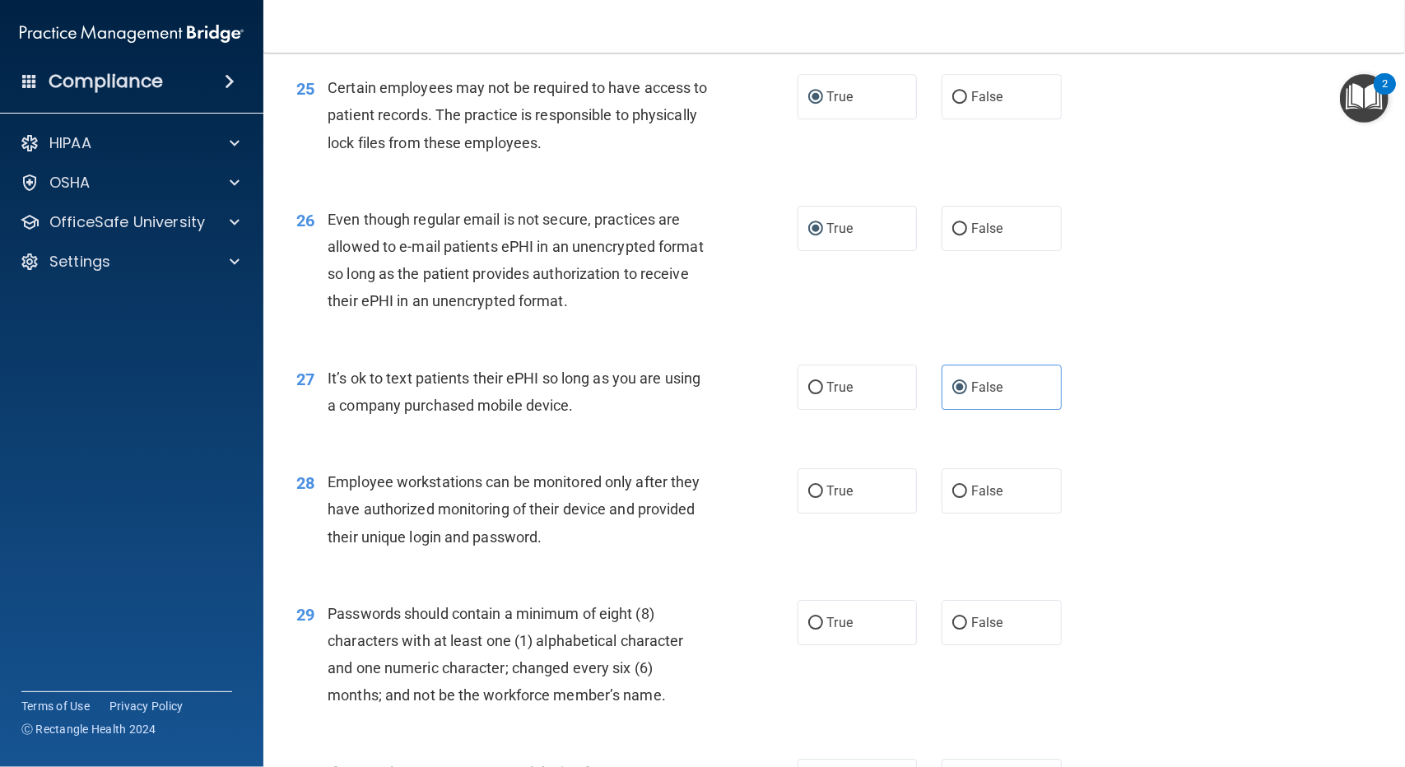
scroll to position [3457, 0]
click at [956, 505] on label "False" at bounding box center [1002, 489] width 120 height 45
click at [956, 497] on input "False" at bounding box center [959, 491] width 15 height 12
radio input "true"
click at [822, 630] on label "True" at bounding box center [858, 621] width 120 height 45
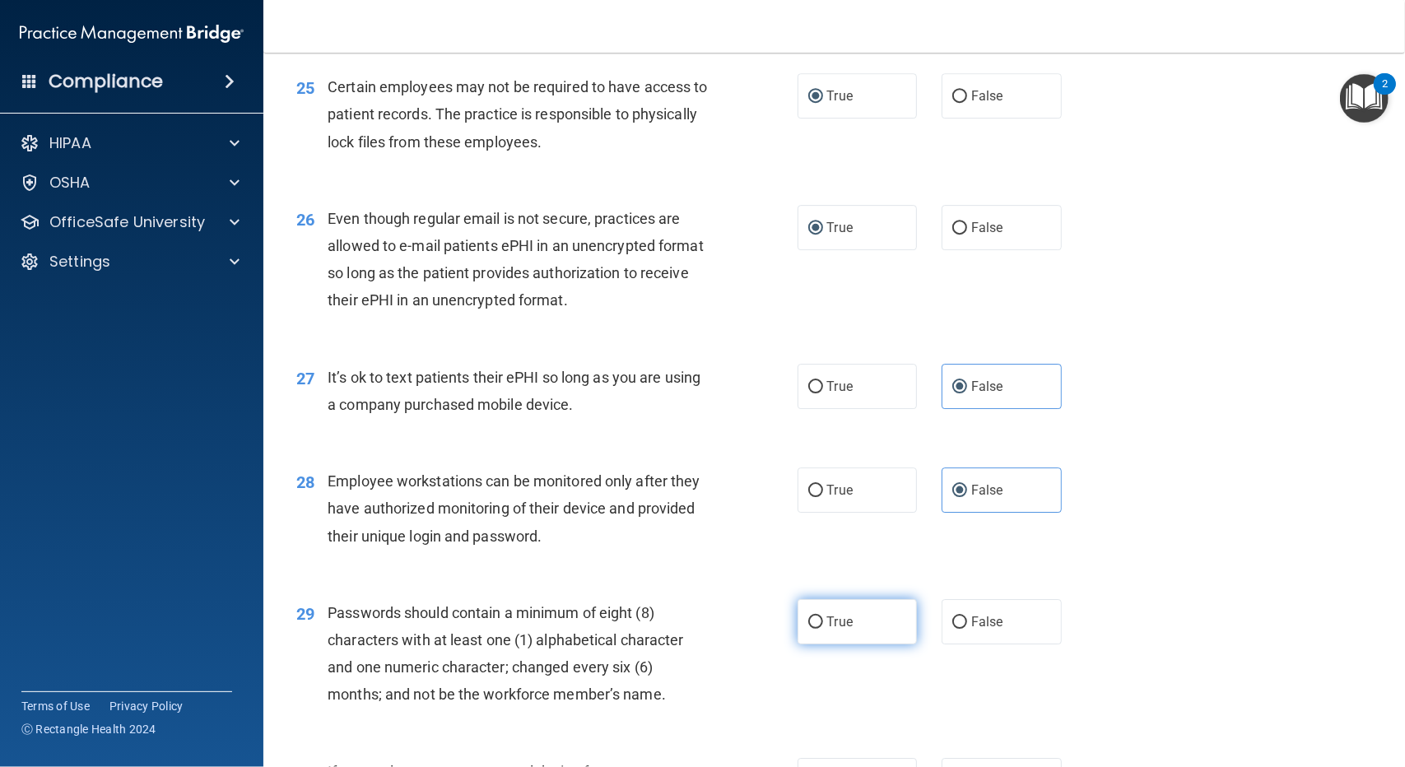
click at [822, 629] on input "True" at bounding box center [815, 622] width 15 height 12
radio input "true"
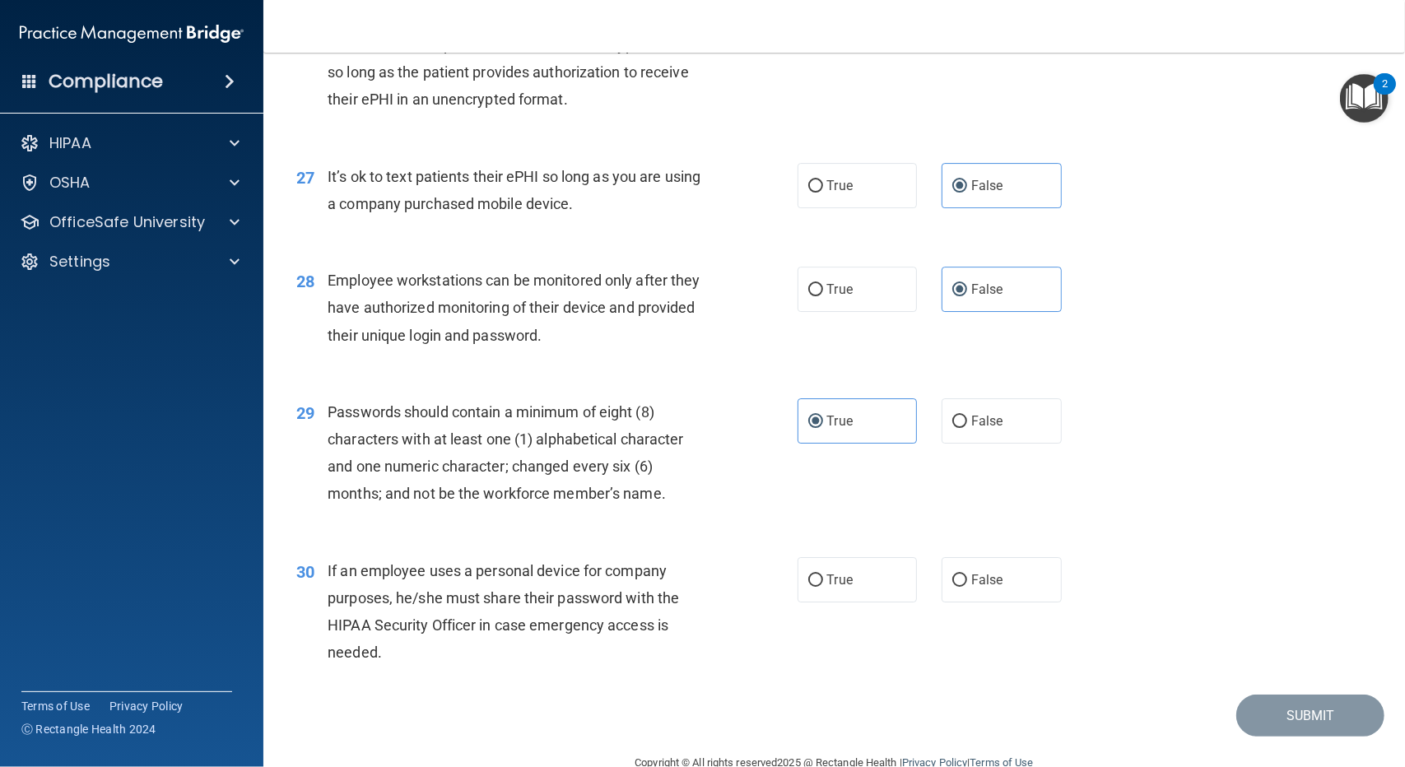
scroll to position [3692, 0]
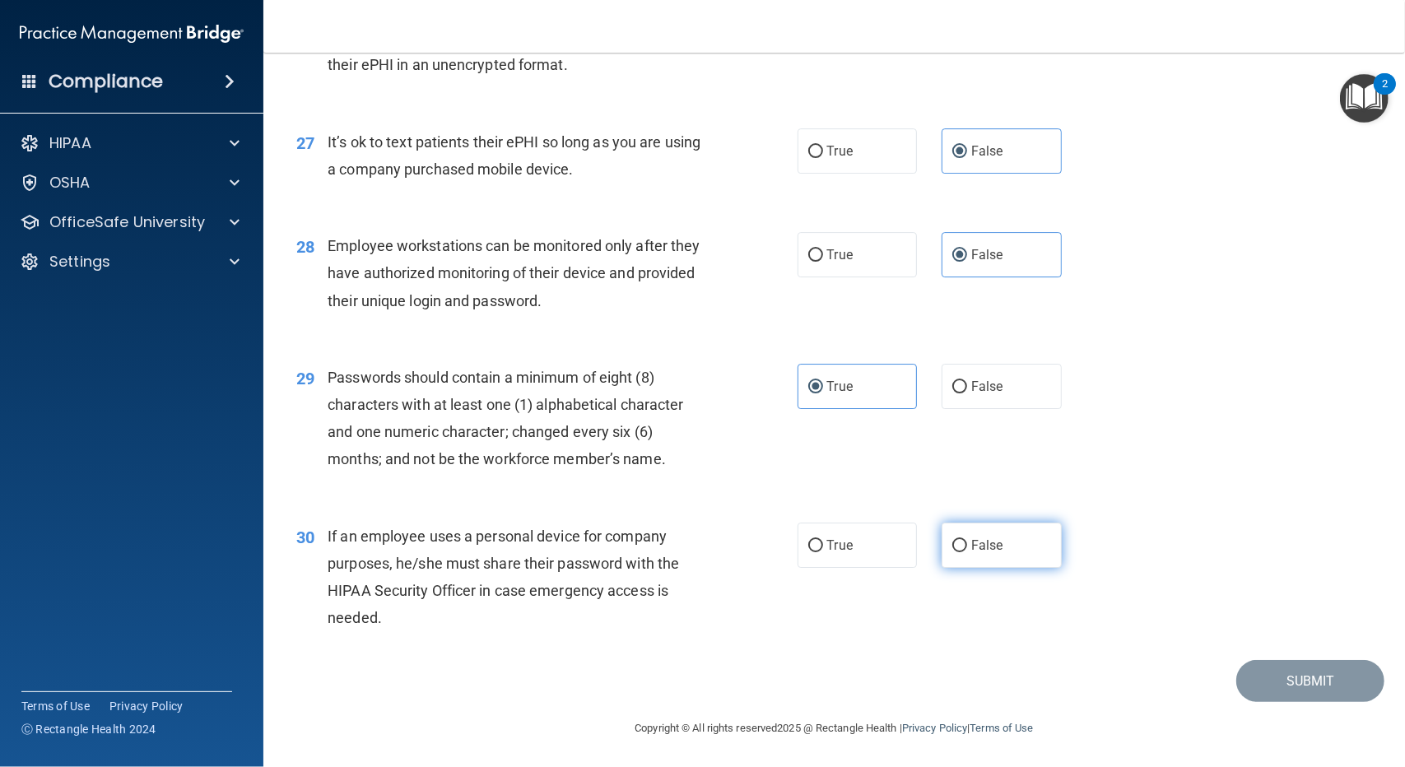
click at [953, 545] on input "False" at bounding box center [959, 546] width 15 height 12
radio input "true"
click at [1317, 676] on button "Submit" at bounding box center [1310, 681] width 148 height 42
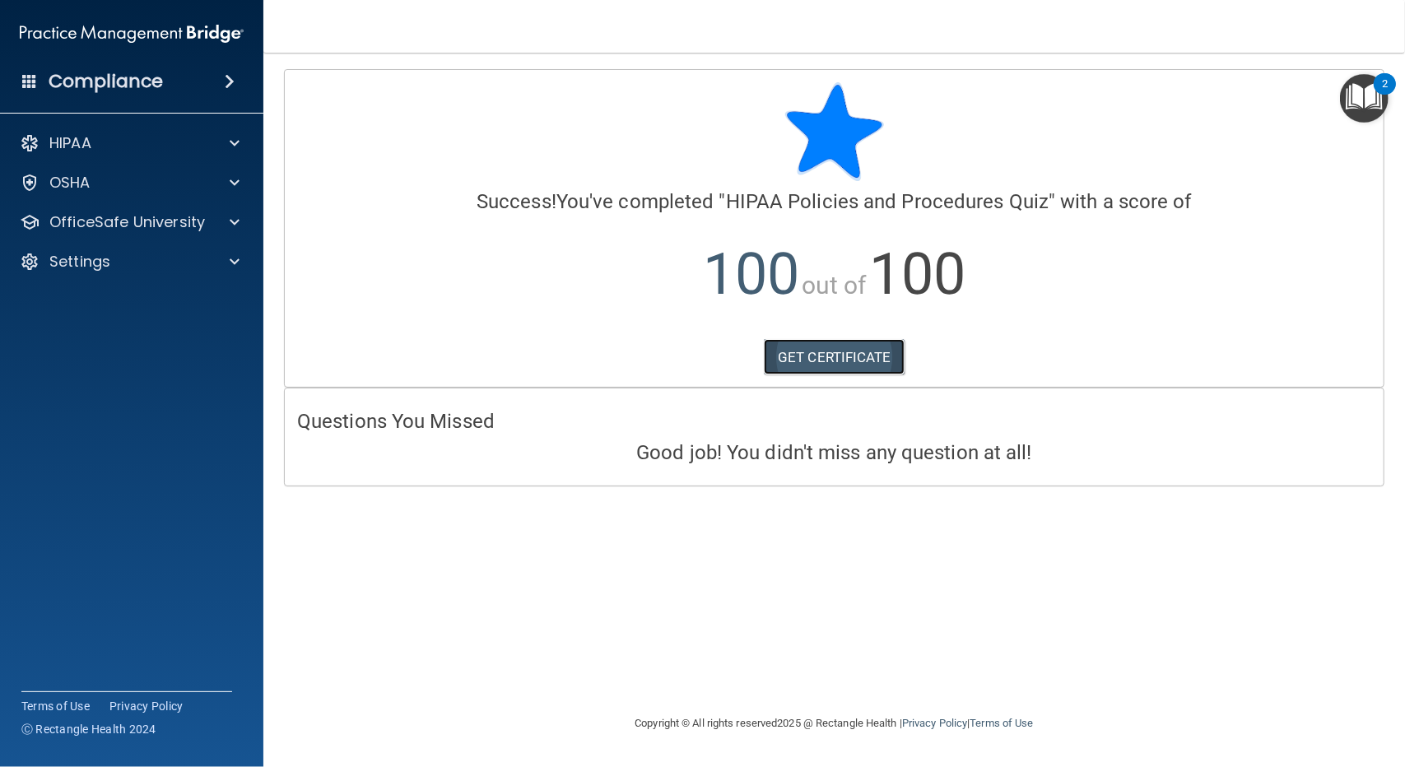
click at [824, 363] on link "GET CERTIFICATE" at bounding box center [834, 357] width 141 height 36
click at [112, 146] on div "HIPAA" at bounding box center [109, 143] width 204 height 20
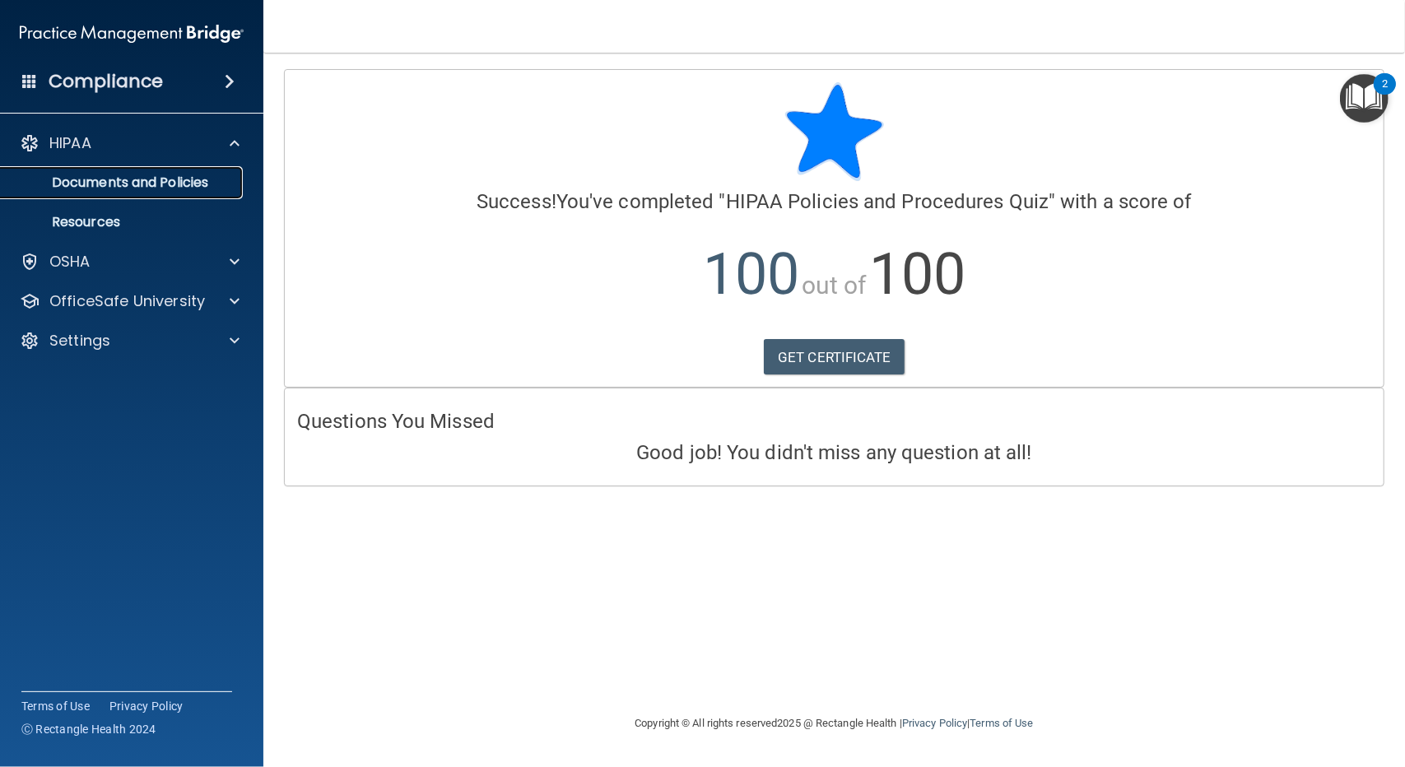
click at [114, 181] on p "Documents and Policies" at bounding box center [123, 182] width 225 height 16
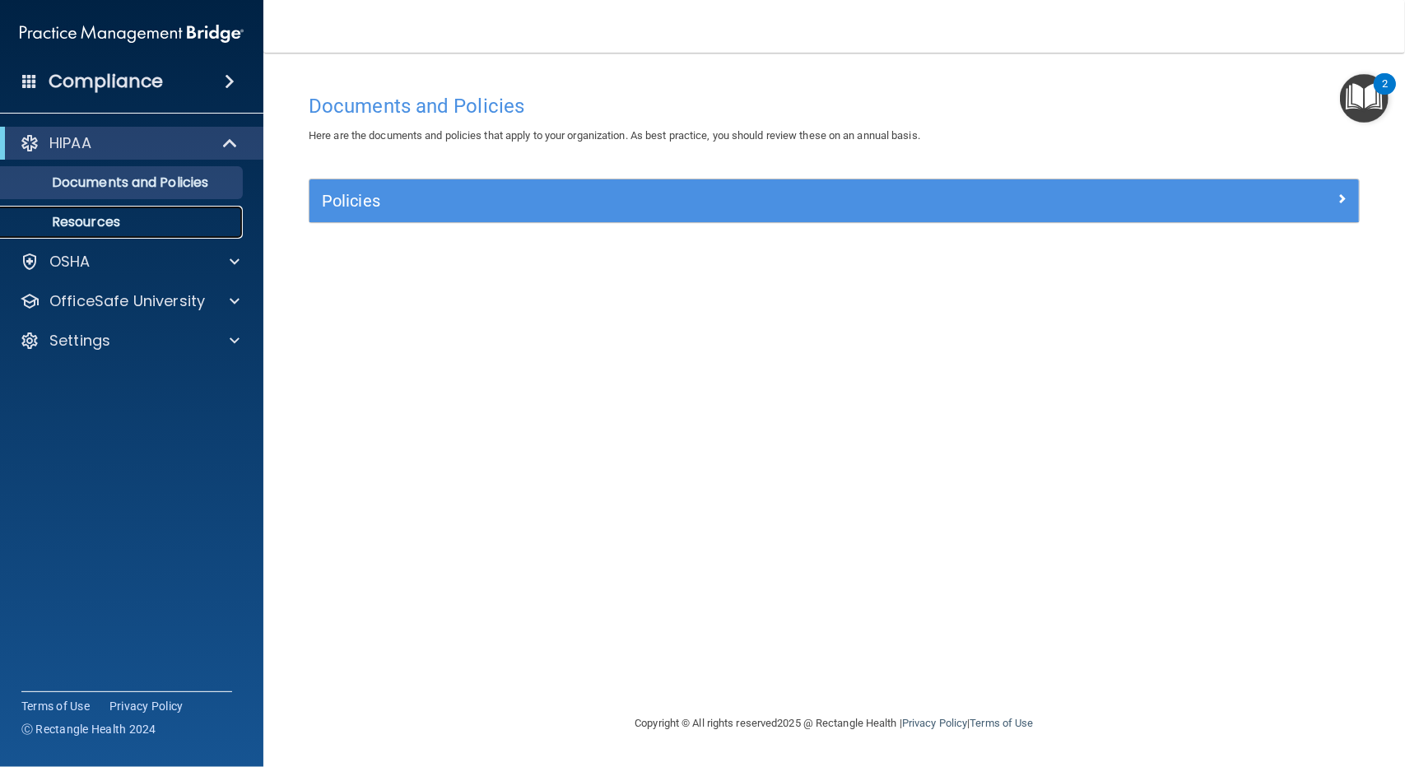
click at [87, 219] on p "Resources" at bounding box center [123, 222] width 225 height 16
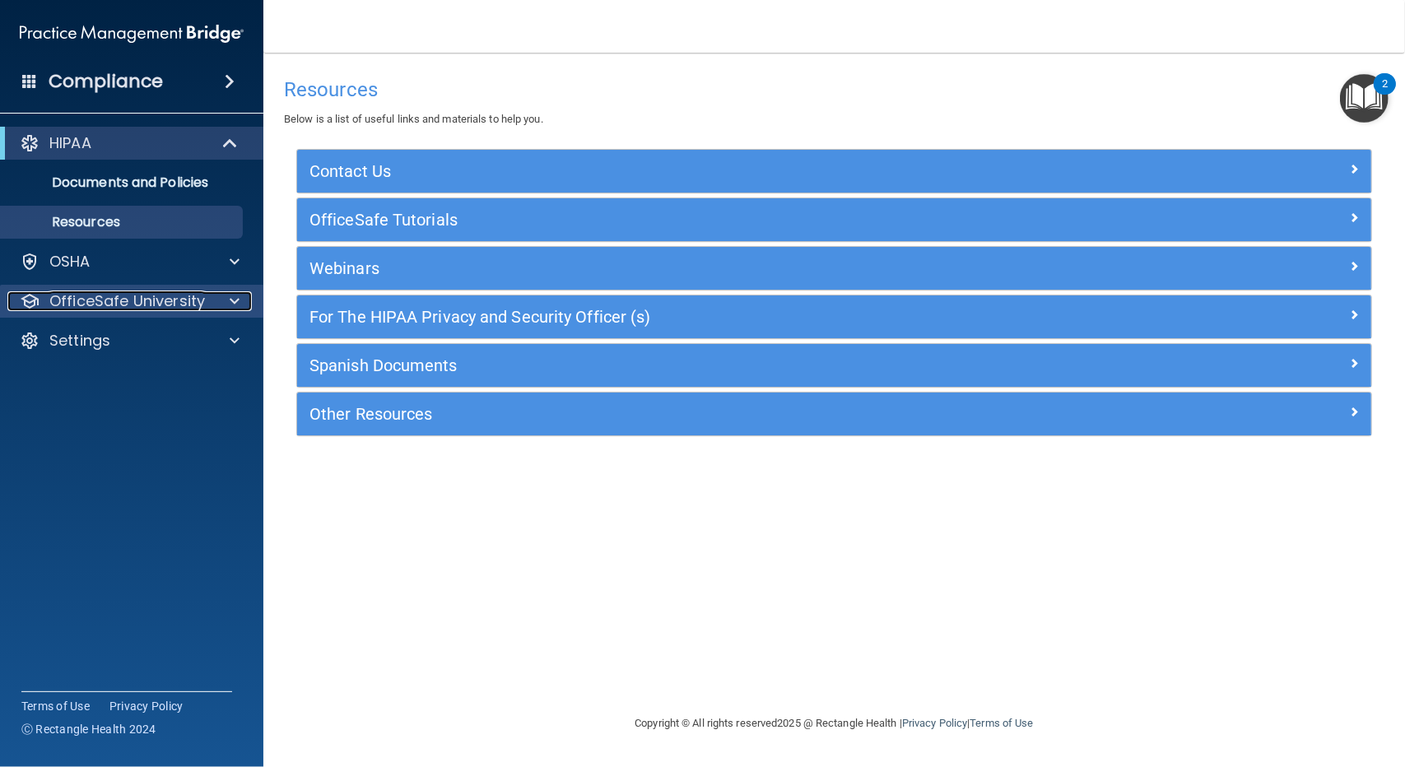
click at [81, 291] on p "OfficeSafe University" at bounding box center [127, 301] width 156 height 20
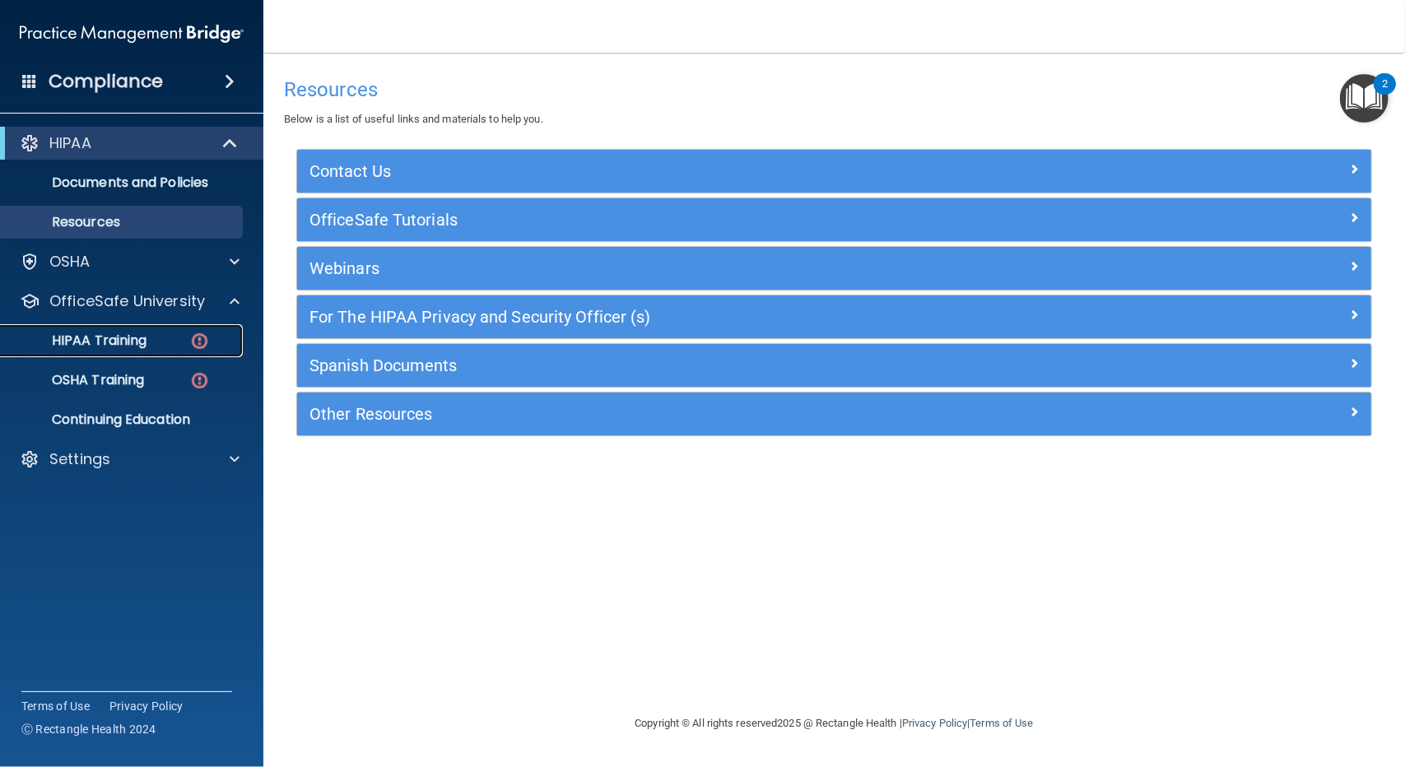
click at [111, 333] on p "HIPAA Training" at bounding box center [79, 341] width 136 height 16
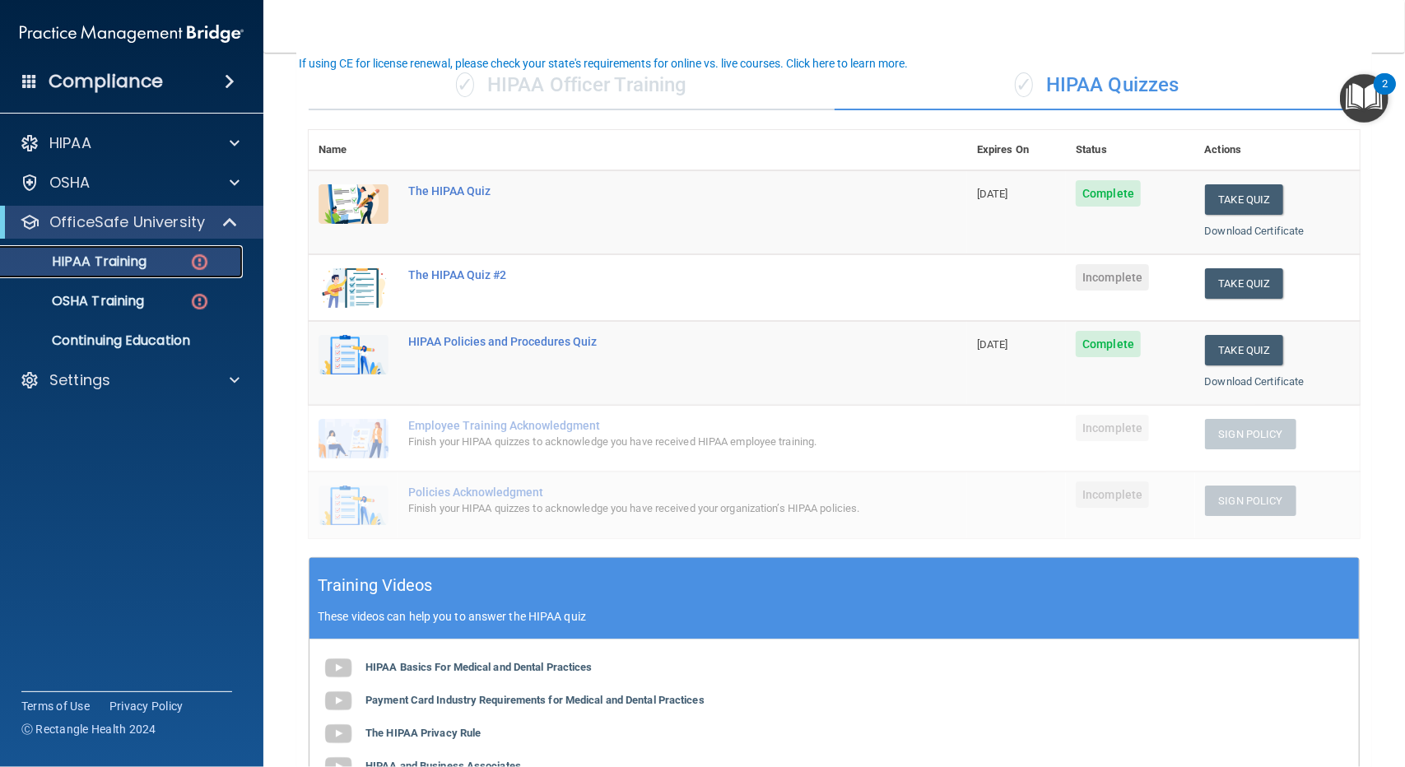
scroll to position [82, 0]
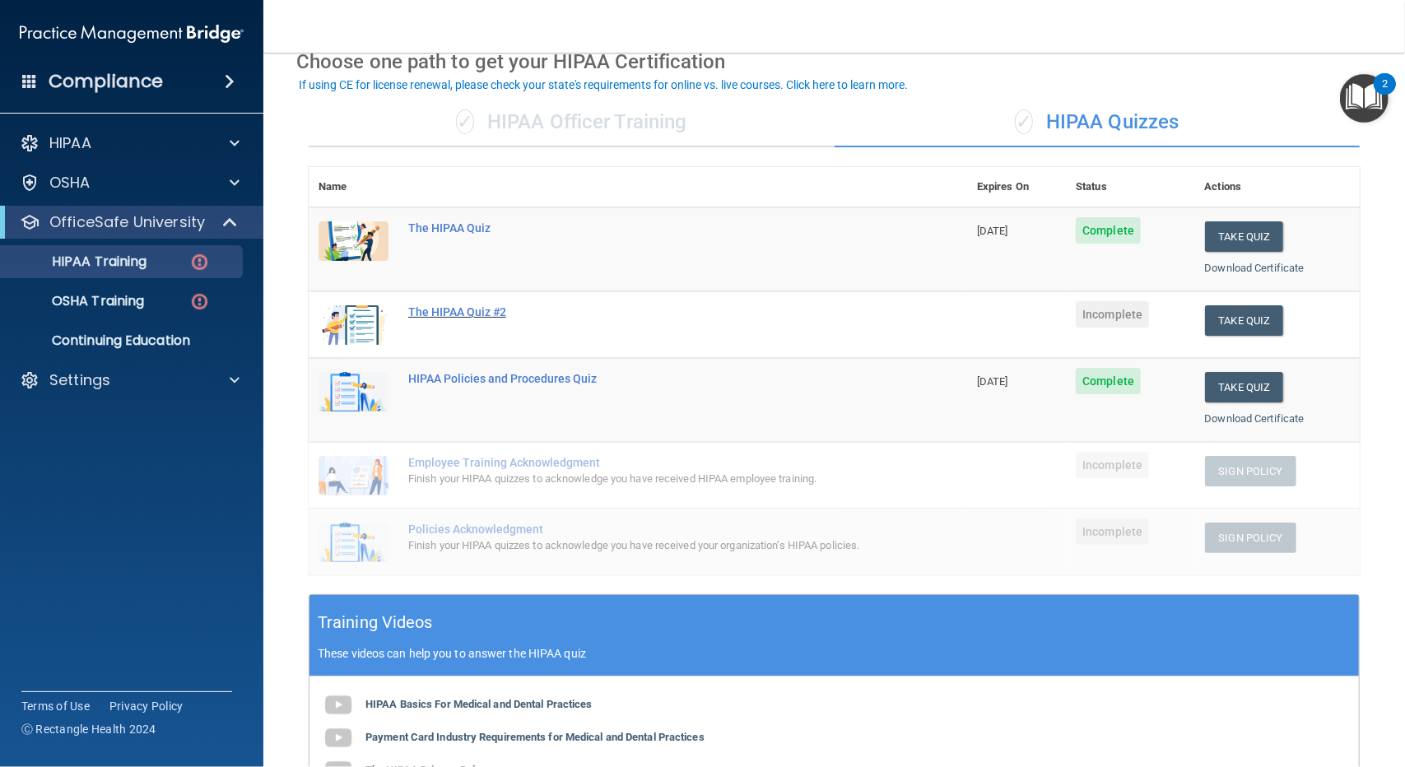
click at [444, 307] on div "The HIPAA Quiz #2" at bounding box center [646, 311] width 477 height 13
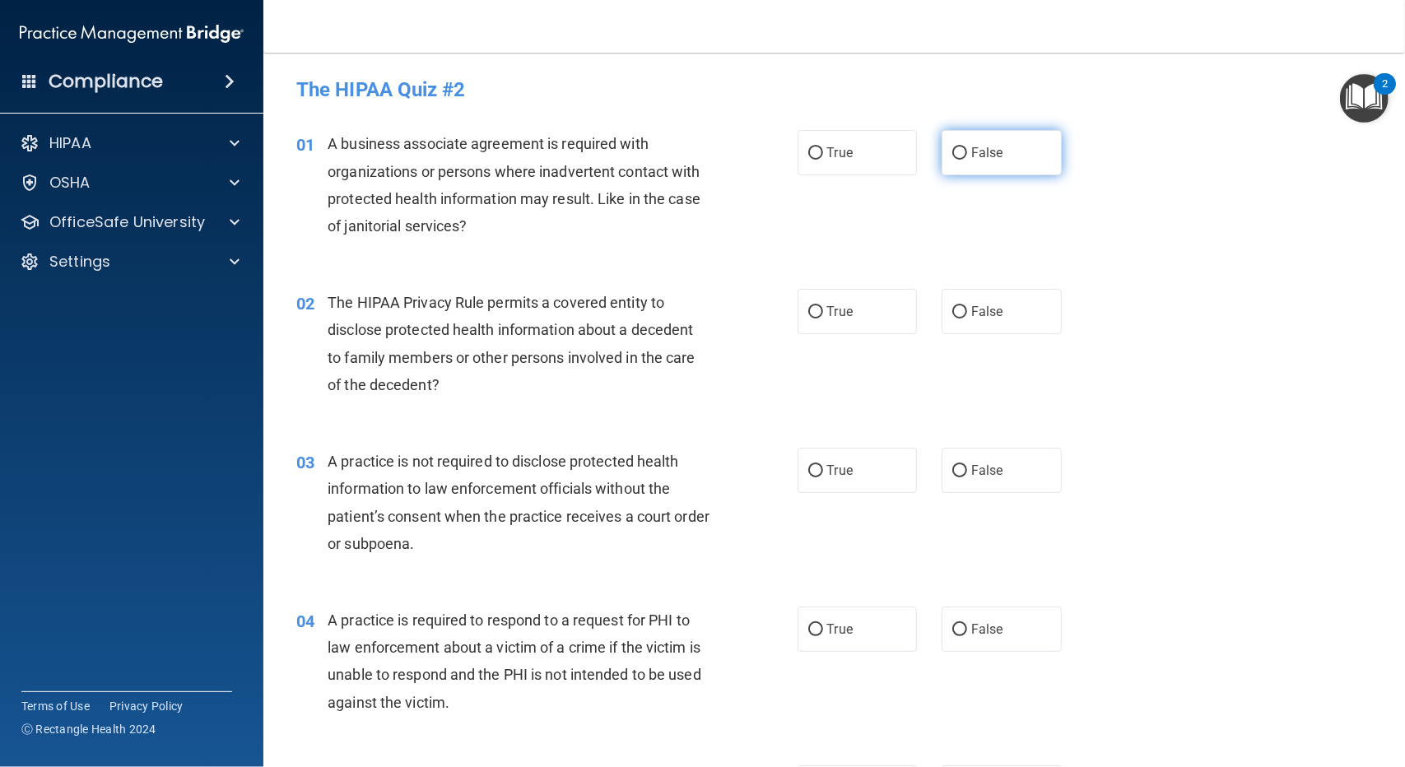
click at [952, 147] on input "False" at bounding box center [959, 153] width 15 height 12
radio input "true"
drag, startPoint x: 574, startPoint y: 340, endPoint x: 554, endPoint y: 334, distance: 20.6
drag, startPoint x: 553, startPoint y: 333, endPoint x: 935, endPoint y: 403, distance: 388.2
click at [935, 403] on div "02 The HIPAA Privacy Rule permits a covered entity to disclose protected health…" at bounding box center [834, 347] width 1100 height 159
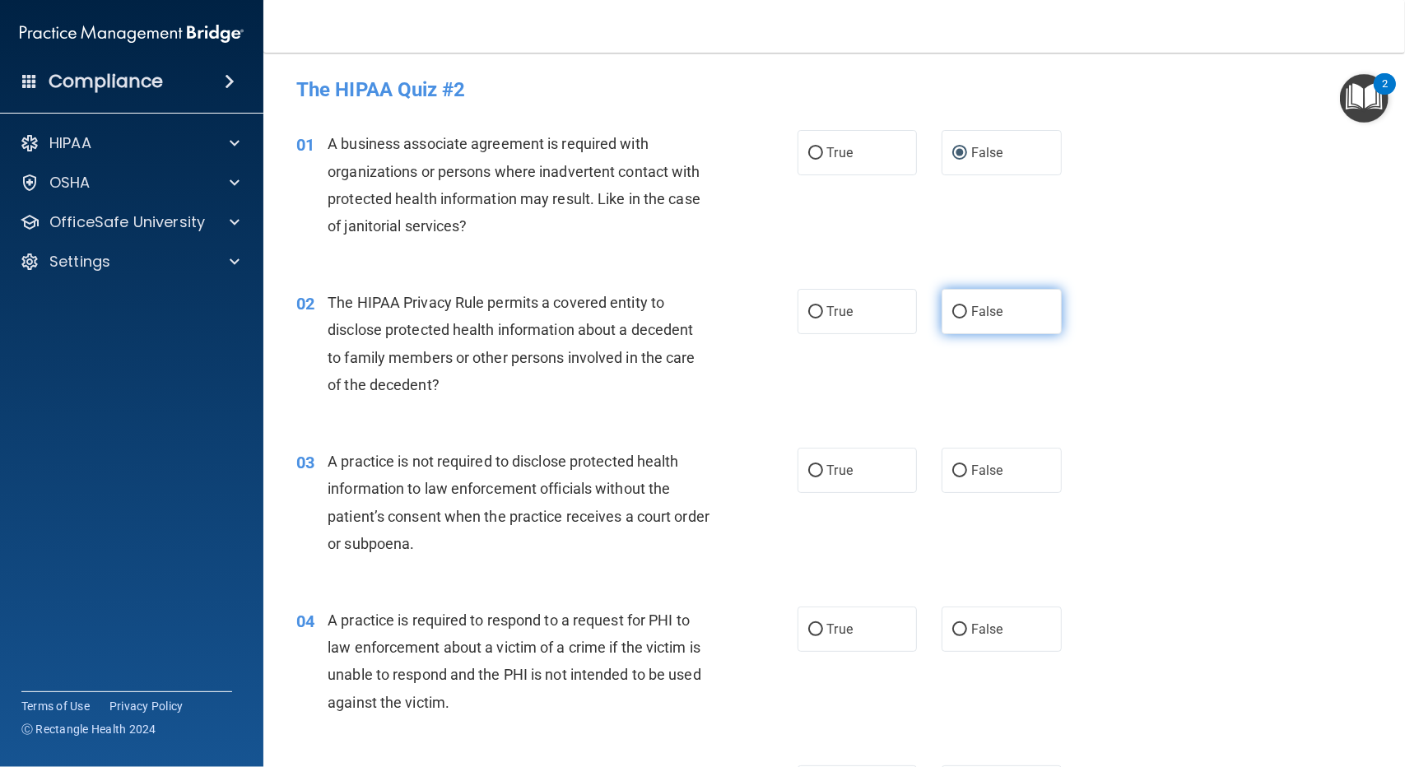
click at [952, 314] on input "False" at bounding box center [959, 312] width 15 height 12
radio input "true"
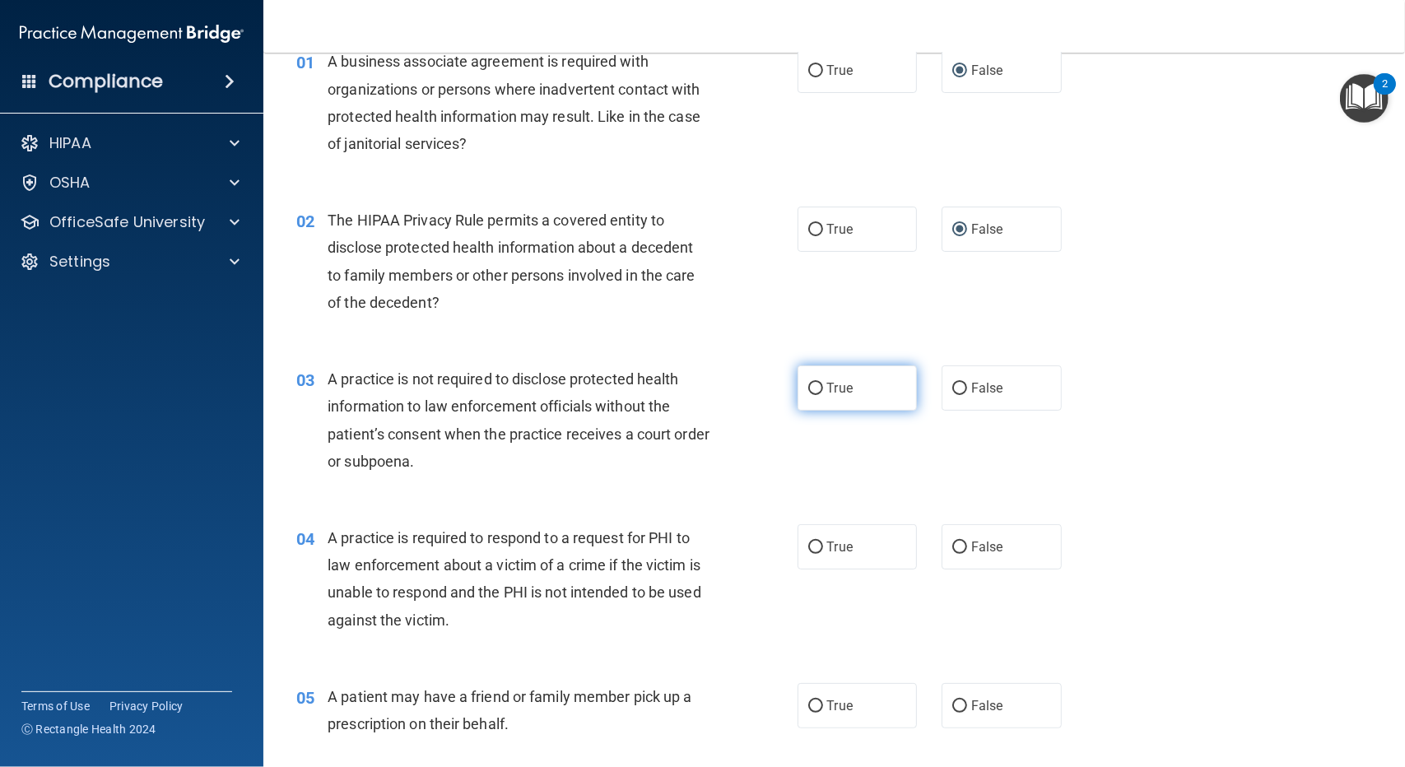
click at [810, 388] on input "True" at bounding box center [815, 389] width 15 height 12
radio input "true"
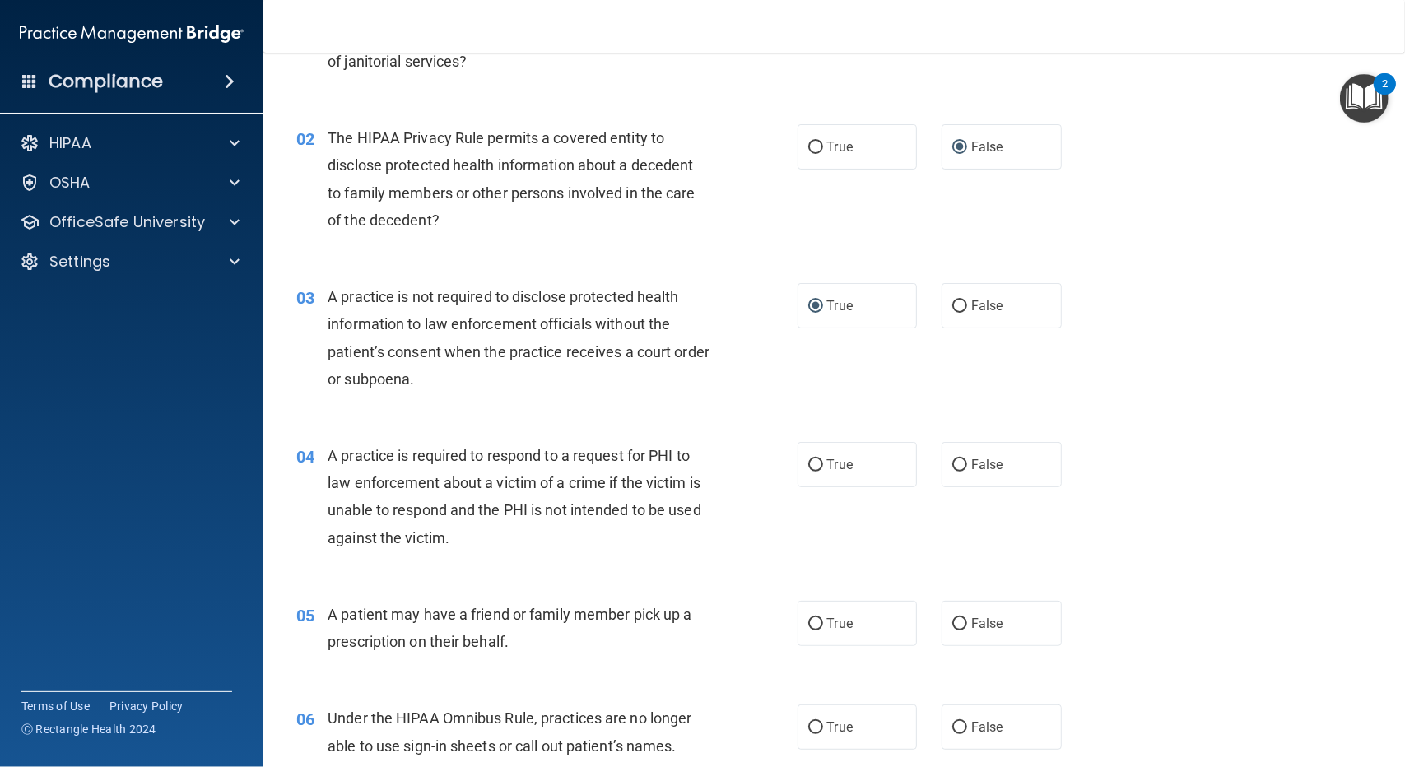
scroll to position [247, 0]
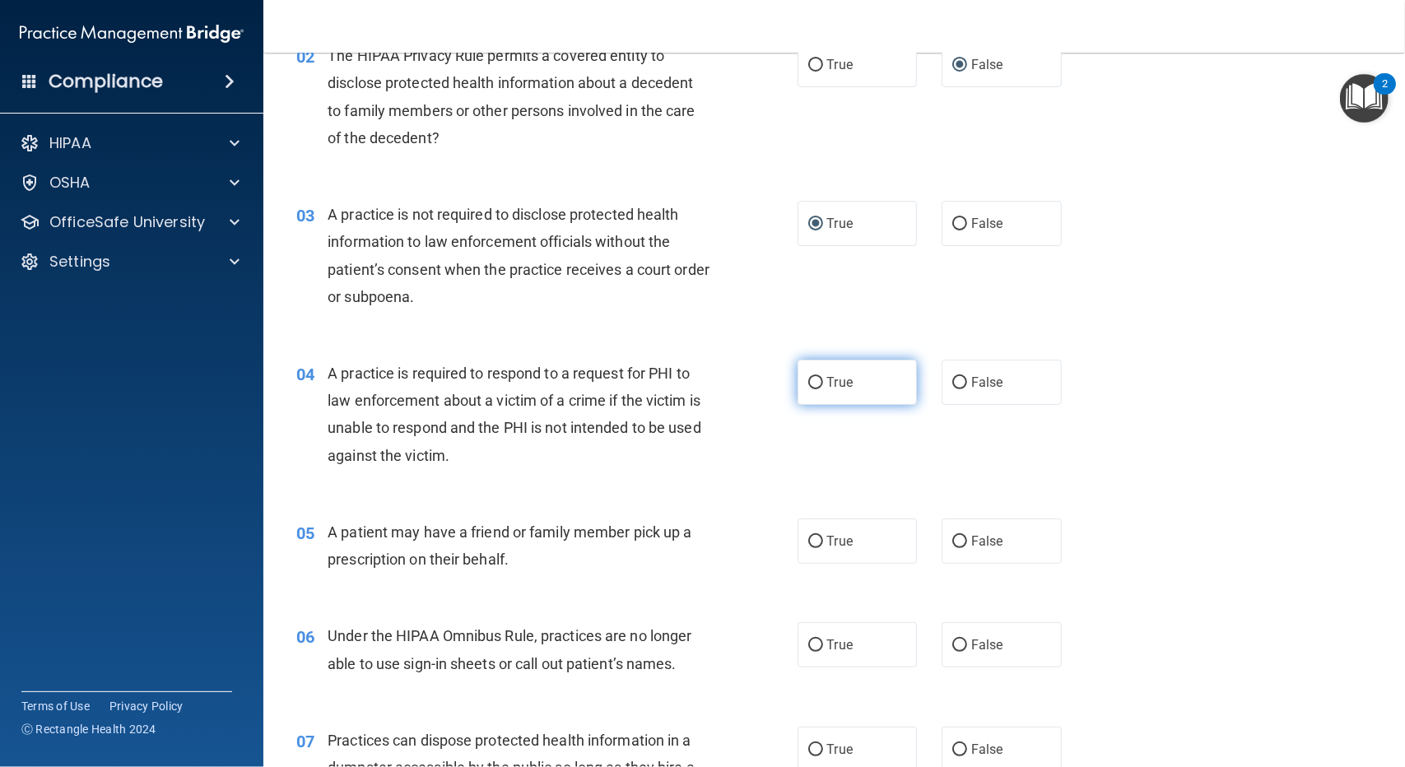
click at [812, 383] on input "True" at bounding box center [815, 383] width 15 height 12
radio input "true"
click at [808, 537] on input "True" at bounding box center [815, 542] width 15 height 12
radio input "true"
click at [808, 537] on input "True" at bounding box center [815, 542] width 15 height 12
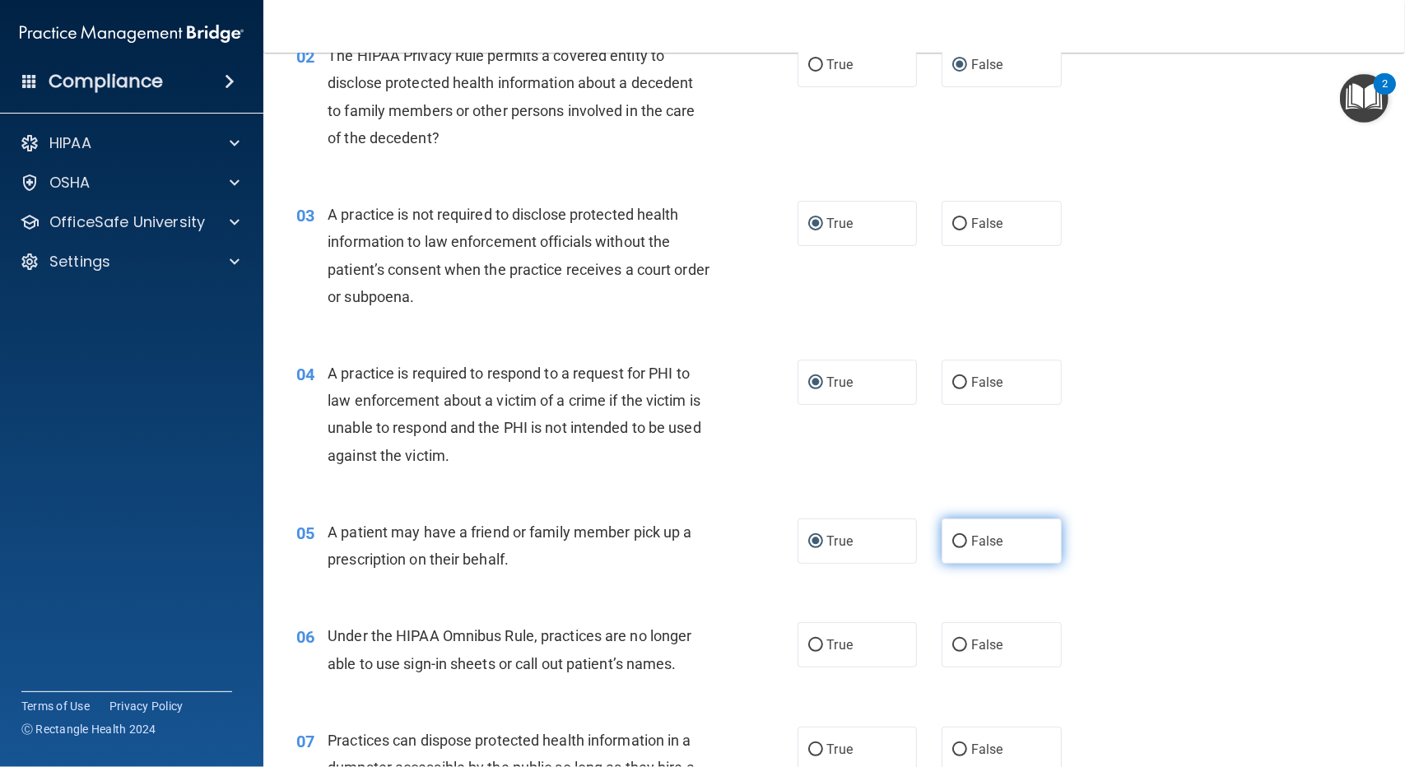
click at [952, 536] on input "False" at bounding box center [959, 542] width 15 height 12
radio input "true"
radio input "false"
click at [808, 644] on input "True" at bounding box center [815, 646] width 15 height 12
radio input "true"
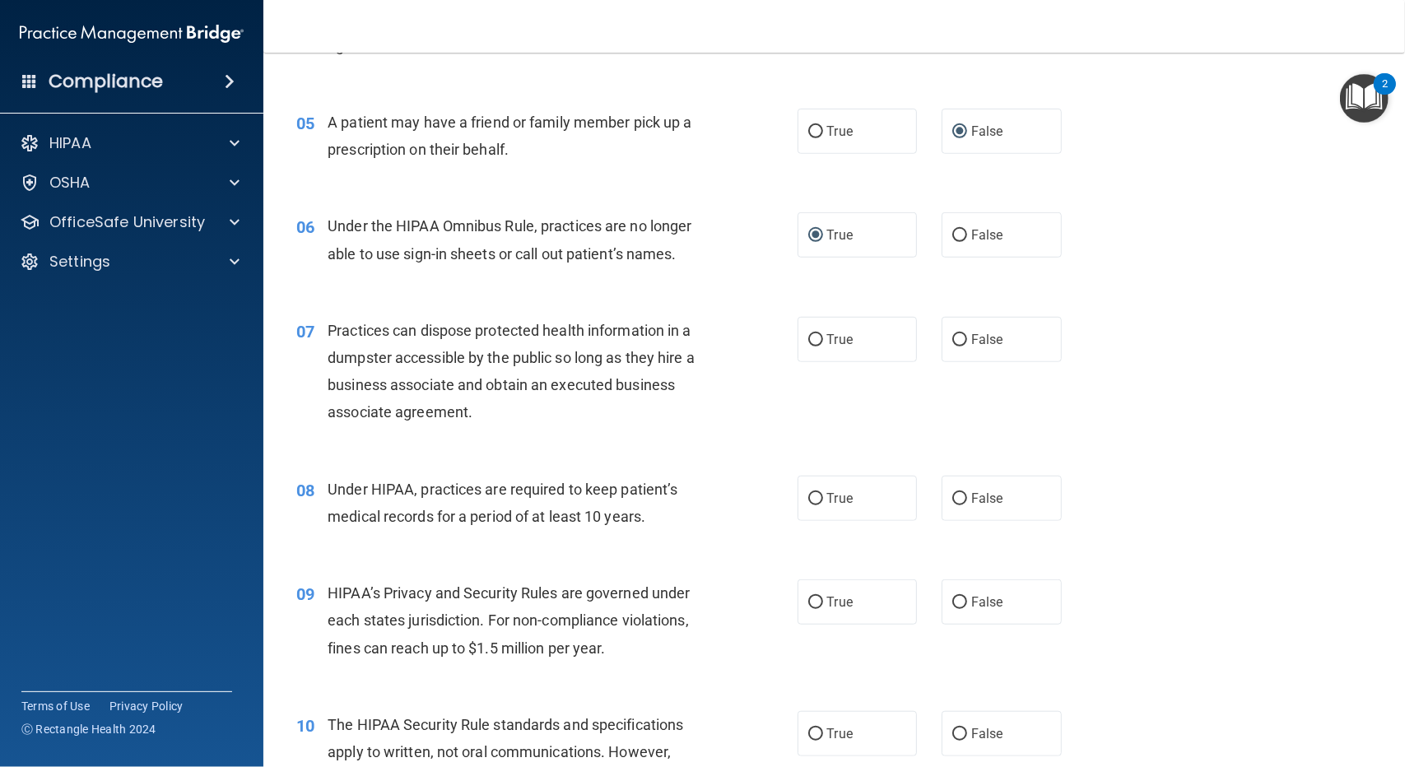
scroll to position [658, 0]
click at [808, 339] on input "True" at bounding box center [815, 339] width 15 height 12
radio input "true"
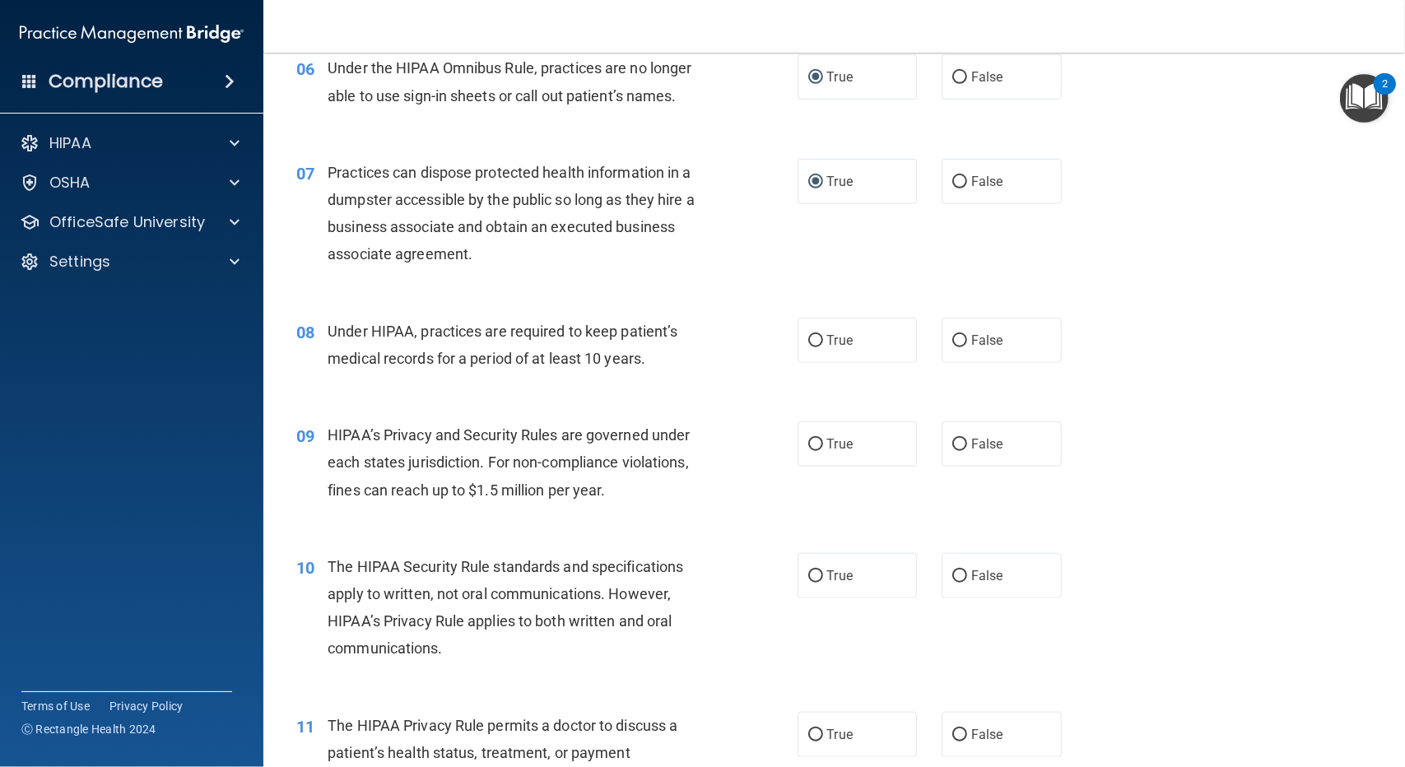
scroll to position [823, 0]
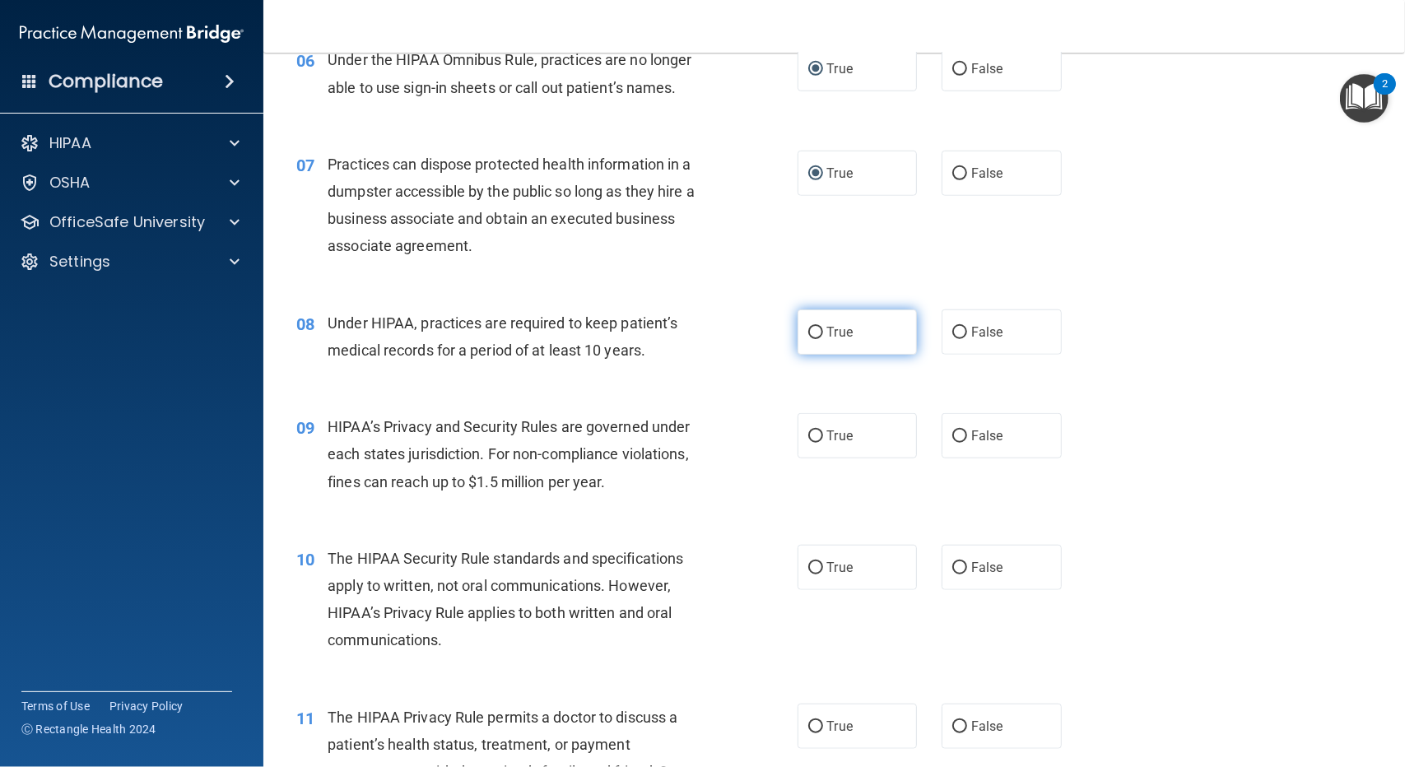
click at [808, 335] on input "True" at bounding box center [815, 333] width 15 height 12
radio input "true"
click at [956, 170] on input "False" at bounding box center [959, 174] width 15 height 12
radio input "true"
radio input "false"
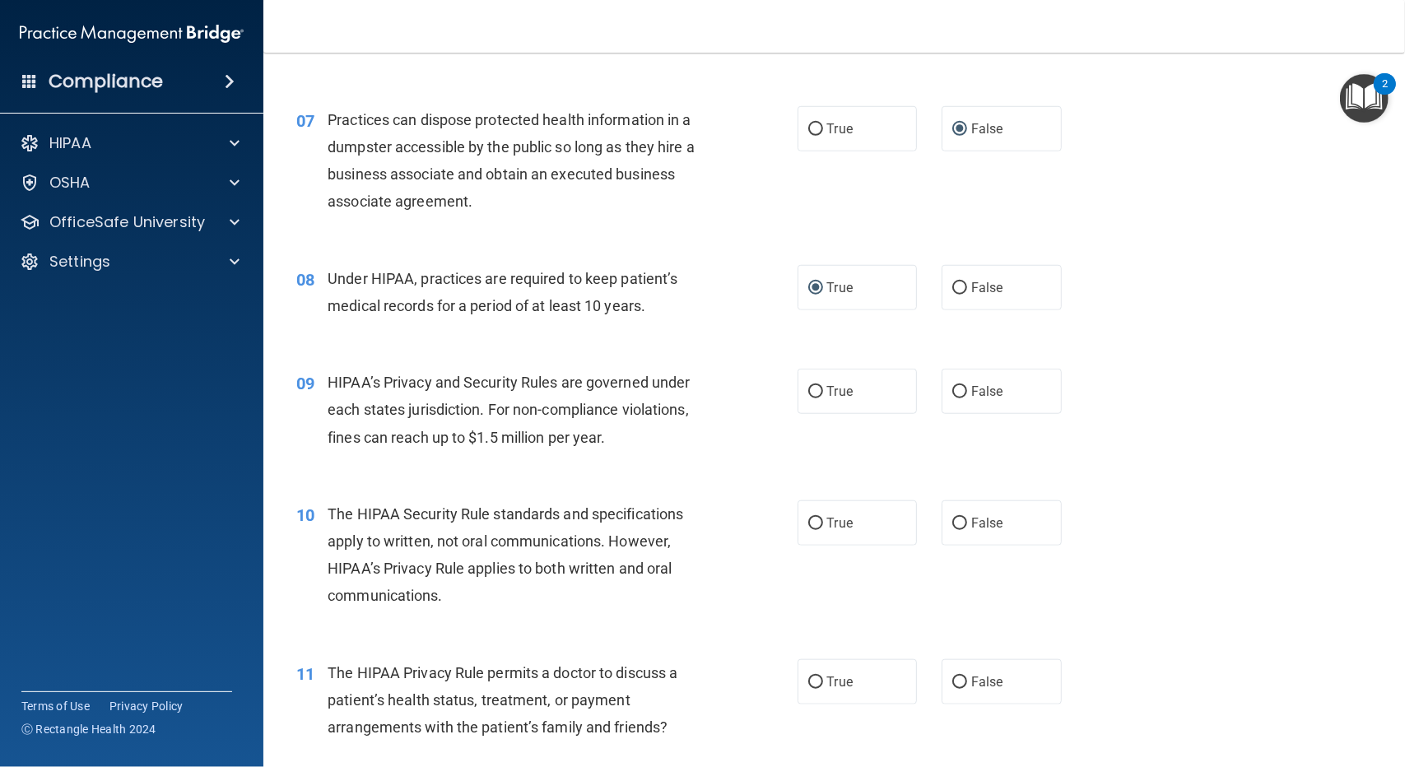
scroll to position [905, 0]
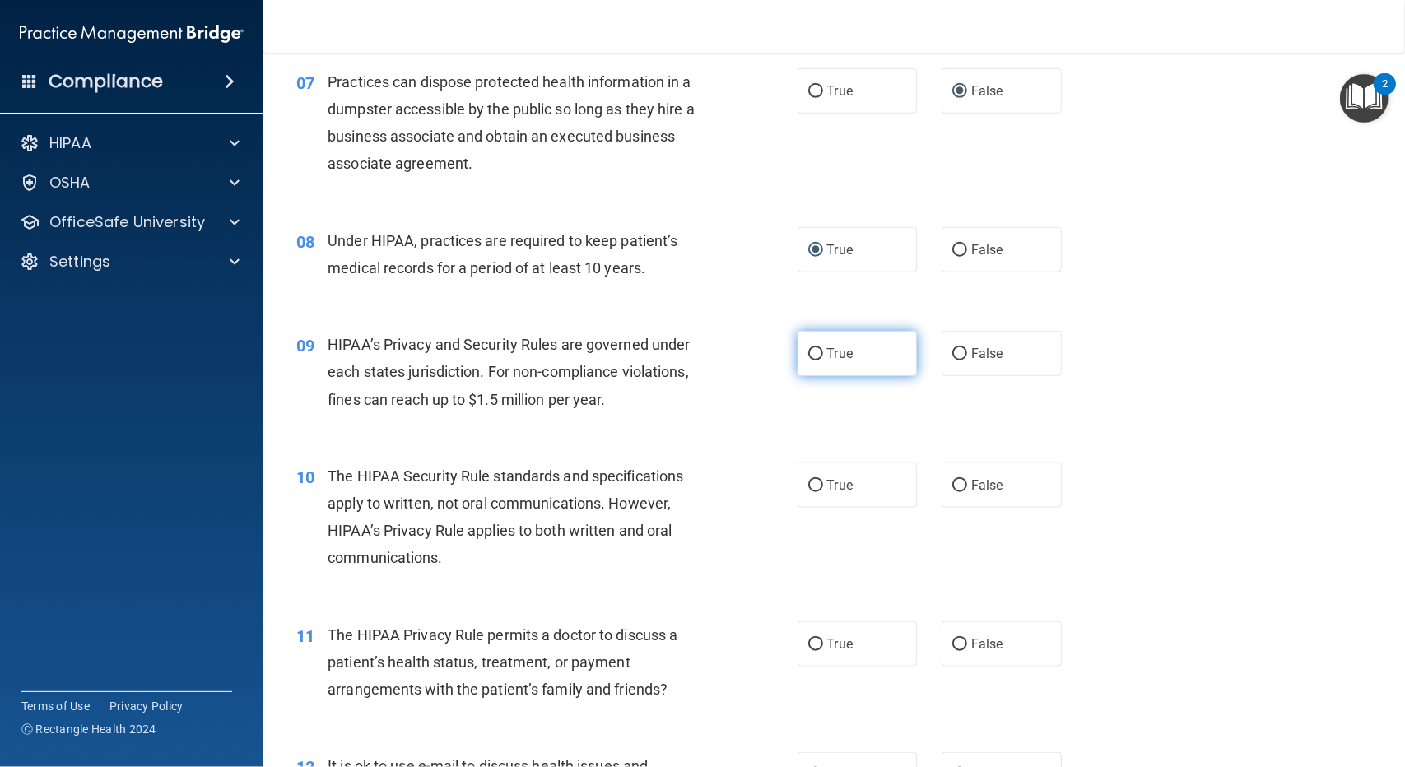
click at [813, 355] on input "True" at bounding box center [815, 354] width 15 height 12
radio input "true"
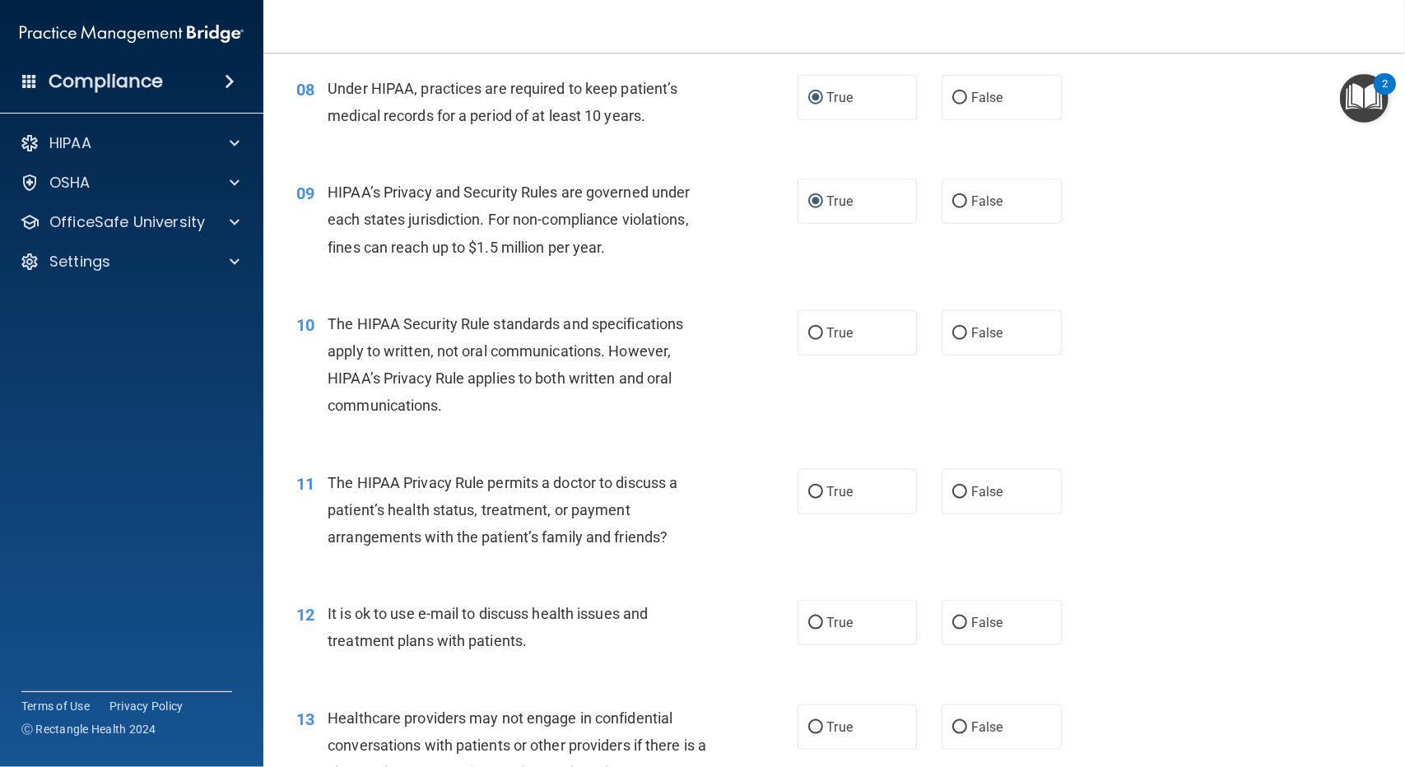
scroll to position [1070, 0]
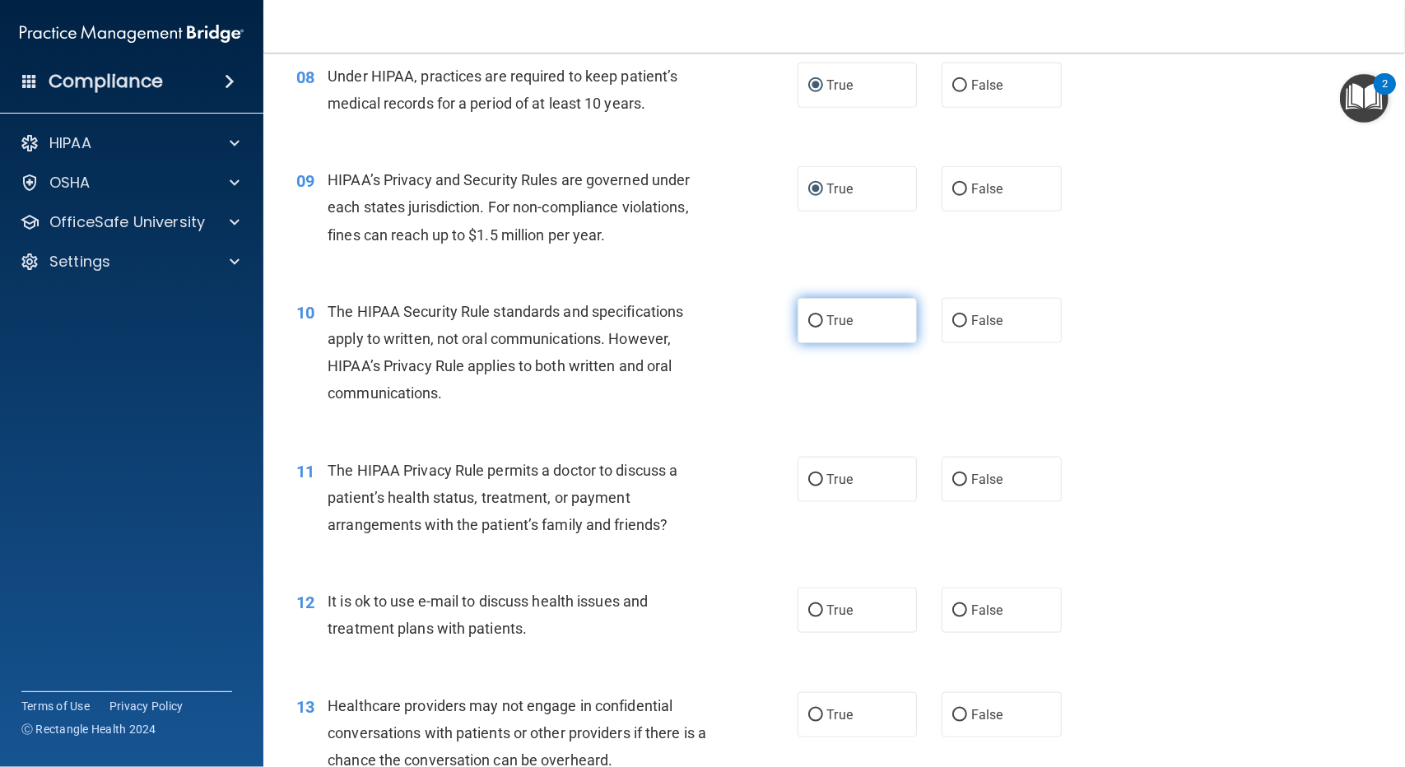
click at [815, 317] on input "True" at bounding box center [815, 321] width 15 height 12
radio input "true"
click at [952, 474] on input "False" at bounding box center [959, 480] width 15 height 12
radio input "true"
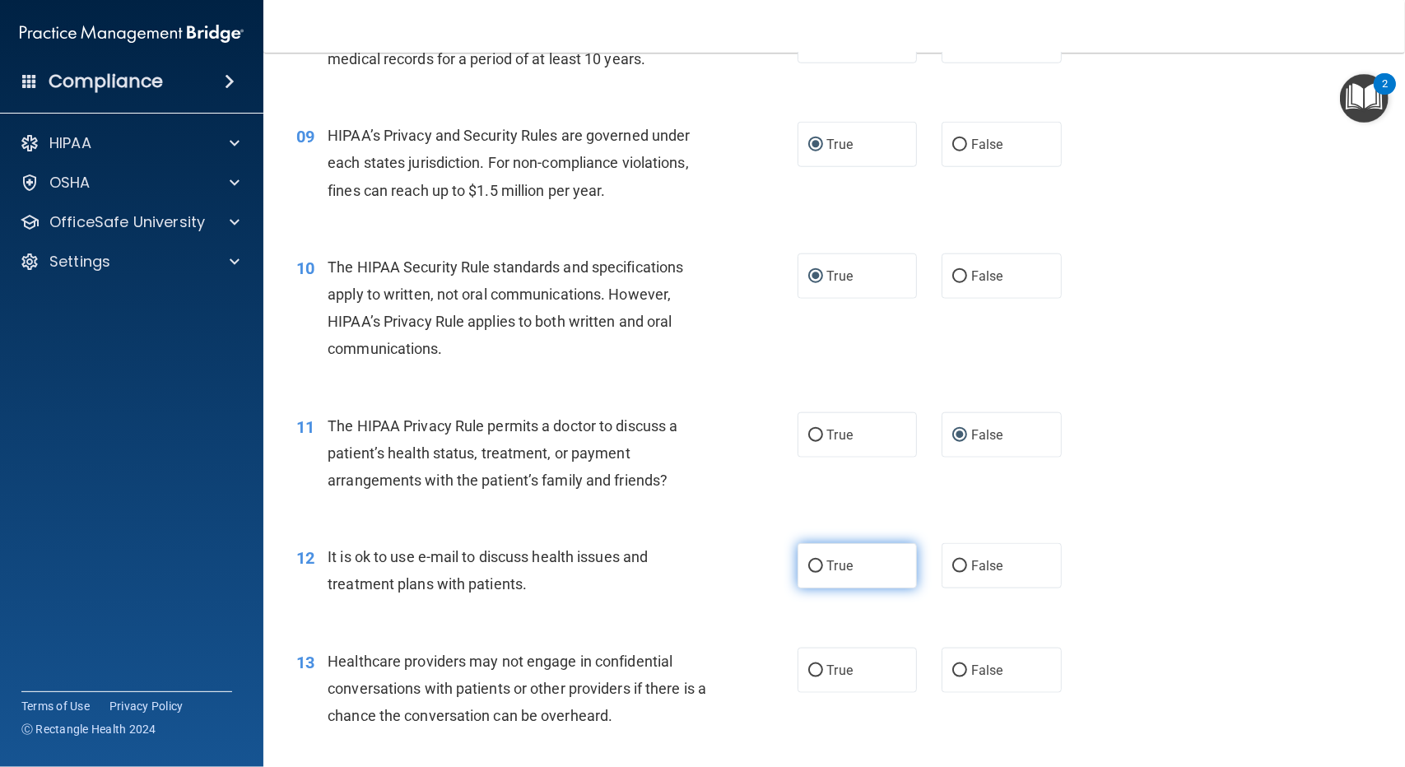
scroll to position [1152, 0]
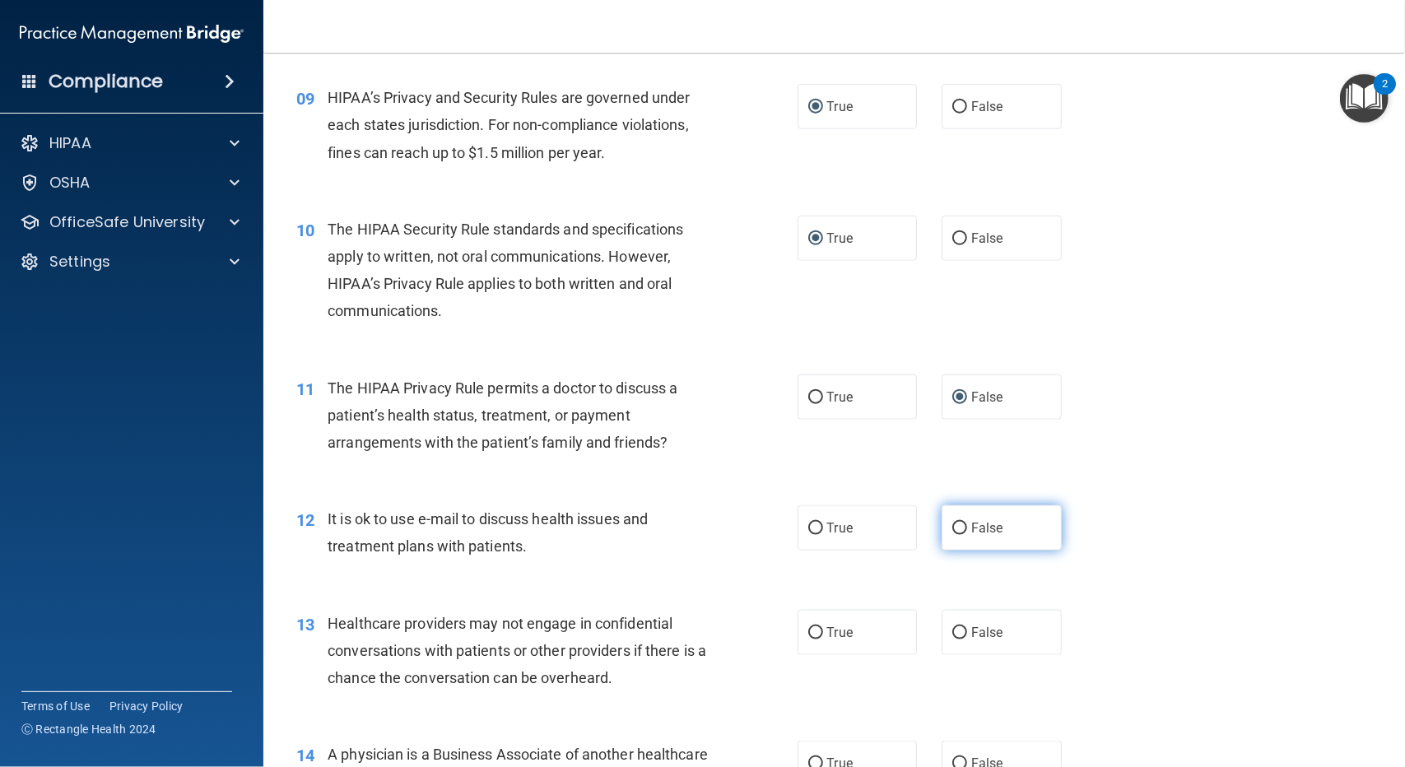
click at [960, 523] on label "False" at bounding box center [1002, 527] width 120 height 45
click at [960, 523] on input "False" at bounding box center [959, 529] width 15 height 12
radio input "true"
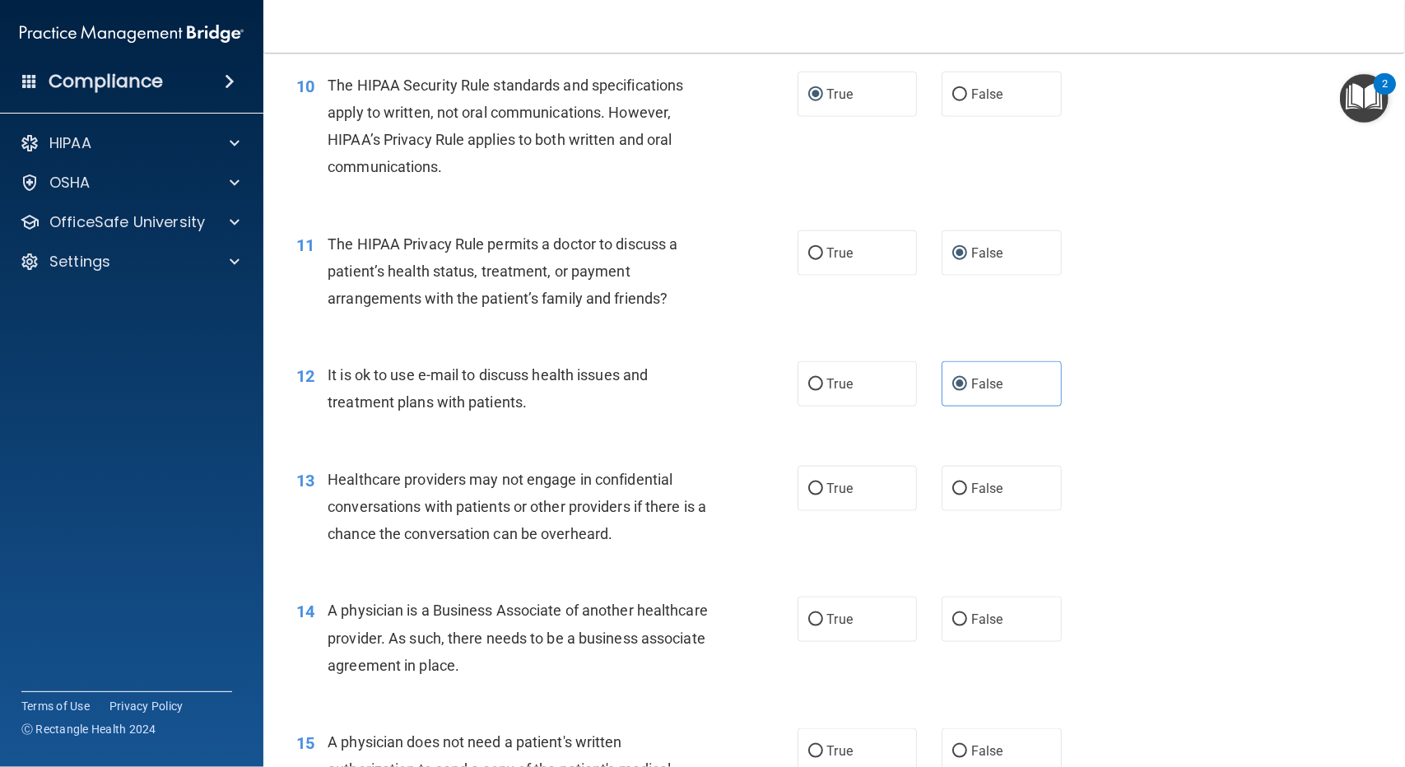
scroll to position [1317, 0]
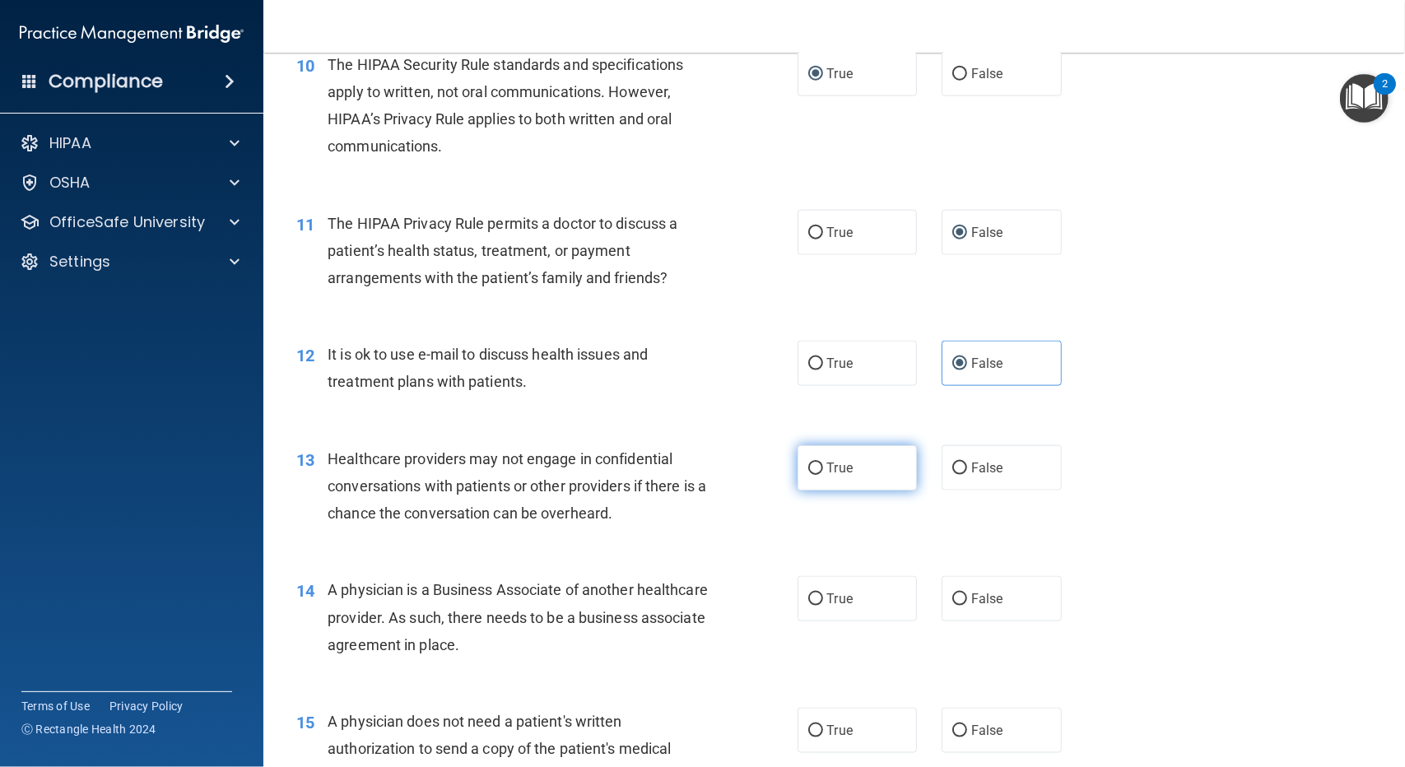
click at [808, 464] on input "True" at bounding box center [815, 469] width 15 height 12
radio input "true"
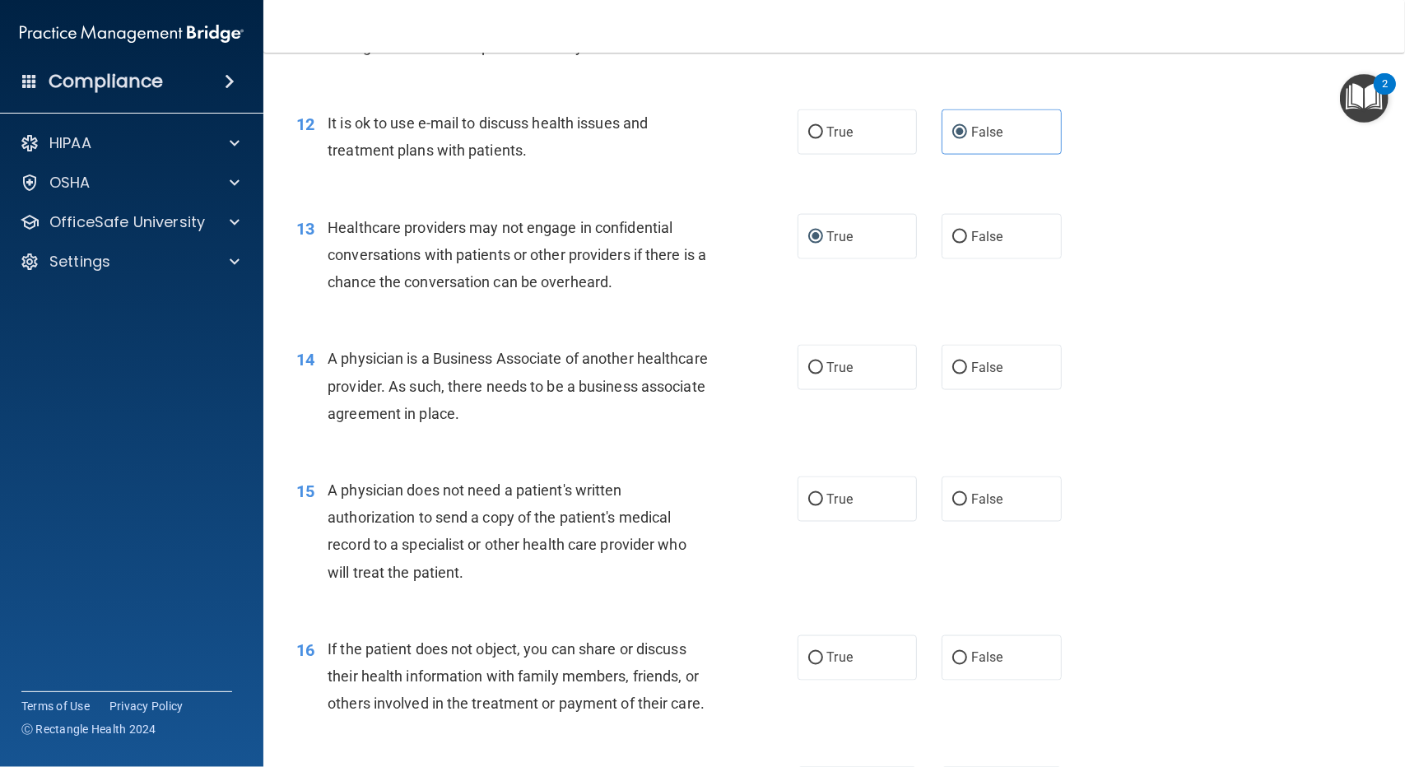
scroll to position [1564, 0]
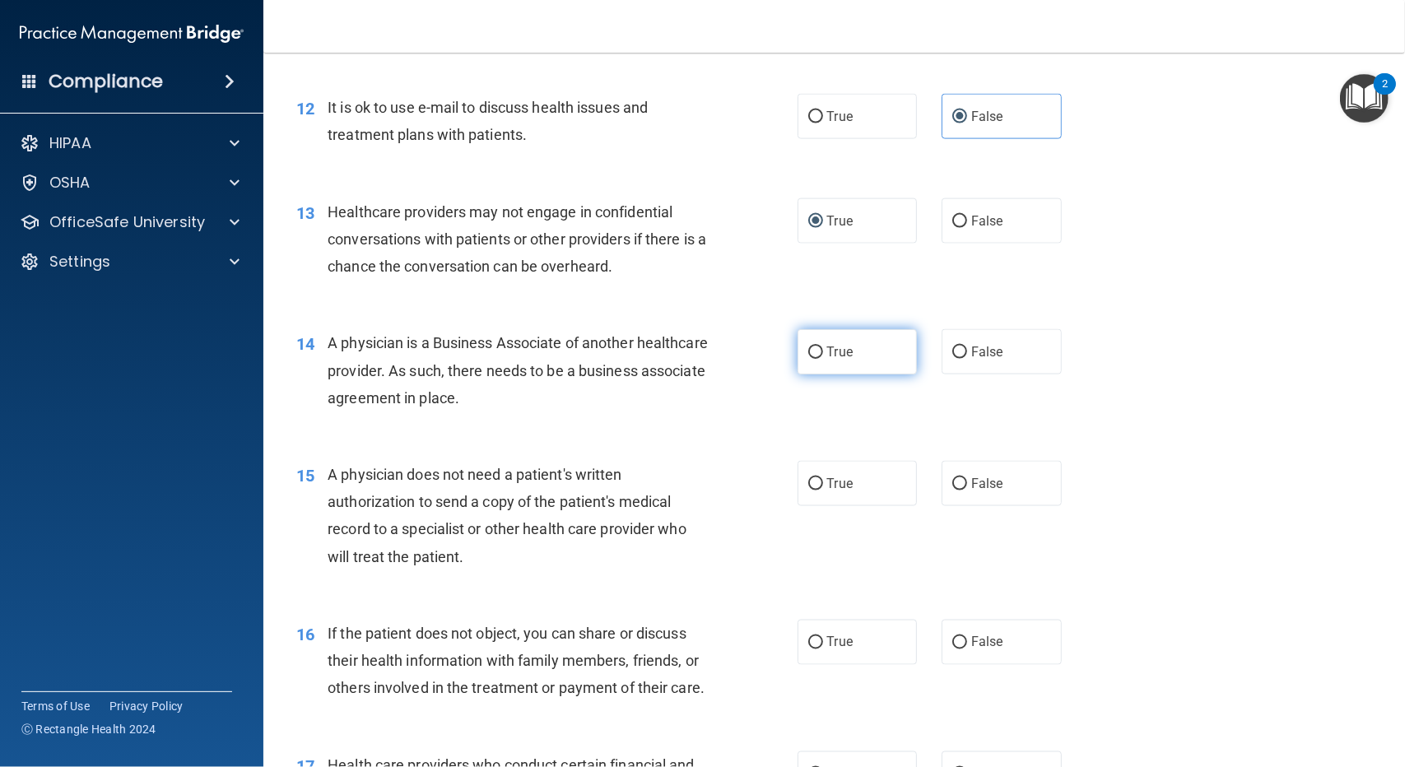
click at [809, 351] on input "True" at bounding box center [815, 353] width 15 height 12
radio input "true"
click at [956, 347] on input "False" at bounding box center [959, 353] width 15 height 12
radio input "true"
radio input "false"
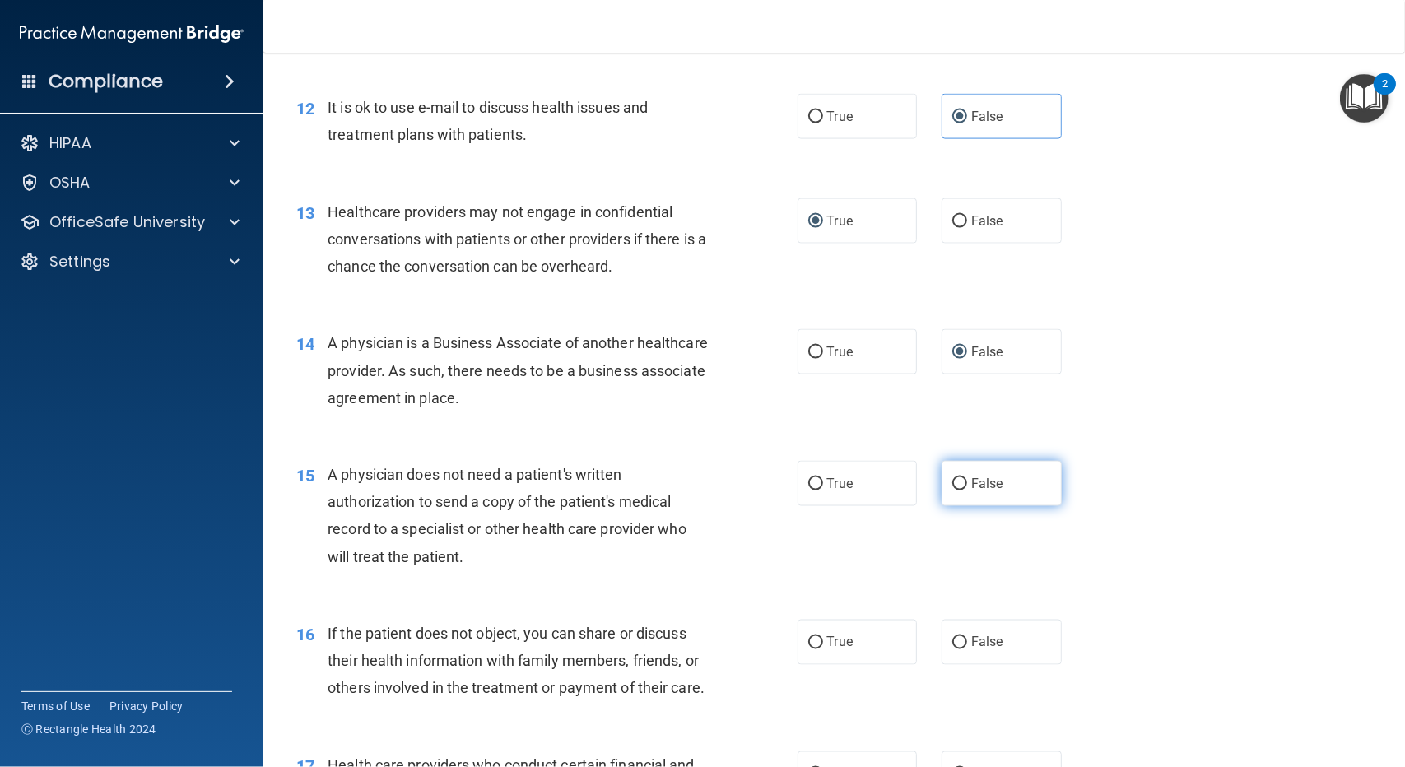
click at [958, 485] on input "False" at bounding box center [959, 484] width 15 height 12
radio input "true"
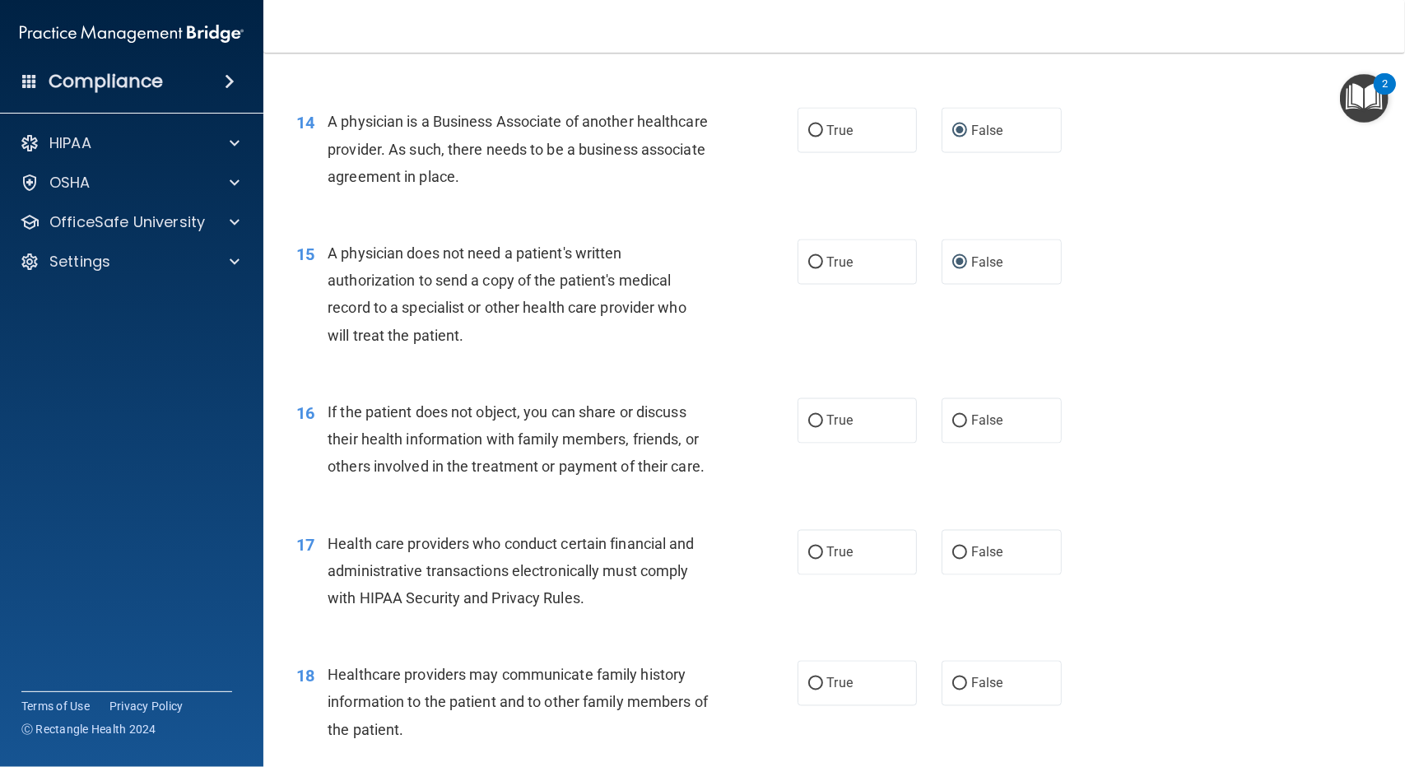
scroll to position [1811, 0]
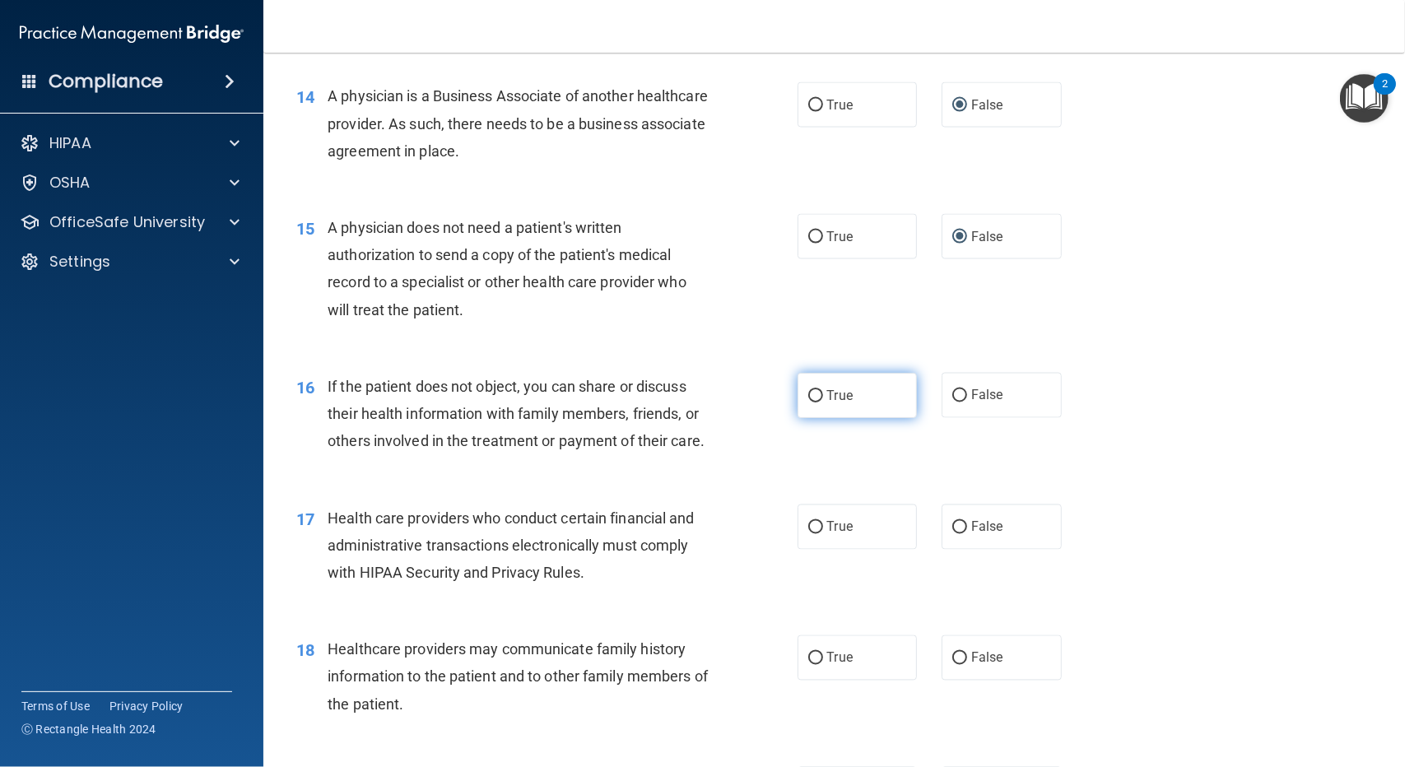
click at [810, 393] on input "True" at bounding box center [815, 396] width 15 height 12
radio input "true"
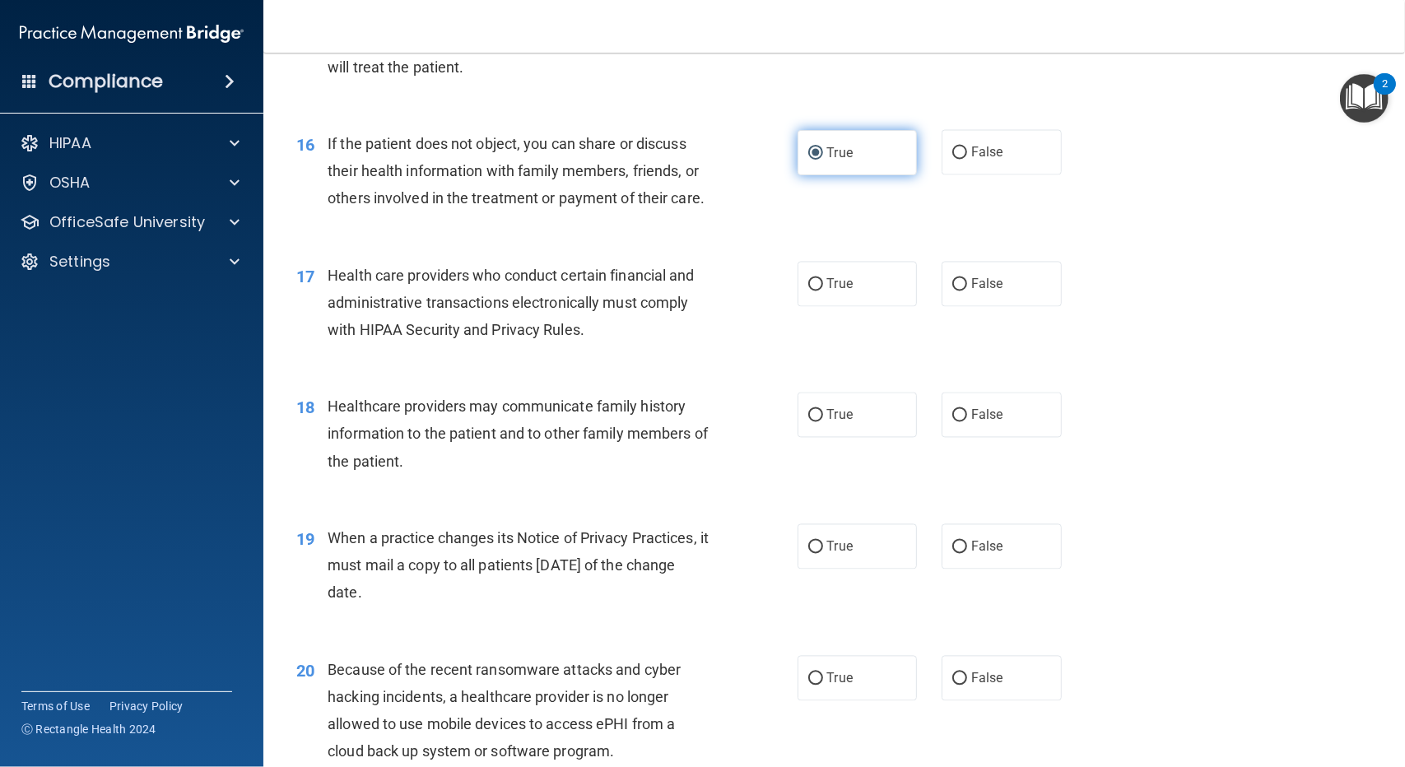
scroll to position [2058, 0]
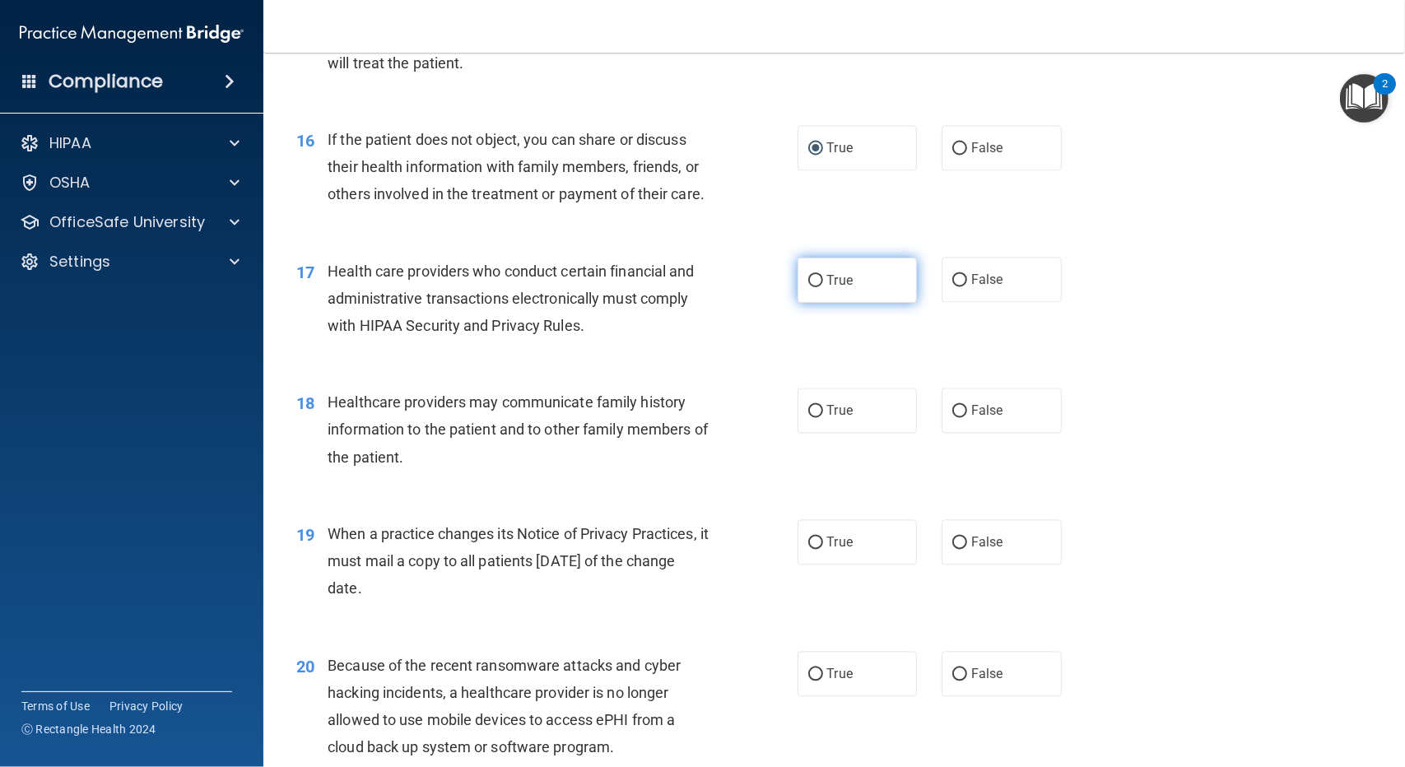
click at [820, 303] on label "True" at bounding box center [858, 280] width 120 height 45
click at [820, 287] on input "True" at bounding box center [815, 281] width 15 height 12
radio input "true"
click at [812, 418] on input "True" at bounding box center [815, 412] width 15 height 12
radio input "true"
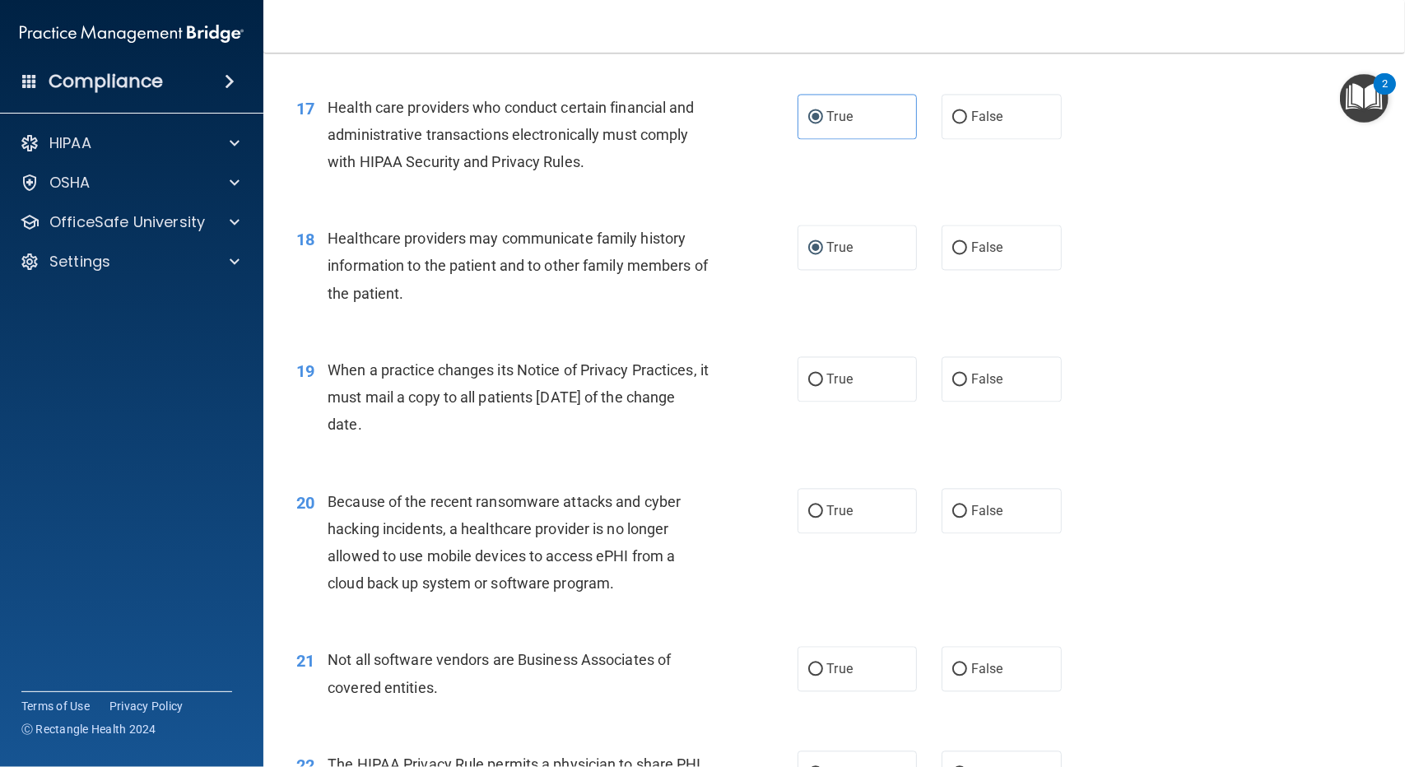
scroll to position [2222, 0]
click at [811, 385] on input "True" at bounding box center [815, 379] width 15 height 12
radio input "true"
click at [956, 517] on input "False" at bounding box center [959, 511] width 15 height 12
radio input "true"
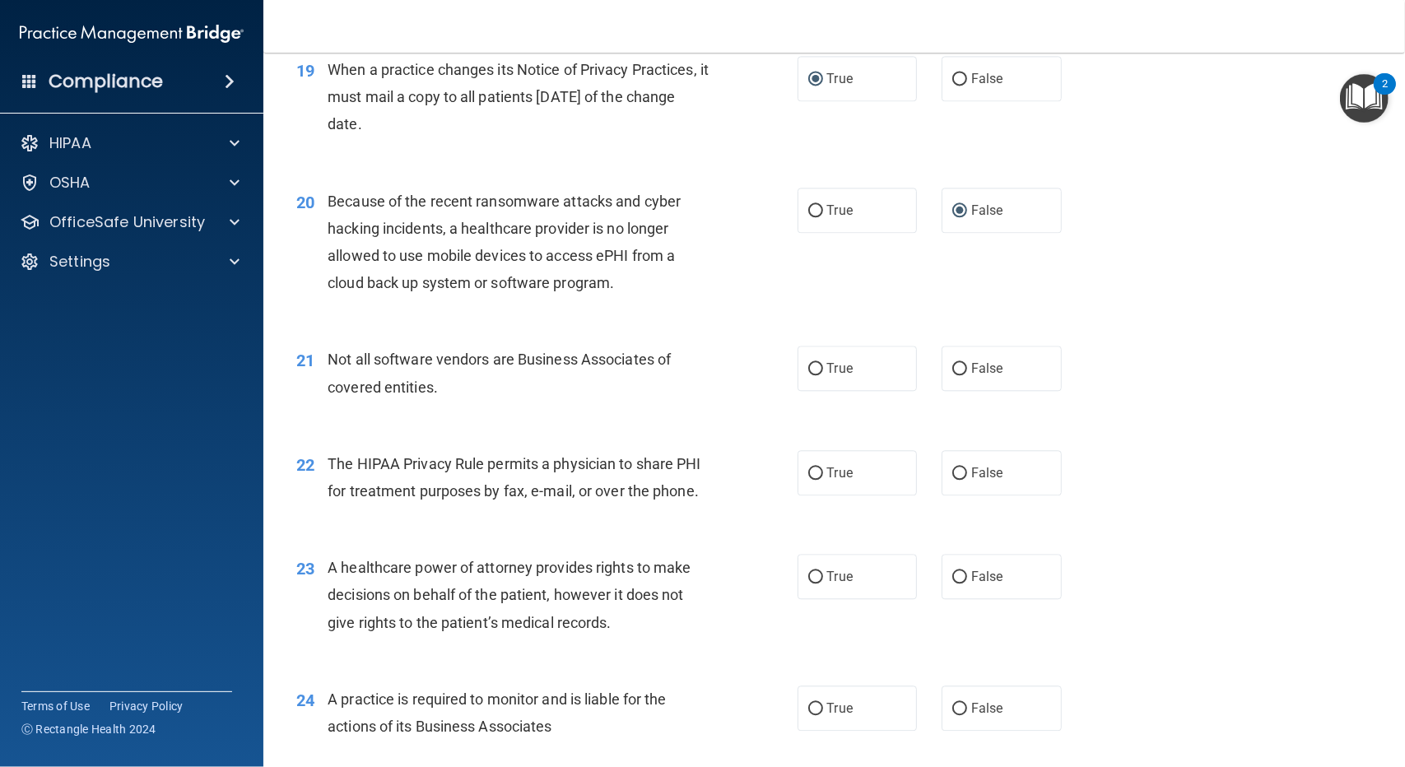
scroll to position [2551, 0]
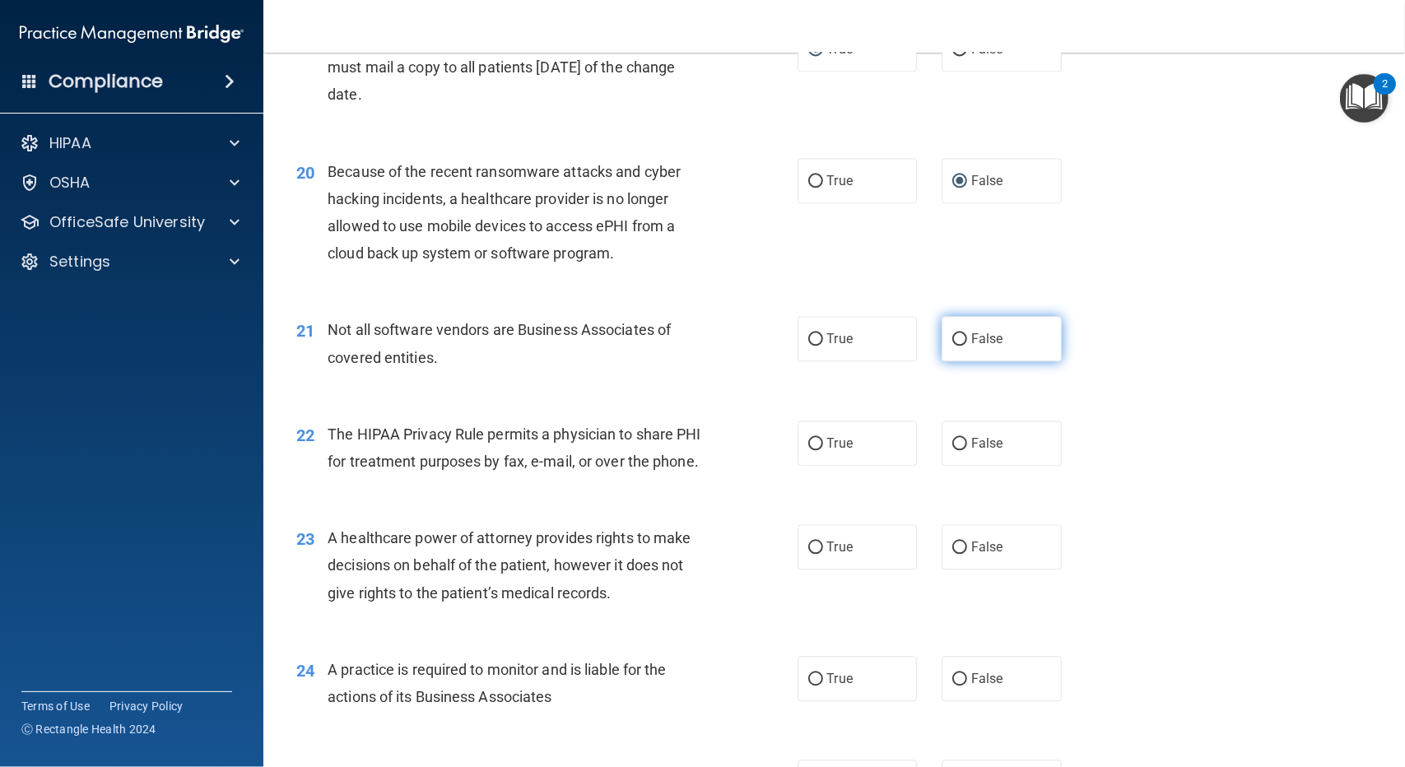
click at [955, 346] on input "False" at bounding box center [959, 339] width 15 height 12
radio input "true"
click at [808, 450] on input "True" at bounding box center [815, 444] width 15 height 12
radio input "true"
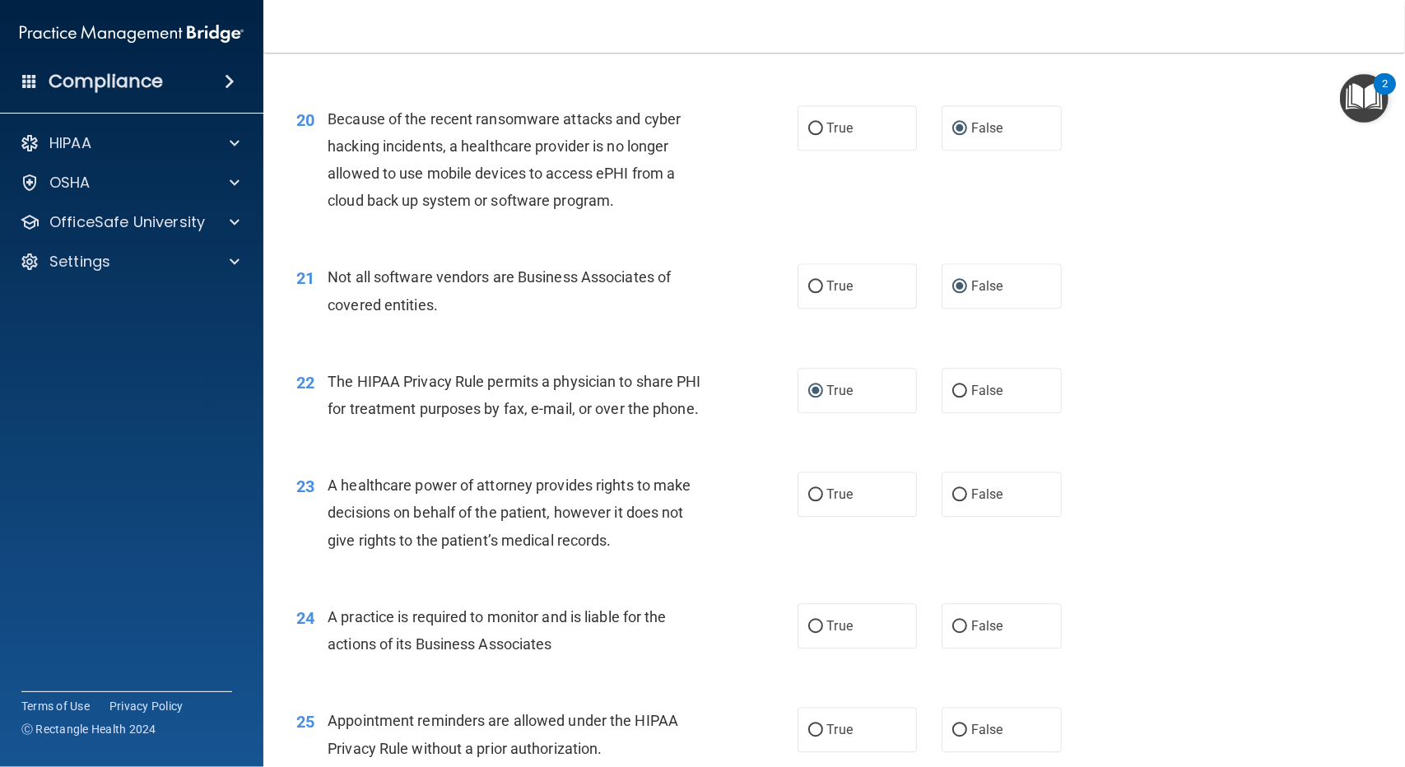
scroll to position [2634, 0]
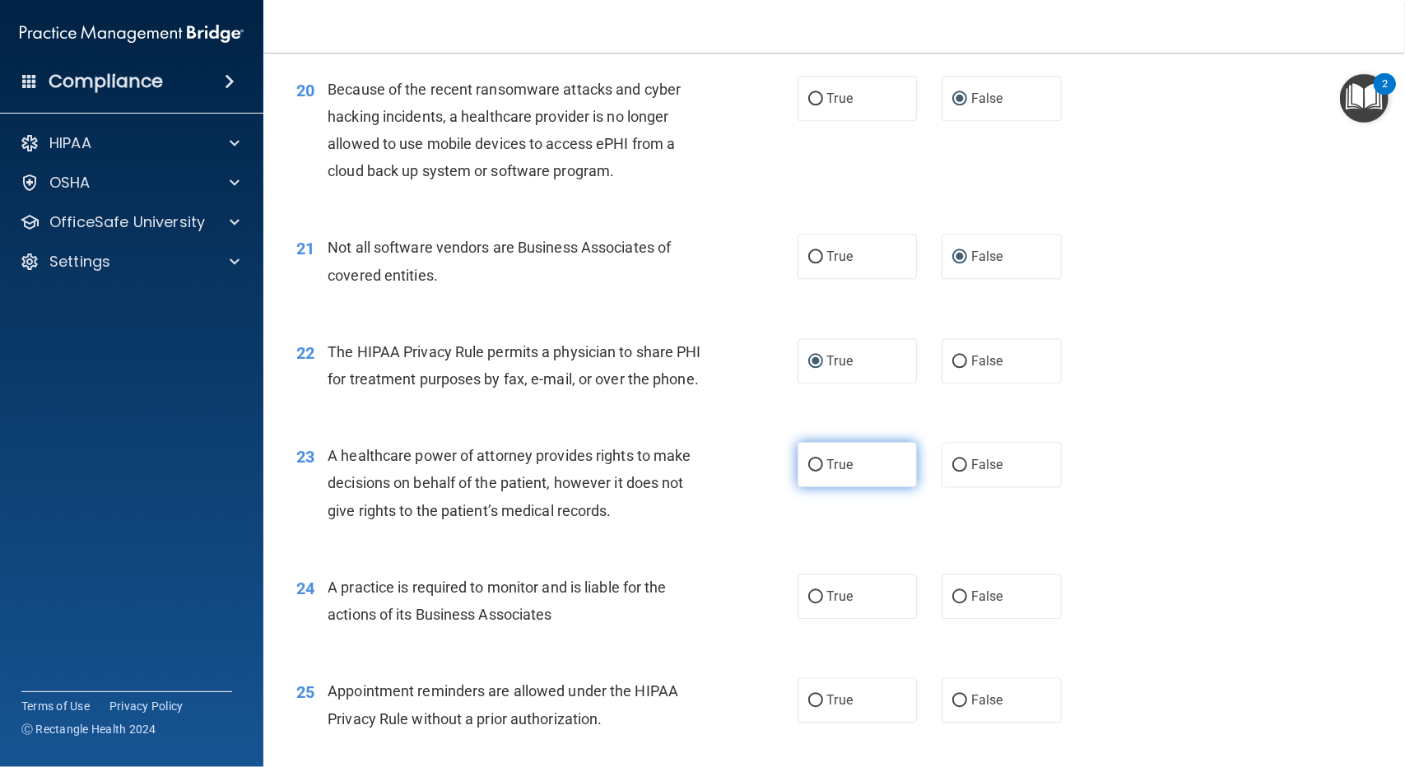
click at [816, 483] on label "True" at bounding box center [858, 464] width 120 height 45
click at [816, 472] on input "True" at bounding box center [815, 465] width 15 height 12
radio input "true"
click at [956, 472] on input "False" at bounding box center [959, 465] width 15 height 12
radio input "true"
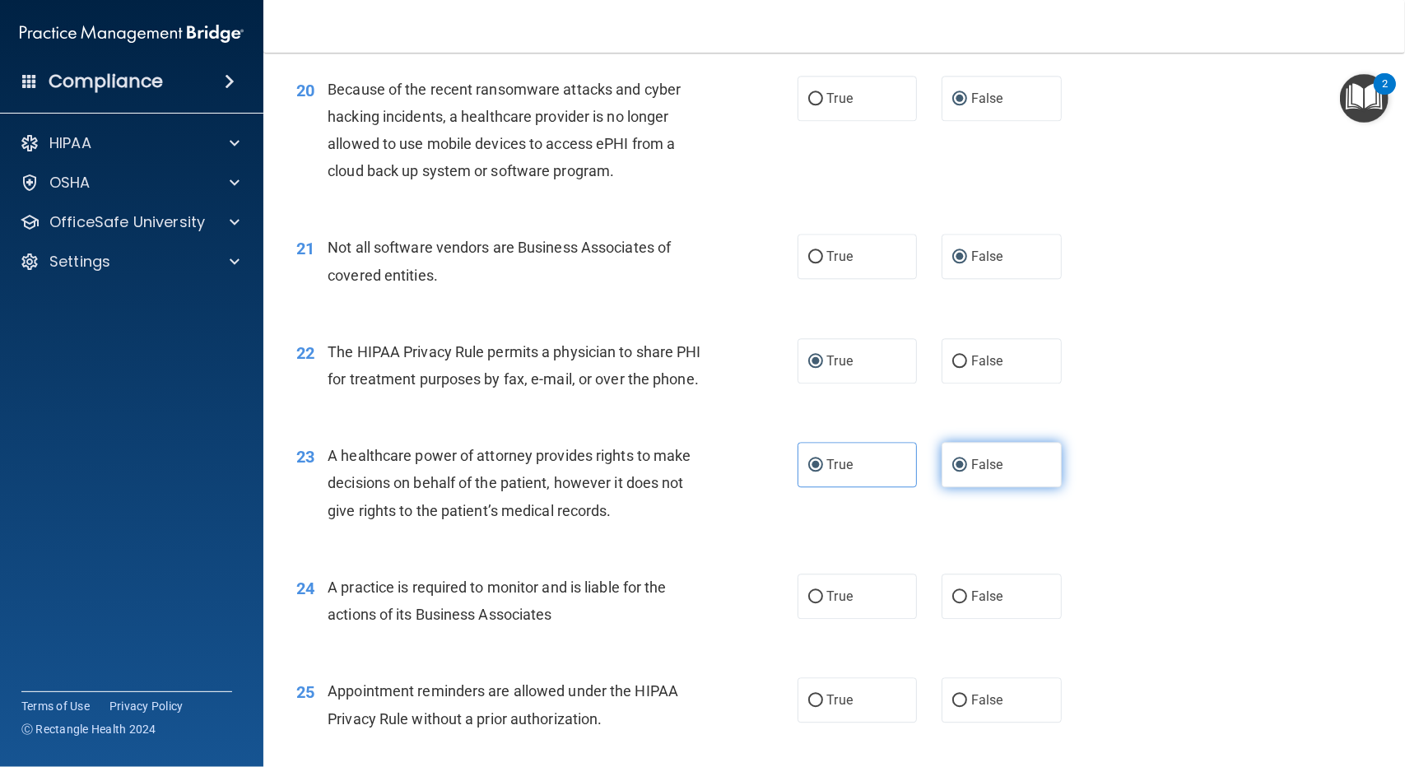
radio input "false"
click at [808, 603] on input "True" at bounding box center [815, 597] width 15 height 12
radio input "true"
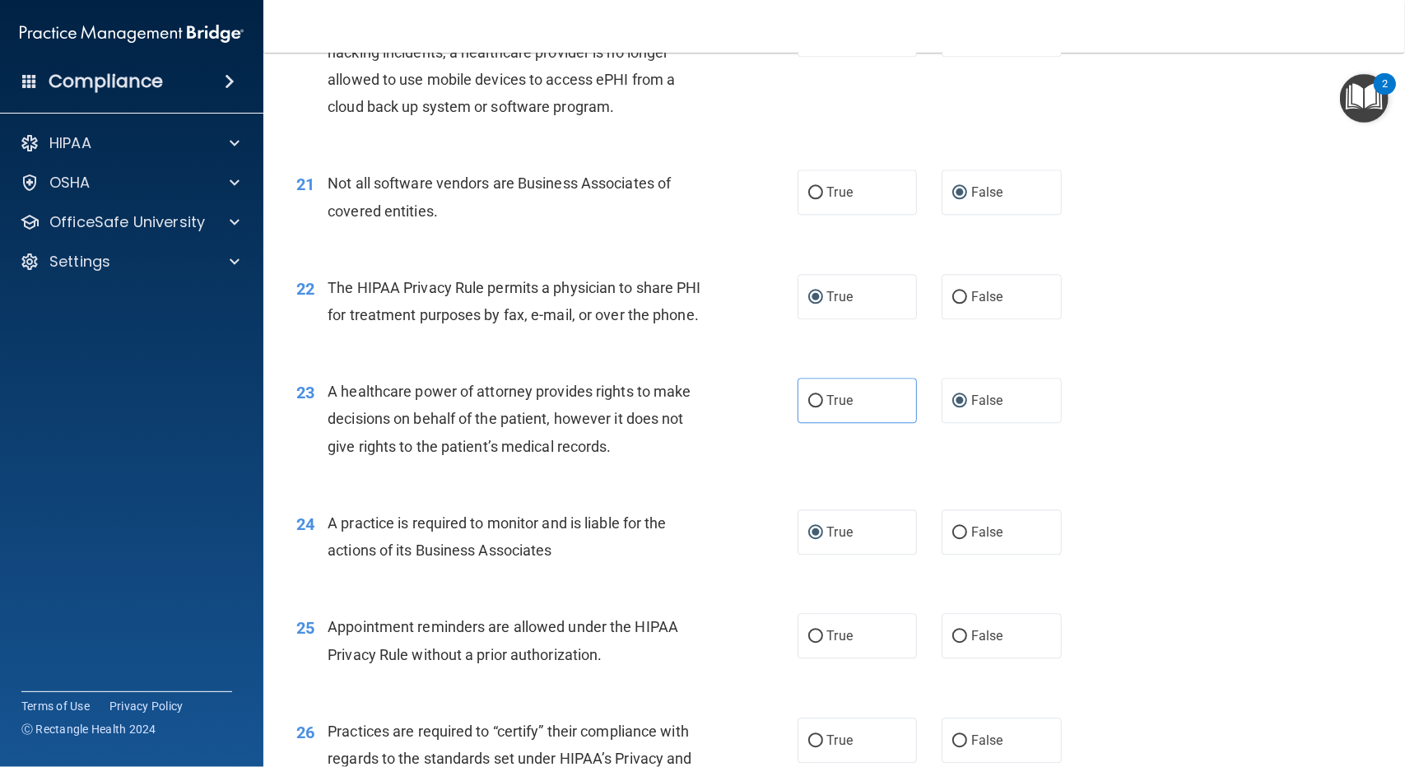
scroll to position [2798, 0]
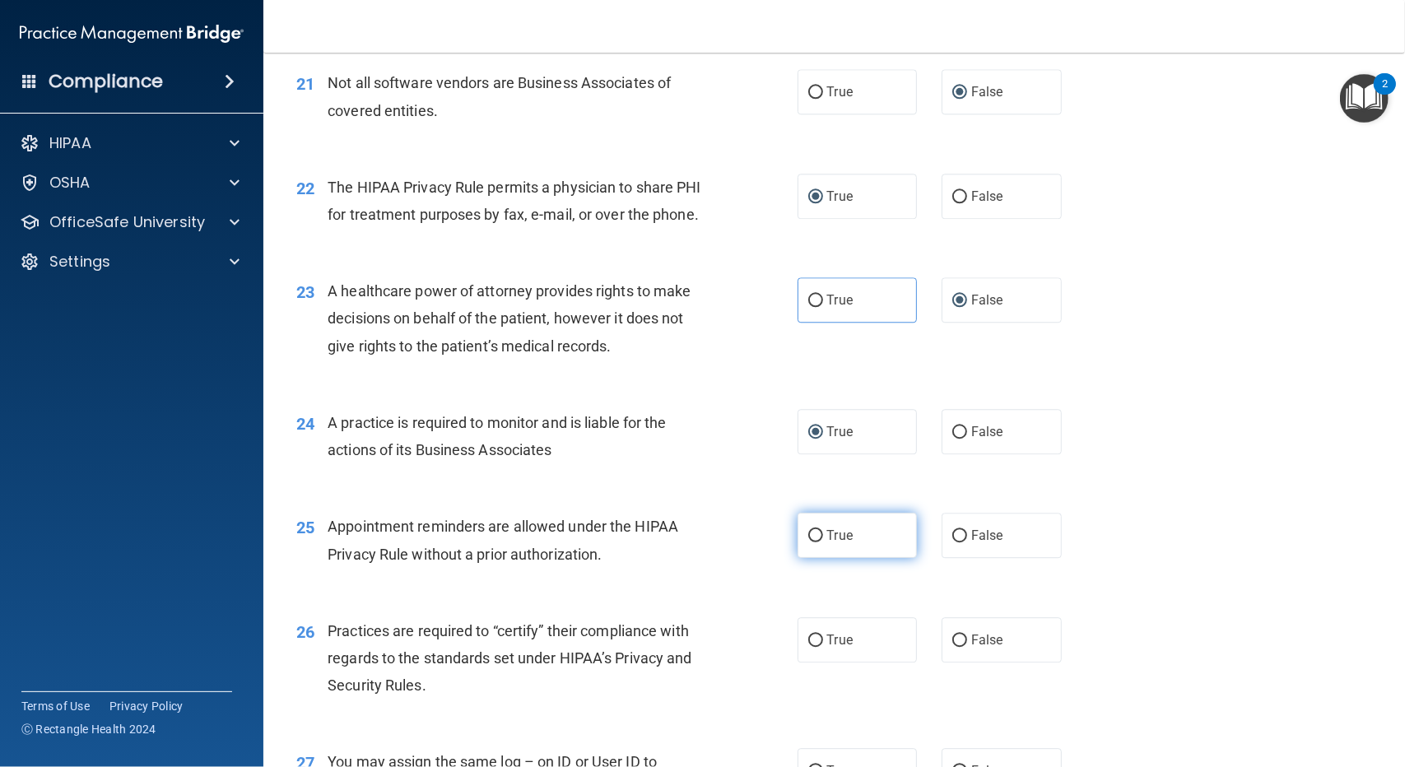
click at [817, 558] on label "True" at bounding box center [858, 535] width 120 height 45
click at [817, 542] on input "True" at bounding box center [815, 536] width 15 height 12
radio input "true"
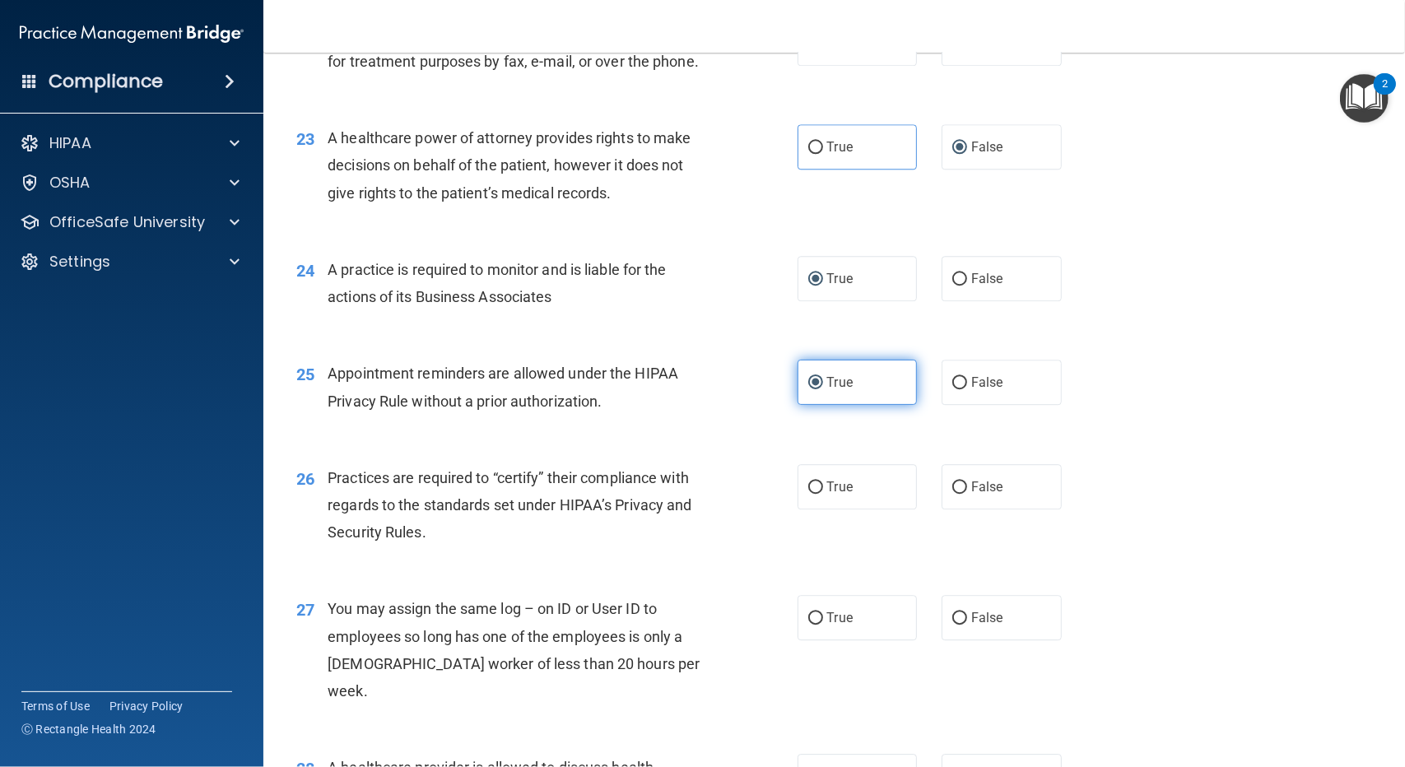
scroll to position [2963, 0]
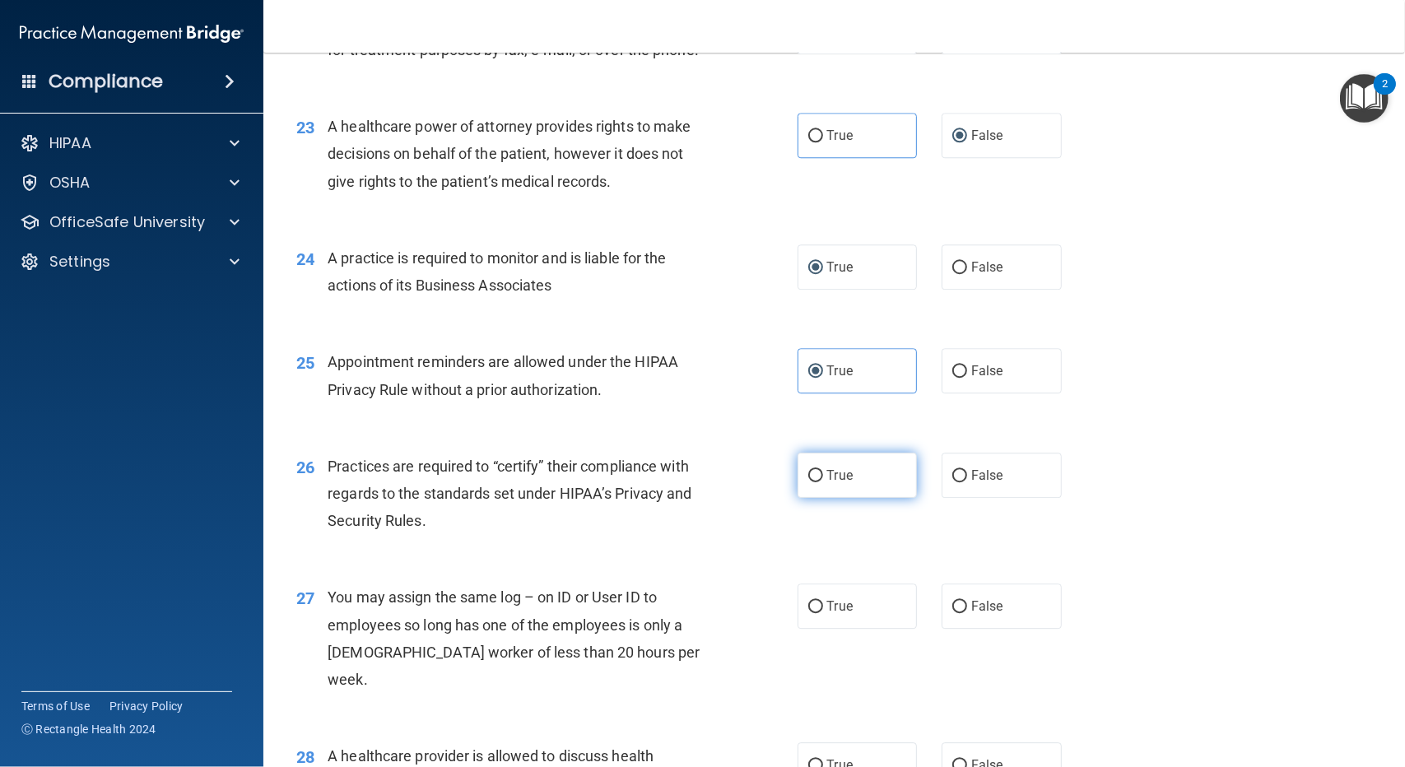
click at [808, 482] on input "True" at bounding box center [815, 476] width 15 height 12
radio input "true"
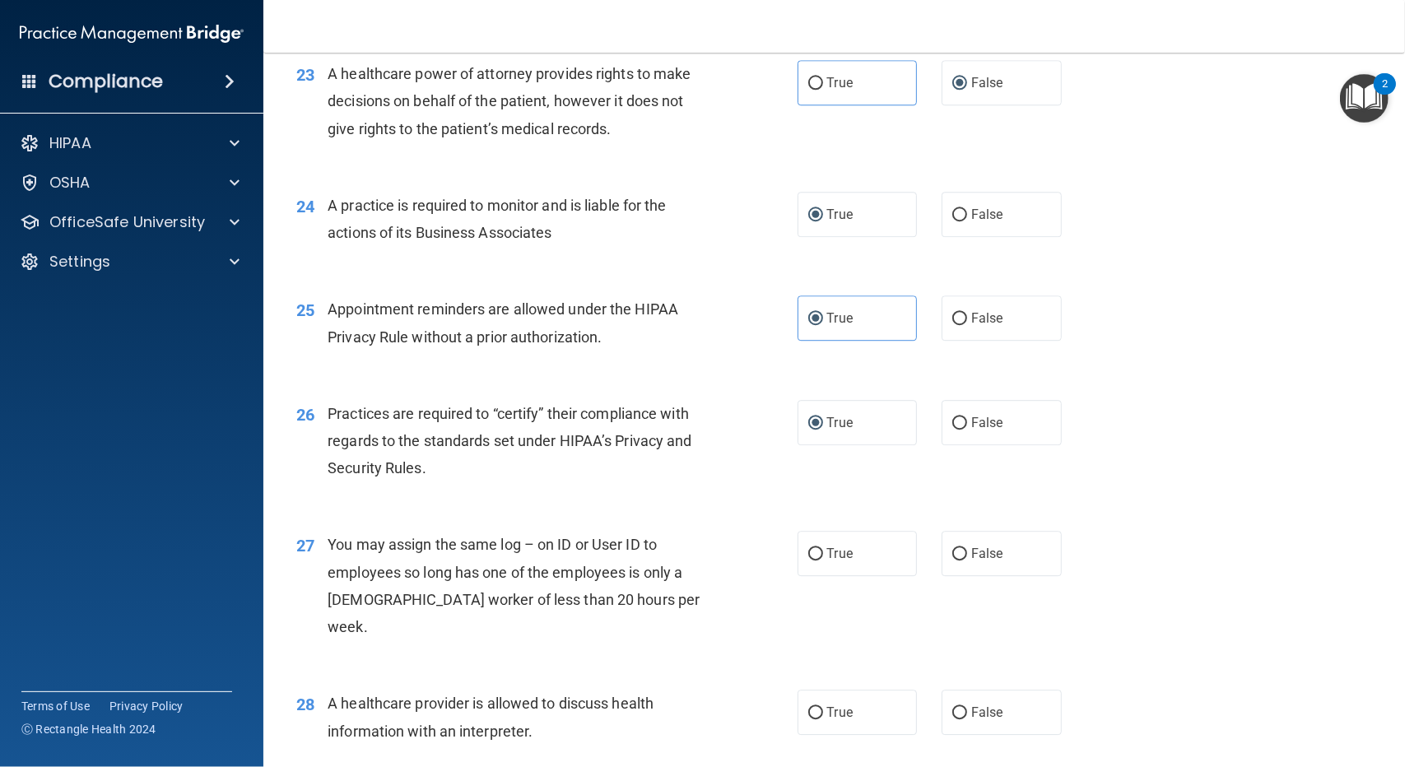
scroll to position [3045, 0]
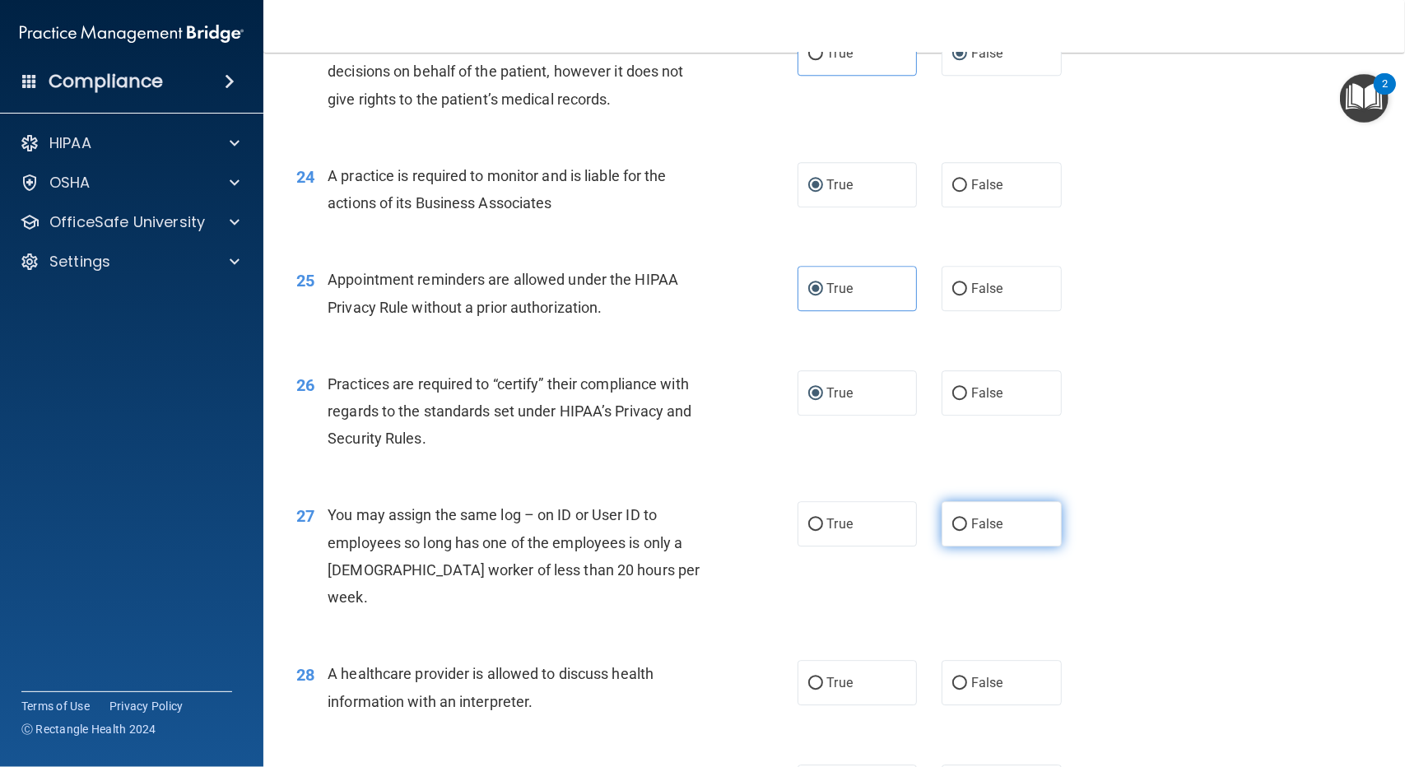
click at [942, 541] on label "False" at bounding box center [1002, 523] width 120 height 45
click at [952, 531] on input "False" at bounding box center [959, 525] width 15 height 12
radio input "true"
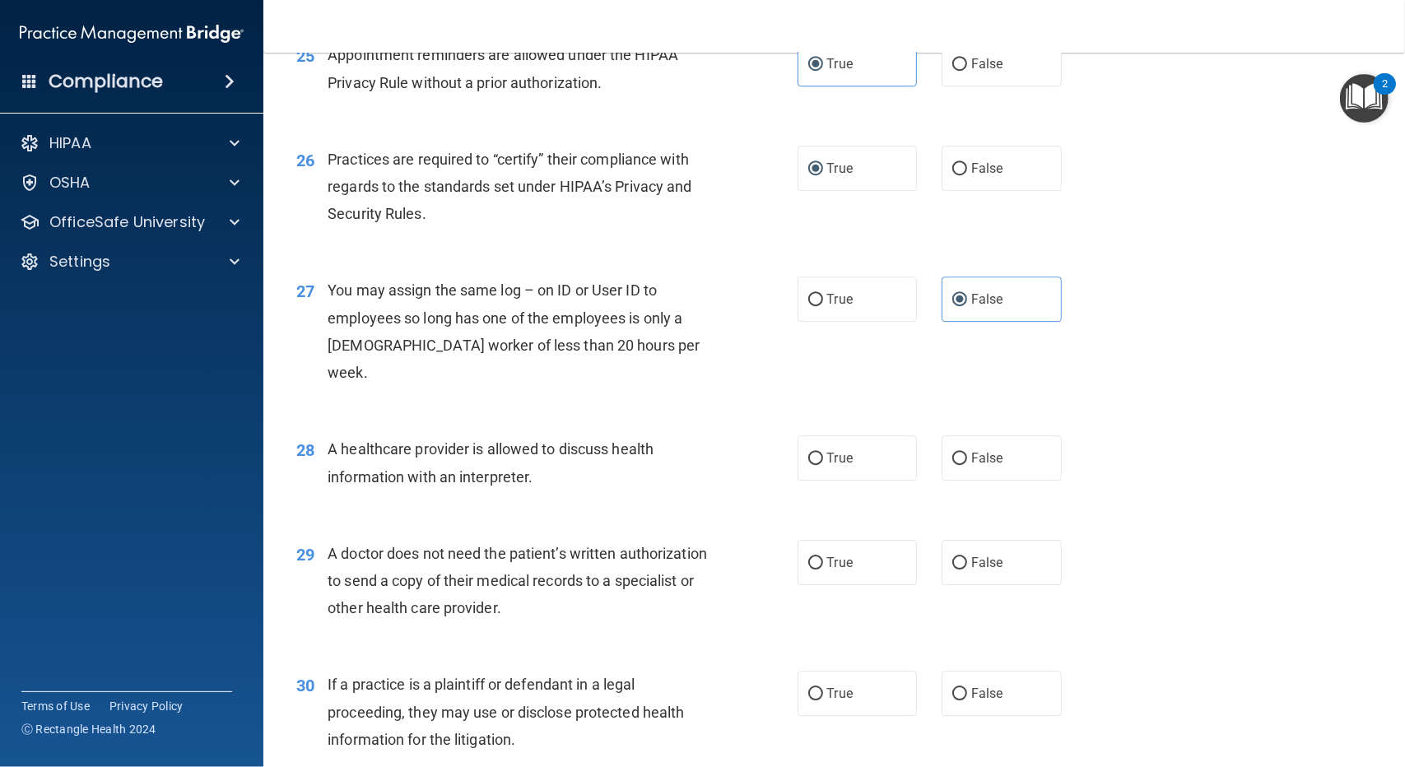
scroll to position [3292, 0]
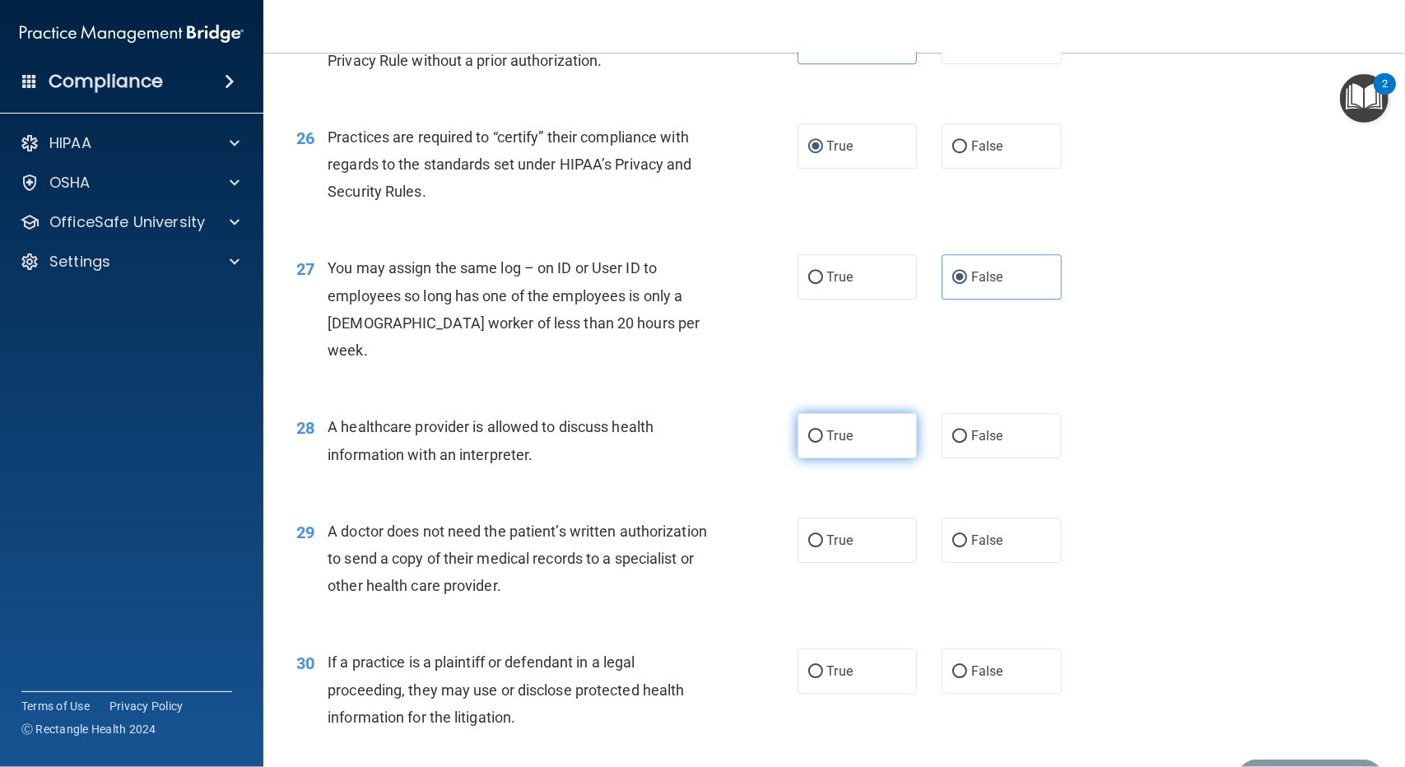
click at [808, 439] on input "True" at bounding box center [815, 436] width 15 height 12
radio input "true"
drag, startPoint x: 960, startPoint y: 535, endPoint x: 949, endPoint y: 541, distance: 12.9
click at [960, 535] on label "False" at bounding box center [1002, 540] width 120 height 45
click at [960, 535] on input "False" at bounding box center [959, 541] width 15 height 12
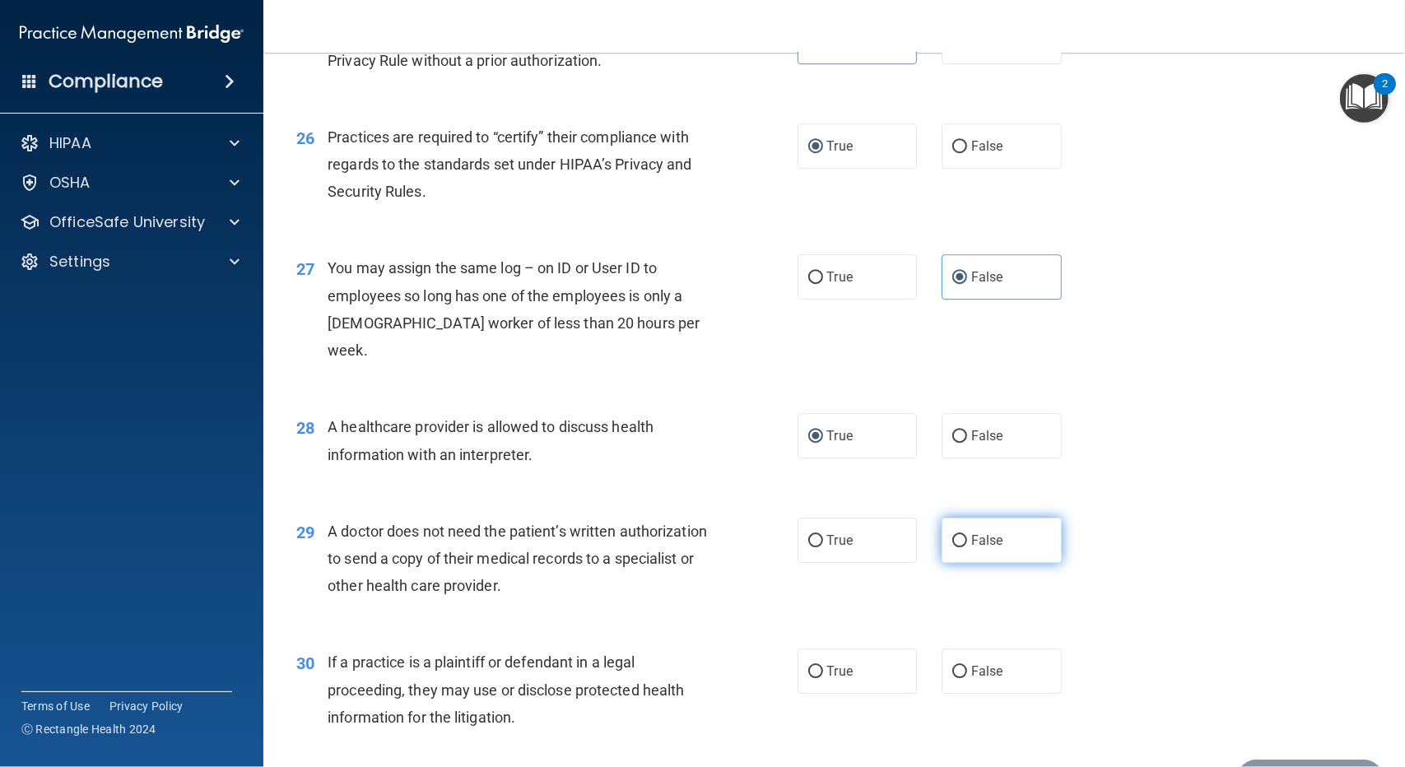
radio input "true"
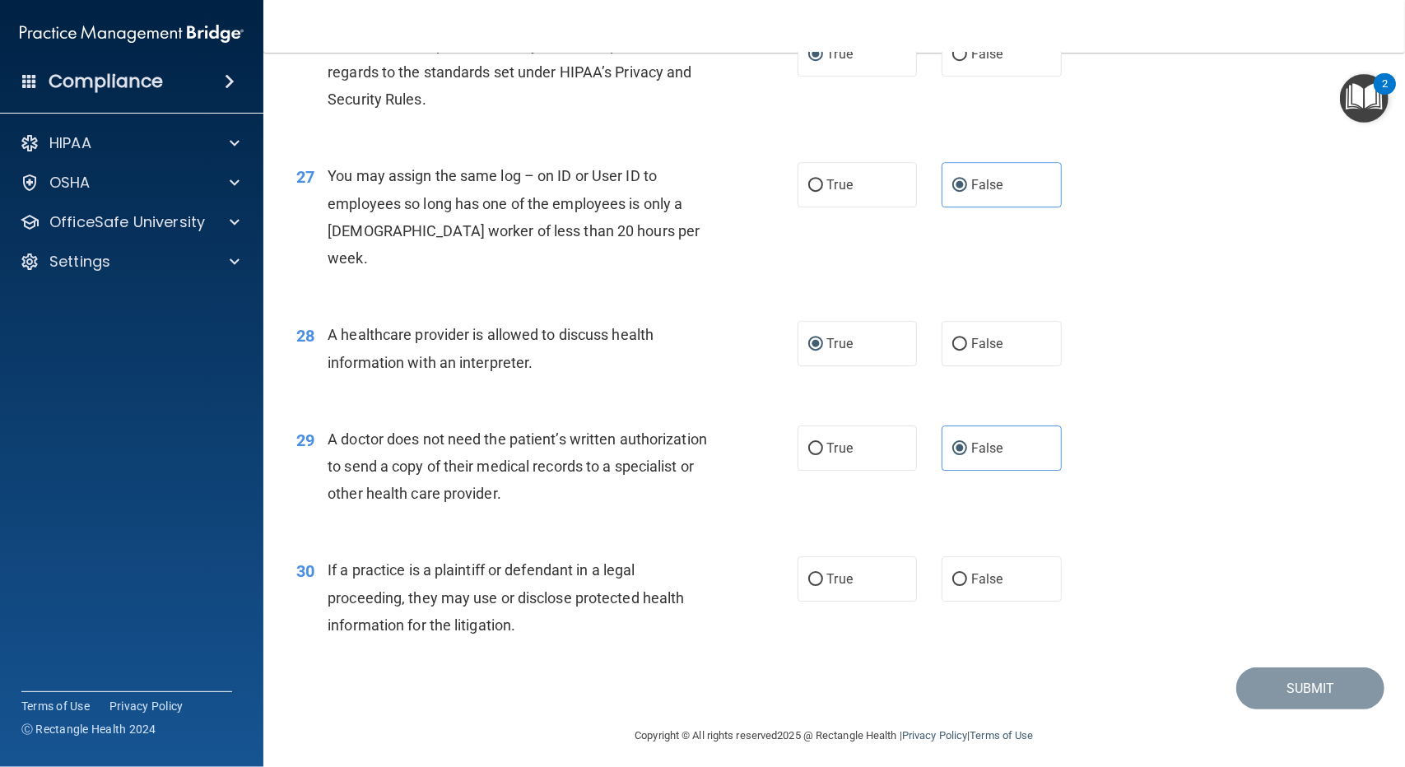
scroll to position [3392, 0]
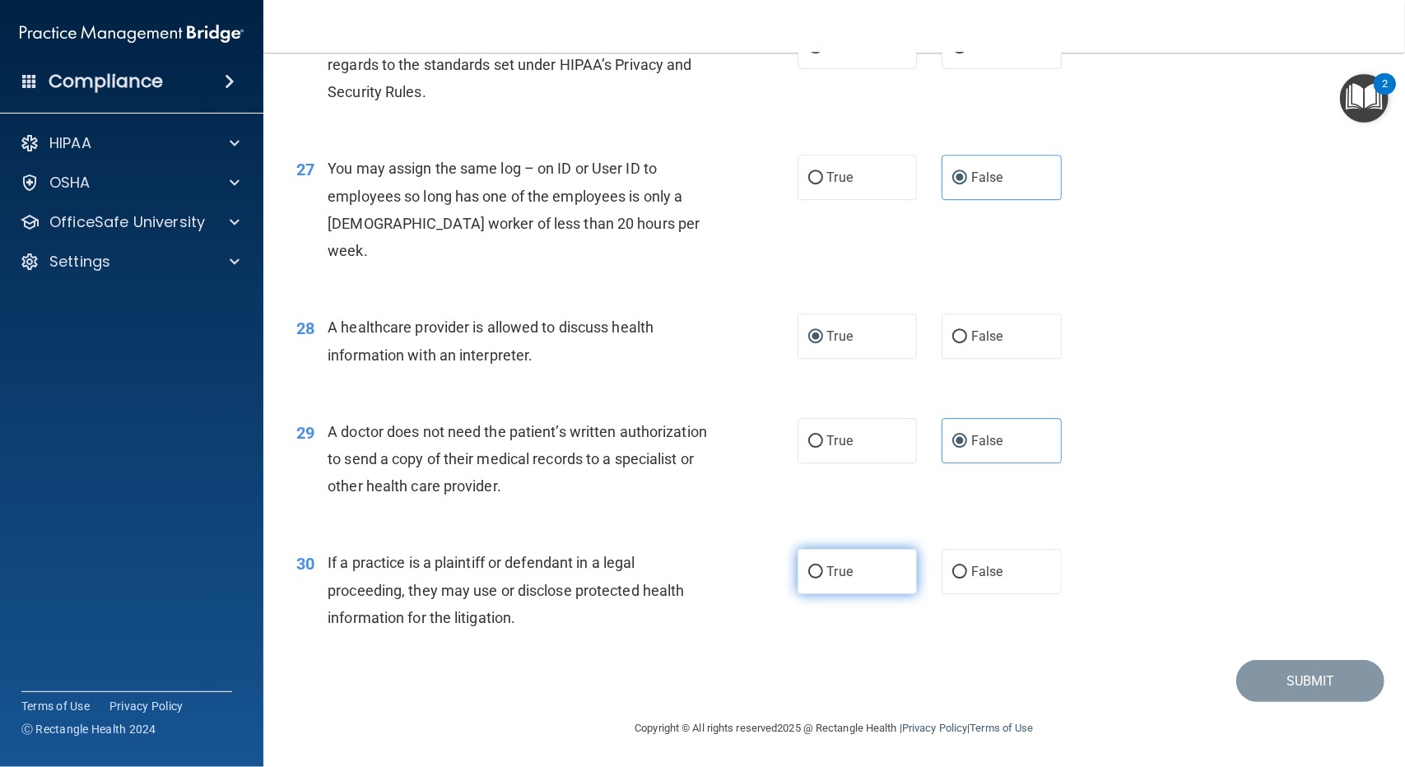
click at [808, 570] on input "True" at bounding box center [815, 572] width 15 height 12
radio input "true"
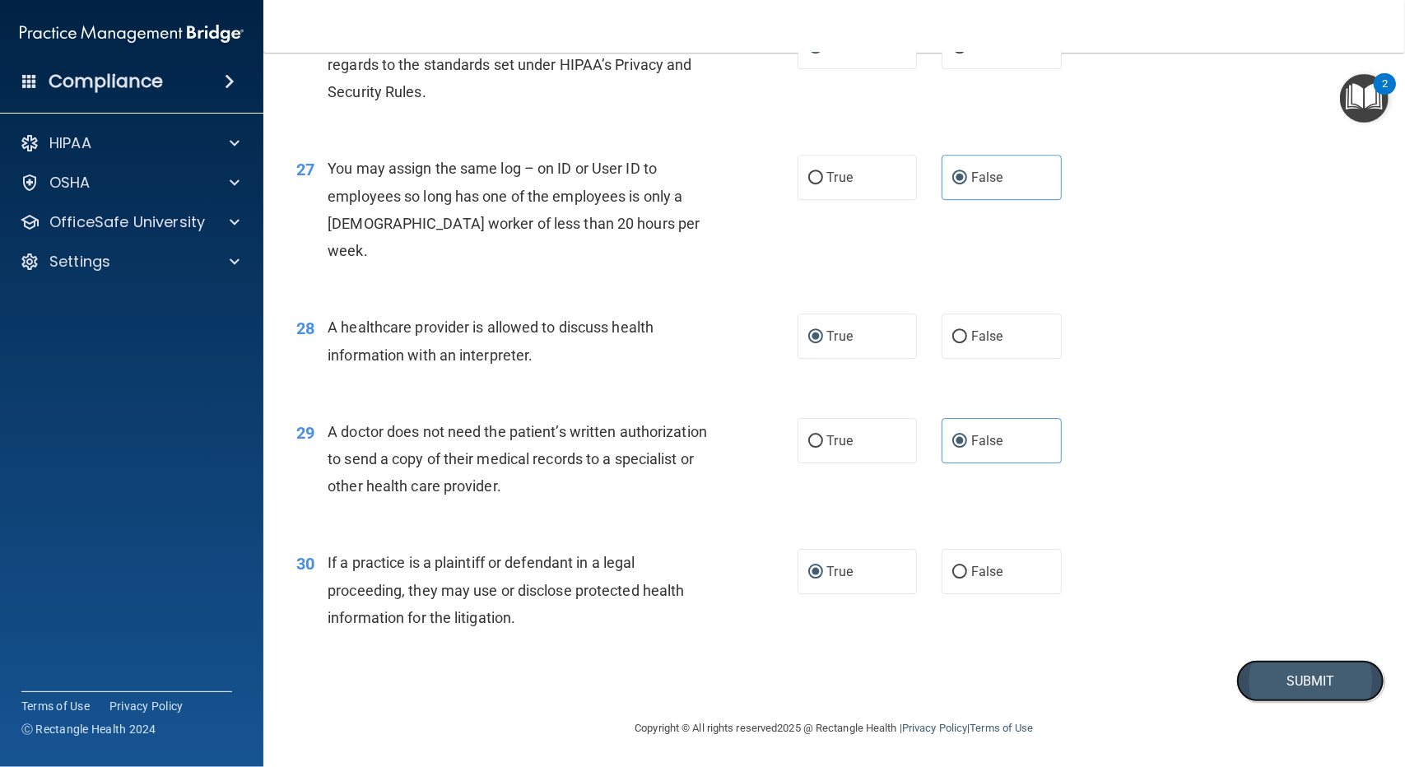
click at [1332, 678] on button "Submit" at bounding box center [1310, 681] width 148 height 42
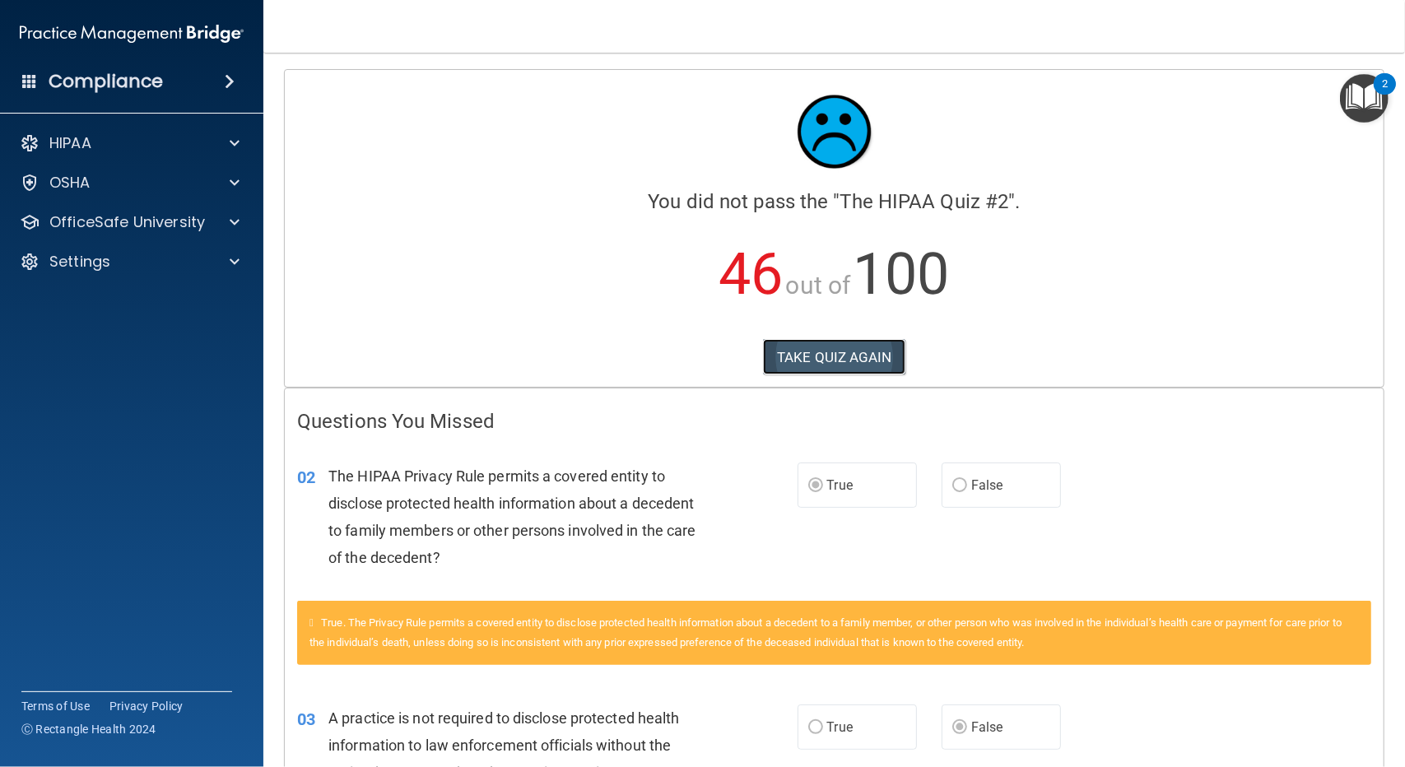
click at [823, 359] on button "TAKE QUIZ AGAIN" at bounding box center [834, 357] width 142 height 36
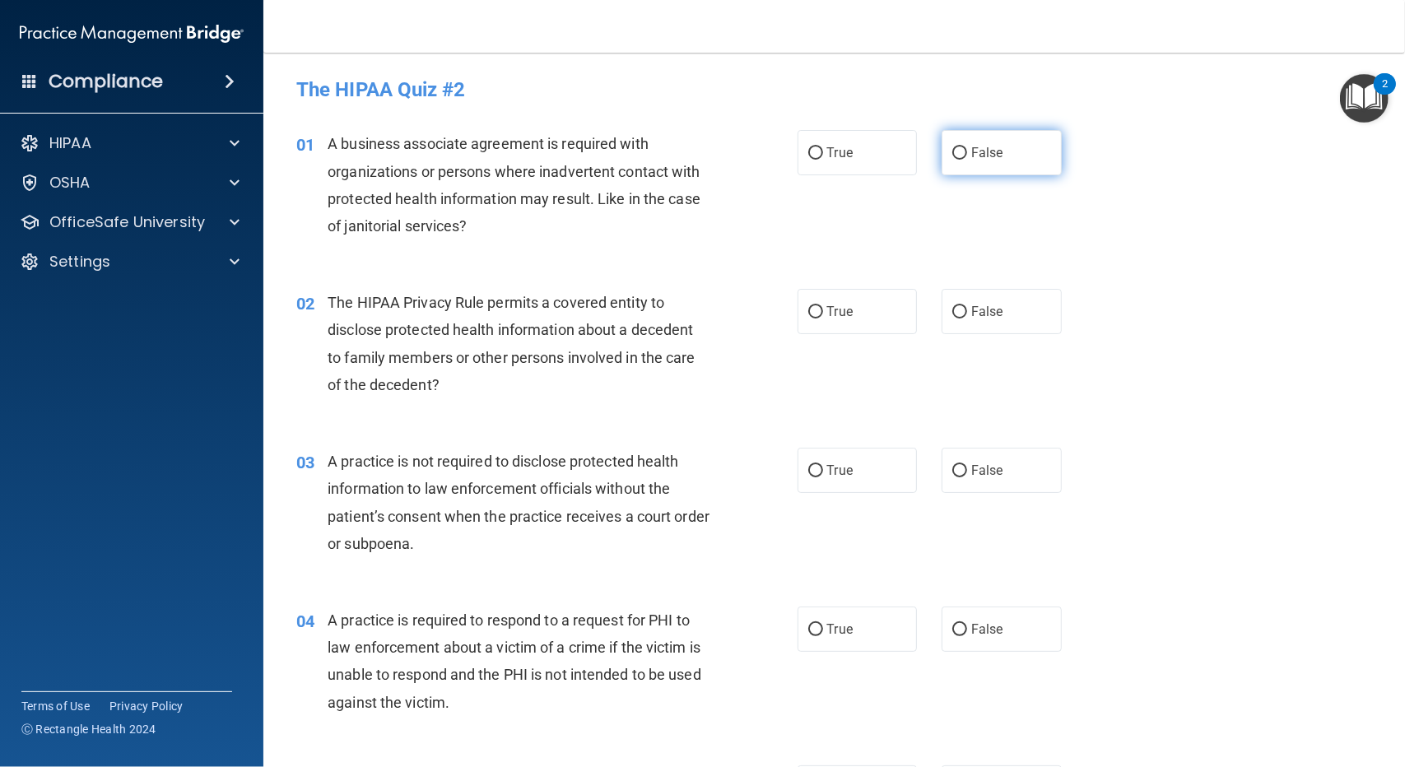
click at [952, 151] on input "False" at bounding box center [959, 153] width 15 height 12
radio input "true"
click at [810, 307] on input "True" at bounding box center [815, 312] width 15 height 12
radio input "true"
click at [954, 468] on input "False" at bounding box center [959, 471] width 15 height 12
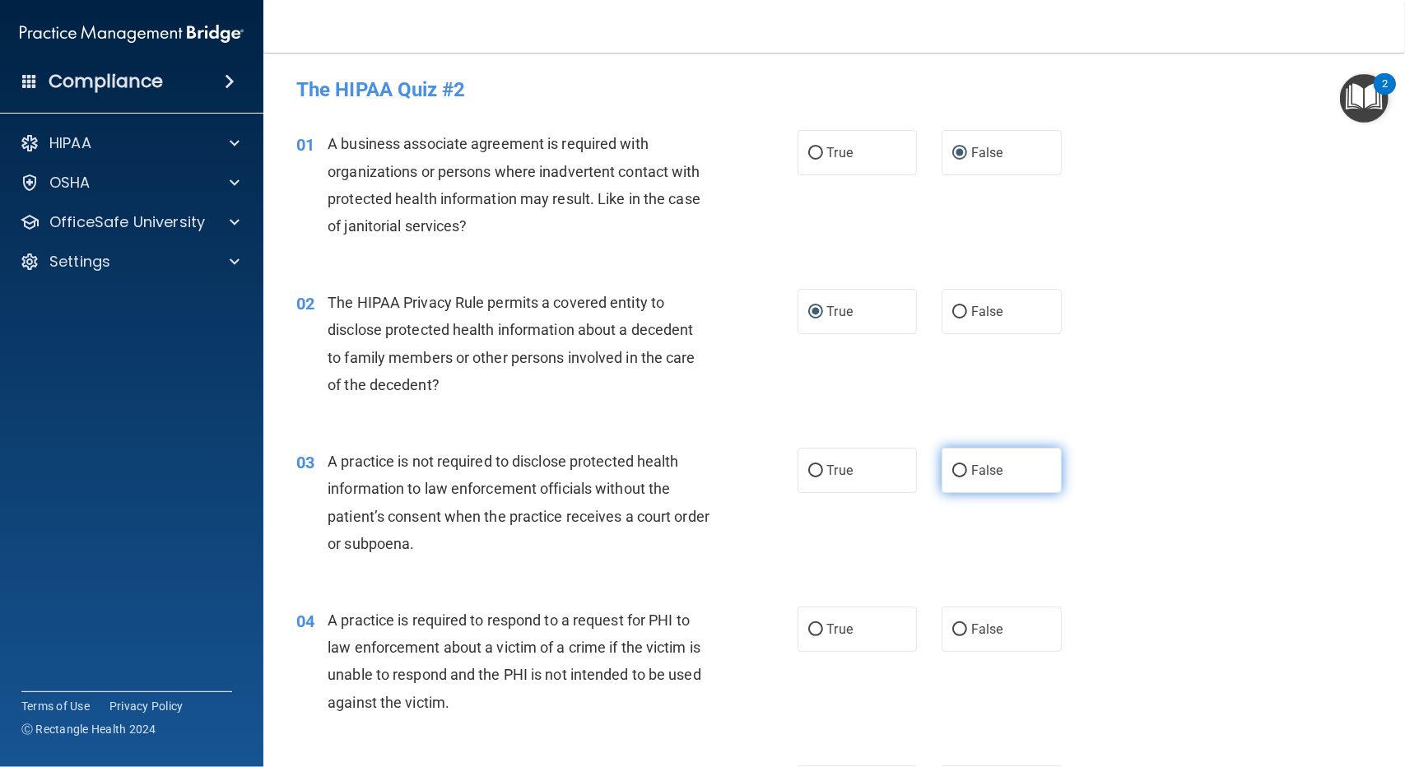
radio input "true"
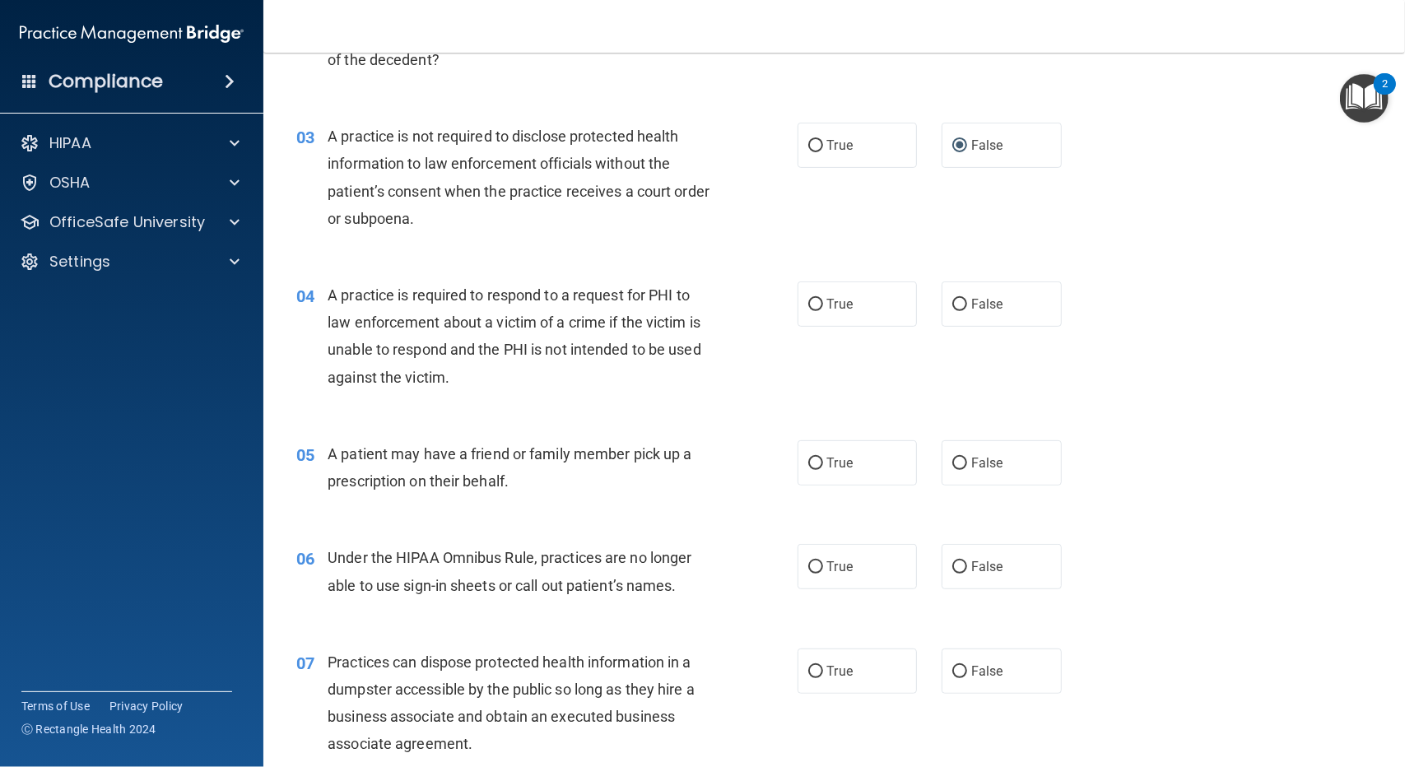
scroll to position [329, 0]
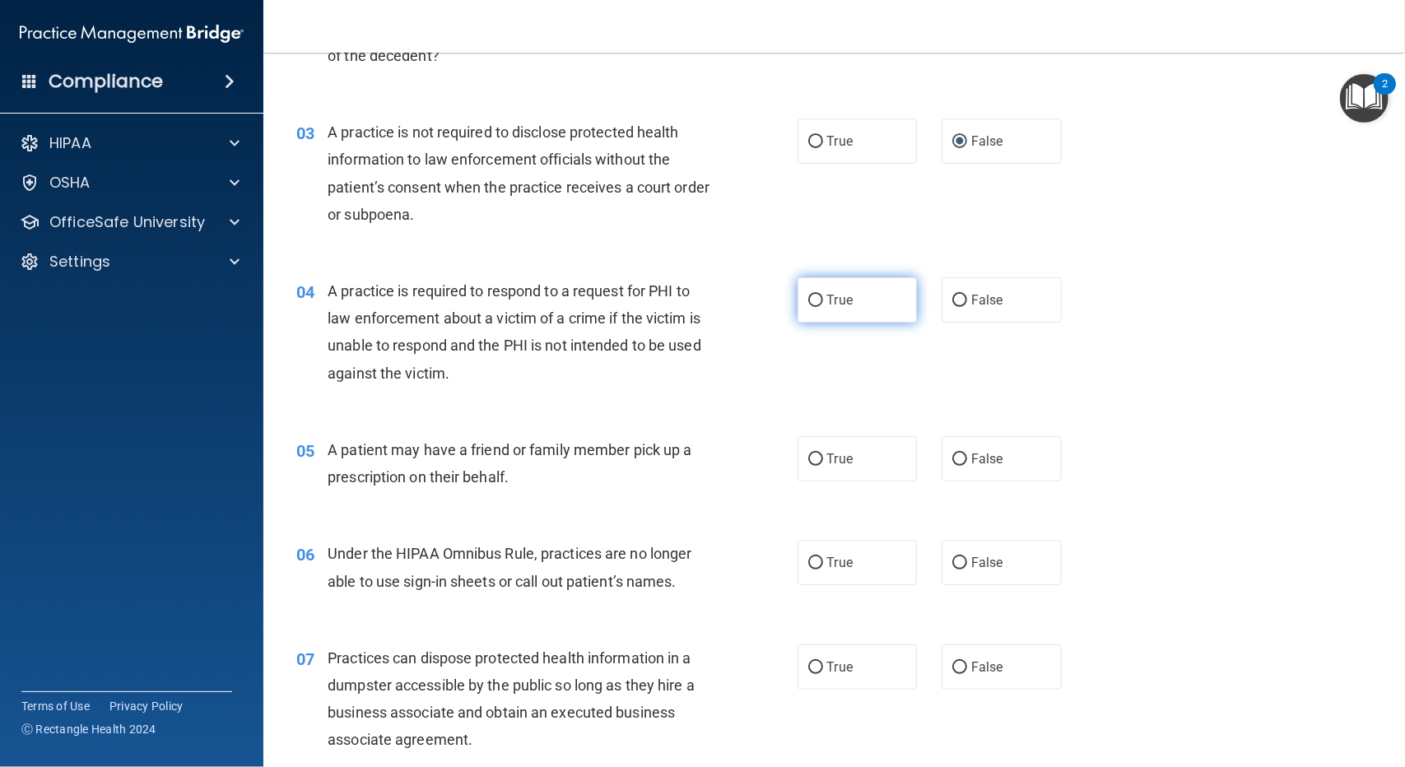
click at [811, 297] on input "True" at bounding box center [815, 301] width 15 height 12
radio input "true"
click at [812, 461] on input "True" at bounding box center [815, 459] width 15 height 12
radio input "true"
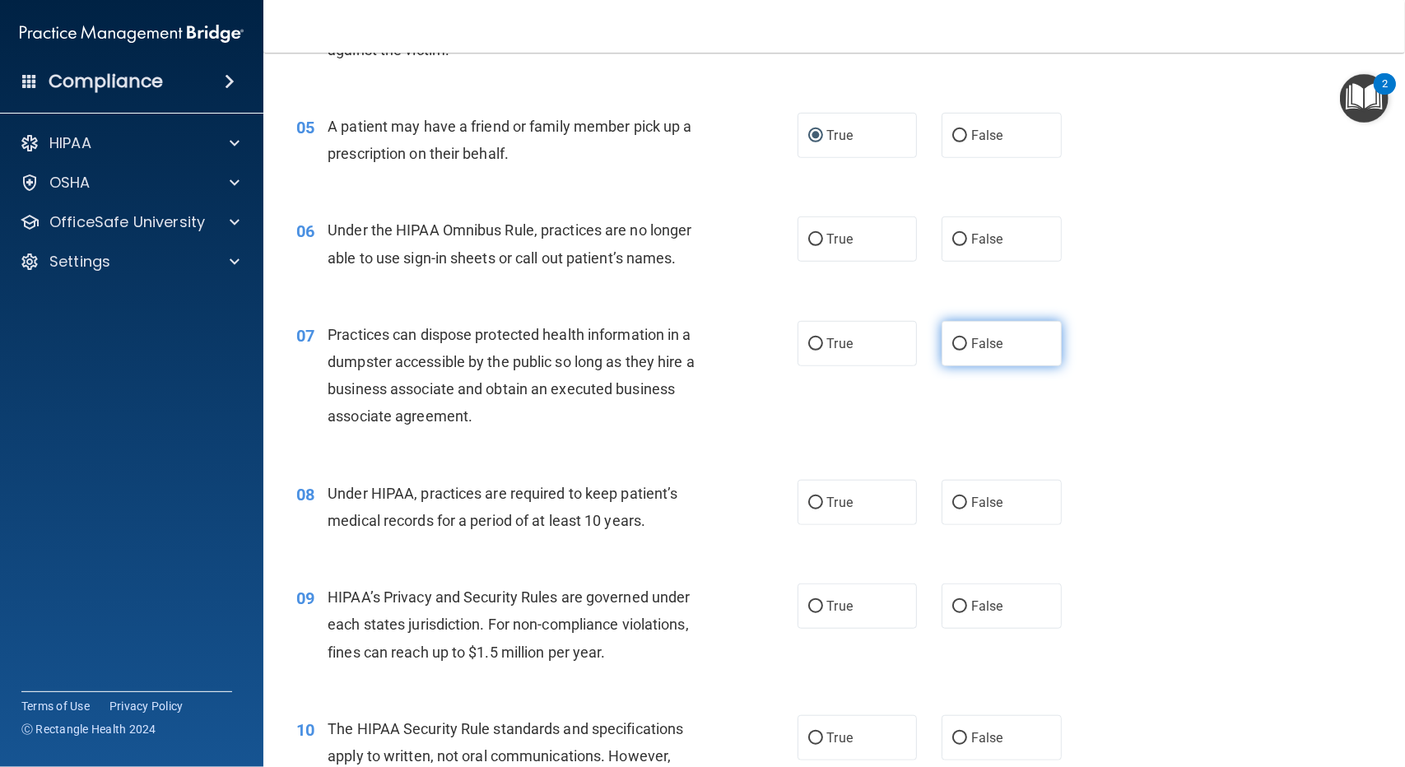
scroll to position [658, 0]
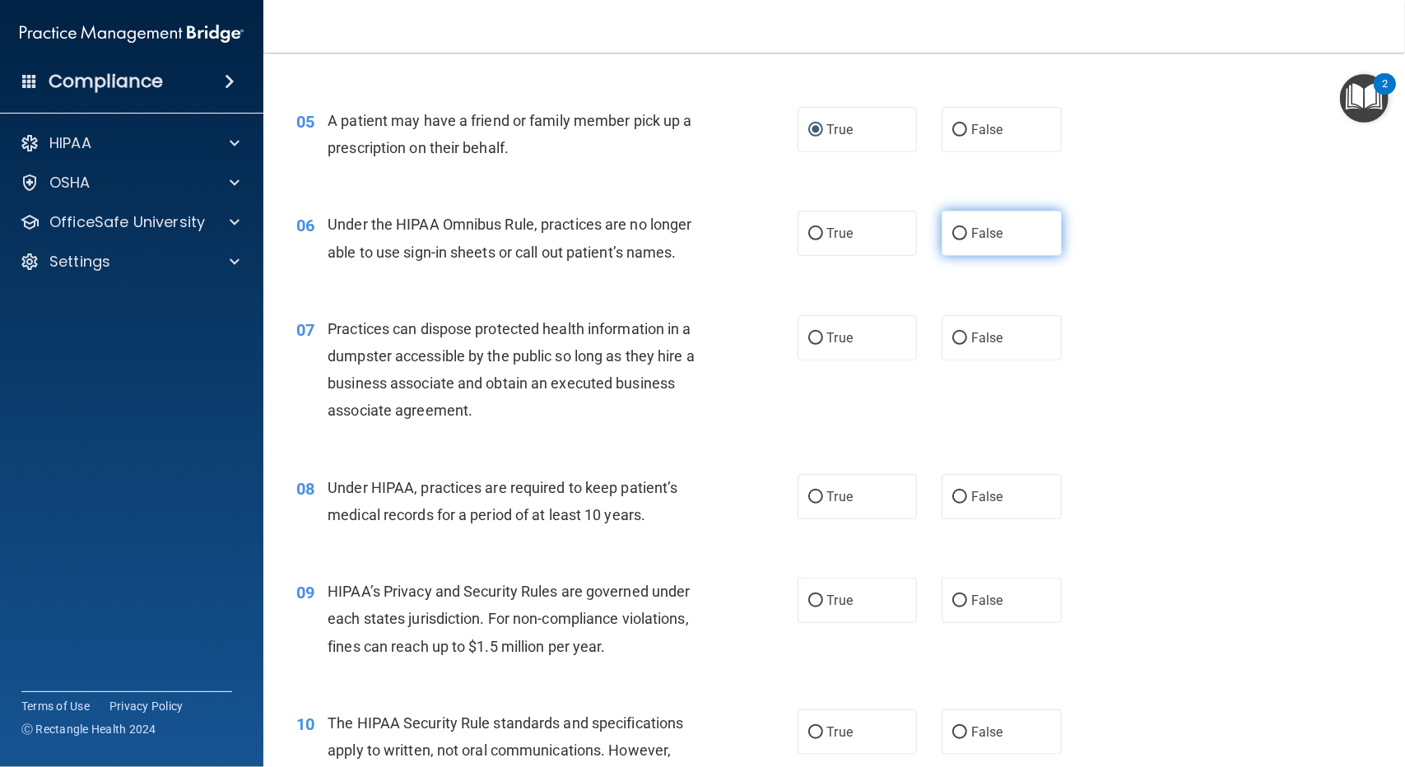
click at [955, 235] on input "False" at bounding box center [959, 234] width 15 height 12
radio input "true"
click at [952, 337] on input "False" at bounding box center [959, 339] width 15 height 12
radio input "true"
click at [956, 502] on input "False" at bounding box center [959, 497] width 15 height 12
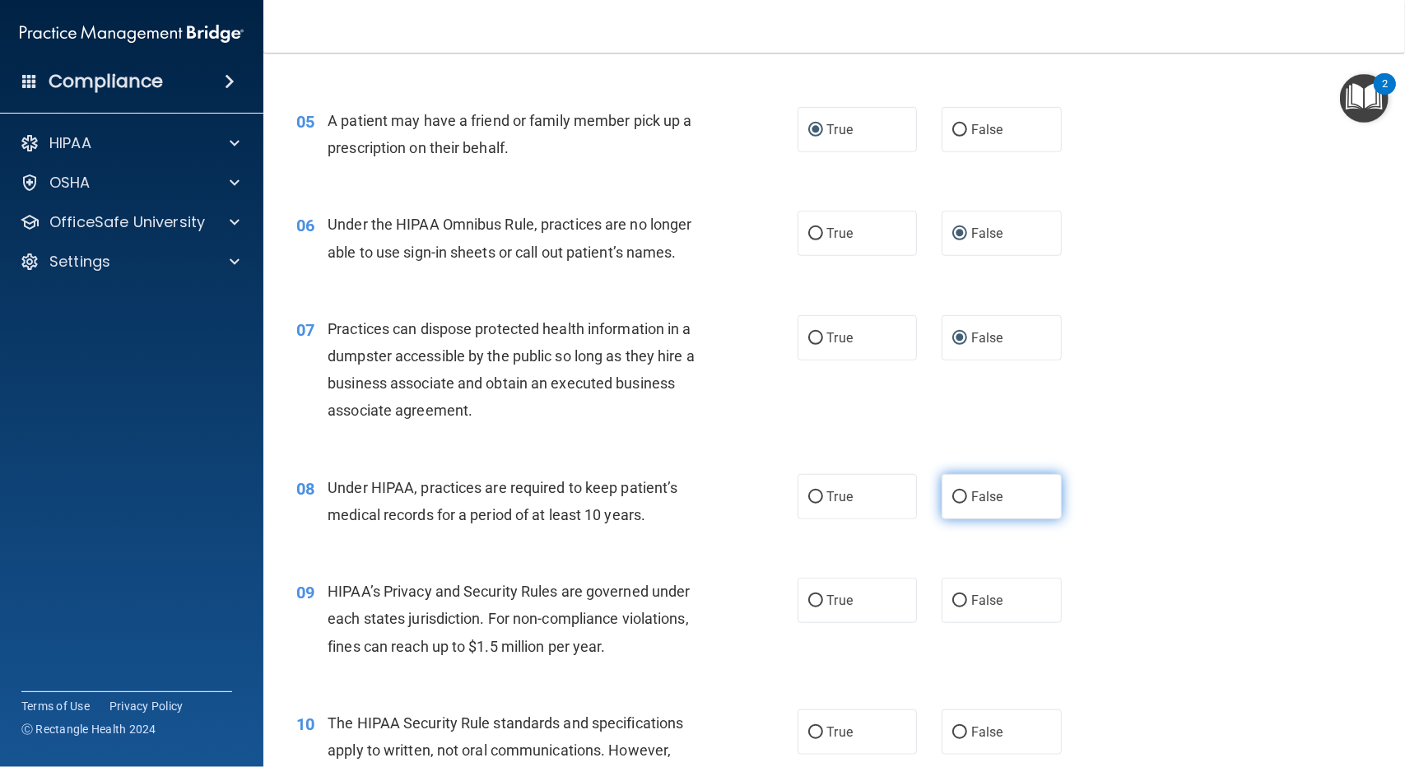
radio input "true"
click at [953, 597] on input "False" at bounding box center [959, 601] width 15 height 12
radio input "true"
click at [810, 734] on input "True" at bounding box center [815, 733] width 15 height 12
radio input "true"
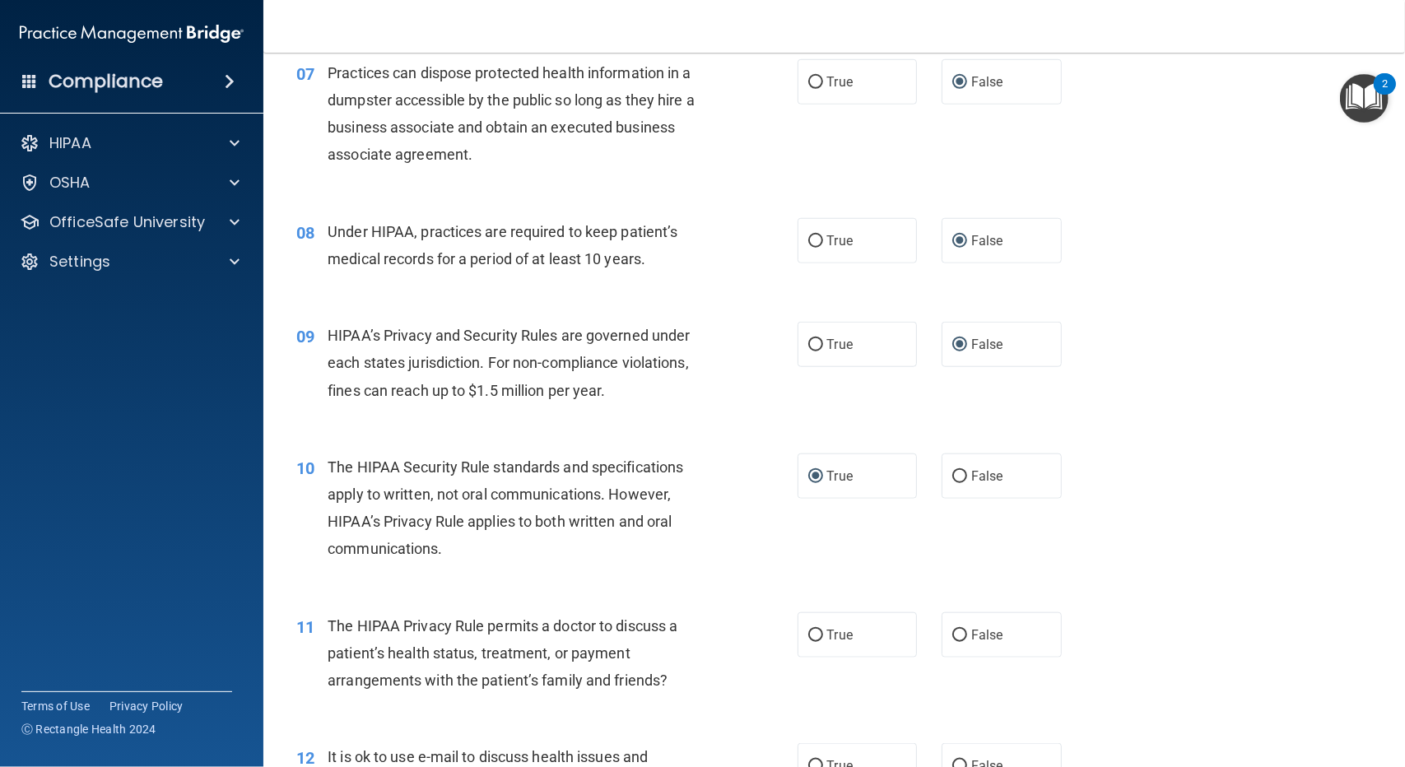
scroll to position [988, 0]
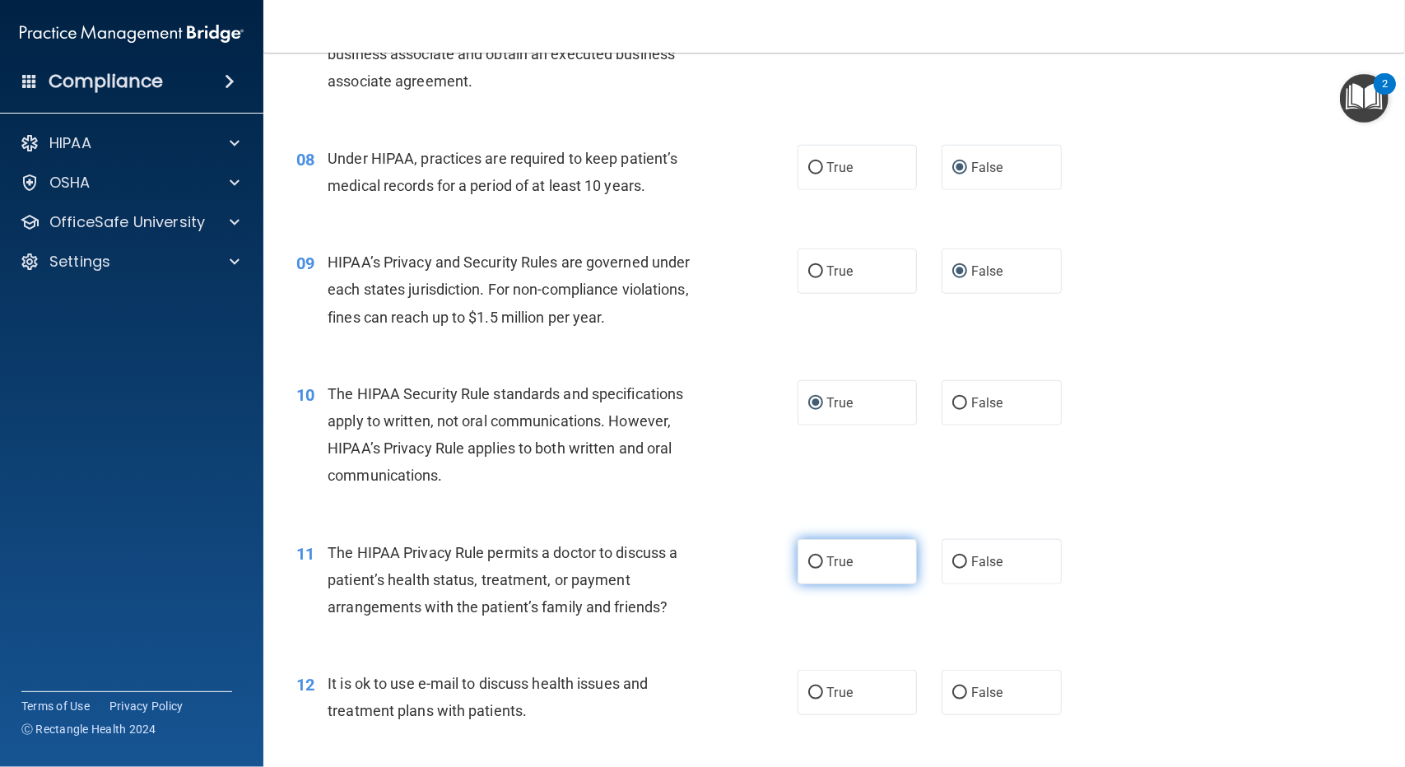
click at [808, 567] on input "True" at bounding box center [815, 562] width 15 height 12
radio input "true"
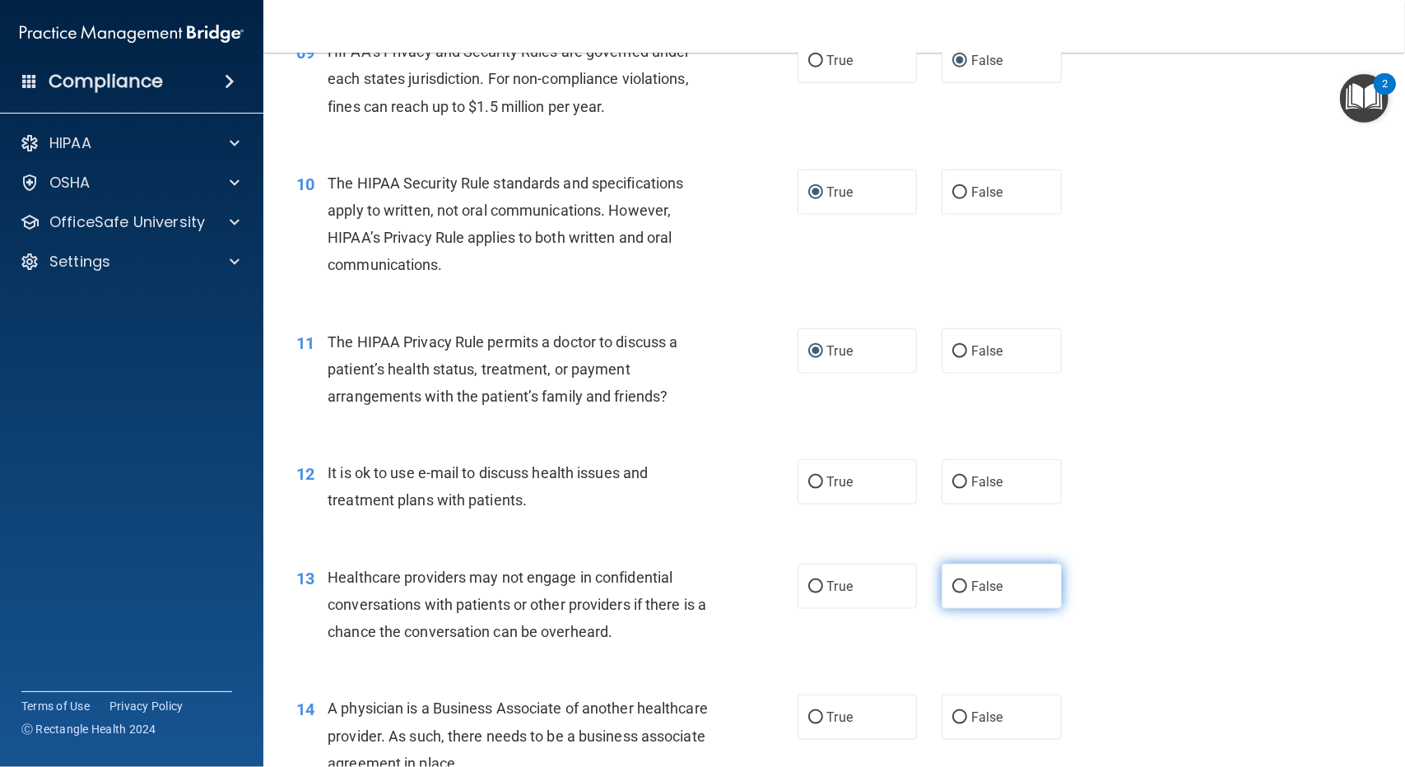
scroll to position [1235, 0]
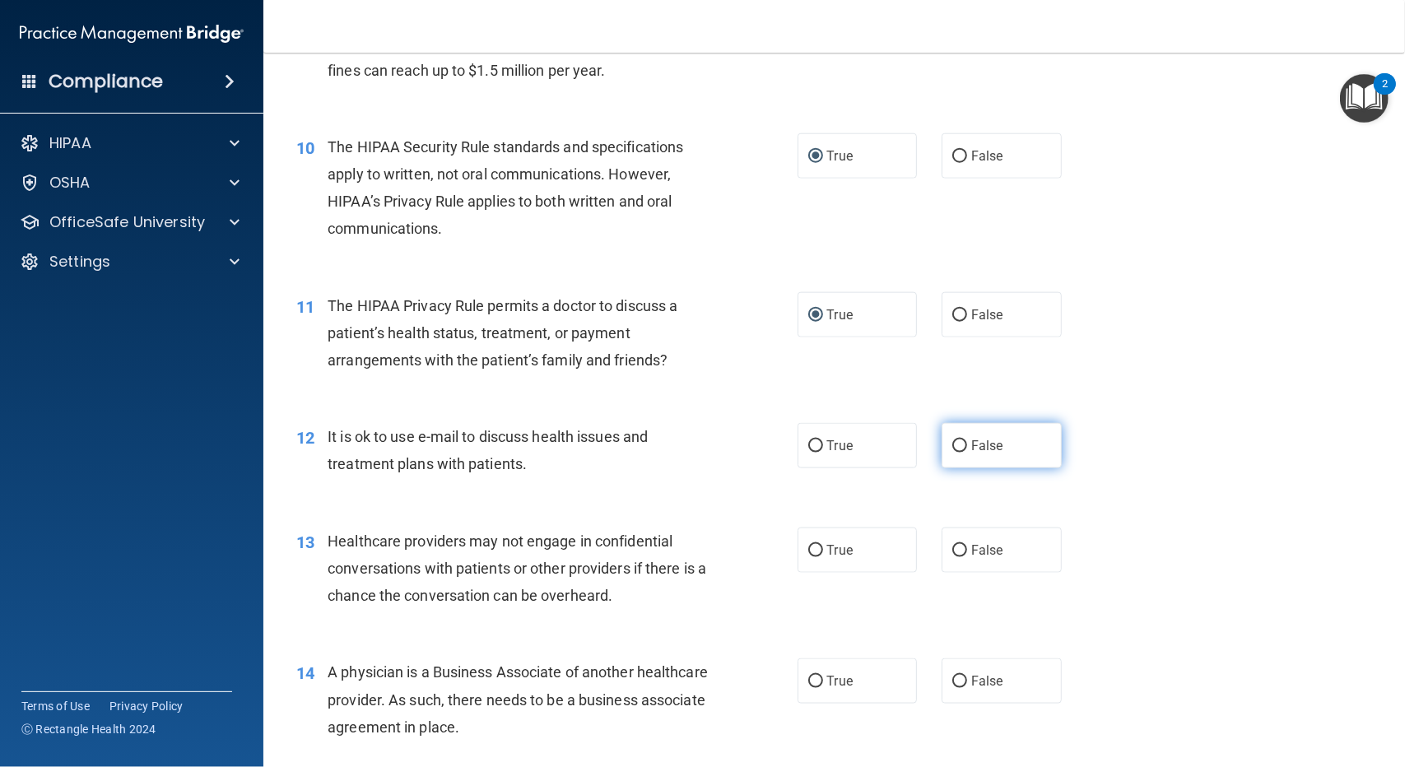
click at [952, 448] on input "False" at bounding box center [959, 446] width 15 height 12
radio input "true"
click at [953, 546] on input "False" at bounding box center [959, 551] width 15 height 12
radio input "true"
click at [954, 678] on input "False" at bounding box center [959, 682] width 15 height 12
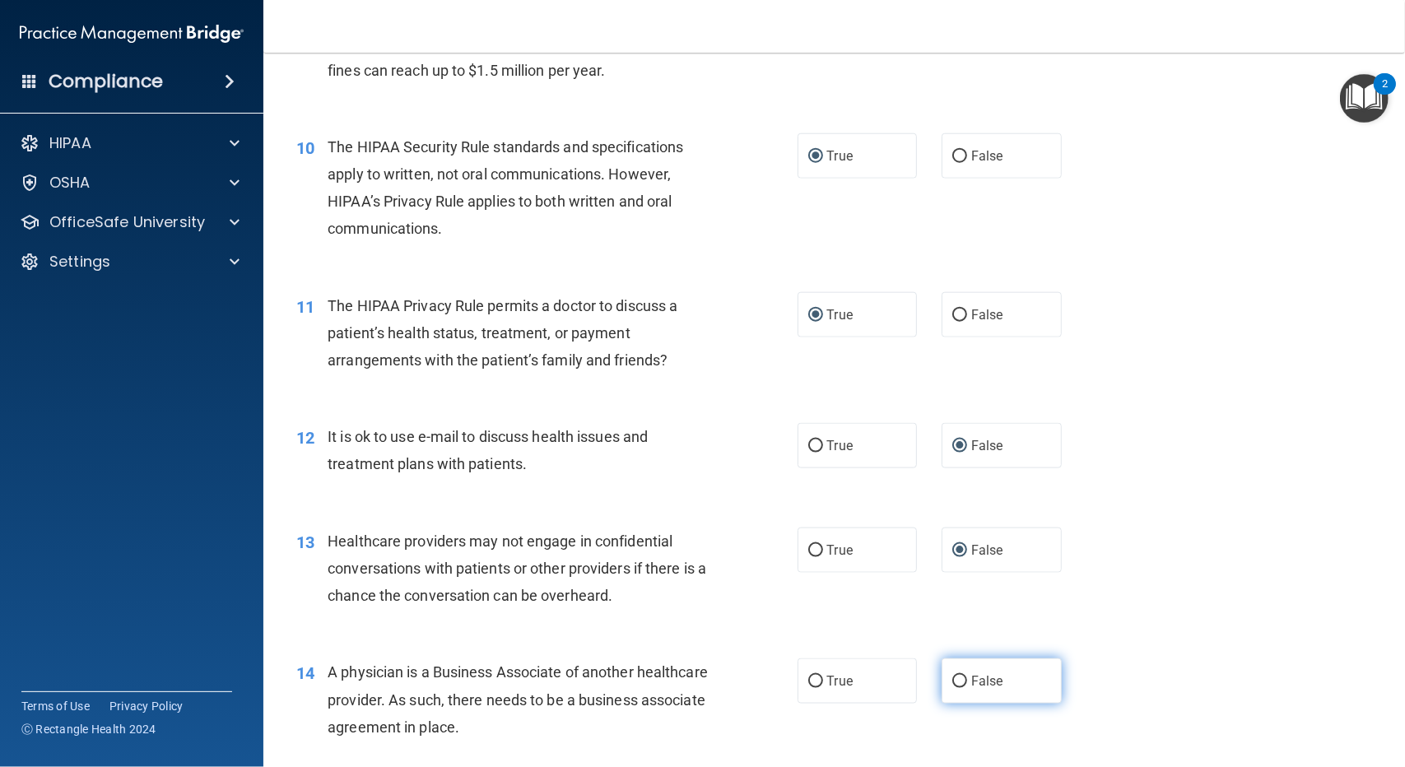
radio input "true"
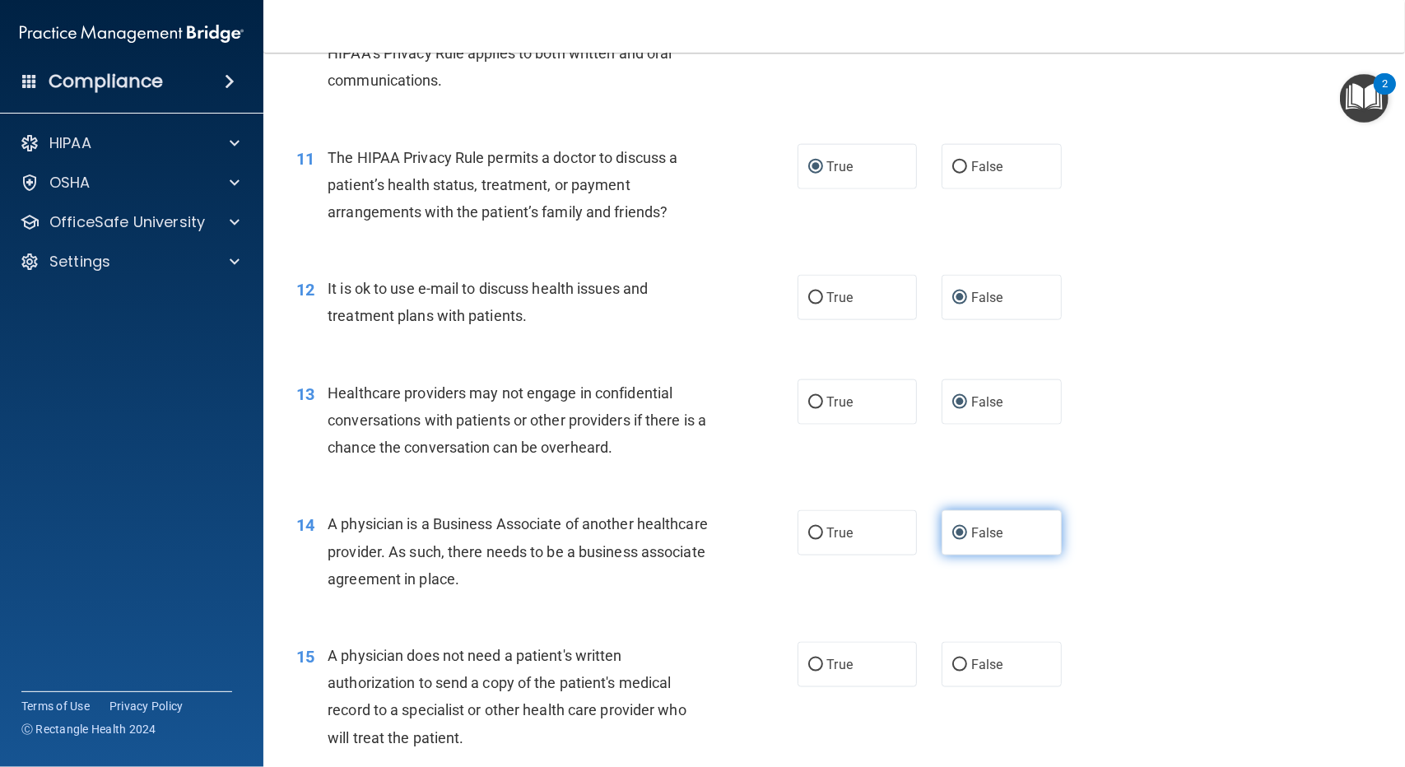
scroll to position [1399, 0]
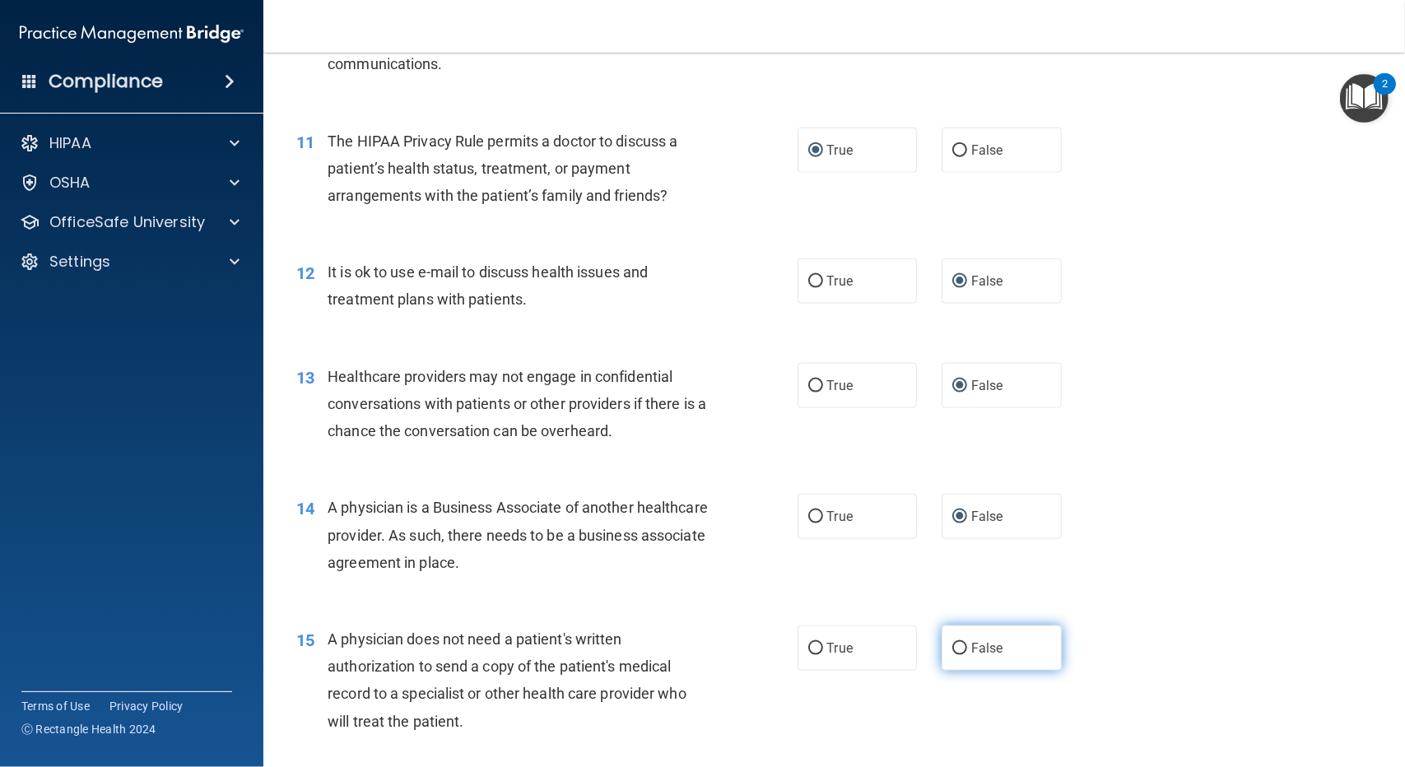
click at [955, 647] on input "False" at bounding box center [959, 649] width 15 height 12
radio input "true"
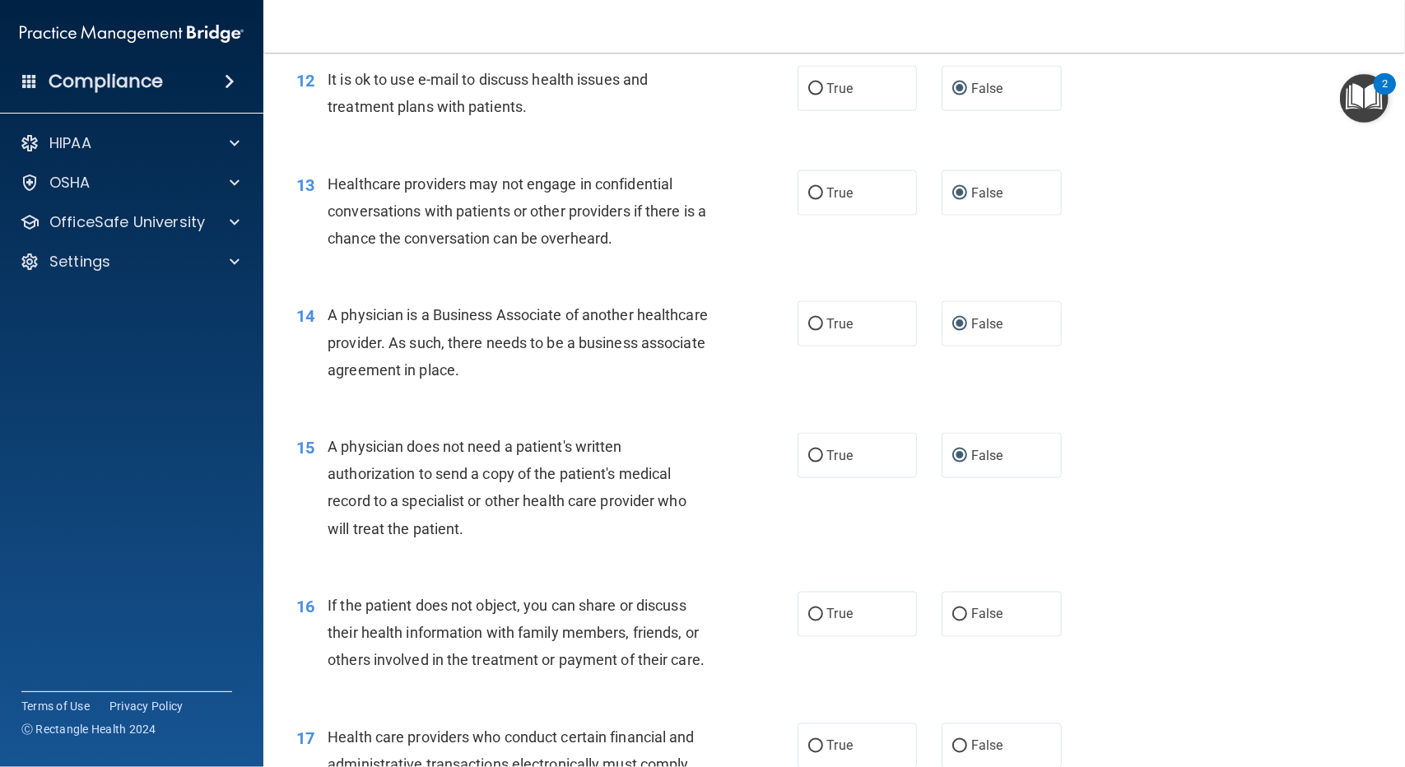
scroll to position [1646, 0]
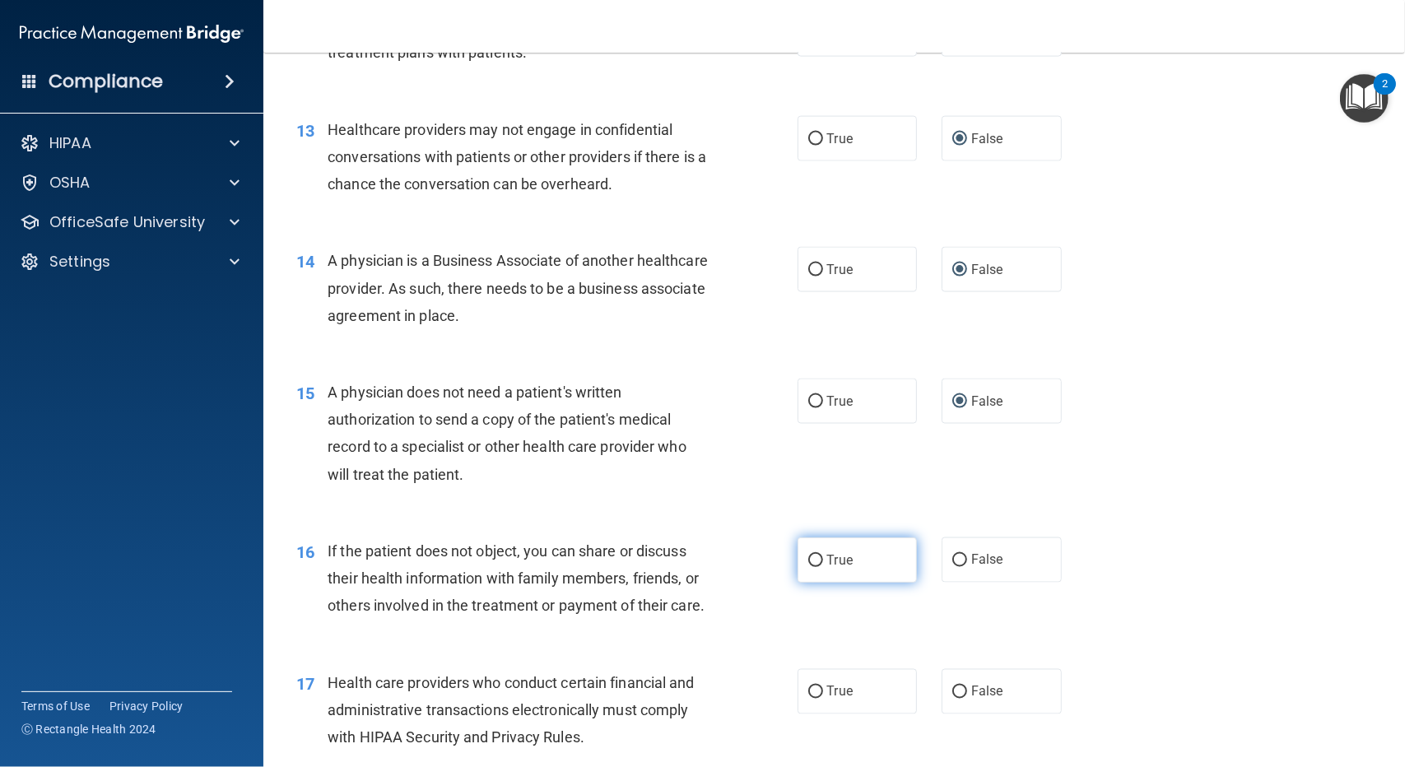
click at [810, 556] on input "True" at bounding box center [815, 561] width 15 height 12
radio input "true"
click at [808, 709] on label "True" at bounding box center [858, 691] width 120 height 45
click at [808, 699] on input "True" at bounding box center [815, 692] width 15 height 12
radio input "true"
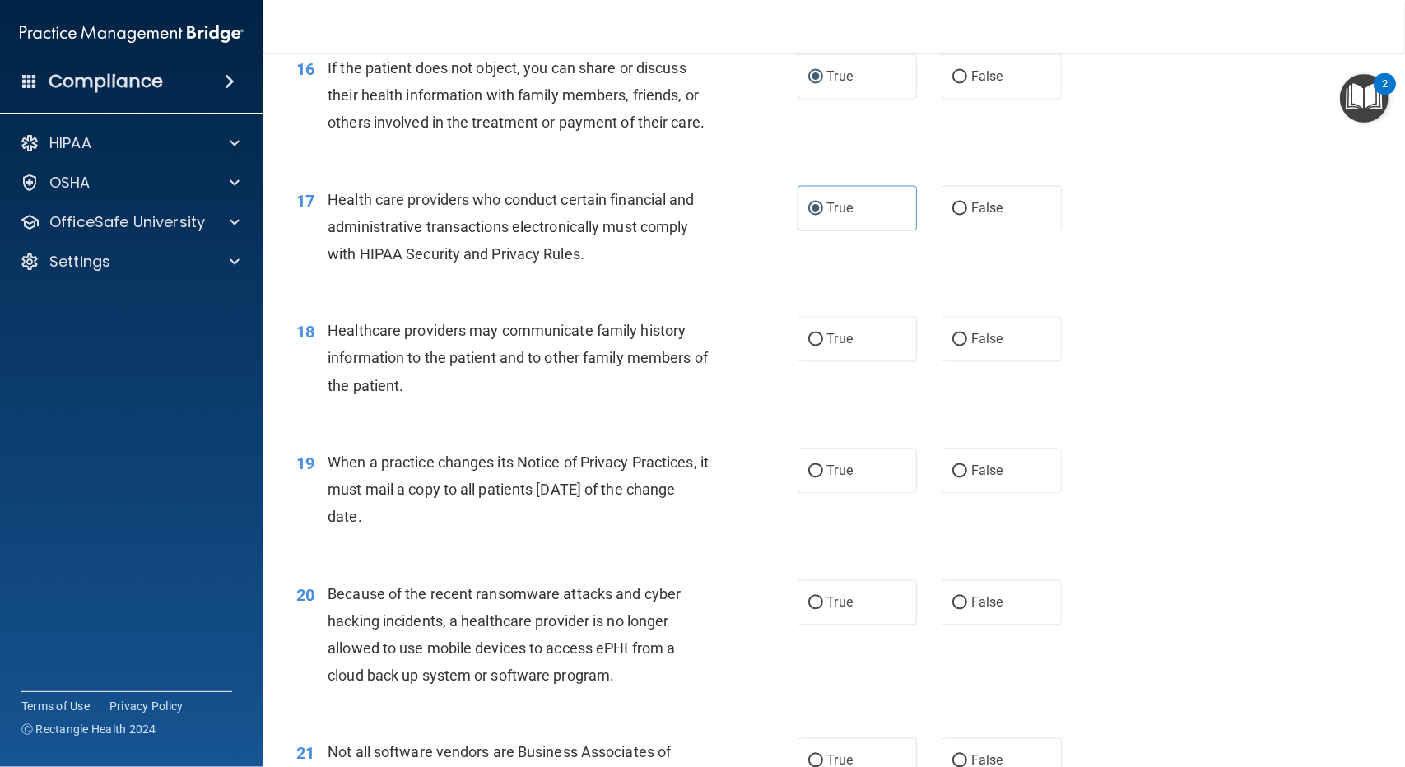
scroll to position [2140, 0]
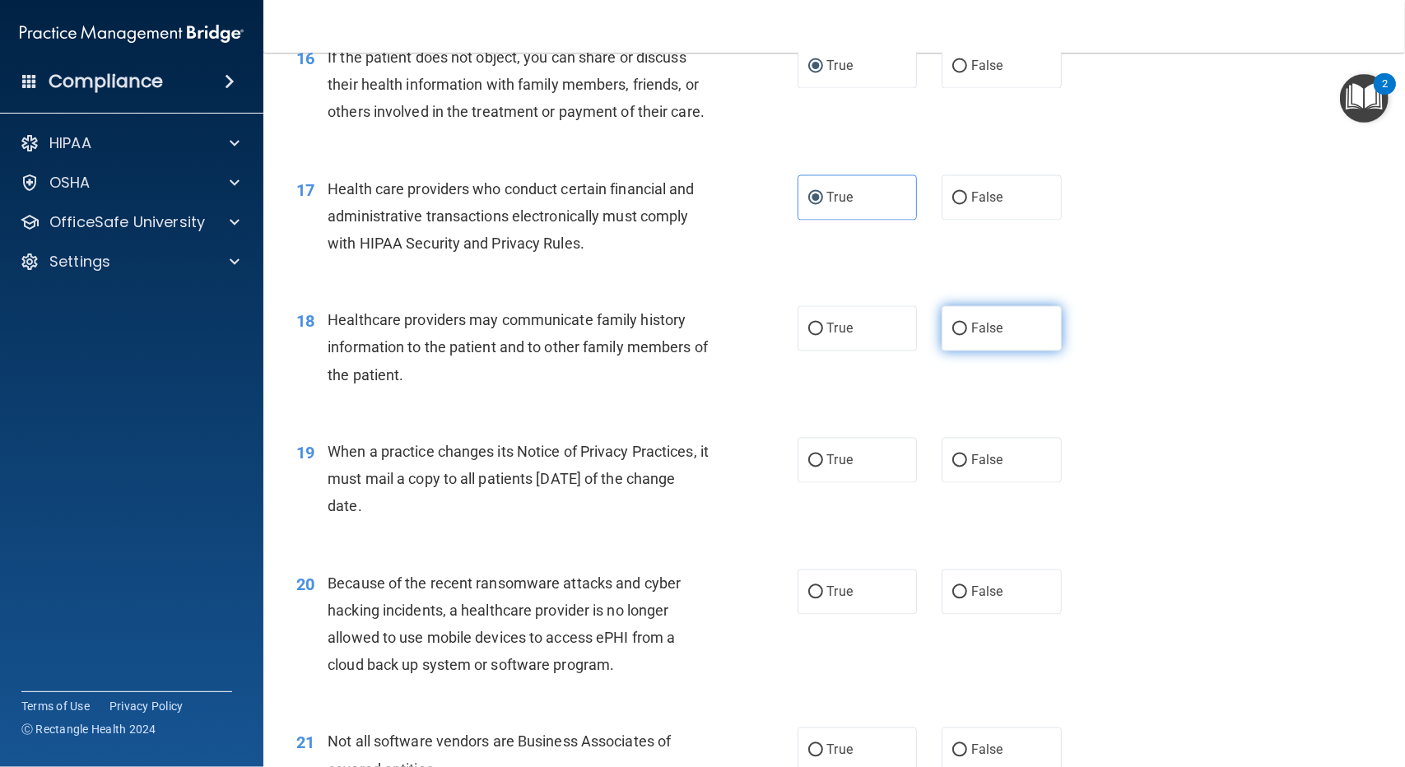
click at [952, 336] on input "False" at bounding box center [959, 329] width 15 height 12
radio input "true"
click at [812, 467] on input "True" at bounding box center [815, 461] width 15 height 12
radio input "true"
click at [957, 599] on input "False" at bounding box center [959, 593] width 15 height 12
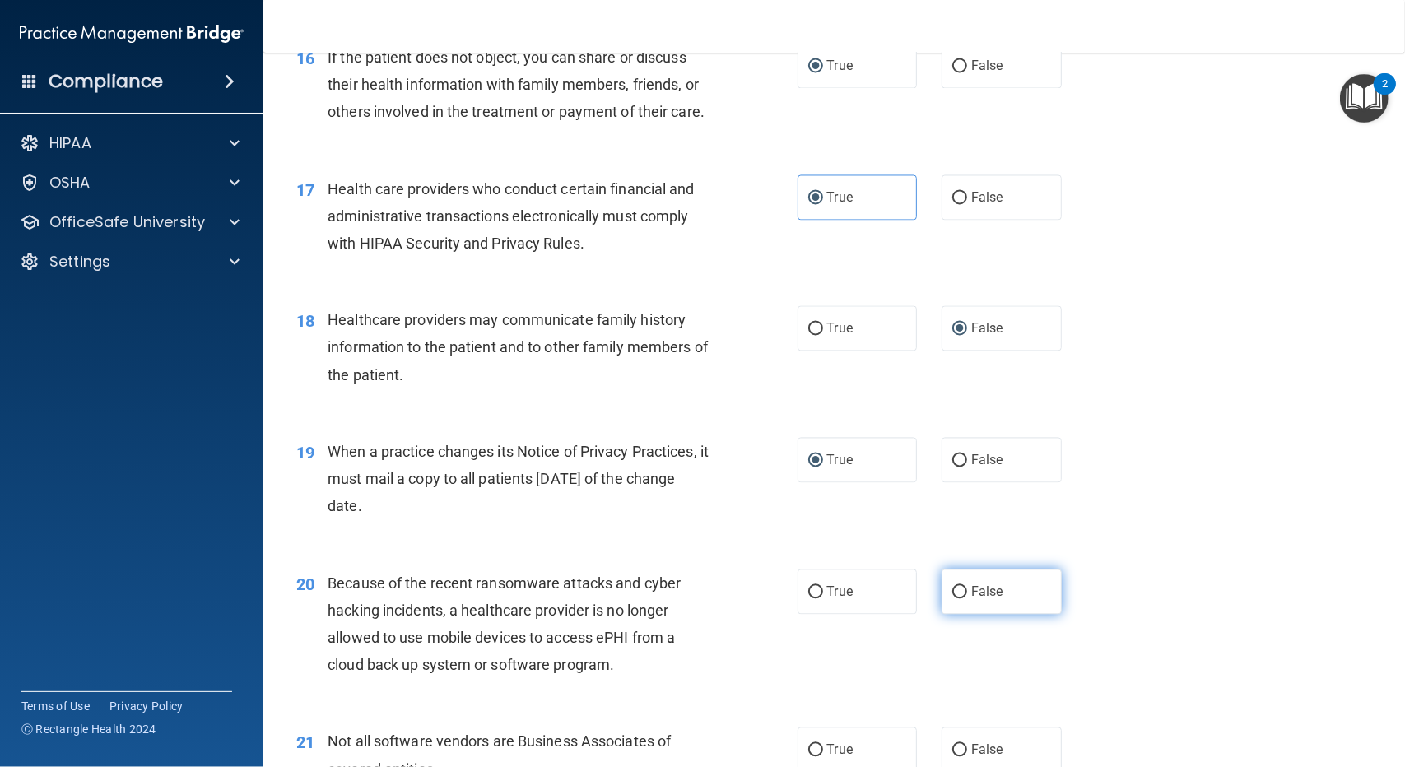
radio input "true"
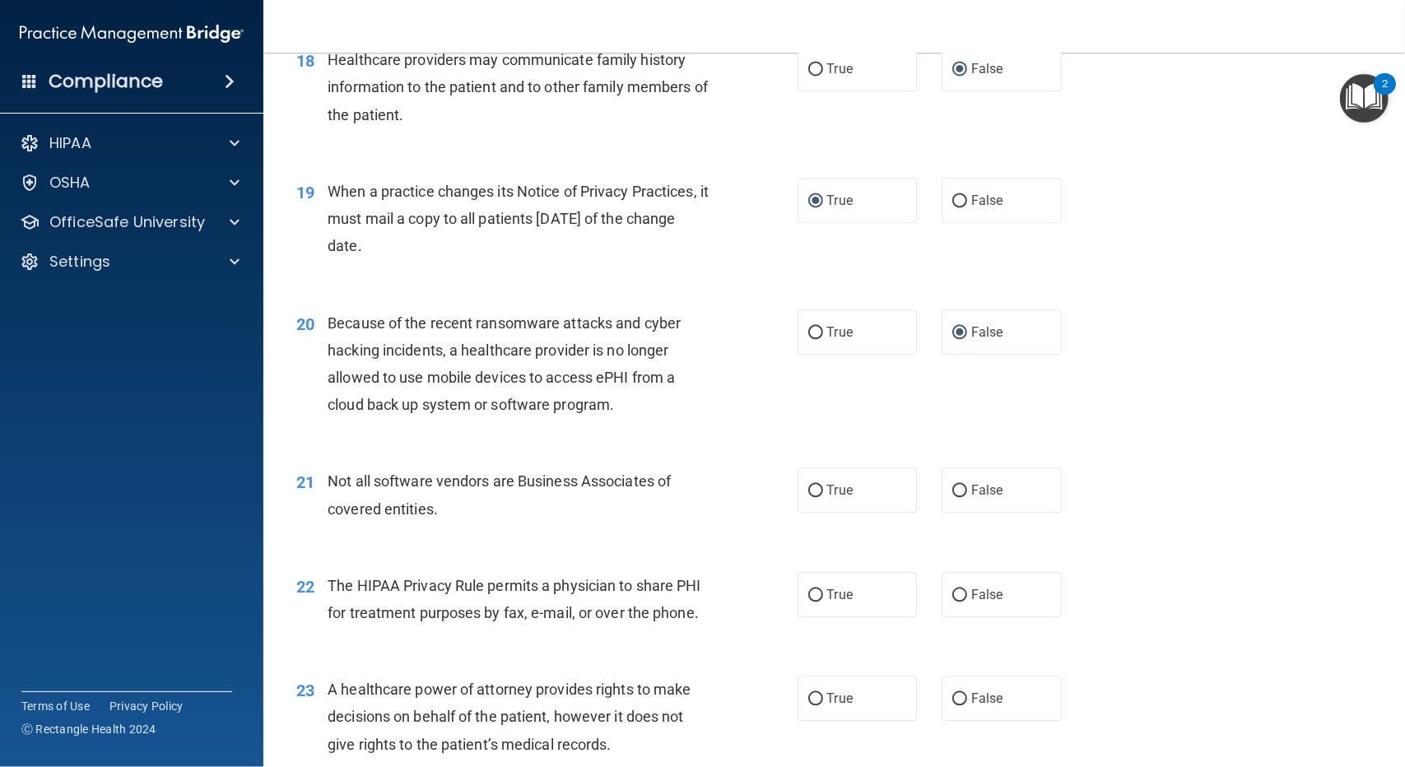
scroll to position [2469, 0]
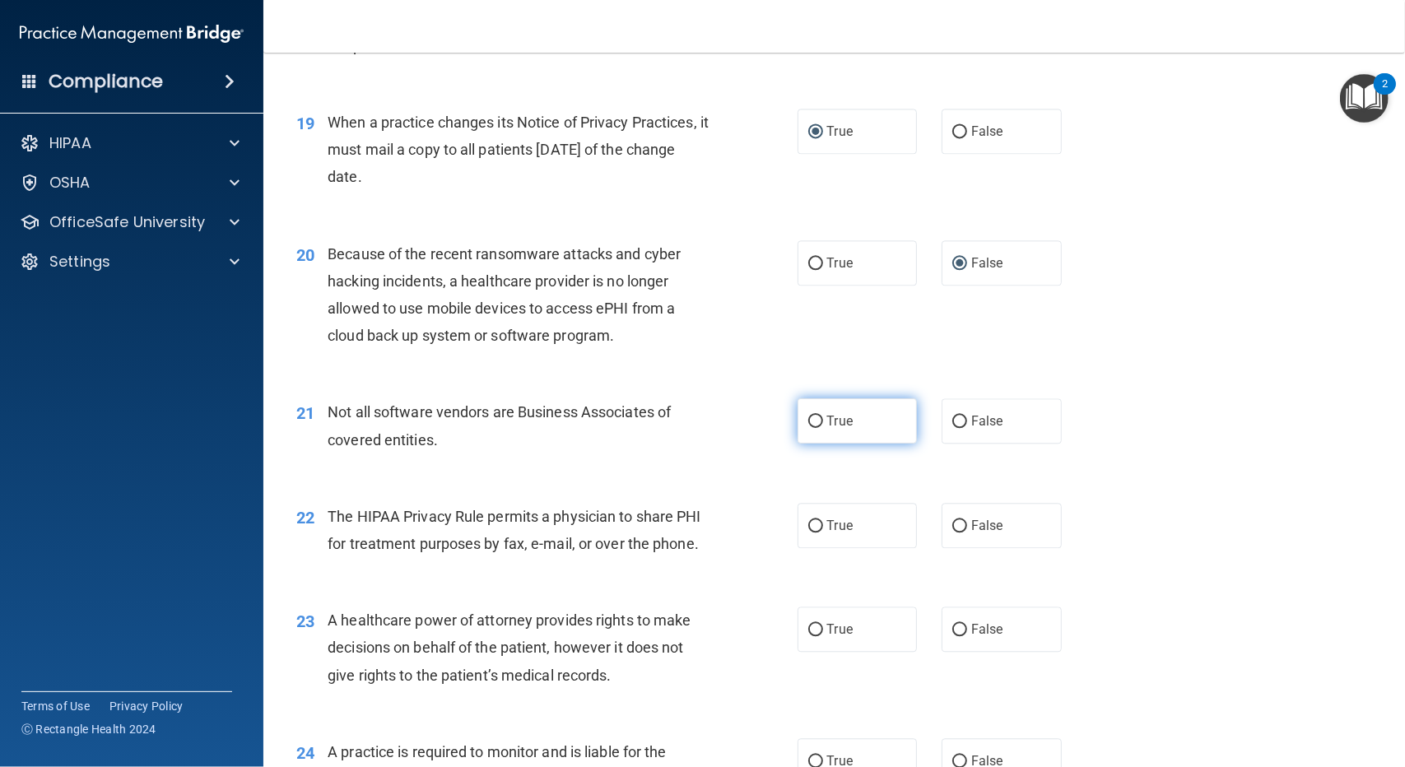
click at [808, 428] on input "True" at bounding box center [815, 422] width 15 height 12
radio input "true"
click at [808, 533] on input "True" at bounding box center [815, 526] width 15 height 12
radio input "true"
click at [959, 636] on input "False" at bounding box center [959, 630] width 15 height 12
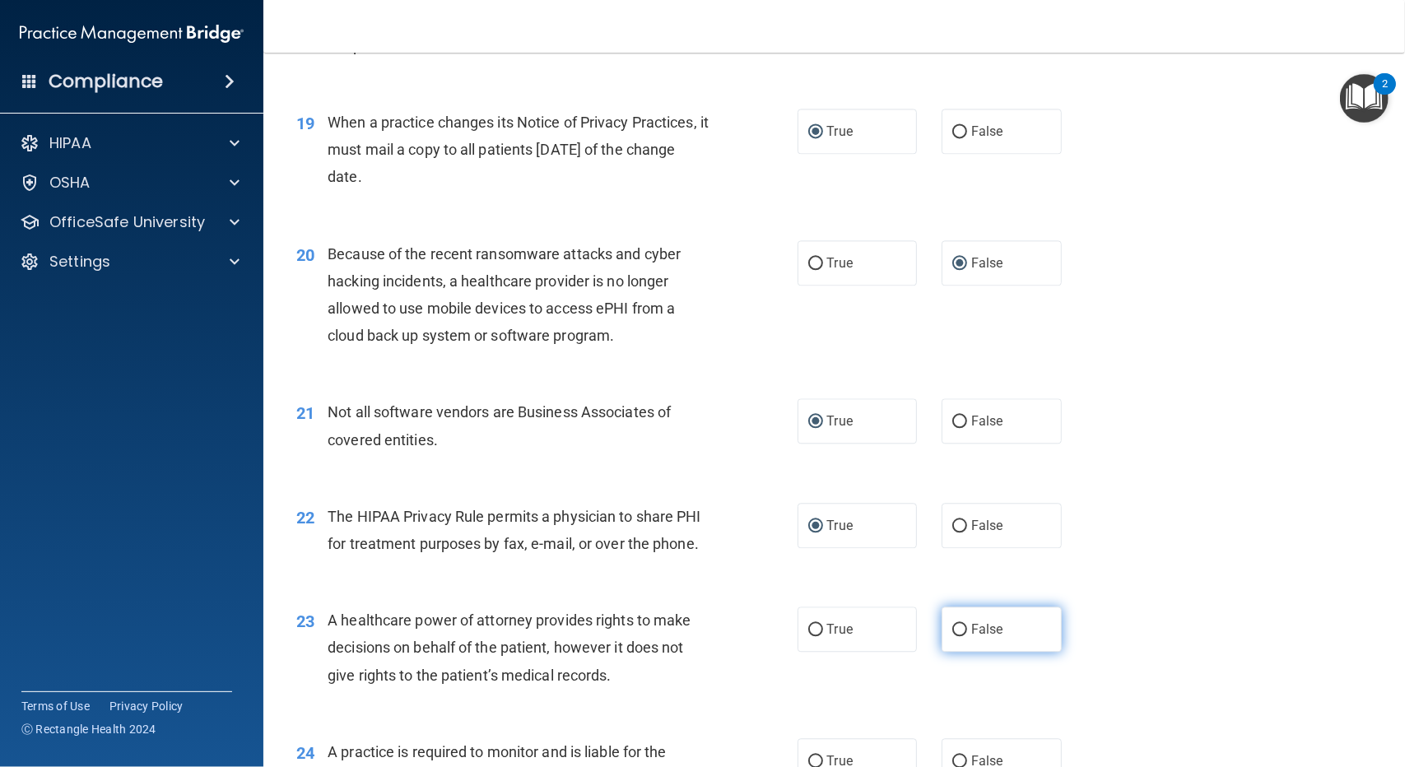
radio input "true"
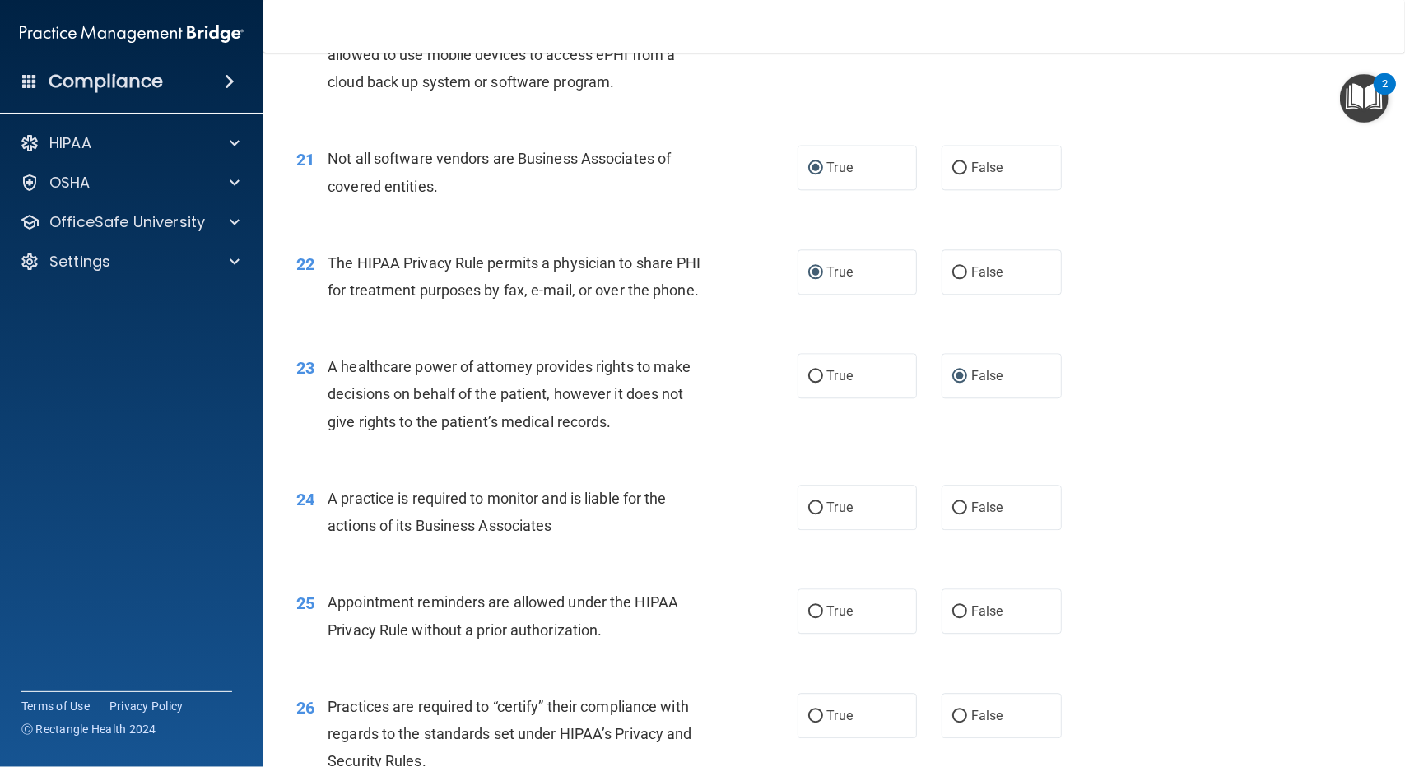
scroll to position [2798, 0]
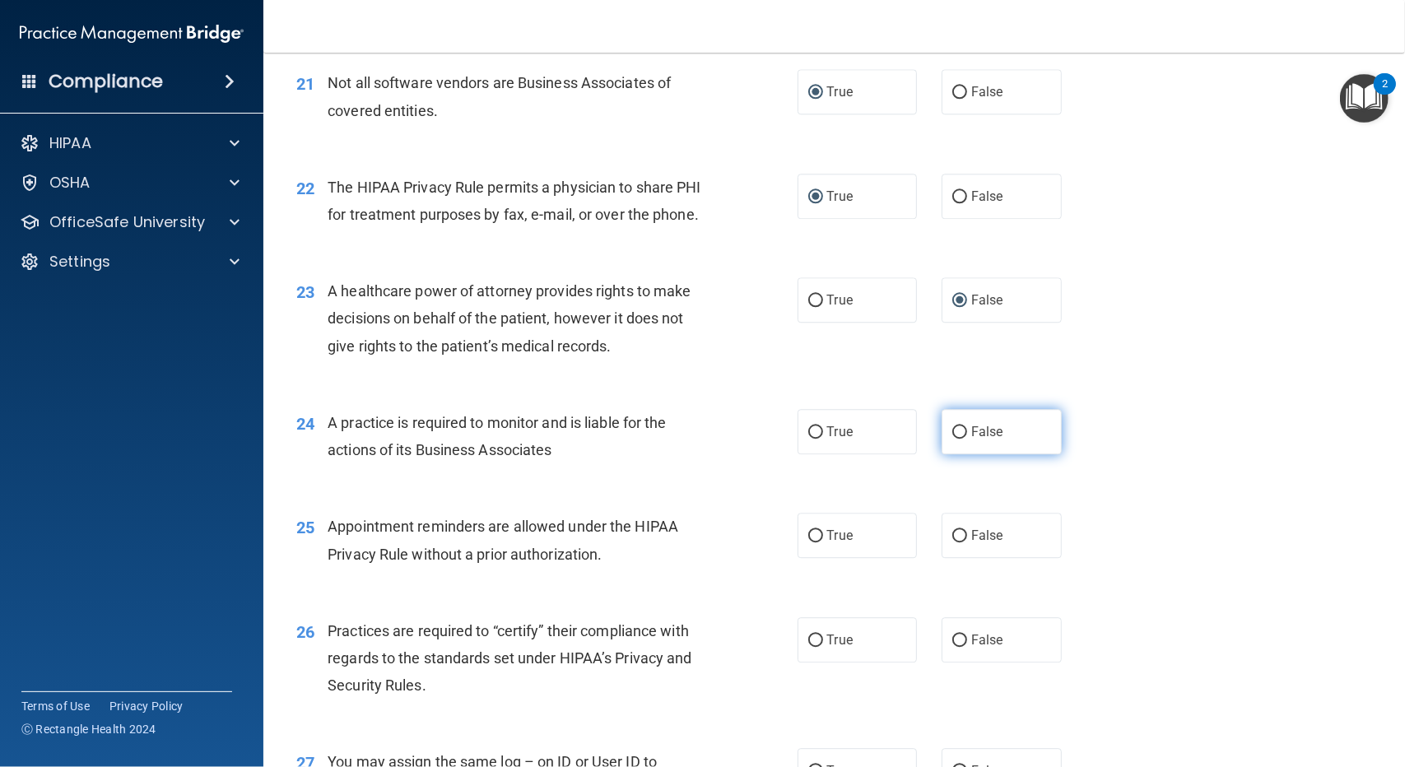
click at [952, 439] on input "False" at bounding box center [959, 432] width 15 height 12
radio input "true"
click at [810, 542] on input "True" at bounding box center [815, 536] width 15 height 12
radio input "true"
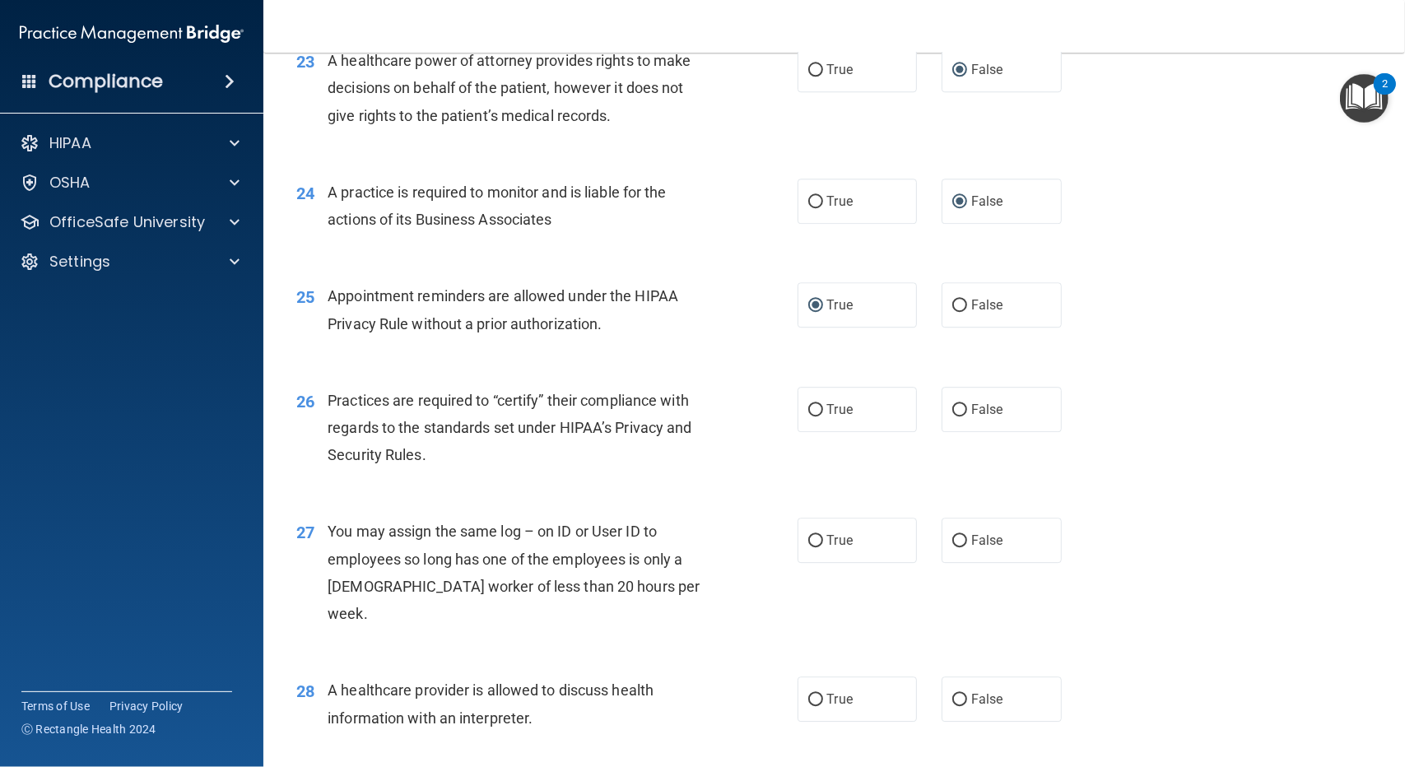
scroll to position [3128, 0]
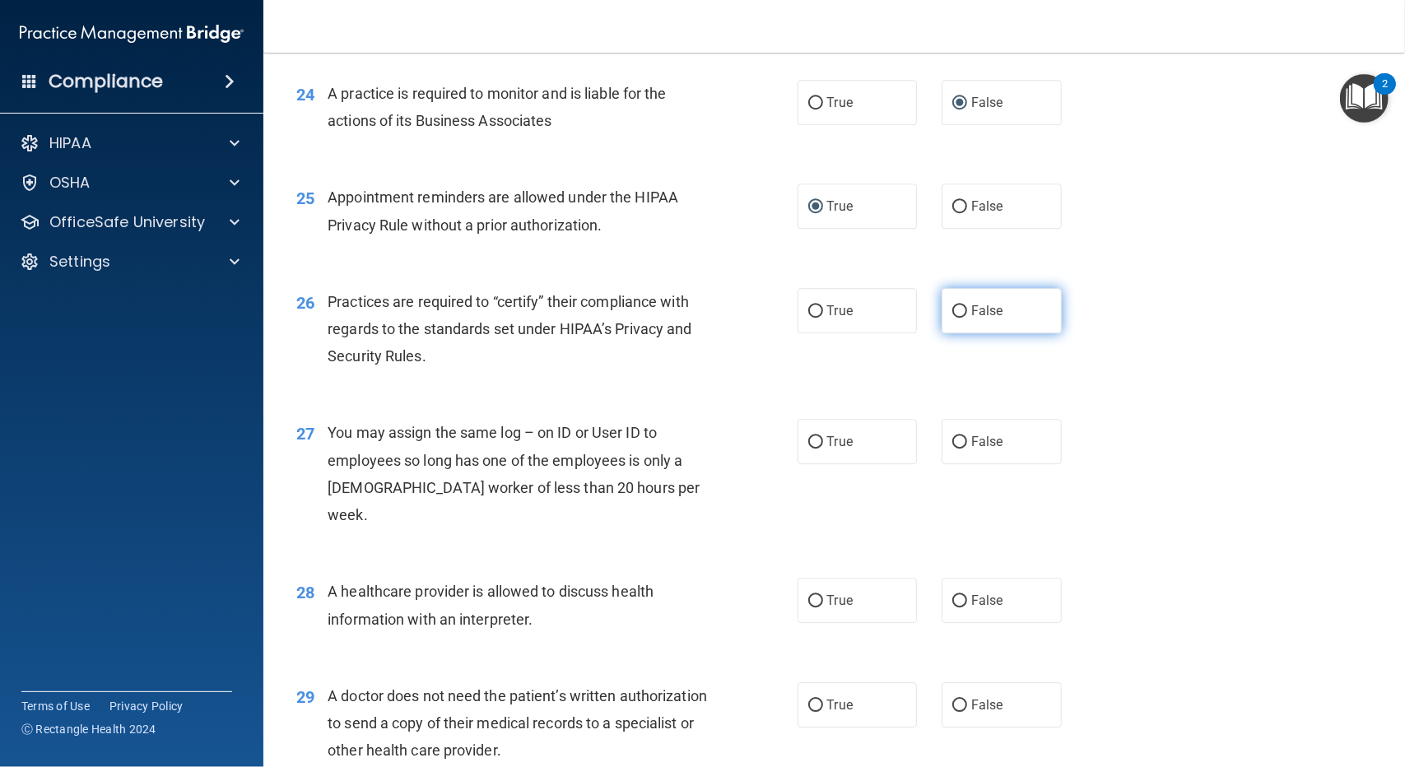
click at [951, 333] on label "False" at bounding box center [1002, 310] width 120 height 45
click at [952, 318] on input "False" at bounding box center [959, 311] width 15 height 12
radio input "true"
click at [952, 449] on input "False" at bounding box center [959, 442] width 15 height 12
radio input "true"
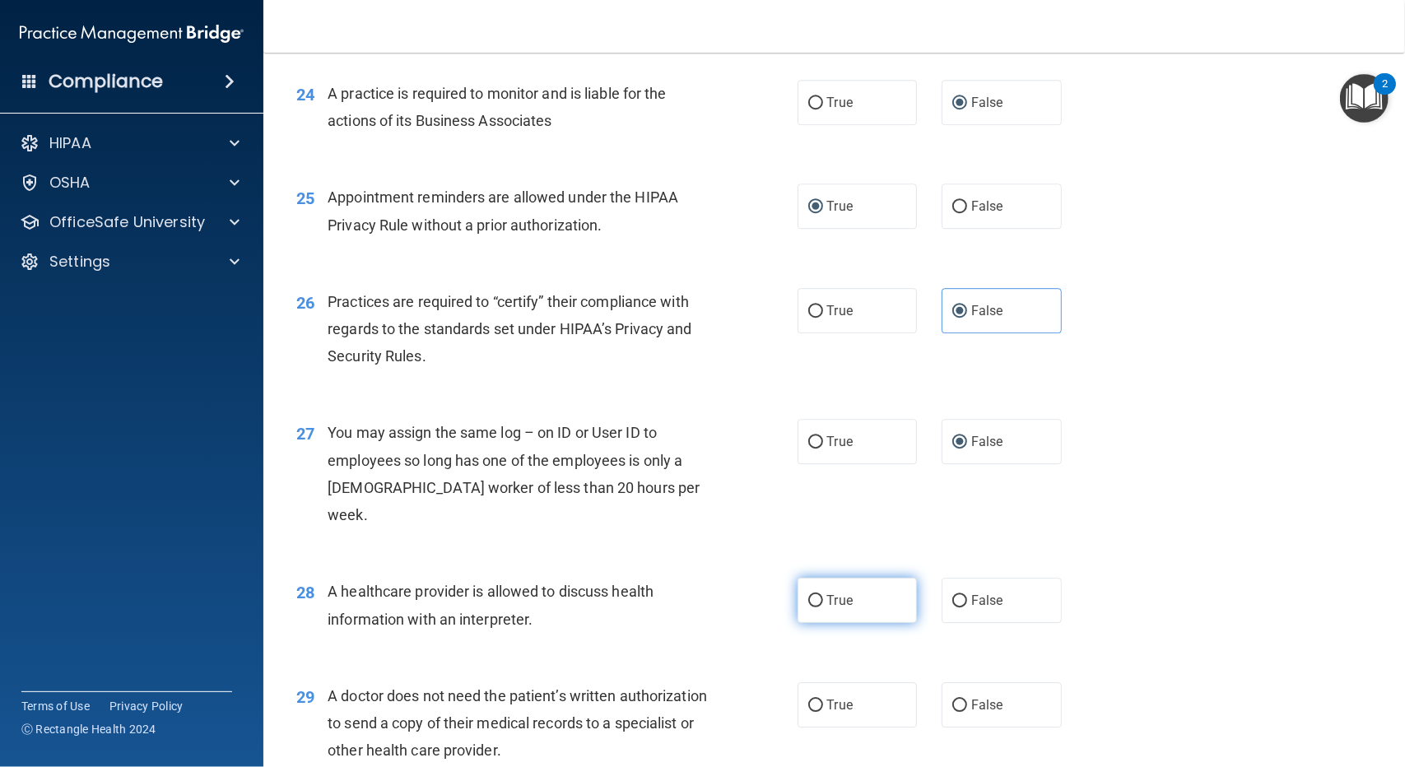
click at [816, 602] on label "True" at bounding box center [858, 600] width 120 height 45
click at [816, 602] on input "True" at bounding box center [815, 601] width 15 height 12
radio input "true"
click at [808, 705] on input "True" at bounding box center [815, 706] width 15 height 12
radio input "true"
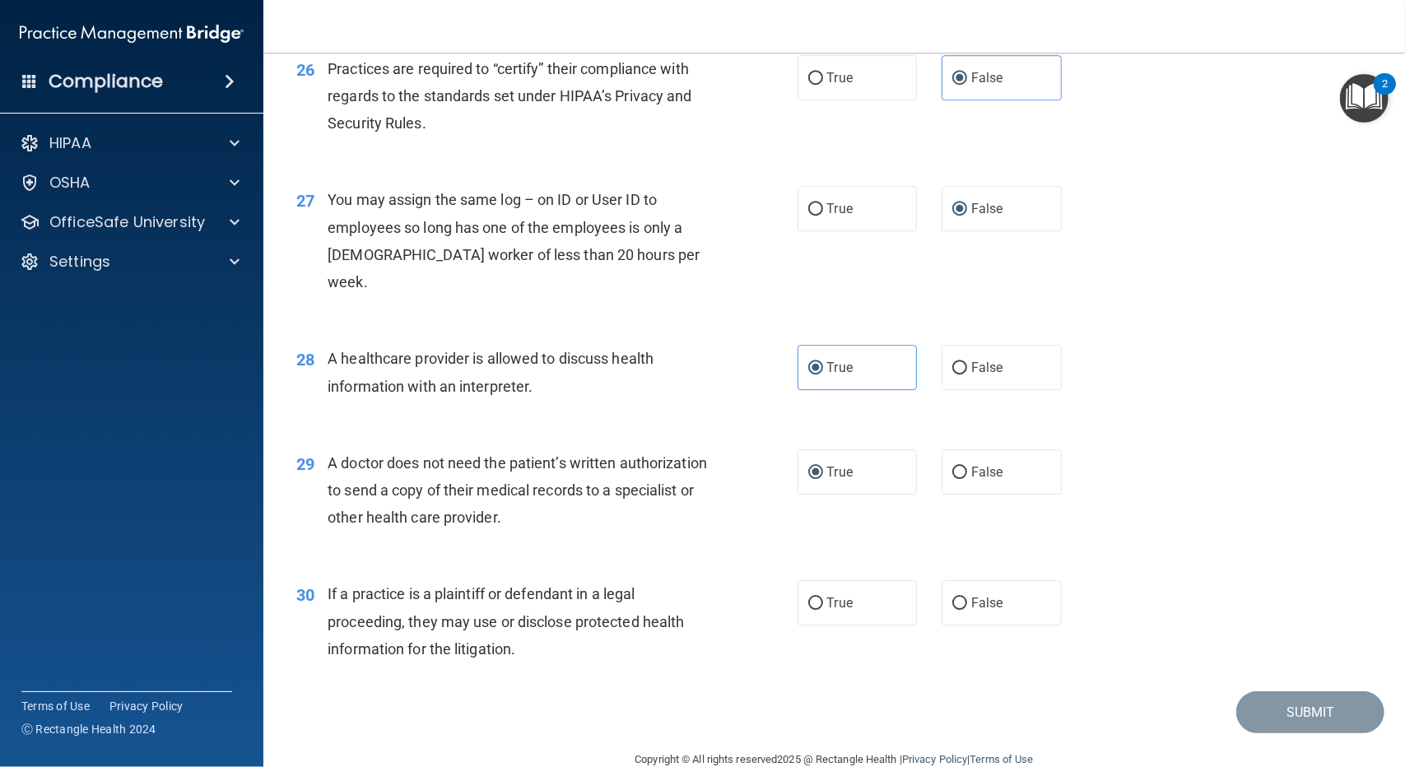
scroll to position [3374, 0]
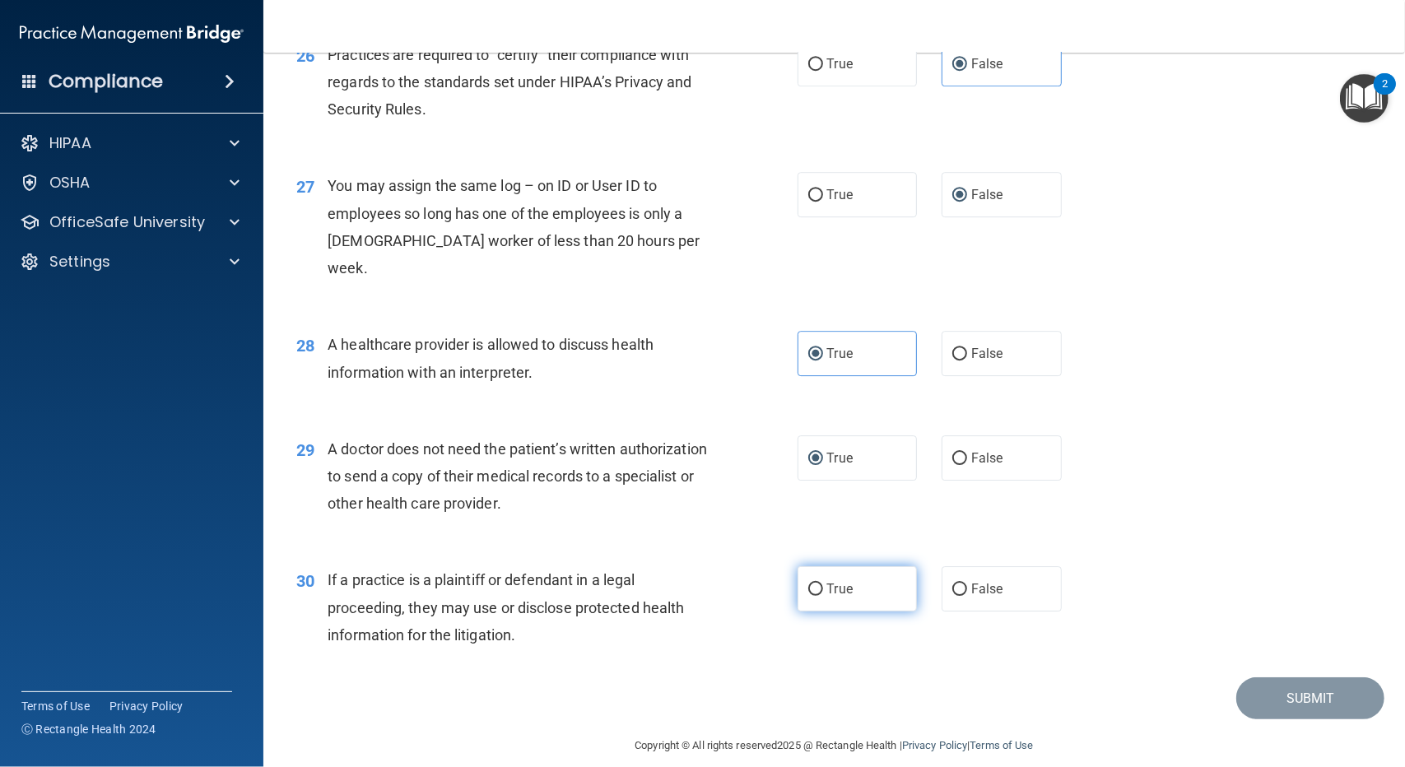
click at [810, 593] on input "True" at bounding box center [815, 590] width 15 height 12
radio input "true"
click at [1299, 709] on button "Submit" at bounding box center [1310, 698] width 148 height 42
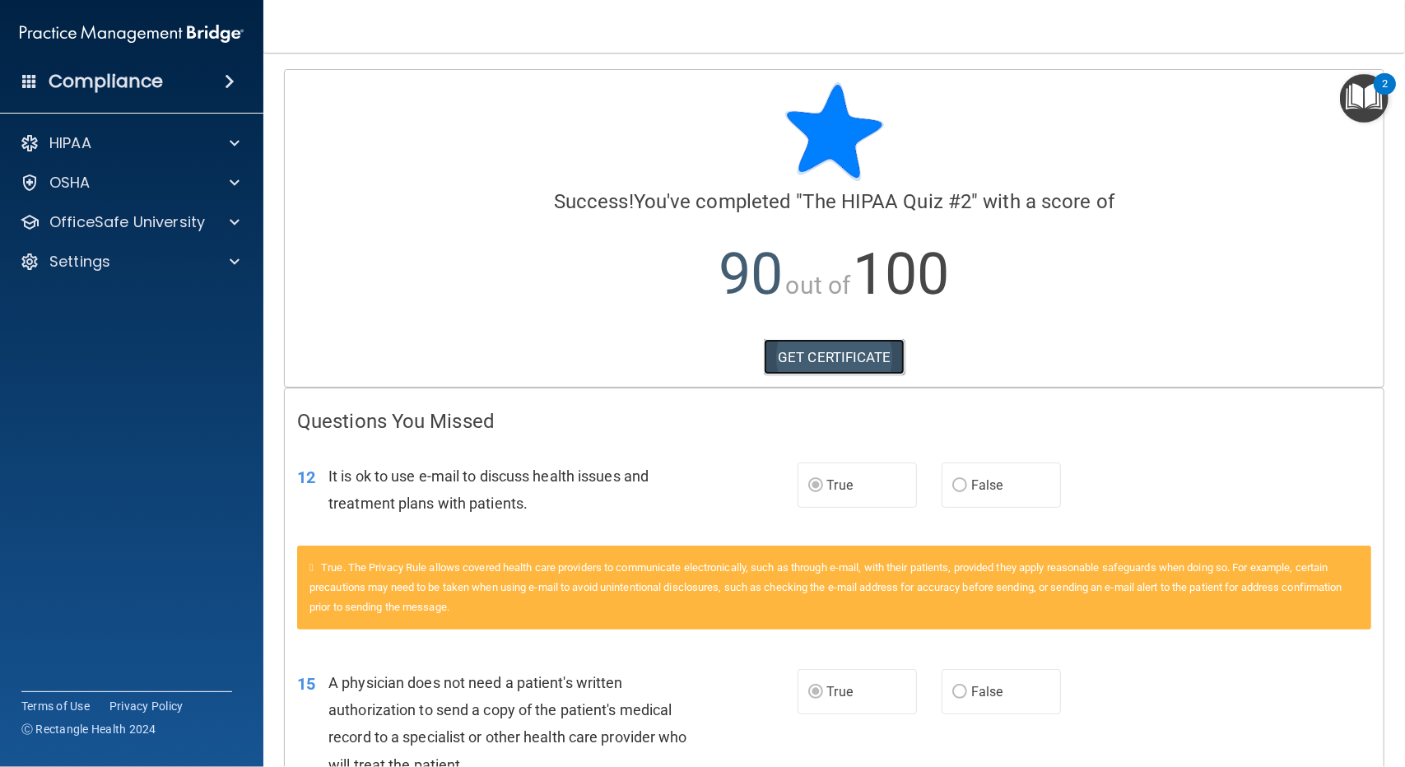
click at [879, 356] on link "GET CERTIFICATE" at bounding box center [834, 357] width 141 height 36
click at [63, 183] on p "OSHA" at bounding box center [69, 183] width 41 height 20
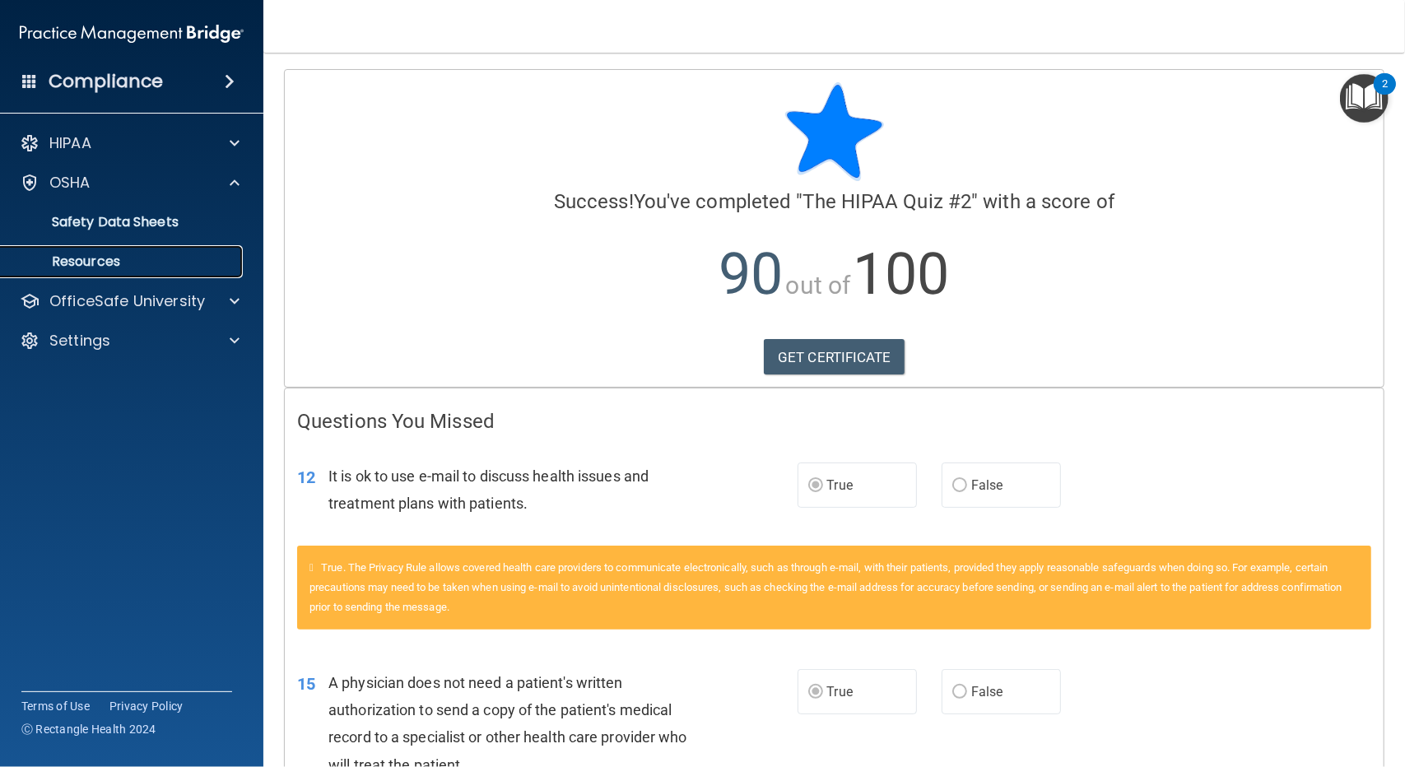
click at [86, 267] on p "Resources" at bounding box center [123, 261] width 225 height 16
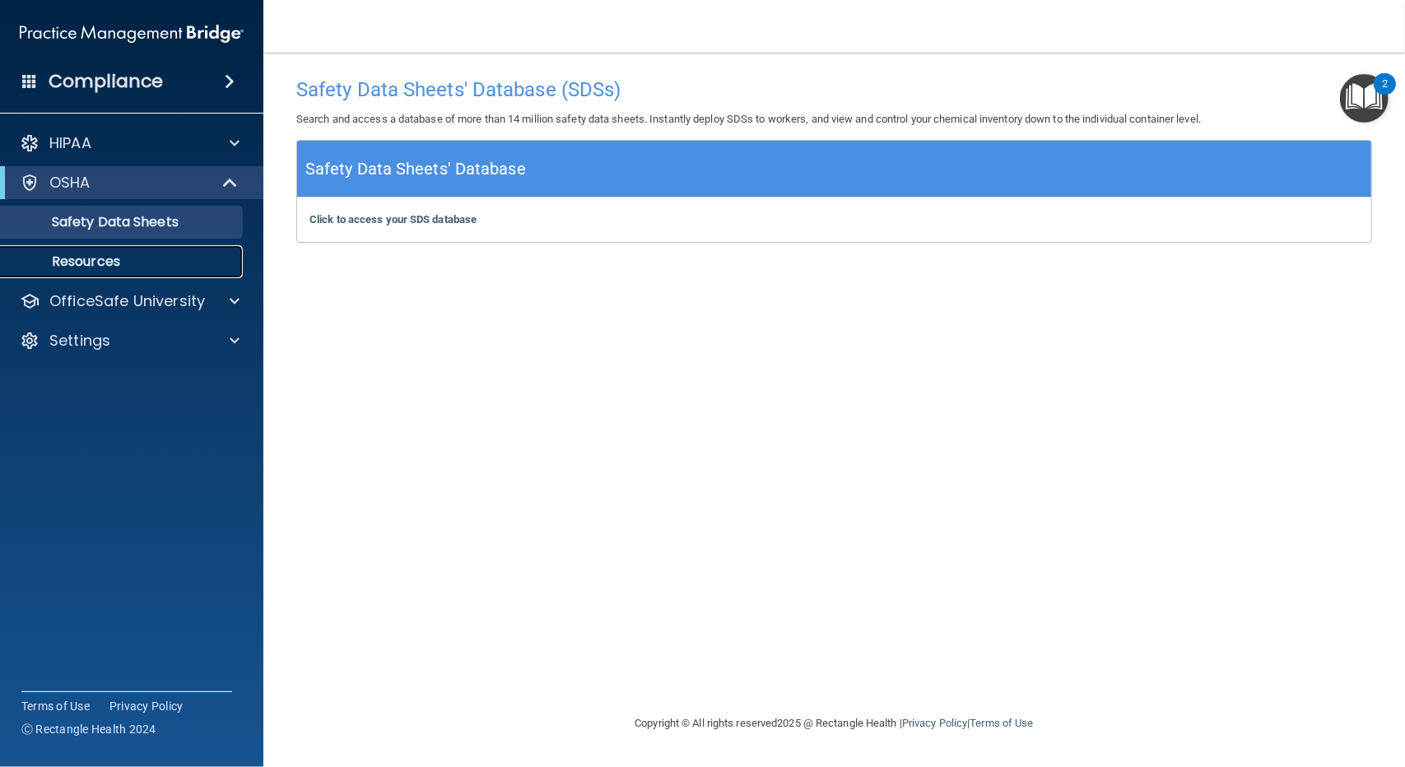
click at [98, 259] on p "Resources" at bounding box center [123, 261] width 225 height 16
